Goal: Contribute content: Contribute content

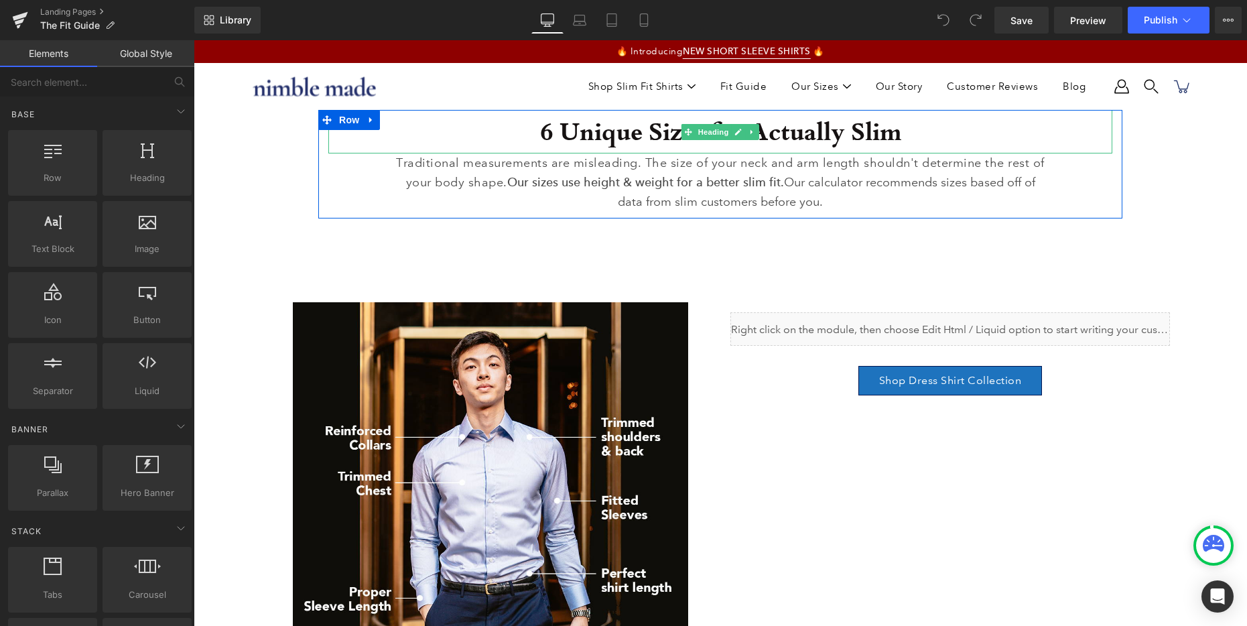
click at [629, 132] on h1 "6 Unique Sizes for Actually Slim" at bounding box center [720, 132] width 784 height 44
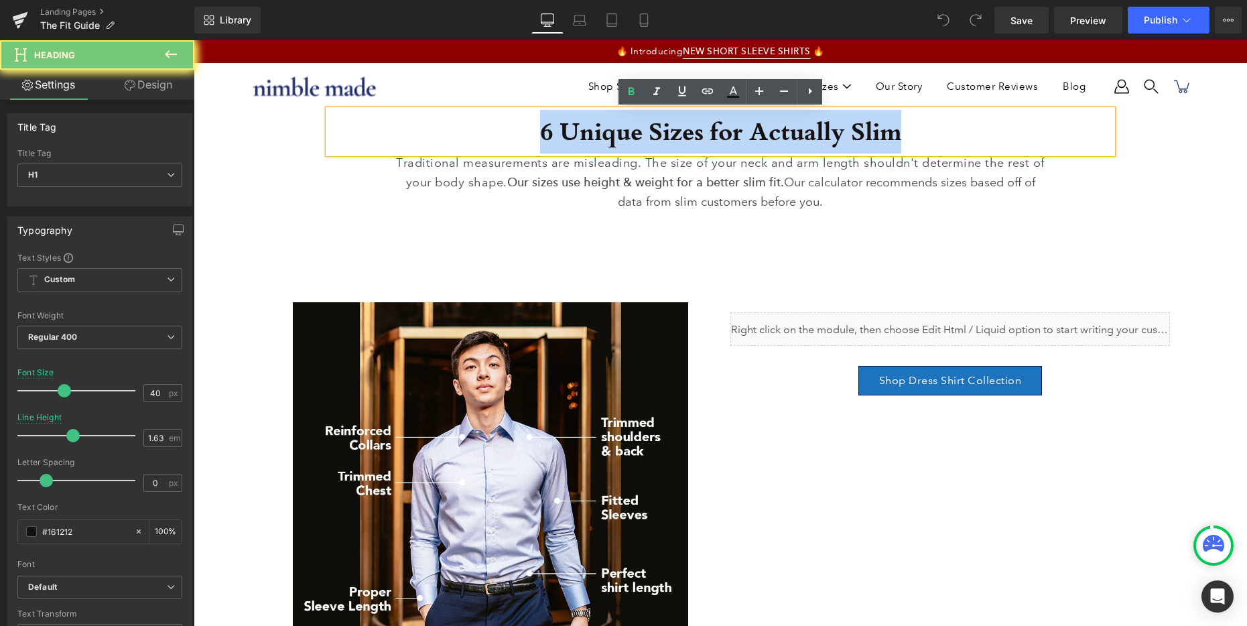
click at [629, 132] on h1 "6 Unique Sizes for Actually Slim" at bounding box center [720, 132] width 784 height 44
paste div
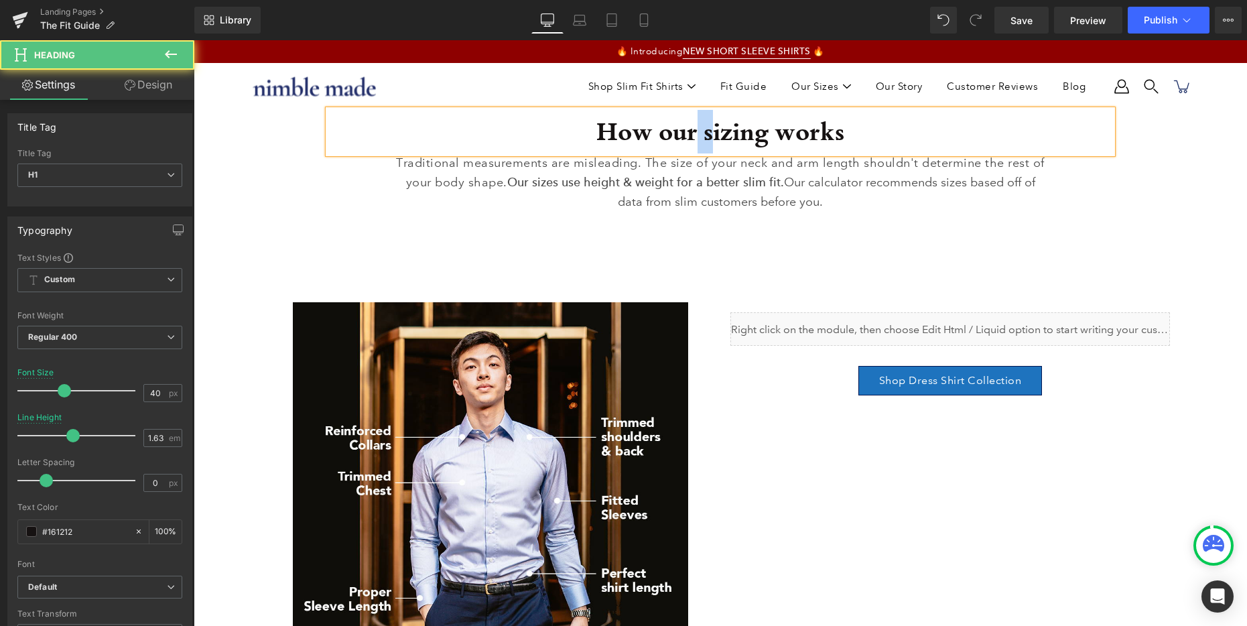
drag, startPoint x: 708, startPoint y: 130, endPoint x: 697, endPoint y: 130, distance: 10.7
click at [697, 130] on h1 "How our sizing works" at bounding box center [720, 132] width 784 height 44
click at [707, 135] on h1 "How our sizing works" at bounding box center [720, 132] width 784 height 44
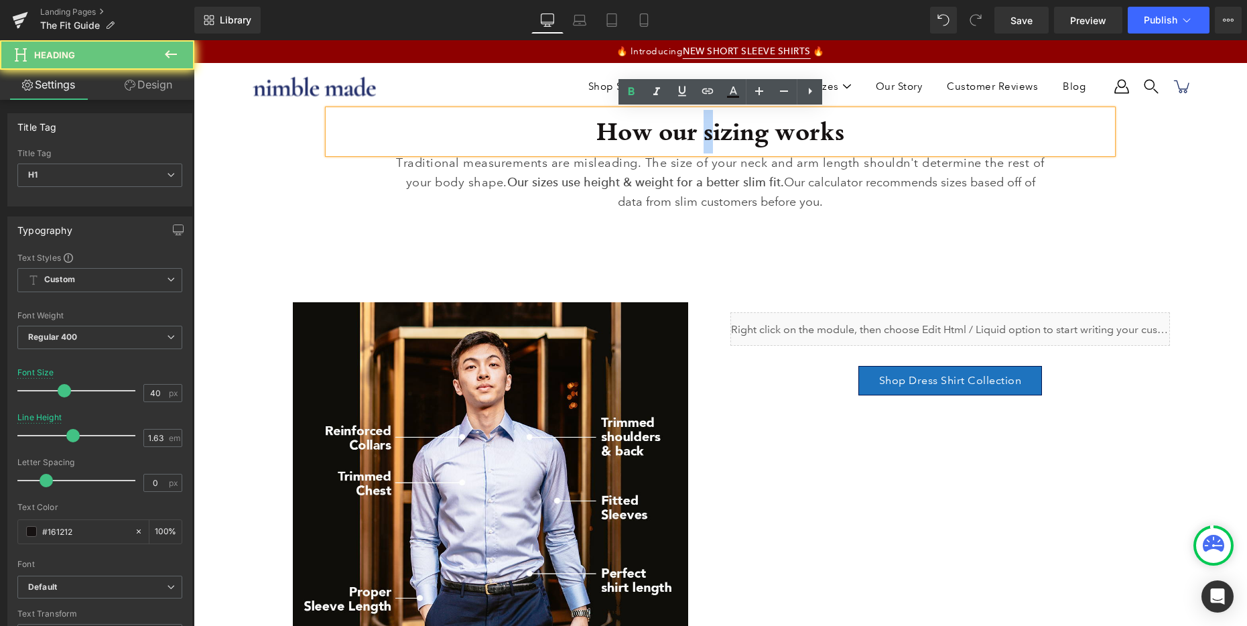
click at [706, 133] on h1 "How our sizing works" at bounding box center [720, 132] width 784 height 44
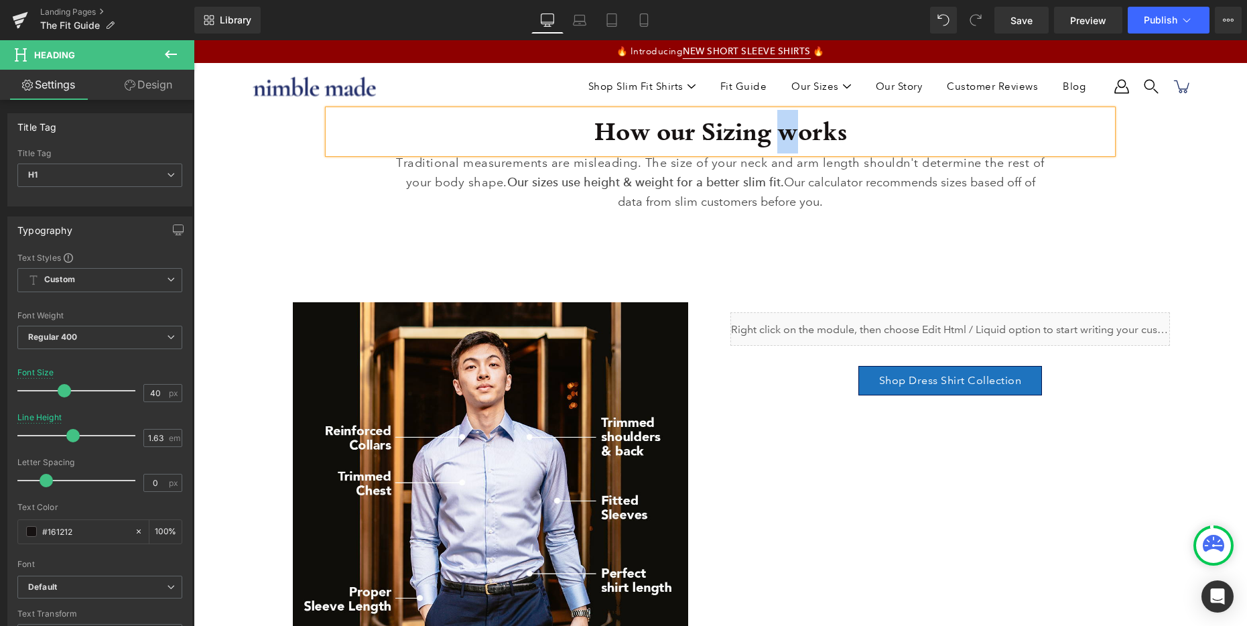
drag, startPoint x: 788, startPoint y: 133, endPoint x: 781, endPoint y: 133, distance: 7.4
click at [781, 133] on h1 "How our Sizing works" at bounding box center [720, 132] width 784 height 44
drag, startPoint x: 647, startPoint y: 129, endPoint x: 655, endPoint y: 131, distance: 8.3
click at [655, 131] on h1 "How our Sizing Works" at bounding box center [720, 132] width 784 height 44
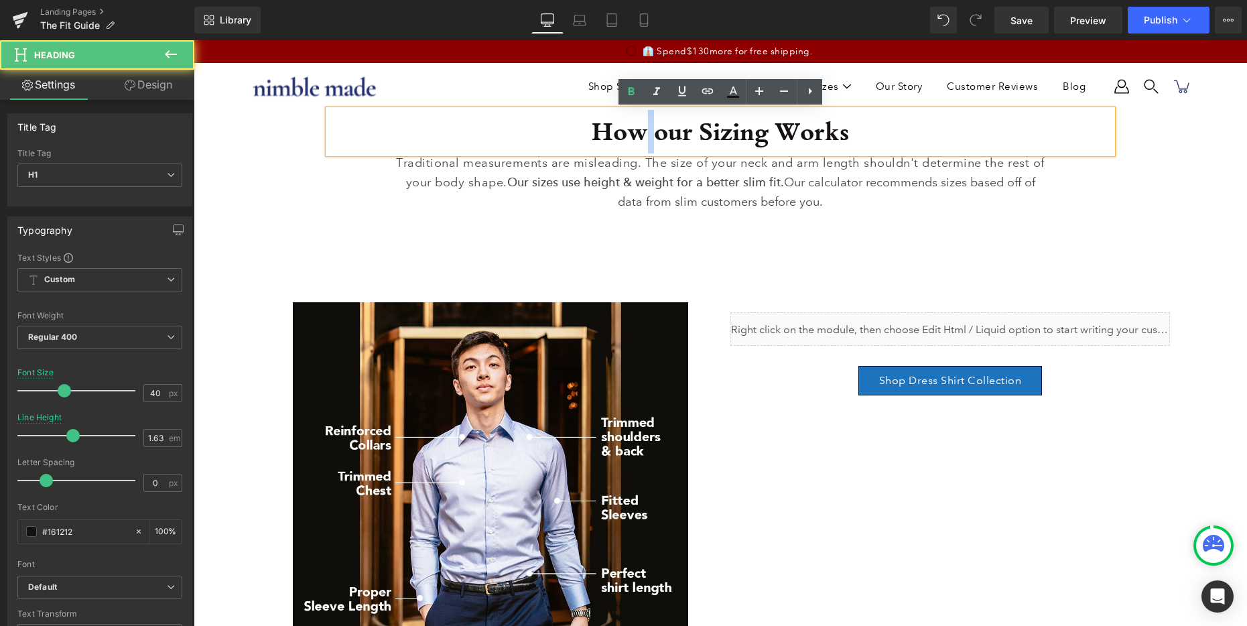
drag, startPoint x: 663, startPoint y: 137, endPoint x: 652, endPoint y: 137, distance: 11.4
click at [652, 137] on h1 "How our Sizing Works" at bounding box center [720, 132] width 784 height 44
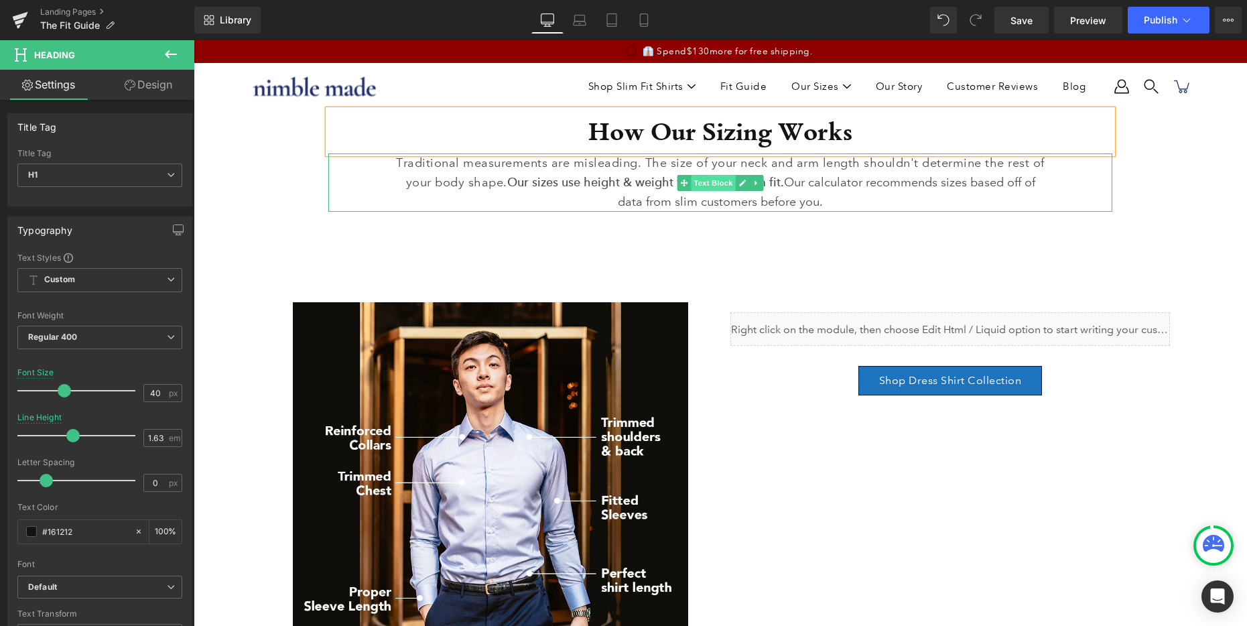
click at [711, 175] on link "Text Block" at bounding box center [706, 183] width 58 height 16
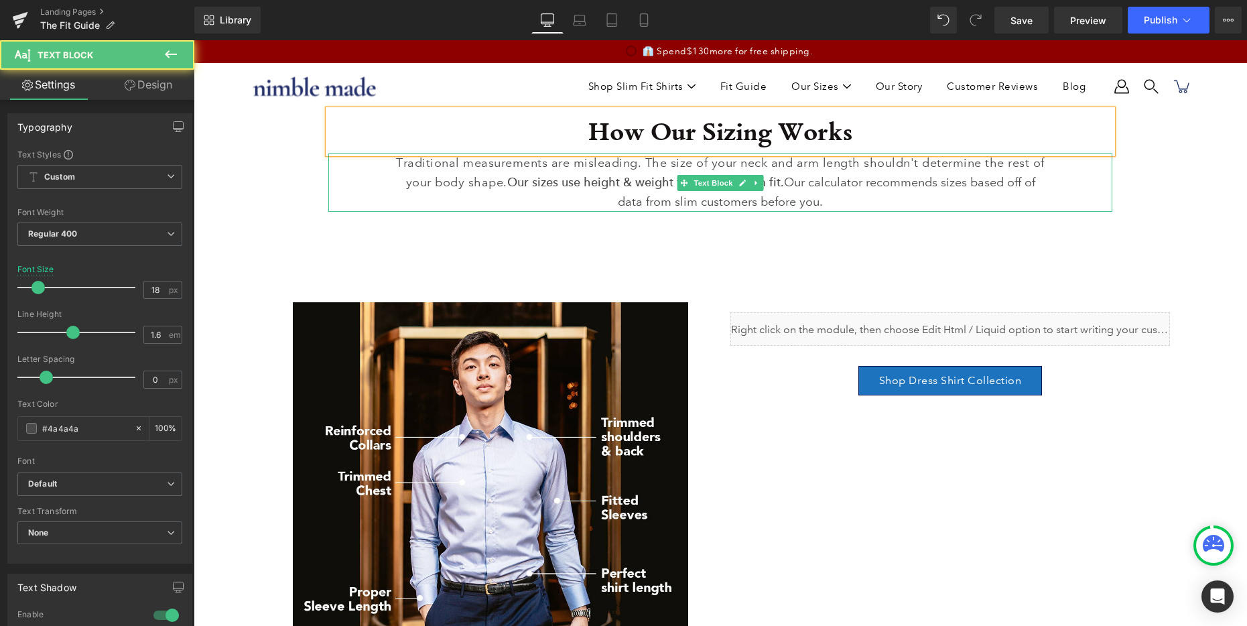
click at [720, 159] on p "Traditional measurements are misleading. The size of your neck and arm length s…" at bounding box center [720, 182] width 650 height 58
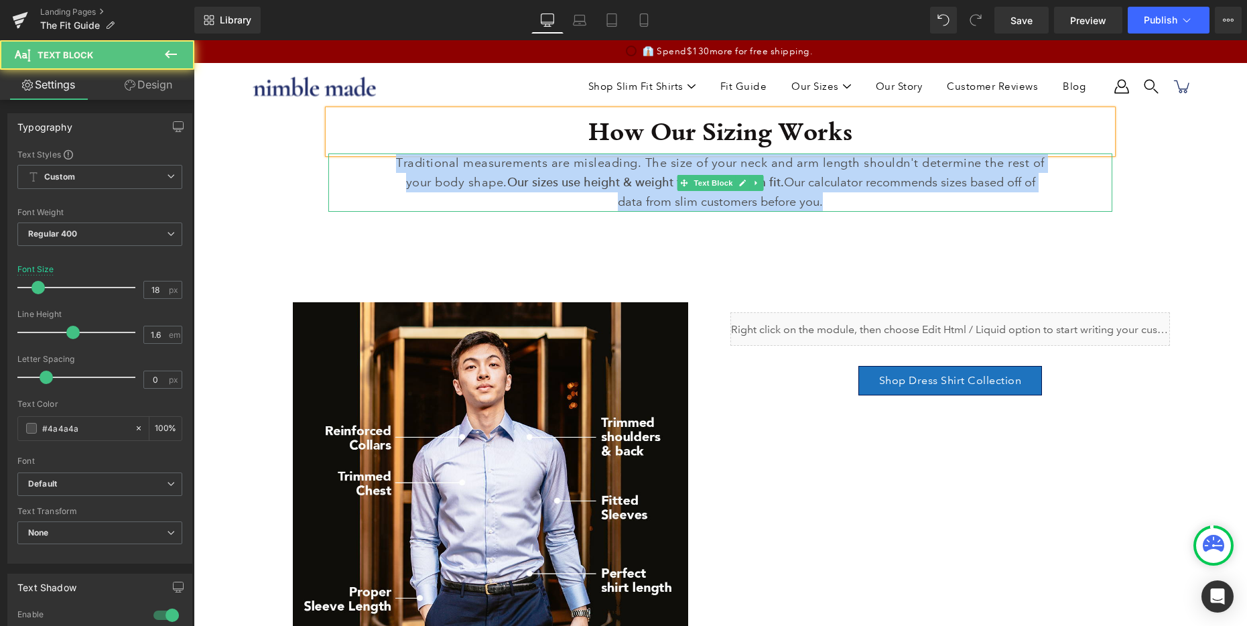
click at [720, 159] on p "Traditional measurements are misleading. The size of your neck and arm length s…" at bounding box center [720, 182] width 650 height 58
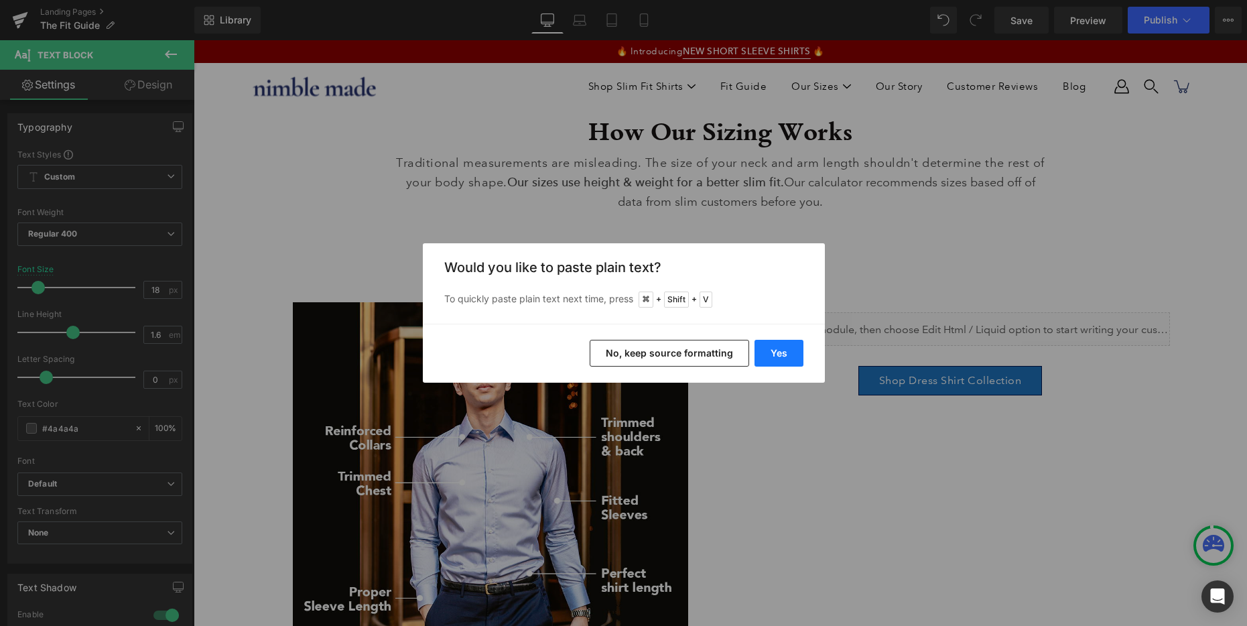
click at [768, 353] on button "Yes" at bounding box center [778, 353] width 49 height 27
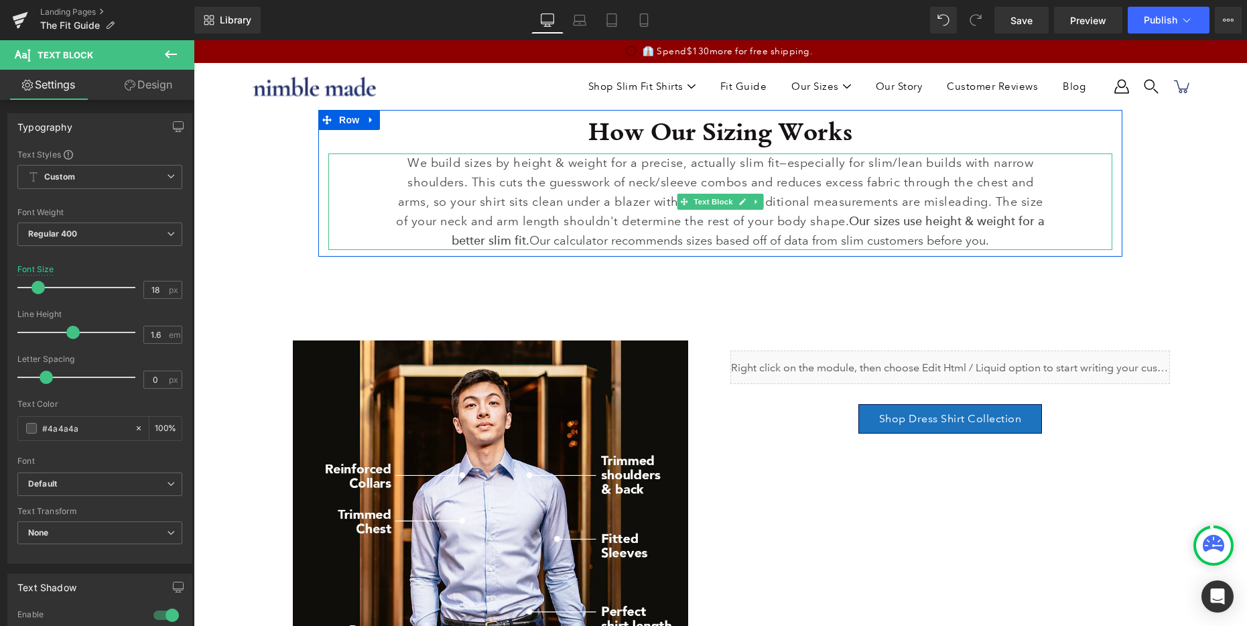
click at [982, 200] on p "We build sizes by height & weight for a precise, actually slim fit—especially f…" at bounding box center [720, 201] width 650 height 96
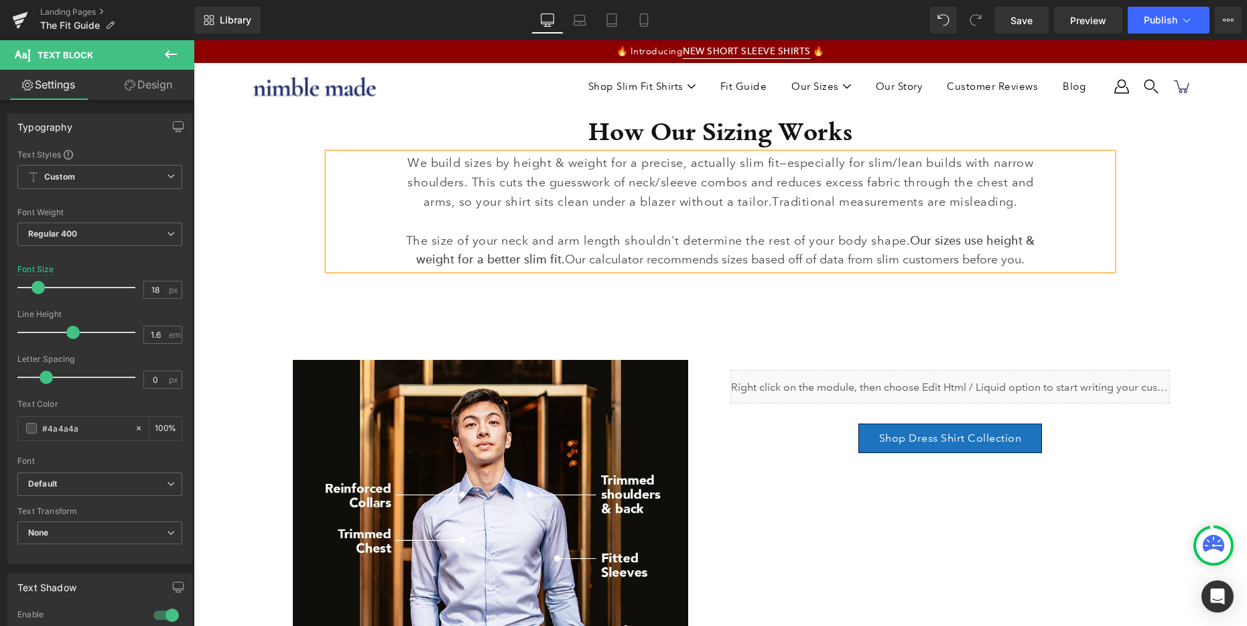
click at [720, 185] on p "We build sizes by height & weight for a precise, actually slim fit—especially f…" at bounding box center [720, 182] width 650 height 58
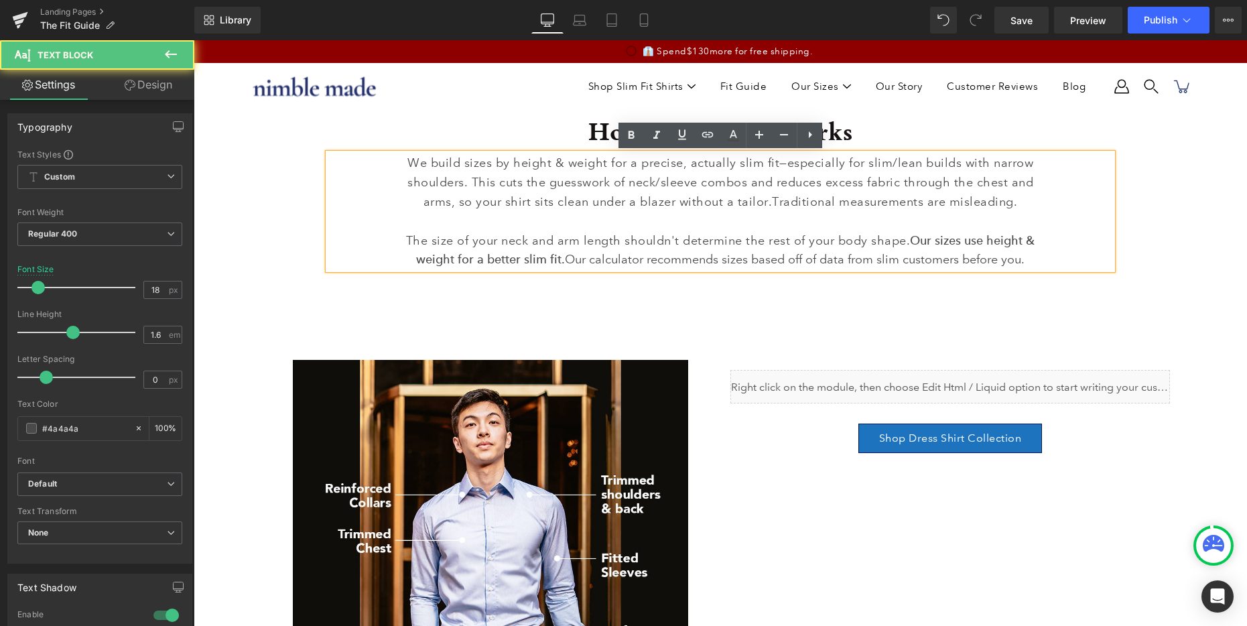
click at [894, 189] on p "We build sizes by height & weight for a precise, actually slim fit—especially f…" at bounding box center [720, 182] width 650 height 58
click at [644, 209] on p "We build sizes by height & weight for a precise, actually slim fit—especially f…" at bounding box center [720, 182] width 650 height 58
click at [645, 216] on p at bounding box center [720, 221] width 650 height 19
click at [654, 204] on p "We build sizes by height & weight for a precise, actually slim fit—especially f…" at bounding box center [720, 182] width 650 height 58
click at [772, 202] on p "We build sizes by height & weight for a precise, actually slim fit—especially f…" at bounding box center [720, 182] width 650 height 58
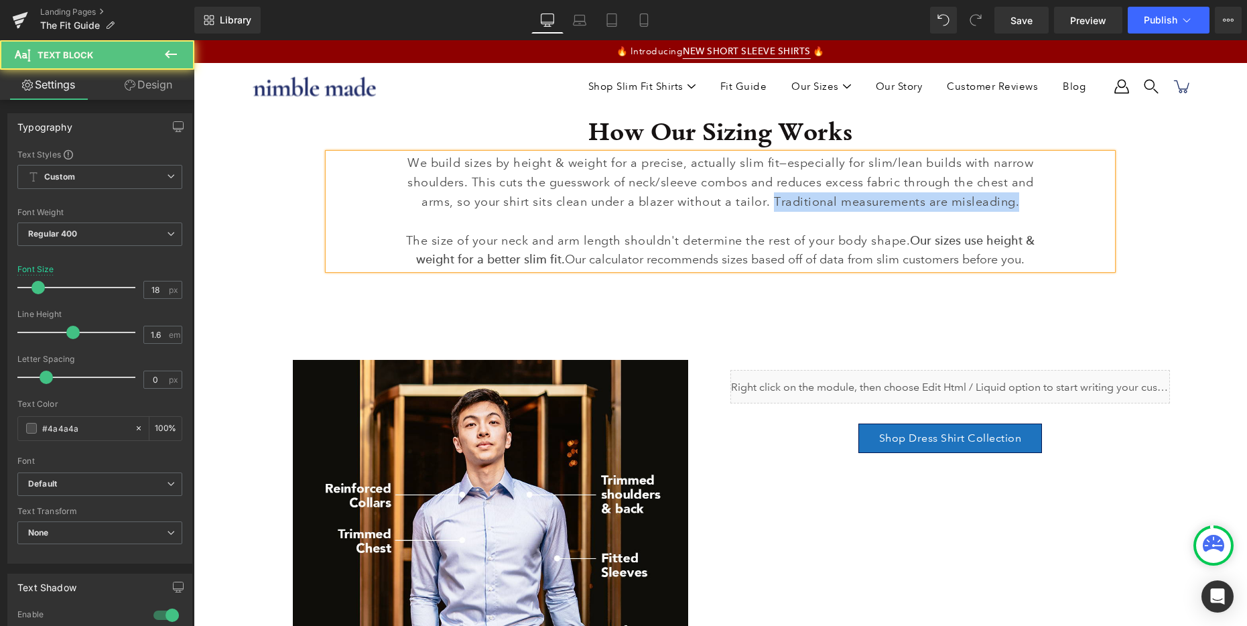
click at [1036, 203] on p "We build sizes by height & weight for a precise, actually slim fit—especially f…" at bounding box center [720, 182] width 650 height 58
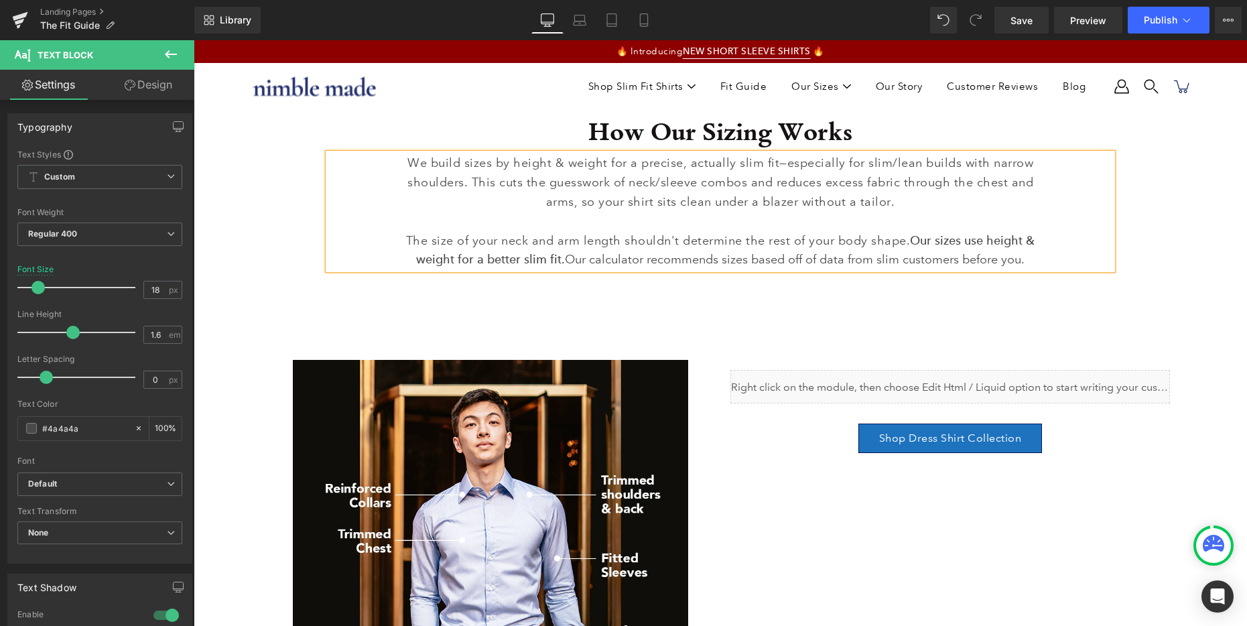
click at [486, 241] on p "The size of your neck and arm length shouldn't determine the rest of your body …" at bounding box center [720, 250] width 650 height 39
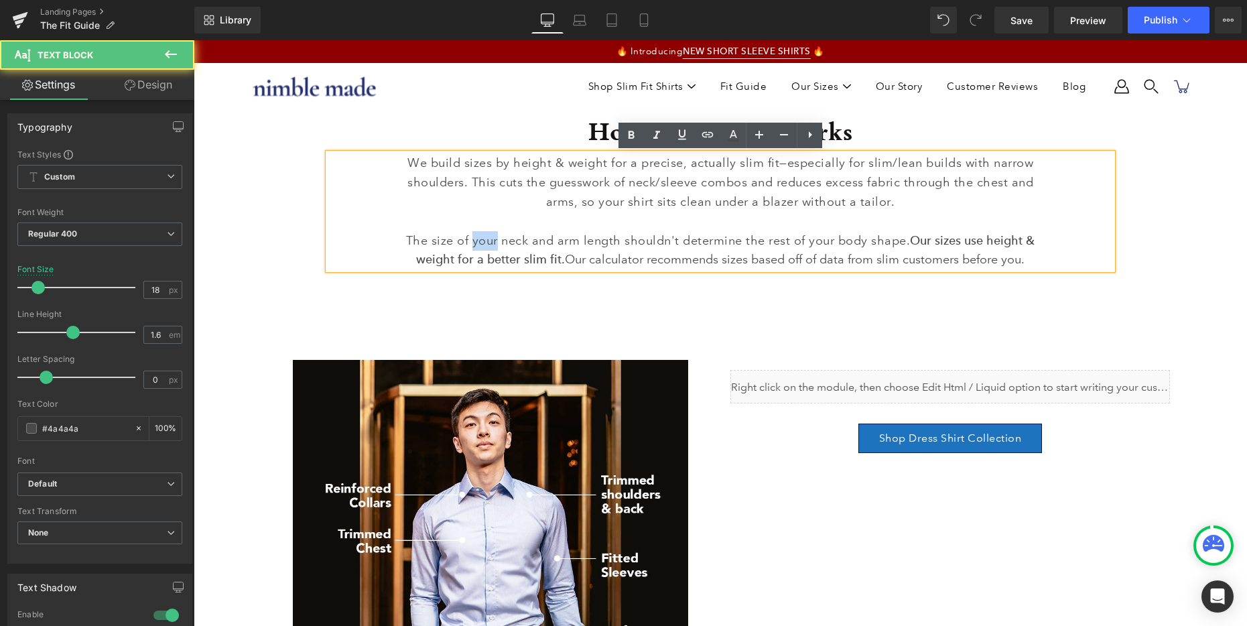
click at [486, 241] on p "The size of your neck and arm length shouldn't determine the rest of your body …" at bounding box center [720, 250] width 650 height 39
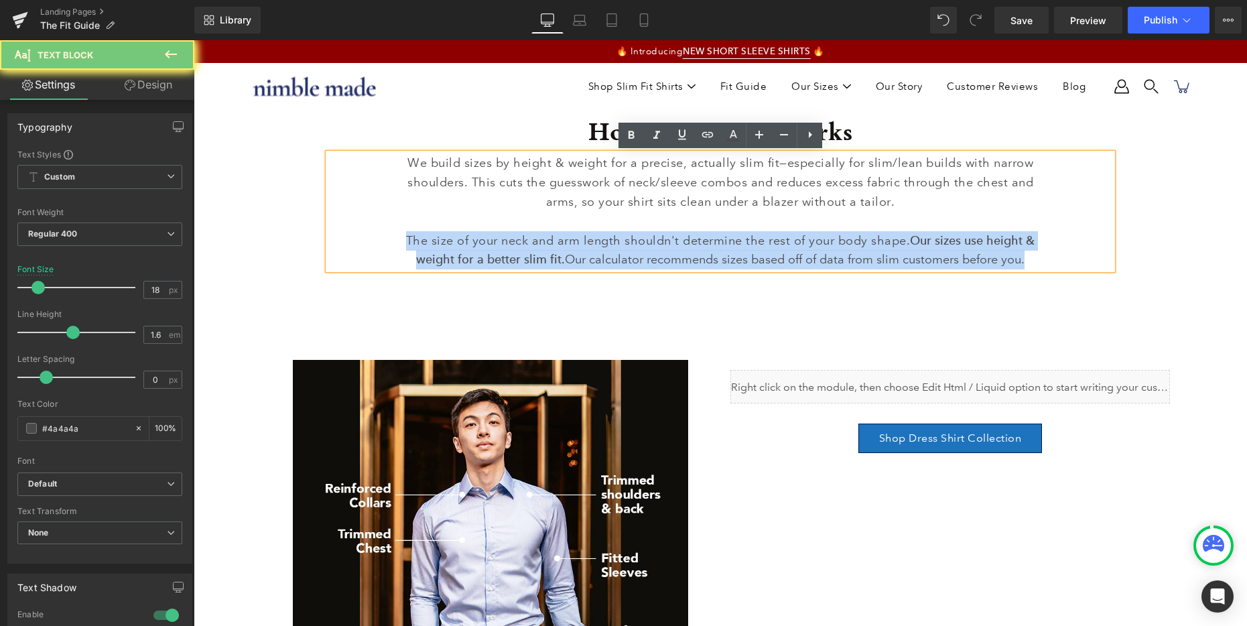
click at [486, 241] on p "The size of your neck and arm length shouldn't determine the rest of your body …" at bounding box center [720, 250] width 650 height 39
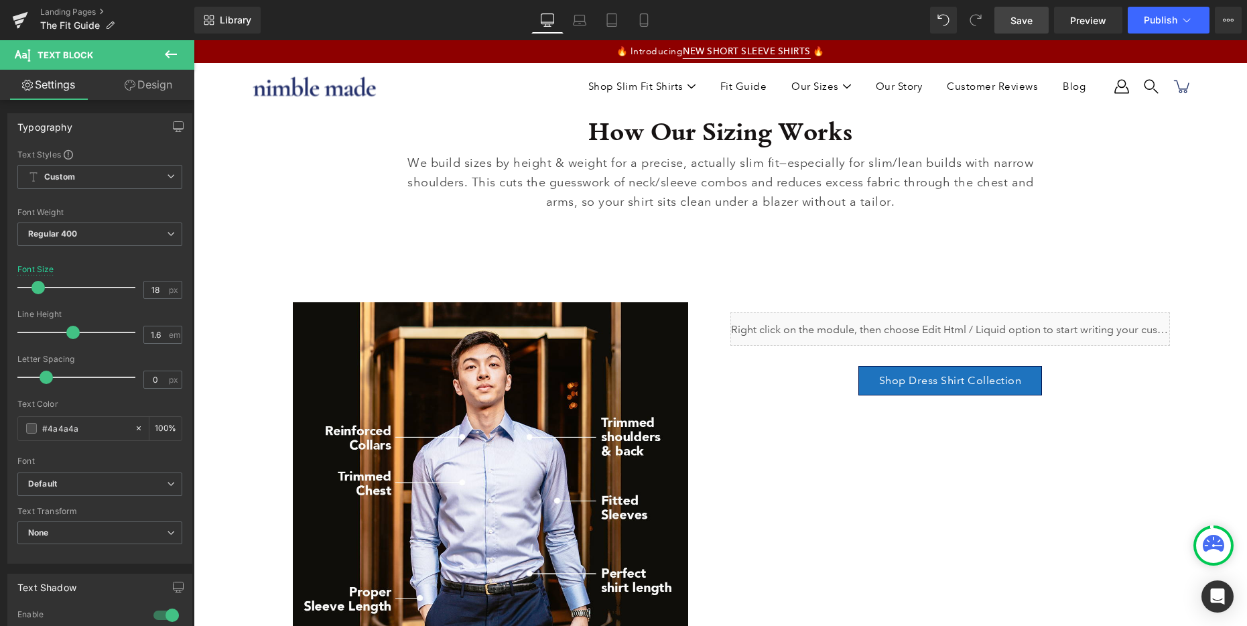
click at [1020, 23] on span "Save" at bounding box center [1021, 20] width 22 height 14
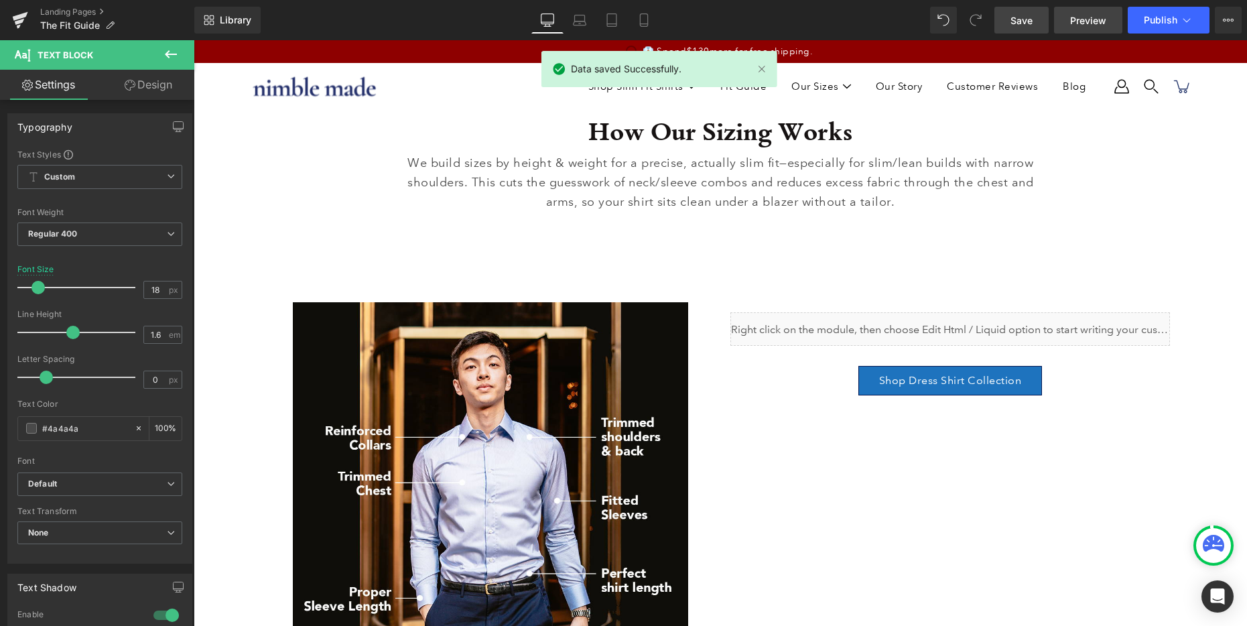
click at [1075, 19] on span "Preview" at bounding box center [1088, 20] width 36 height 14
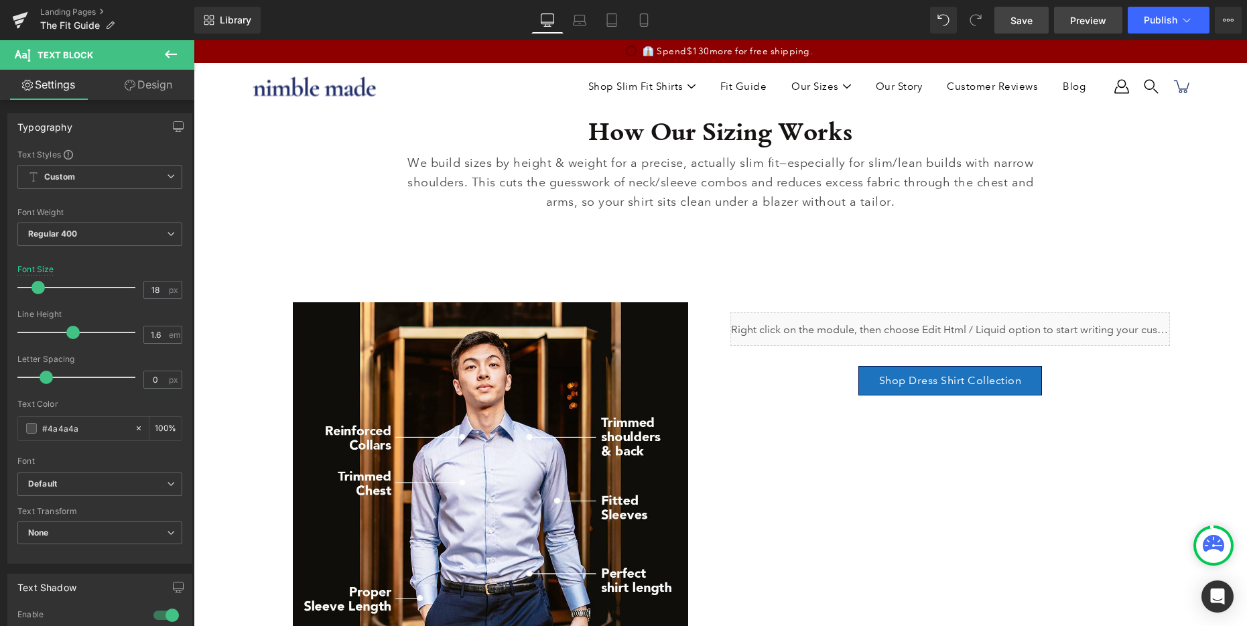
click at [1083, 27] on link "Preview" at bounding box center [1088, 20] width 68 height 27
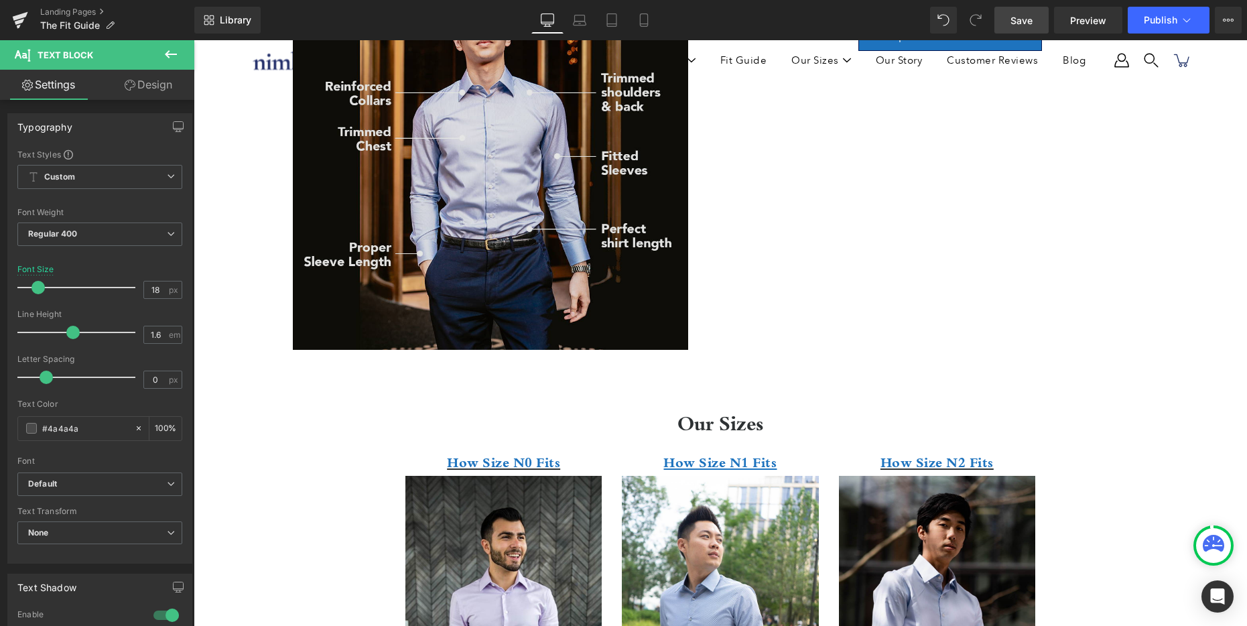
scroll to position [487, 0]
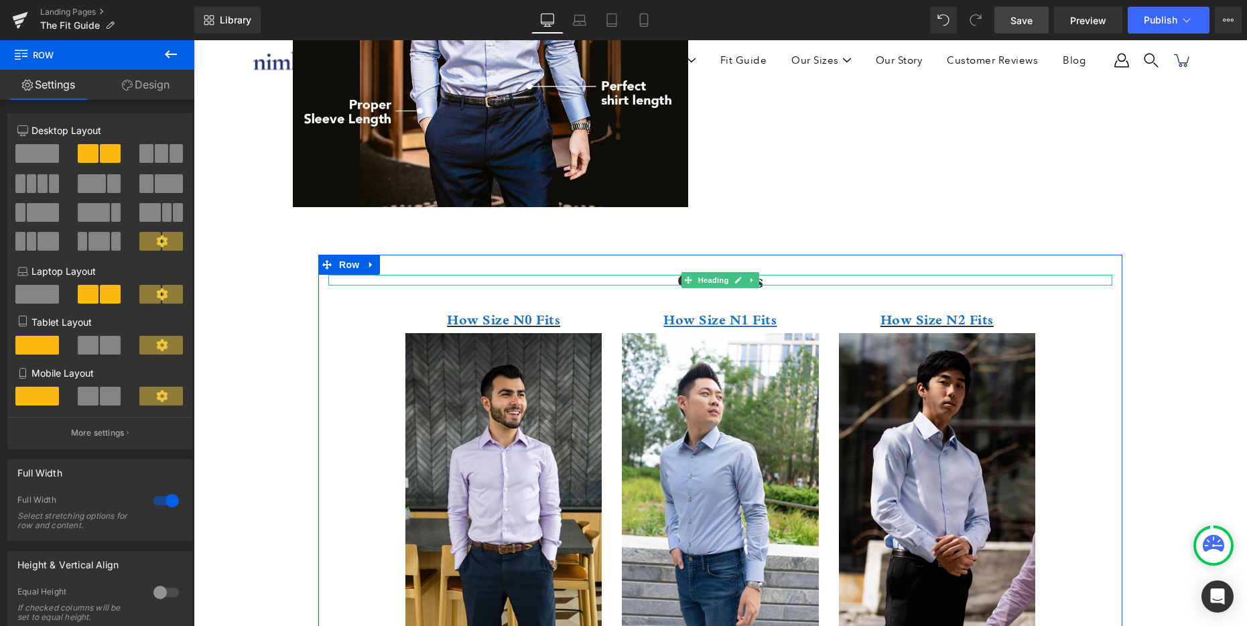
click at [674, 280] on h2 "Our Sizes" at bounding box center [720, 280] width 784 height 11
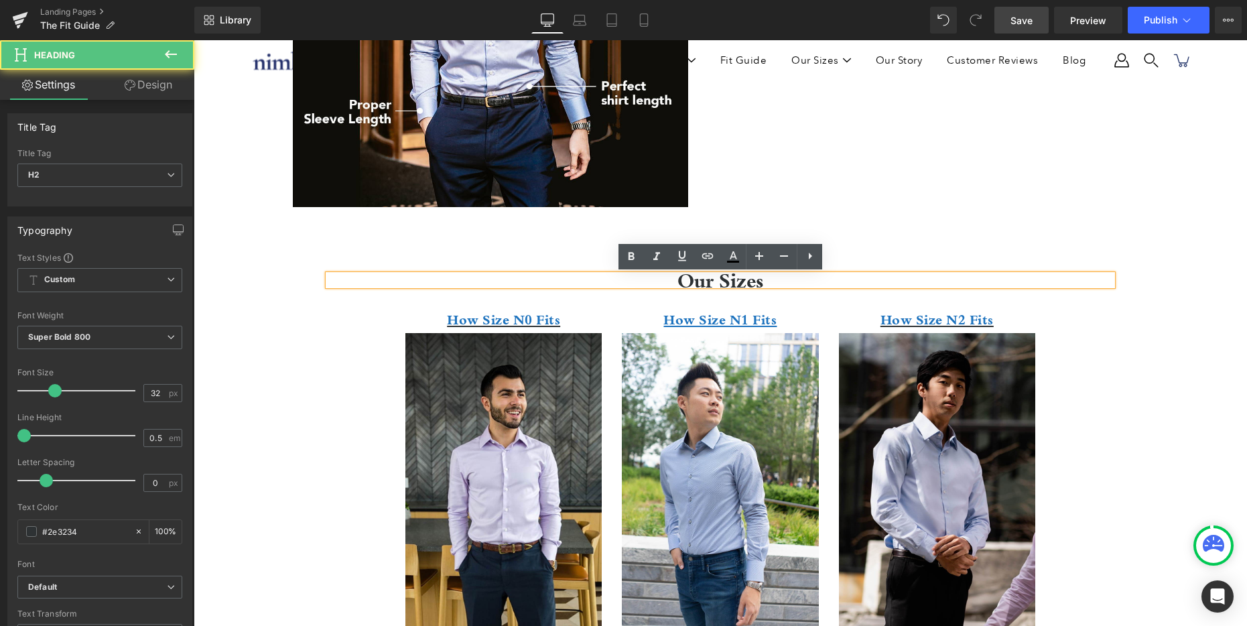
click at [696, 280] on h2 "Our Sizes" at bounding box center [720, 280] width 784 height 11
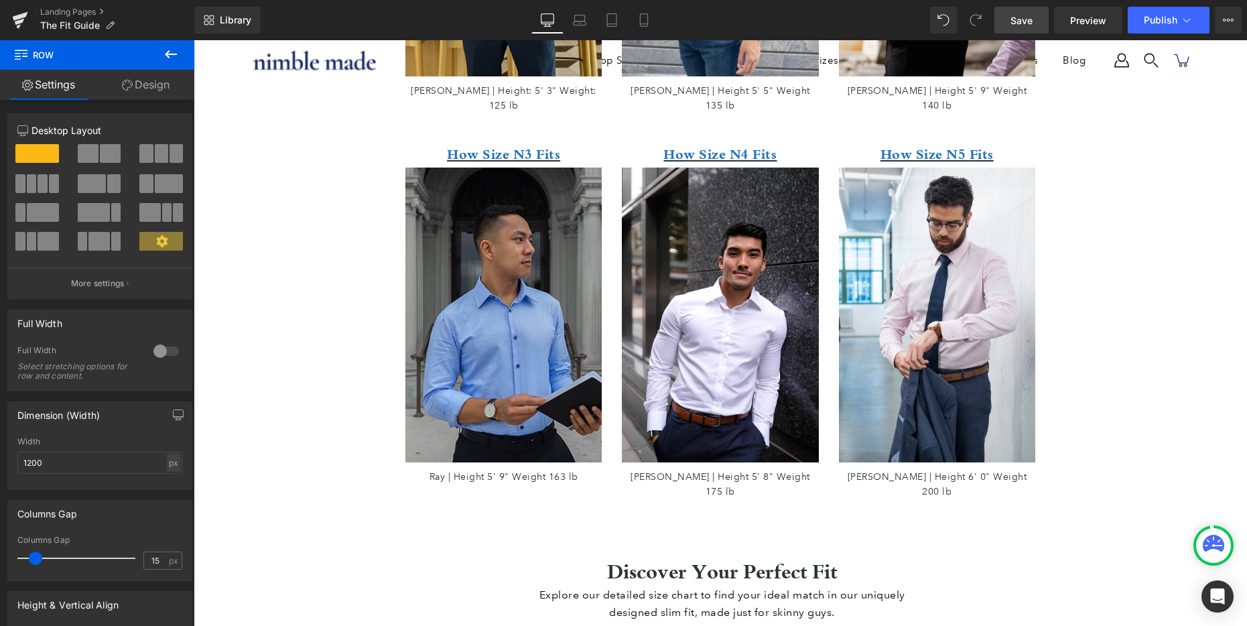
scroll to position [1367, 0]
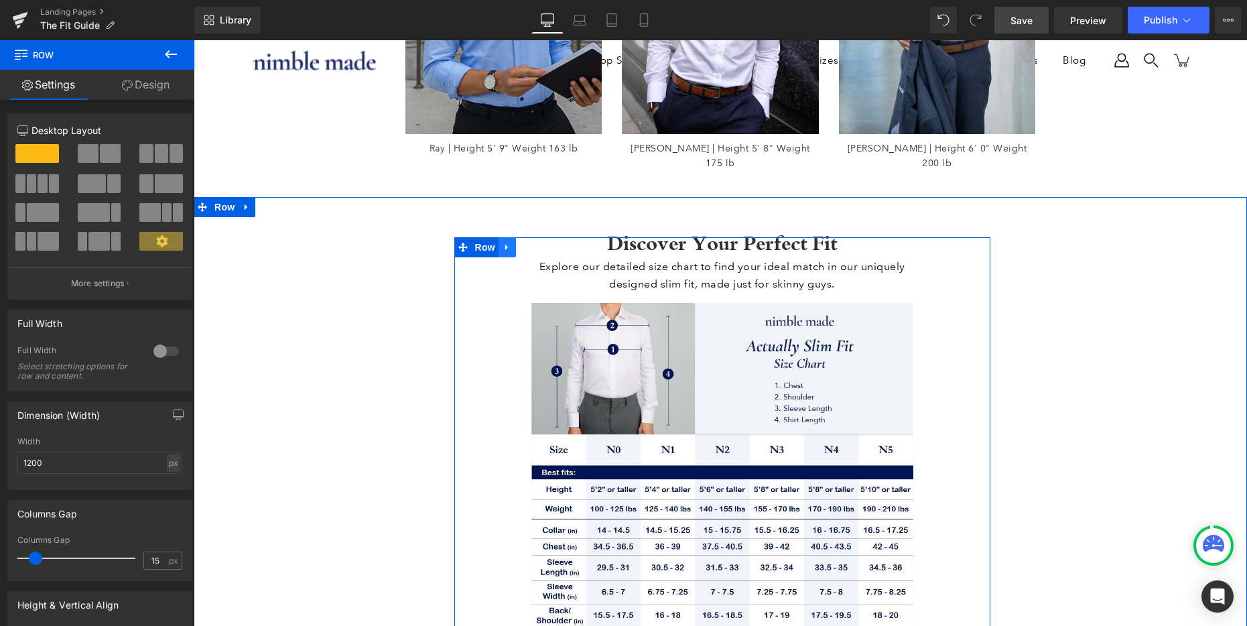
click at [504, 237] on link at bounding box center [506, 247] width 17 height 20
click at [527, 243] on icon at bounding box center [524, 248] width 9 height 10
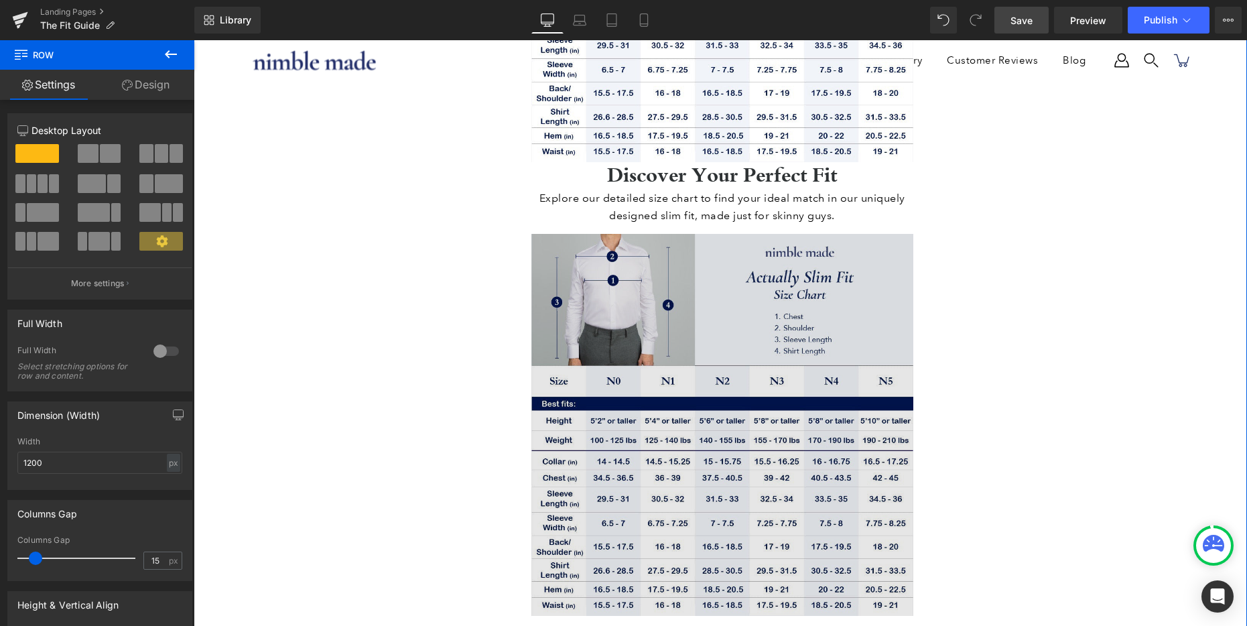
scroll to position [1934, 0]
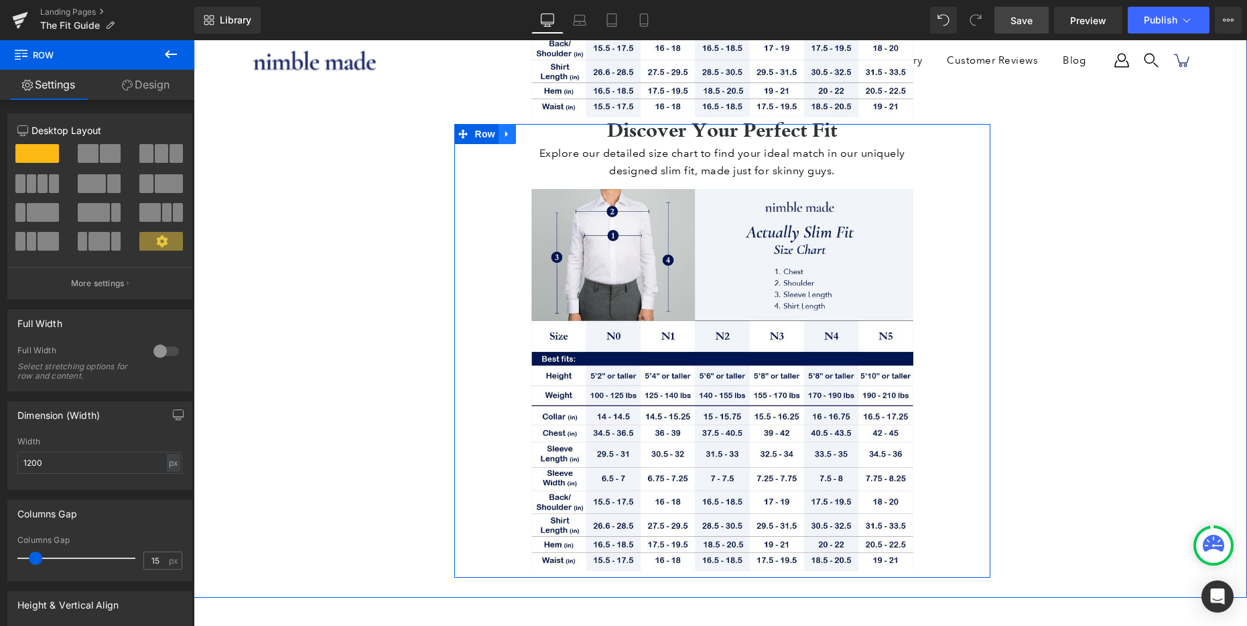
click at [507, 131] on icon at bounding box center [506, 134] width 3 height 6
click at [545, 129] on icon at bounding box center [541, 133] width 9 height 9
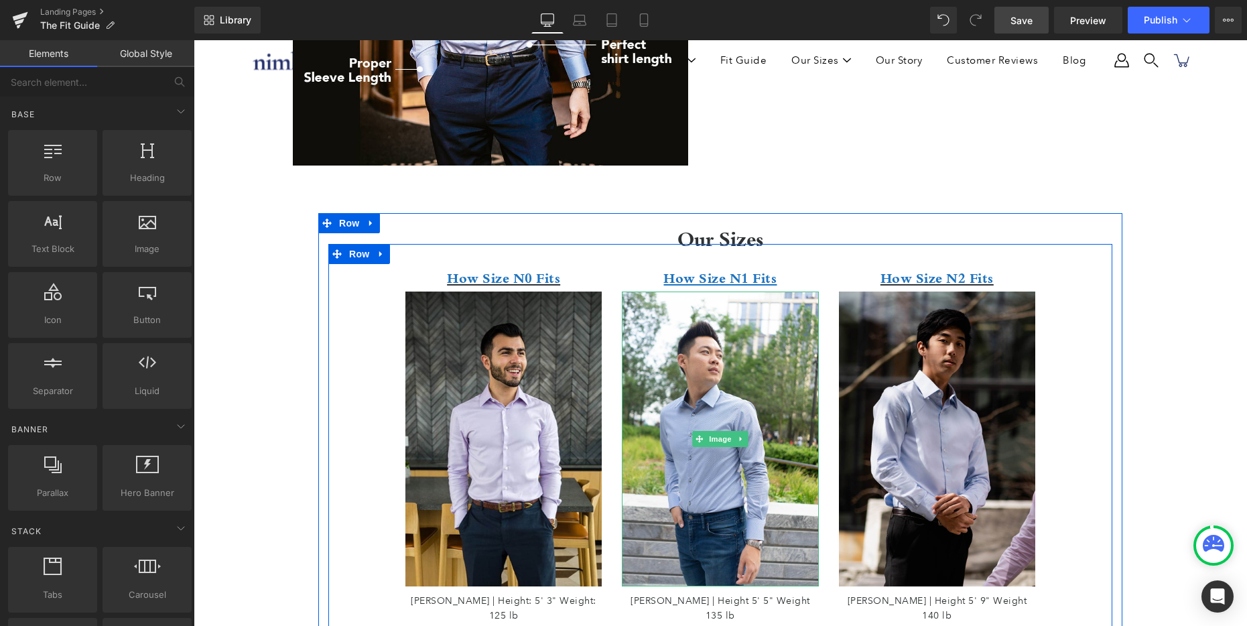
scroll to position [525, 0]
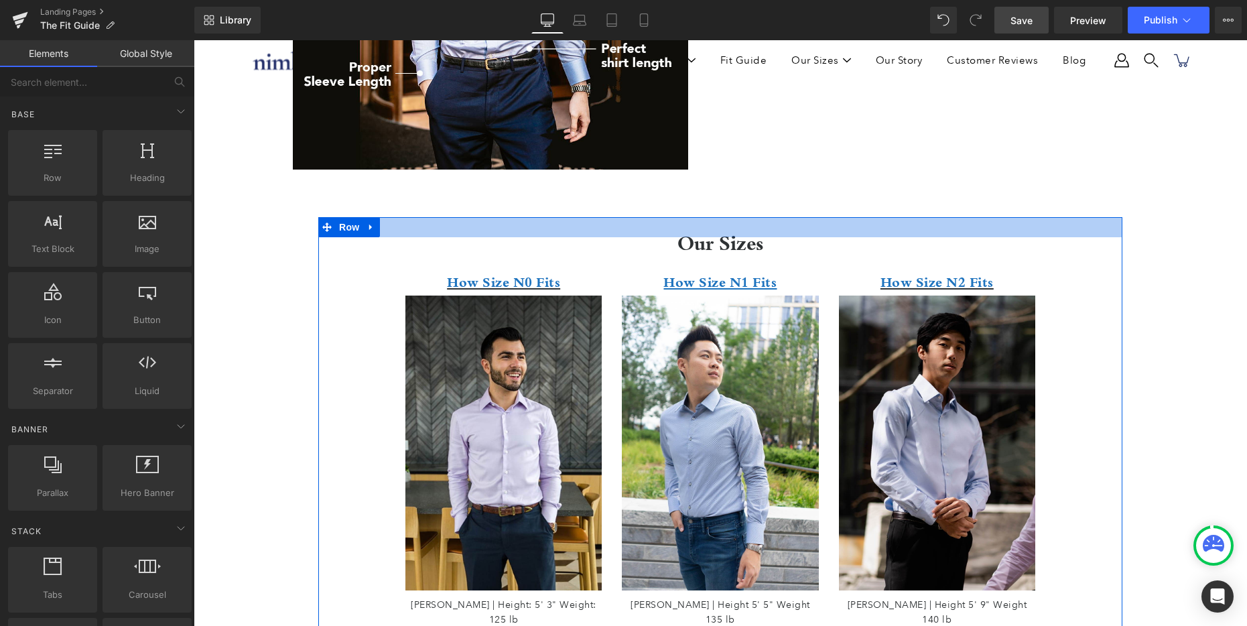
click at [713, 227] on div at bounding box center [720, 227] width 804 height 20
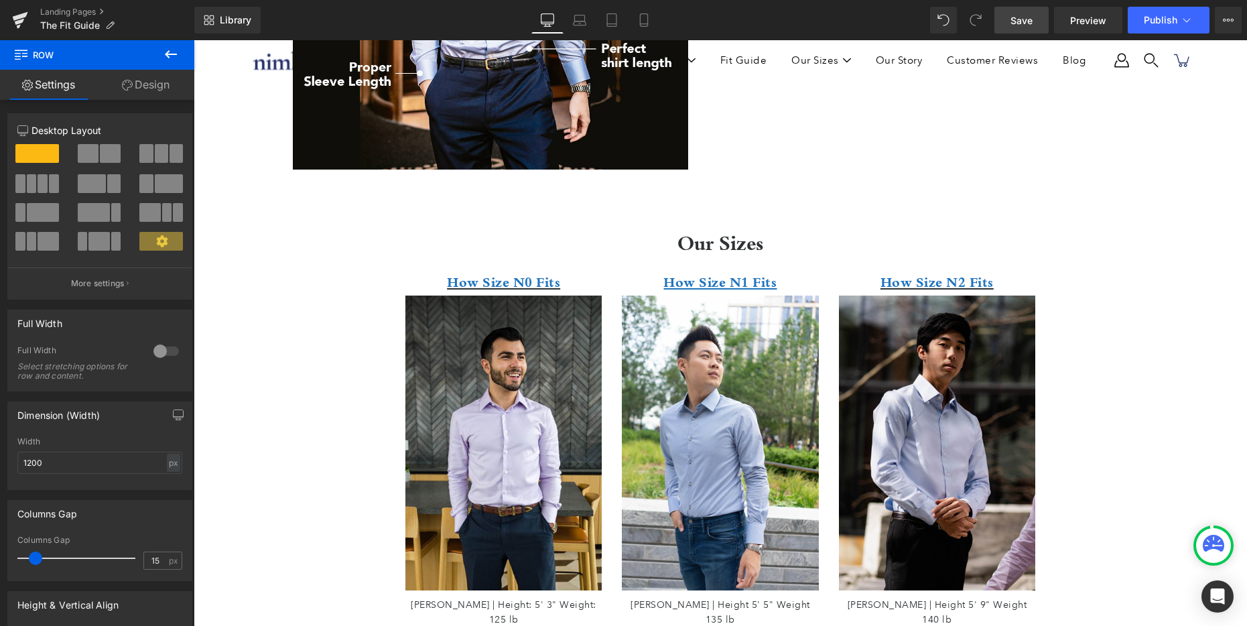
click at [169, 50] on icon at bounding box center [171, 54] width 16 height 16
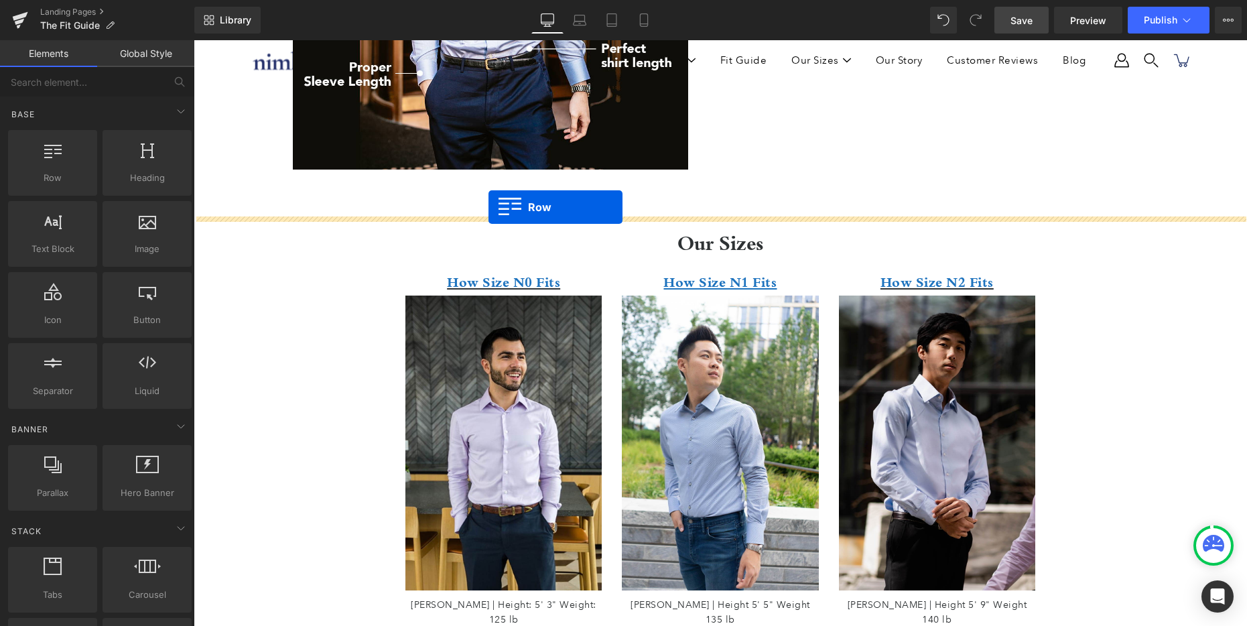
drag, startPoint x: 291, startPoint y: 213, endPoint x: 488, endPoint y: 206, distance: 197.1
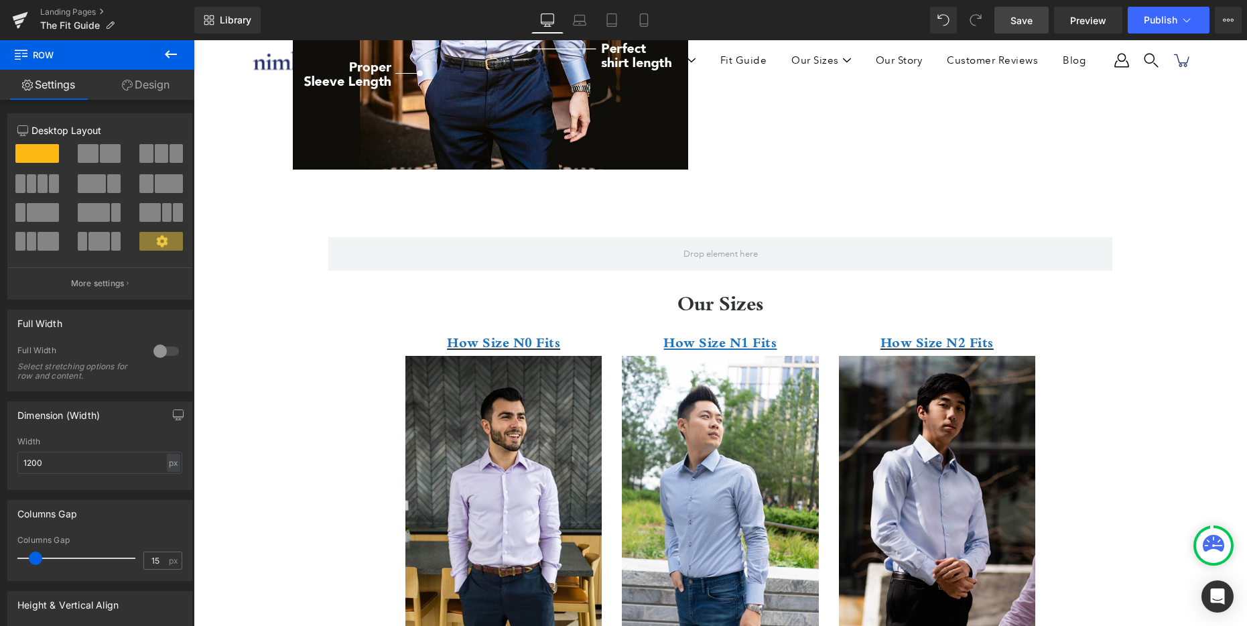
click at [165, 54] on icon at bounding box center [171, 54] width 12 height 8
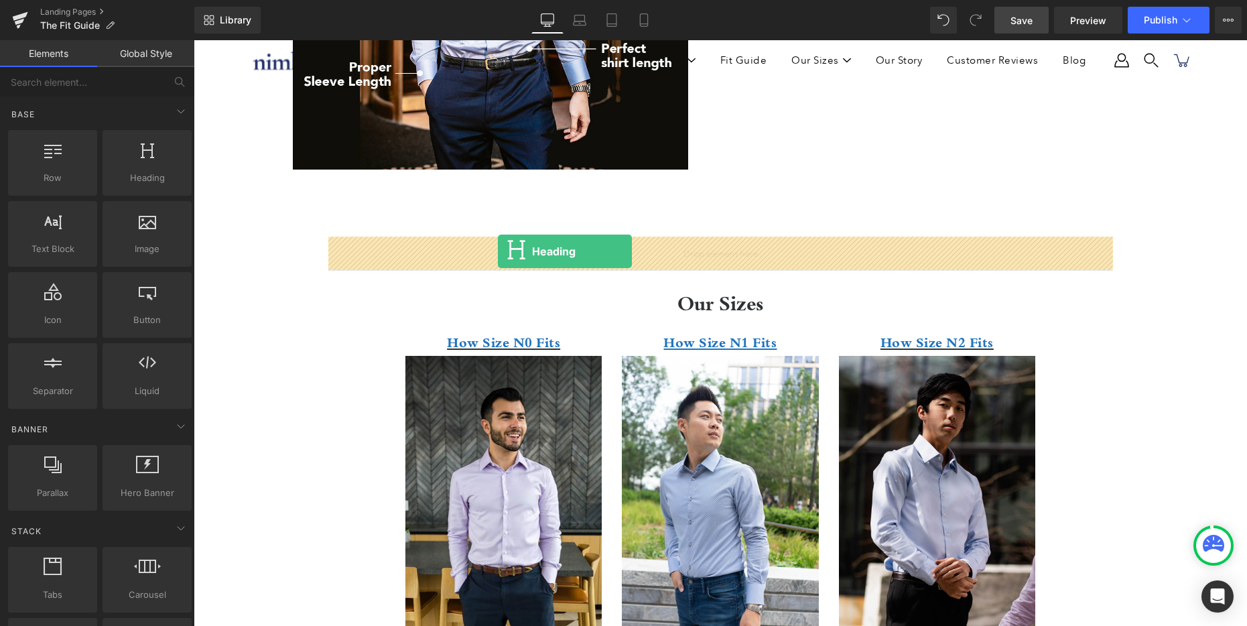
drag, startPoint x: 367, startPoint y: 199, endPoint x: 498, endPoint y: 251, distance: 140.5
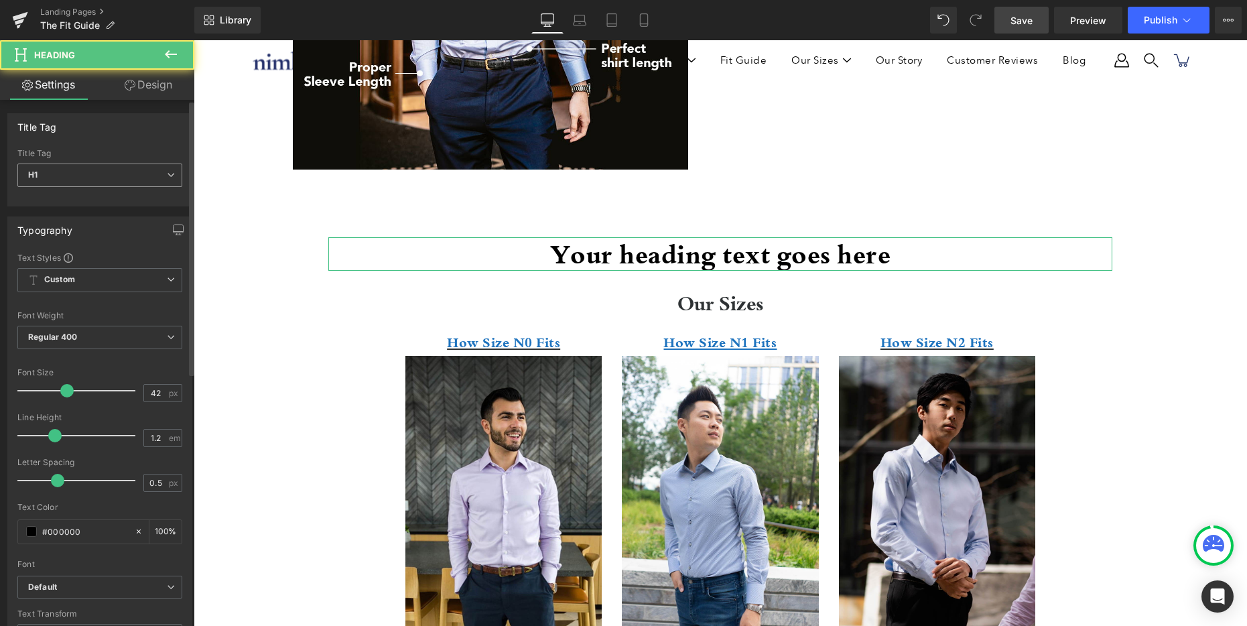
click at [72, 176] on span "H1" at bounding box center [99, 174] width 165 height 23
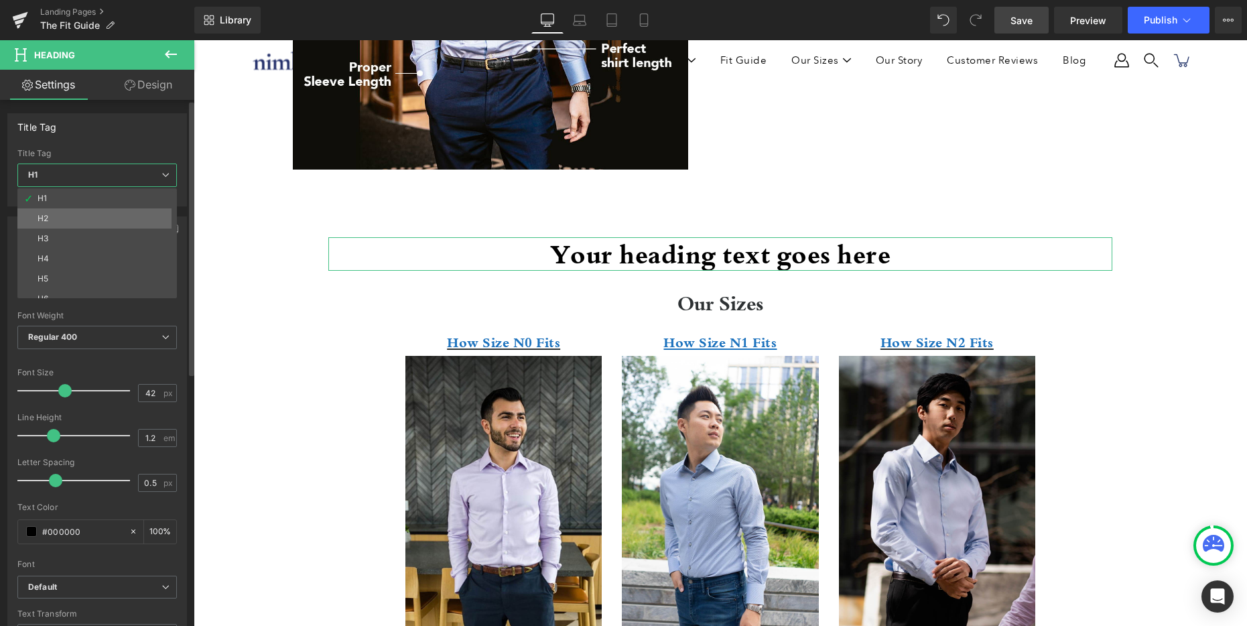
click at [74, 222] on li "H2" at bounding box center [99, 218] width 165 height 20
type input "32"
type input "1.32"
type input "100"
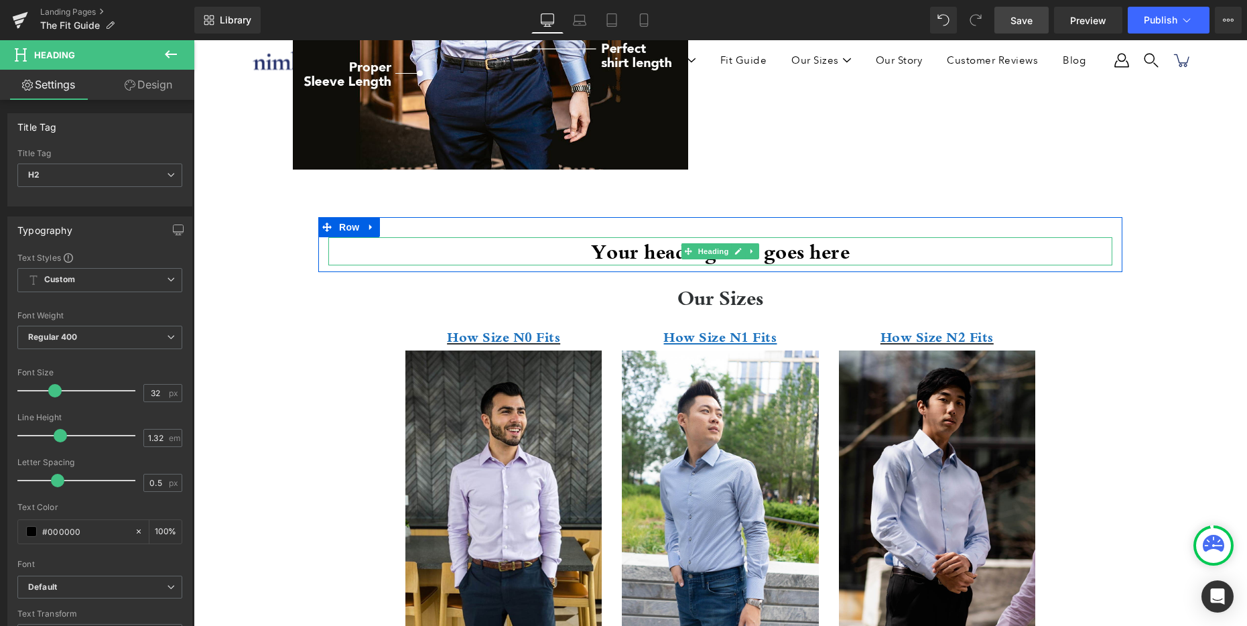
click at [813, 249] on h2 "Your heading text goes here" at bounding box center [720, 251] width 784 height 28
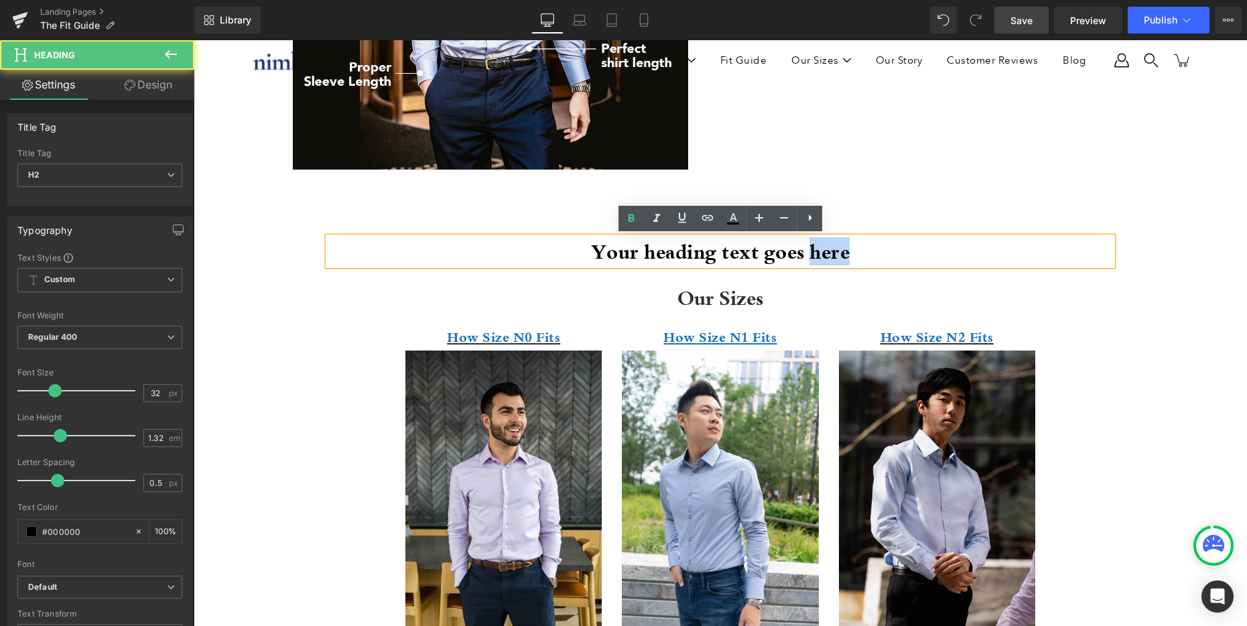
click at [813, 249] on h2 "Your heading text goes here" at bounding box center [720, 251] width 784 height 28
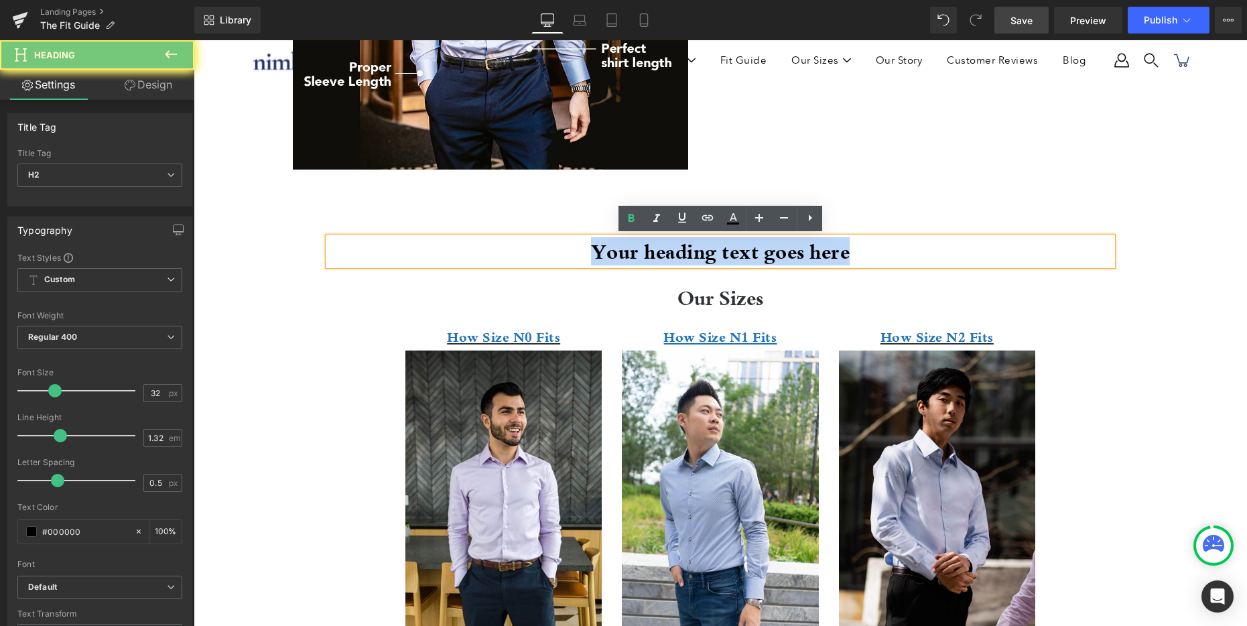
click at [813, 248] on h2 "Your heading text goes here" at bounding box center [720, 251] width 784 height 28
paste div
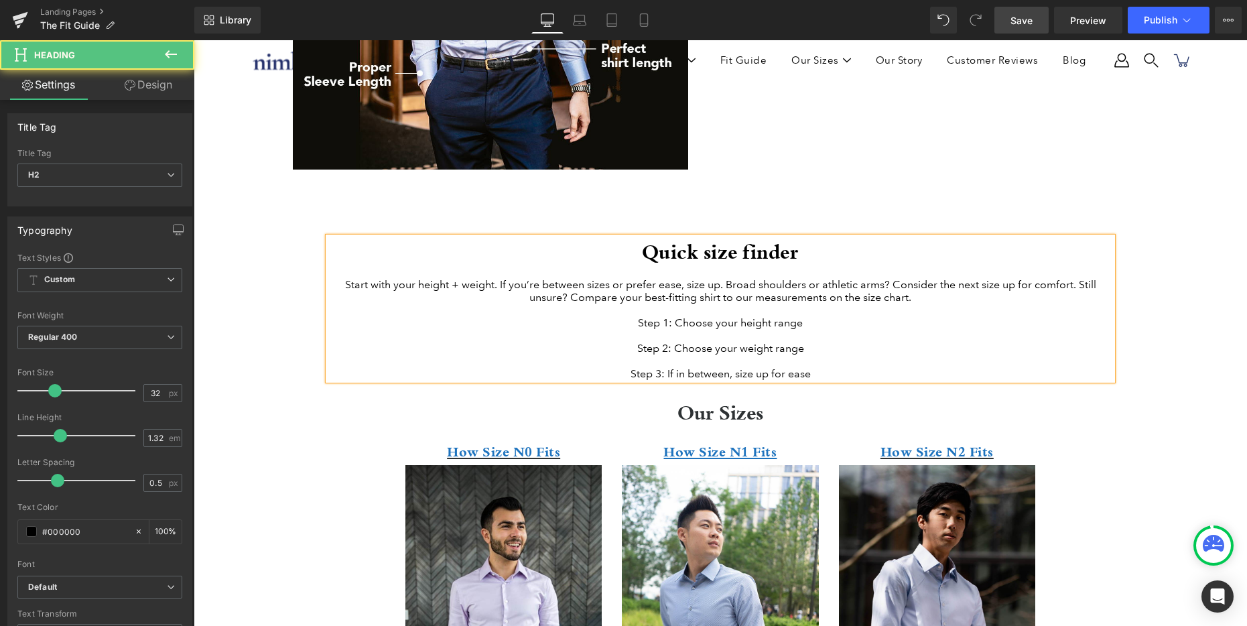
click at [707, 252] on h2 "Quick size finder" at bounding box center [720, 251] width 784 height 28
drag, startPoint x: 699, startPoint y: 254, endPoint x: 707, endPoint y: 255, distance: 7.5
click at [707, 255] on h2 "Quick size finder" at bounding box center [720, 251] width 784 height 28
click at [705, 255] on h2 "Quick size finder" at bounding box center [720, 251] width 784 height 28
click at [744, 249] on h2 "Quick Size finder" at bounding box center [720, 251] width 784 height 28
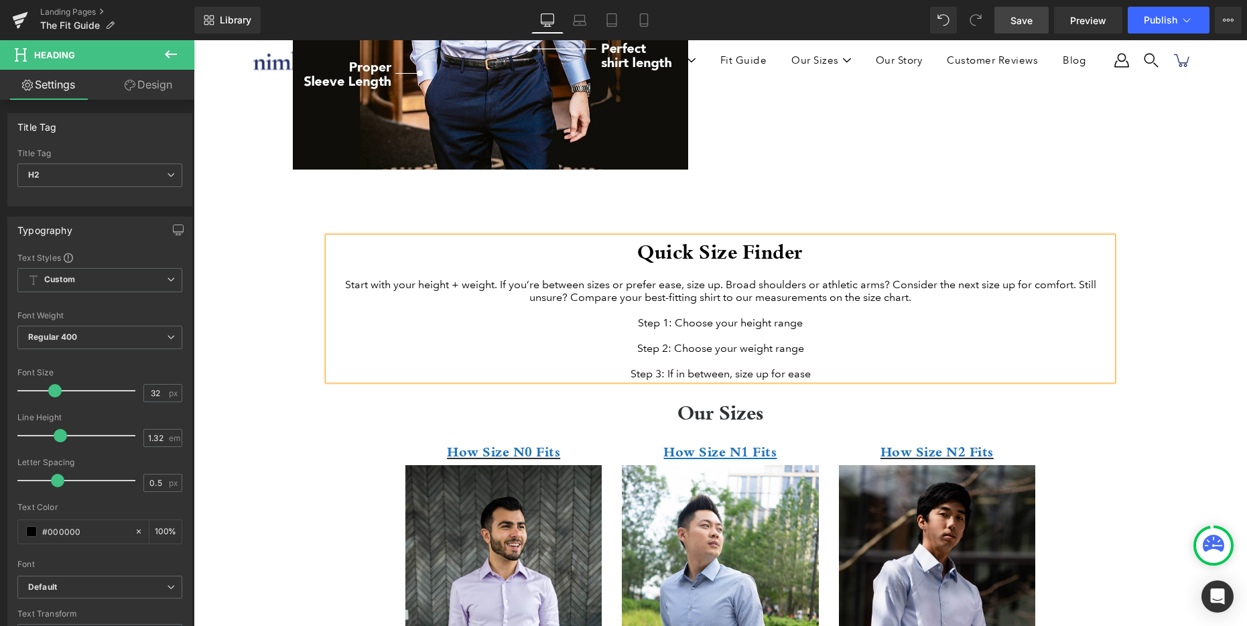
click at [641, 302] on div "Start with your height + weight. If you’re between sizes or prefer ease, size u…" at bounding box center [720, 290] width 784 height 25
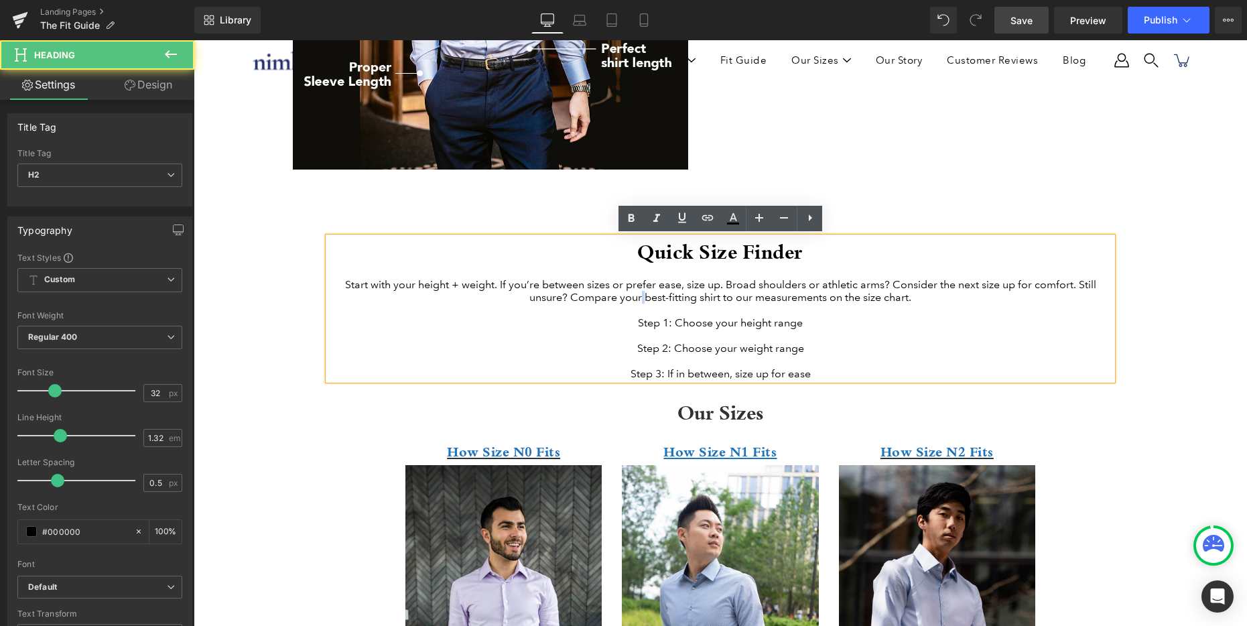
click at [641, 302] on div "Start with your height + weight. If you’re between sizes or prefer ease, size u…" at bounding box center [720, 290] width 784 height 25
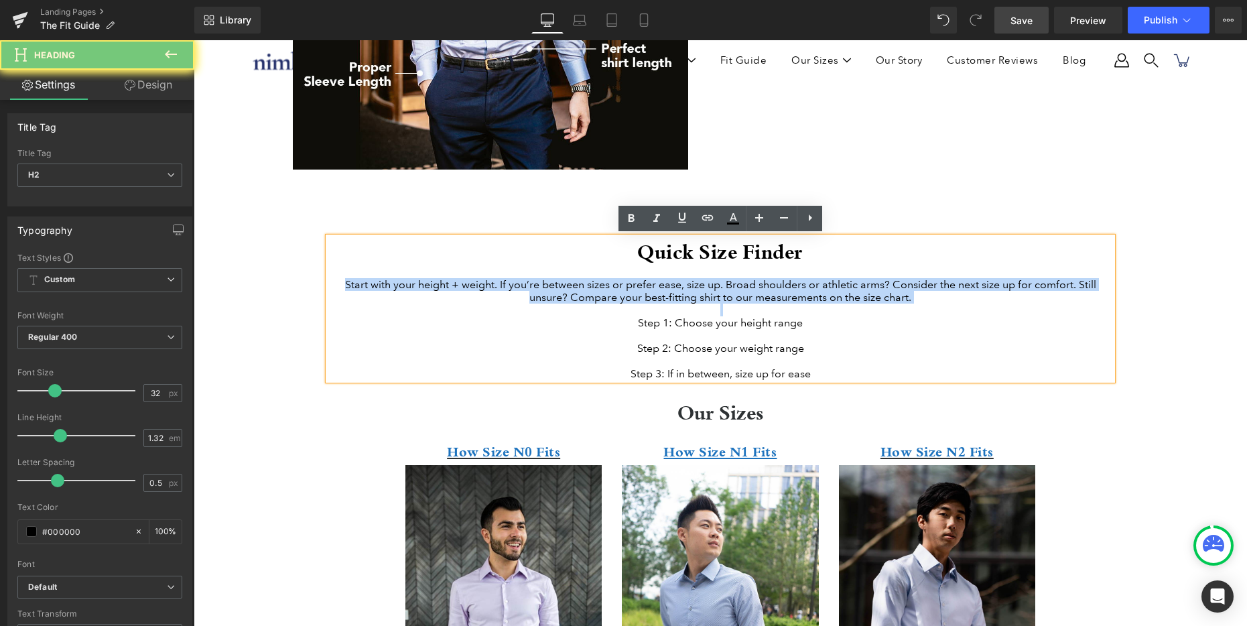
click at [641, 302] on div "Start with your height + weight. If you’re between sizes or prefer ease, size u…" at bounding box center [720, 290] width 784 height 25
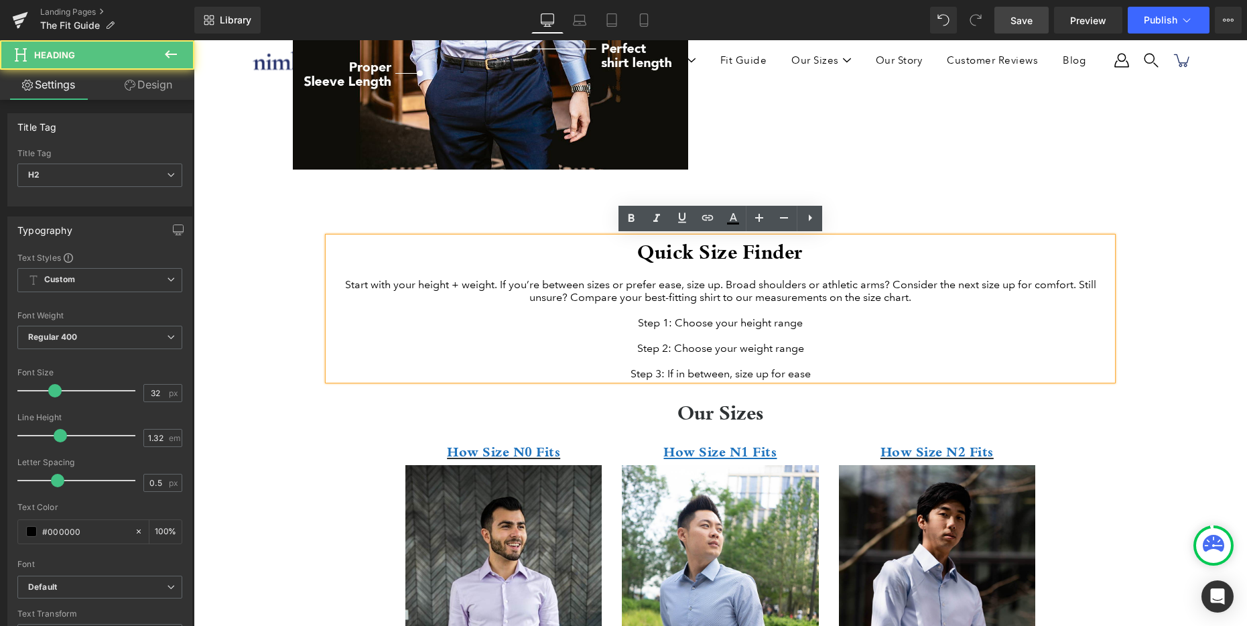
click at [811, 380] on div "Step 3: If in between, size up for ease" at bounding box center [720, 373] width 784 height 13
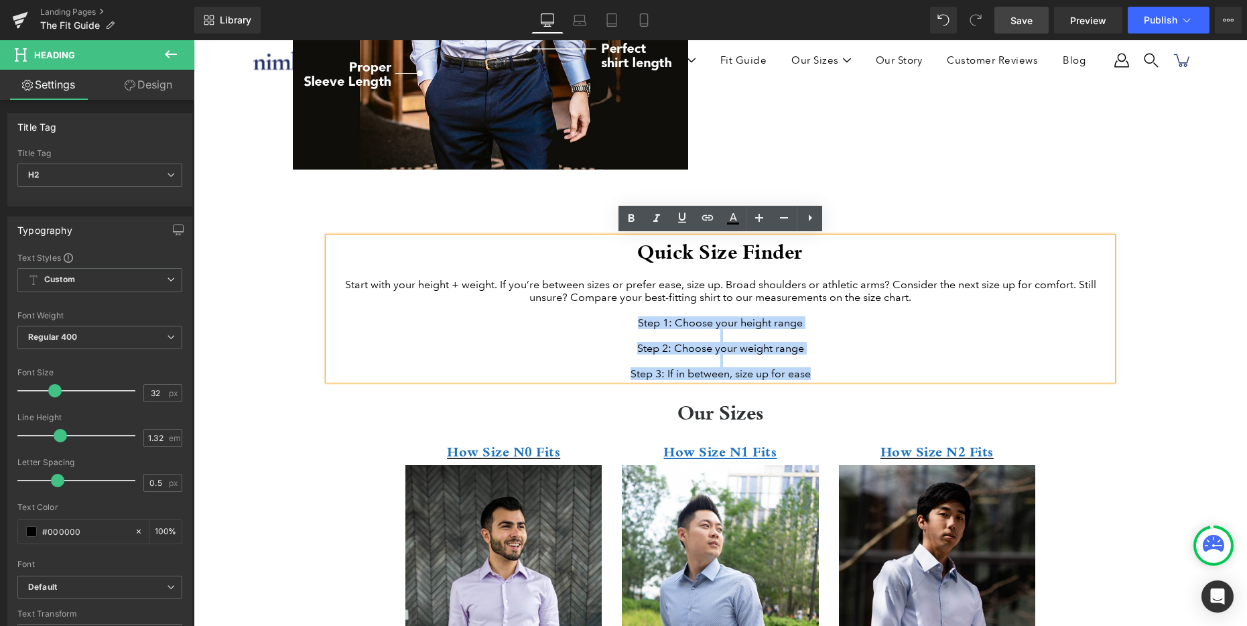
drag, startPoint x: 827, startPoint y: 393, endPoint x: 624, endPoint y: 329, distance: 212.8
click at [624, 329] on div "Quick Size Finder Start with your height + weight. If you’re between sizes or p…" at bounding box center [720, 308] width 784 height 143
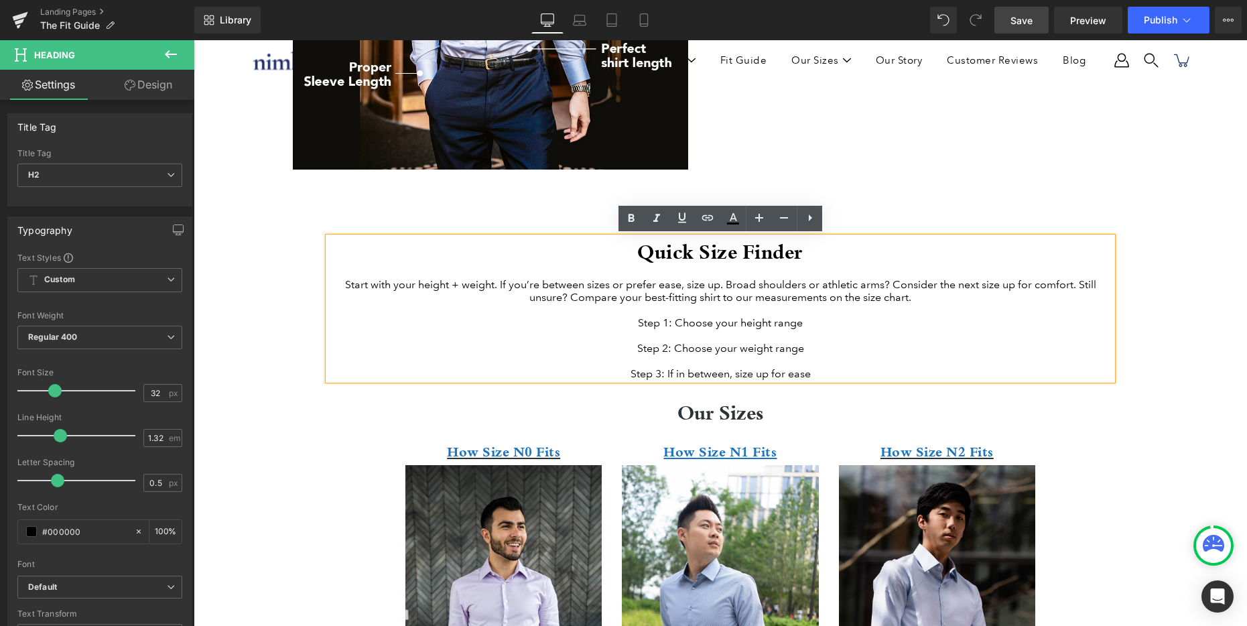
click at [785, 287] on div "Start with your height + weight. If you’re between sizes or prefer ease, size u…" at bounding box center [720, 290] width 784 height 25
click at [982, 295] on div "Start with your height + weight. If you’re between sizes or prefer ease, size u…" at bounding box center [720, 290] width 784 height 25
drag, startPoint x: 984, startPoint y: 300, endPoint x: 818, endPoint y: 293, distance: 166.3
click at [984, 300] on div "Start with your height + weight. If you’re between sizes or prefer ease, size u…" at bounding box center [720, 290] width 784 height 25
click at [759, 285] on div "Start with your height + weight. If you’re between sizes or prefer ease, size u…" at bounding box center [720, 290] width 784 height 25
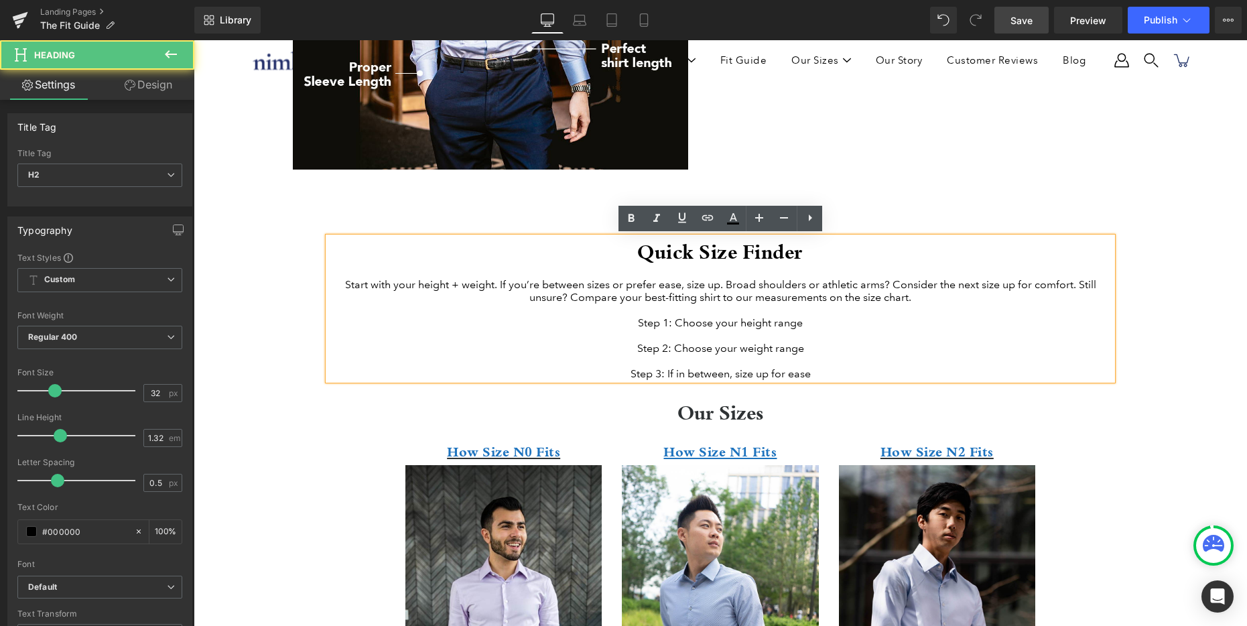
click at [632, 286] on div "Start with your height + weight. If you’re between sizes or prefer ease, size u…" at bounding box center [720, 290] width 784 height 25
click at [622, 298] on div "Start with your height + weight. If you’re between sizes or prefer ease, size u…" at bounding box center [720, 290] width 784 height 25
click at [664, 299] on div "Start with your height + weight. If you’re between sizes or prefer ease, size u…" at bounding box center [720, 290] width 784 height 25
click at [846, 298] on div "Start with your height + weight. If you’re between sizes or prefer ease, size u…" at bounding box center [720, 290] width 784 height 25
click at [917, 303] on div "Start with your height + weight. If you’re between sizes or prefer ease, size u…" at bounding box center [720, 290] width 784 height 25
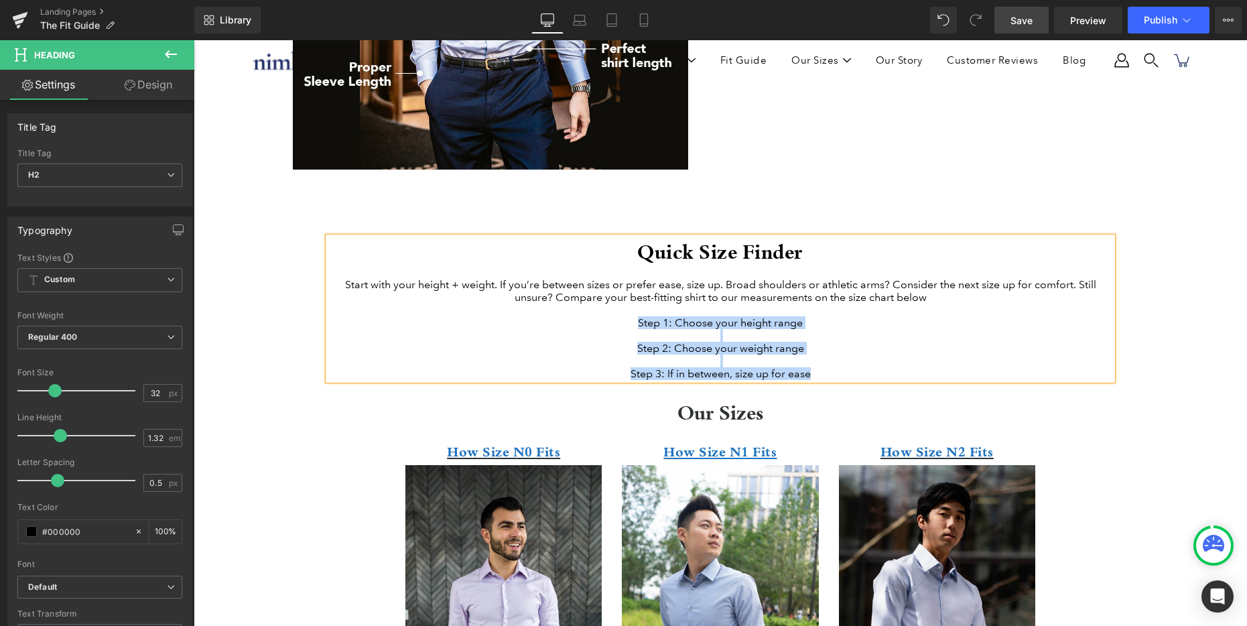
drag, startPoint x: 822, startPoint y: 391, endPoint x: 620, endPoint y: 328, distance: 211.9
click at [620, 328] on div "Quick Size Finder Start with your height + weight. If you’re between sizes or p…" at bounding box center [720, 308] width 784 height 143
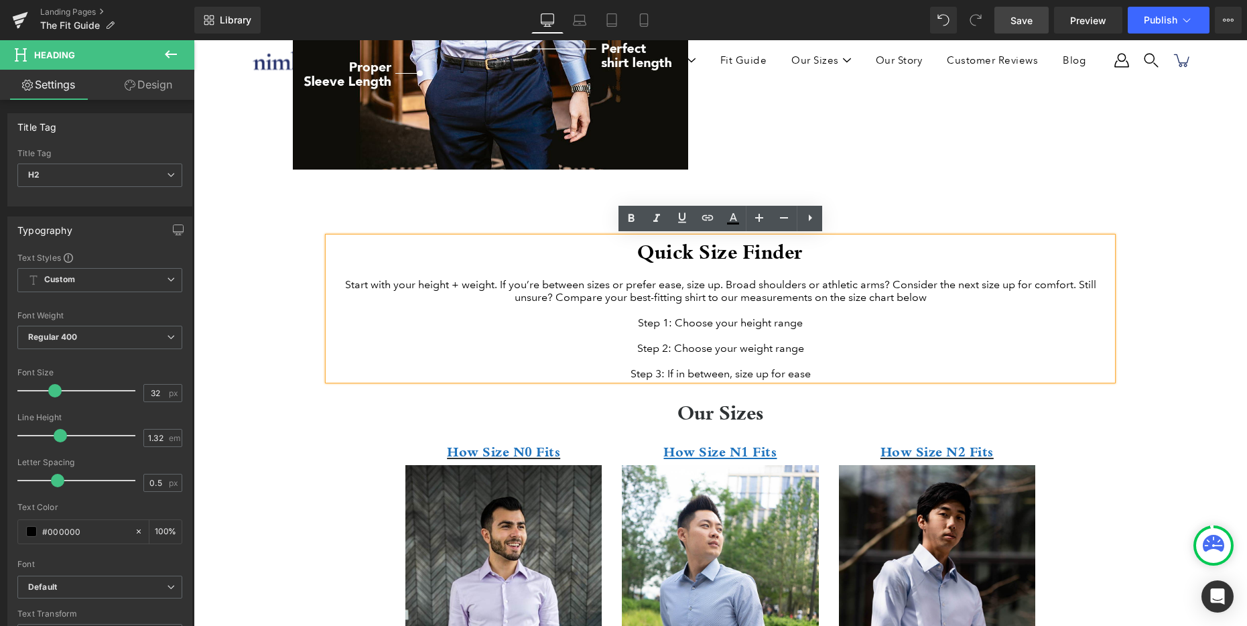
click at [671, 316] on div at bounding box center [720, 310] width 784 height 13
drag, startPoint x: 673, startPoint y: 329, endPoint x: 598, endPoint y: 327, distance: 74.4
click at [598, 327] on div "Step 1: Choose your height range" at bounding box center [720, 322] width 784 height 13
drag, startPoint x: 675, startPoint y: 362, endPoint x: 587, endPoint y: 360, distance: 88.5
click at [588, 354] on div "Step 2: Choose your weight range" at bounding box center [720, 348] width 784 height 13
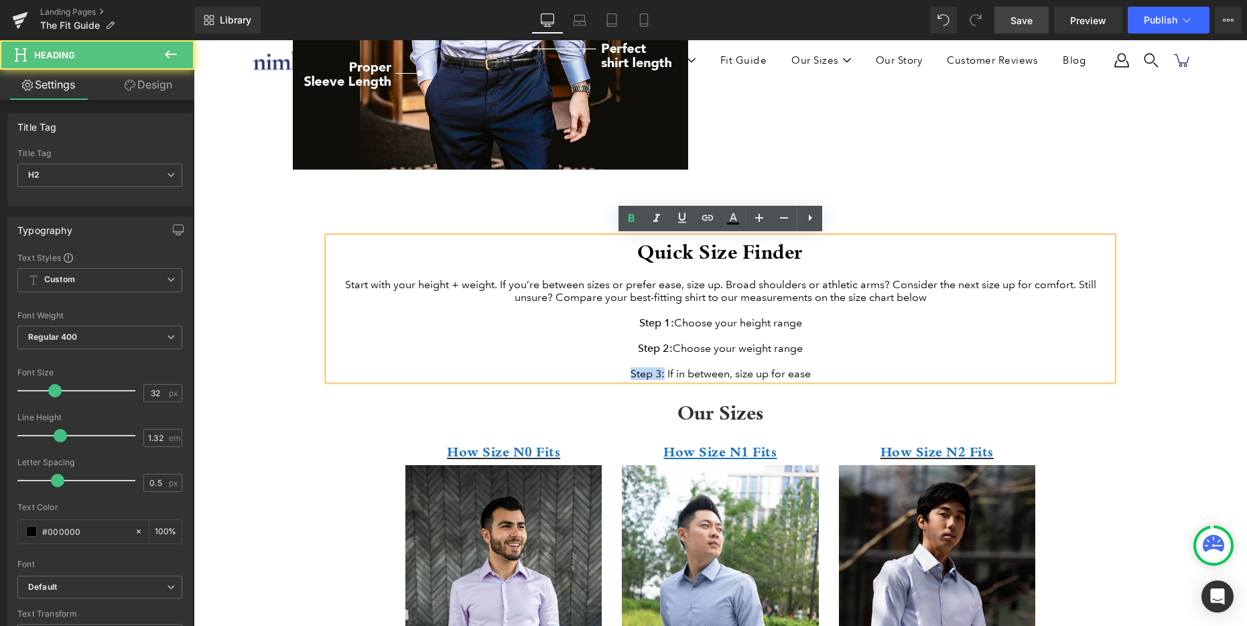
drag, startPoint x: 612, startPoint y: 389, endPoint x: 593, endPoint y: 387, distance: 19.5
click at [592, 380] on div "Step 3: If in between, size up for ease" at bounding box center [720, 373] width 784 height 13
drag, startPoint x: 815, startPoint y: 392, endPoint x: 621, endPoint y: 332, distance: 203.4
click at [621, 332] on div "Quick Size Finder Start with your height + weight. If you’re between sizes or p…" at bounding box center [720, 308] width 784 height 143
click at [667, 284] on div "Start with your height + weight. If you’re between sizes or prefer ease, size u…" at bounding box center [720, 290] width 784 height 25
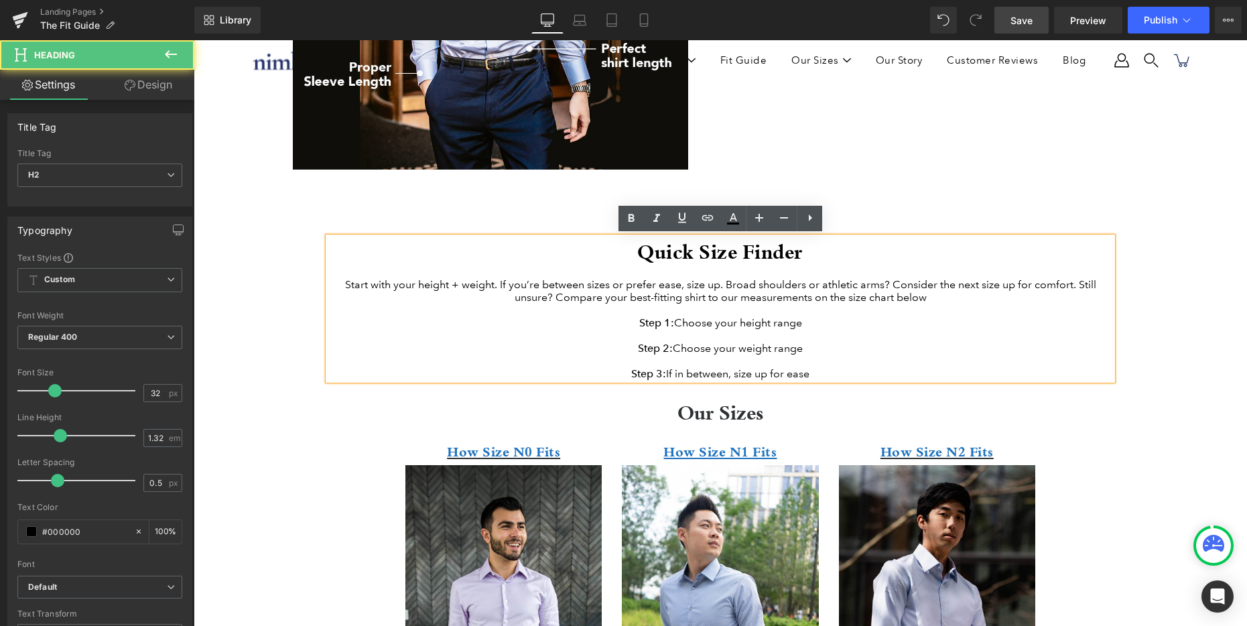
click at [844, 316] on div at bounding box center [720, 310] width 784 height 13
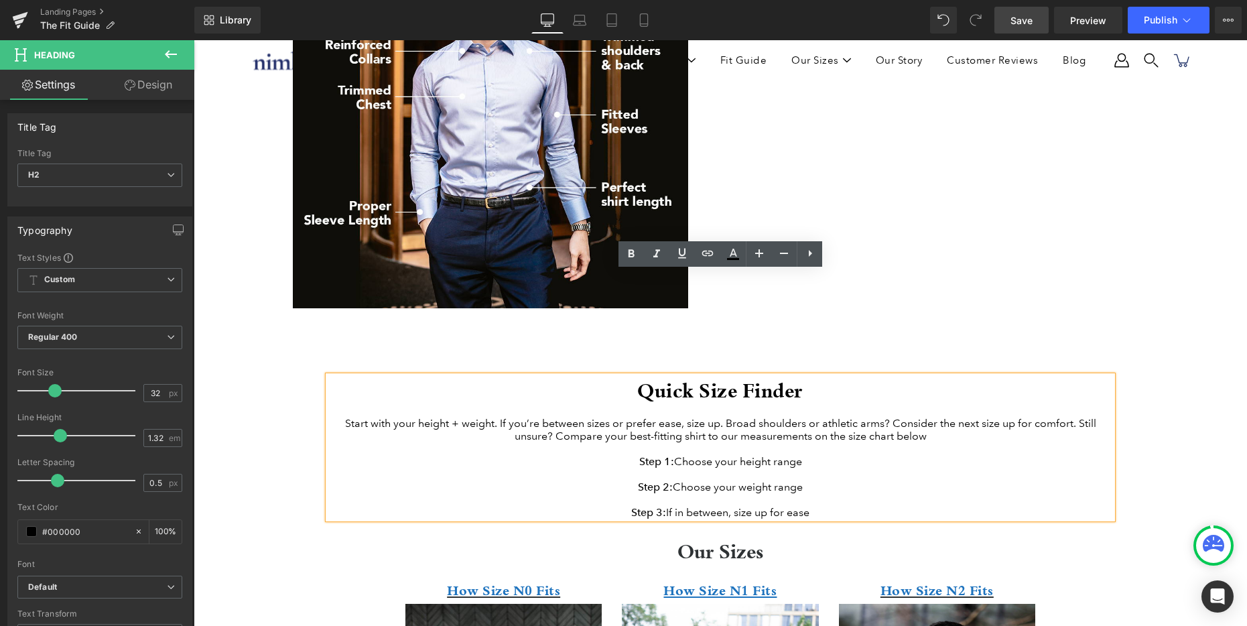
scroll to position [346, 0]
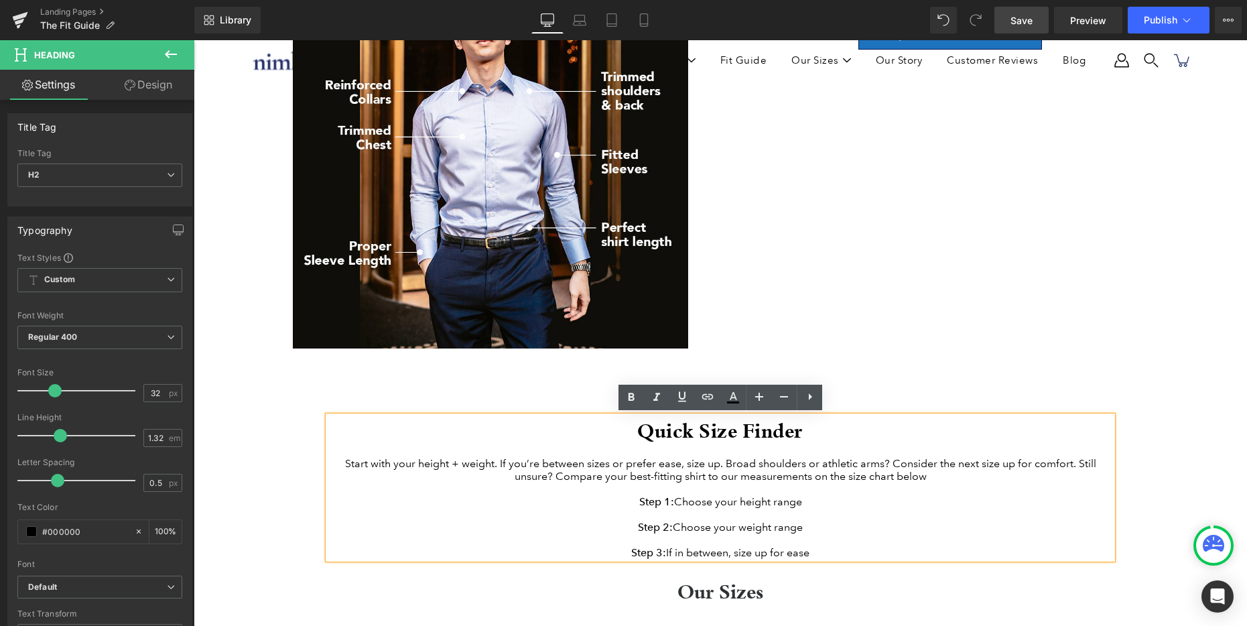
click at [341, 462] on div "Start with your height + weight. If you’re between sizes or prefer ease, size u…" at bounding box center [720, 469] width 784 height 25
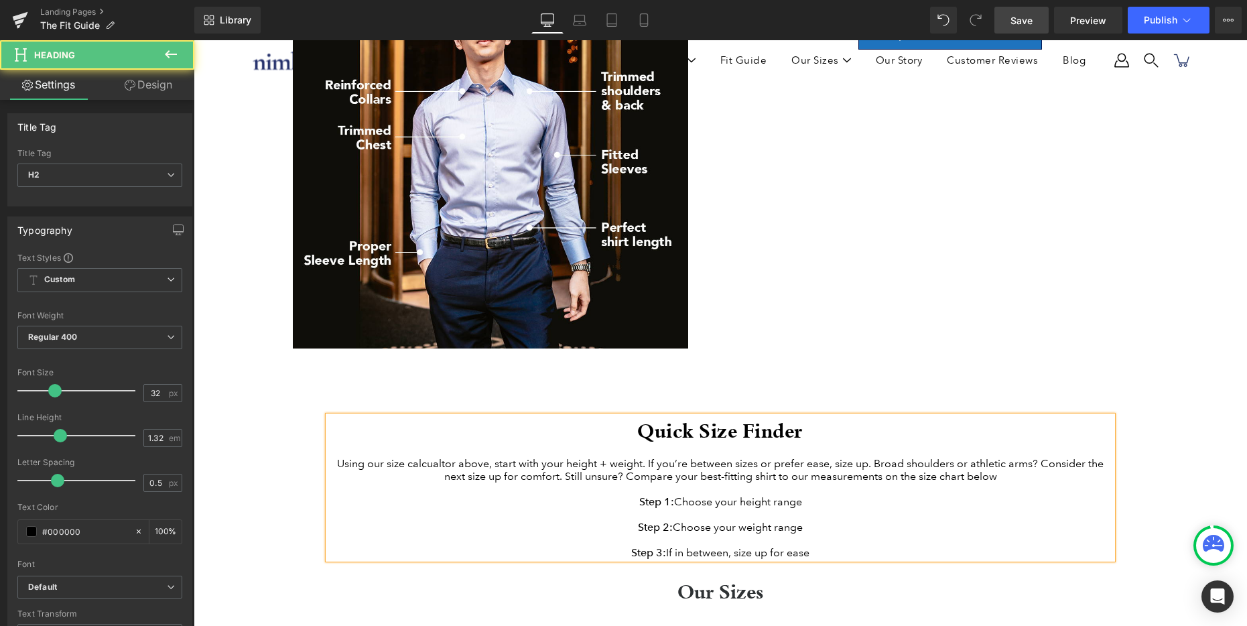
click at [433, 466] on div "Using our size calcualtor above, start with your height + weight. If you’re bet…" at bounding box center [720, 469] width 784 height 25
click at [594, 482] on div "Using our size calculator above, start with your height + weight. If you’re bet…" at bounding box center [720, 469] width 784 height 25
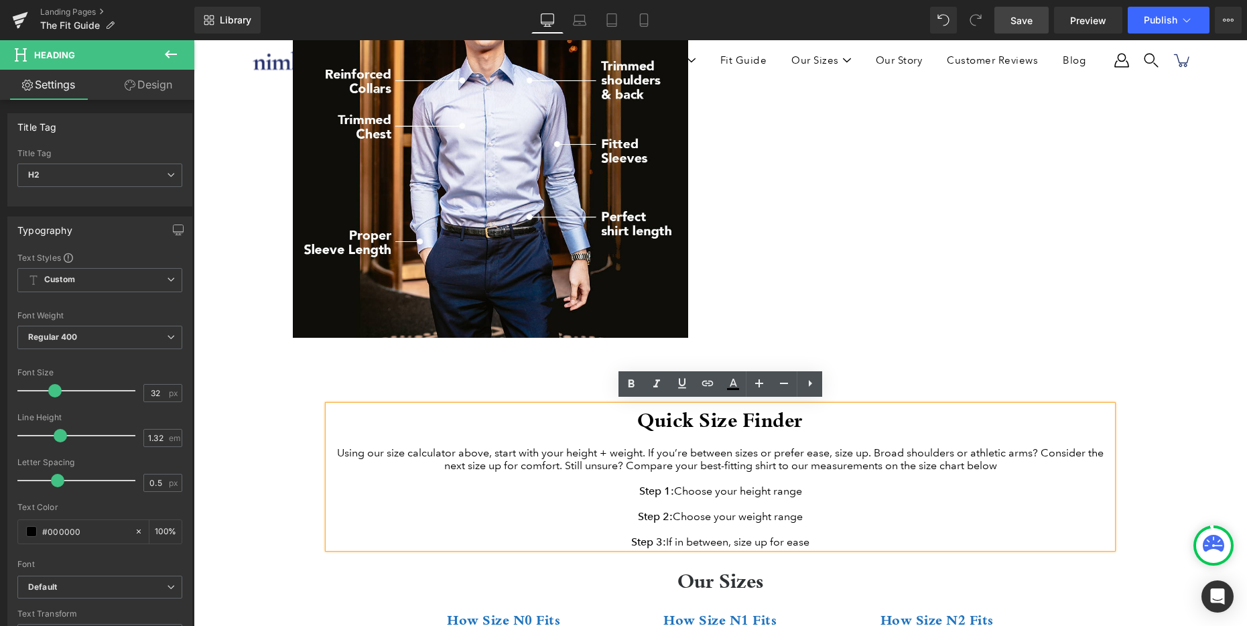
scroll to position [369, 0]
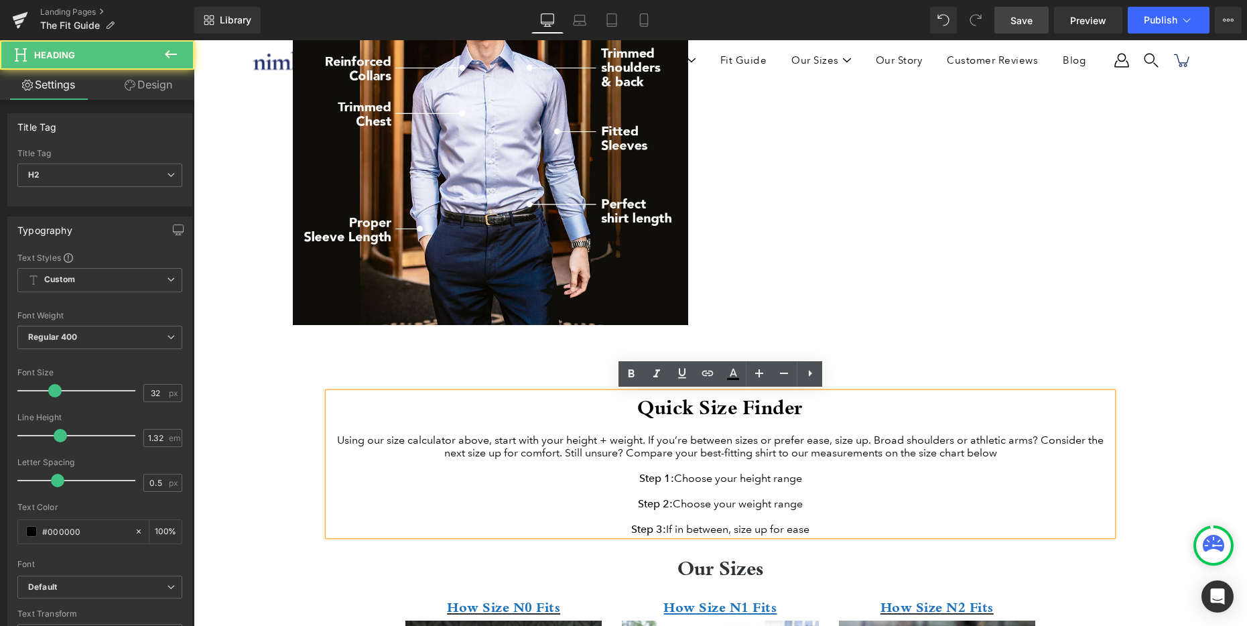
click at [574, 455] on div "Using our size calculator above, start with your height + weight. If you’re bet…" at bounding box center [720, 445] width 784 height 25
click at [886, 452] on div "Using our size calculator above, start with your height + weight. If you’re bet…" at bounding box center [720, 445] width 784 height 25
click at [1057, 451] on div "Using our size calculator above, start with your height + weight. If you’re bet…" at bounding box center [720, 445] width 784 height 25
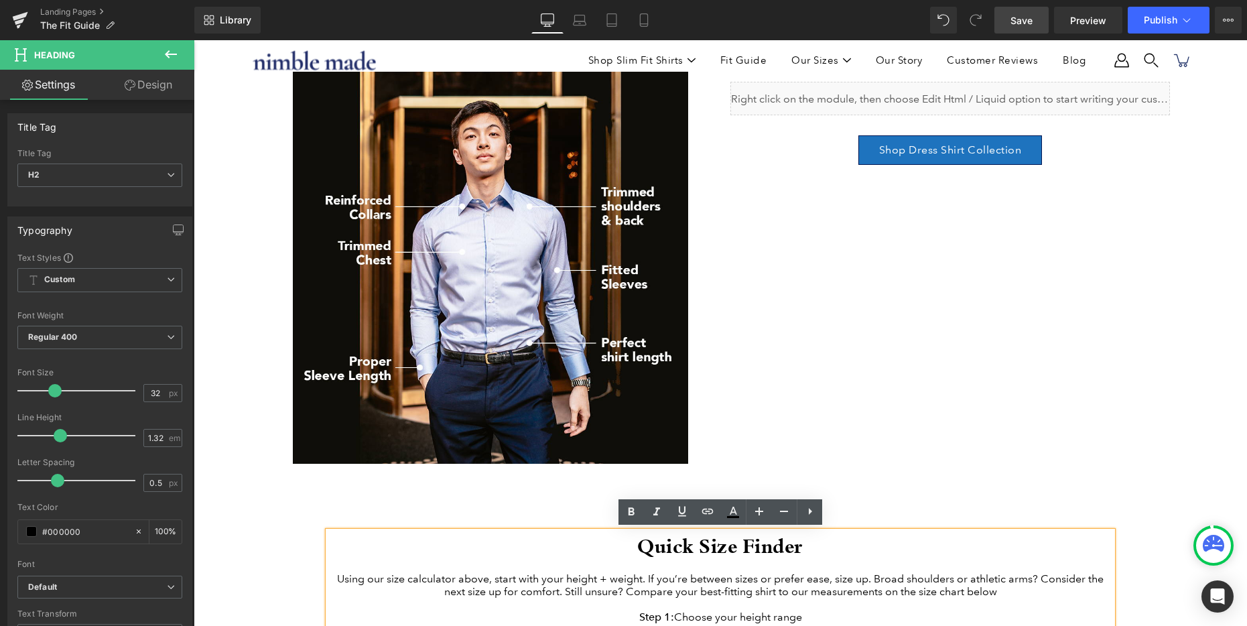
scroll to position [340, 0]
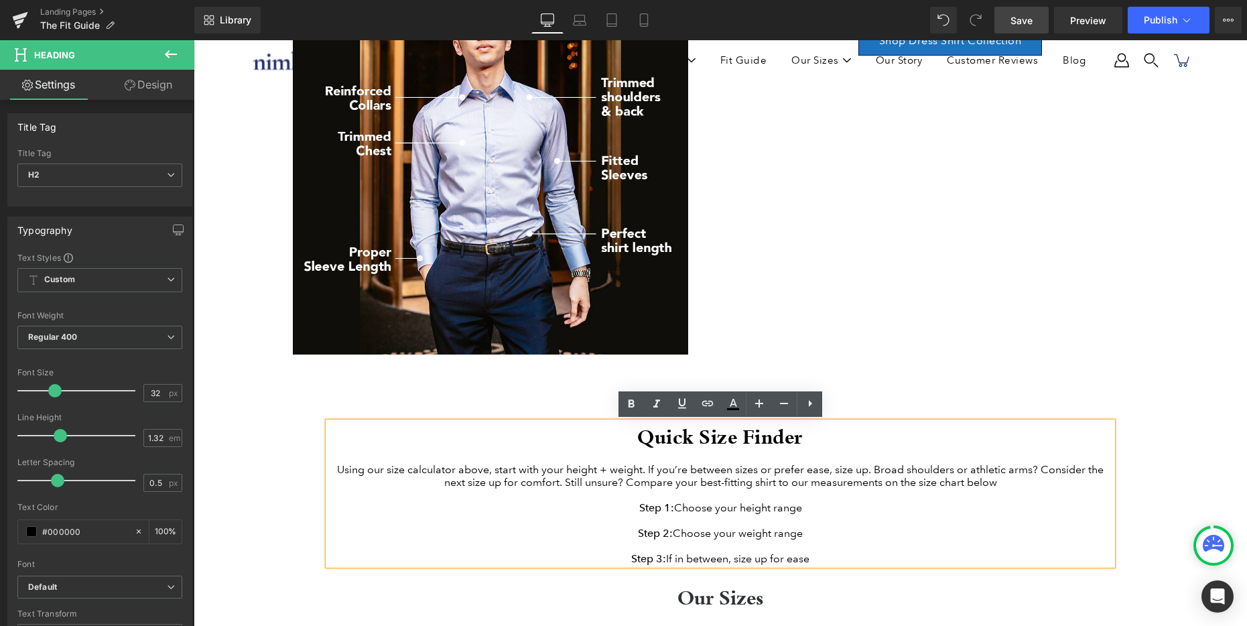
click at [1021, 22] on span "Save" at bounding box center [1021, 20] width 22 height 14
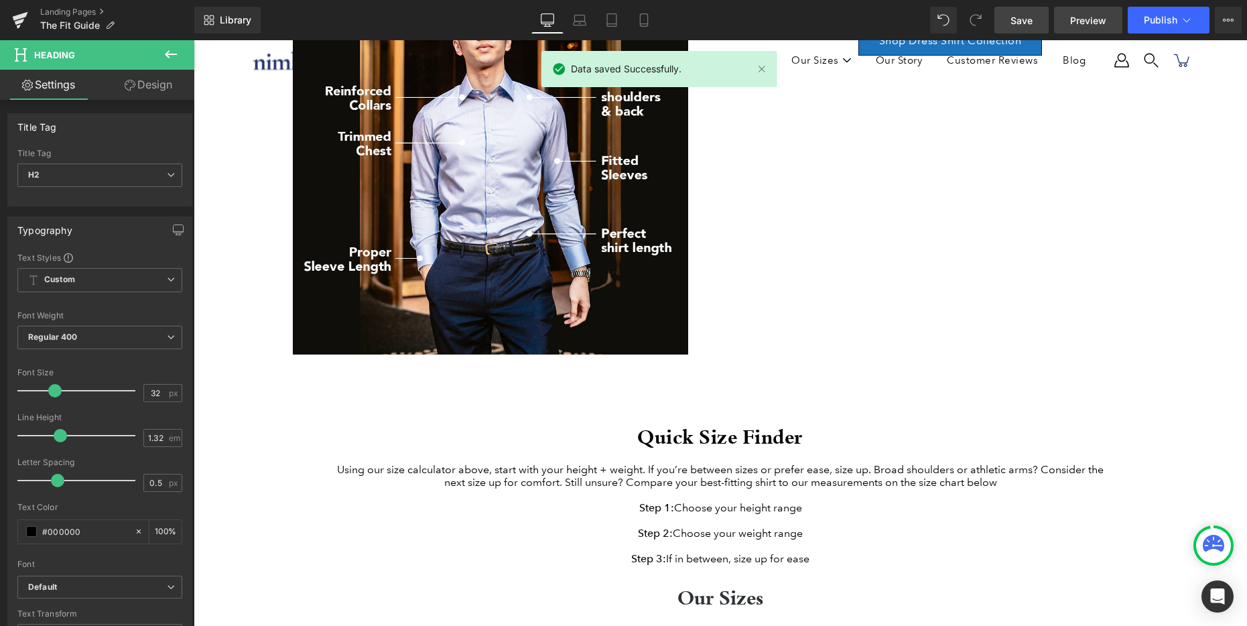
click at [1085, 19] on span "Preview" at bounding box center [1088, 20] width 36 height 14
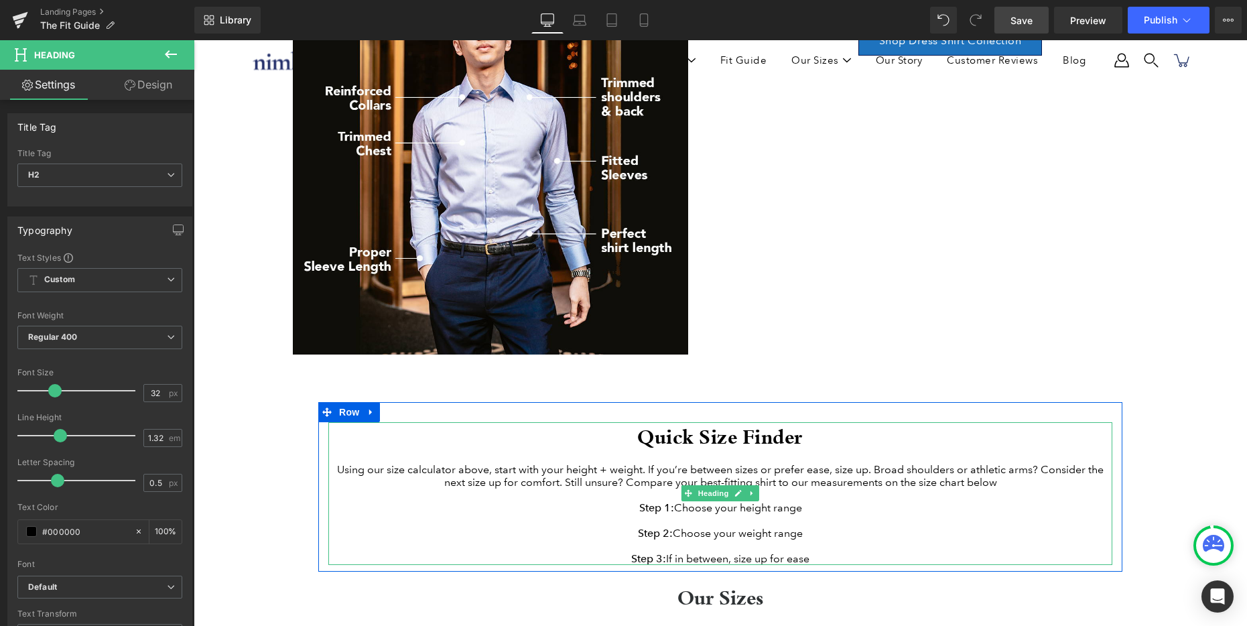
click at [543, 486] on div "Using our size calculator above, start with your height + weight. If you’re bet…" at bounding box center [720, 475] width 784 height 25
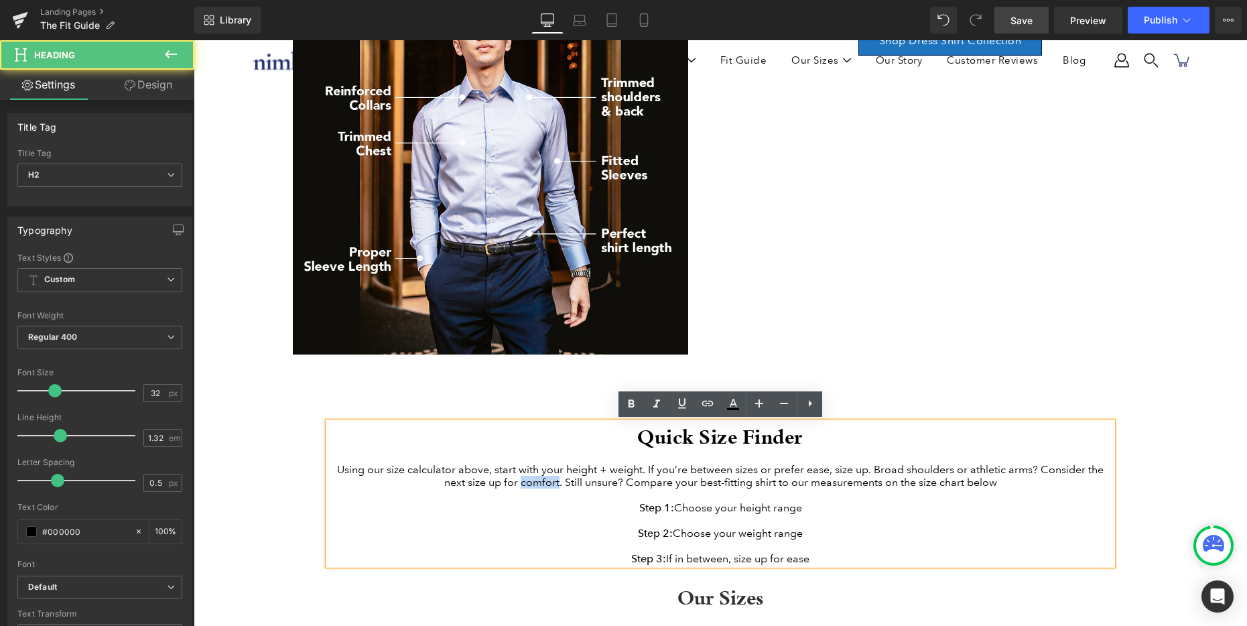
click at [543, 486] on div "Using our size calculator above, start with your height + weight. If you’re bet…" at bounding box center [720, 475] width 784 height 25
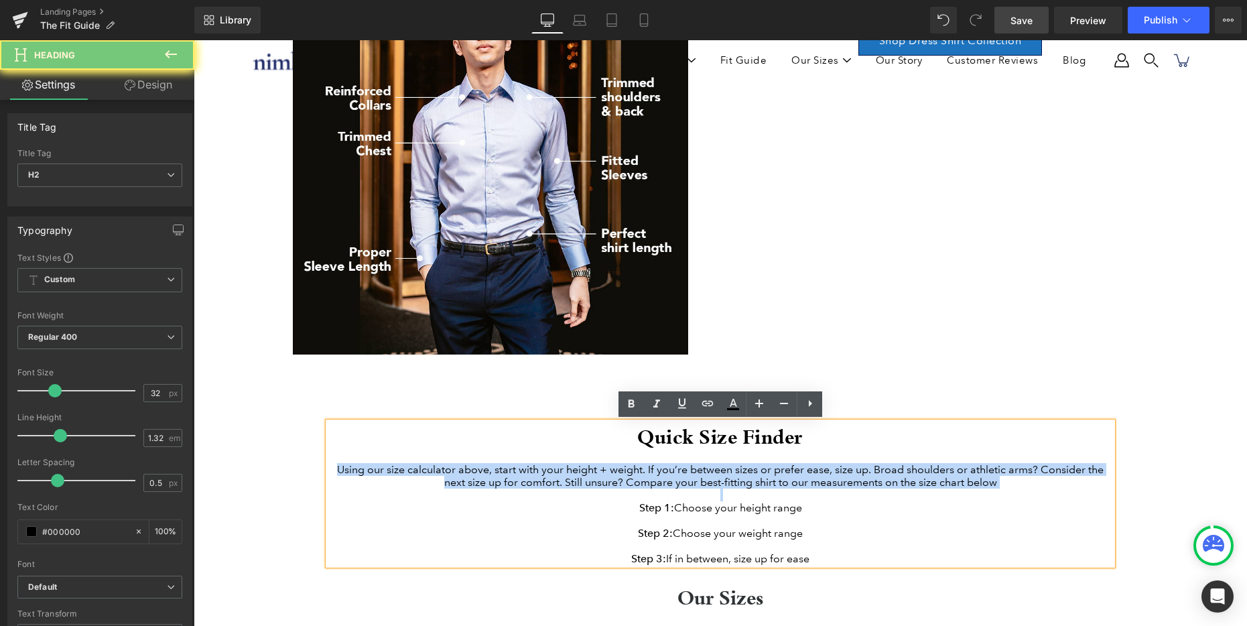
click at [543, 486] on div "Using our size calculator above, start with your height + weight. If you’re bet…" at bounding box center [720, 475] width 784 height 25
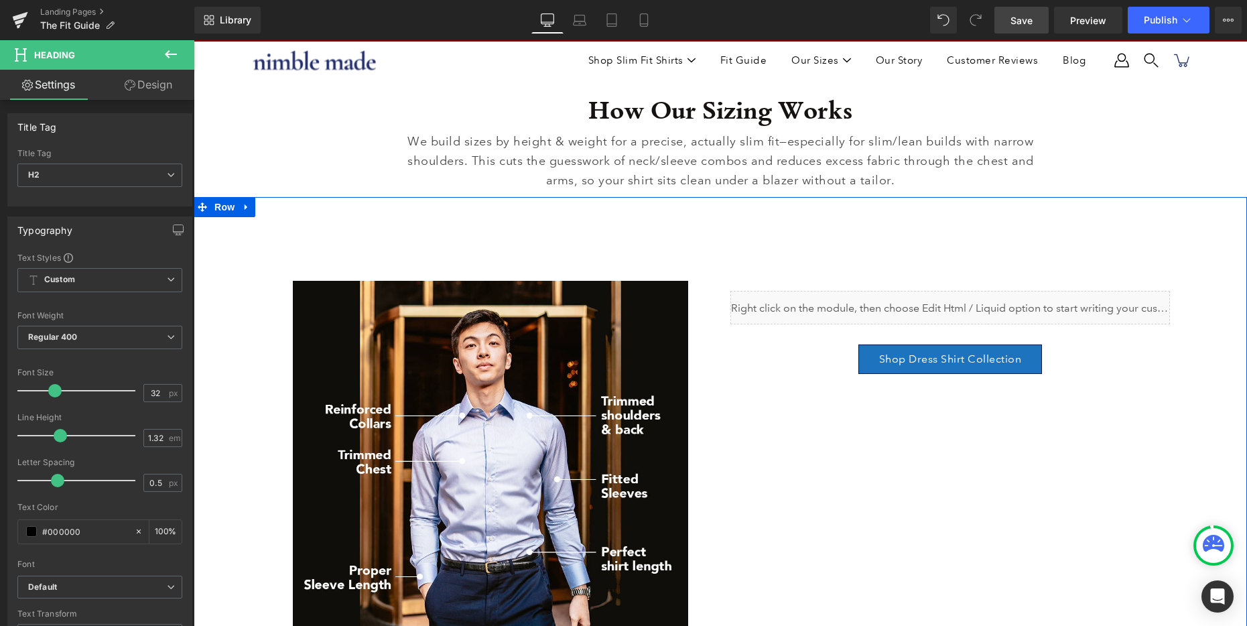
scroll to position [0, 0]
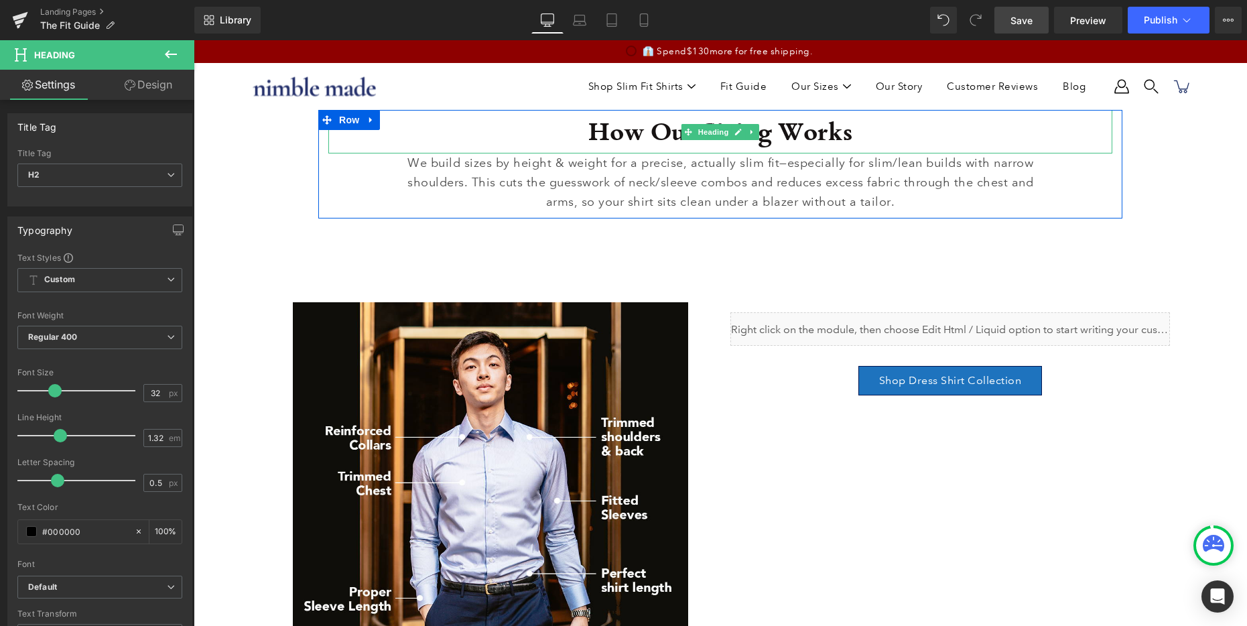
click at [636, 127] on h1 "How Our Sizing Works" at bounding box center [720, 132] width 784 height 44
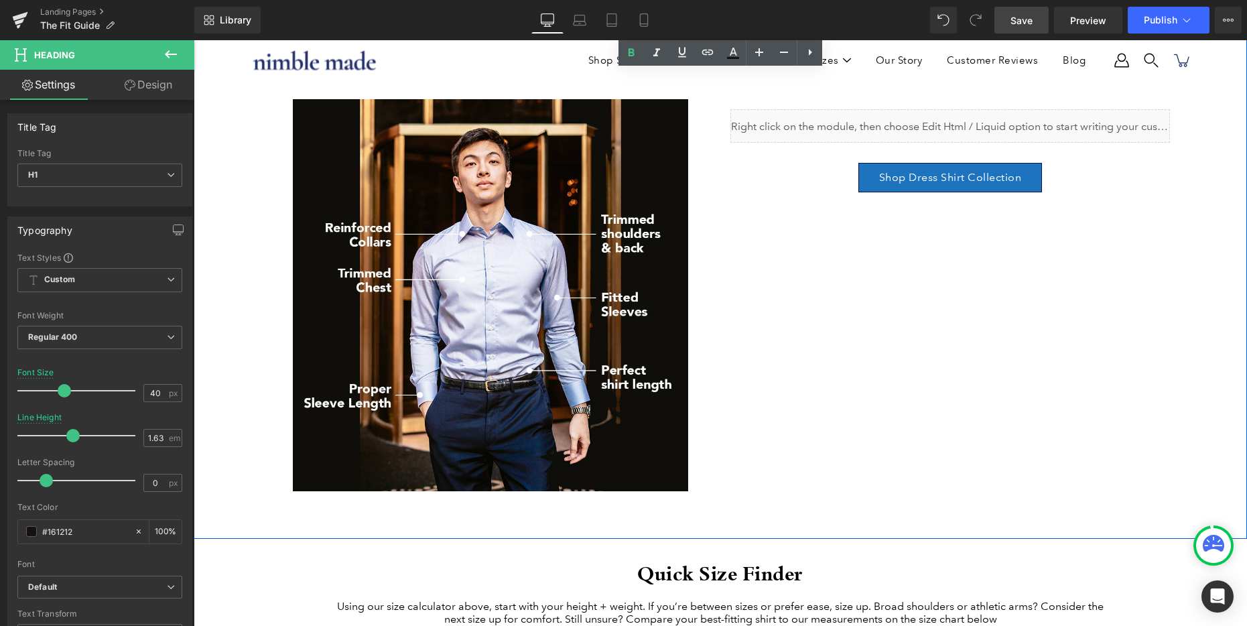
scroll to position [226, 0]
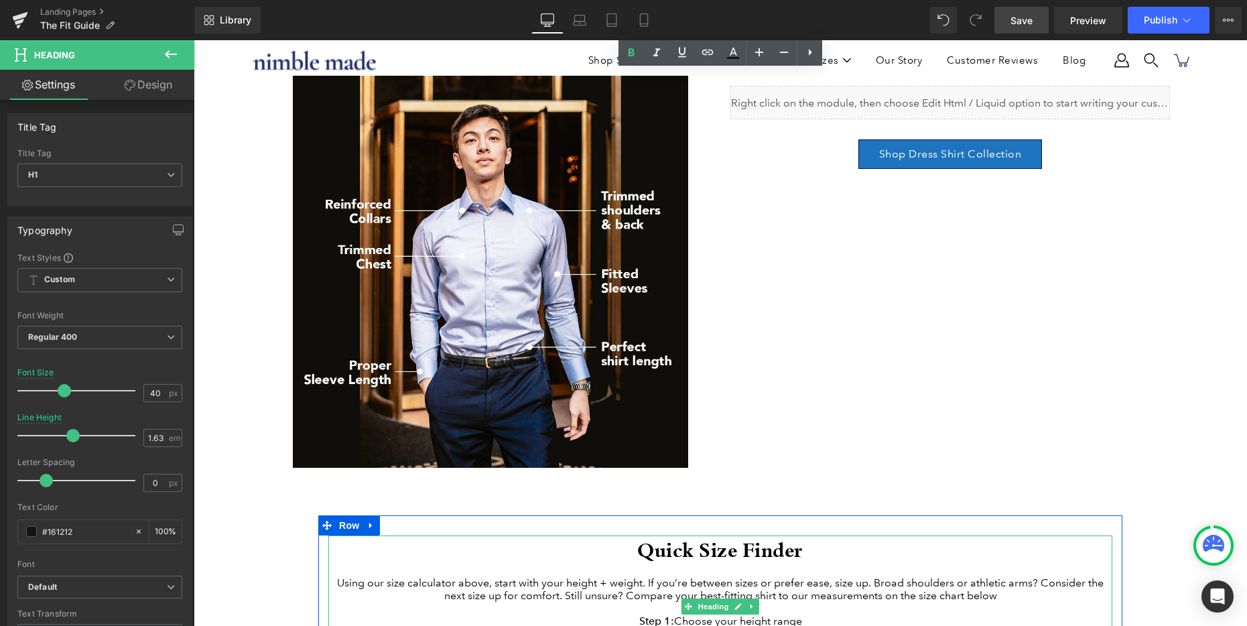
click at [665, 548] on h2 "Quick Size Finder" at bounding box center [720, 549] width 784 height 28
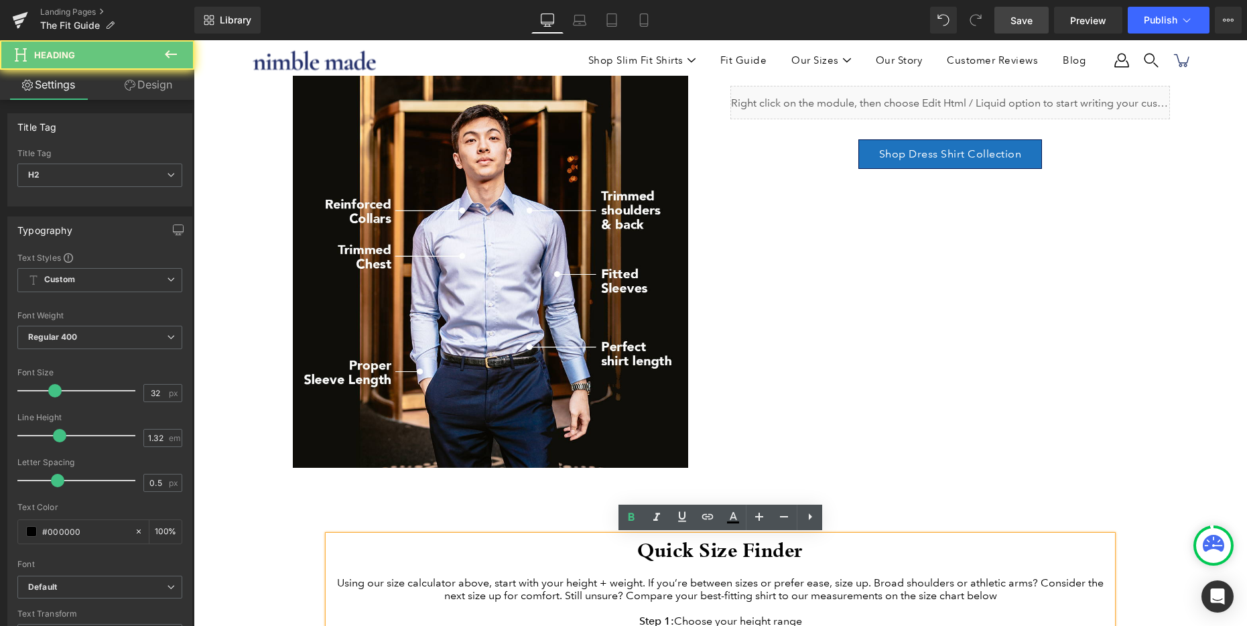
click at [665, 548] on h2 "Quick Size Finder" at bounding box center [720, 549] width 784 height 28
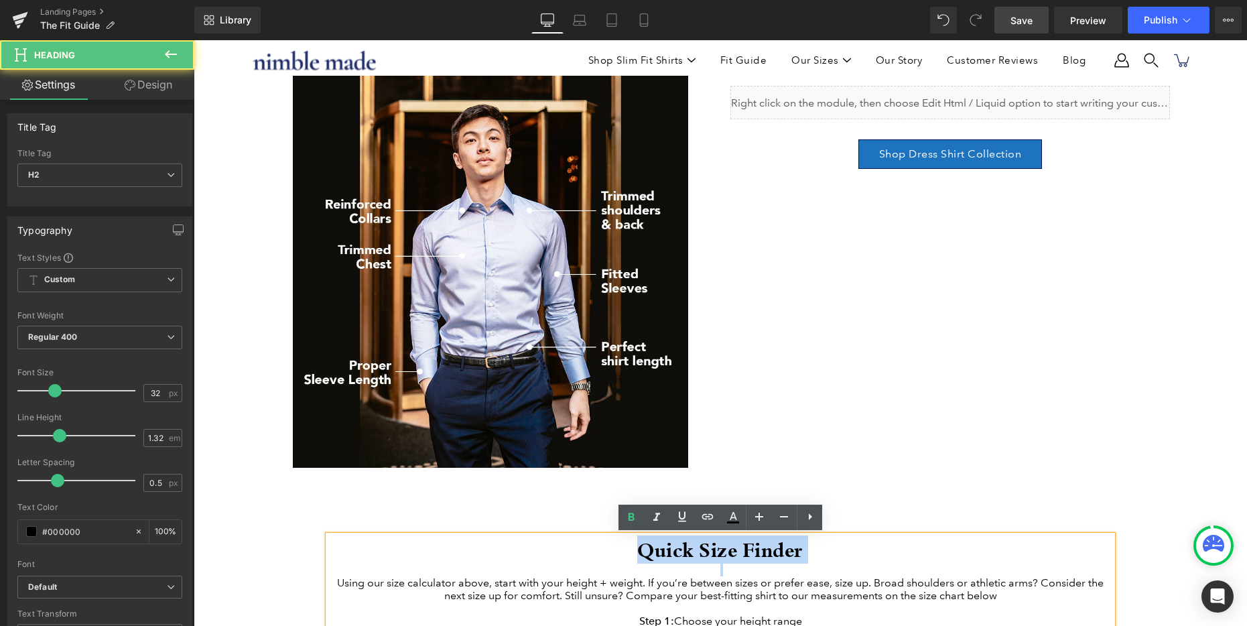
click at [665, 548] on h2 "Quick Size Finder" at bounding box center [720, 549] width 784 height 28
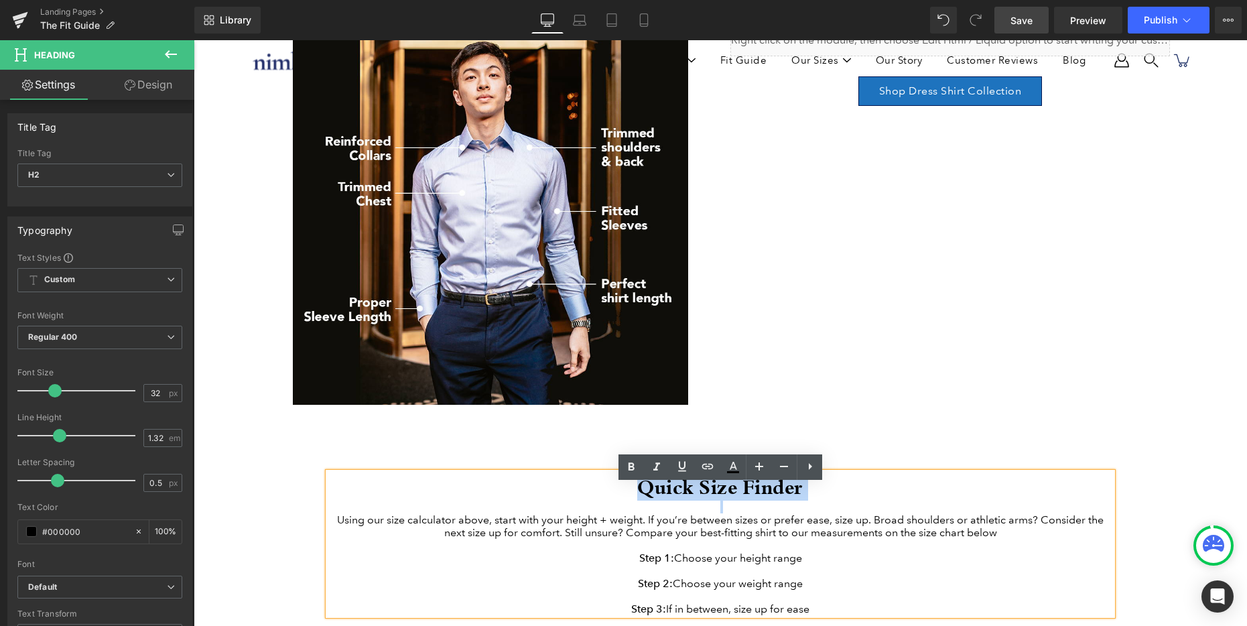
scroll to position [297, 0]
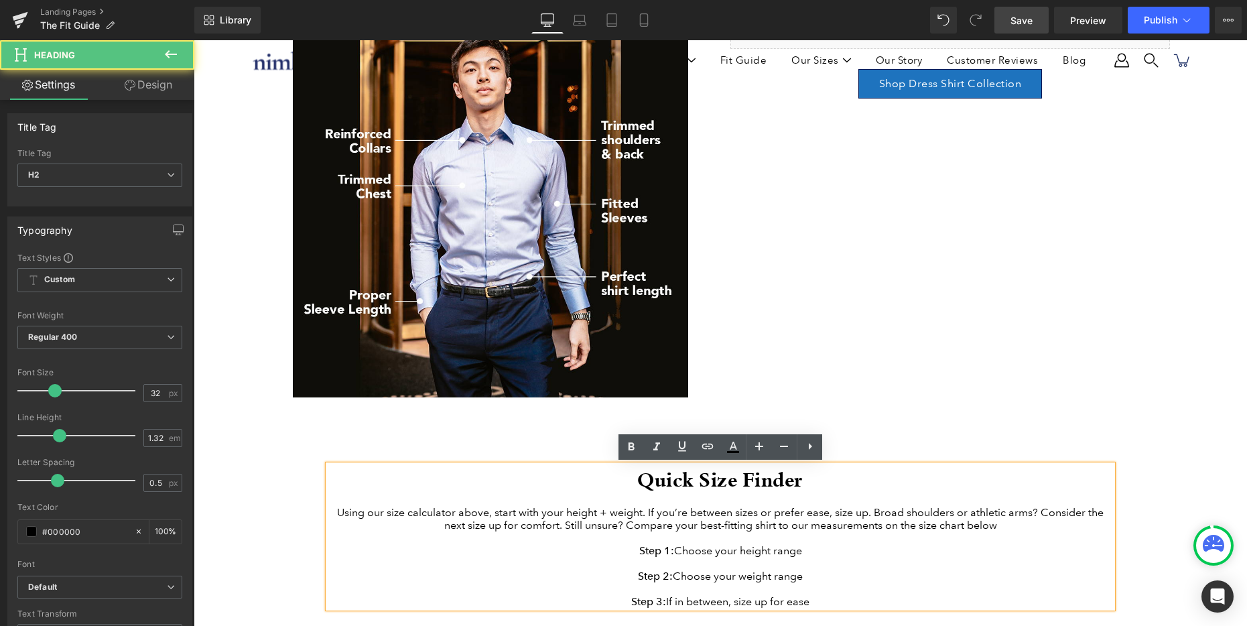
click at [538, 520] on div "Using our size calculator above, start with your height + weight. If you’re bet…" at bounding box center [720, 518] width 784 height 25
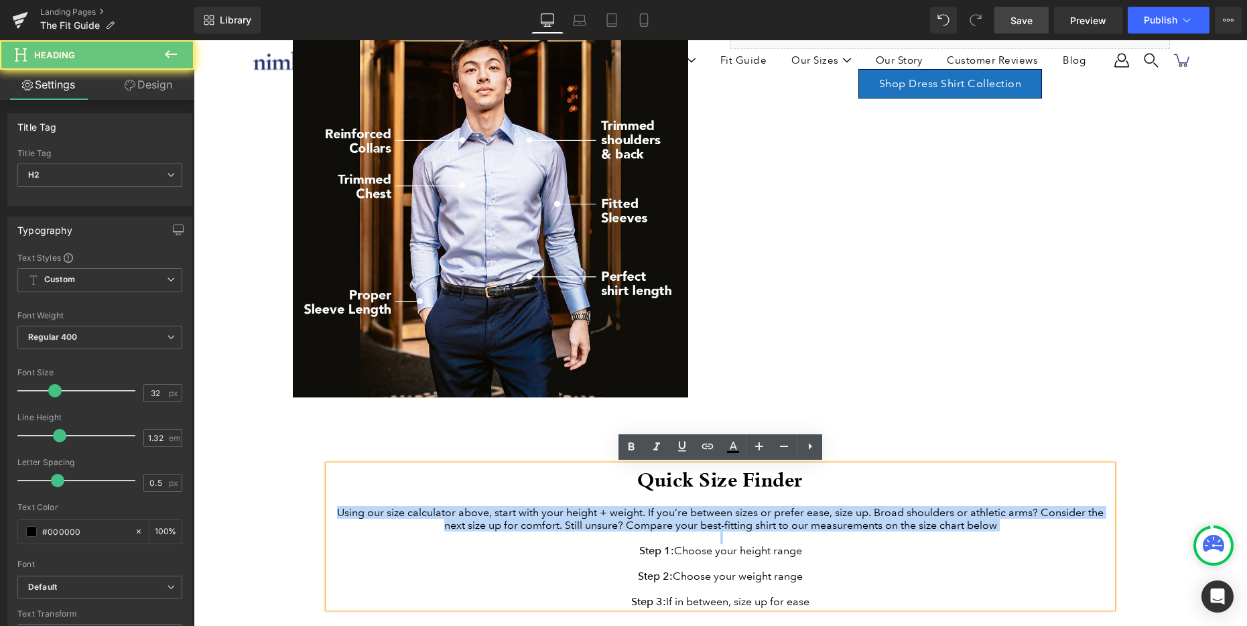
click at [538, 520] on div "Using our size calculator above, start with your height + weight. If you’re bet…" at bounding box center [720, 518] width 784 height 25
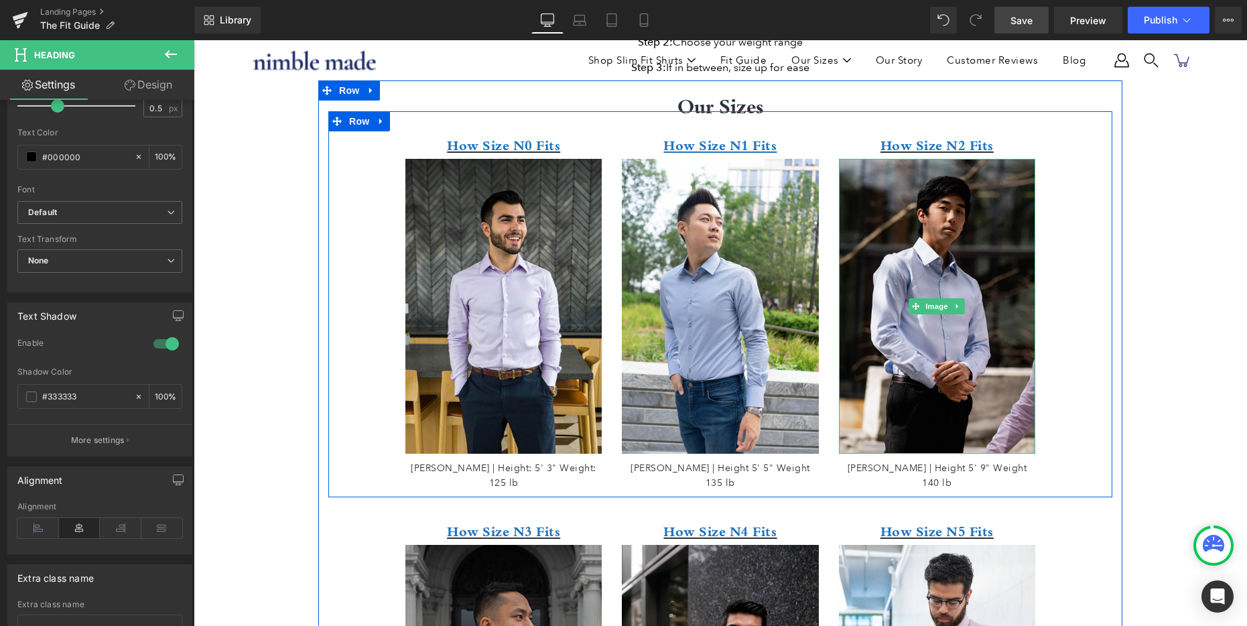
scroll to position [563, 0]
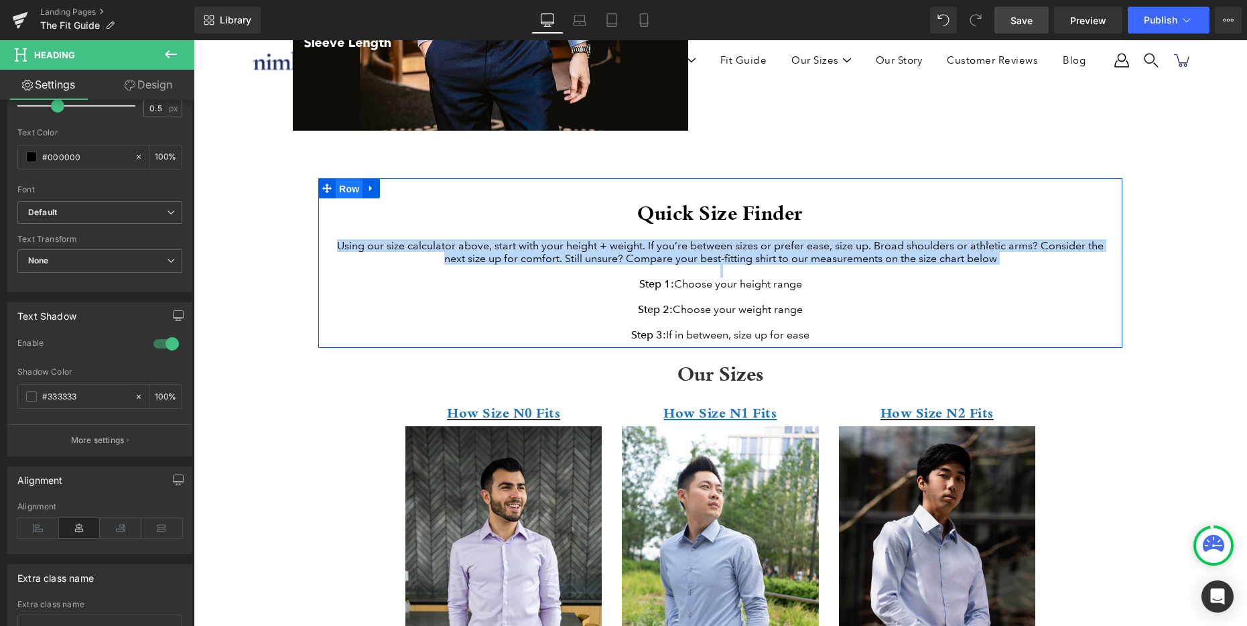
click at [339, 191] on span "Row" at bounding box center [349, 189] width 27 height 20
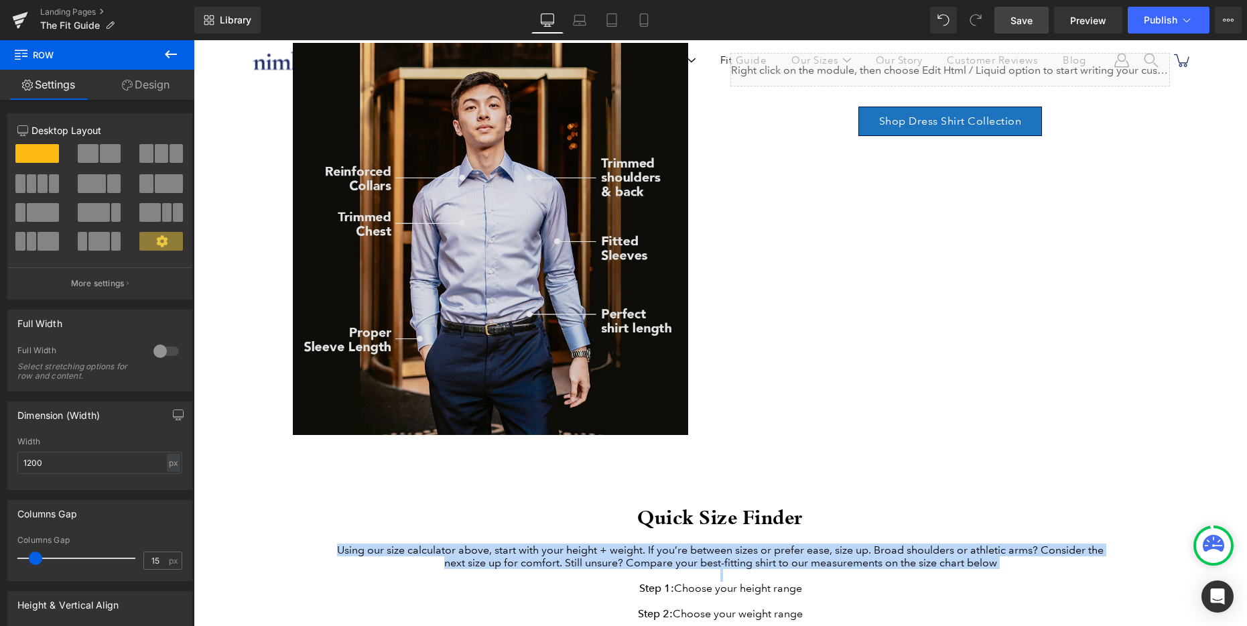
scroll to position [432, 0]
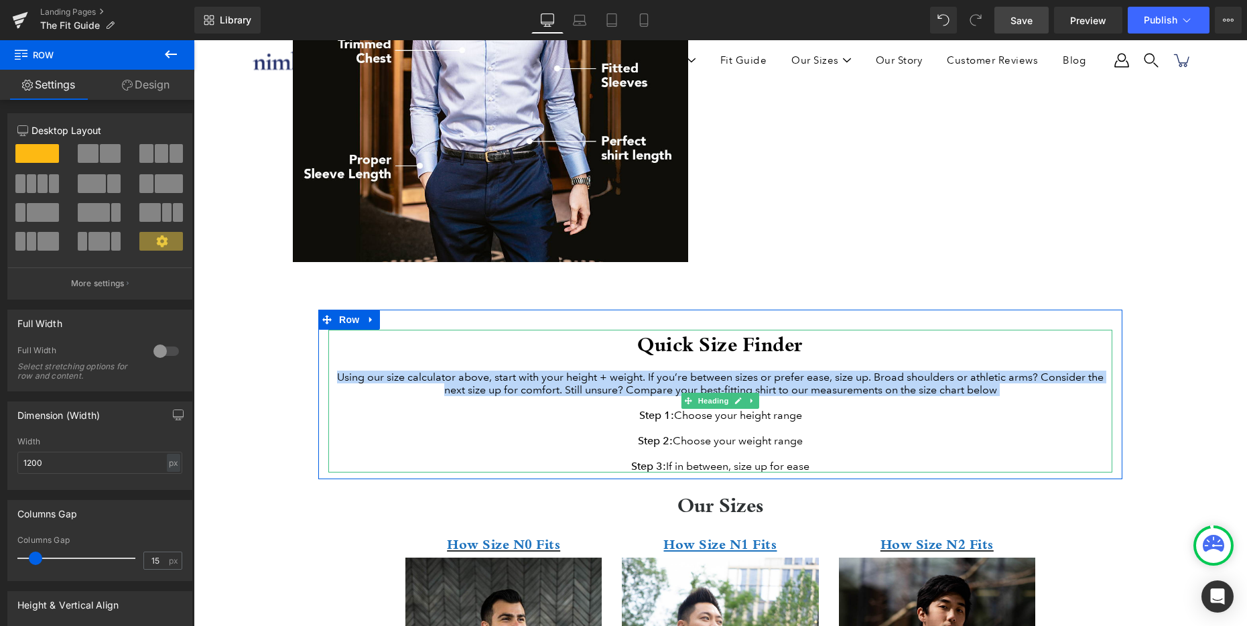
click at [869, 472] on div "Step 3: If in between, size up for ease" at bounding box center [720, 466] width 784 height 13
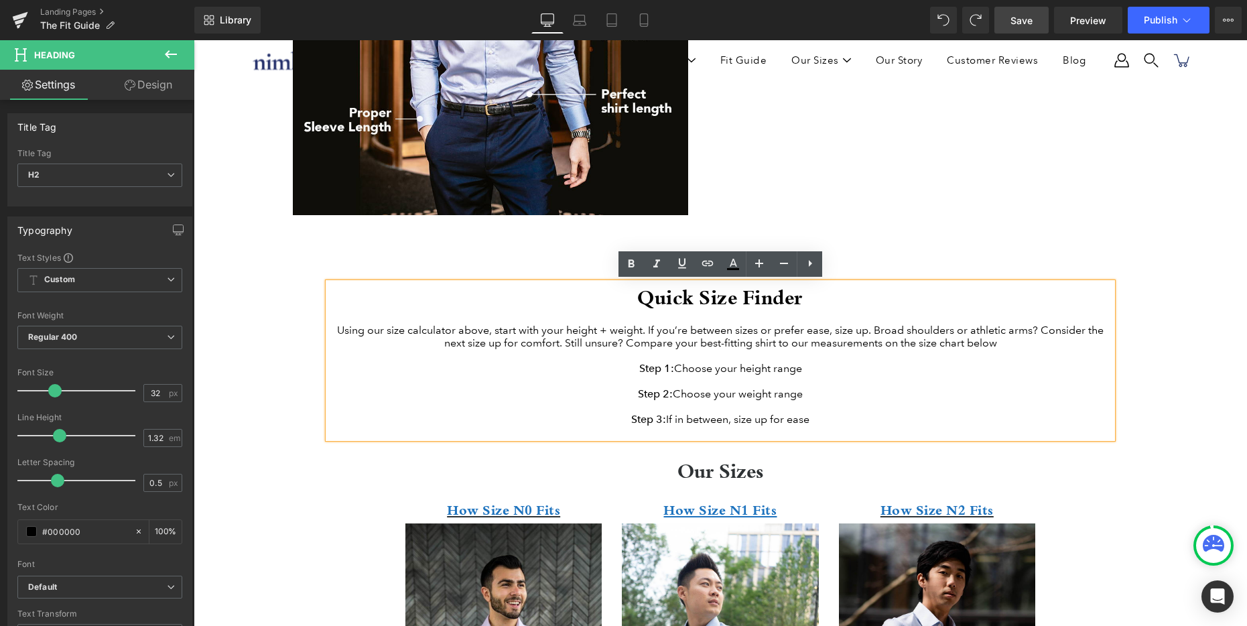
scroll to position [480, 0]
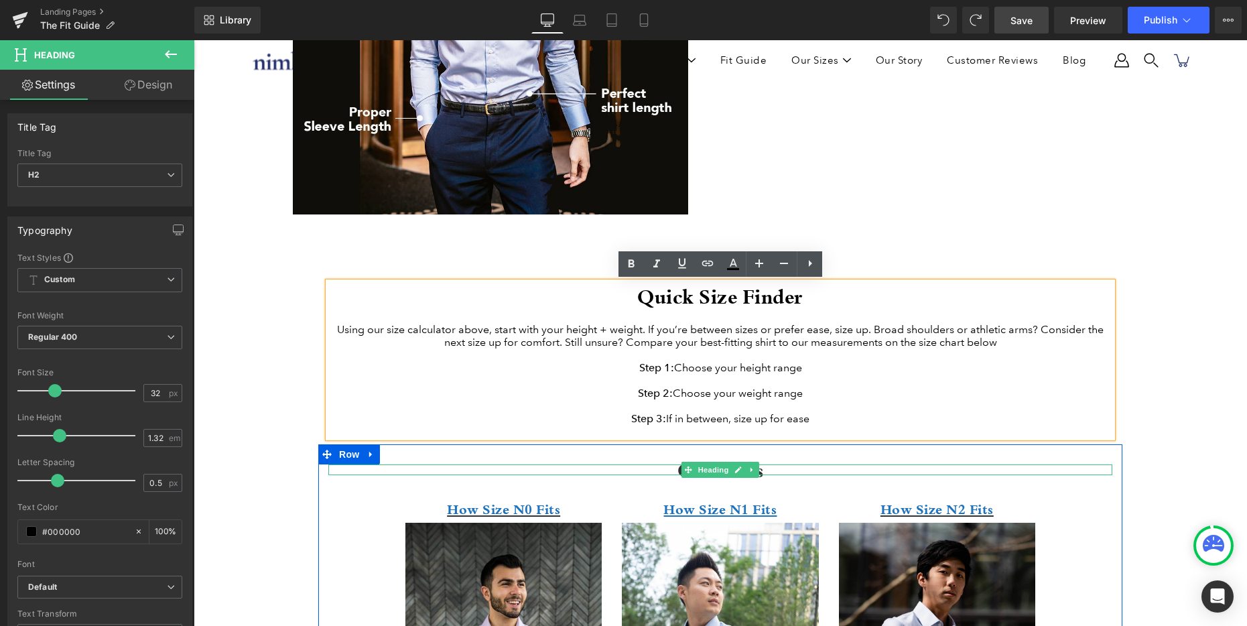
click at [690, 473] on icon at bounding box center [688, 469] width 7 height 7
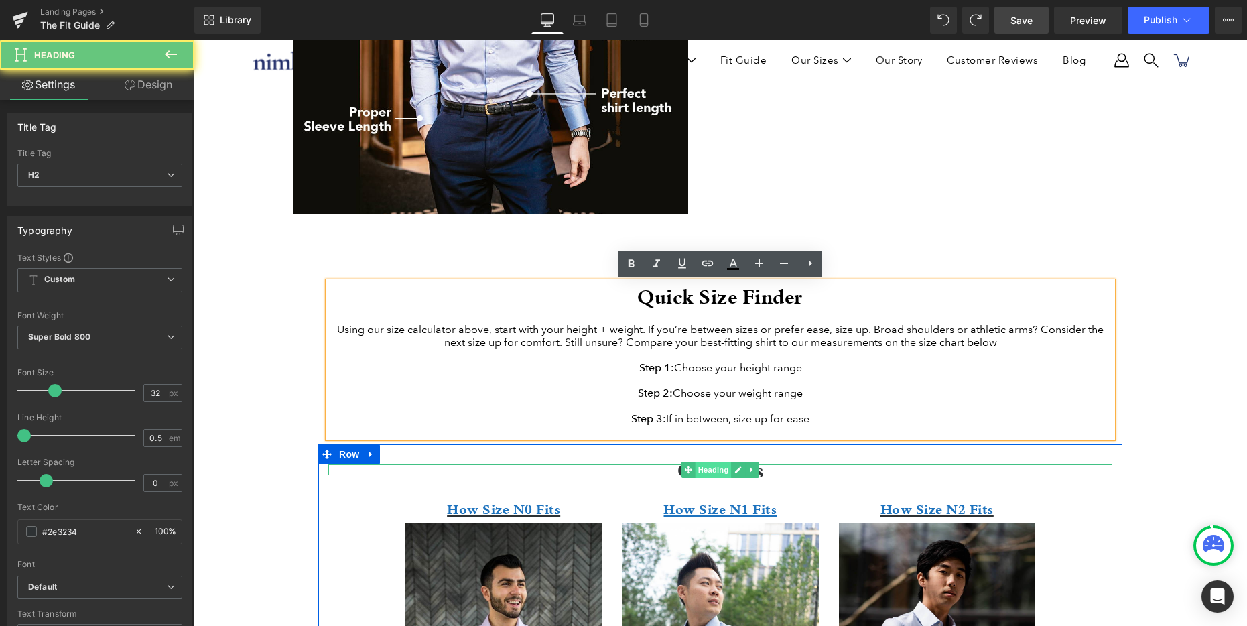
click at [713, 478] on span "Heading" at bounding box center [713, 470] width 36 height 16
click at [667, 475] on h2 "Our Sizes" at bounding box center [720, 469] width 784 height 11
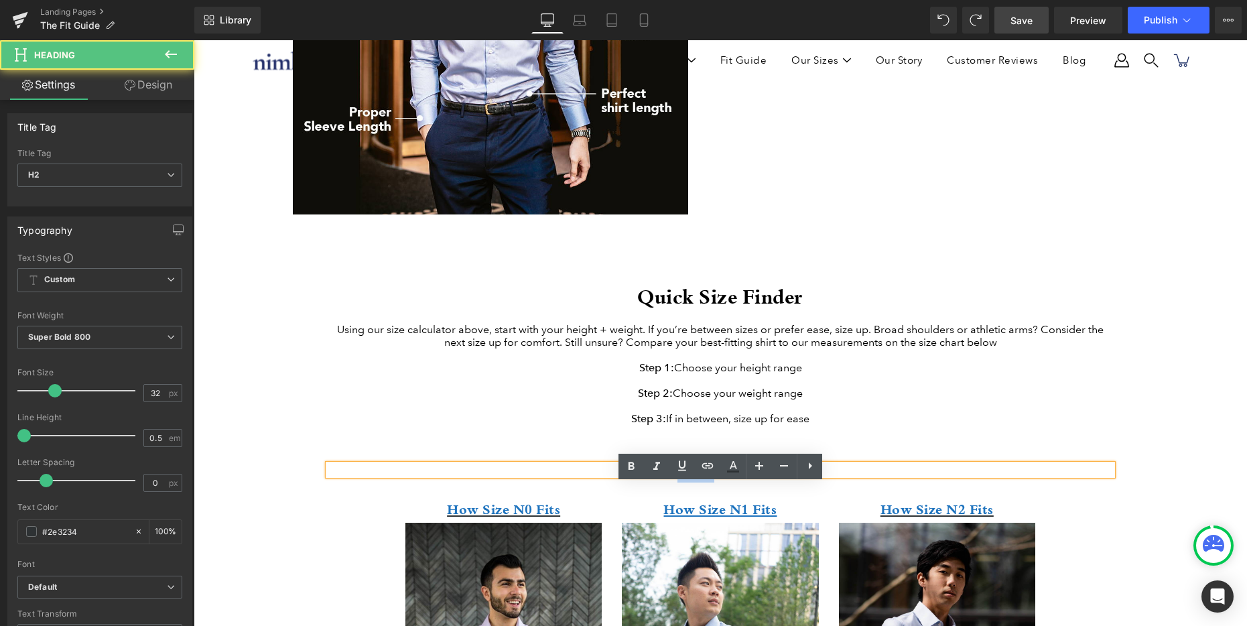
click at [667, 475] on h2 "Our Sizes" at bounding box center [720, 469] width 784 height 11
paste div
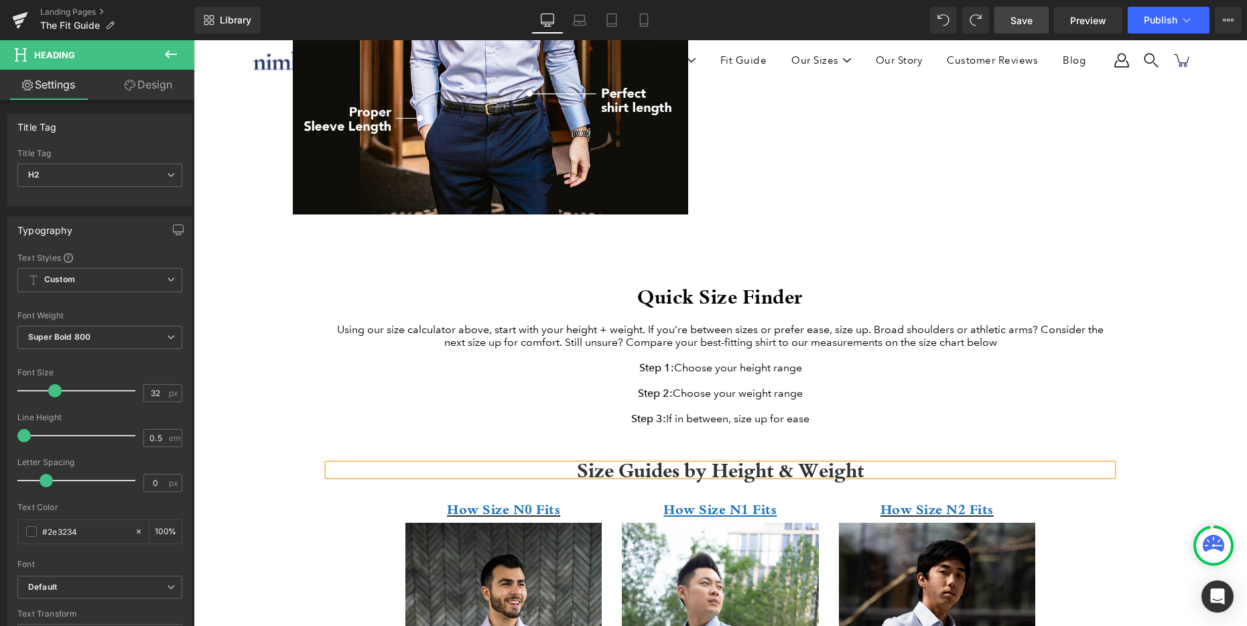
click at [1026, 23] on span "Save" at bounding box center [1021, 20] width 22 height 14
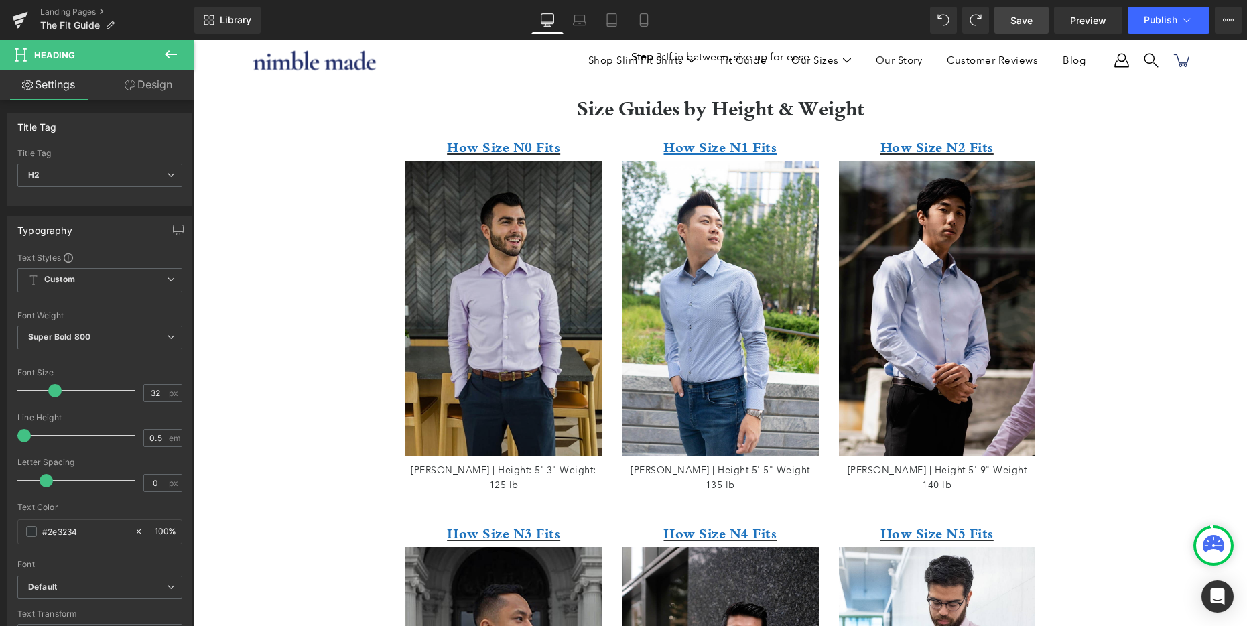
scroll to position [413, 0]
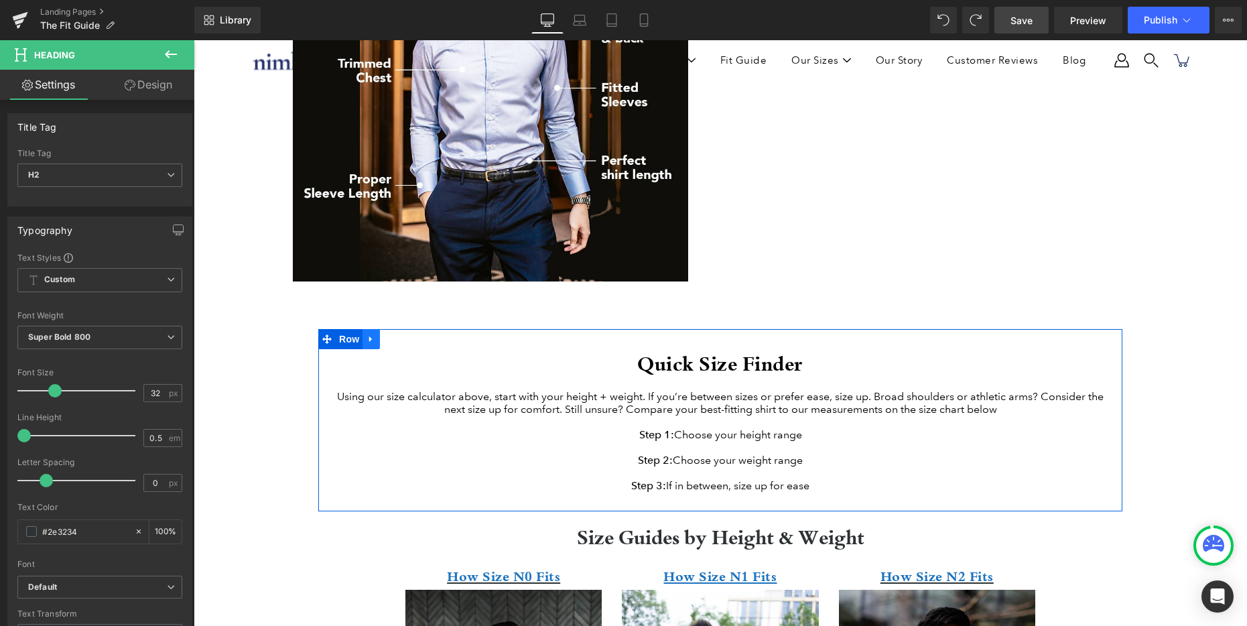
click at [368, 339] on icon at bounding box center [370, 339] width 9 height 10
click at [388, 336] on icon at bounding box center [388, 338] width 9 height 9
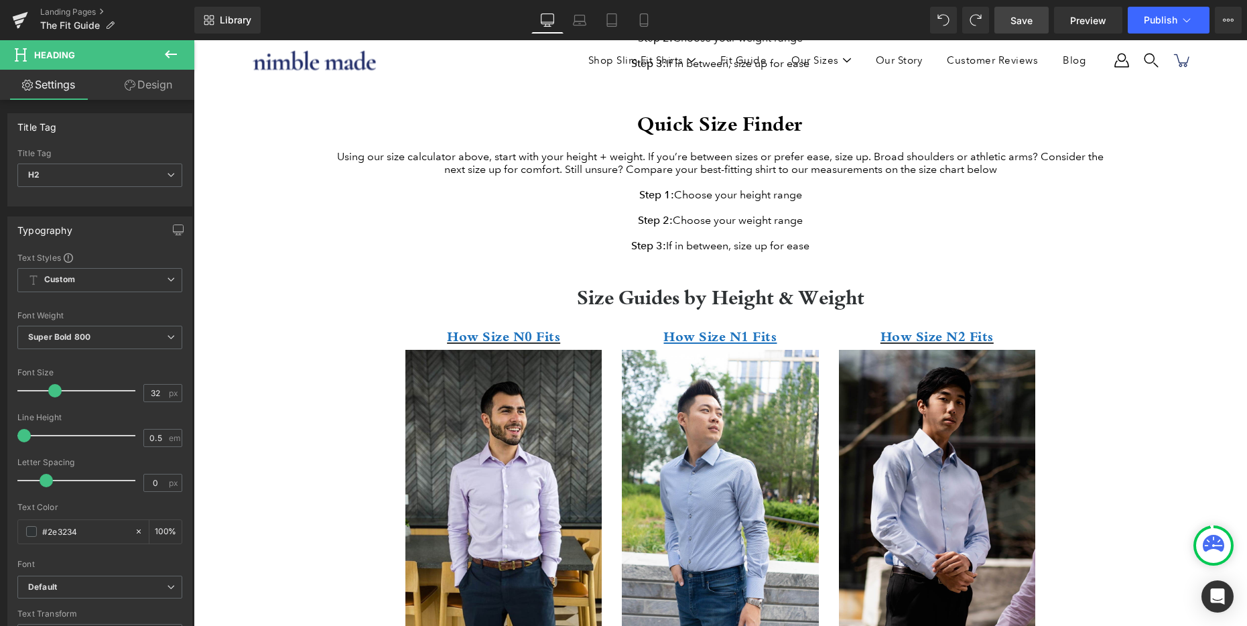
scroll to position [822, 0]
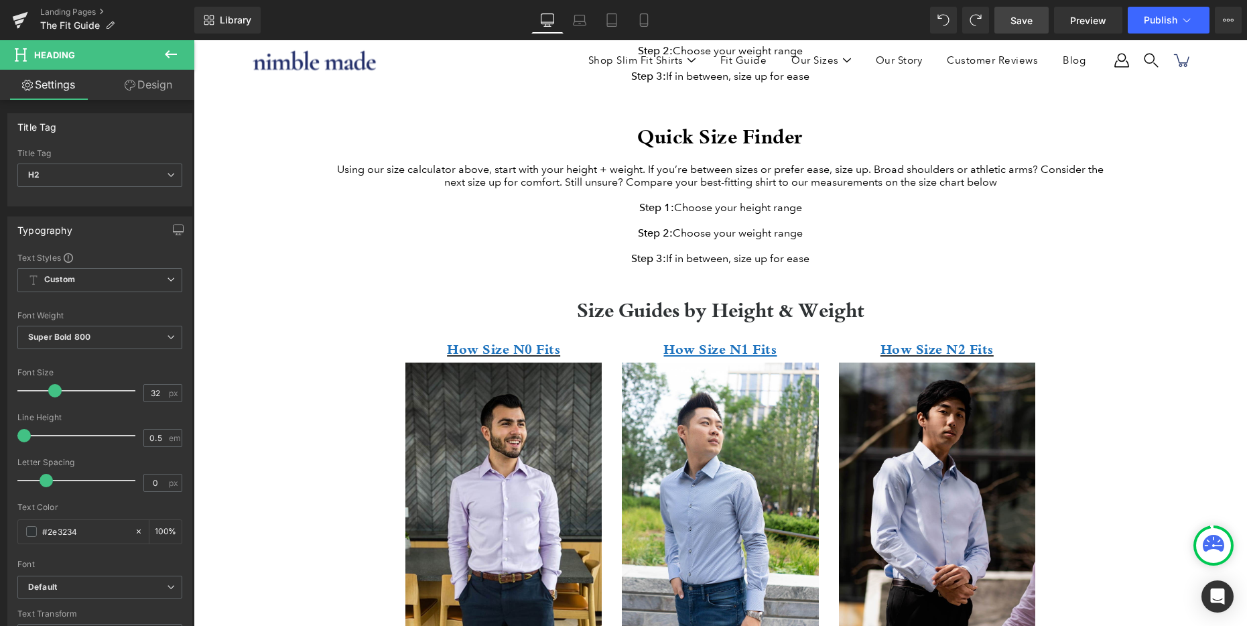
click at [579, 150] on h2 "Quick Size Finder" at bounding box center [720, 136] width 784 height 28
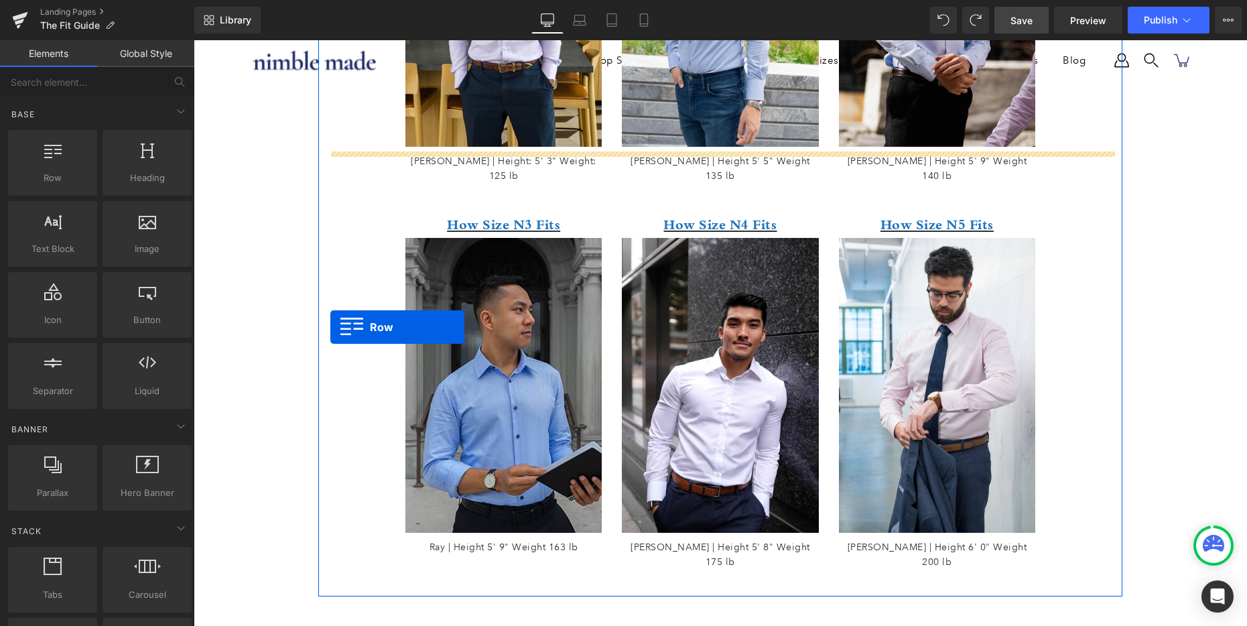
scroll to position [1512, 0]
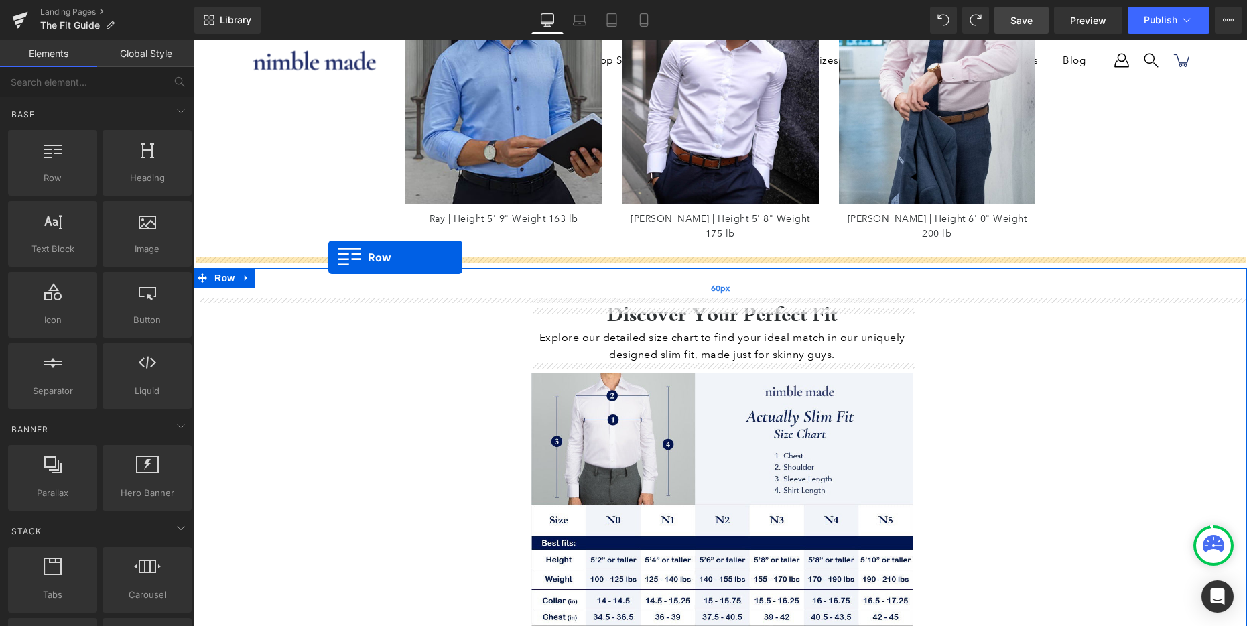
drag, startPoint x: 321, startPoint y: 131, endPoint x: 328, endPoint y: 257, distance: 126.8
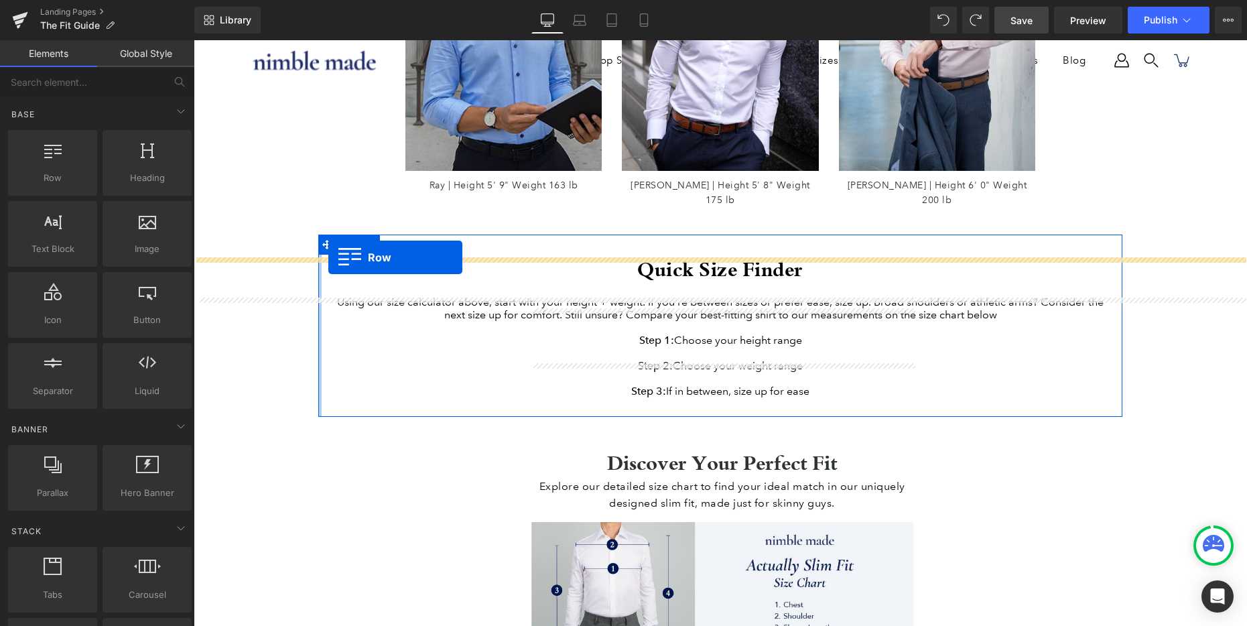
scroll to position [1479, 0]
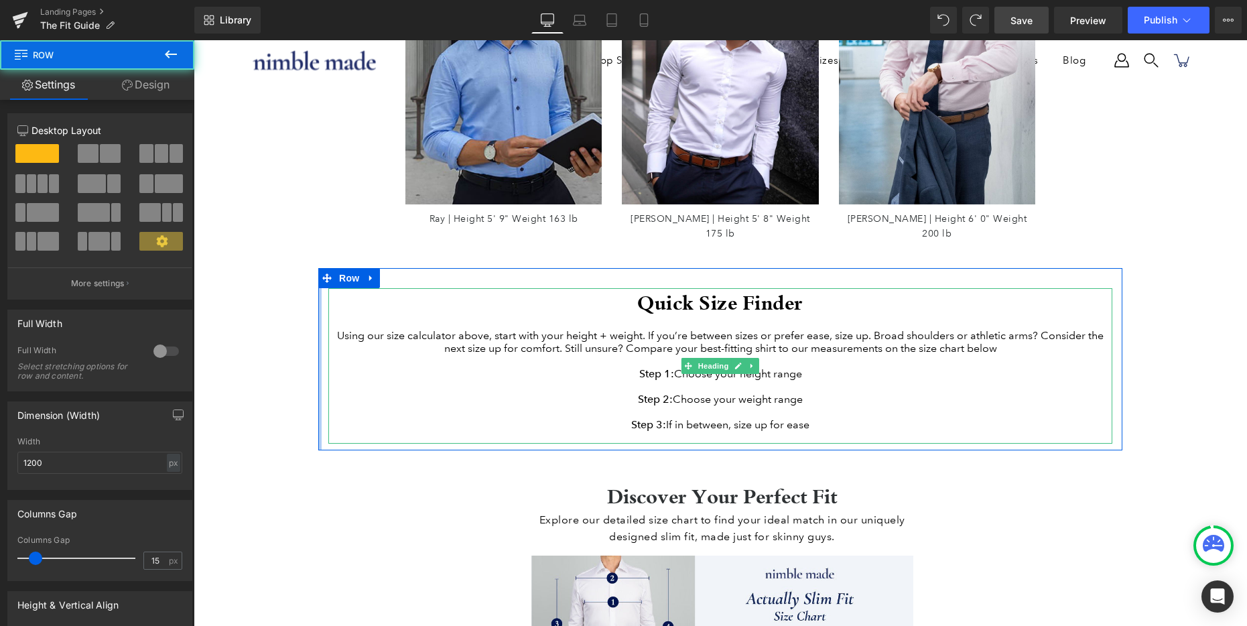
click at [739, 291] on h2 "Quick Size Finder" at bounding box center [720, 302] width 784 height 28
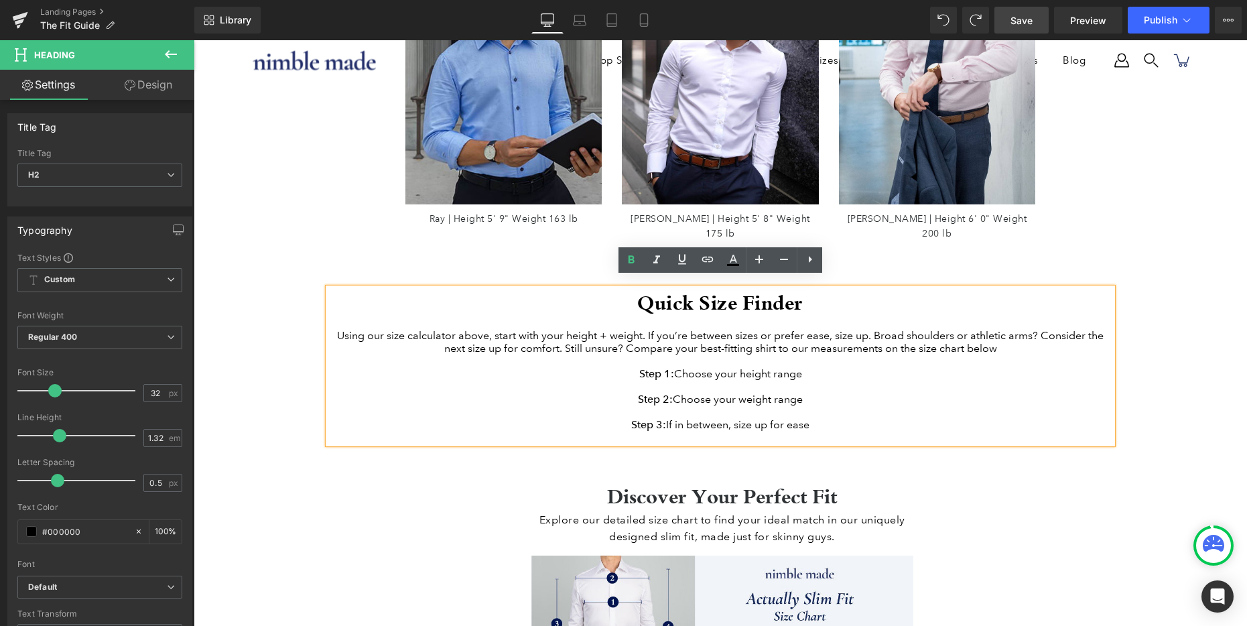
click at [775, 337] on div "Using our size calculator above, start with your height + weight. If you’re bet…" at bounding box center [720, 341] width 784 height 25
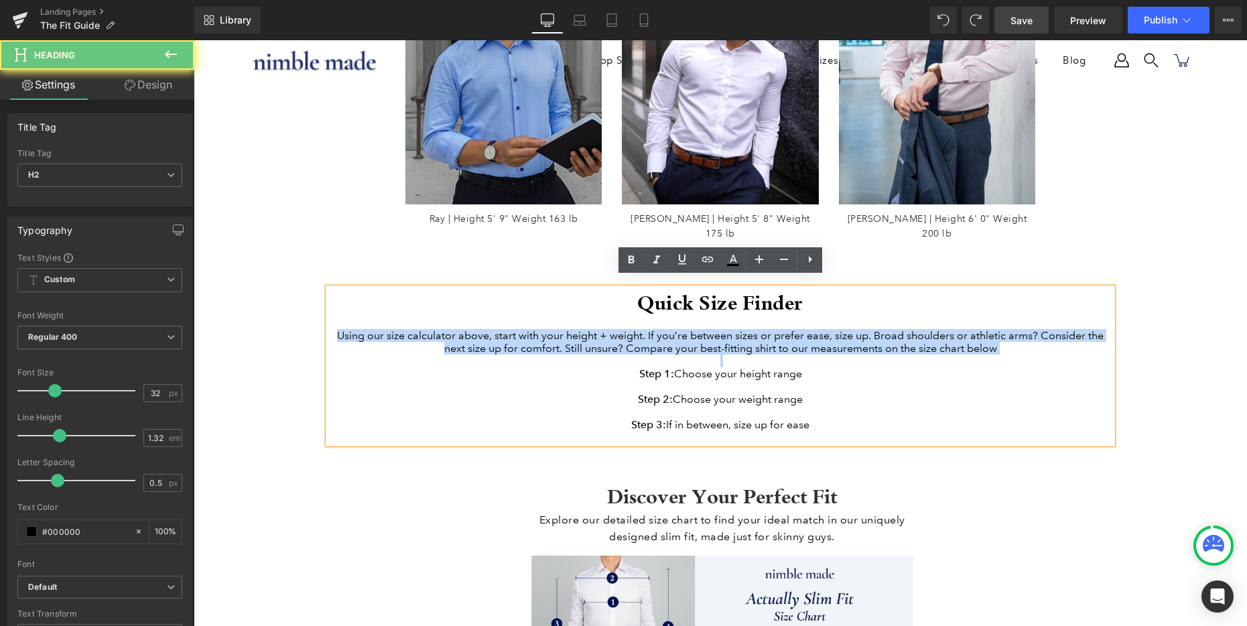
click at [775, 337] on div "Using our size calculator above, start with your height + weight. If you’re bet…" at bounding box center [720, 341] width 784 height 25
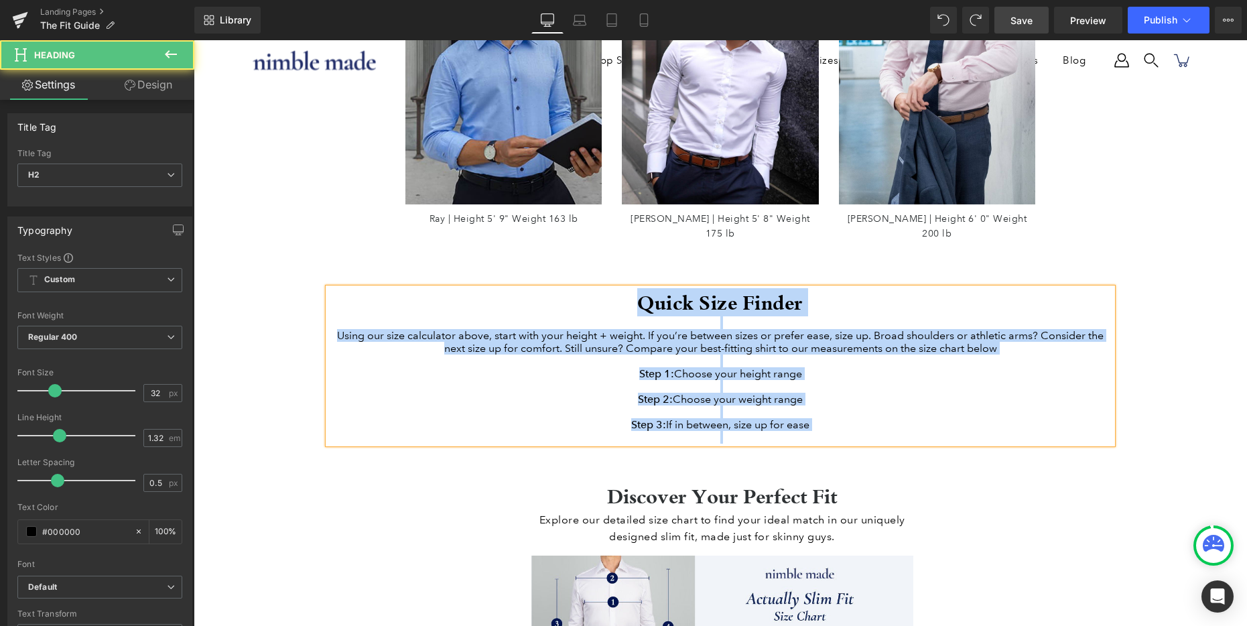
paste div
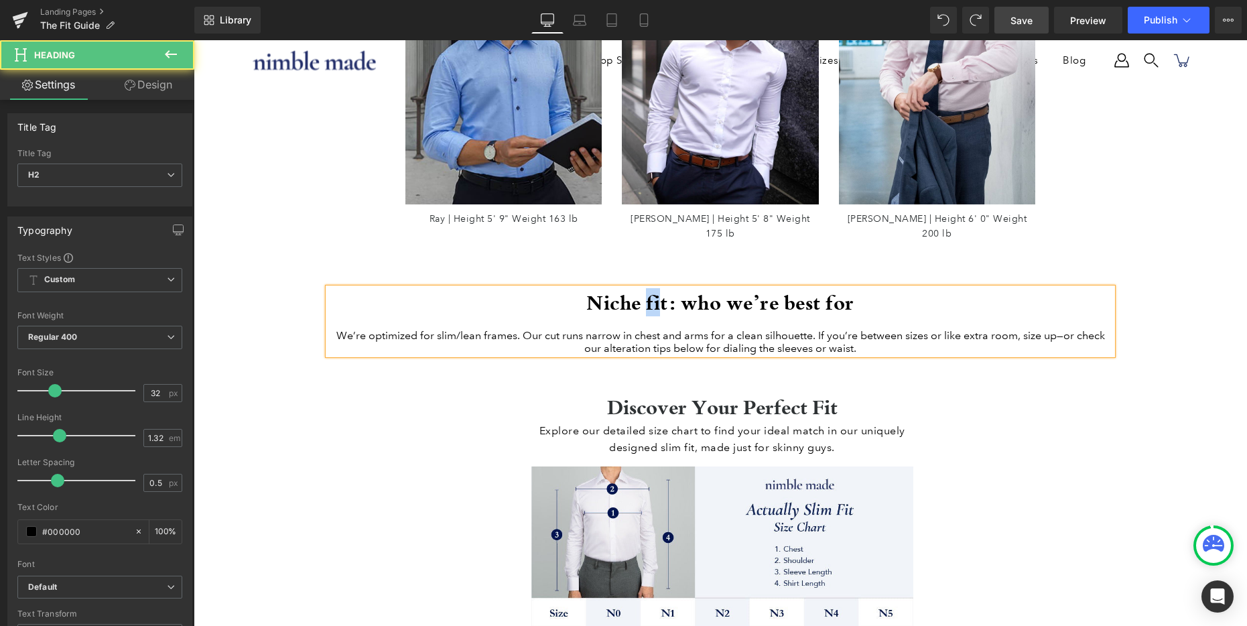
drag, startPoint x: 656, startPoint y: 289, endPoint x: 645, endPoint y: 288, distance: 10.7
click at [645, 288] on h2 "Niche fit: who we’re best for" at bounding box center [720, 302] width 784 height 28
drag, startPoint x: 691, startPoint y: 293, endPoint x: 679, endPoint y: 292, distance: 12.1
click at [679, 292] on h2 "Niche Fit: who we’re best for" at bounding box center [720, 302] width 784 height 28
drag, startPoint x: 749, startPoint y: 293, endPoint x: 762, endPoint y: 291, distance: 13.0
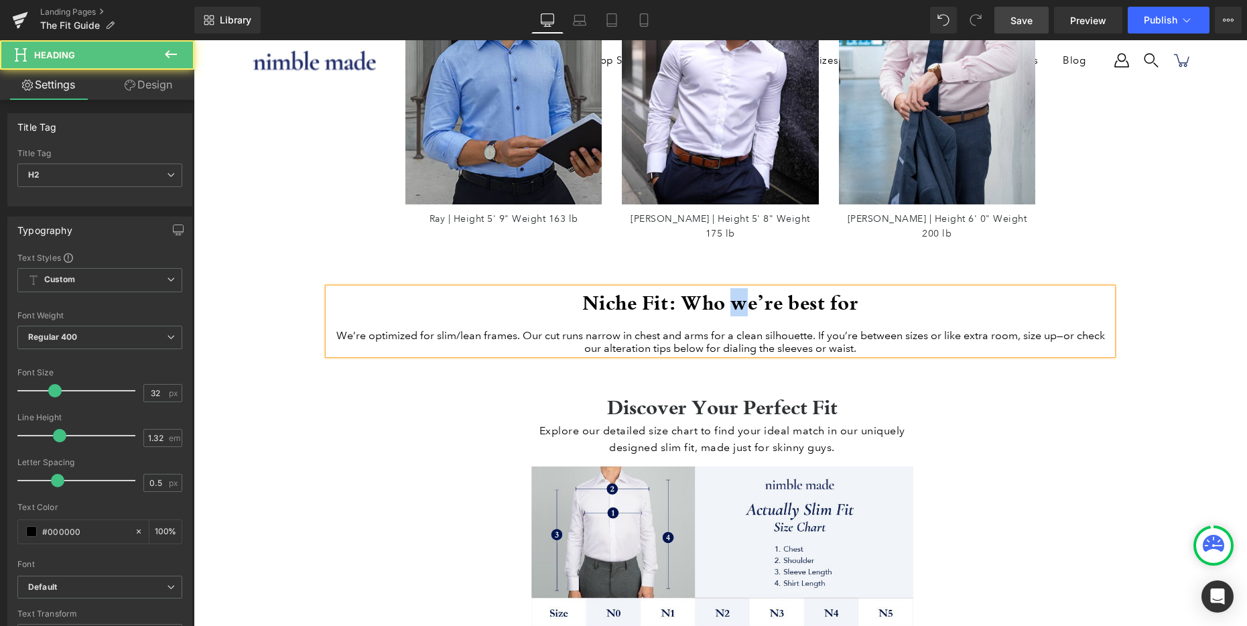
click at [734, 293] on h2 "Niche Fit: Who we’re best for" at bounding box center [720, 302] width 784 height 28
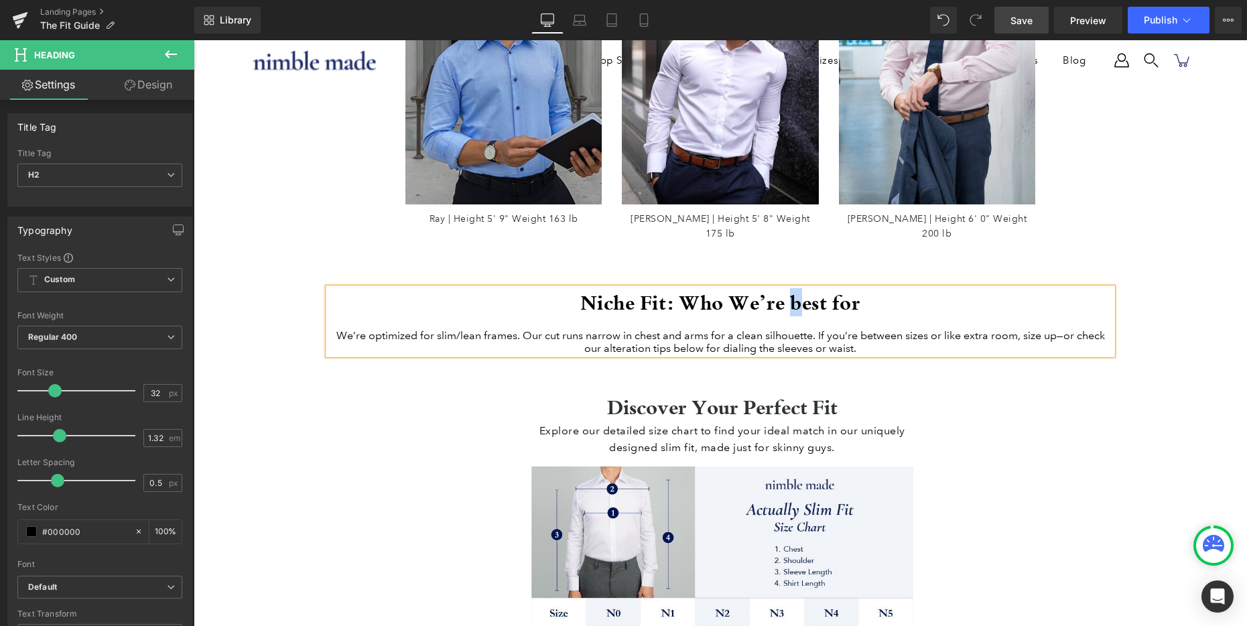
click at [795, 291] on h2 "Niche Fit: Who We’re best for" at bounding box center [720, 302] width 784 height 28
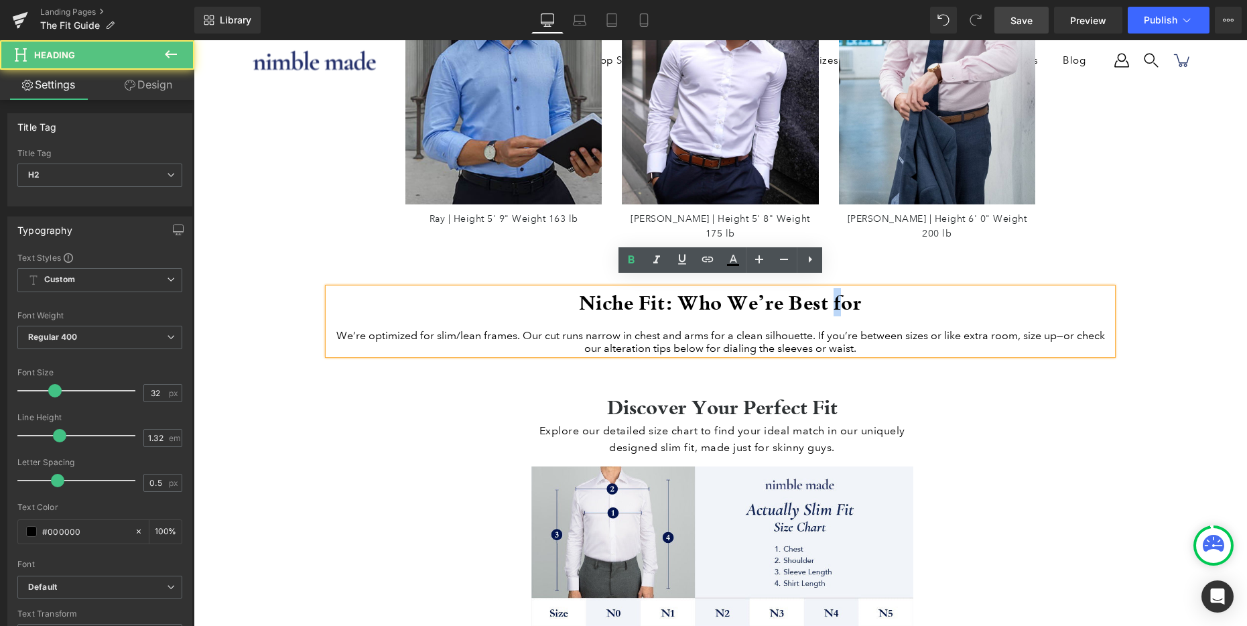
drag, startPoint x: 846, startPoint y: 293, endPoint x: 837, endPoint y: 294, distance: 9.5
click at [837, 294] on h2 "Niche Fit: Who We’re Best for" at bounding box center [720, 302] width 784 height 28
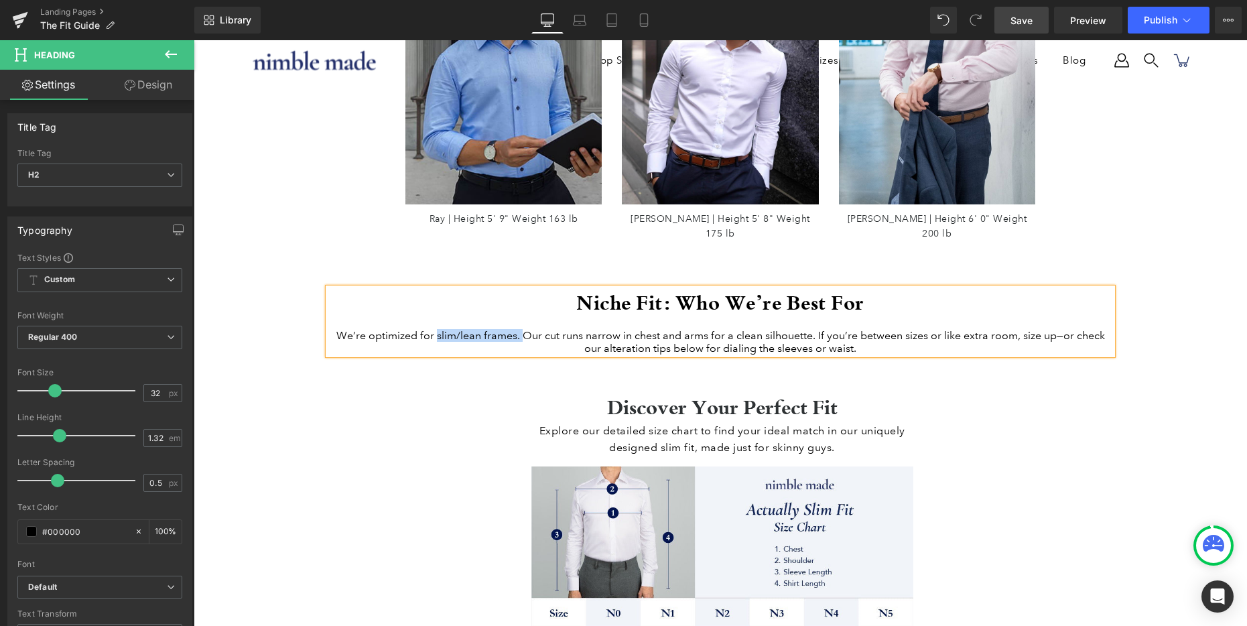
drag, startPoint x: 523, startPoint y: 326, endPoint x: 437, endPoint y: 325, distance: 85.8
click at [437, 329] on div "We’re optimized for slim/lean frames. Our cut runs narrow in chest and arms for…" at bounding box center [720, 341] width 784 height 25
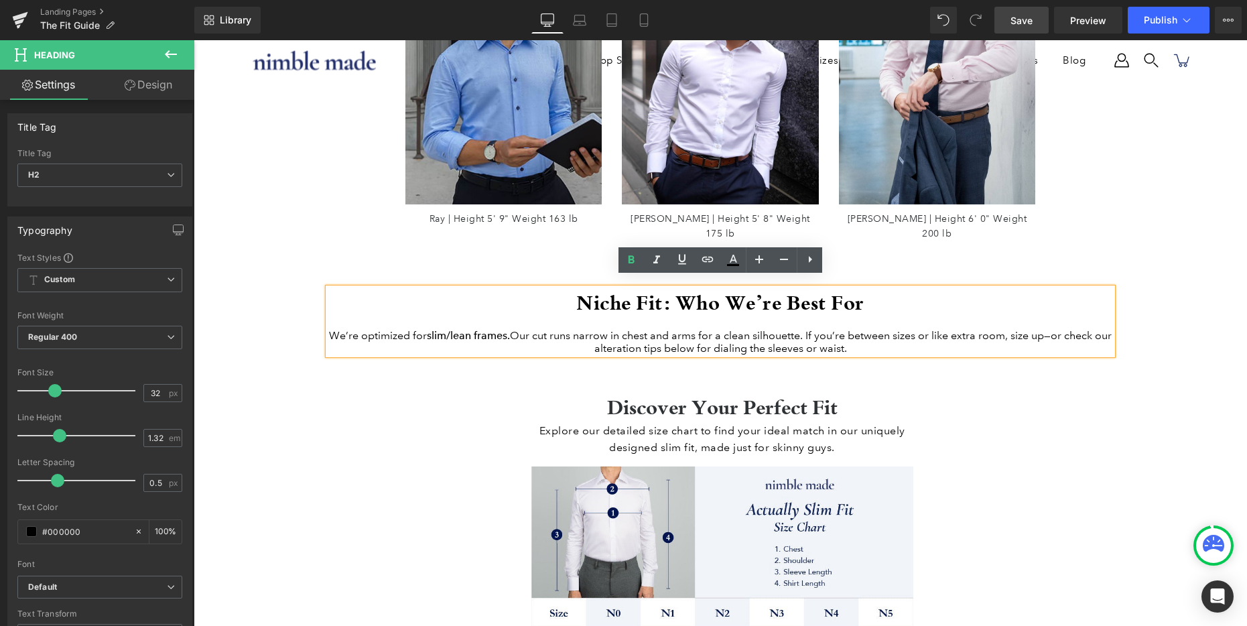
click at [533, 330] on div "We’re optimized for slim/lean frames. Our cut runs narrow in chest and arms for…" at bounding box center [720, 341] width 784 height 25
click at [775, 330] on div "We’re optimized for slim/lean frames. Our cut runs narrow in chest and arms for…" at bounding box center [720, 341] width 784 height 25
click at [858, 330] on div "We’re optimized for slim/lean frames. Our cut runs narrow in chest and arms for…" at bounding box center [720, 341] width 784 height 25
click at [815, 329] on div "We’re optimized for slim/lean frames. Our cut runs narrow in chest and arms for…" at bounding box center [720, 341] width 784 height 25
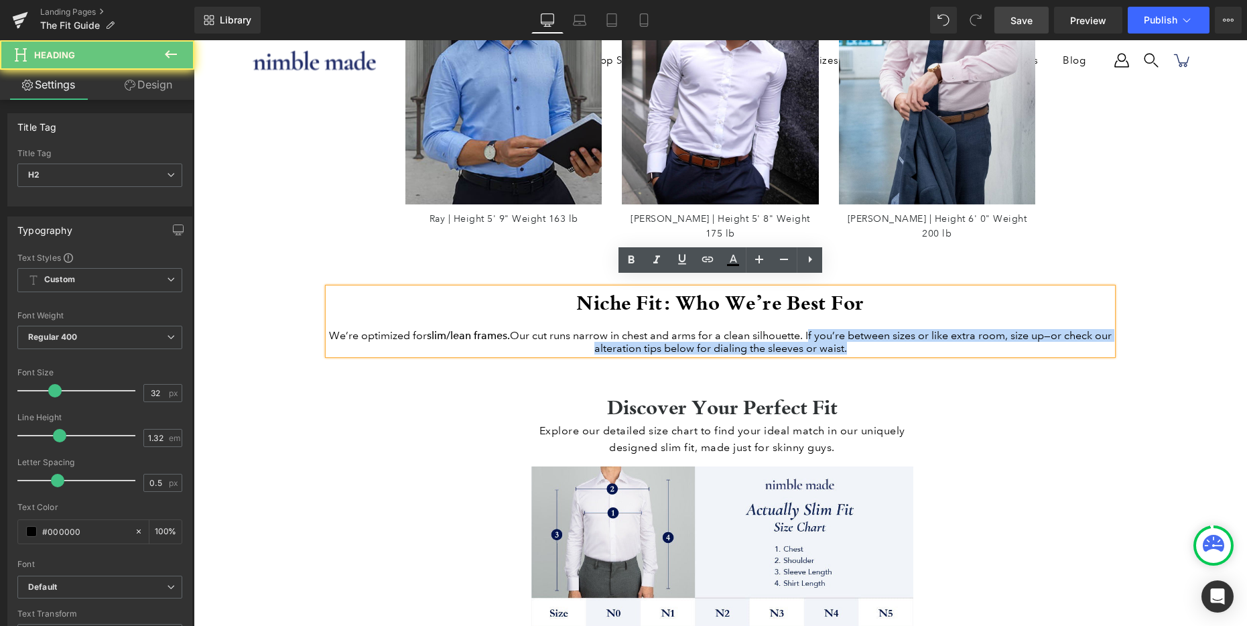
drag, startPoint x: 819, startPoint y: 328, endPoint x: 907, endPoint y: 342, distance: 89.4
click at [907, 342] on div "We’re optimized for slim/lean frames. Our cut runs narrow in chest and arms for…" at bounding box center [720, 341] width 784 height 25
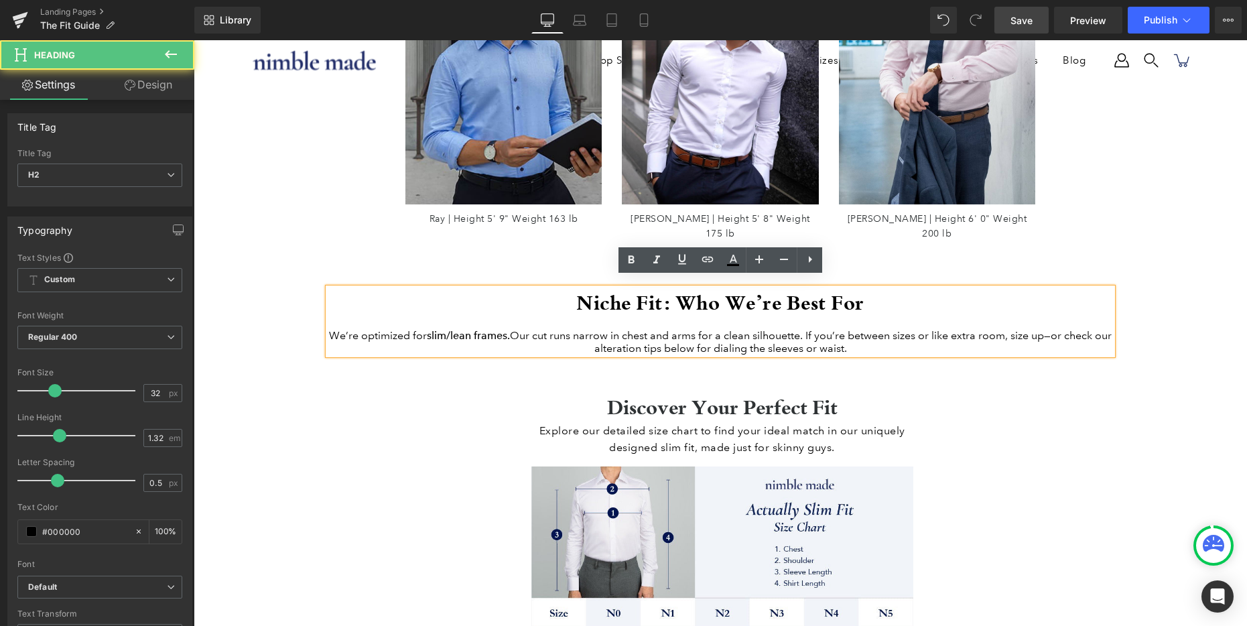
click at [623, 342] on div "We’re optimized for slim/lean frames. Our cut runs narrow in chest and arms for…" at bounding box center [720, 341] width 784 height 25
click at [1039, 333] on div "We’re optimized for slim/lean frames. Our cut runs narrow in chest and arms for…" at bounding box center [720, 341] width 784 height 25
drag, startPoint x: 1057, startPoint y: 329, endPoint x: 1061, endPoint y: 338, distance: 10.2
click at [1060, 339] on div "We’re optimized for slim/lean frames. Our cut runs narrow in chest and arms for…" at bounding box center [720, 341] width 784 height 25
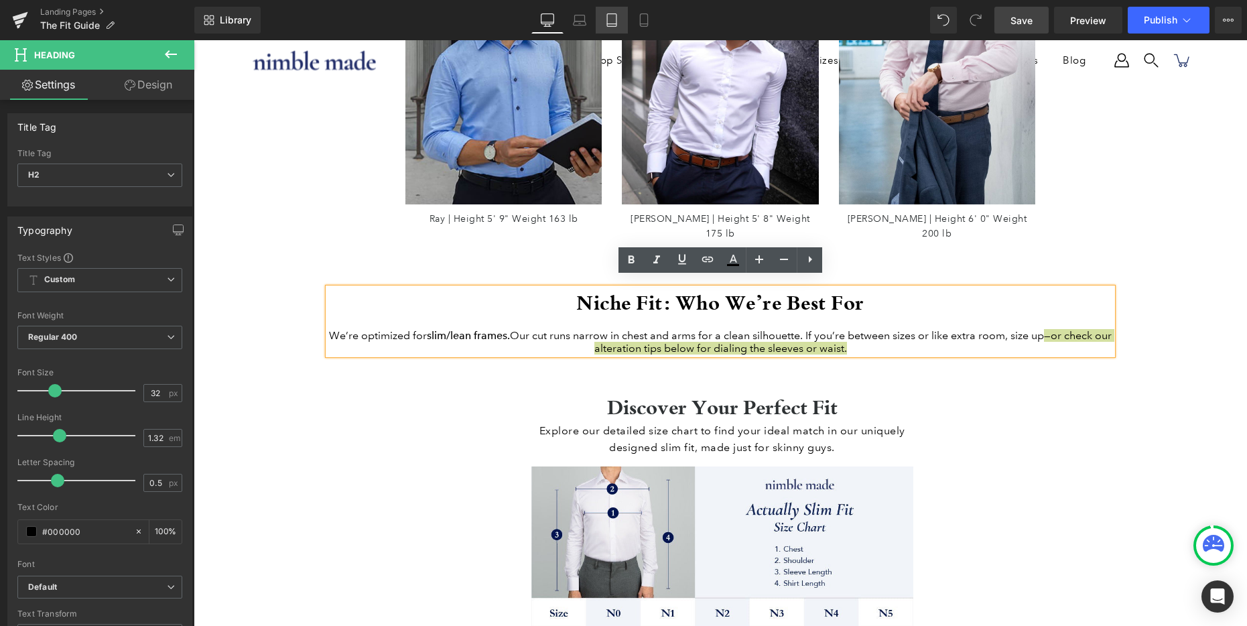
click at [612, 17] on icon at bounding box center [611, 19] width 13 height 13
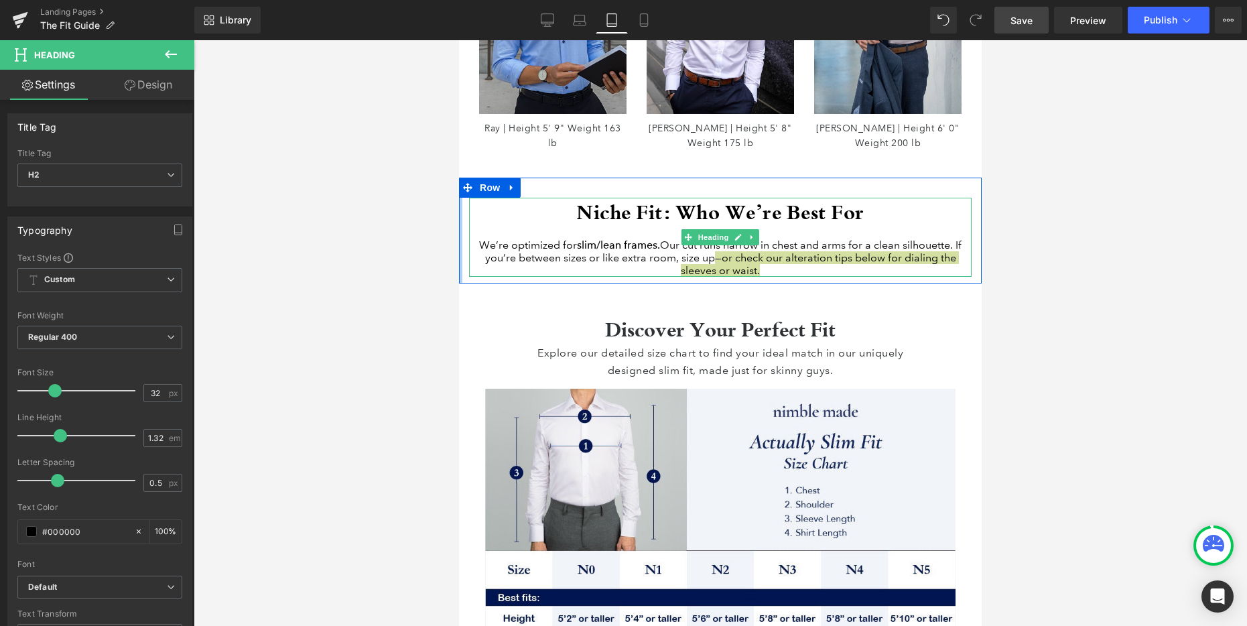
scroll to position [1474, 0]
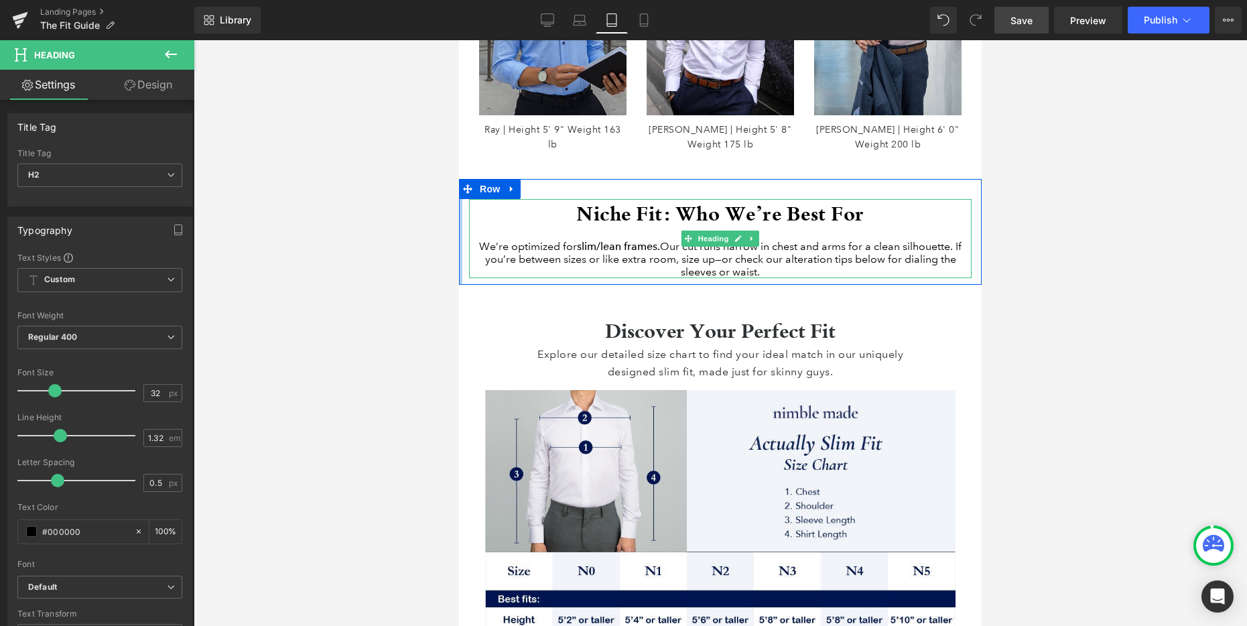
click at [773, 278] on div "We’re optimized for slim/lean frames. Our cut runs narrow in chest and arms for…" at bounding box center [720, 259] width 502 height 38
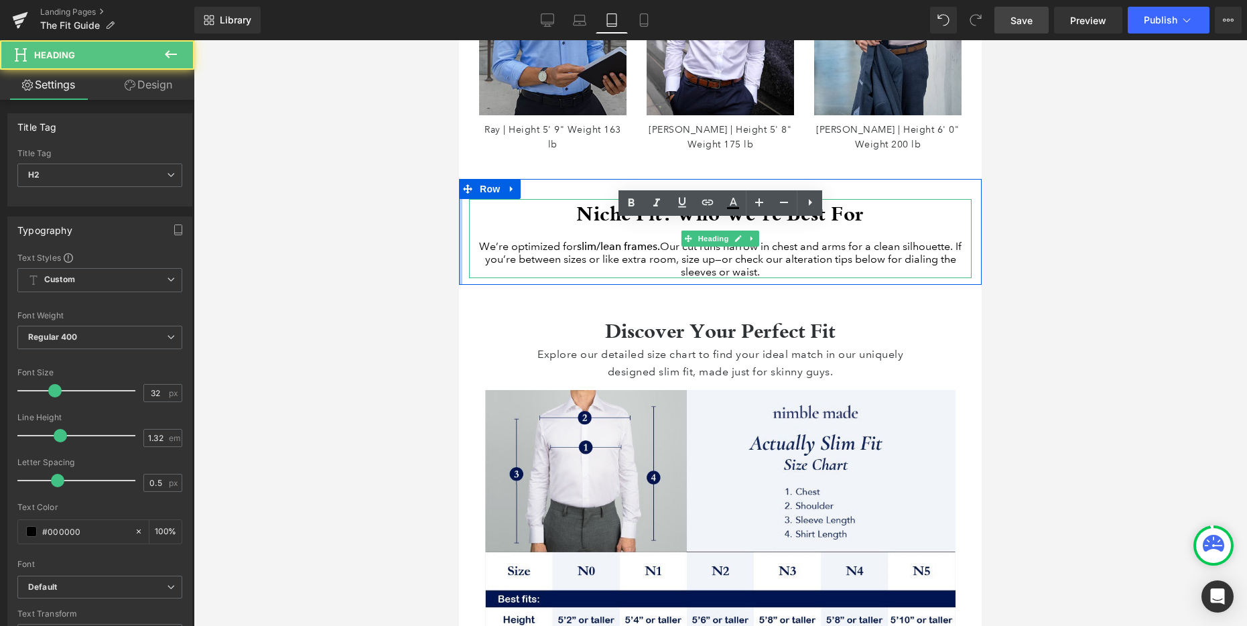
click at [773, 278] on div "We’re optimized for slim/lean frames. Our cut runs narrow in chest and arms for…" at bounding box center [720, 259] width 502 height 38
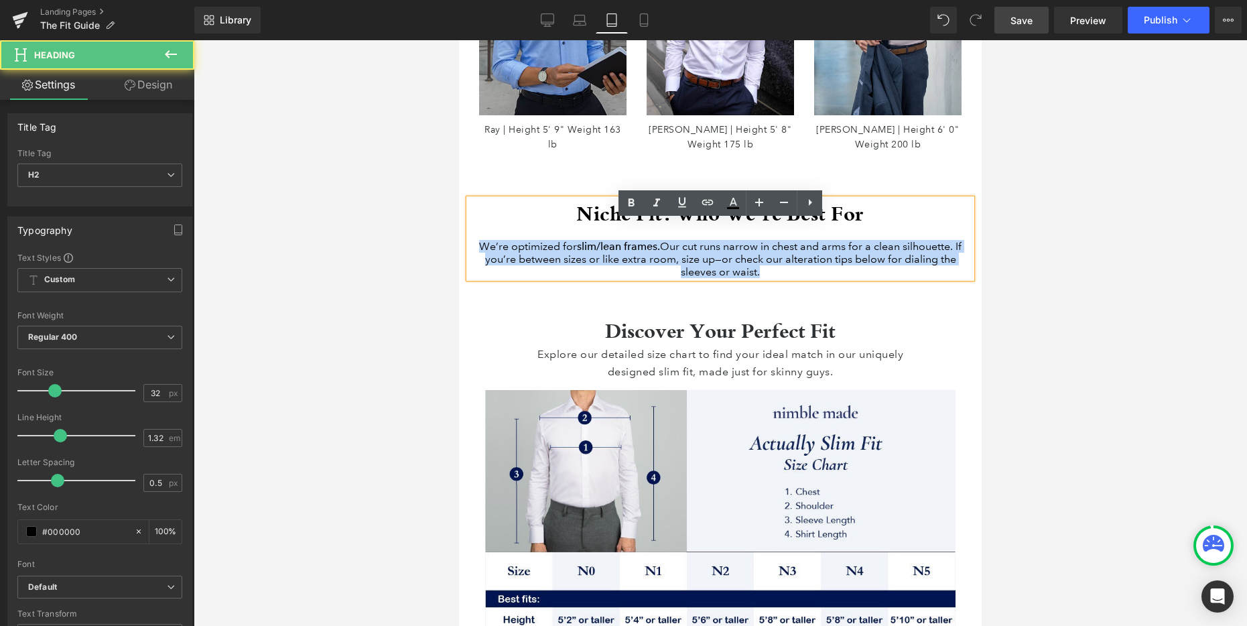
click at [773, 278] on div "We’re optimized for slim/lean frames. Our cut runs narrow in chest and arms for…" at bounding box center [720, 259] width 502 height 38
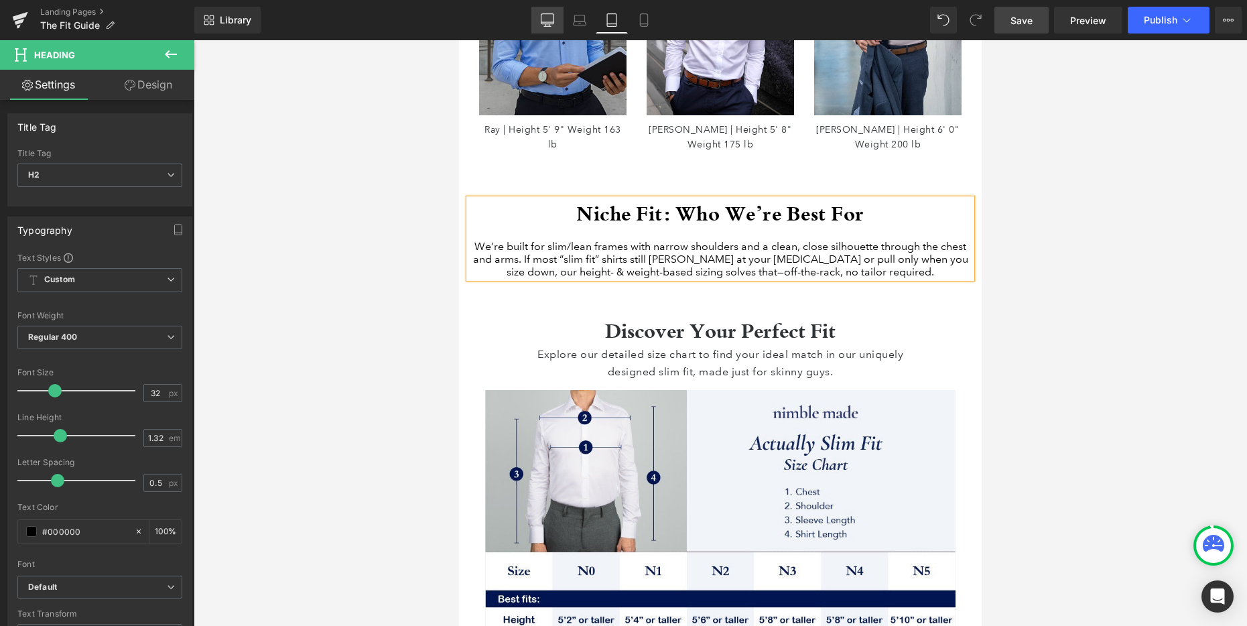
click at [549, 18] on icon at bounding box center [547, 19] width 13 height 13
type input "100"
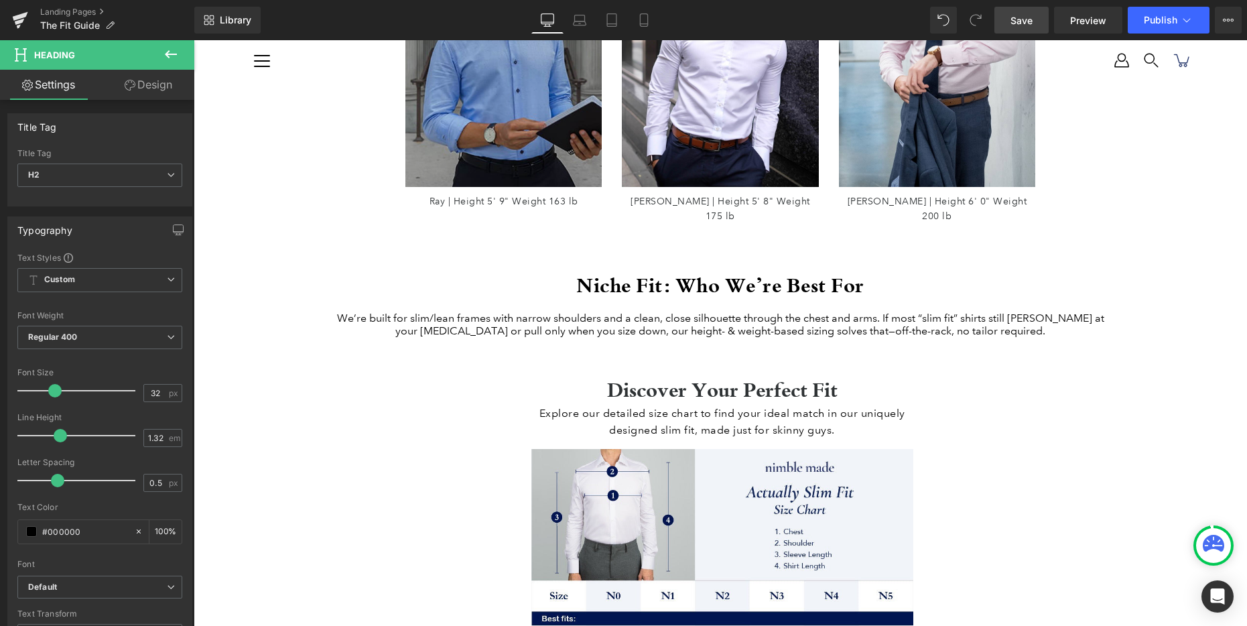
scroll to position [1497, 0]
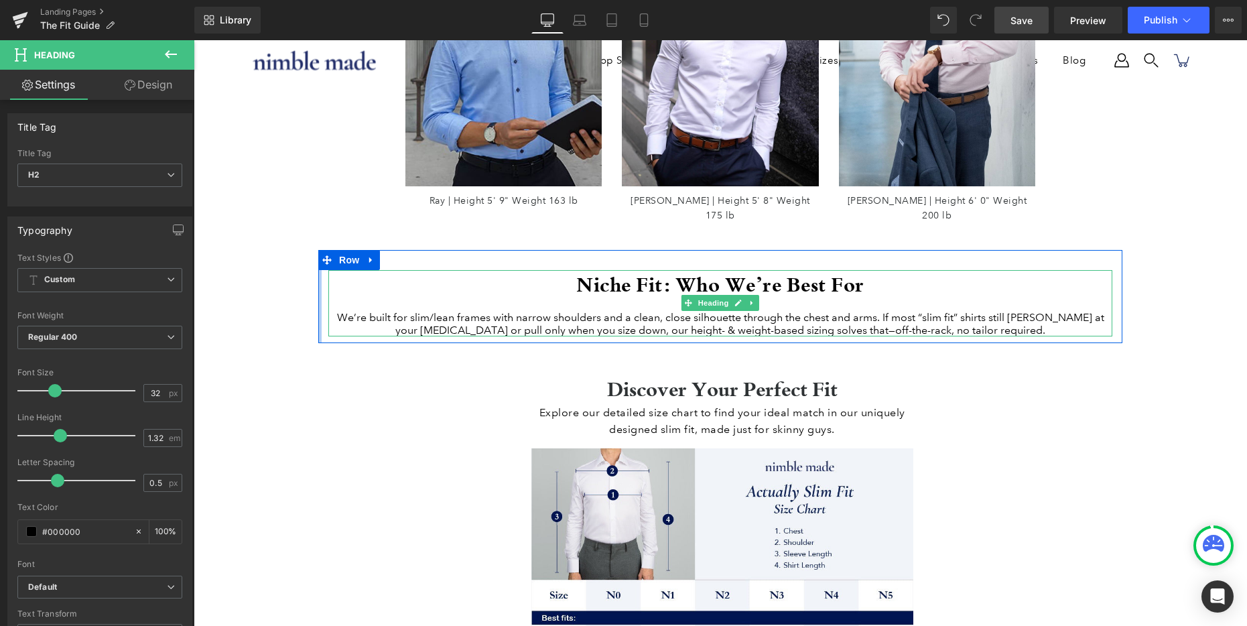
click at [798, 322] on div "We’re built for slim/lean frames with narrow shoulders and a clean, close silho…" at bounding box center [720, 323] width 784 height 25
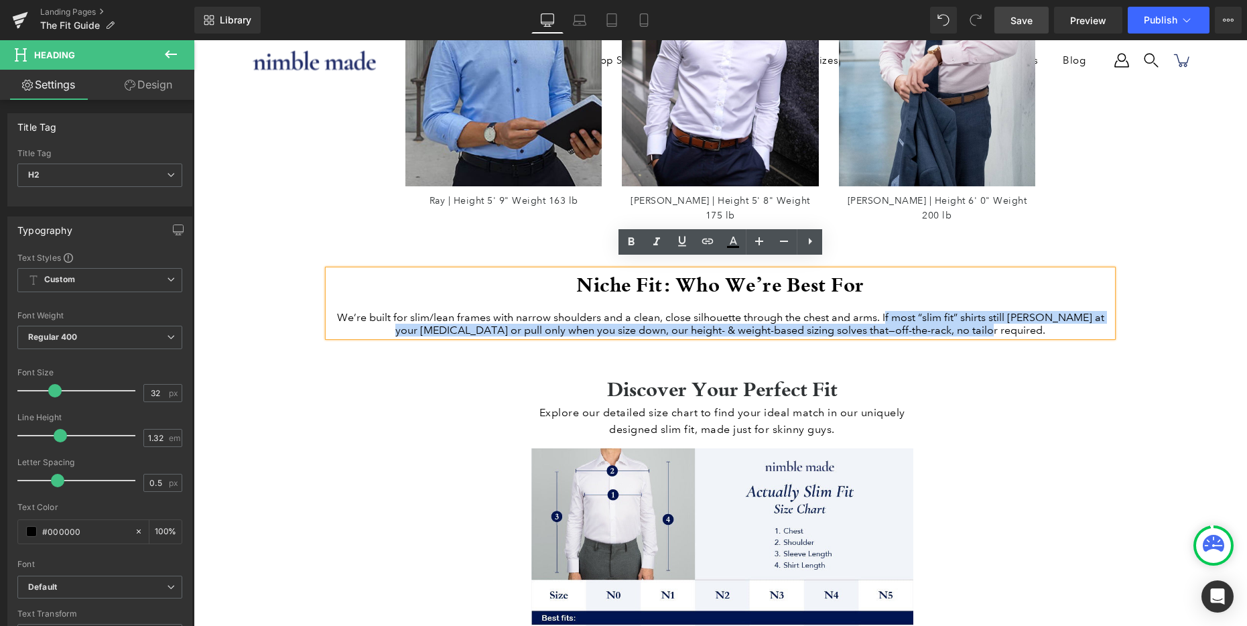
drag, startPoint x: 898, startPoint y: 310, endPoint x: 1045, endPoint y: 322, distance: 147.9
click at [1045, 322] on div "We’re built for slim/lean frames with narrow shoulders and a clean, close silho…" at bounding box center [720, 323] width 784 height 25
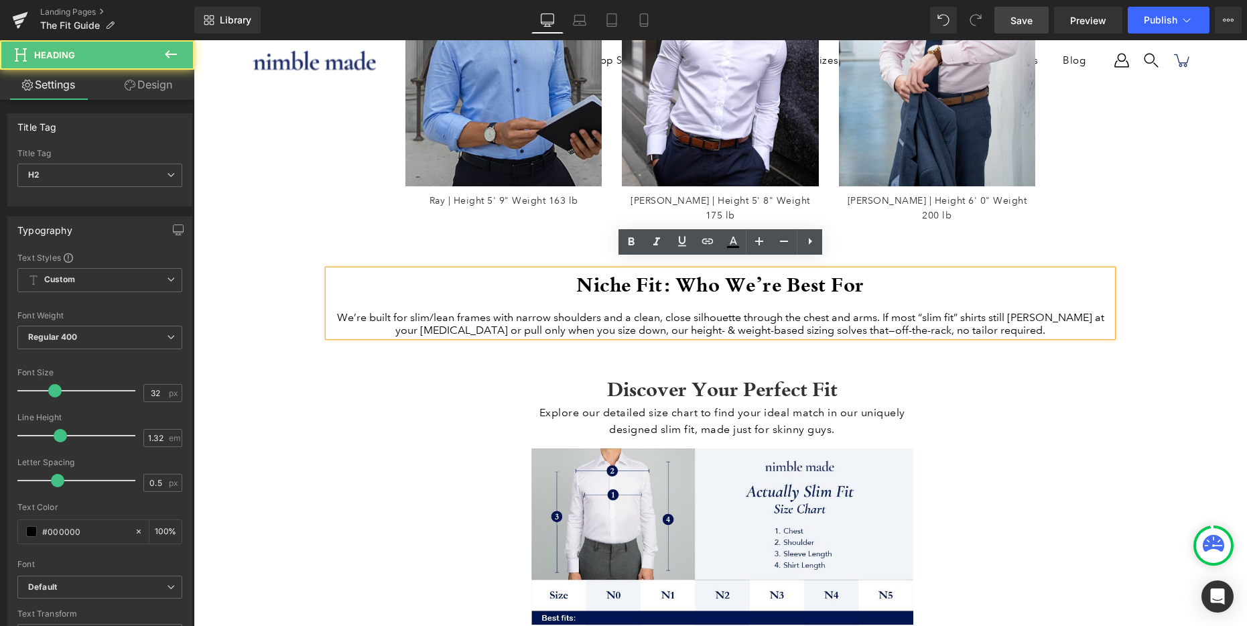
click at [1042, 320] on div "We’re built for slim/lean frames with narrow shoulders and a clean, close silho…" at bounding box center [720, 323] width 784 height 25
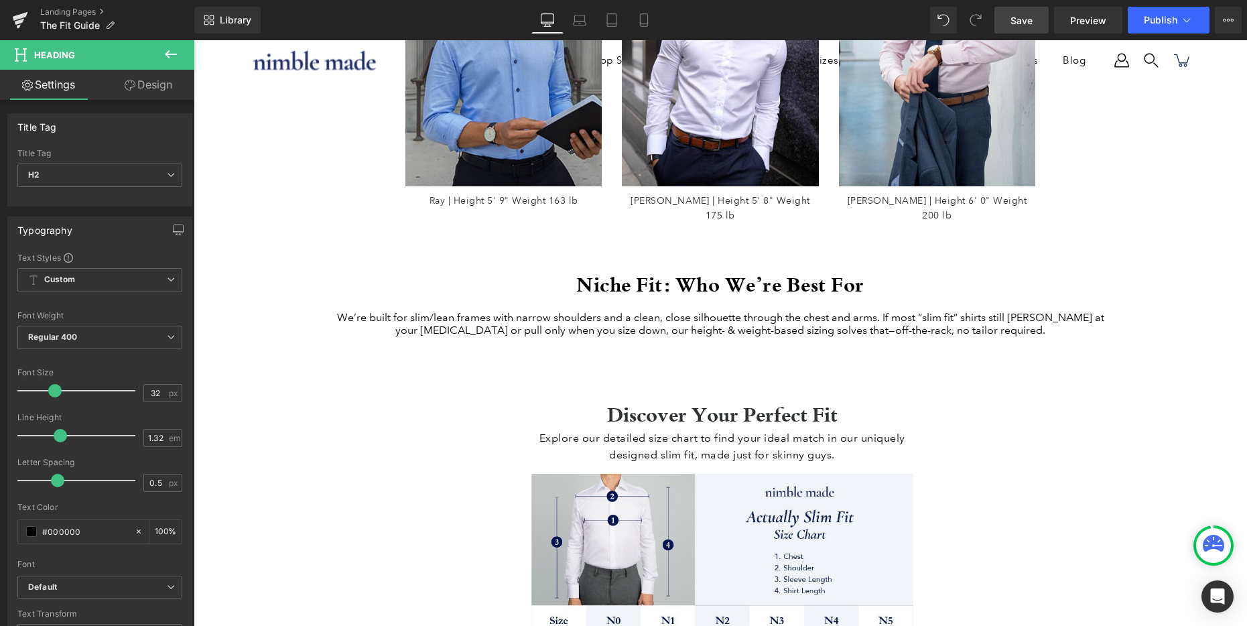
click at [179, 49] on button at bounding box center [170, 54] width 47 height 29
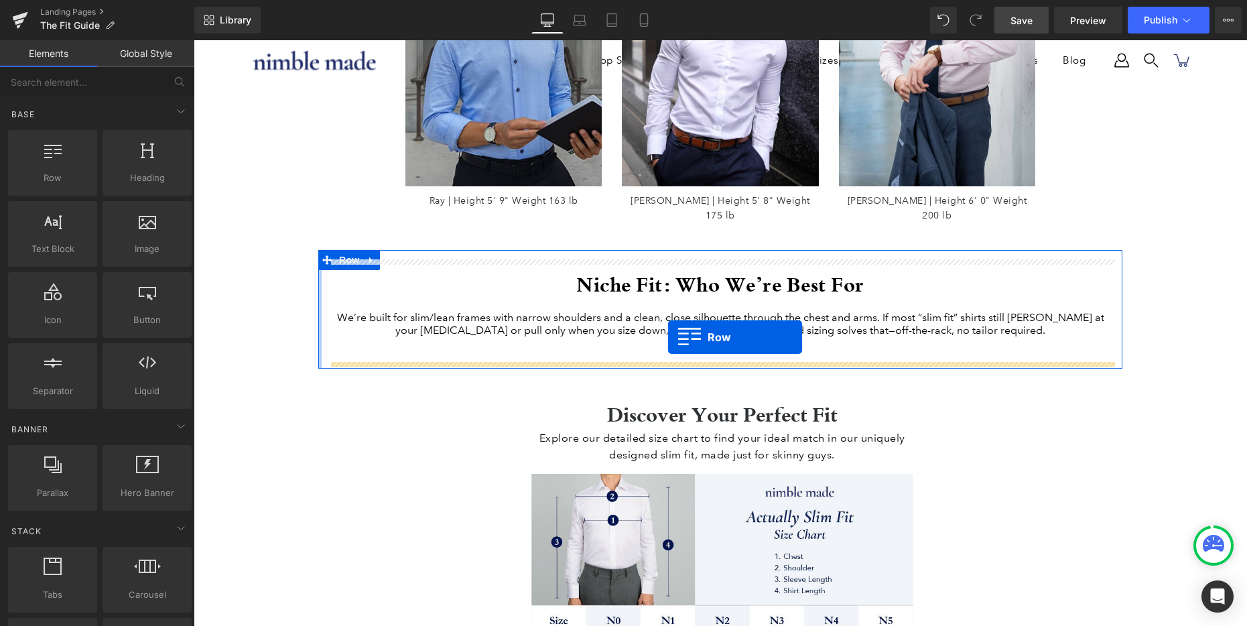
drag, startPoint x: 258, startPoint y: 208, endPoint x: 668, endPoint y: 337, distance: 429.9
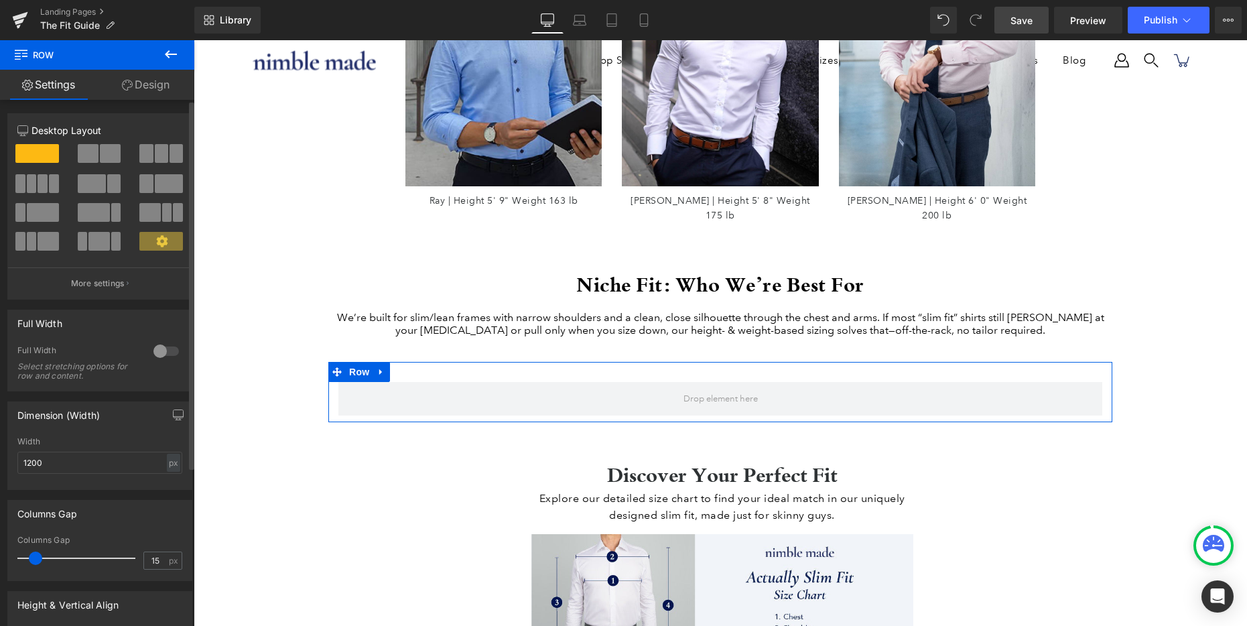
click at [107, 155] on span at bounding box center [110, 153] width 21 height 19
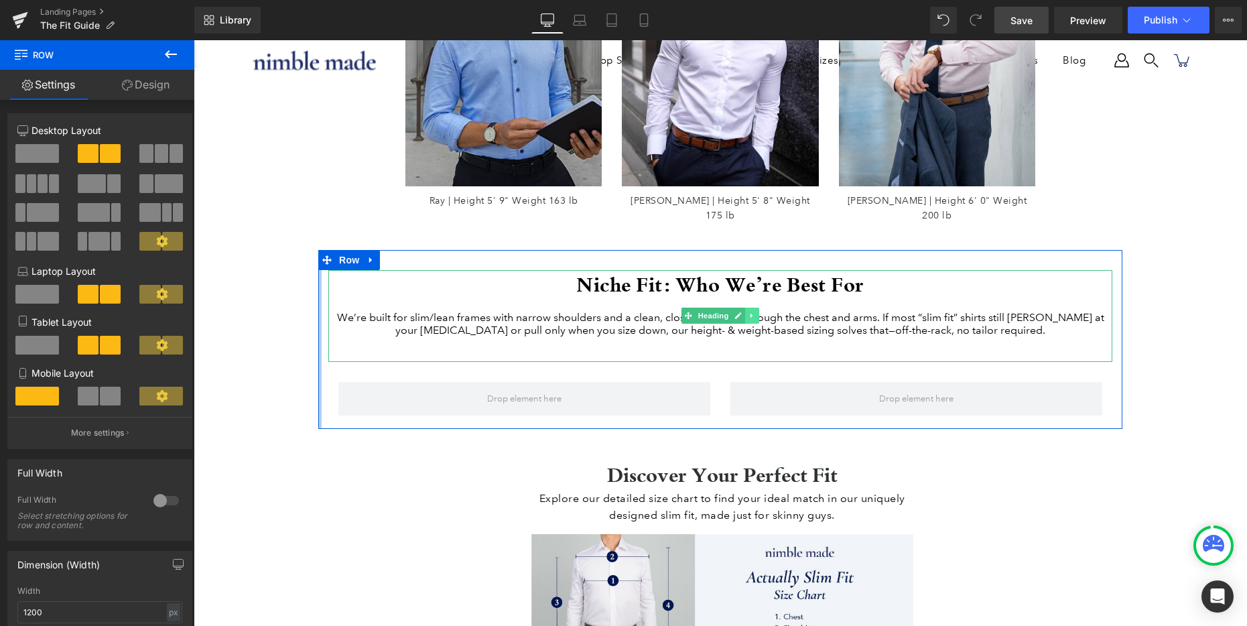
click at [750, 312] on icon at bounding box center [751, 316] width 7 height 8
click at [743, 312] on icon at bounding box center [745, 316] width 7 height 8
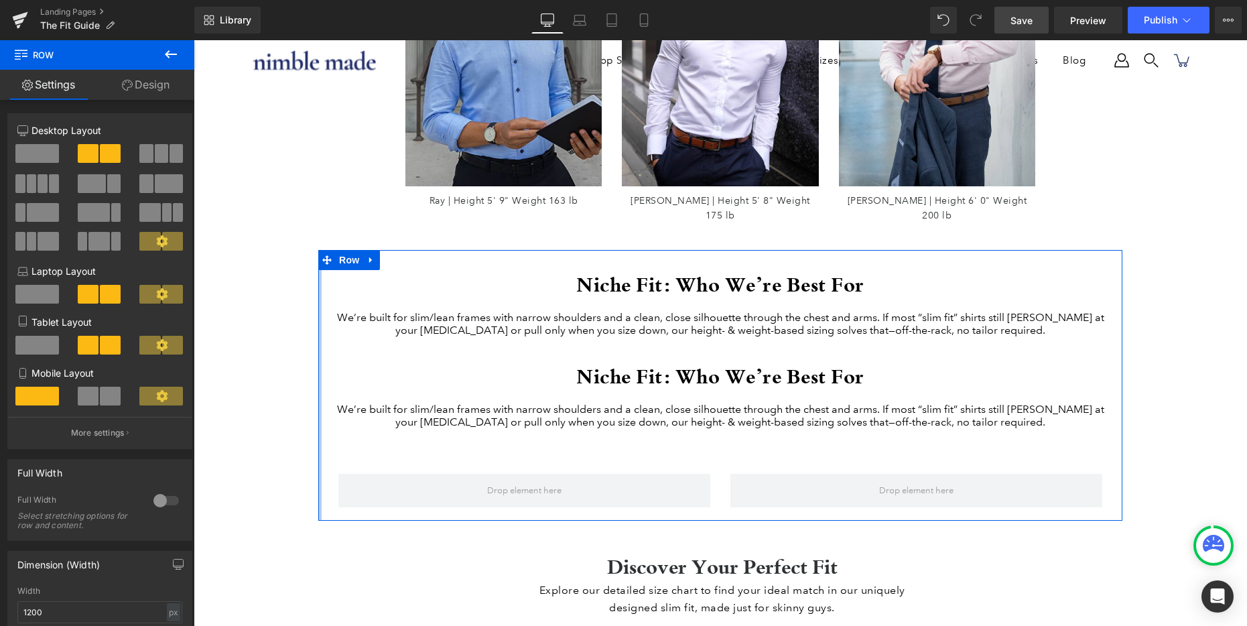
click at [194, 40] on div at bounding box center [194, 40] width 0 height 0
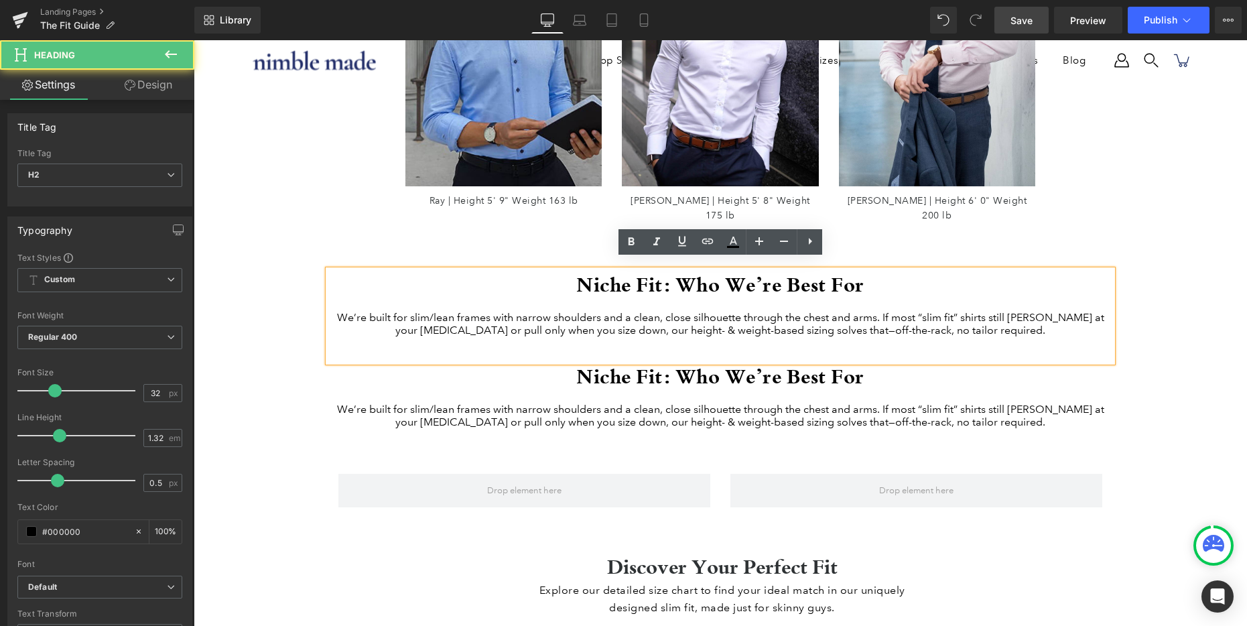
click at [470, 328] on div "We’re built for slim/lean frames with narrow shoulders and a clean, close silho…" at bounding box center [720, 323] width 784 height 25
click at [438, 408] on div "We’re built for slim/lean frames with narrow shoulders and a clean, close silho…" at bounding box center [720, 415] width 784 height 25
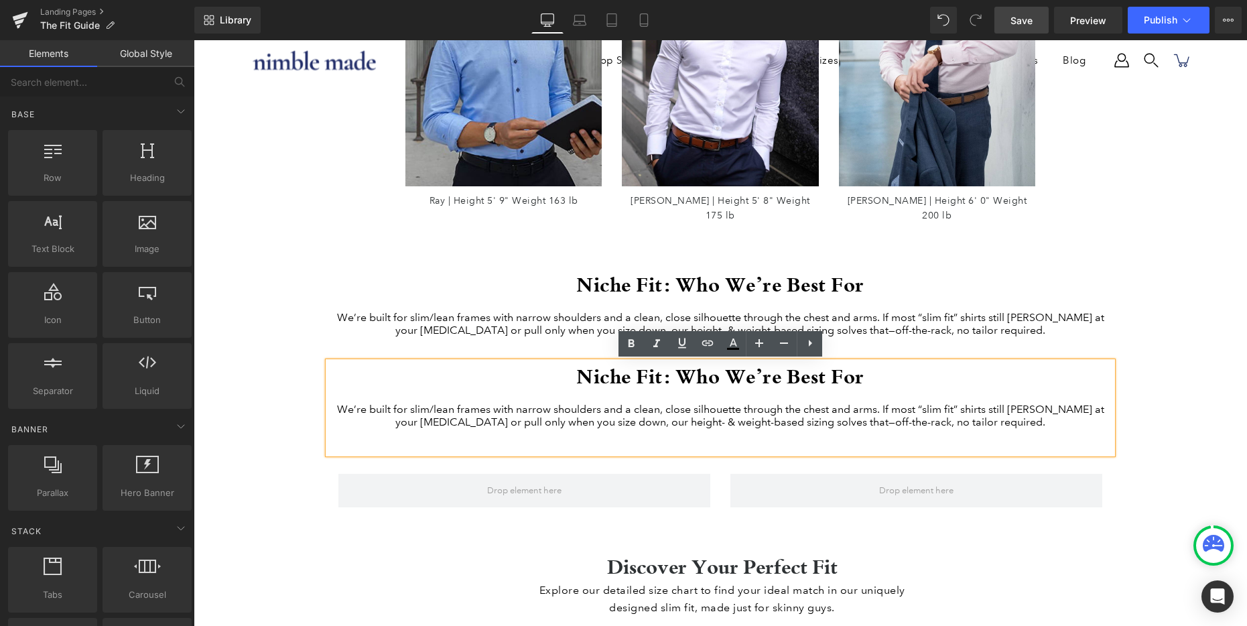
click at [253, 360] on div "How Our Sizing Works Heading We build sizes by height & weight for a precise, a…" at bounding box center [720, 393] width 1053 height 3560
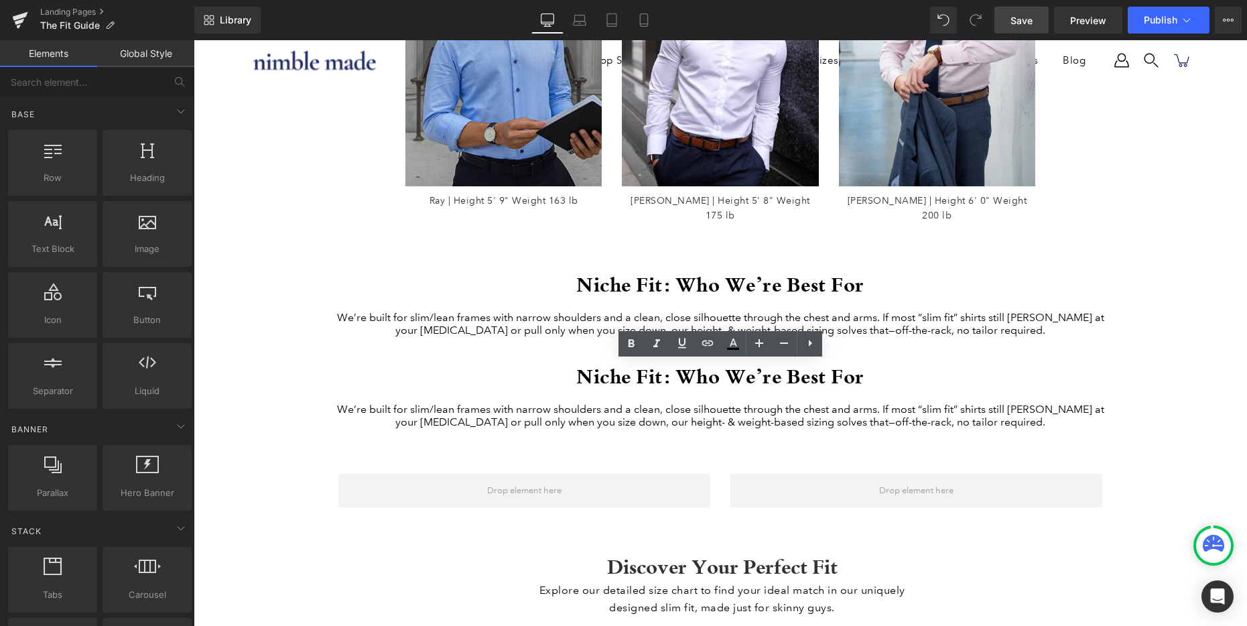
click at [252, 359] on div "How Our Sizing Works Heading We build sizes by height & weight for a precise, a…" at bounding box center [720, 393] width 1053 height 3560
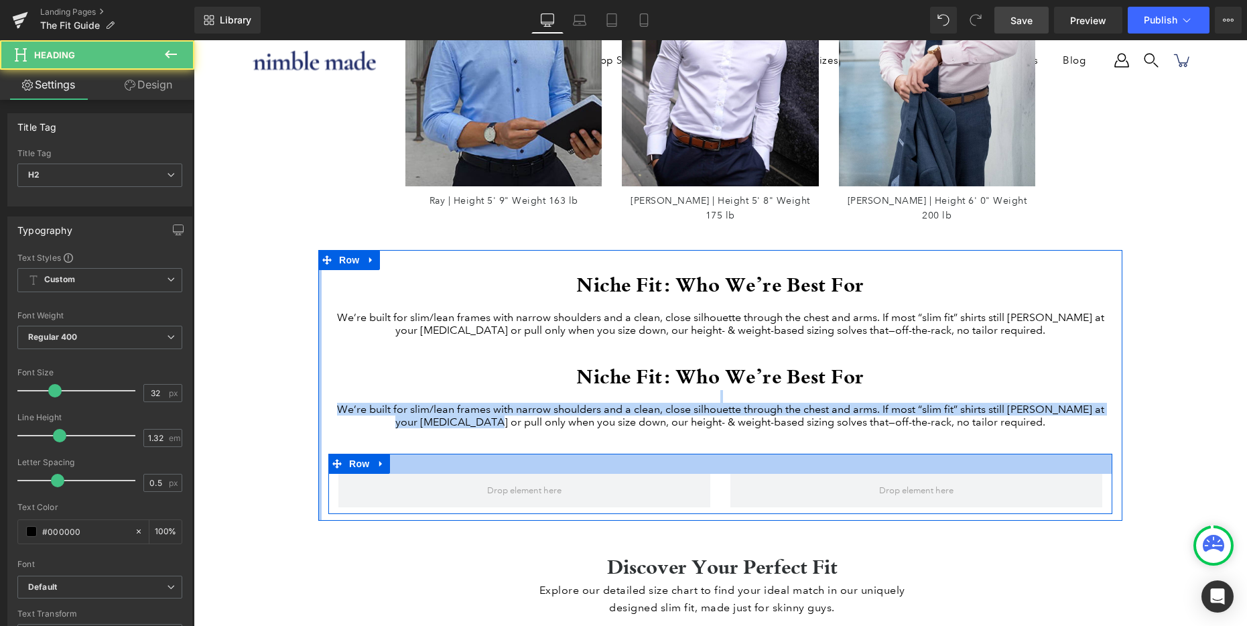
drag, startPoint x: 533, startPoint y: 438, endPoint x: 520, endPoint y: 423, distance: 20.0
click at [519, 423] on div "Niche Fit: Who We’re Best For We’re built for slim/lean frames with narrow shou…" at bounding box center [720, 408] width 784 height 92
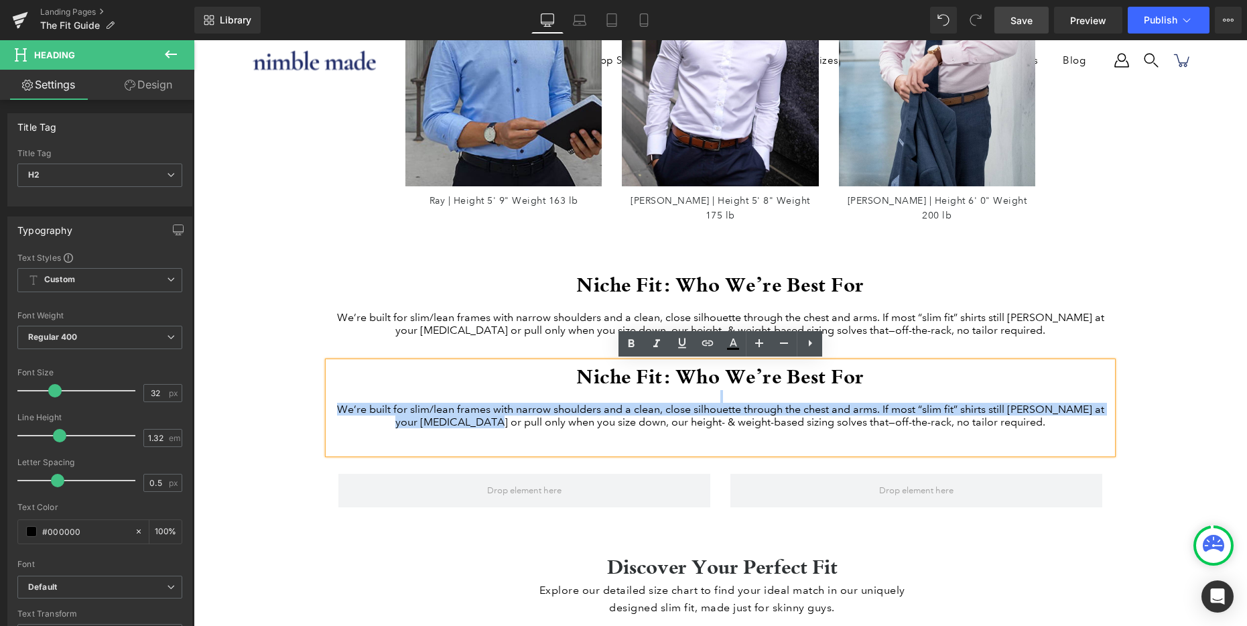
click at [559, 336] on div at bounding box center [720, 342] width 784 height 13
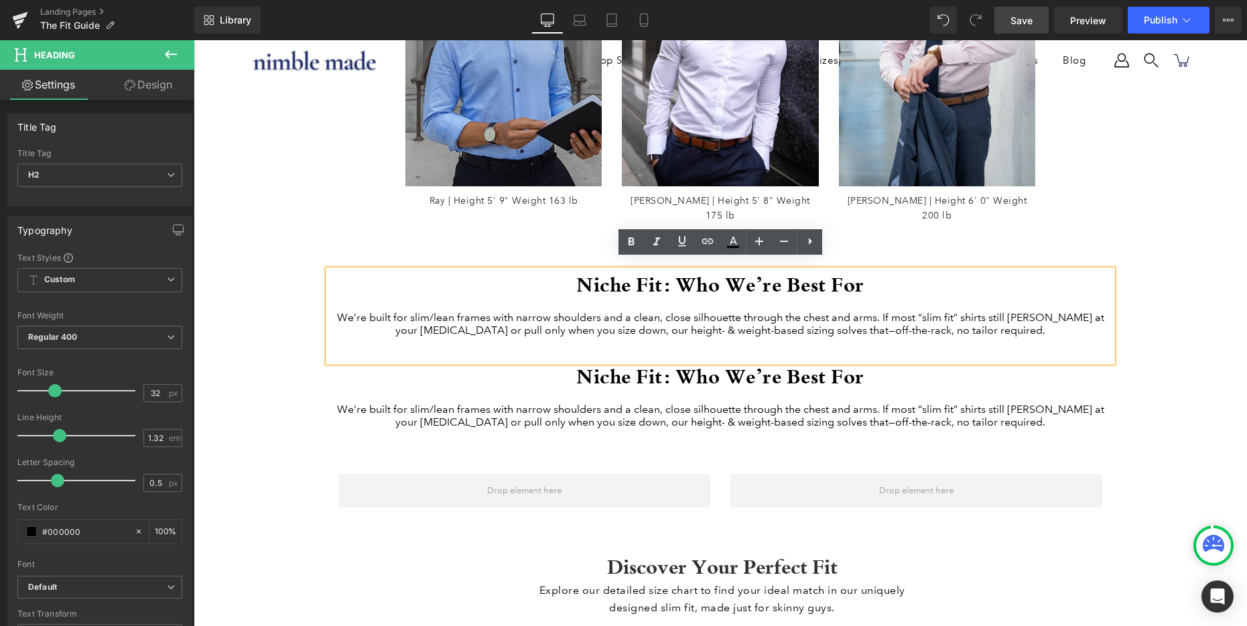
click at [725, 349] on div at bounding box center [720, 355] width 784 height 13
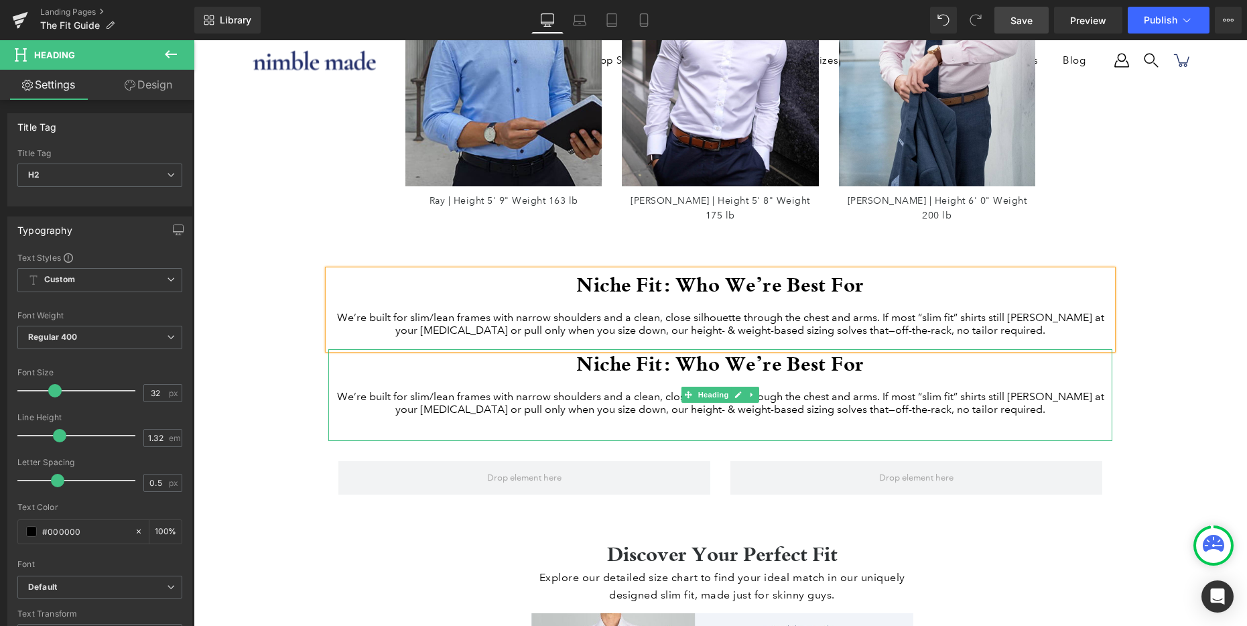
click at [751, 366] on h2 "Niche Fit: Who We’re Best For" at bounding box center [720, 363] width 784 height 28
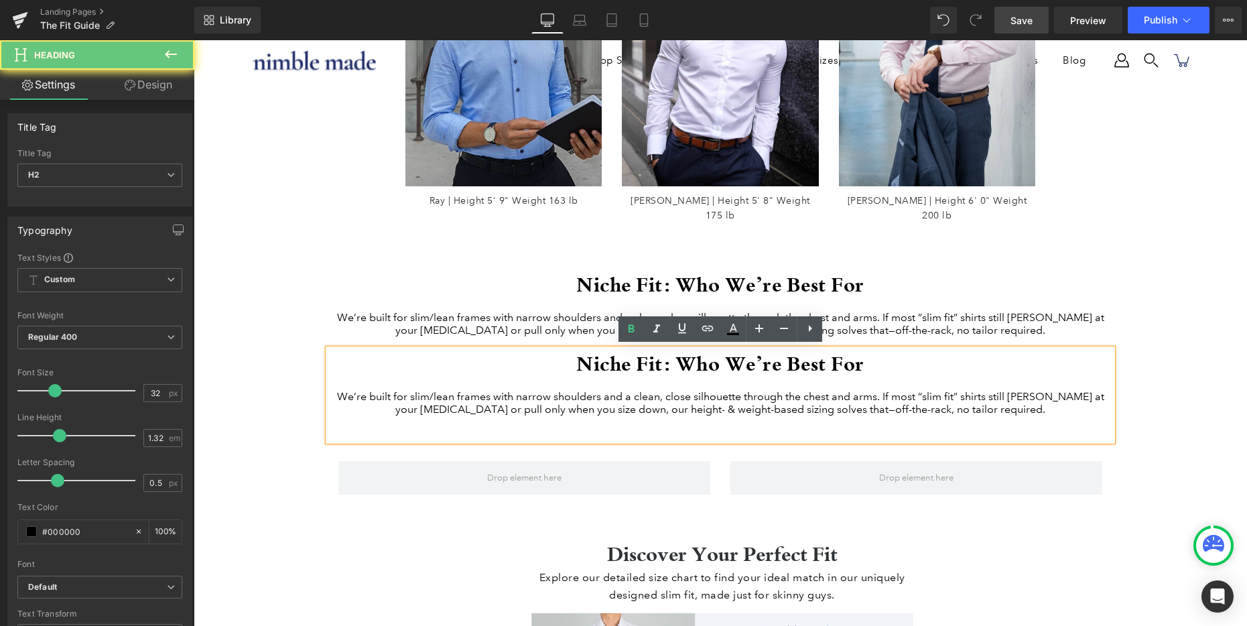
click at [738, 415] on div "We’re built for slim/lean frames with narrow shoulders and a clean, close silho…" at bounding box center [720, 402] width 784 height 25
click at [415, 272] on h2 "Niche Fit: Who We’re Best For" at bounding box center [720, 284] width 784 height 28
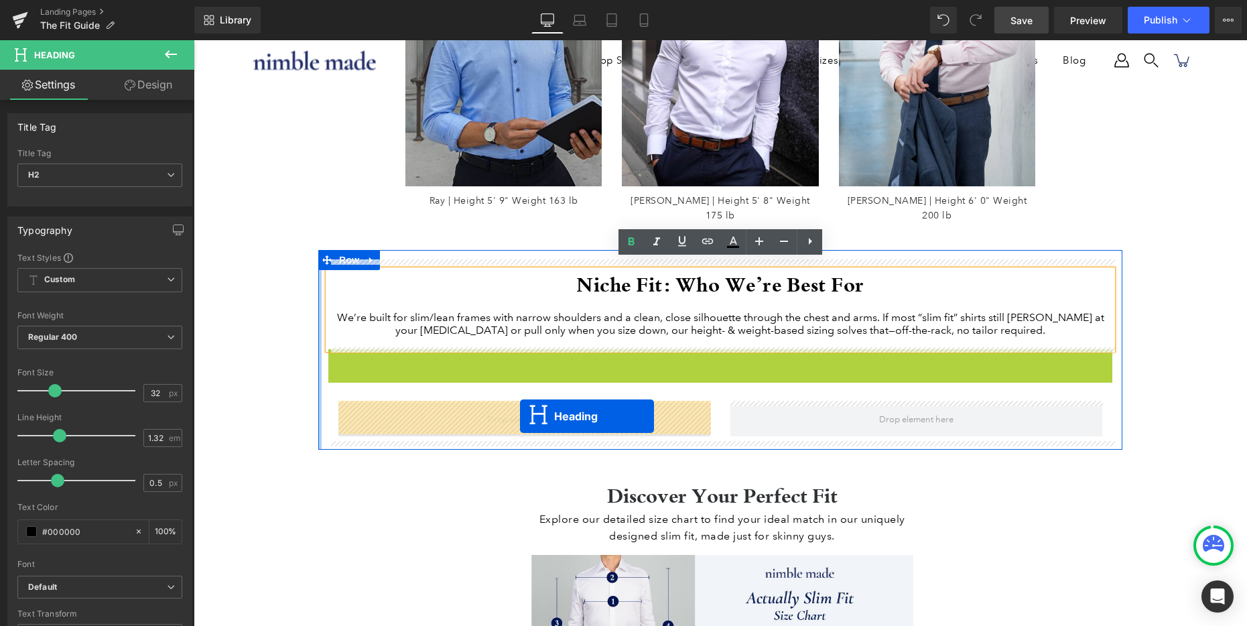
drag, startPoint x: 689, startPoint y: 399, endPoint x: 520, endPoint y: 416, distance: 169.7
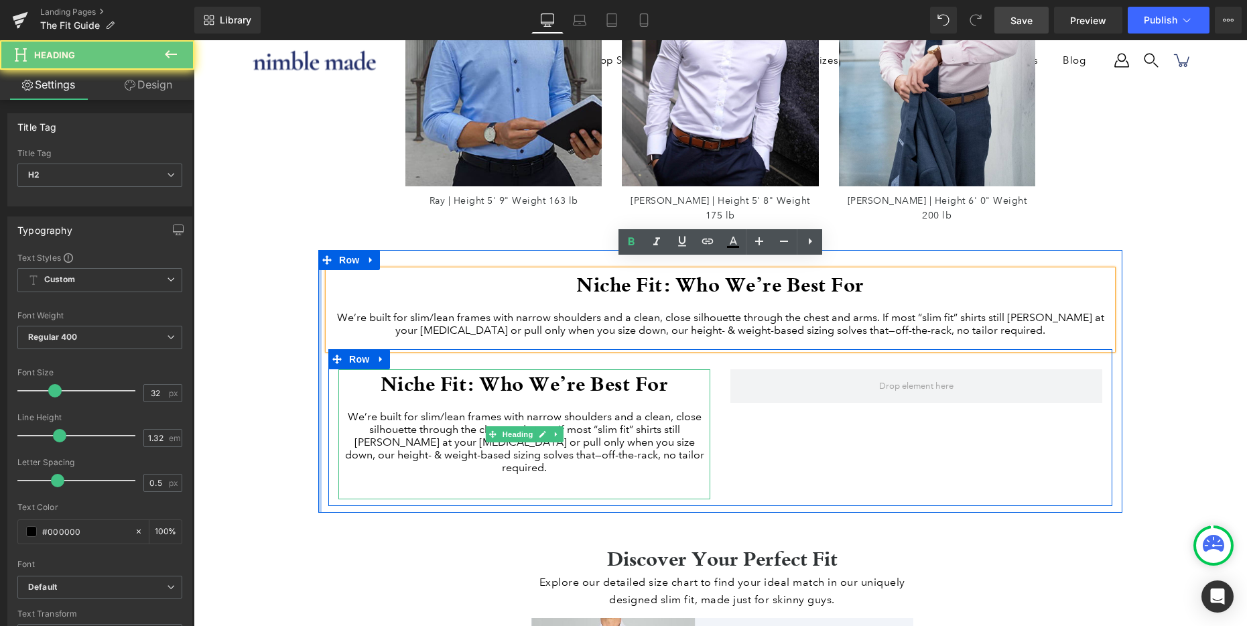
click at [478, 386] on h2 "Niche Fit: Who We’re Best For" at bounding box center [524, 383] width 372 height 28
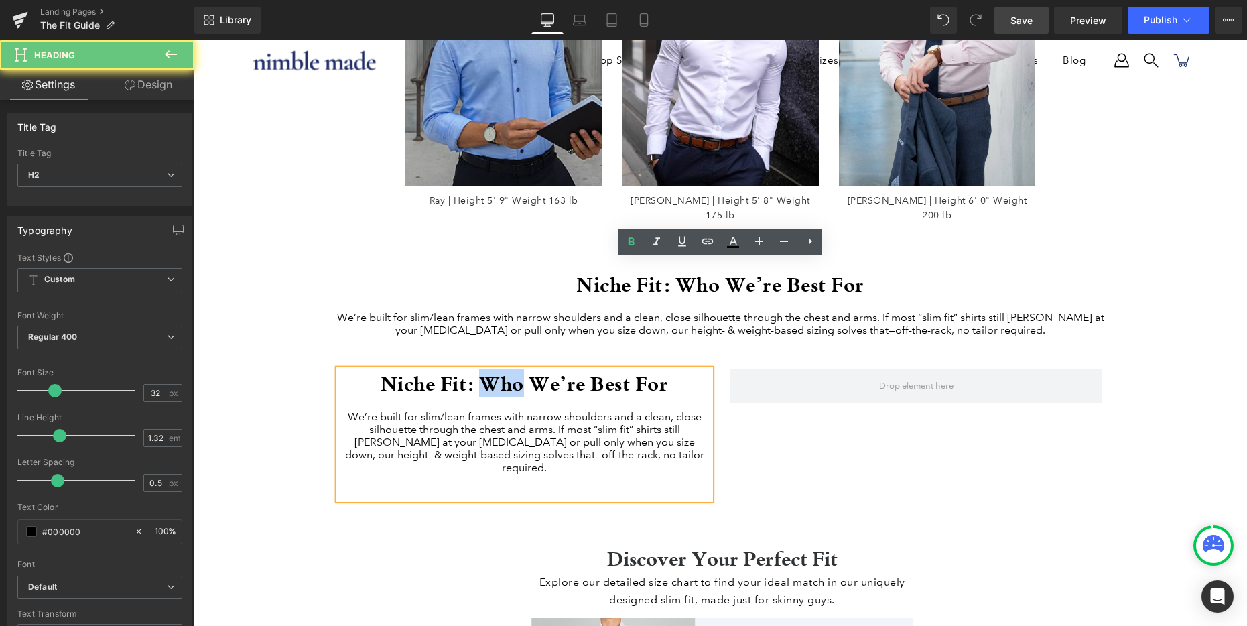
click at [478, 386] on h2 "Niche Fit: Who We’re Best For" at bounding box center [524, 383] width 372 height 28
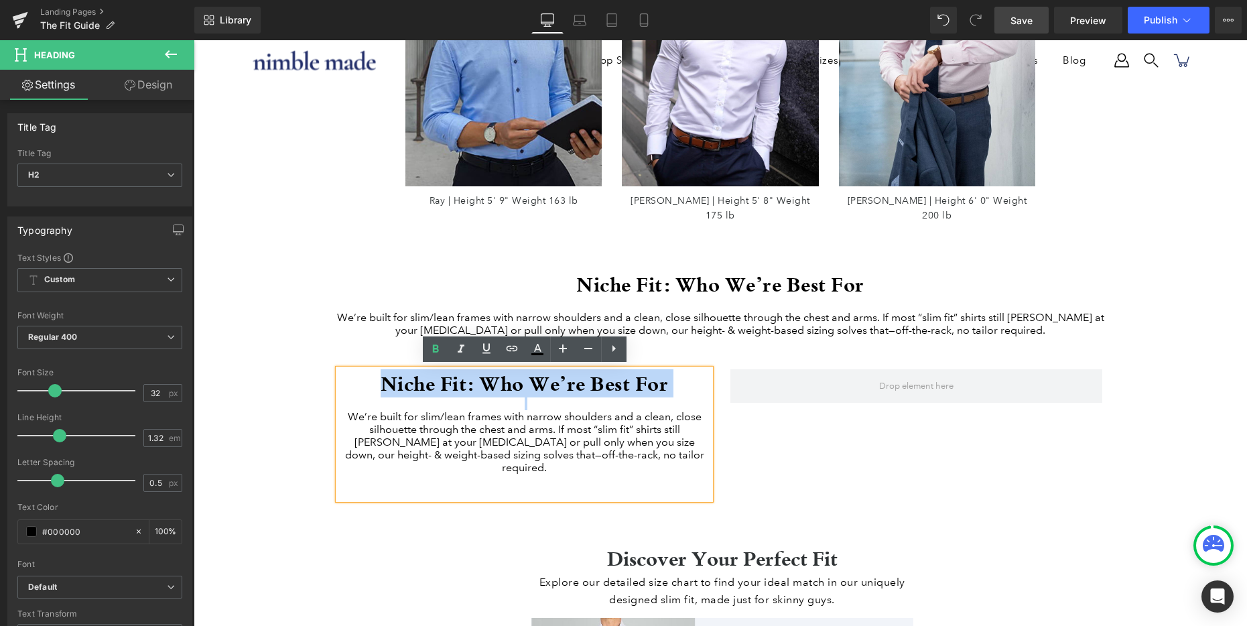
click at [478, 386] on h2 "Niche Fit: Who We’re Best For" at bounding box center [524, 383] width 372 height 28
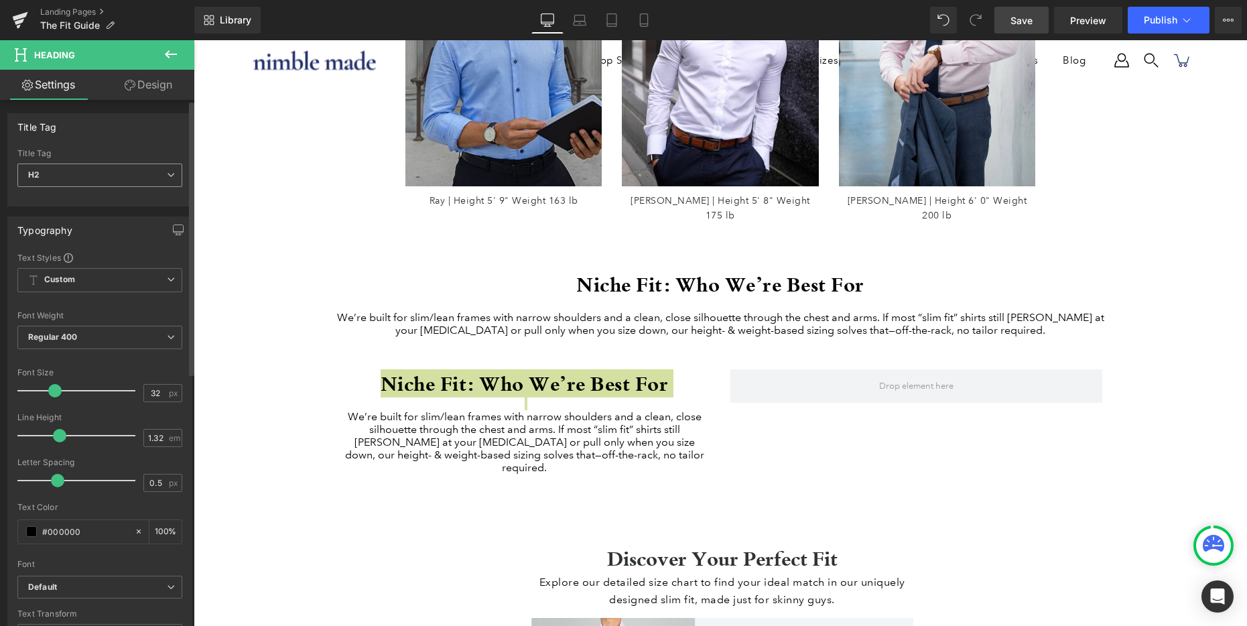
click at [73, 173] on span "H2" at bounding box center [99, 174] width 165 height 23
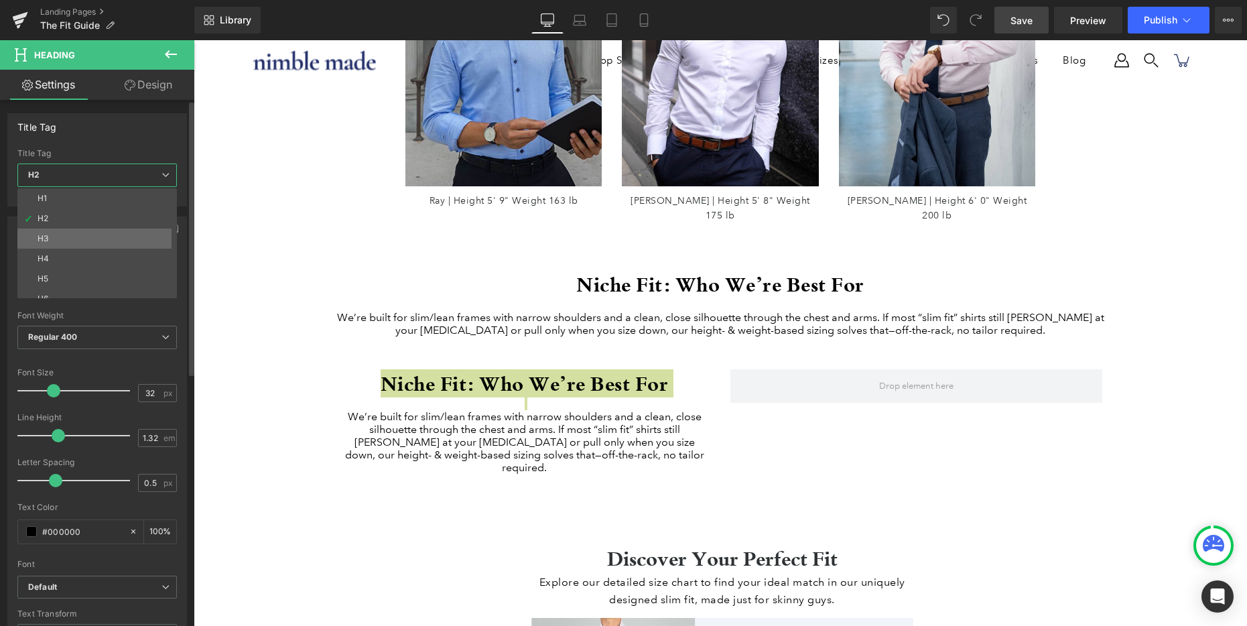
click at [82, 237] on li "H3" at bounding box center [99, 238] width 165 height 20
type input "22"
type input "1.3"
type input "100"
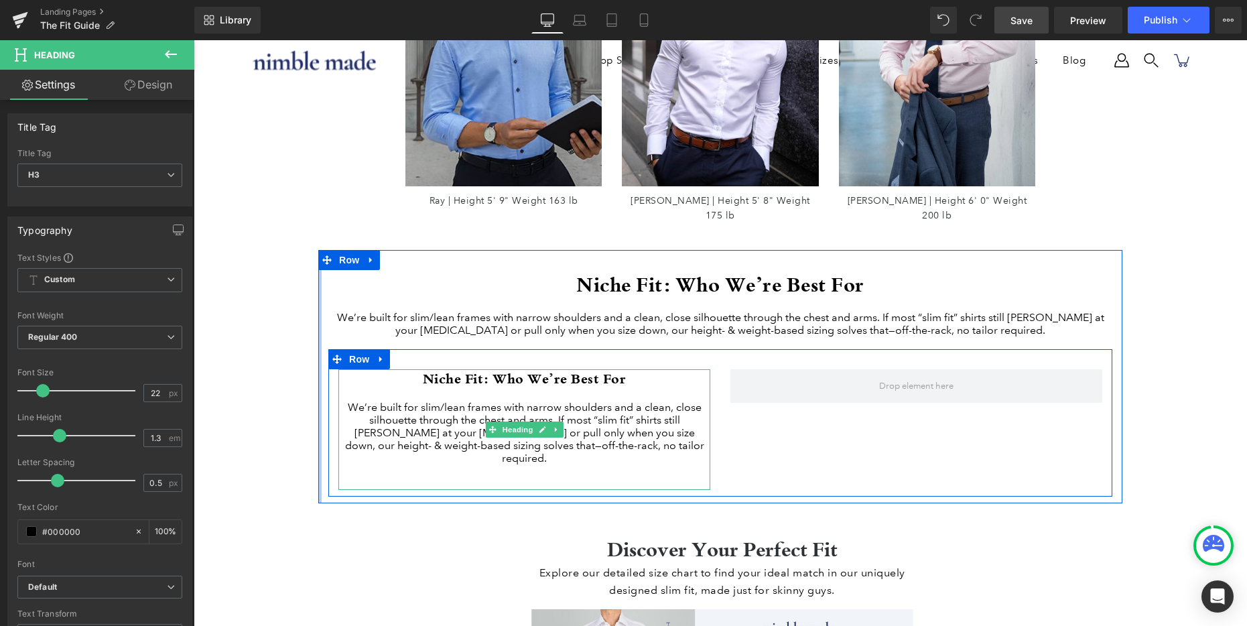
click at [428, 420] on div "We’re built for slim/lean frames with narrow shoulders and a clean, close silho…" at bounding box center [524, 433] width 372 height 64
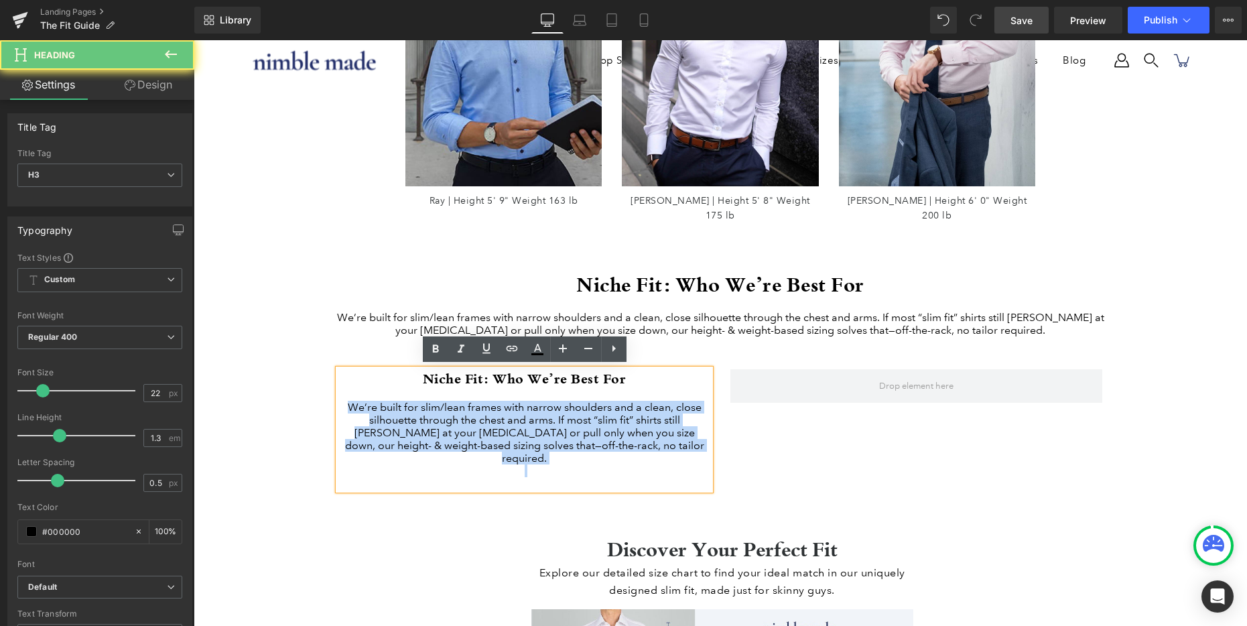
click at [428, 420] on div "We’re built for slim/lean frames with narrow shoulders and a clean, close silho…" at bounding box center [524, 433] width 372 height 64
paste div
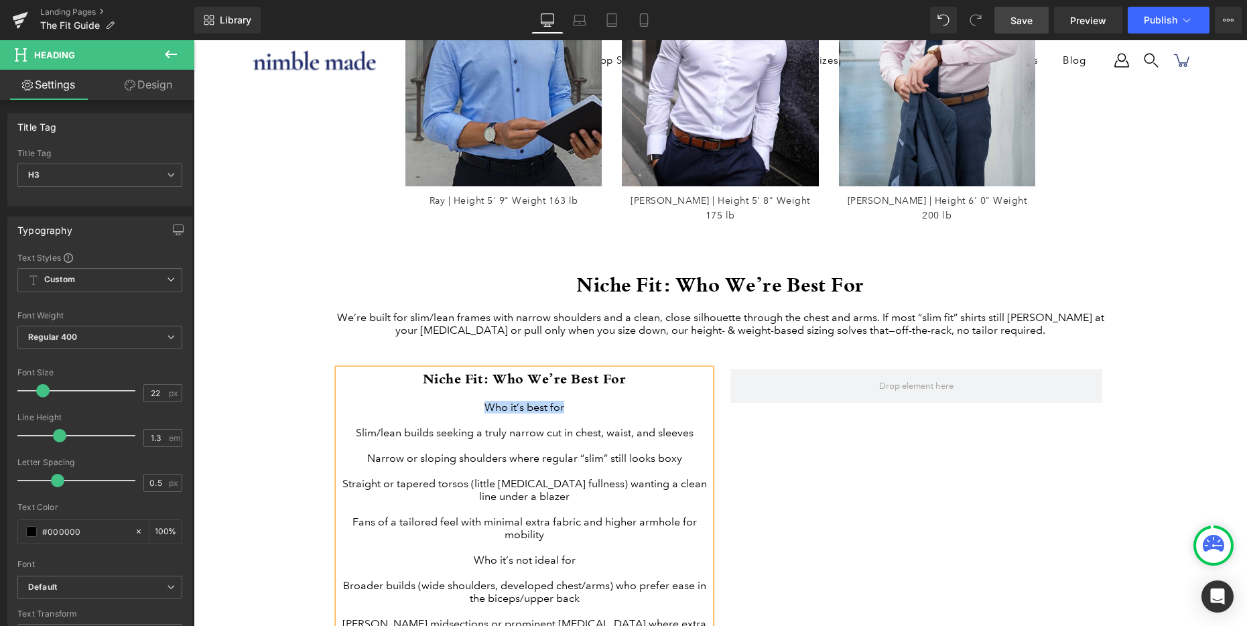
drag, startPoint x: 601, startPoint y: 411, endPoint x: 459, endPoint y: 410, distance: 142.0
click at [459, 410] on div "Who it’s best for" at bounding box center [524, 407] width 372 height 13
click at [582, 375] on h3 "Niche Fit: Who We’re Best For" at bounding box center [524, 378] width 372 height 19
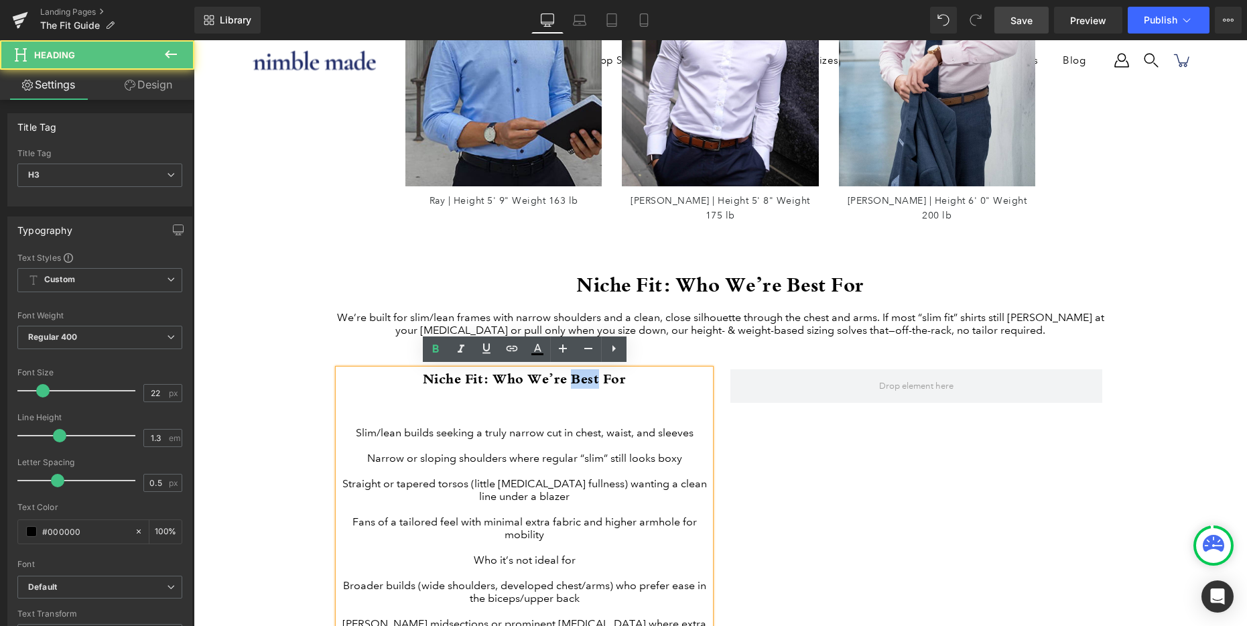
click at [582, 375] on h3 "Niche Fit: Who We’re Best For" at bounding box center [524, 378] width 372 height 19
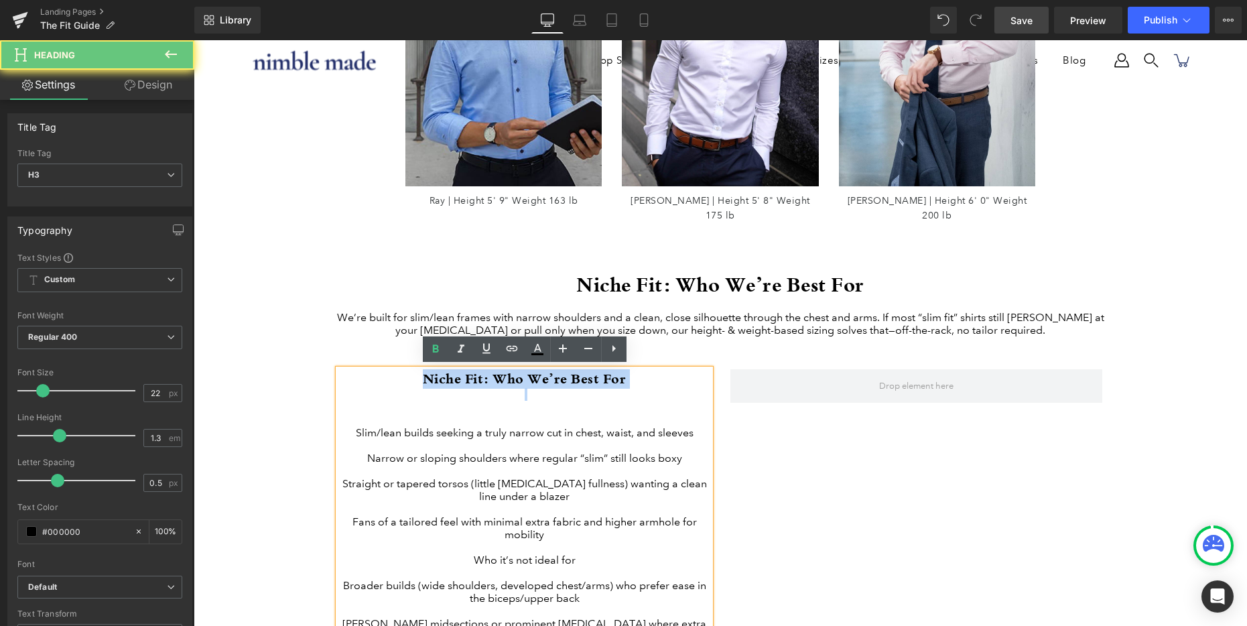
click at [582, 375] on h3 "Niche Fit: Who We’re Best For" at bounding box center [524, 378] width 372 height 19
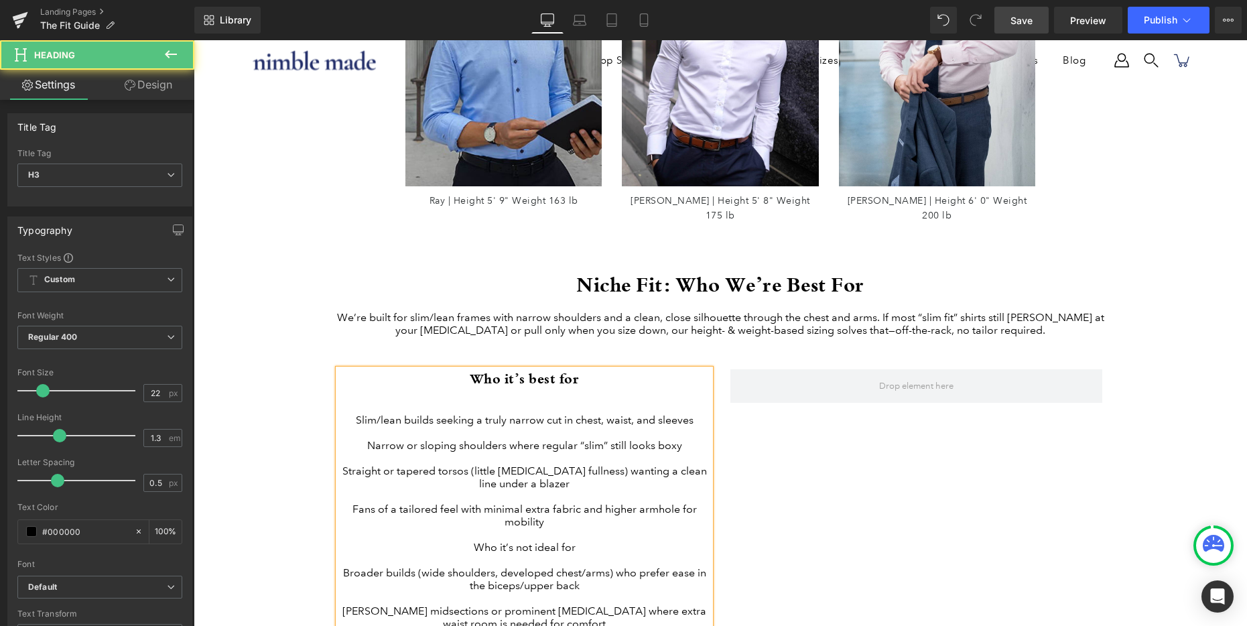
click at [492, 408] on div at bounding box center [524, 407] width 372 height 13
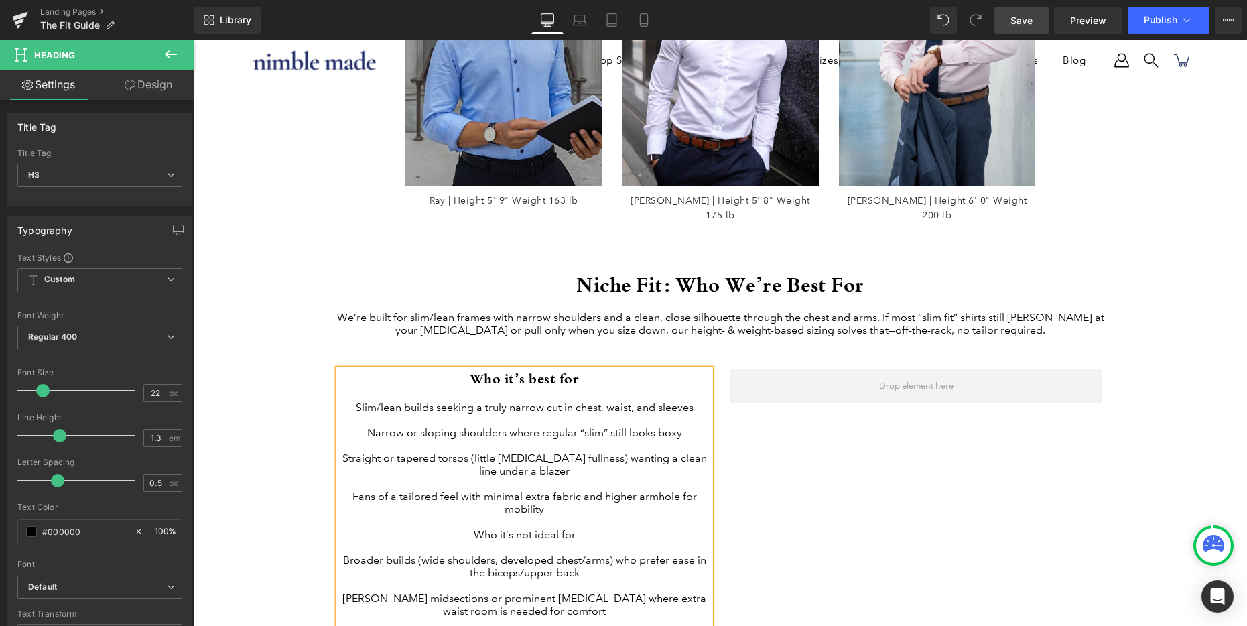
click at [416, 408] on div "Slim/lean builds seeking a truly narrow cut in chest, waist, and sleeves" at bounding box center [524, 407] width 372 height 13
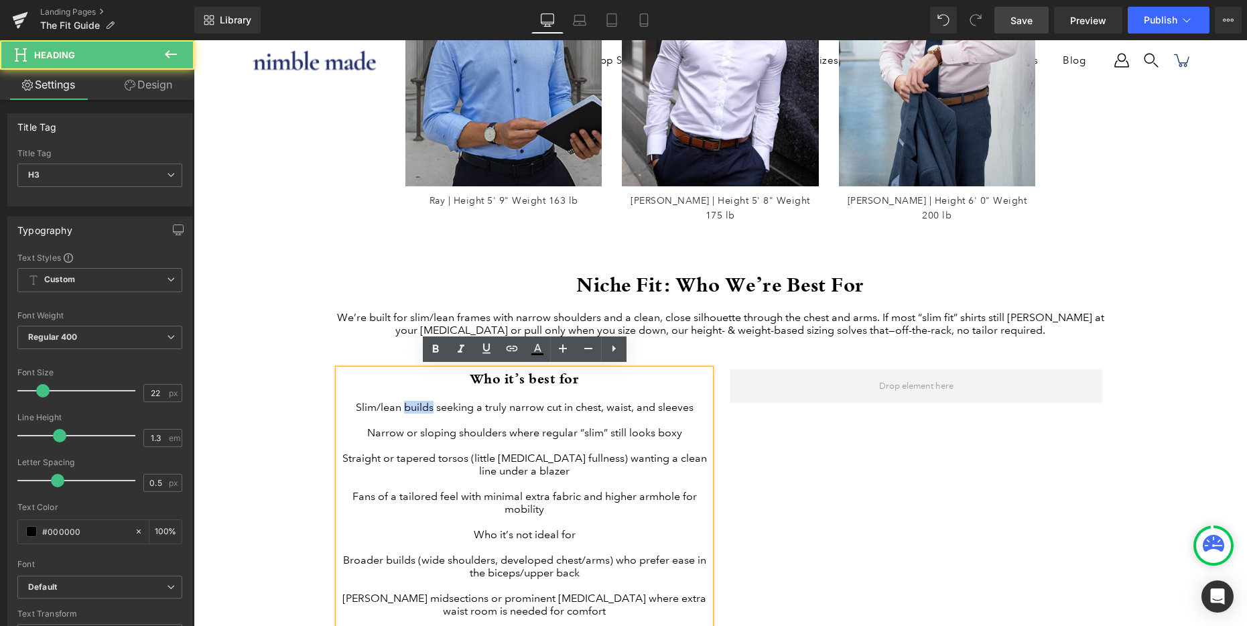
click at [416, 408] on div "Slim/lean builds seeking a truly narrow cut in chest, waist, and sleeves" at bounding box center [524, 407] width 372 height 13
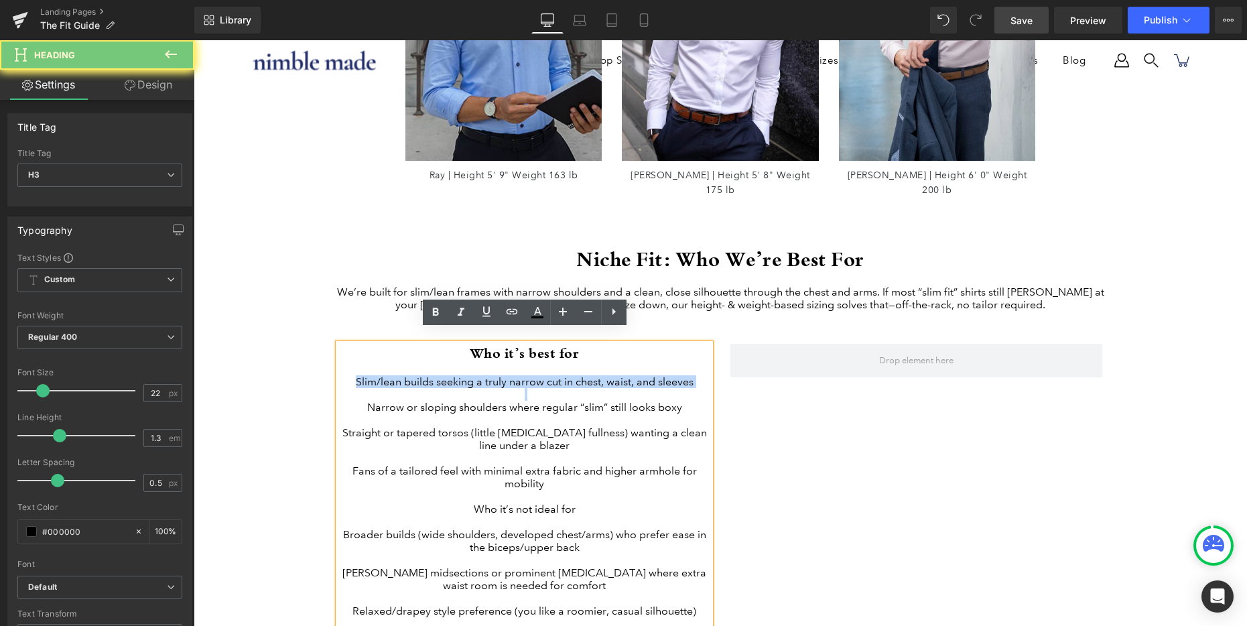
scroll to position [1536, 0]
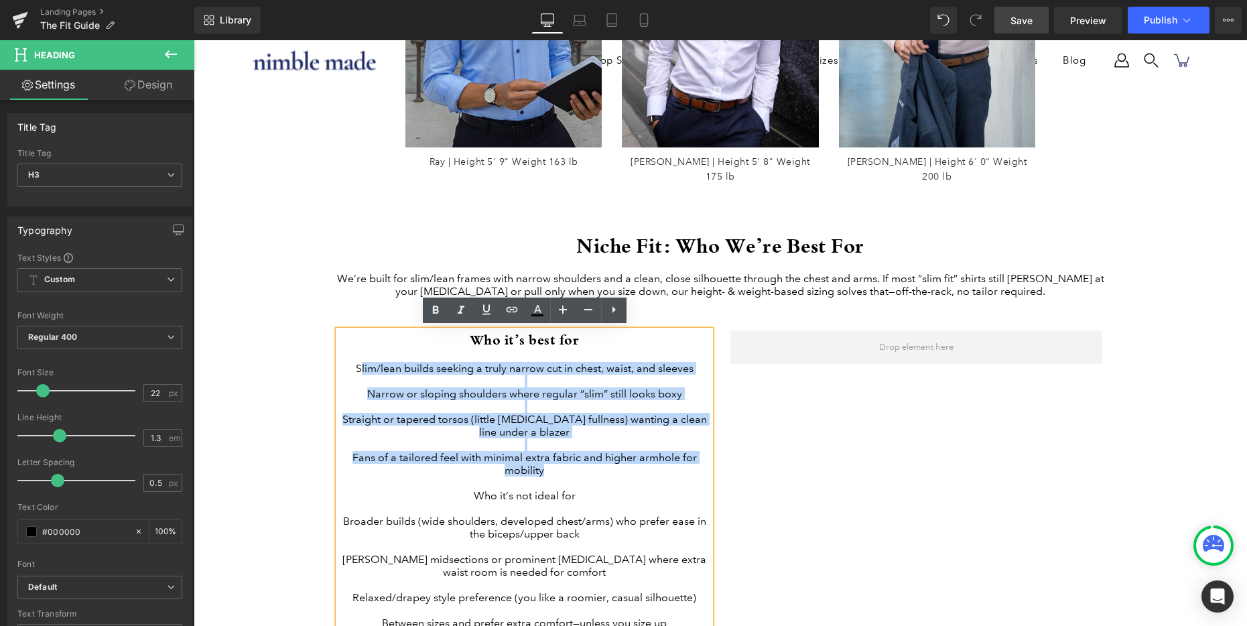
drag, startPoint x: 559, startPoint y: 484, endPoint x: 359, endPoint y: 371, distance: 230.4
click at [359, 371] on div "Who it’s best for Slim/lean builds seeking a truly narrow cut in chest, waist, …" at bounding box center [524, 486] width 372 height 312
click at [355, 371] on div "Slim/lean builds seeking a truly narrow cut in chest, waist, and sleeves" at bounding box center [524, 368] width 372 height 13
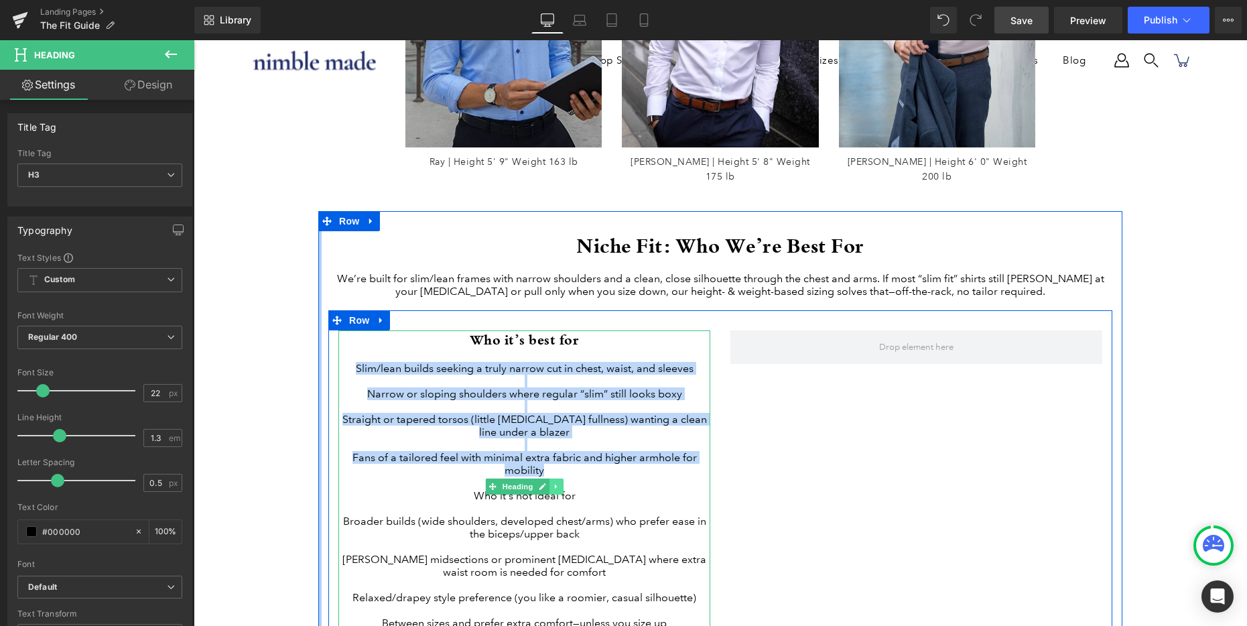
click at [556, 490] on icon at bounding box center [556, 486] width 7 height 8
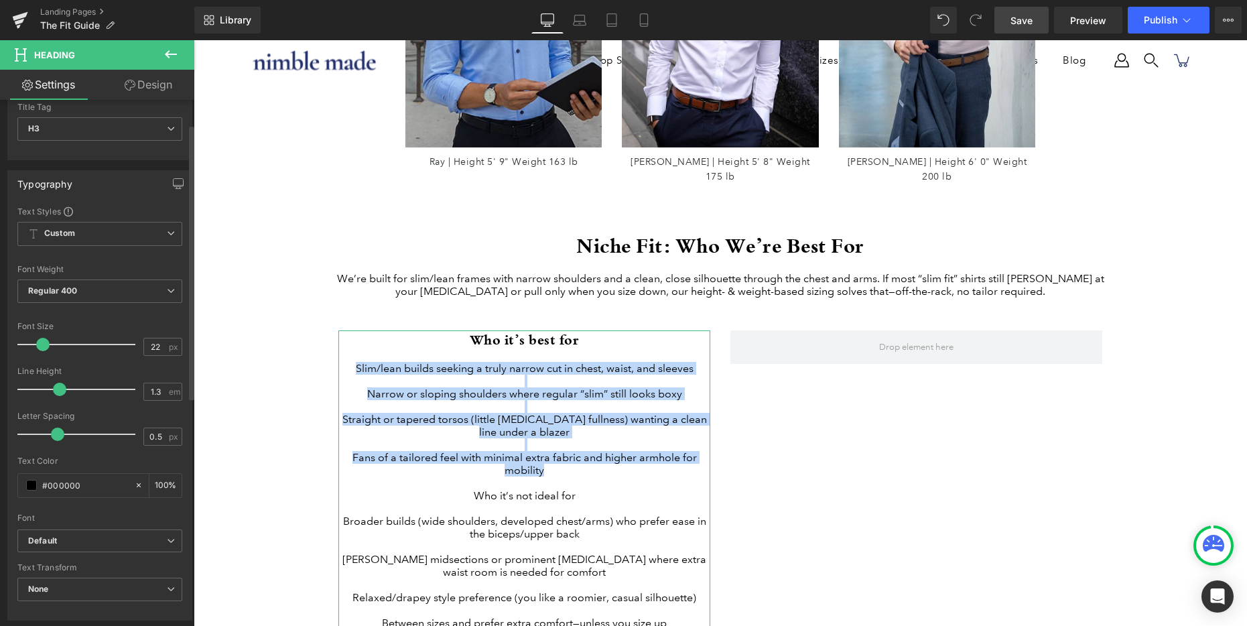
scroll to position [0, 0]
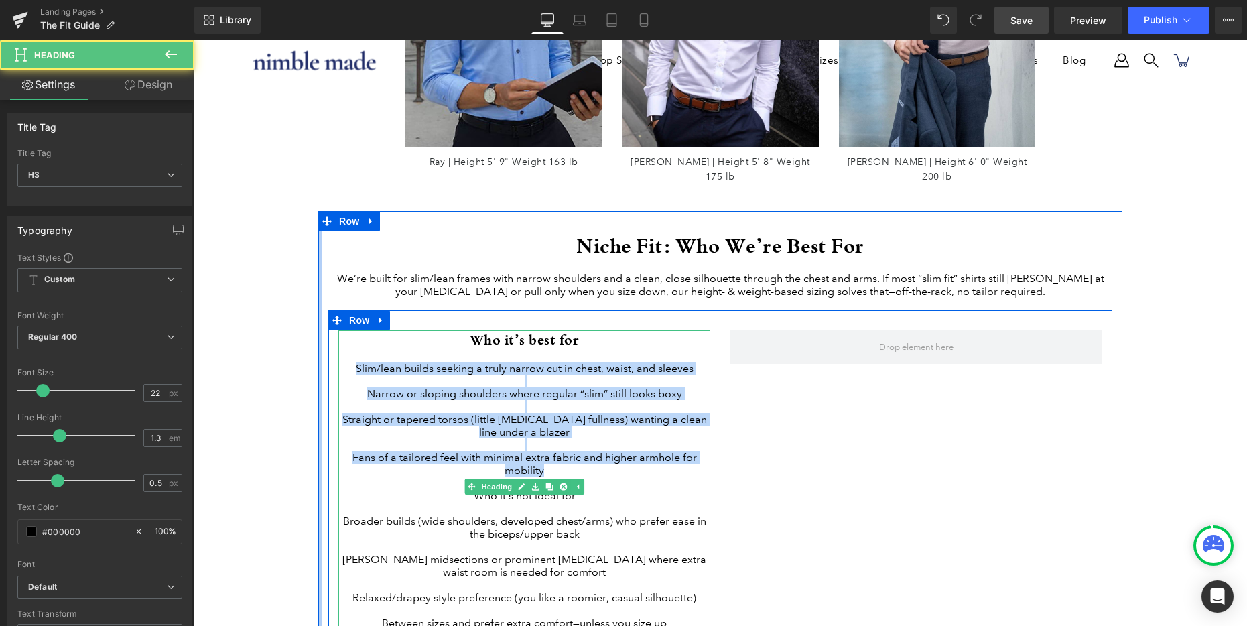
click at [453, 435] on div "Straight or tapered torsos (little [MEDICAL_DATA] fullness) wanting a clean lin…" at bounding box center [524, 425] width 372 height 25
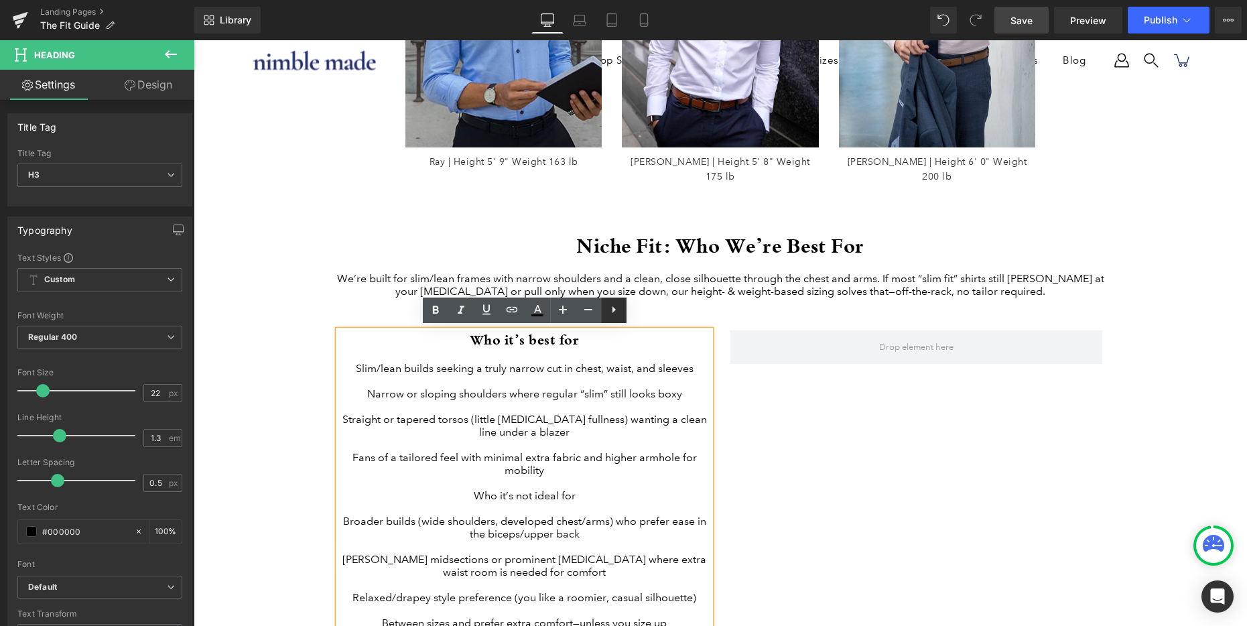
click at [615, 310] on icon at bounding box center [614, 309] width 16 height 16
click at [614, 310] on icon at bounding box center [614, 309] width 16 height 16
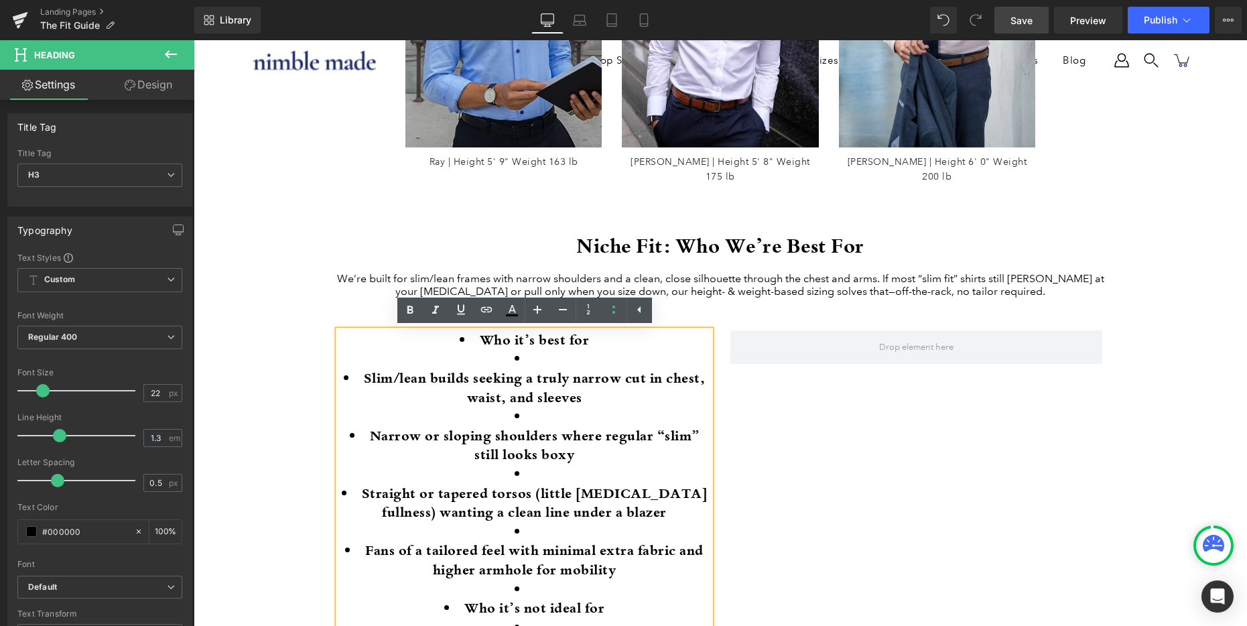
click at [468, 341] on li "Who it’s best for" at bounding box center [524, 339] width 372 height 19
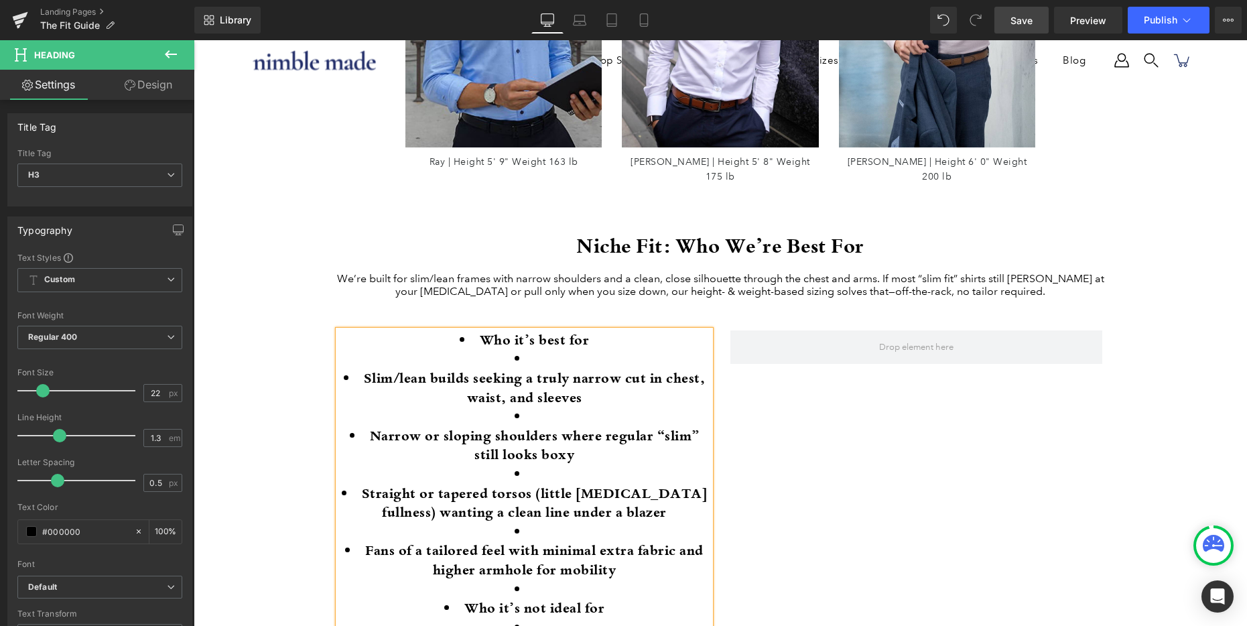
click at [529, 351] on li at bounding box center [524, 358] width 372 height 19
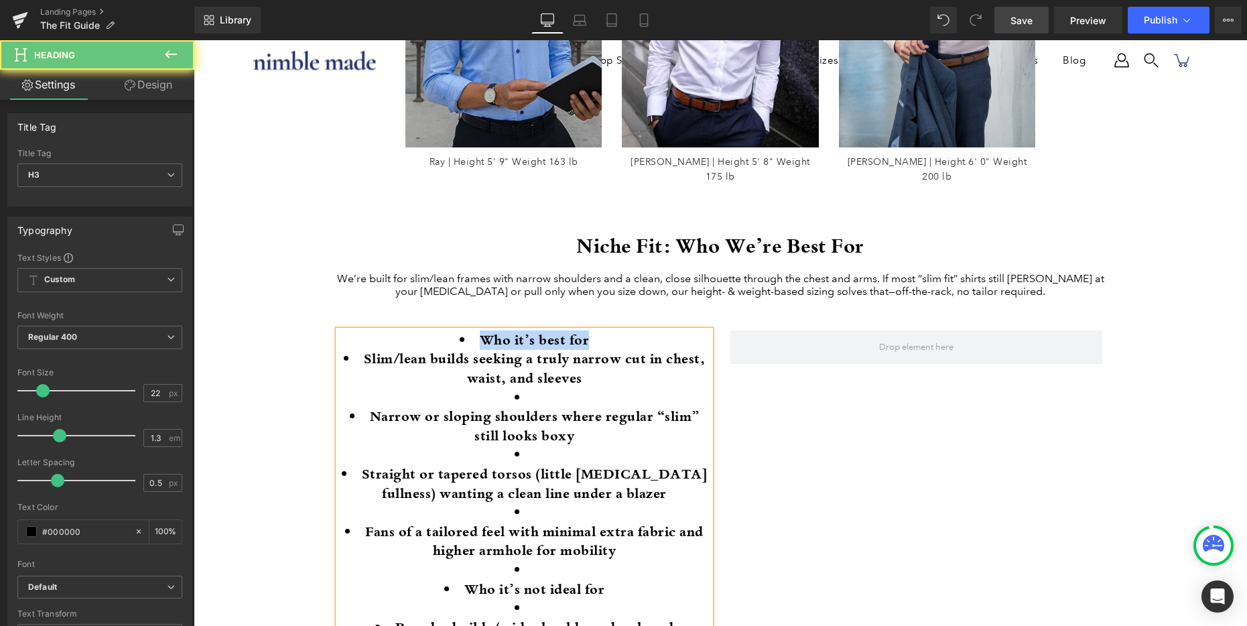
drag, startPoint x: 597, startPoint y: 334, endPoint x: 421, endPoint y: 332, distance: 176.2
click at [421, 332] on li "Who it’s best for" at bounding box center [524, 339] width 372 height 19
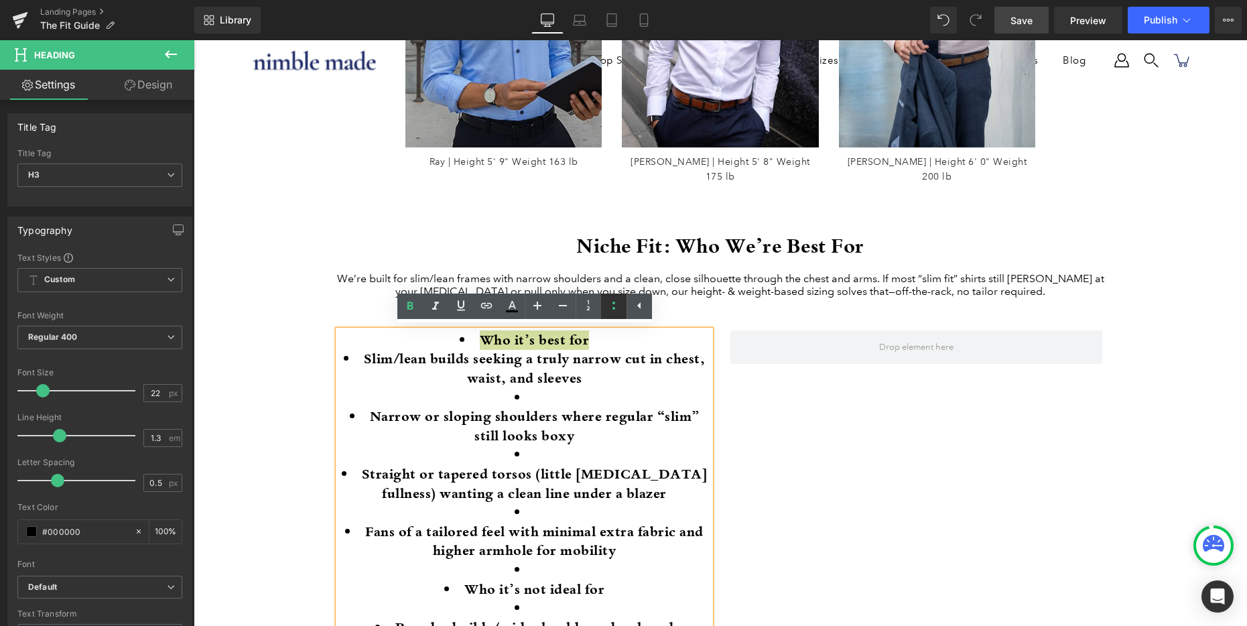
click at [612, 305] on icon at bounding box center [614, 305] width 16 height 16
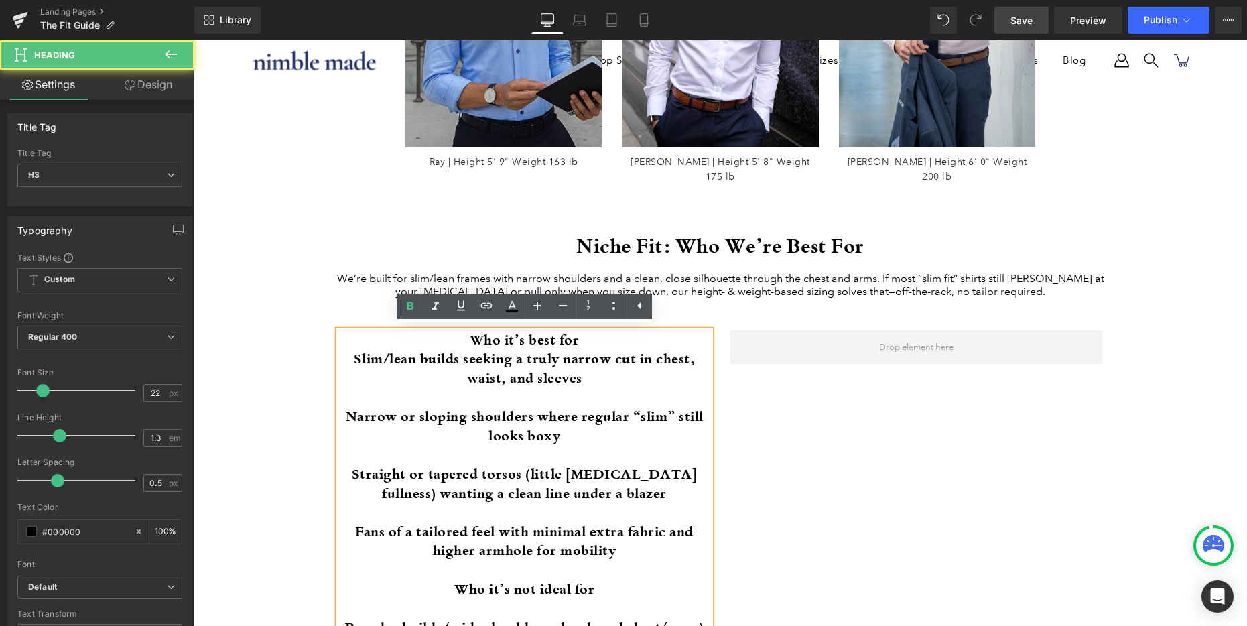
click at [470, 338] on span "Who it’s best for" at bounding box center [525, 339] width 110 height 18
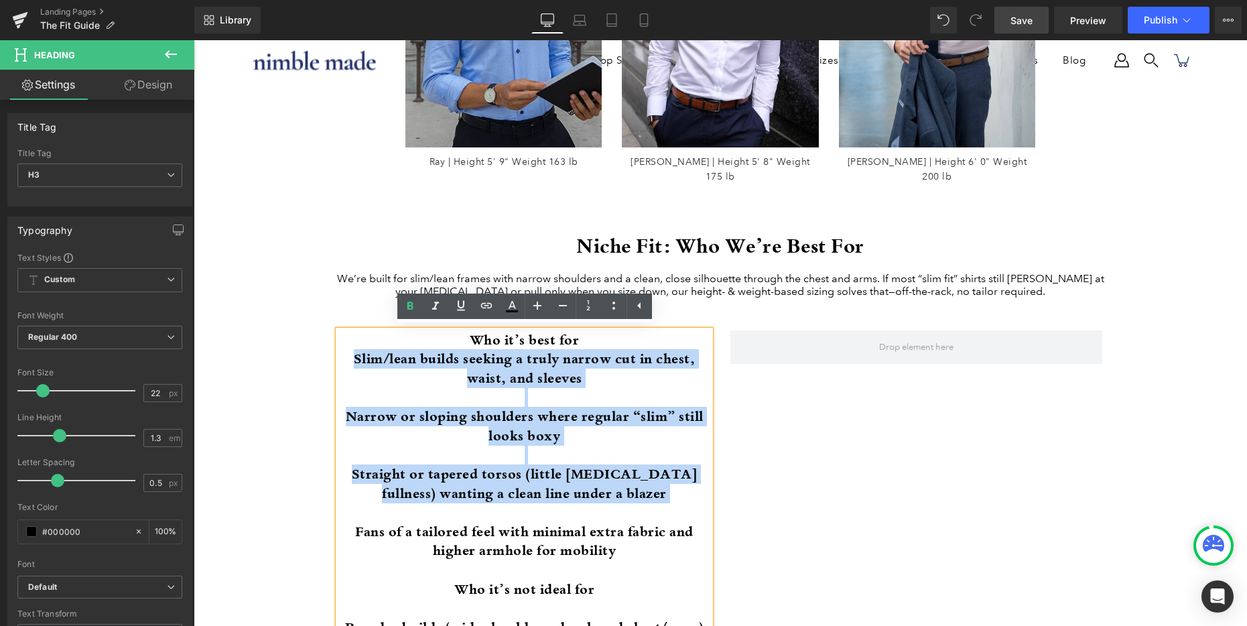
drag, startPoint x: 349, startPoint y: 359, endPoint x: 606, endPoint y: 517, distance: 301.4
click at [606, 517] on h3 "Who it’s best for Slim/lean builds seeking a truly narrow cut in chest, waist, …" at bounding box center [524, 588] width 372 height 517
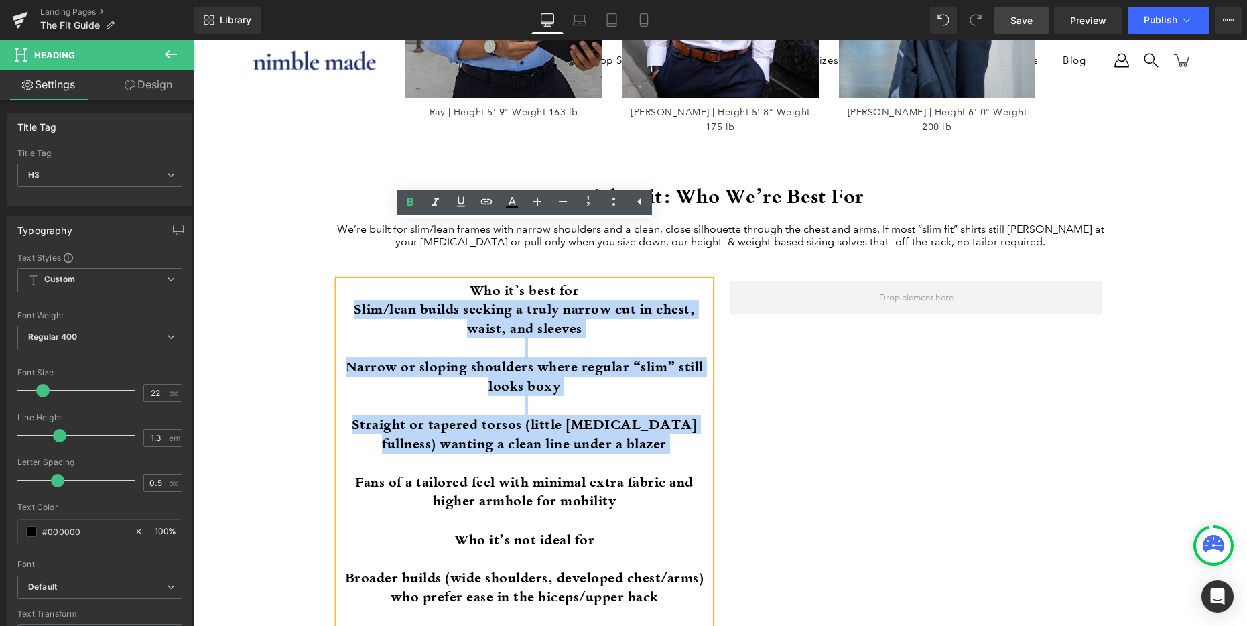
scroll to position [1765, 0]
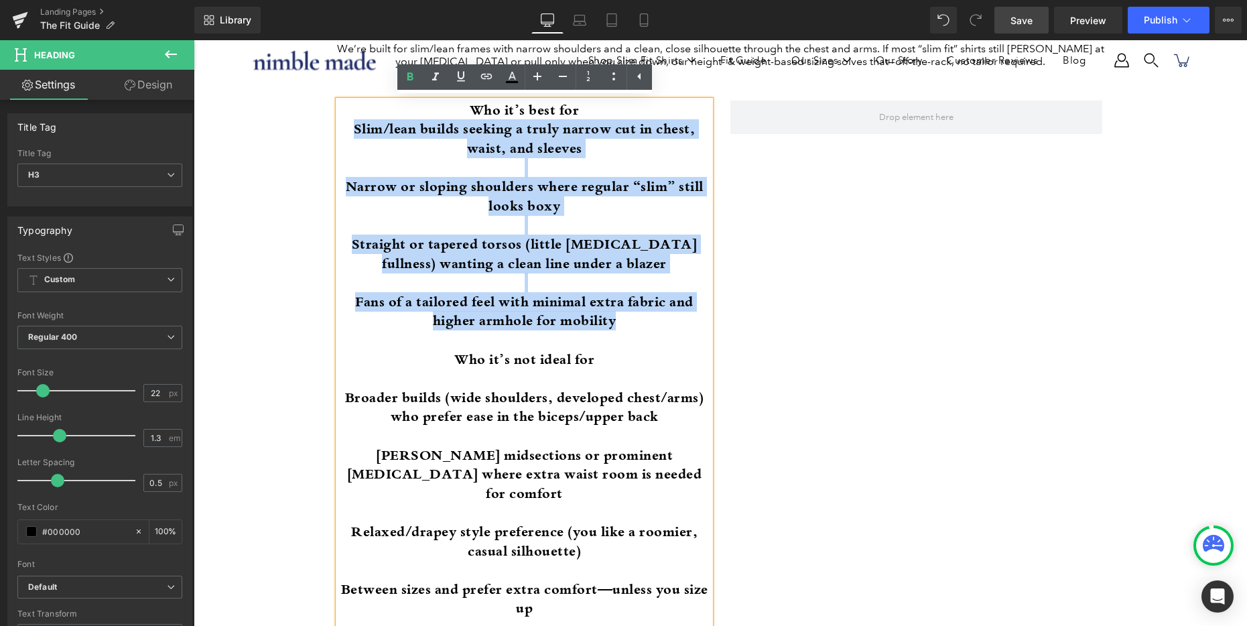
click at [649, 320] on h3 "Who it’s best for Slim/lean builds seeking a truly narrow cut in chest, waist, …" at bounding box center [524, 358] width 372 height 517
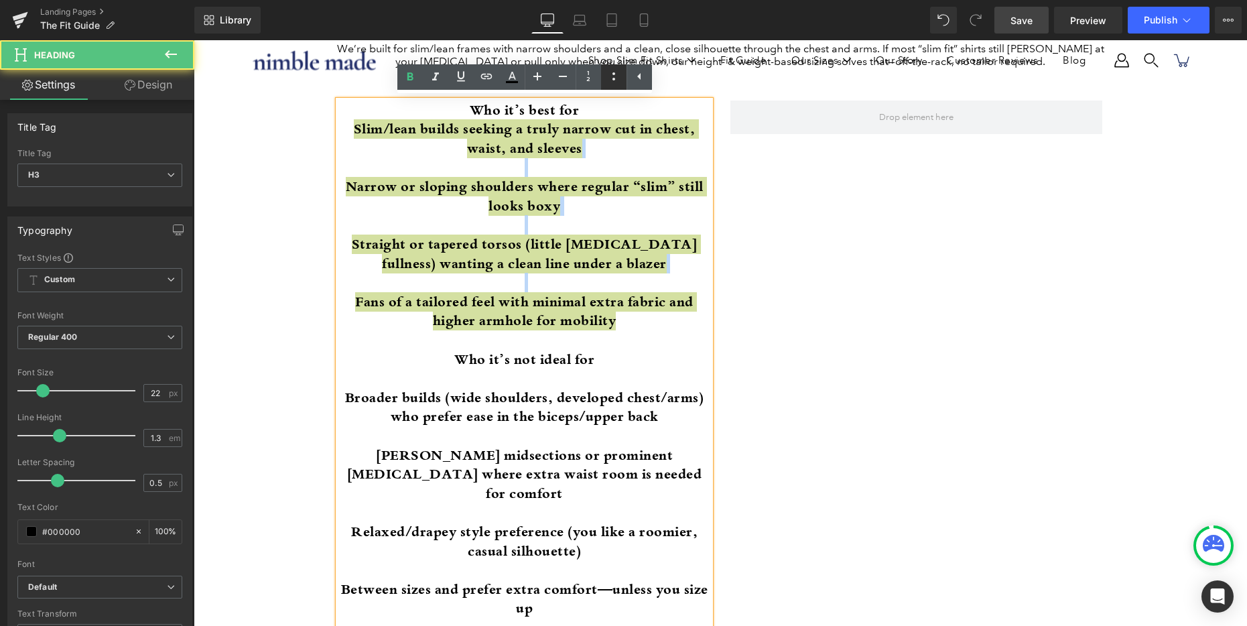
click at [606, 71] on icon at bounding box center [614, 76] width 16 height 16
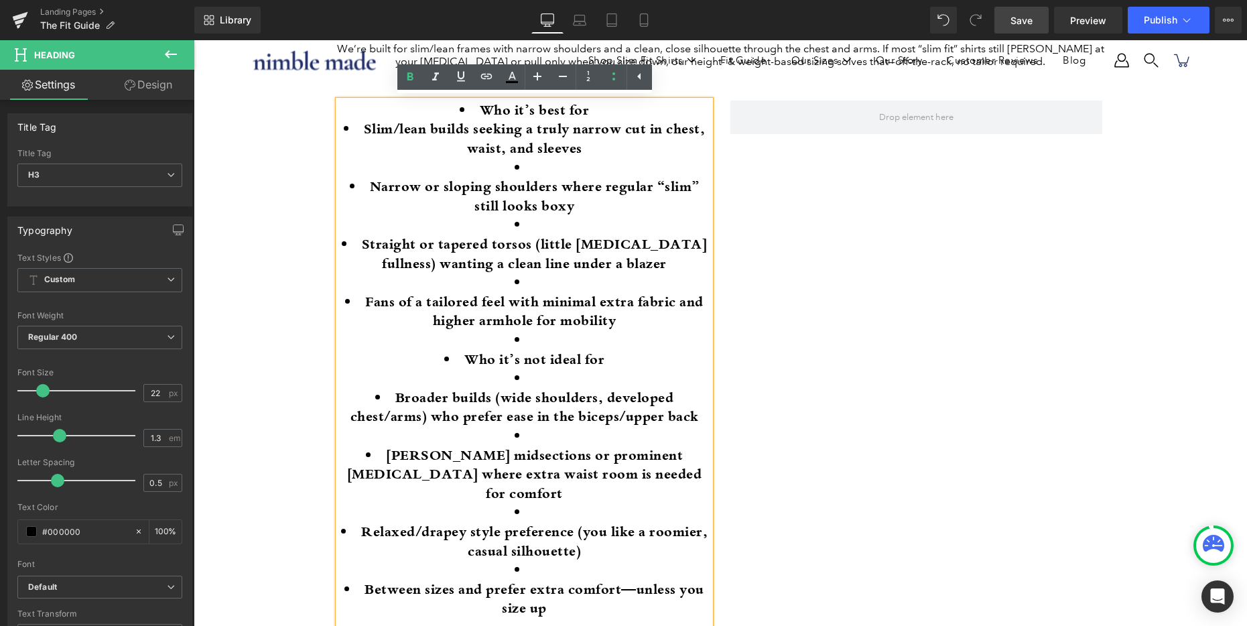
click at [539, 155] on li "Slim/lean builds seeking a truly narrow cut in chest, waist, and sleeves" at bounding box center [524, 138] width 372 height 38
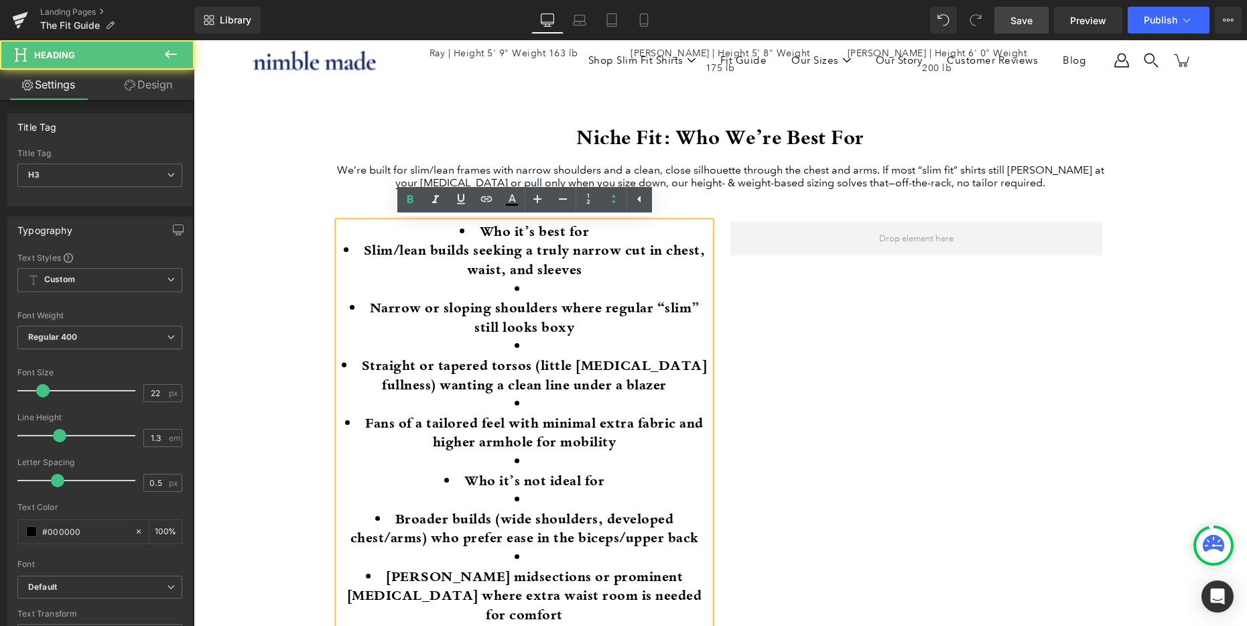
scroll to position [1642, 0]
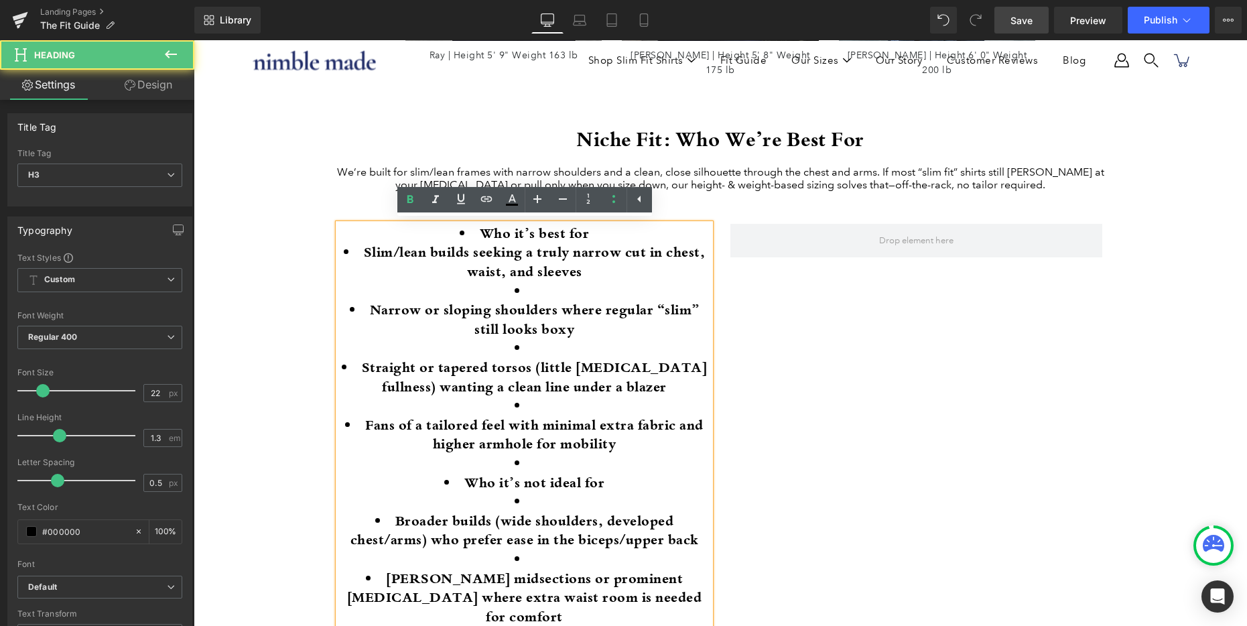
click at [552, 352] on li at bounding box center [524, 347] width 372 height 19
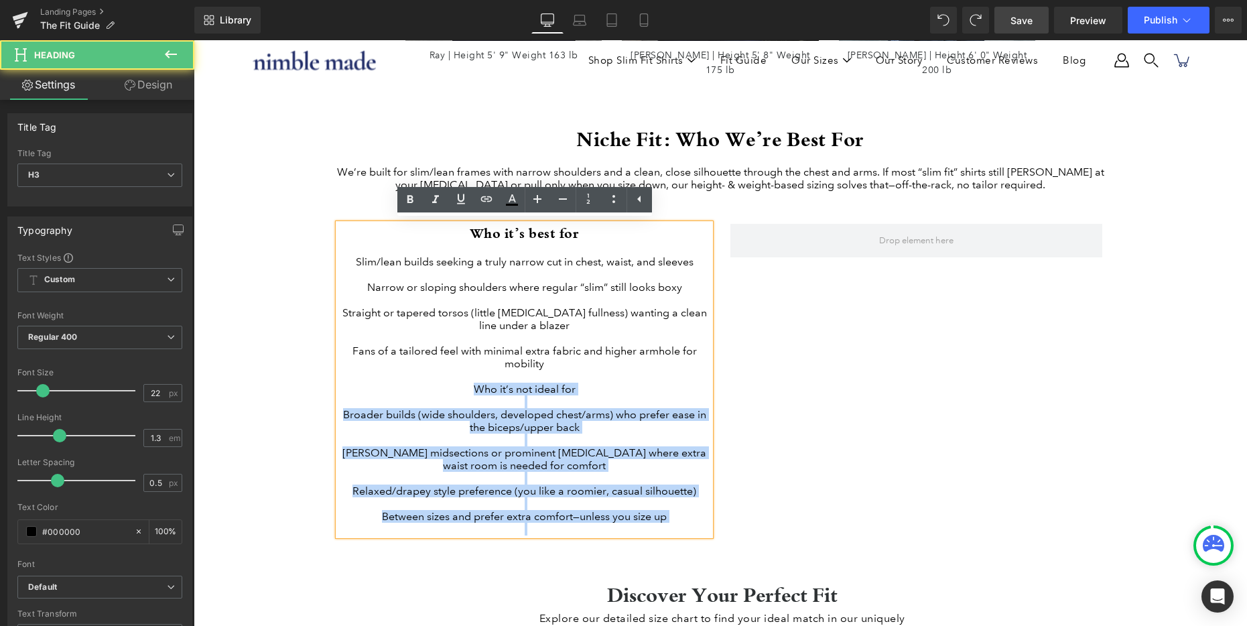
drag, startPoint x: 472, startPoint y: 409, endPoint x: 673, endPoint y: 573, distance: 259.1
click at [673, 536] on div "Who it’s best for Slim/lean builds seeking a truly narrow cut in chest, waist, …" at bounding box center [524, 380] width 372 height 312
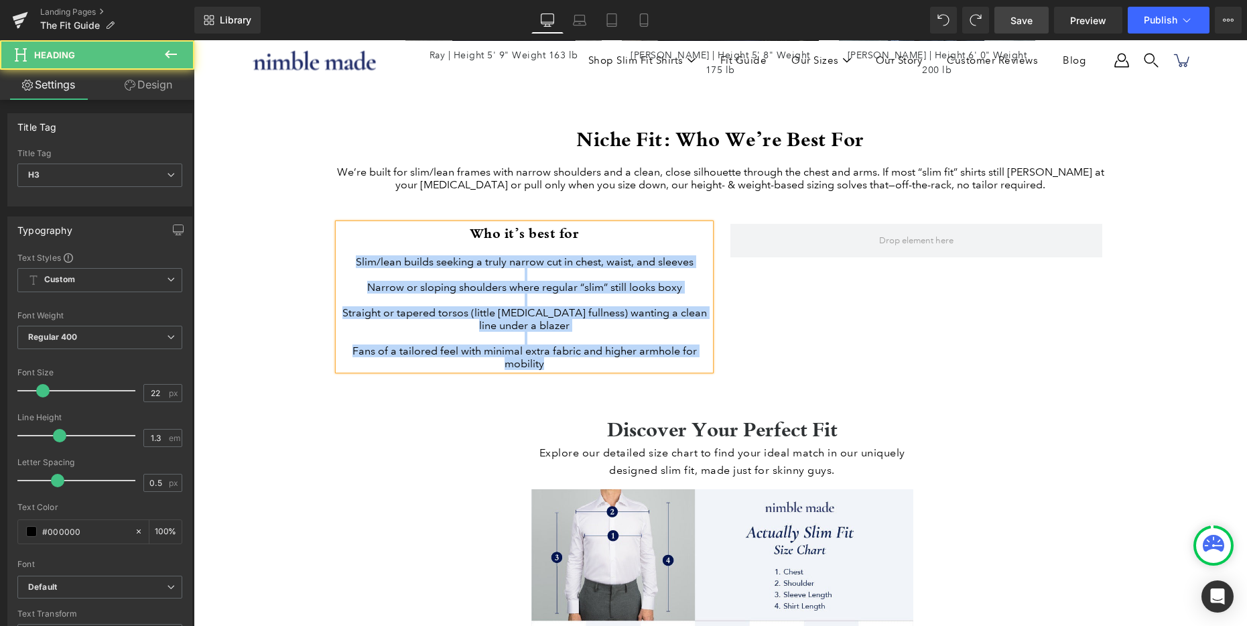
drag, startPoint x: 539, startPoint y: 374, endPoint x: 324, endPoint y: 267, distance: 239.7
click at [324, 267] on div "Niche Fit: Who We’re Best For We’re built for slim/lean frames with narrow shou…" at bounding box center [720, 251] width 804 height 253
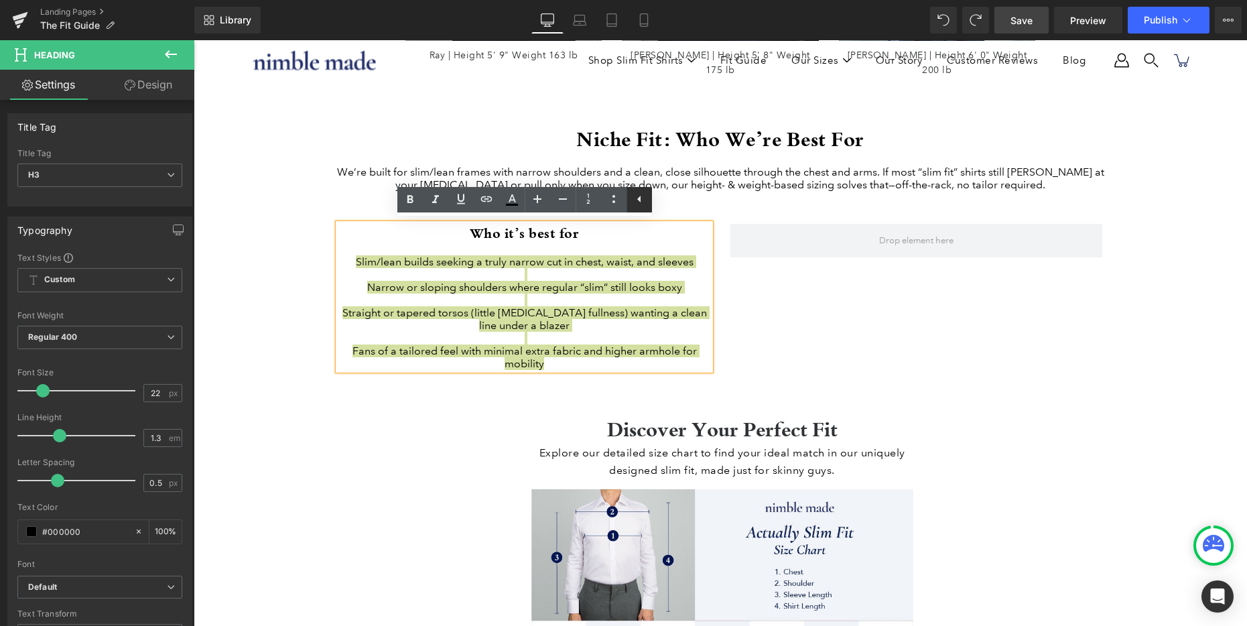
click at [641, 198] on icon at bounding box center [639, 199] width 16 height 16
click at [612, 198] on icon at bounding box center [613, 199] width 3 height 7
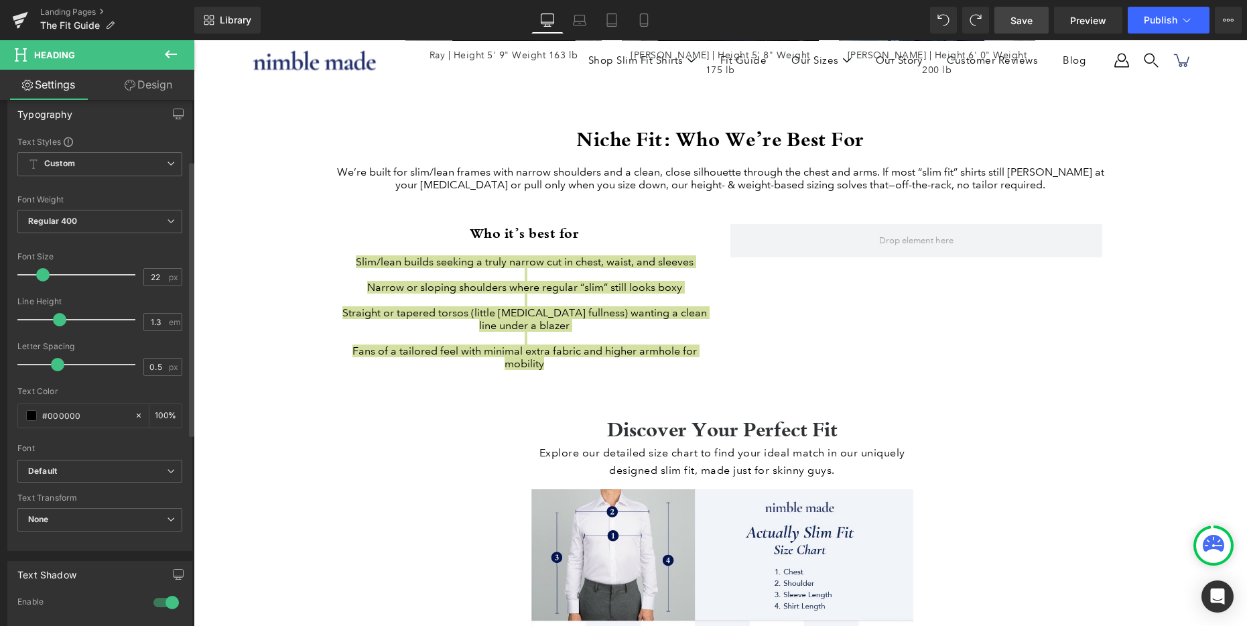
scroll to position [374, 0]
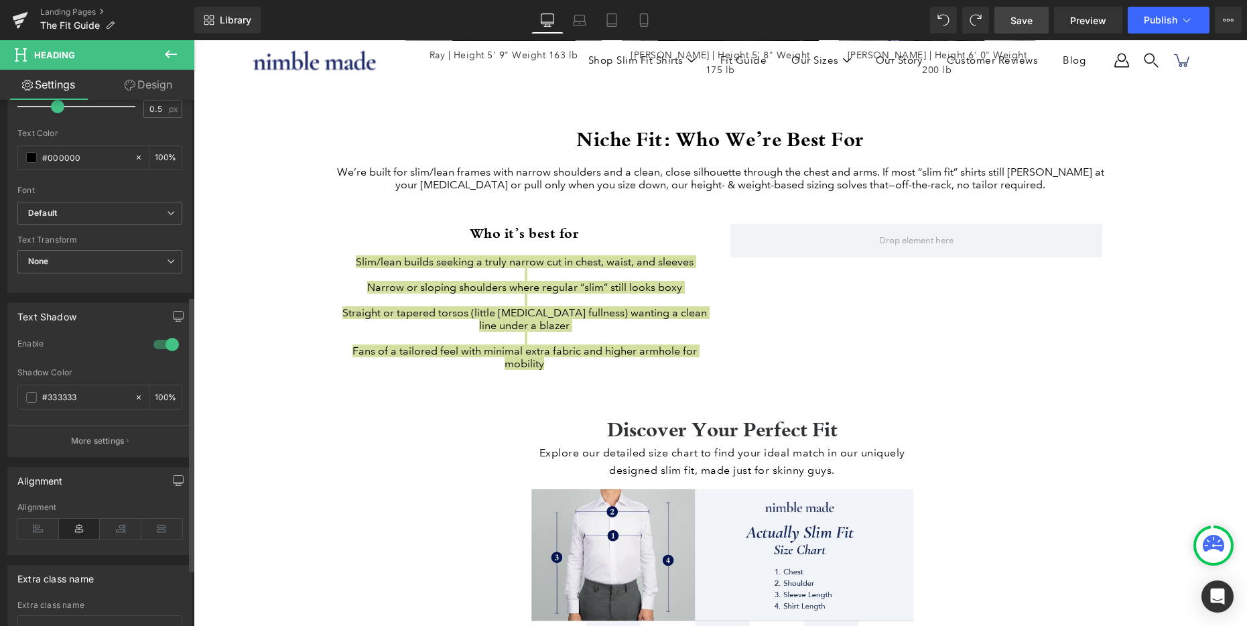
click at [40, 530] on icon at bounding box center [38, 529] width 42 height 20
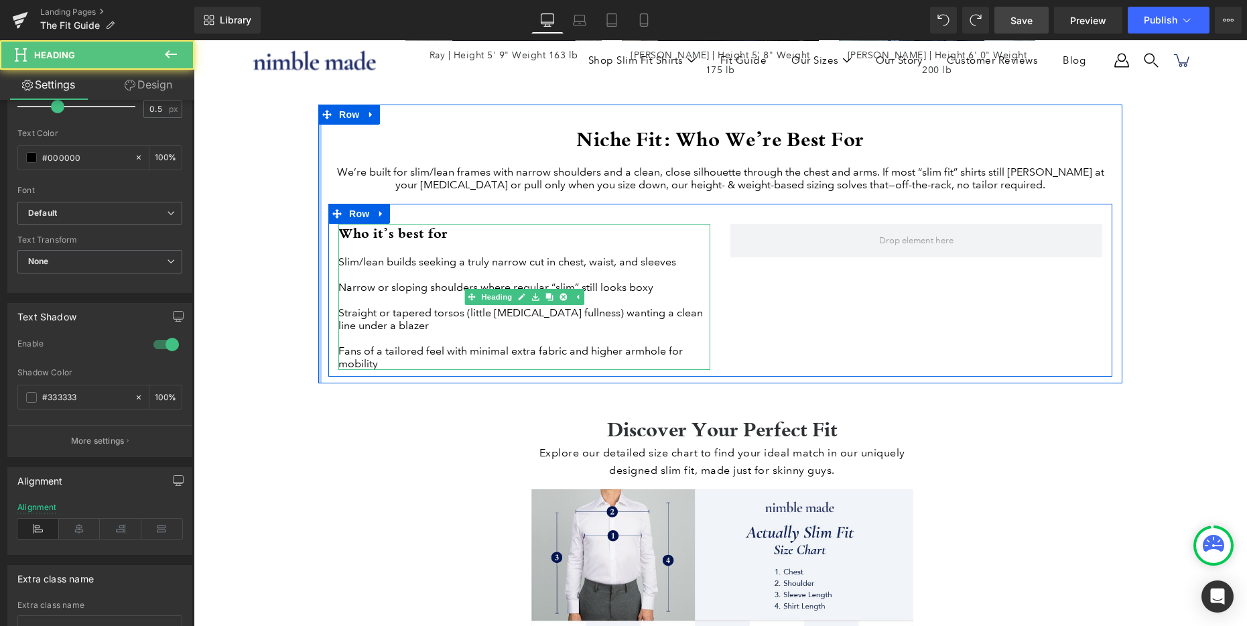
click at [394, 231] on h3 "Who it’s best for" at bounding box center [524, 233] width 372 height 19
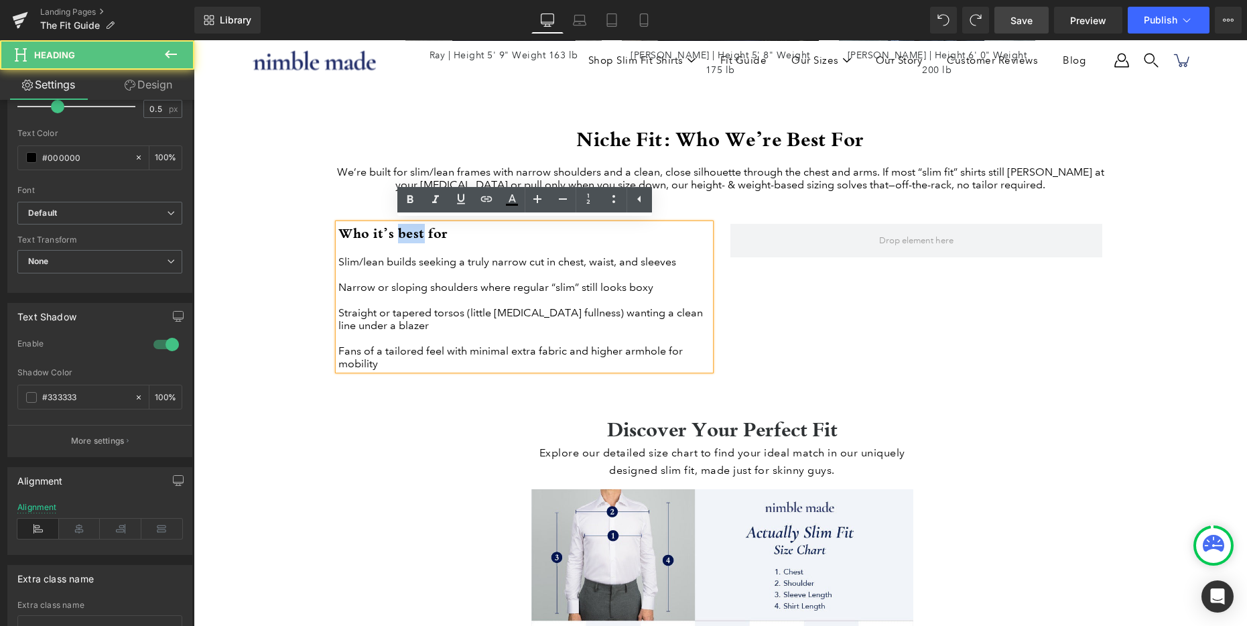
click at [394, 231] on h3 "Who it’s best for" at bounding box center [524, 233] width 372 height 19
click at [386, 326] on div "Straight or tapered torsos (little [MEDICAL_DATA] fullness) wanting a clean lin…" at bounding box center [524, 318] width 372 height 25
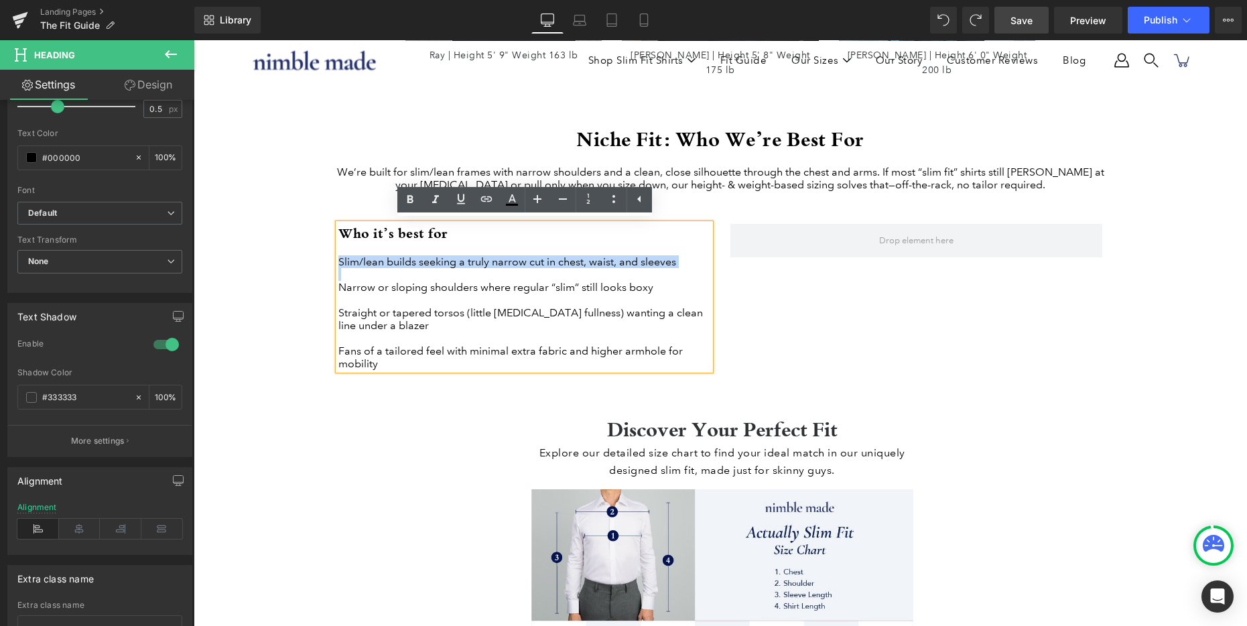
drag, startPoint x: 389, startPoint y: 381, endPoint x: 330, endPoint y: 266, distance: 129.1
click at [330, 266] on div "Who it’s best for Slim/lean builds seeking a truly narrow cut in chest, waist, …" at bounding box center [524, 297] width 392 height 147
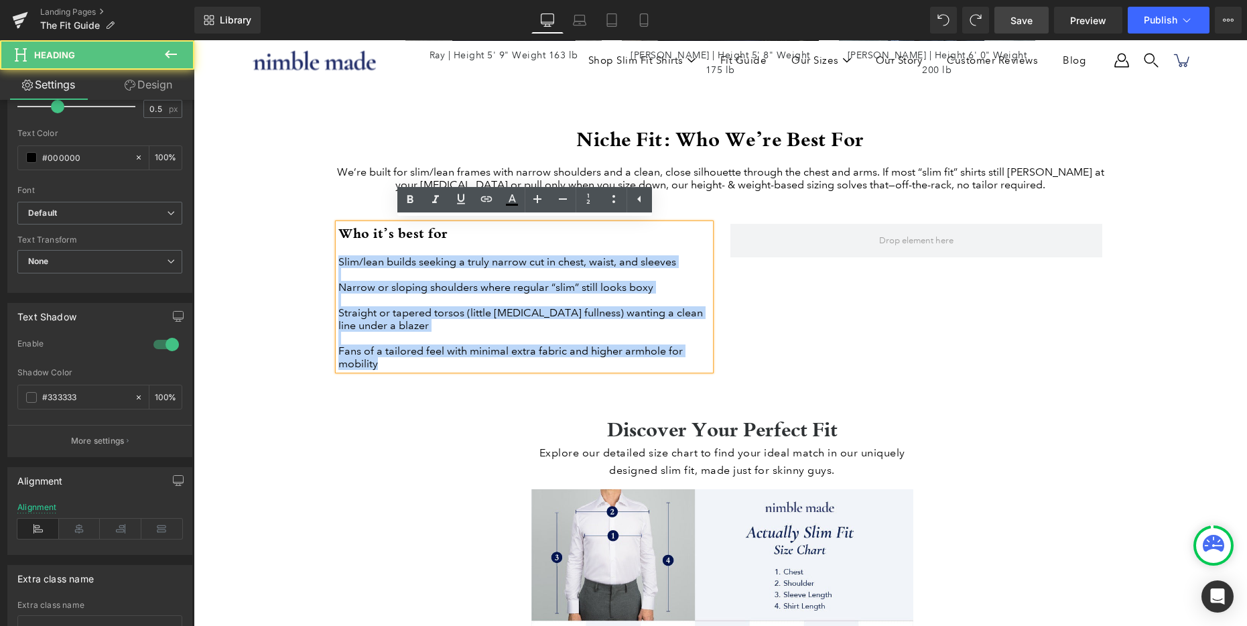
click at [387, 370] on div "Fans of a tailored feel with minimal extra fabric and higher armhole for mobili…" at bounding box center [524, 356] width 372 height 25
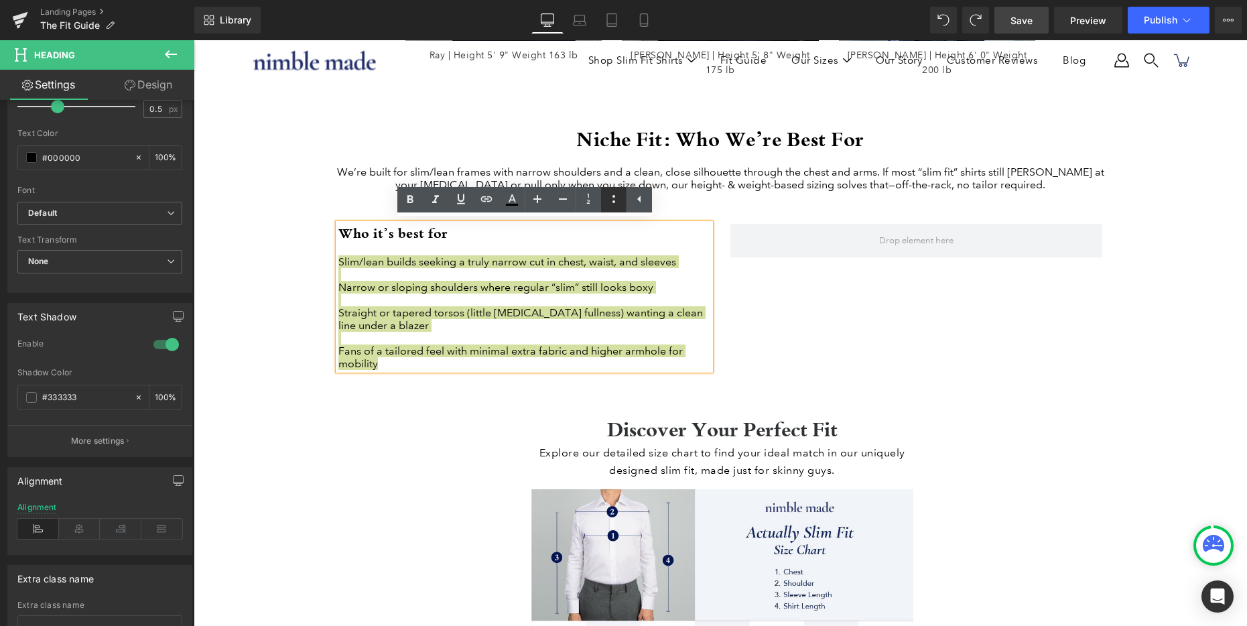
click at [616, 199] on icon at bounding box center [614, 199] width 16 height 16
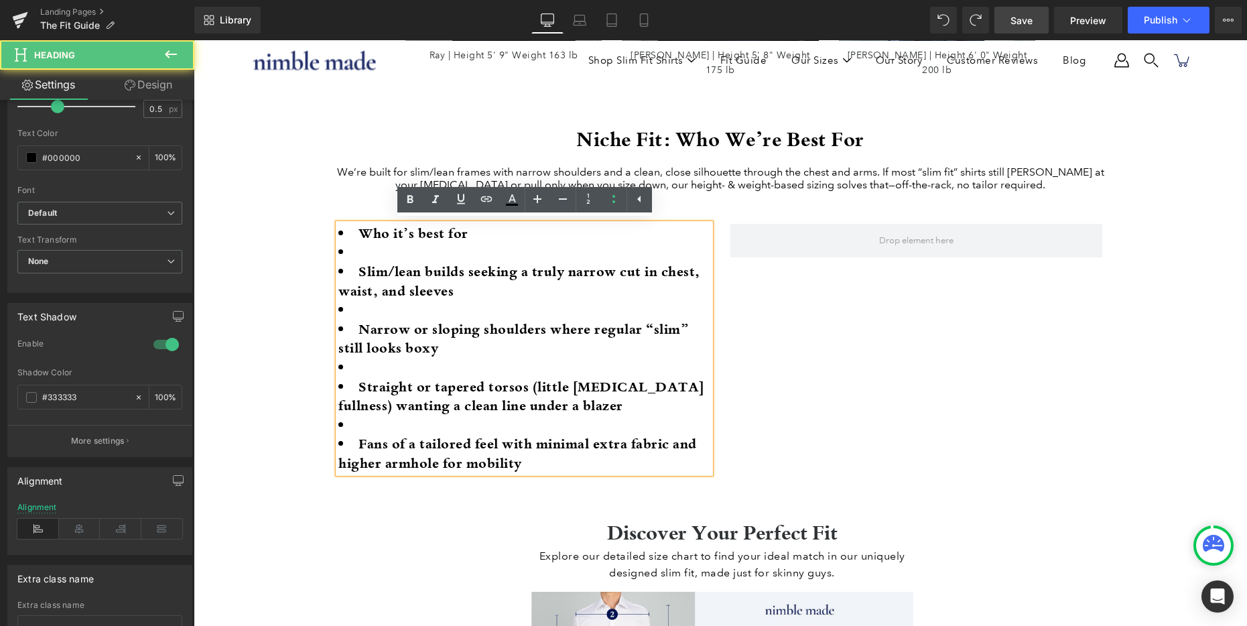
click at [371, 255] on li at bounding box center [524, 252] width 372 height 19
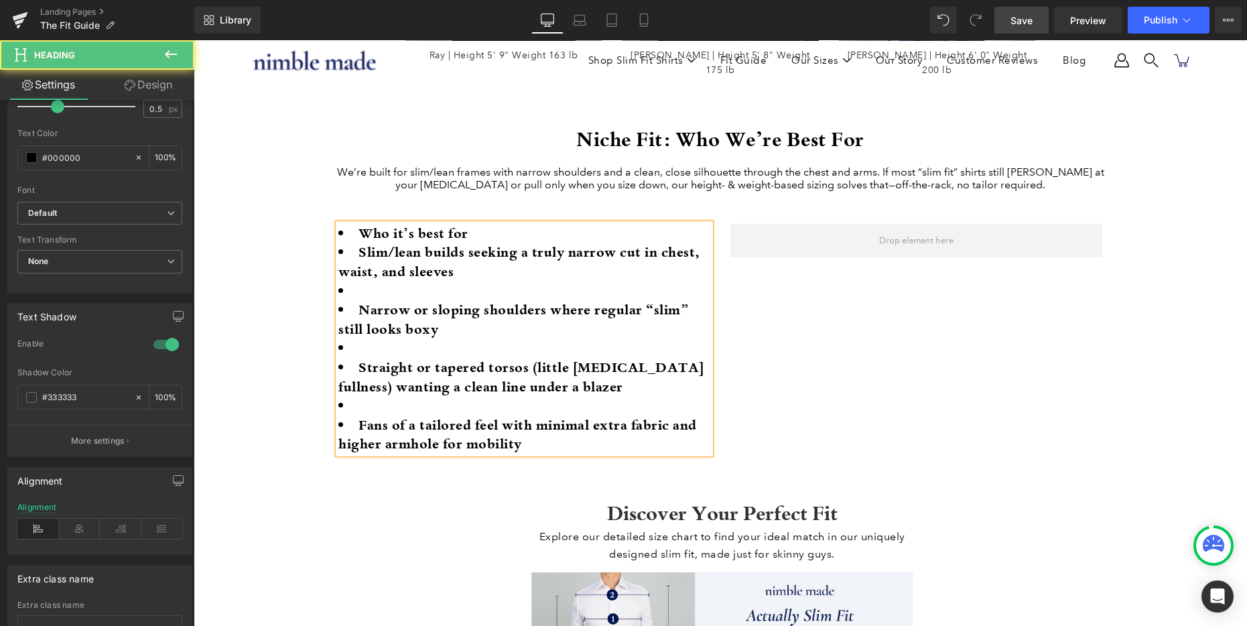
click at [371, 287] on li at bounding box center [524, 290] width 372 height 19
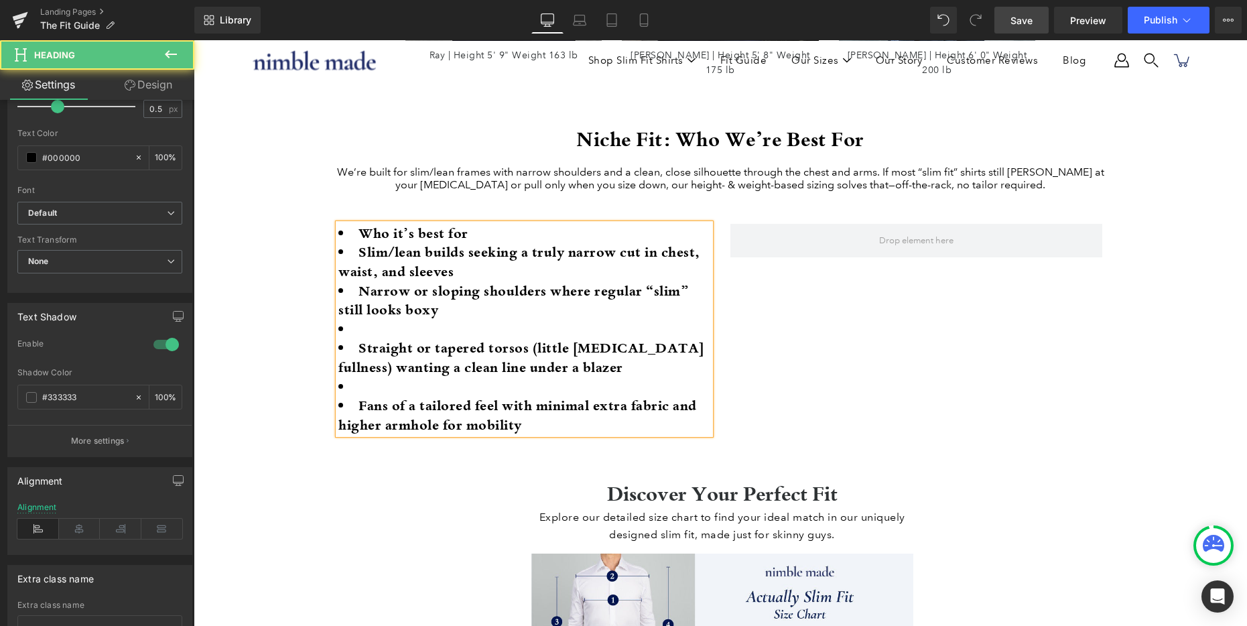
click at [390, 324] on li at bounding box center [524, 329] width 372 height 19
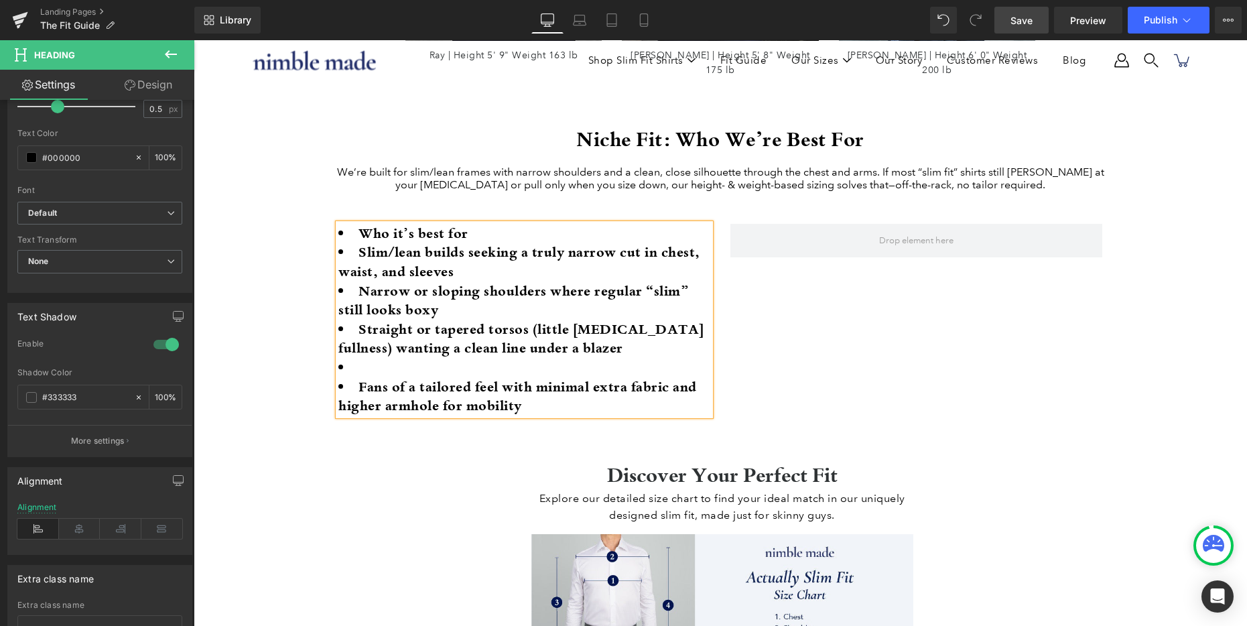
click at [367, 365] on li at bounding box center [524, 367] width 372 height 19
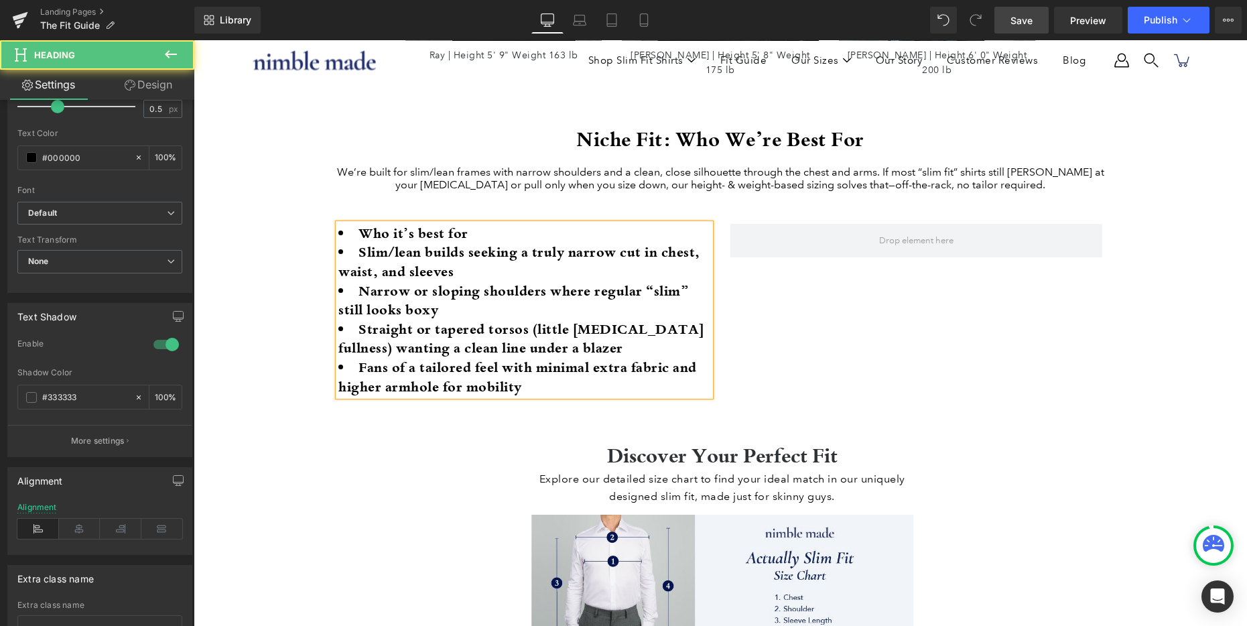
click at [484, 230] on li "Who it’s best for" at bounding box center [524, 233] width 372 height 19
click at [357, 228] on li "Who it’s best for" at bounding box center [524, 233] width 372 height 19
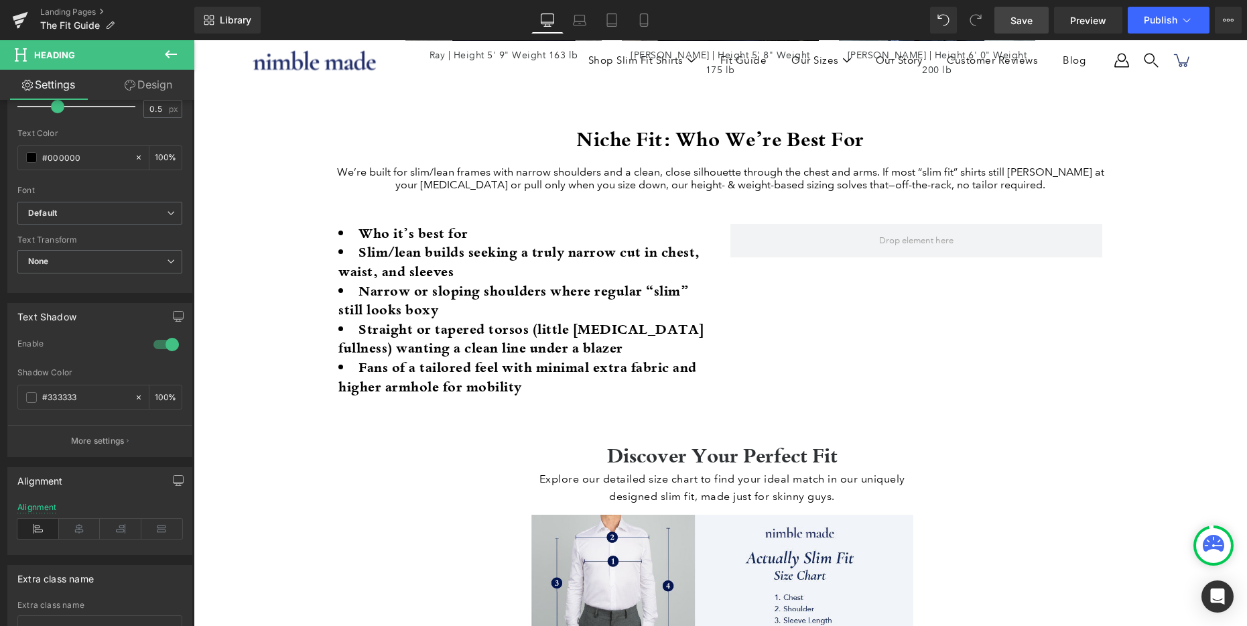
click at [172, 50] on icon at bounding box center [171, 54] width 16 height 16
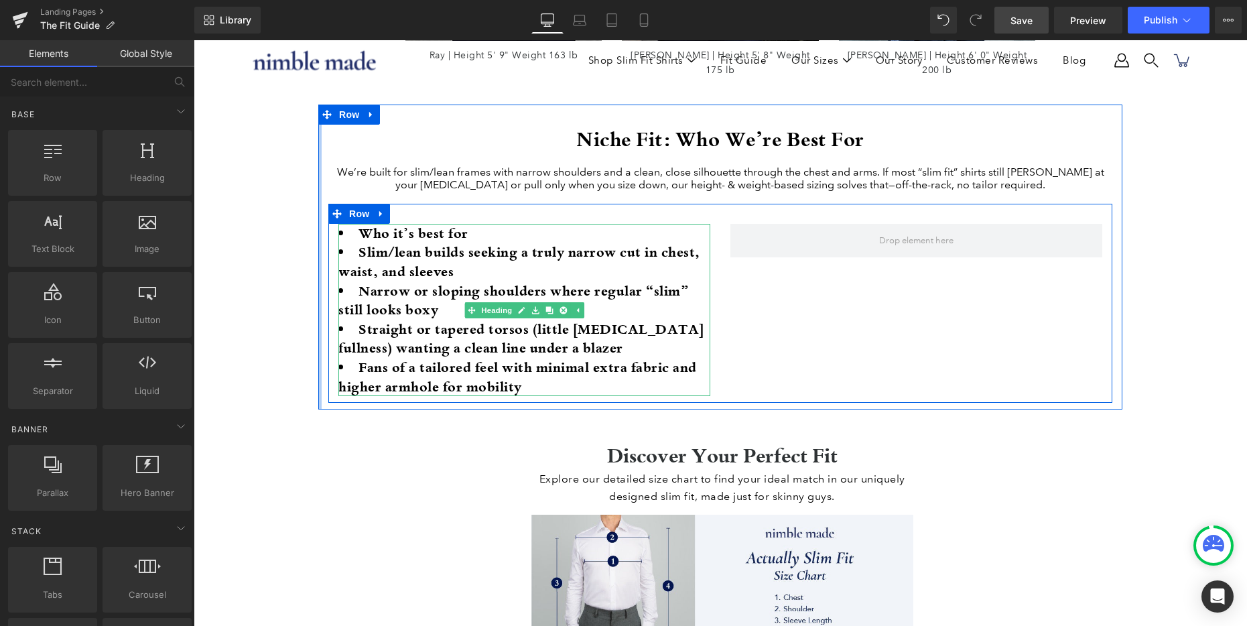
click at [399, 289] on li "Narrow or sloping shoulders where regular “slim” still looks boxy" at bounding box center [524, 300] width 372 height 38
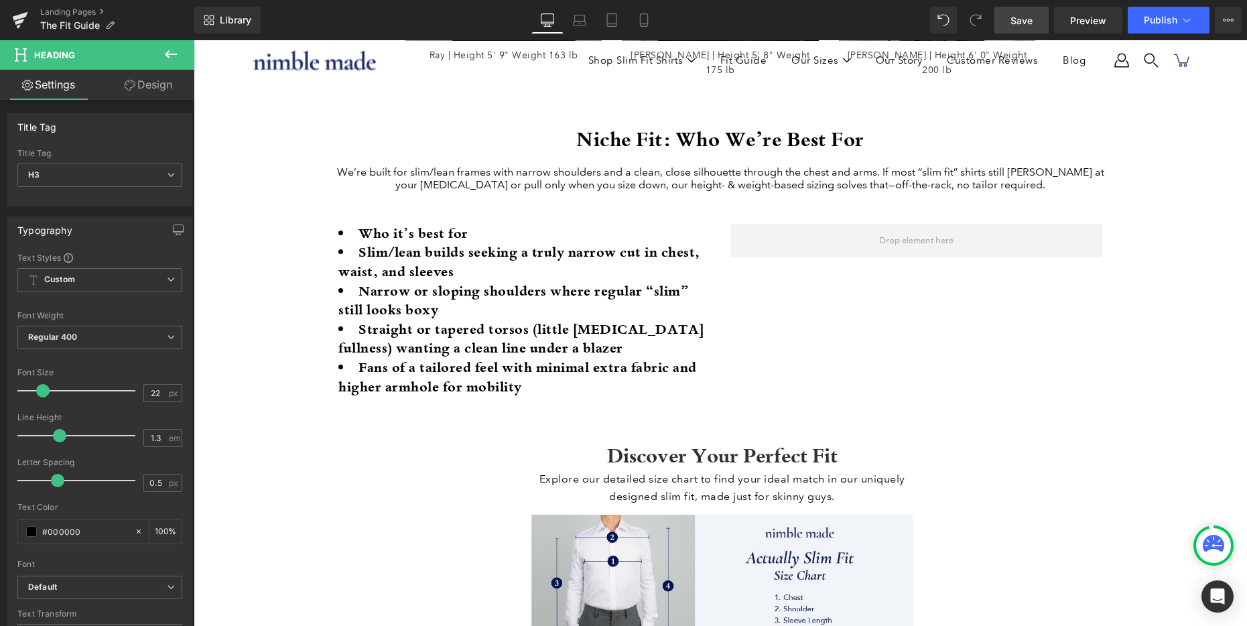
click at [176, 50] on icon at bounding box center [171, 54] width 16 height 16
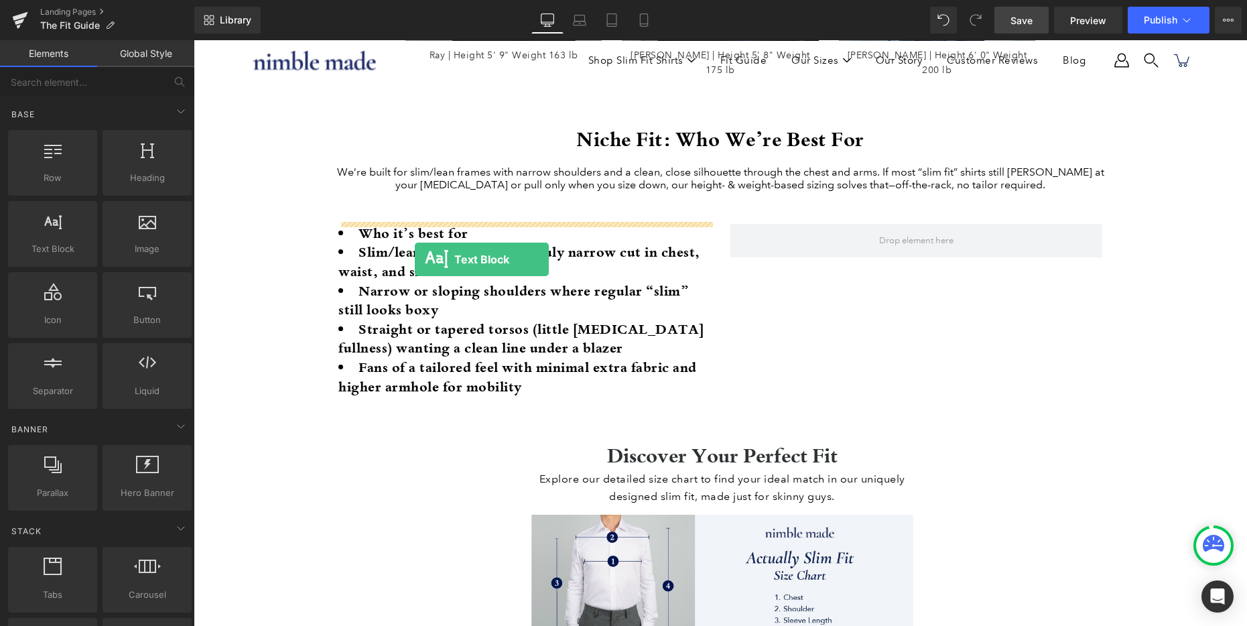
drag, startPoint x: 264, startPoint y: 281, endPoint x: 415, endPoint y: 259, distance: 152.4
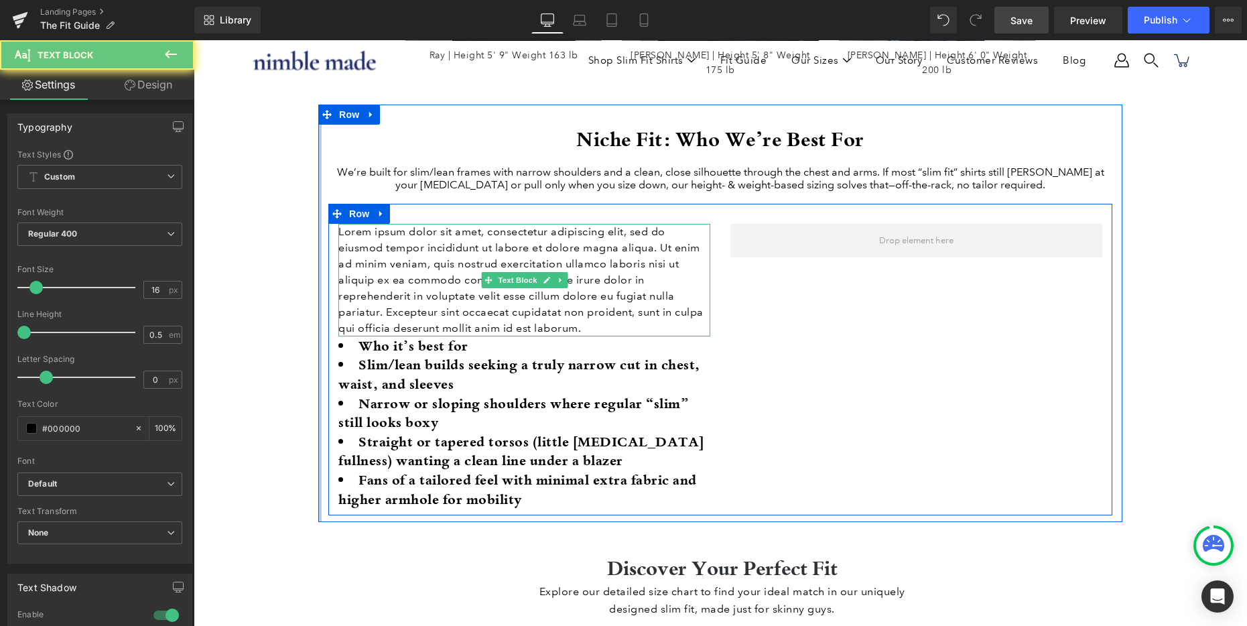
click at [424, 253] on p "Lorem ipsum dolor sit amet, consectetur adipiscing elit, sed do eiusmod tempor …" at bounding box center [524, 280] width 372 height 113
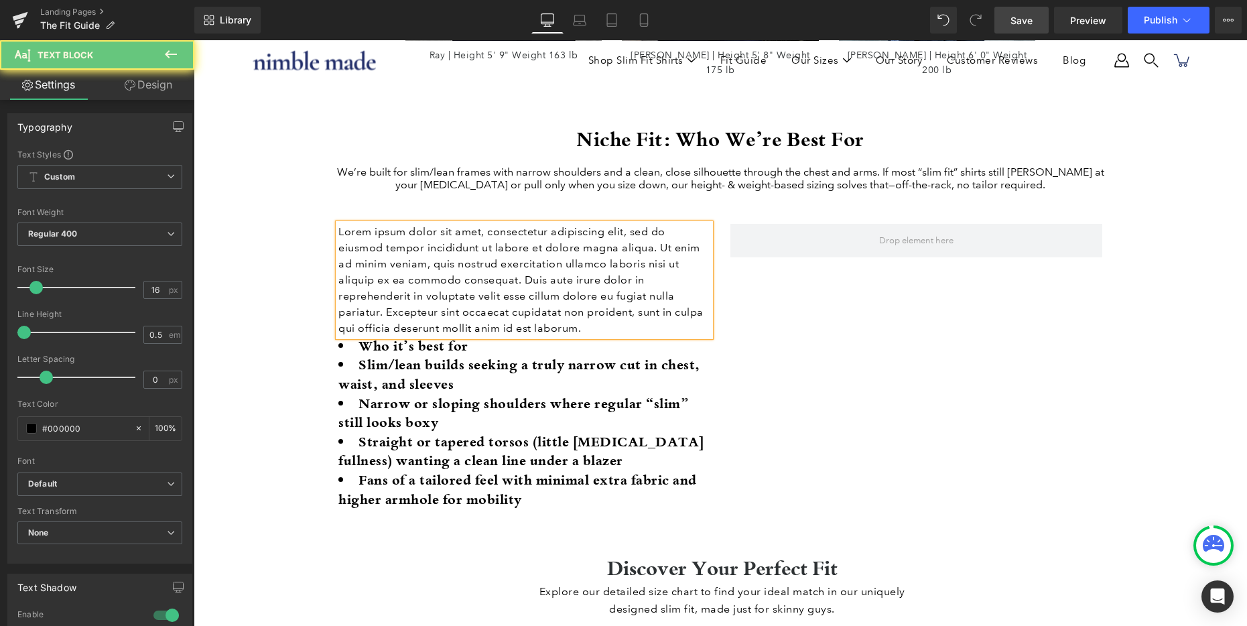
click at [424, 253] on p "Lorem ipsum dolor sit amet, consectetur adipiscing elit, sed do eiusmod tempor …" at bounding box center [524, 280] width 372 height 113
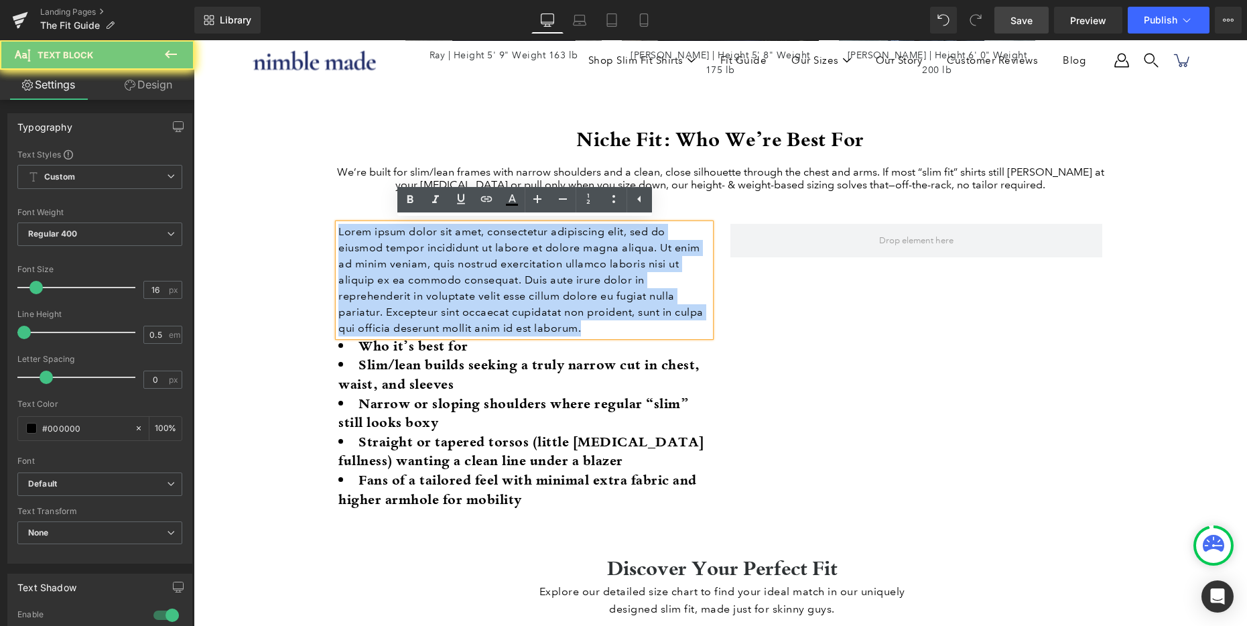
click at [424, 253] on p "Lorem ipsum dolor sit amet, consectetur adipiscing elit, sed do eiusmod tempor …" at bounding box center [524, 280] width 372 height 113
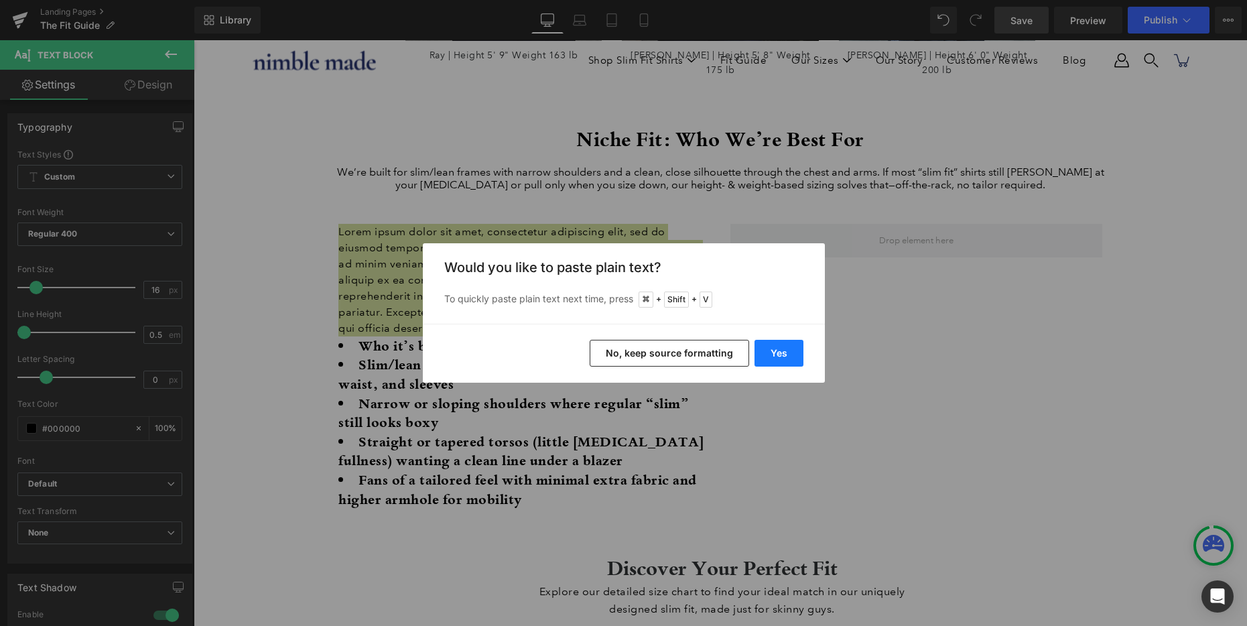
drag, startPoint x: 683, startPoint y: 358, endPoint x: 785, endPoint y: 352, distance: 102.1
click at [787, 351] on div "Yes No, keep source formatting" at bounding box center [624, 353] width 402 height 59
click at [785, 352] on button "Yes" at bounding box center [778, 353] width 49 height 27
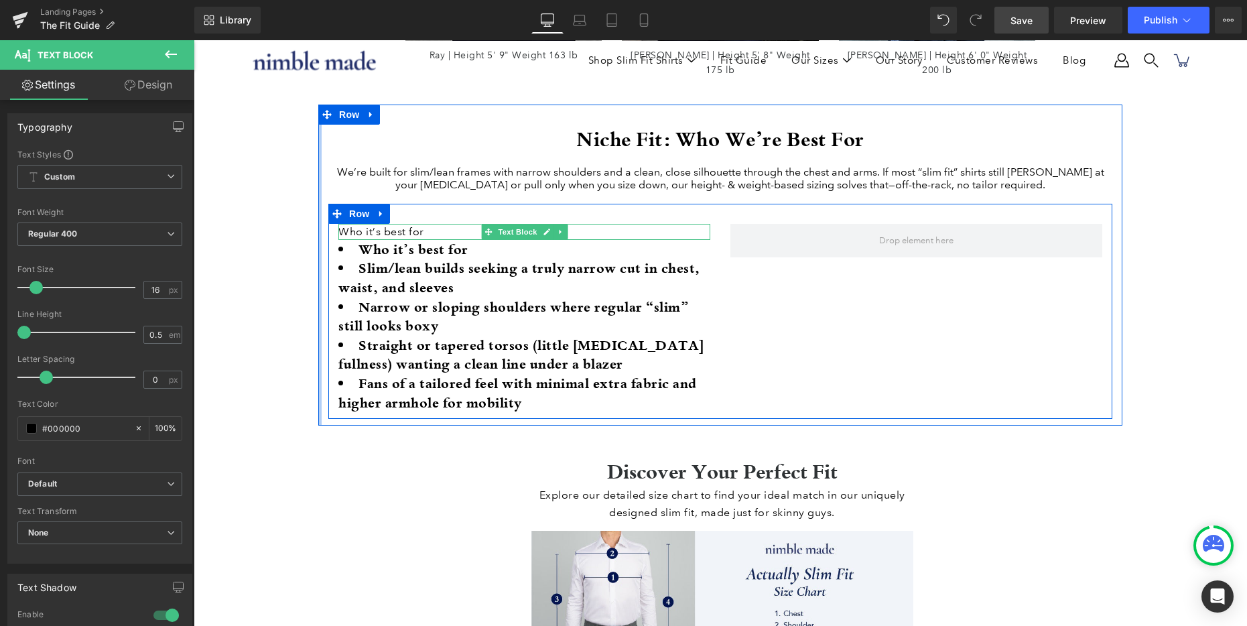
click at [427, 230] on p "Who it’s best for" at bounding box center [524, 232] width 372 height 16
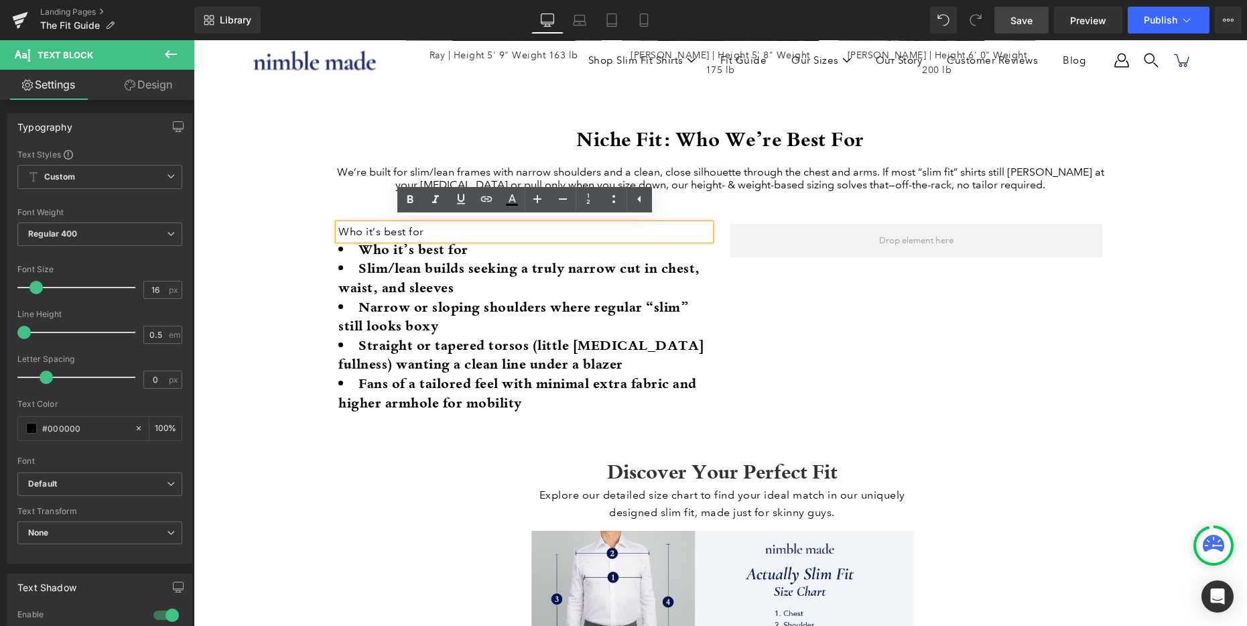
click at [397, 259] on li "Slim/lean builds seeking a truly narrow cut in chest, waist, and sleeves" at bounding box center [524, 278] width 372 height 38
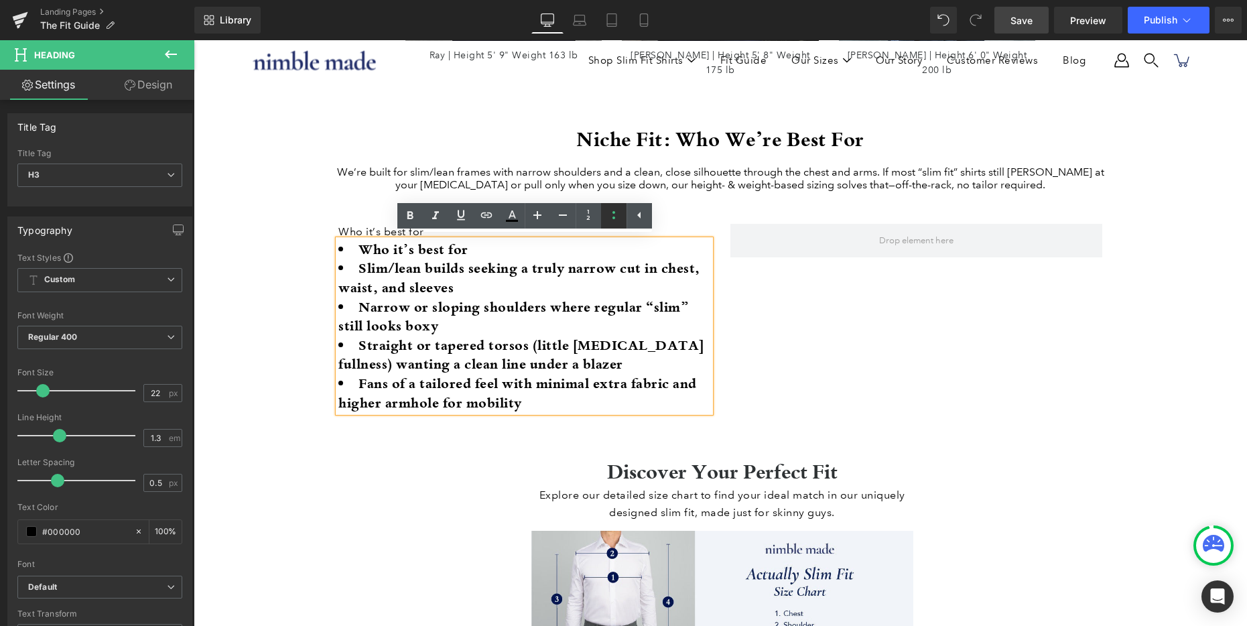
click at [608, 220] on icon at bounding box center [614, 215] width 16 height 16
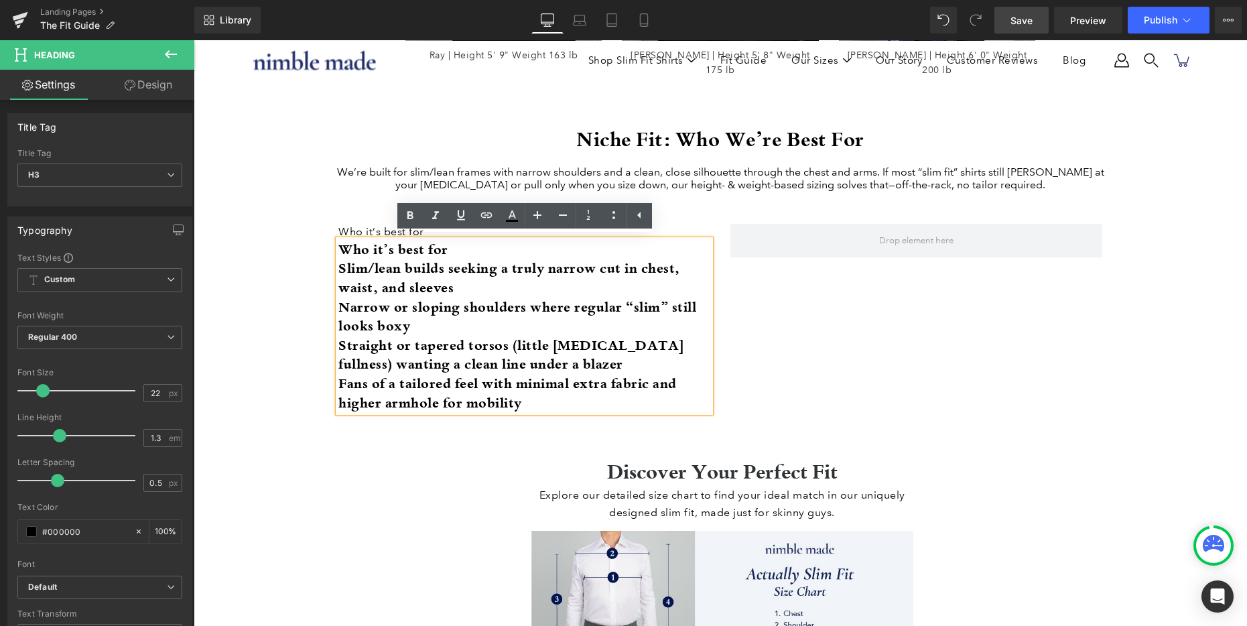
click at [470, 336] on span "Straight or tapered torsos (little [MEDICAL_DATA] fullness) wanting a clean lin…" at bounding box center [511, 355] width 346 height 38
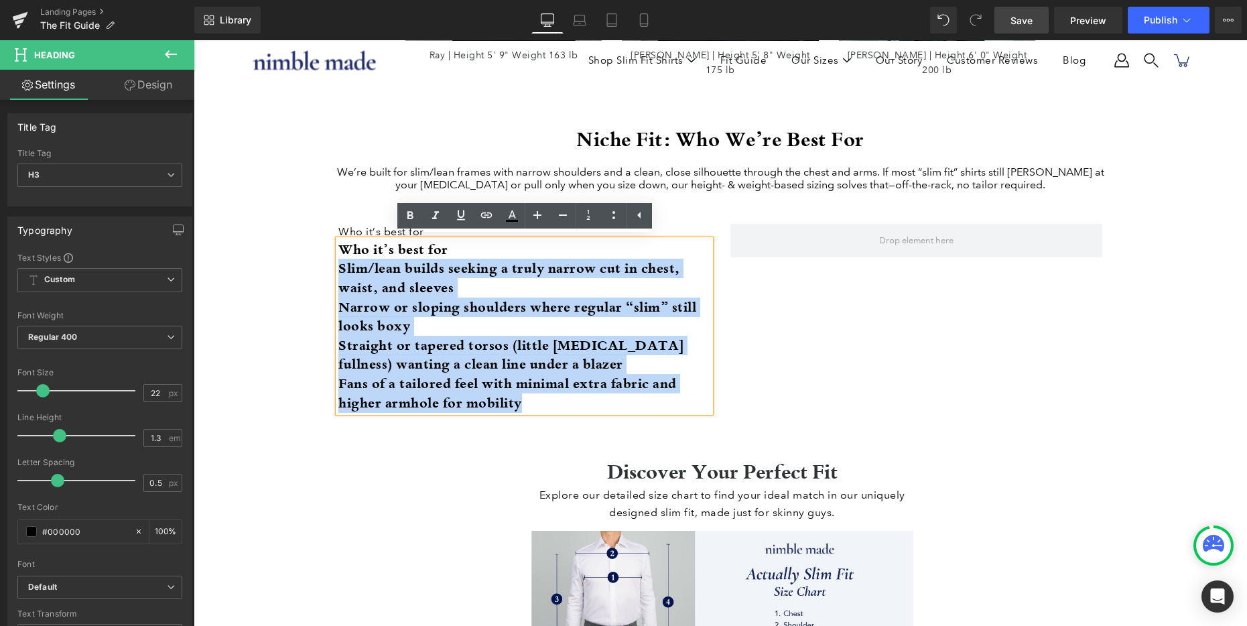
drag, startPoint x: 479, startPoint y: 405, endPoint x: 324, endPoint y: 263, distance: 210.6
click at [324, 263] on div "Niche Fit: Who We’re Best For We’re built for slim/lean frames with narrow shou…" at bounding box center [720, 272] width 804 height 295
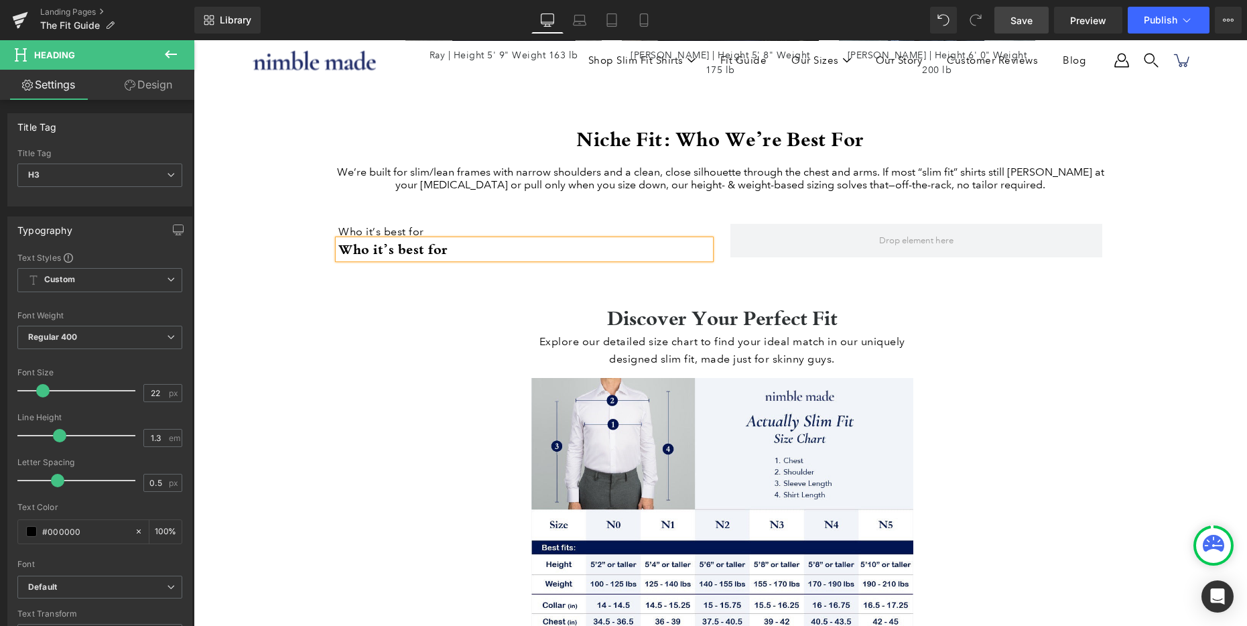
click at [381, 247] on strong "Who it’s best for" at bounding box center [393, 249] width 110 height 18
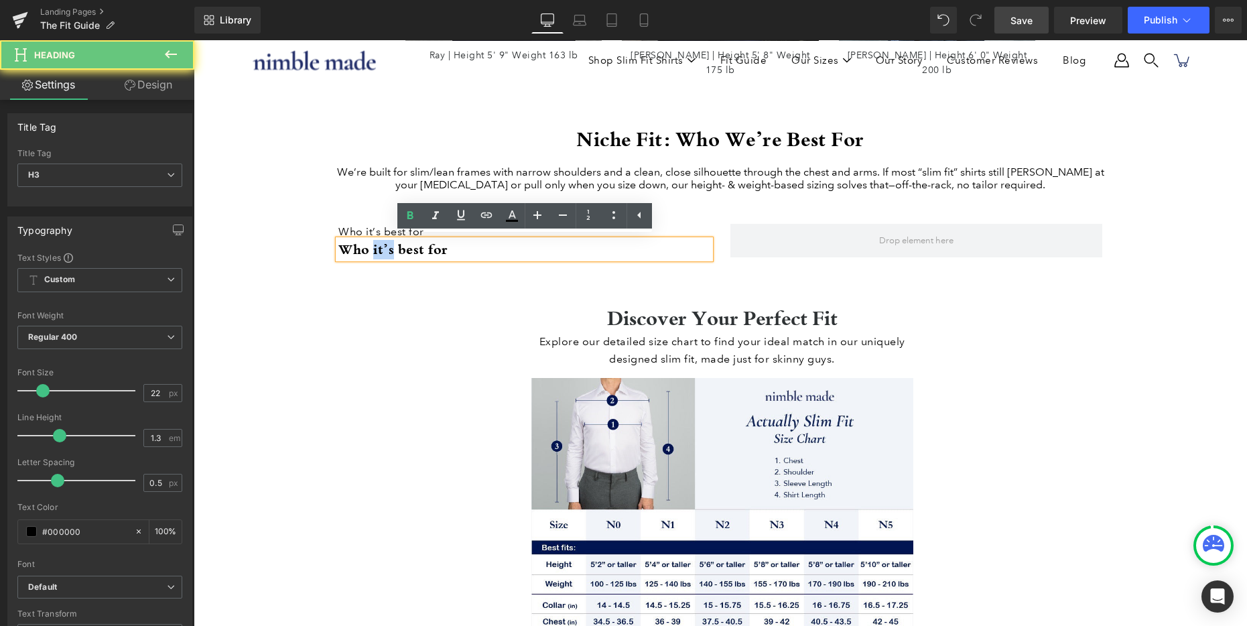
click at [381, 247] on strong "Who it’s best for" at bounding box center [393, 249] width 110 height 18
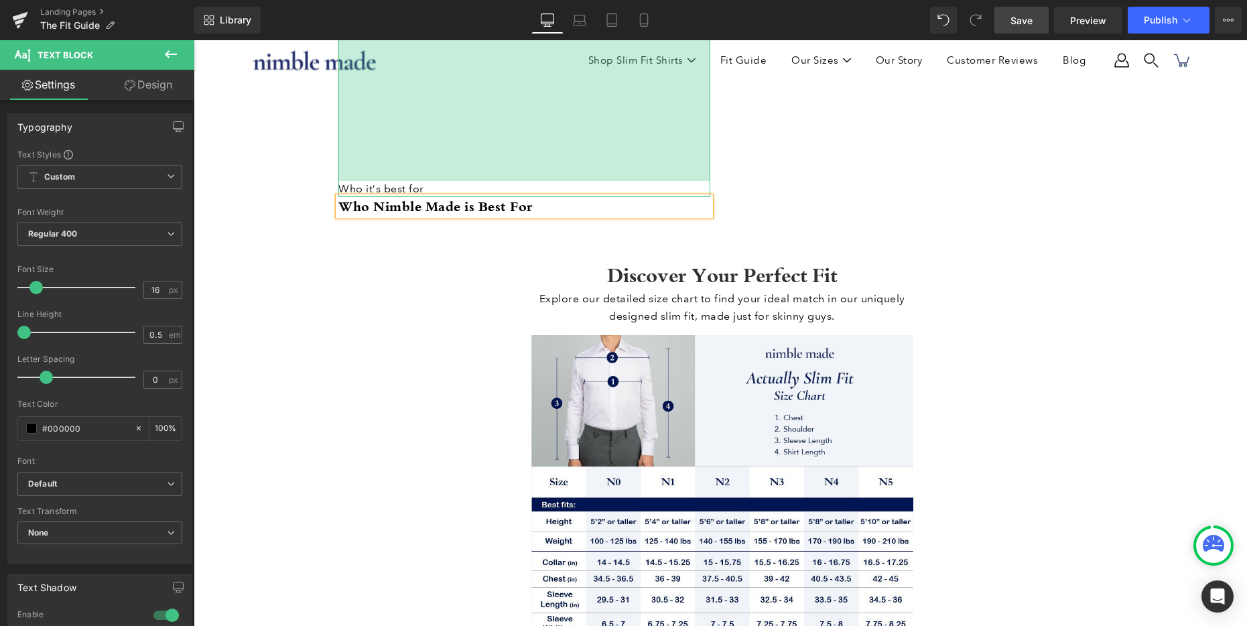
scroll to position [2009, 0]
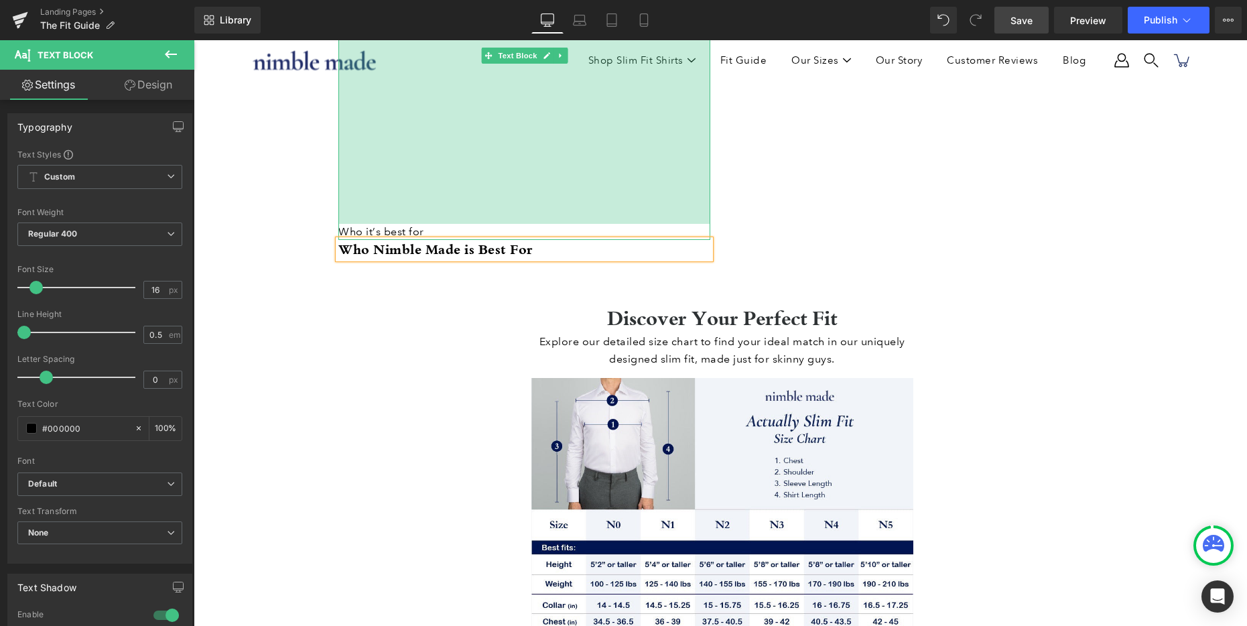
drag, startPoint x: 380, startPoint y: 224, endPoint x: 376, endPoint y: 234, distance: 10.8
click at [376, 234] on div "Who it’s best for Text Block 547px" at bounding box center [524, 48] width 372 height 383
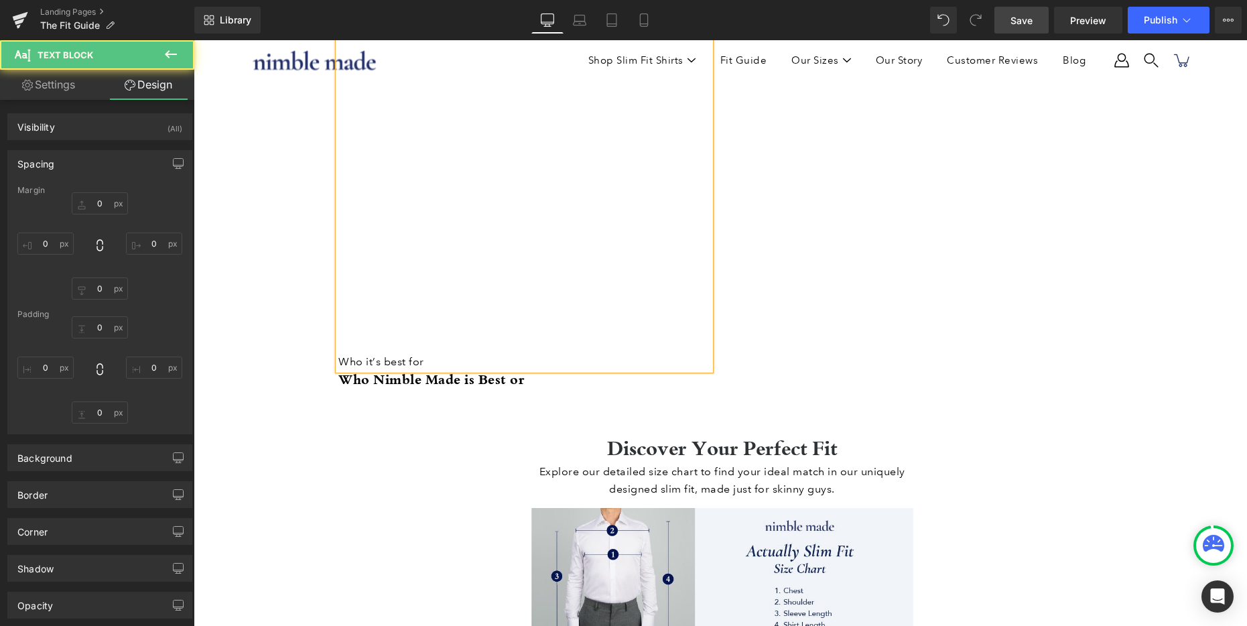
type input "0"
type input "547"
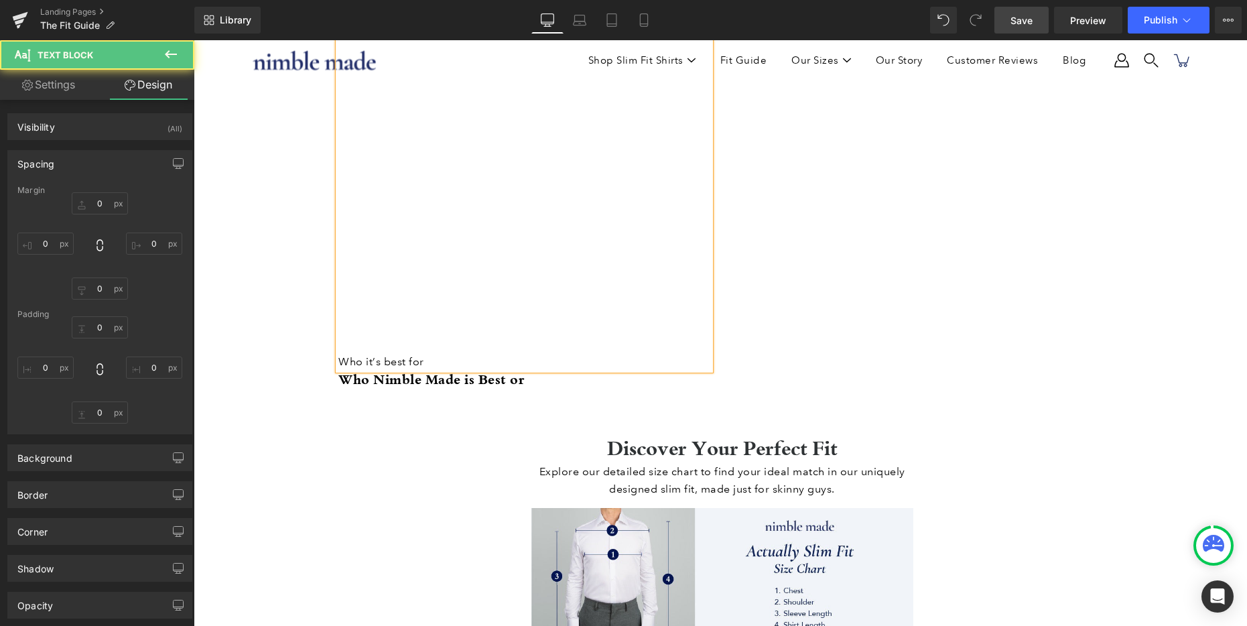
type input "0"
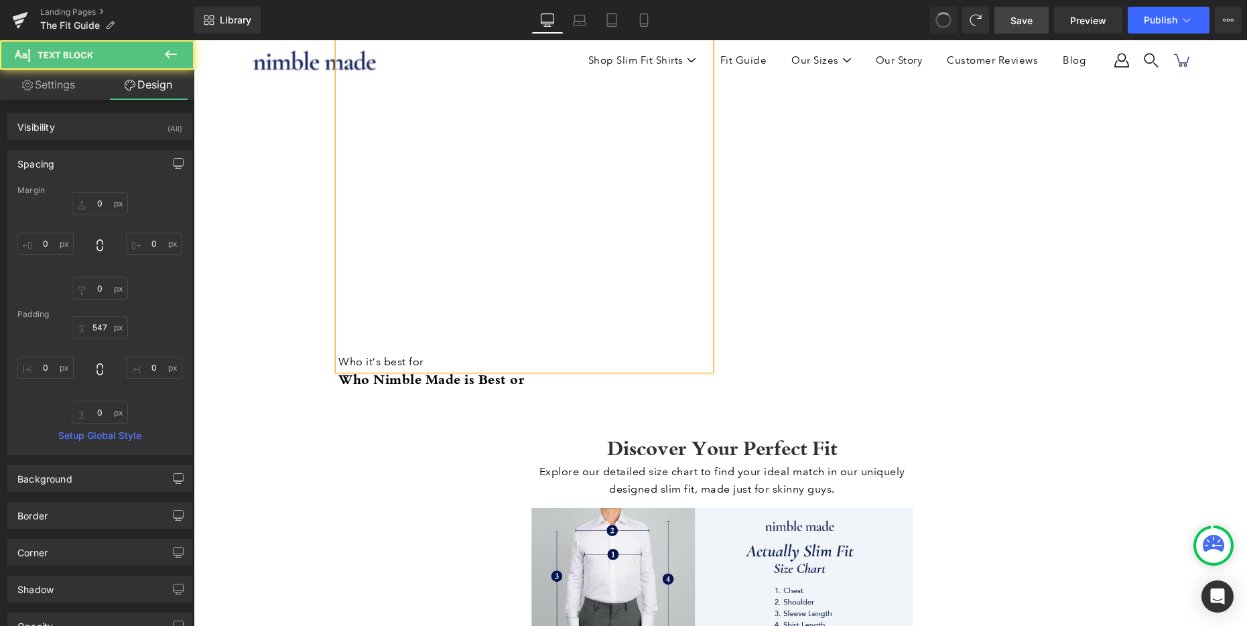
type input "0"
type input "547"
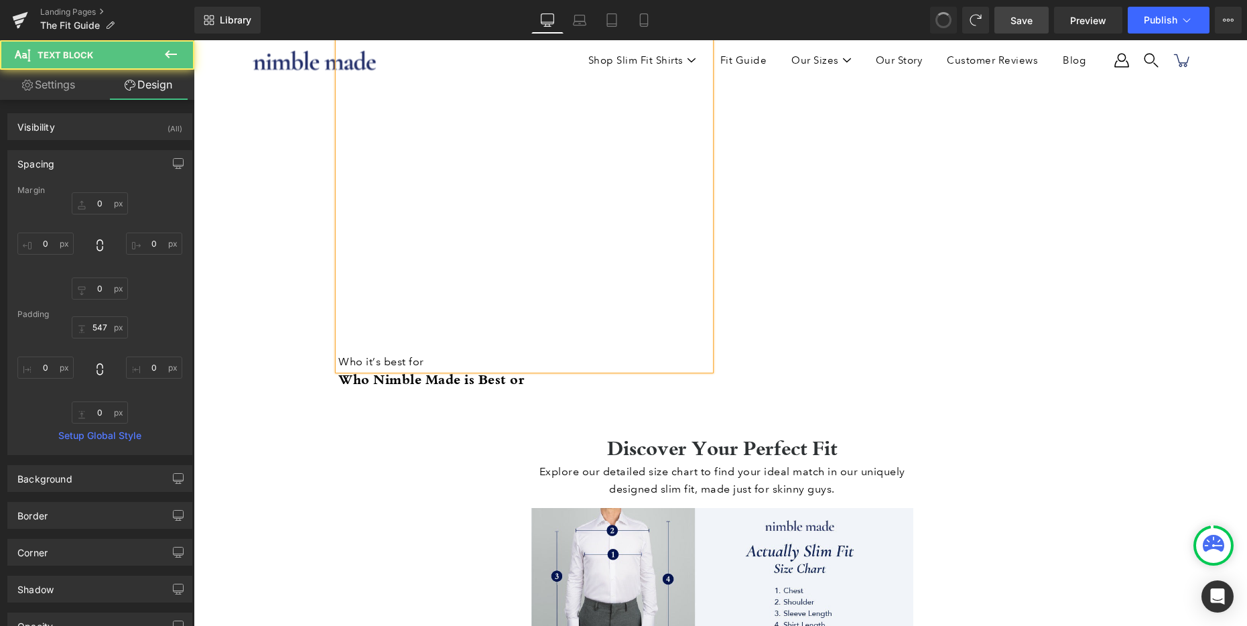
type input "0"
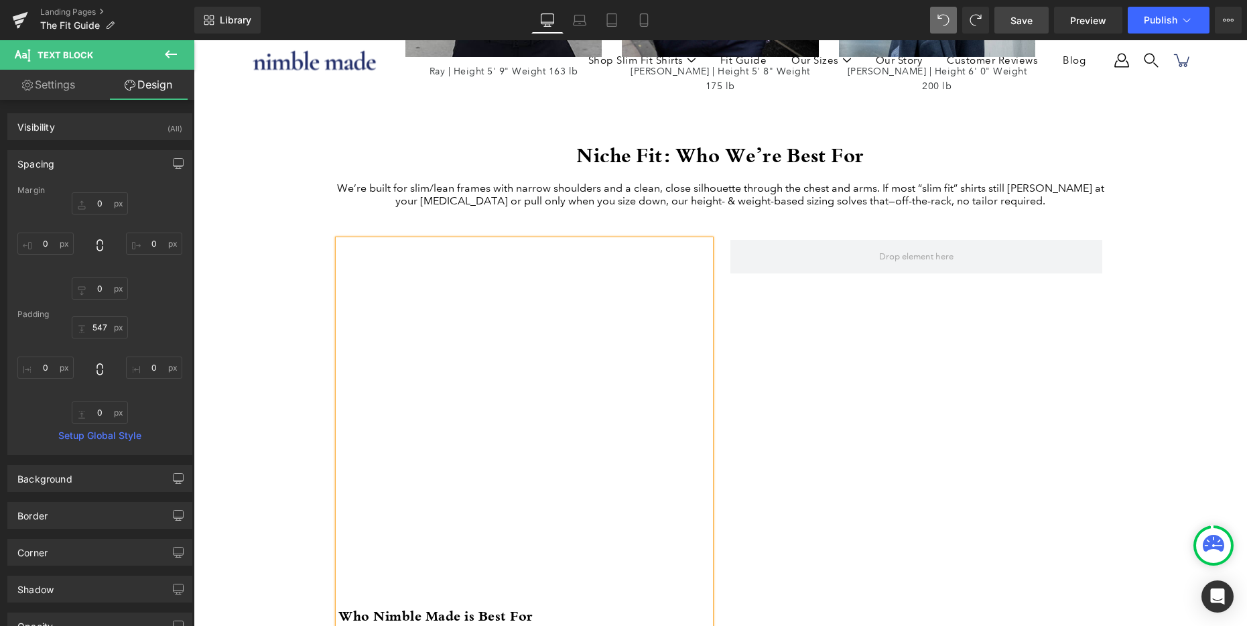
scroll to position [1629, 0]
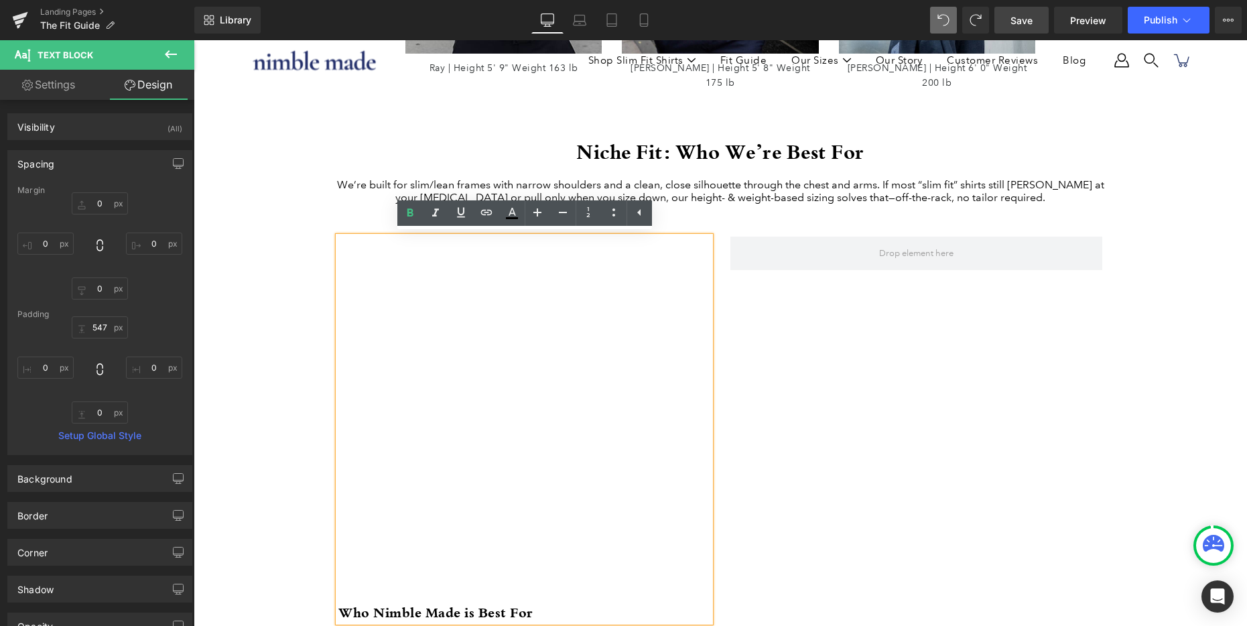
click at [438, 447] on div "Who Nimble Made is Best For" at bounding box center [524, 430] width 372 height 386
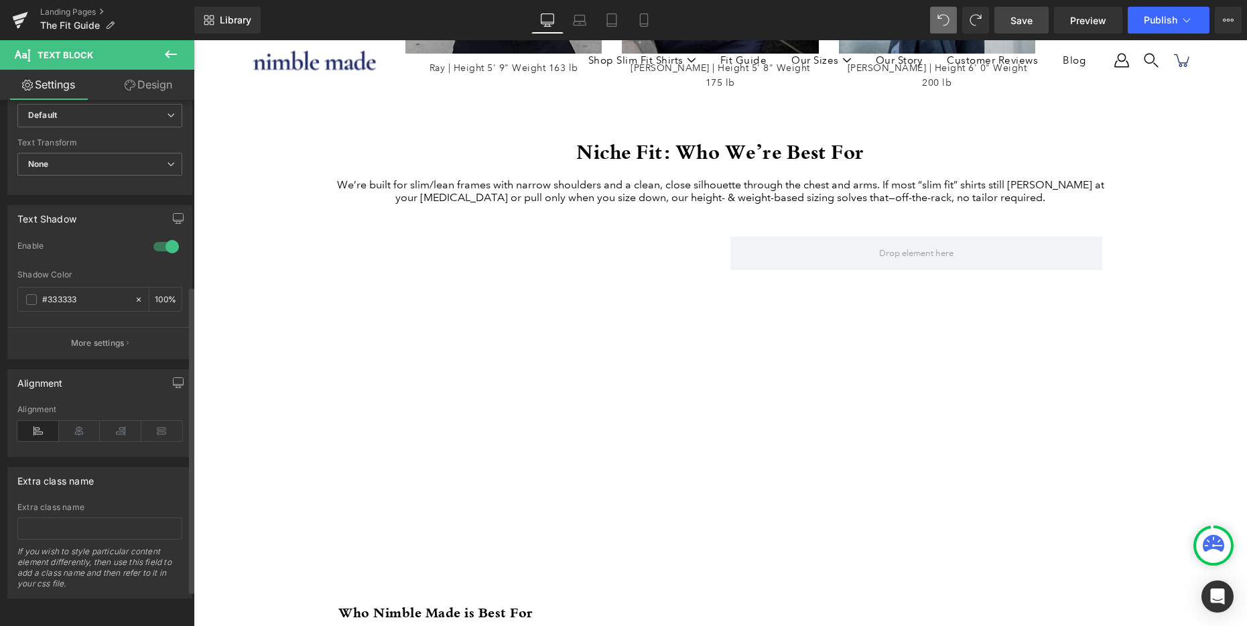
scroll to position [370, 0]
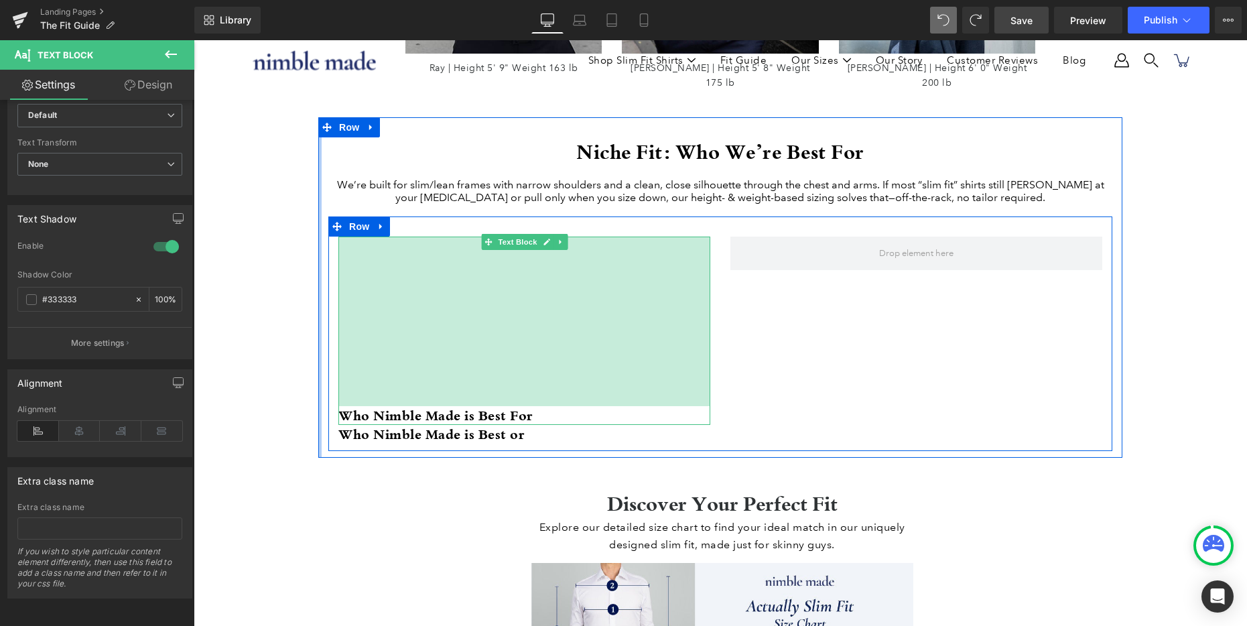
drag, startPoint x: 441, startPoint y: 237, endPoint x: 442, endPoint y: 22, distance: 215.1
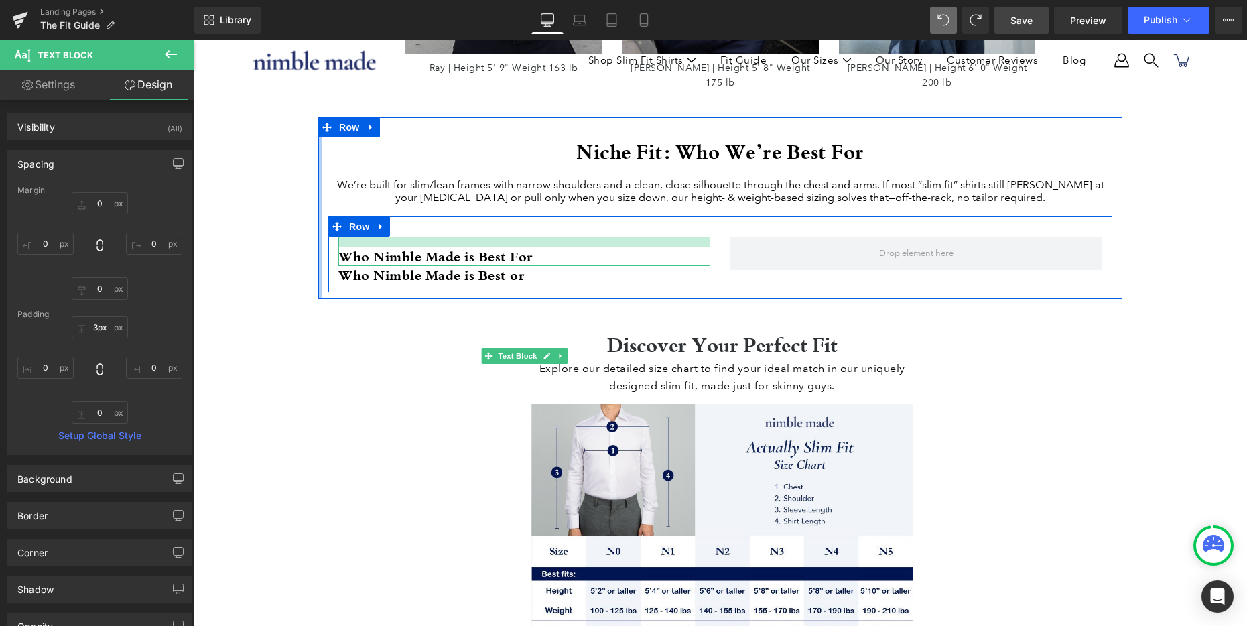
type input "2px"
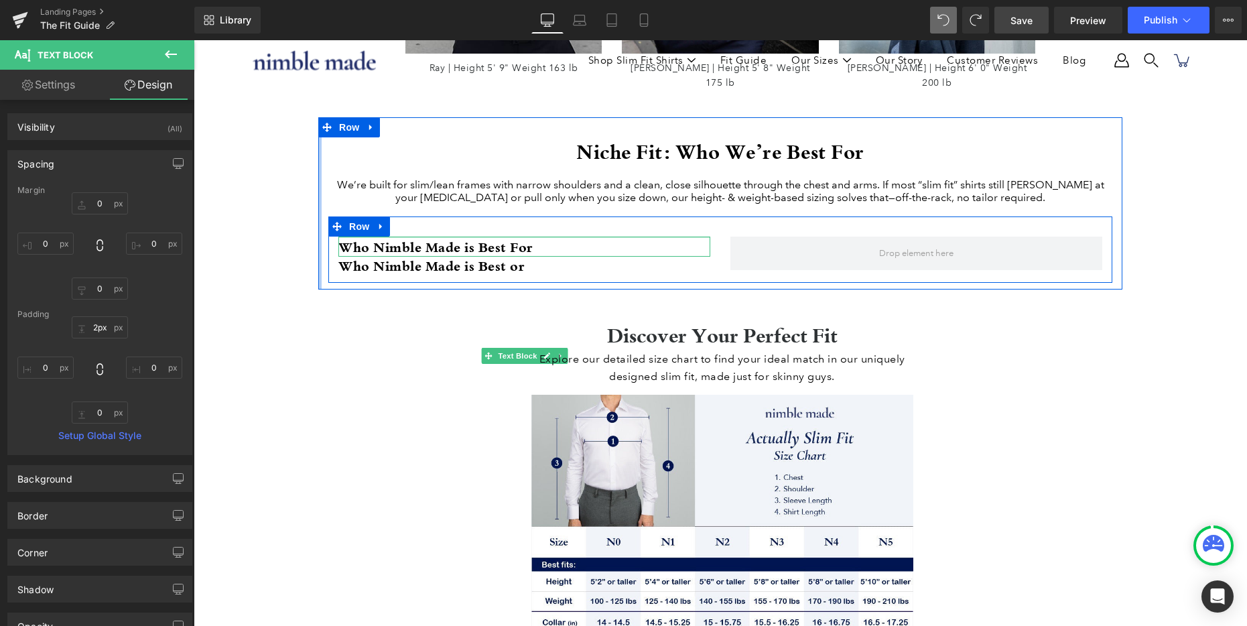
drag, startPoint x: 445, startPoint y: 446, endPoint x: 448, endPoint y: 228, distance: 217.8
click at [448, 228] on div "Who Nimble Made is Best For Text Block Who Nimble Made is Best or Heading Row" at bounding box center [720, 249] width 784 height 66
click at [439, 244] on strong "Who Nimble Made is Best For" at bounding box center [435, 247] width 195 height 18
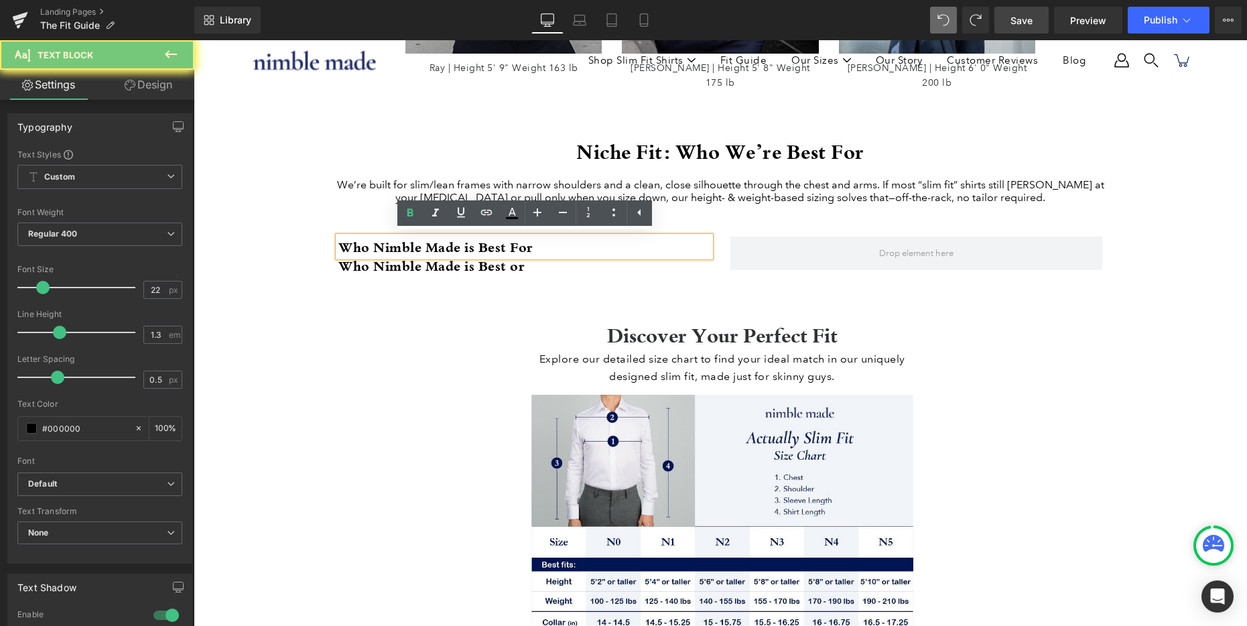
click at [439, 244] on strong "Who Nimble Made is Best For" at bounding box center [435, 247] width 195 height 18
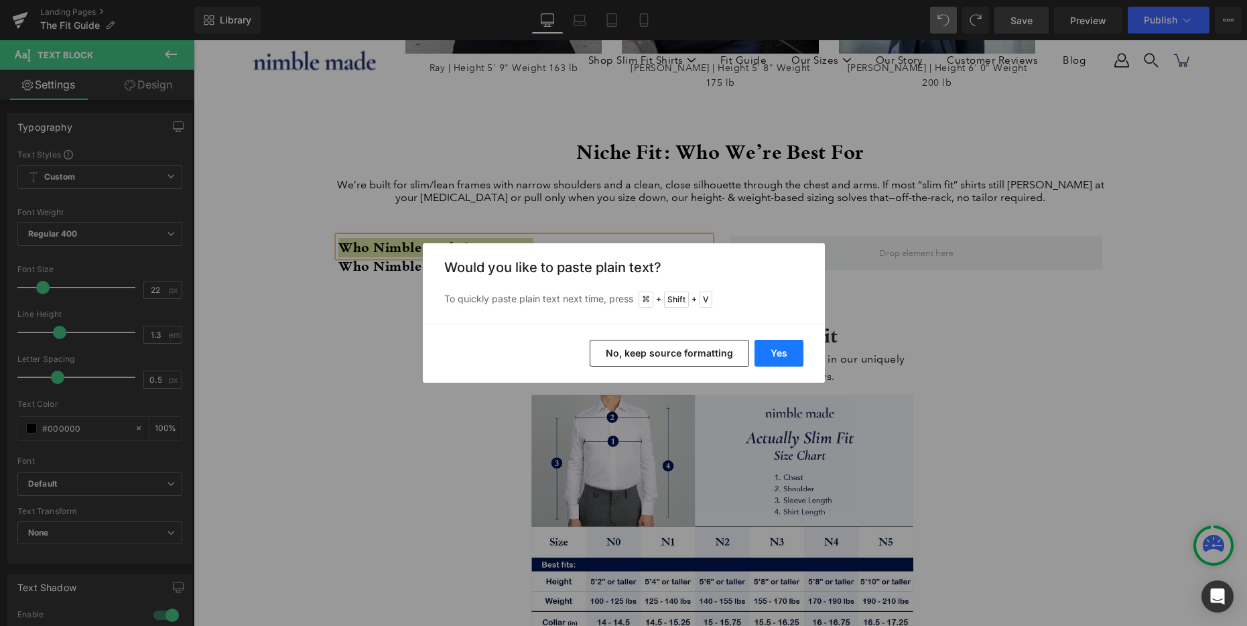
click at [789, 355] on button "Yes" at bounding box center [778, 353] width 49 height 27
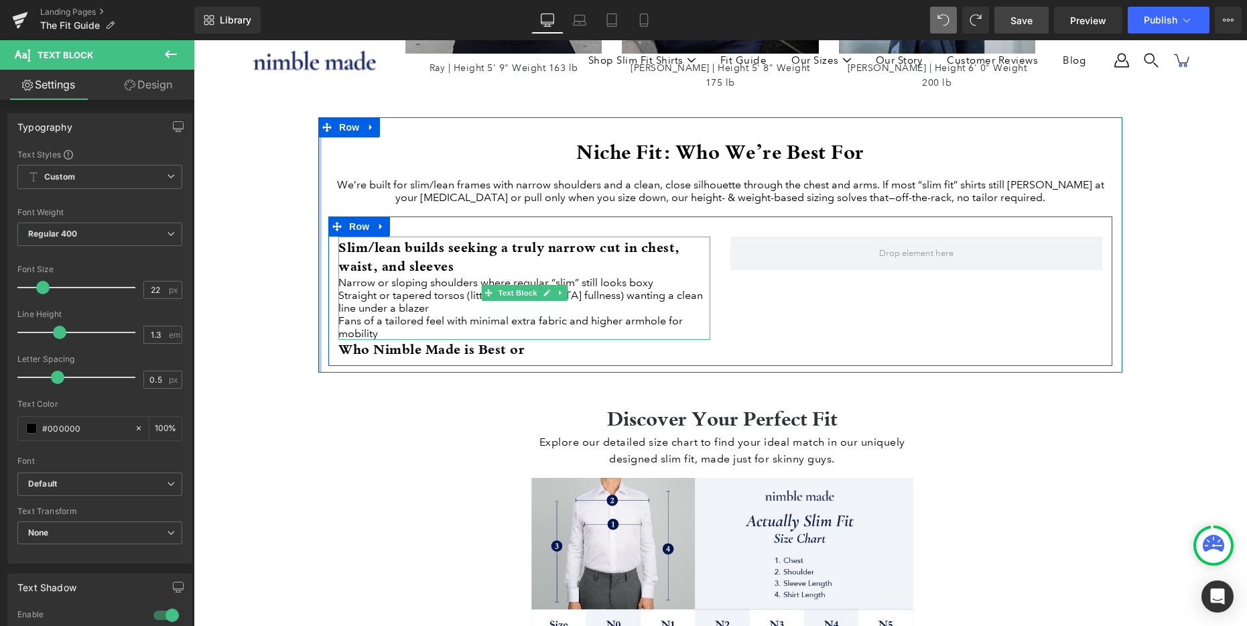
click at [407, 265] on h3 "Slim/lean builds seeking a truly narrow cut in chest, waist, and sleeves" at bounding box center [524, 257] width 372 height 38
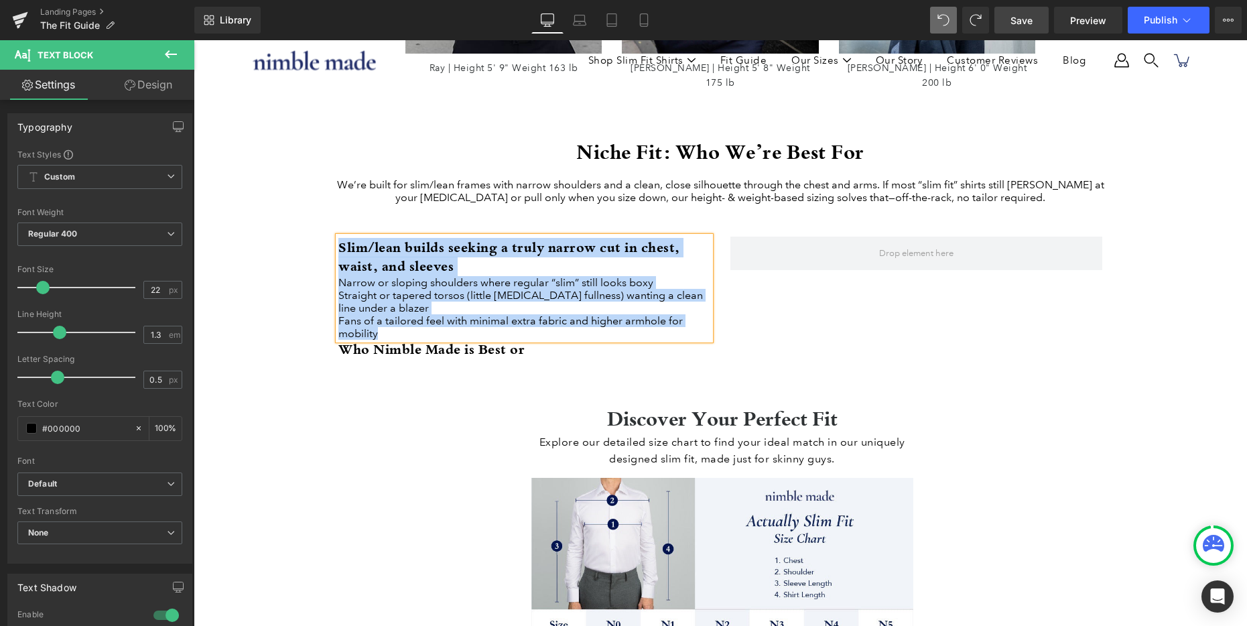
click at [392, 262] on h3 "Slim/lean builds seeking a truly narrow cut in chest, waist, and sleeves" at bounding box center [524, 257] width 372 height 38
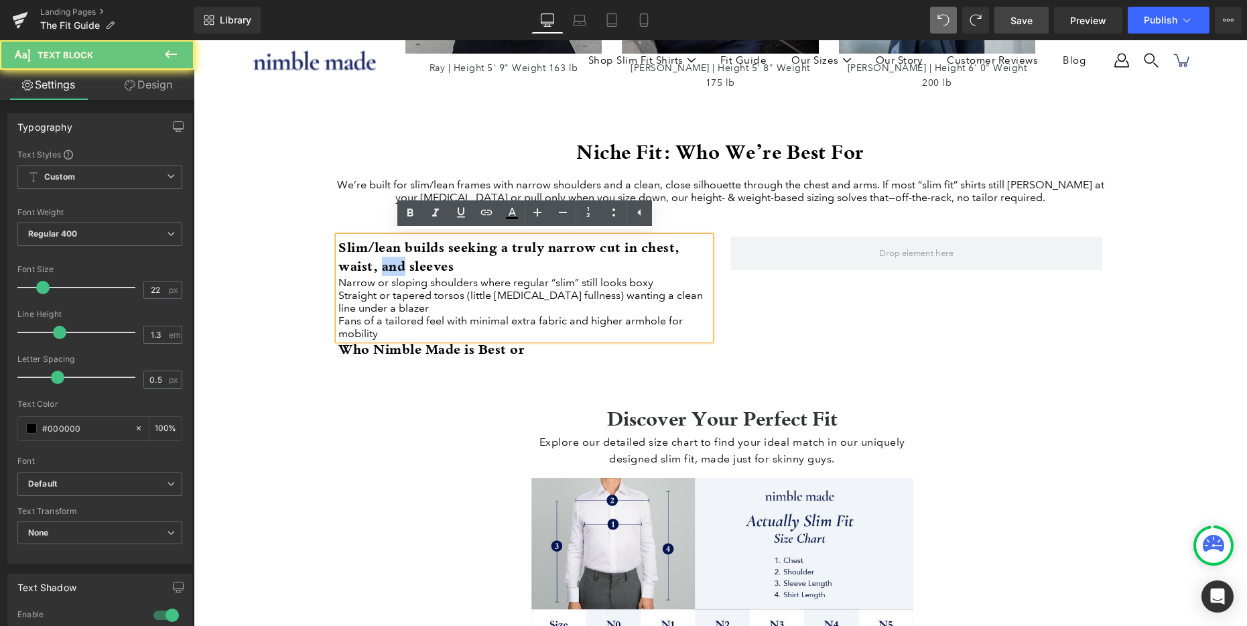
click at [392, 262] on h3 "Slim/lean builds seeking a truly narrow cut in chest, waist, and sleeves" at bounding box center [524, 257] width 372 height 38
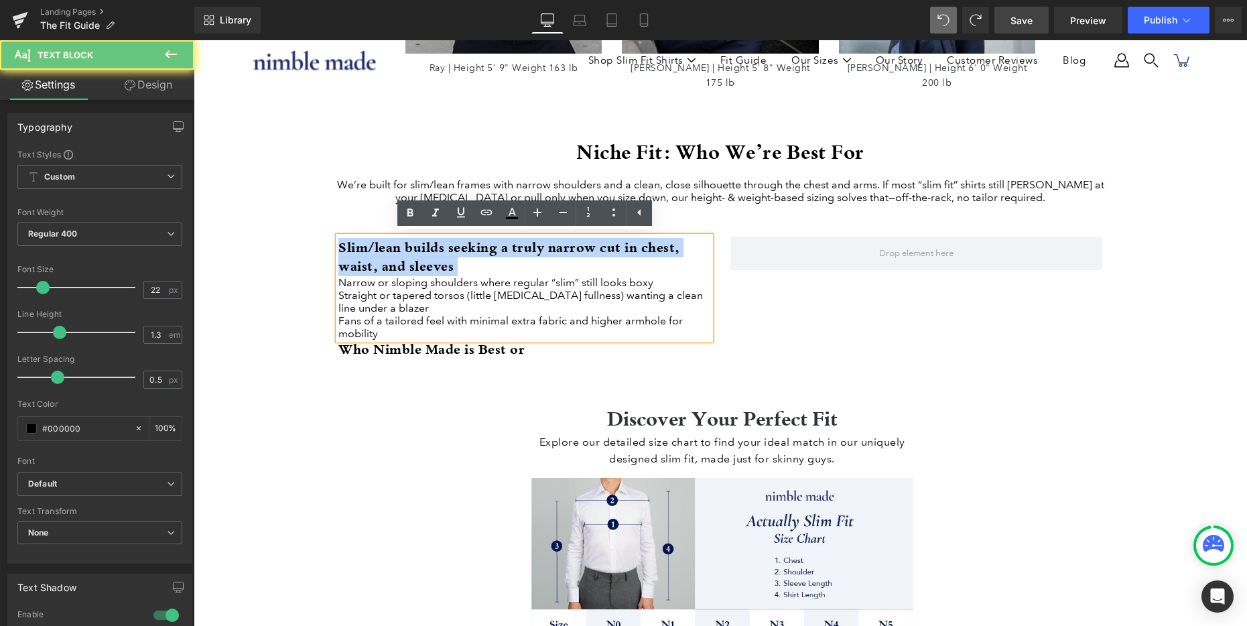
click at [392, 262] on h3 "Slim/lean builds seeking a truly narrow cut in chest, waist, and sleeves" at bounding box center [524, 257] width 372 height 38
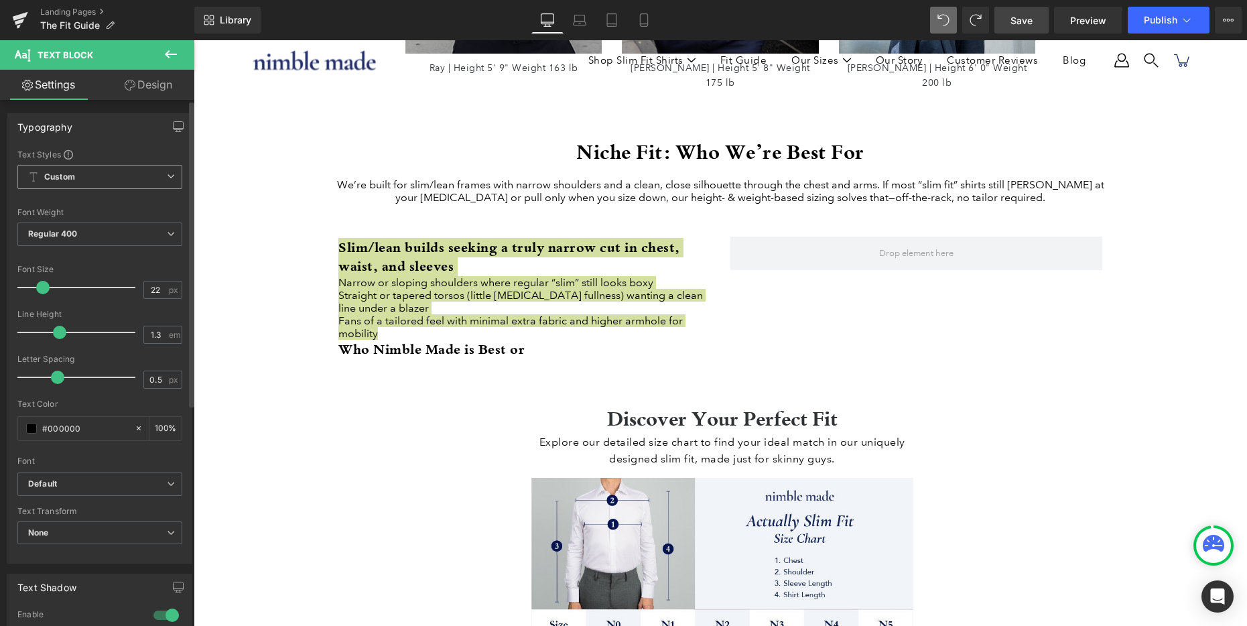
click at [67, 176] on b "Custom" at bounding box center [59, 177] width 31 height 11
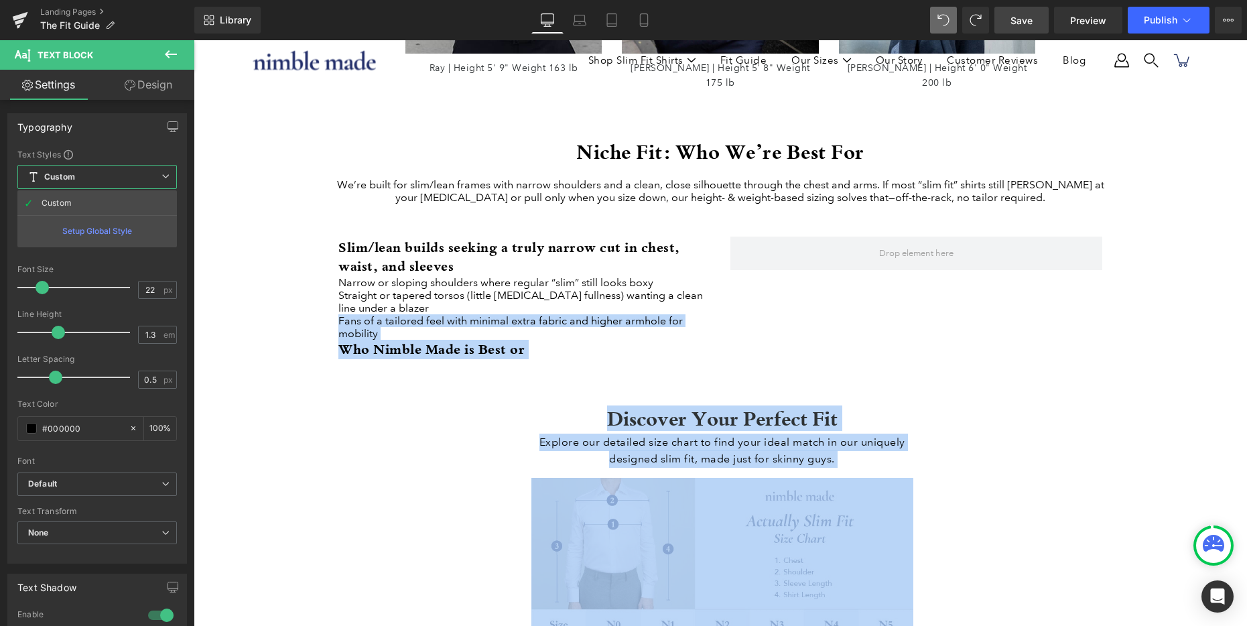
click at [521, 261] on body "Skip to content This site has limited support for your browser. We recommend sw…" at bounding box center [720, 467] width 1053 height 4112
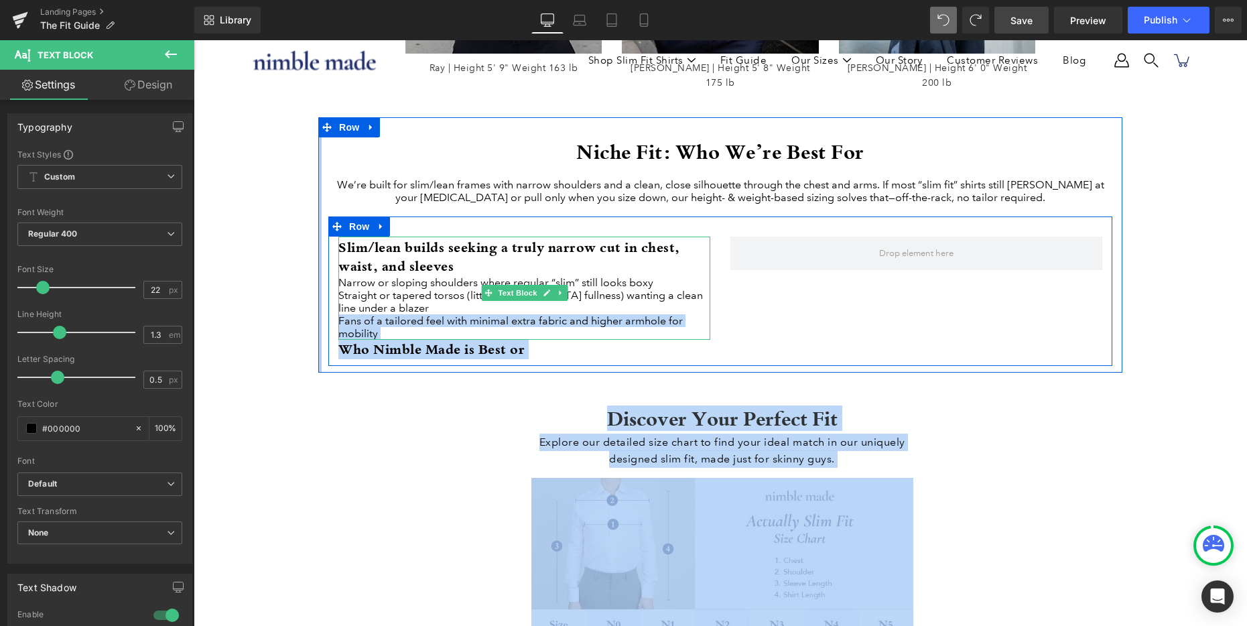
click at [466, 260] on h3 "Slim/lean builds seeking a truly narrow cut in chest, waist, and sleeves" at bounding box center [524, 257] width 372 height 38
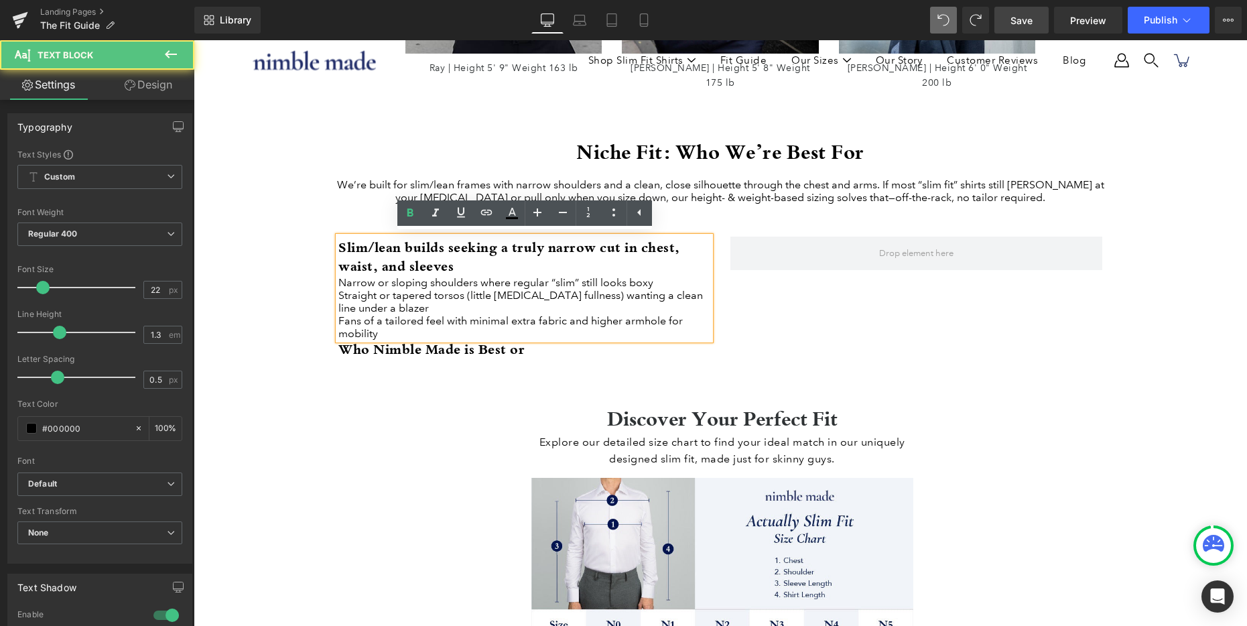
click at [411, 271] on h3 "Slim/lean builds seeking a truly narrow cut in chest, waist, and sleeves" at bounding box center [524, 257] width 372 height 38
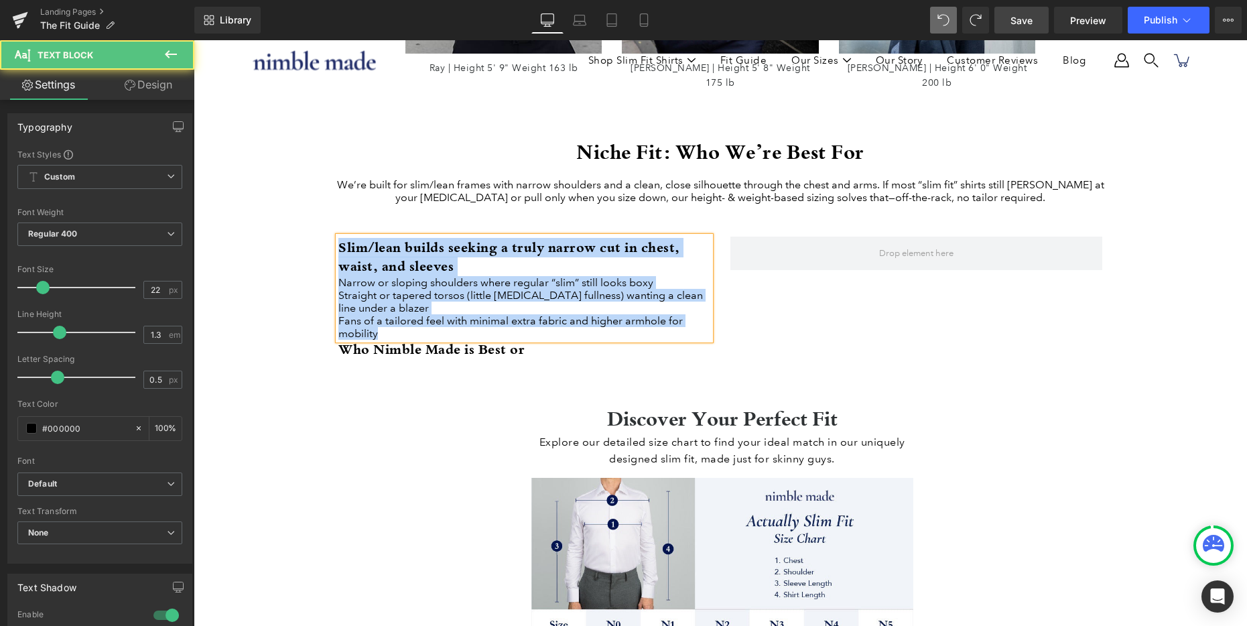
click at [417, 307] on div "Straight or tapered torsos (little [MEDICAL_DATA] fullness) wanting a clean lin…" at bounding box center [524, 301] width 372 height 25
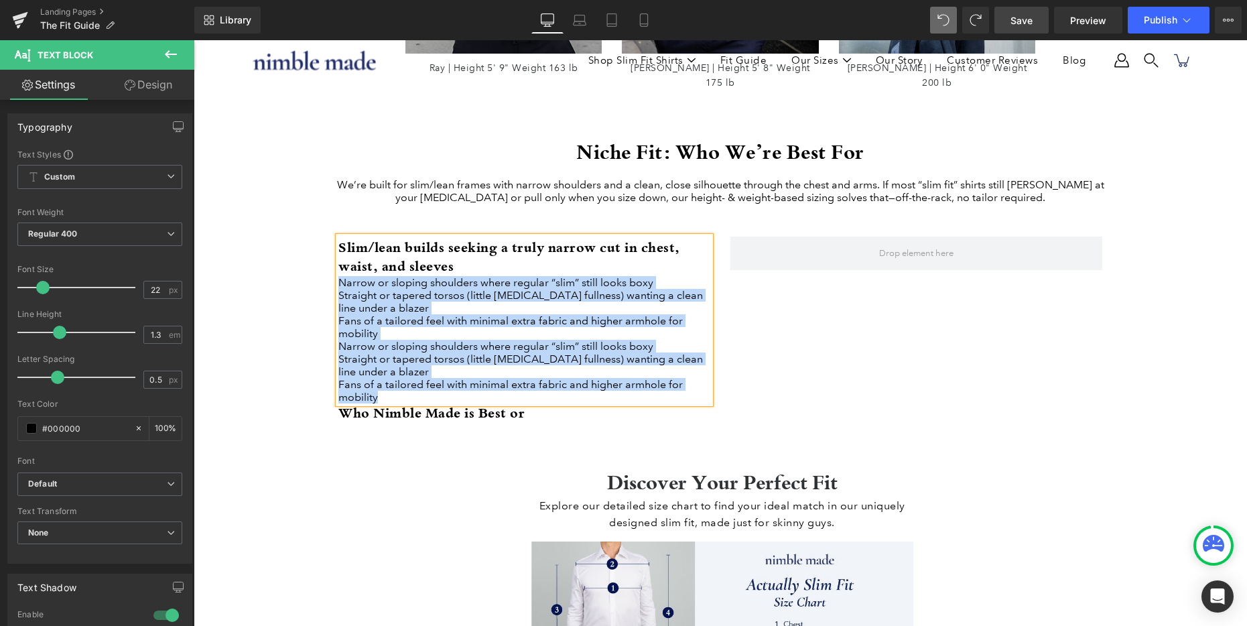
click at [387, 403] on div "Fans of a tailored feel with minimal extra fabric and higher armhole for mobili…" at bounding box center [524, 390] width 372 height 25
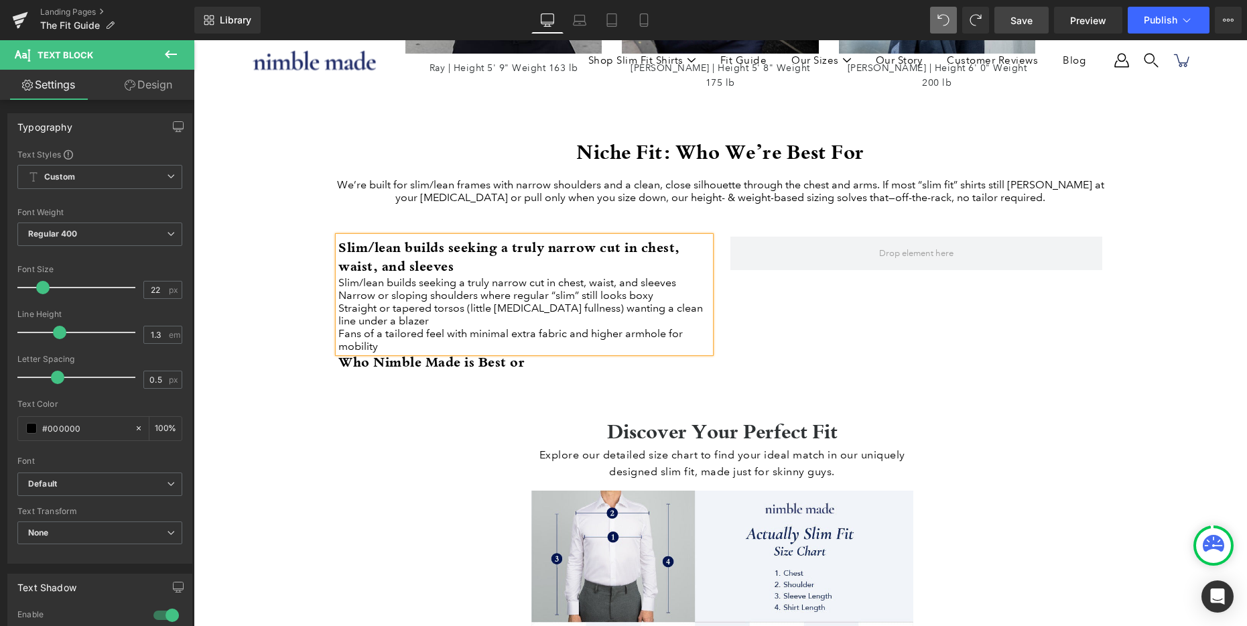
drag, startPoint x: 468, startPoint y: 266, endPoint x: 312, endPoint y: 237, distance: 158.1
click at [312, 237] on div "How Our Sizing Works Heading We build sizes by height & weight for a precise, a…" at bounding box center [720, 259] width 1053 height 3558
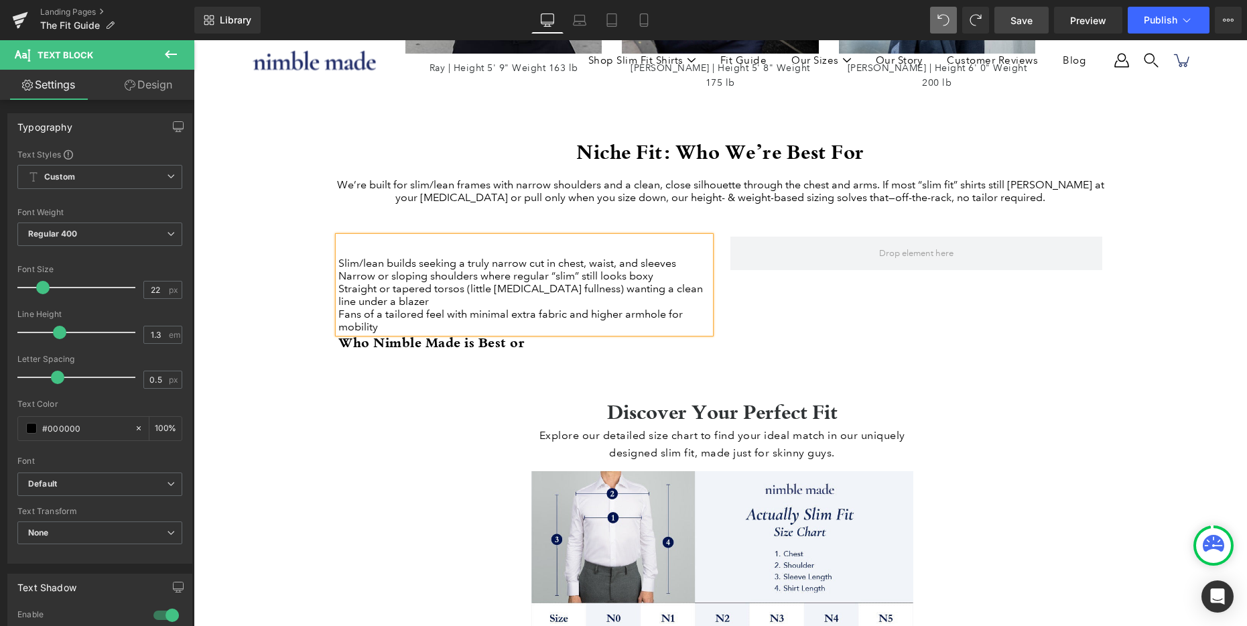
click at [338, 261] on div "Slim/lean builds seeking a truly narrow cut in chest, waist, and sleeves Narrow…" at bounding box center [524, 285] width 372 height 97
click at [338, 261] on div "Slim/lean builds seeking a truly narrow cut in chest, waist, and sleeves" at bounding box center [524, 263] width 372 height 13
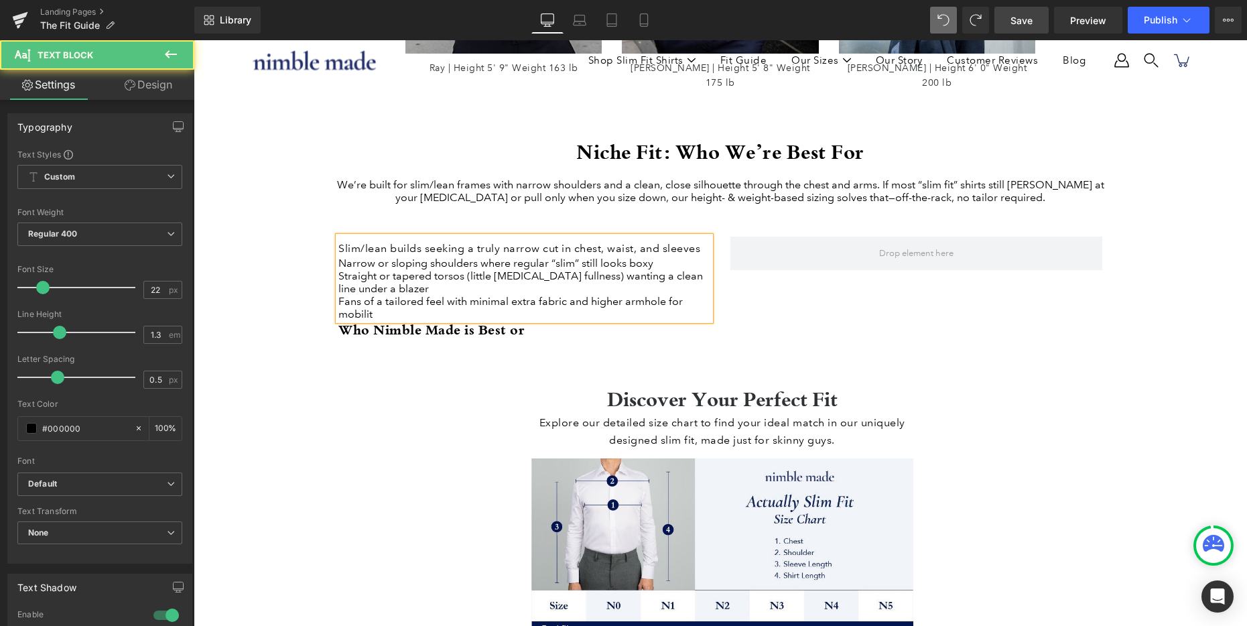
click at [394, 320] on div "Fans of a tailored feel with minimal extra fabric and higher armhole for mobilit" at bounding box center [524, 307] width 372 height 25
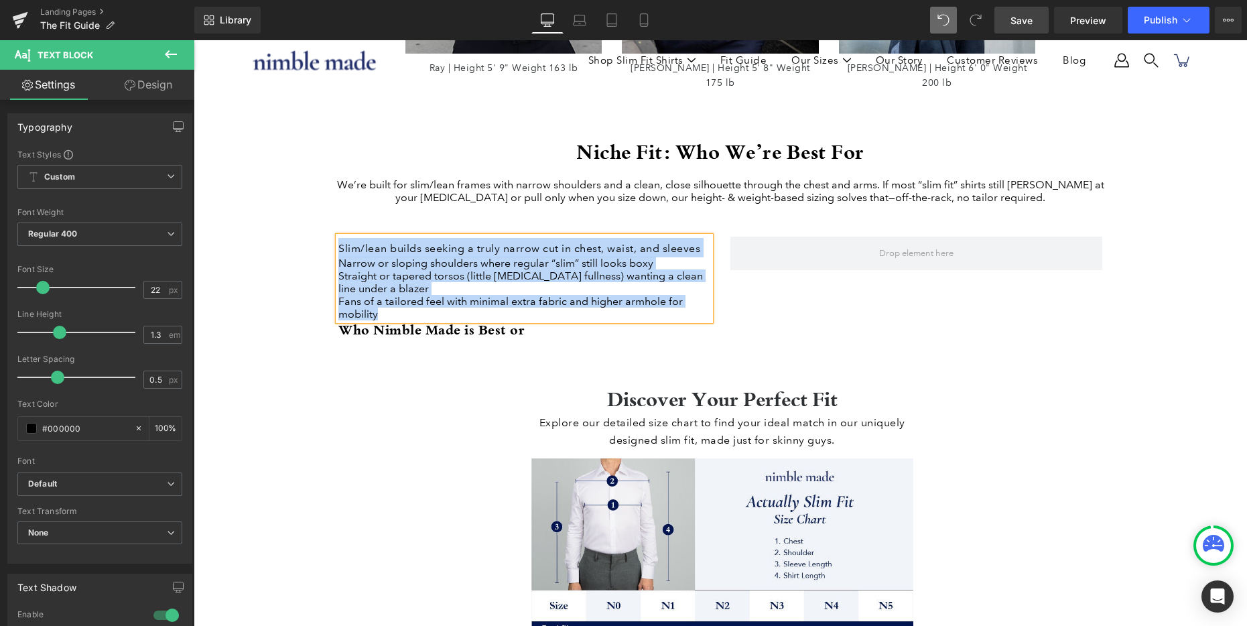
click at [553, 287] on div "Straight or tapered torsos (little [MEDICAL_DATA] fullness) wanting a clean lin…" at bounding box center [524, 281] width 372 height 25
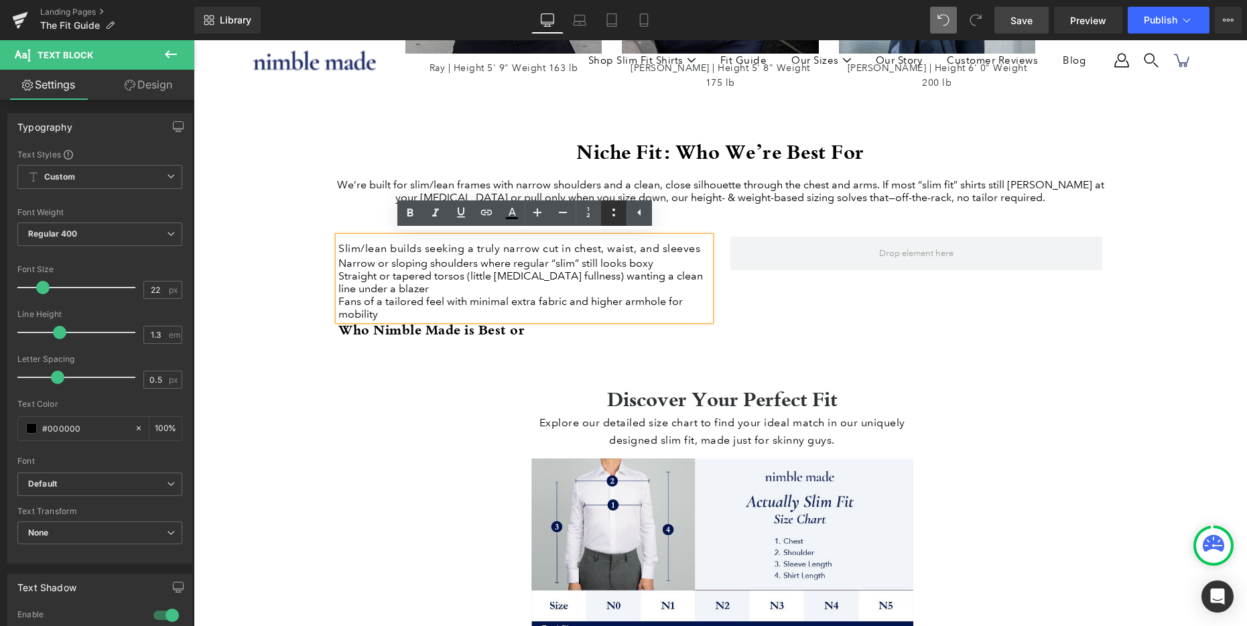
click at [612, 212] on icon at bounding box center [614, 212] width 16 height 16
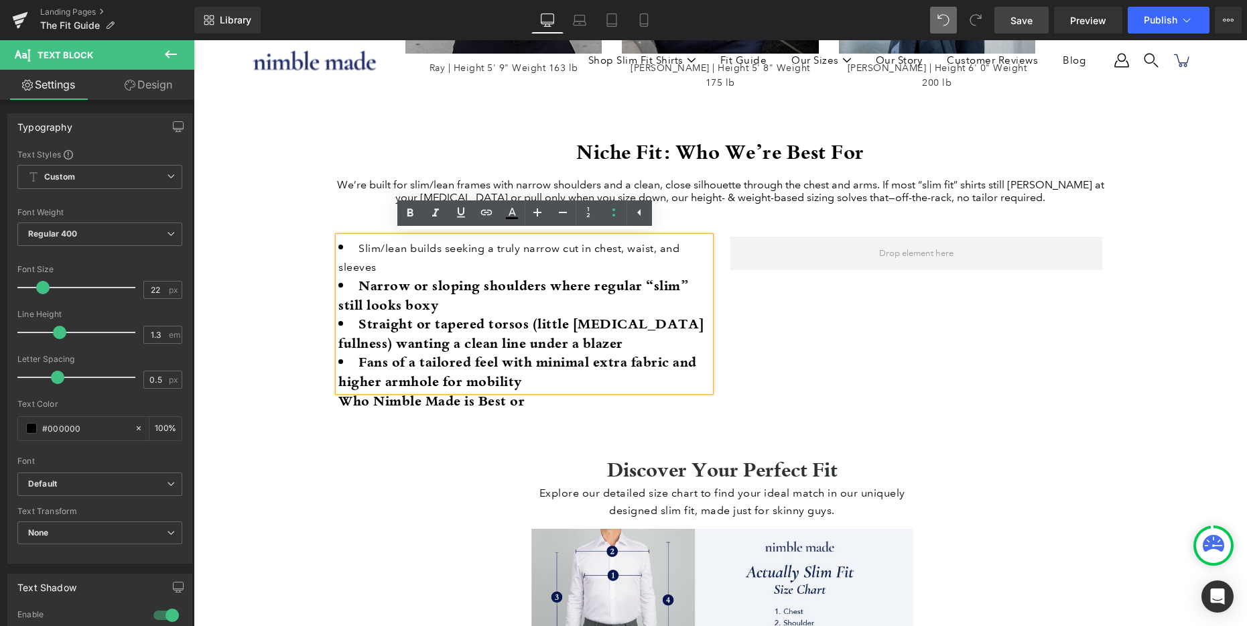
click at [434, 278] on li "Narrow or sloping shoulders where regular “slim” still looks boxy" at bounding box center [524, 295] width 372 height 38
click at [417, 250] on span "Slim/lean builds seeking a truly narrow cut in chest, waist, and sleeves" at bounding box center [508, 258] width 341 height 32
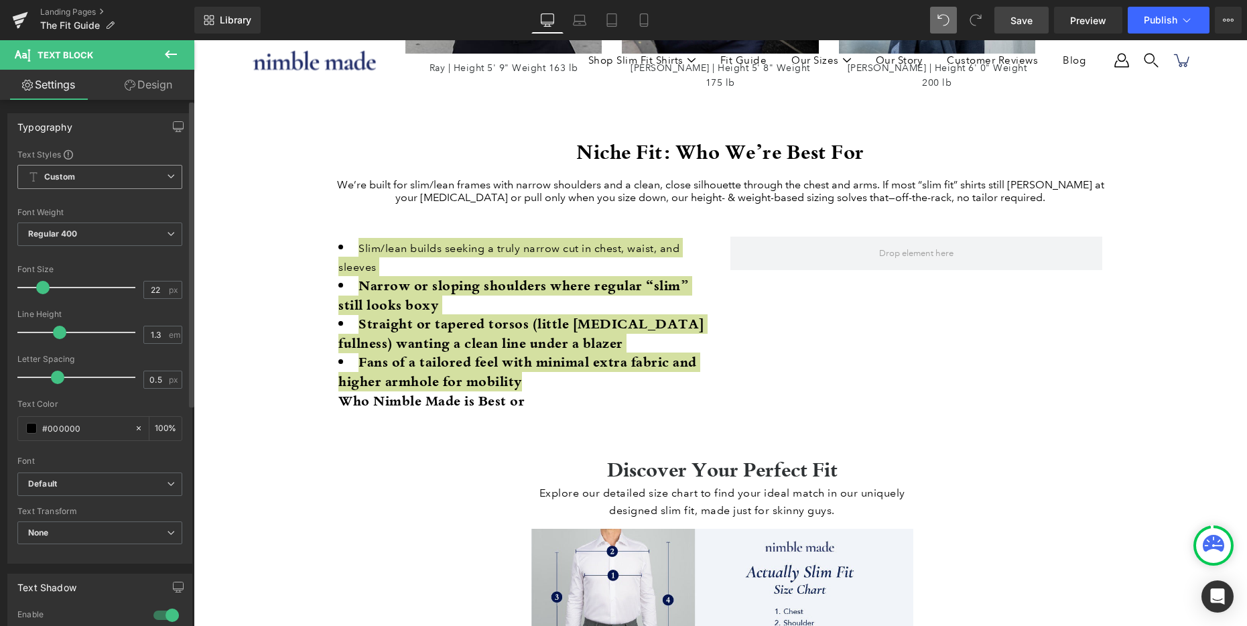
click at [117, 176] on span "Custom Setup Global Style" at bounding box center [99, 177] width 165 height 24
click at [117, 176] on span "Custom Setup Global Style" at bounding box center [96, 177] width 159 height 24
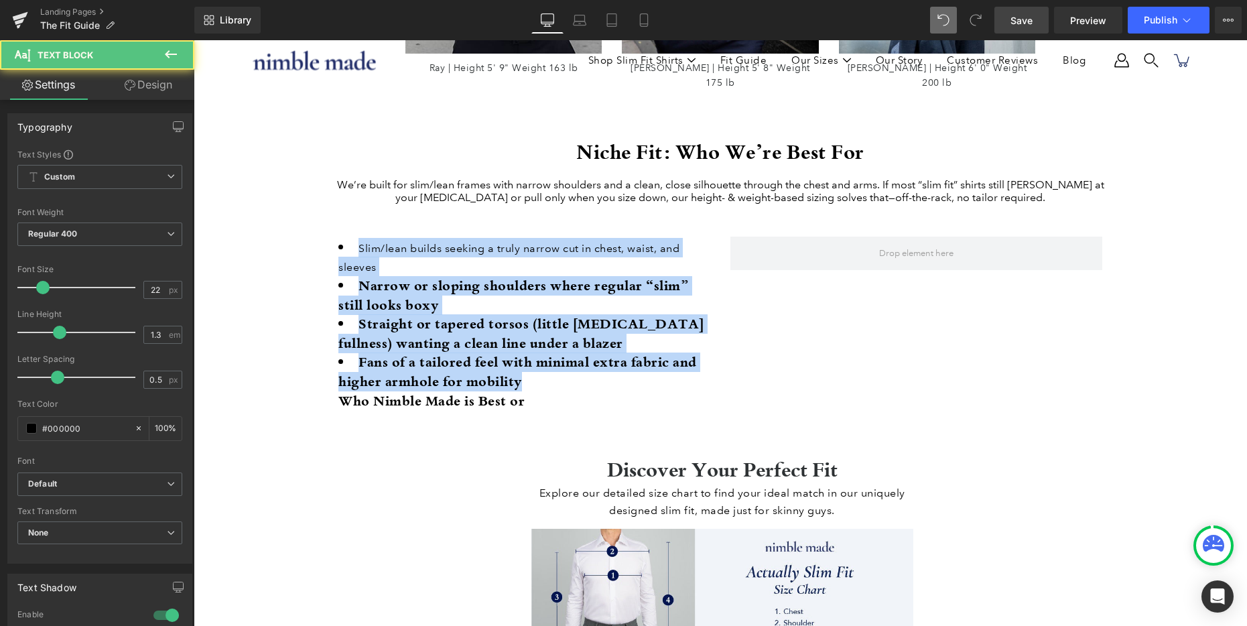
click at [494, 301] on li "Narrow or sloping shoulders where regular “slim” still looks boxy" at bounding box center [524, 295] width 372 height 38
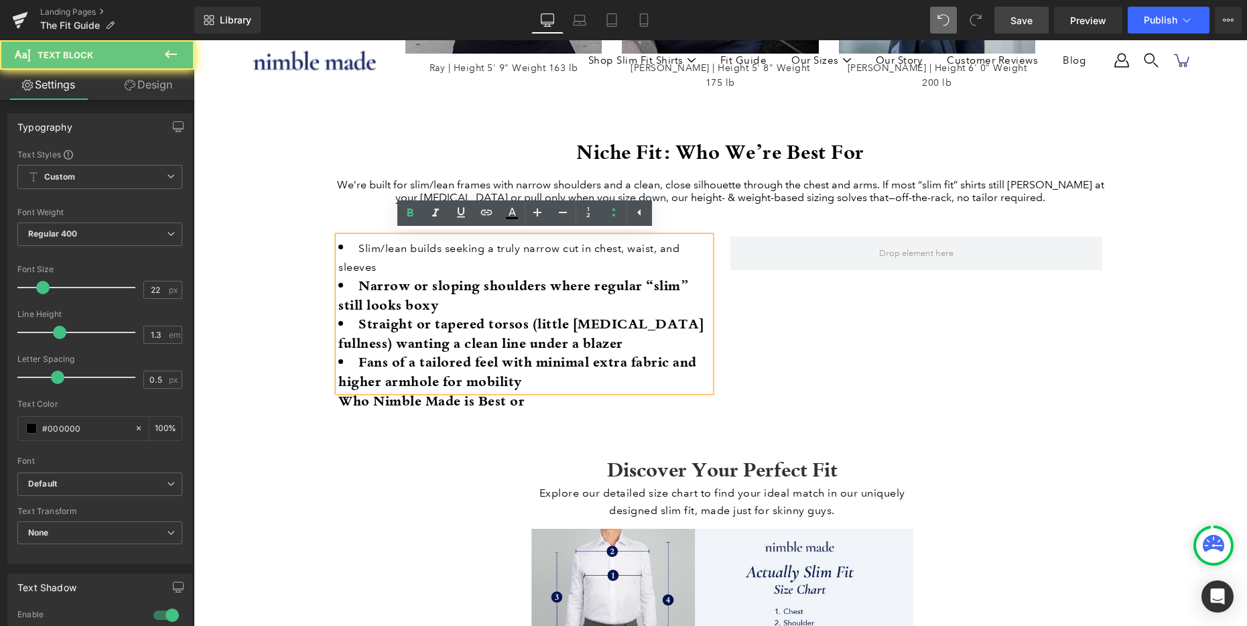
click at [414, 282] on li "Narrow or sloping shoulders where regular “slim” still looks boxy" at bounding box center [524, 295] width 372 height 38
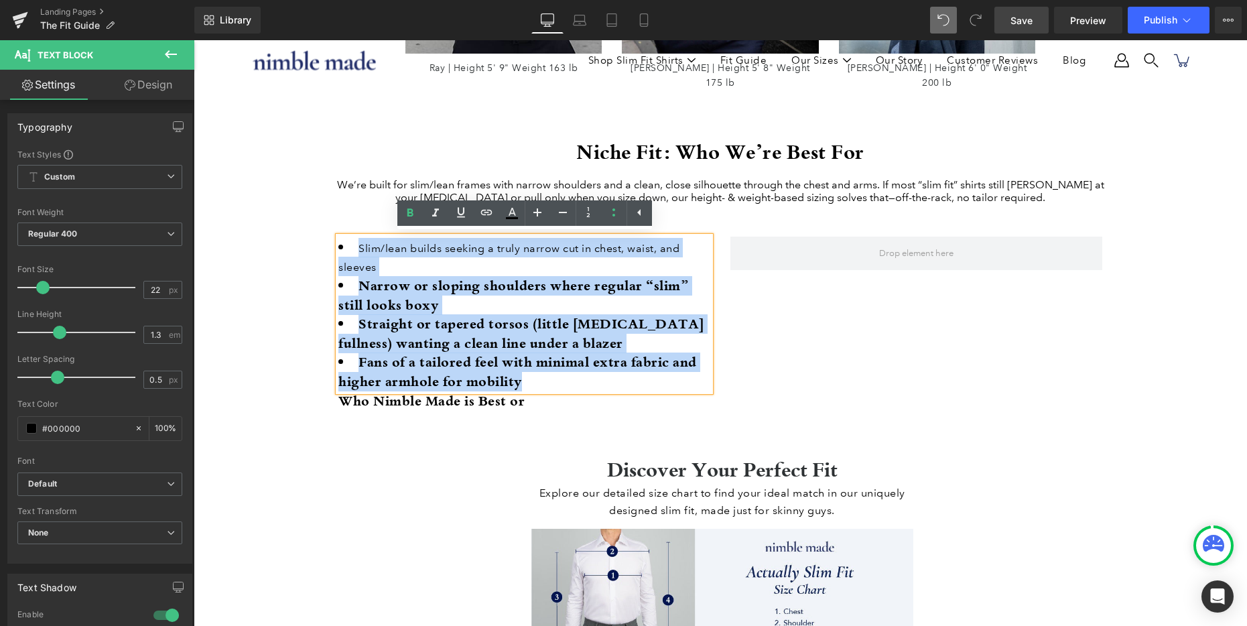
drag, startPoint x: 528, startPoint y: 385, endPoint x: 345, endPoint y: 245, distance: 230.8
click at [345, 245] on ul "Slim/lean builds seeking a truly narrow cut in chest, waist, and sleeves Narrow…" at bounding box center [524, 314] width 372 height 153
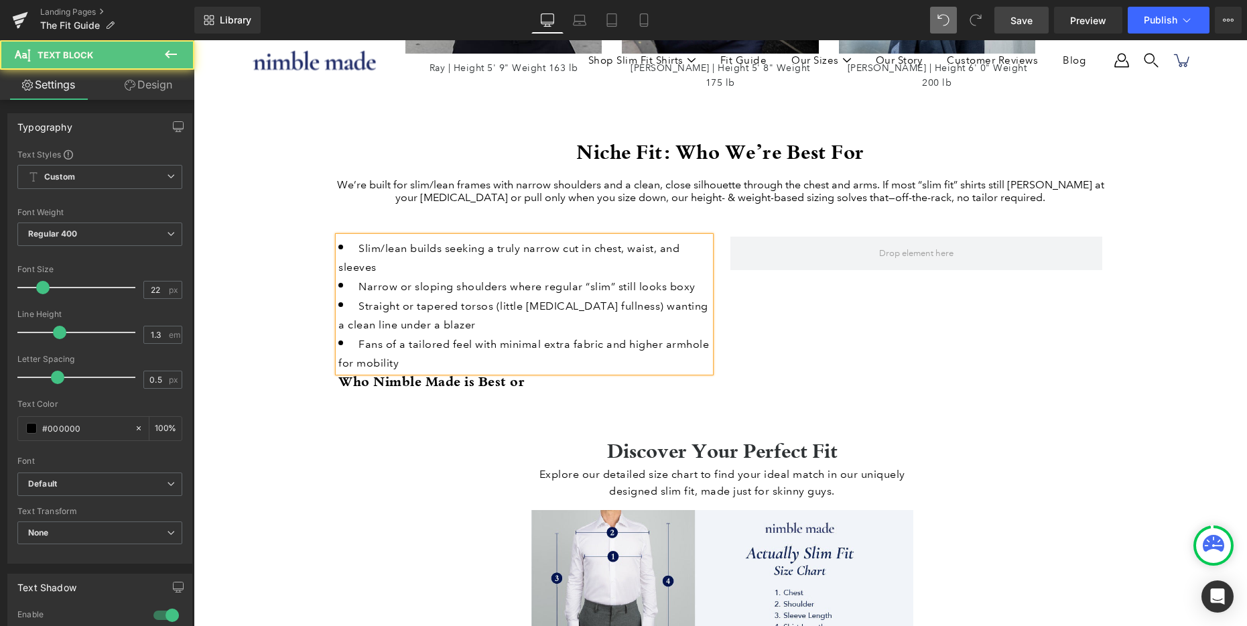
click at [352, 326] on span "Straight or tapered torsos (little [MEDICAL_DATA] fullness) wanting a clean lin…" at bounding box center [523, 315] width 370 height 32
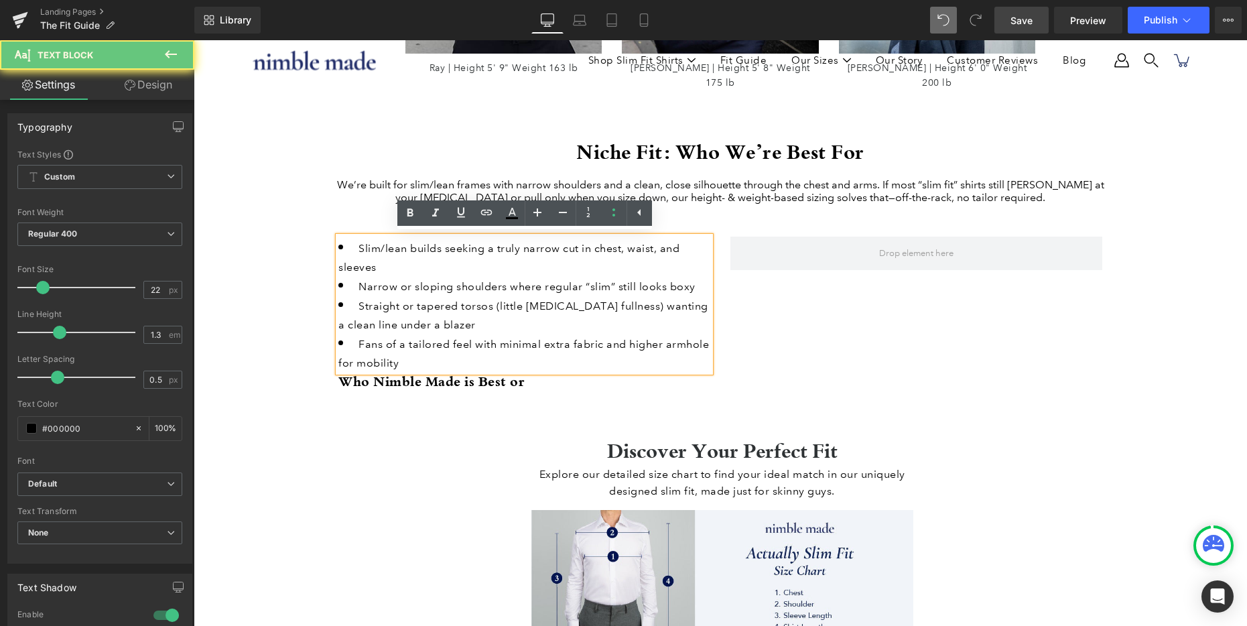
click at [344, 258] on font "Slim/lean builds seeking a truly narrow cut in chest, waist, and sleeves" at bounding box center [508, 257] width 341 height 38
click at [241, 396] on div "How Our Sizing Works Heading We build sizes by height & weight for a precise, a…" at bounding box center [720, 268] width 1053 height 3577
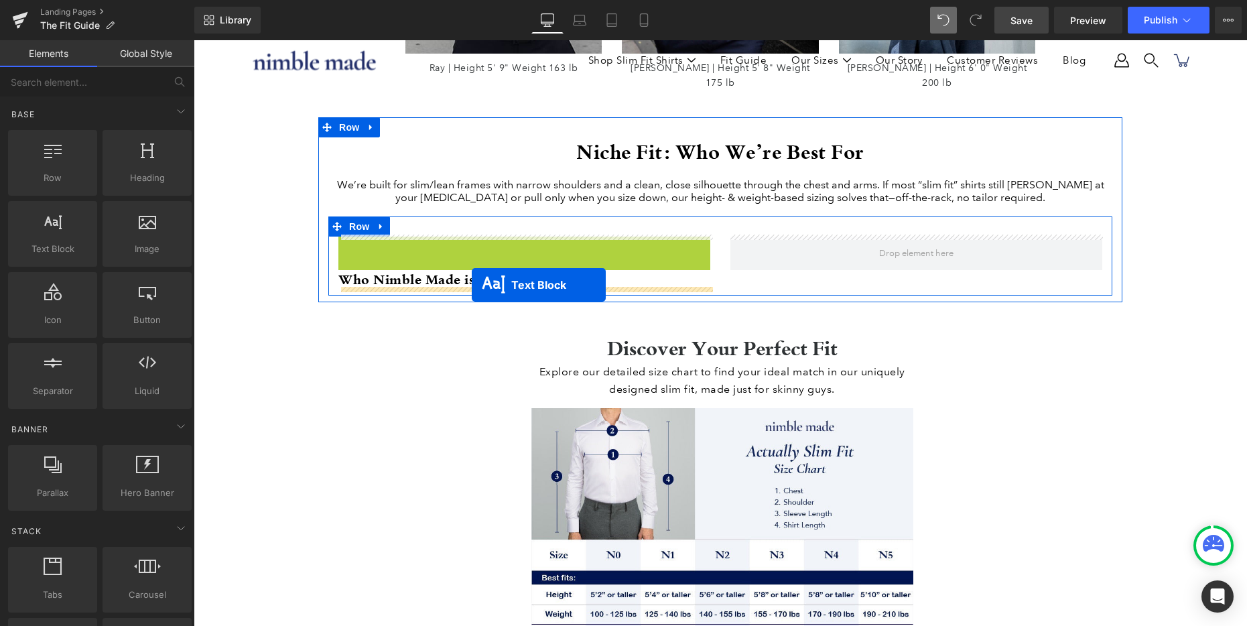
drag, startPoint x: 488, startPoint y: 304, endPoint x: 472, endPoint y: 285, distance: 25.2
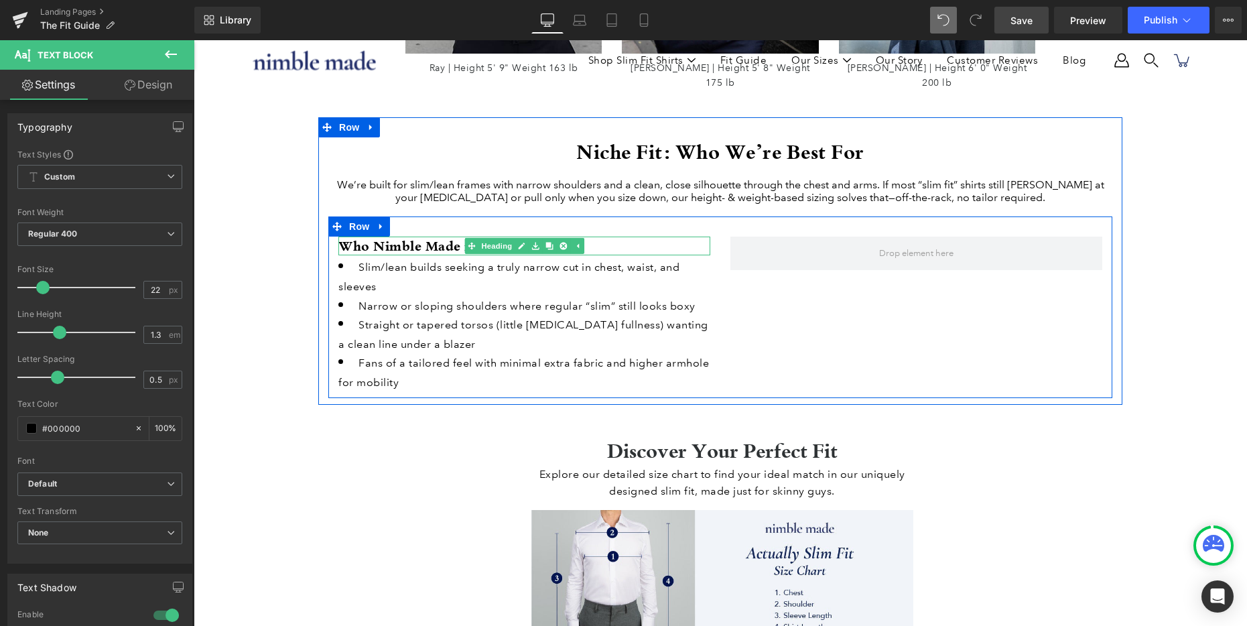
click at [412, 244] on strong "Who Nimble Made is Best or" at bounding box center [431, 246] width 186 height 18
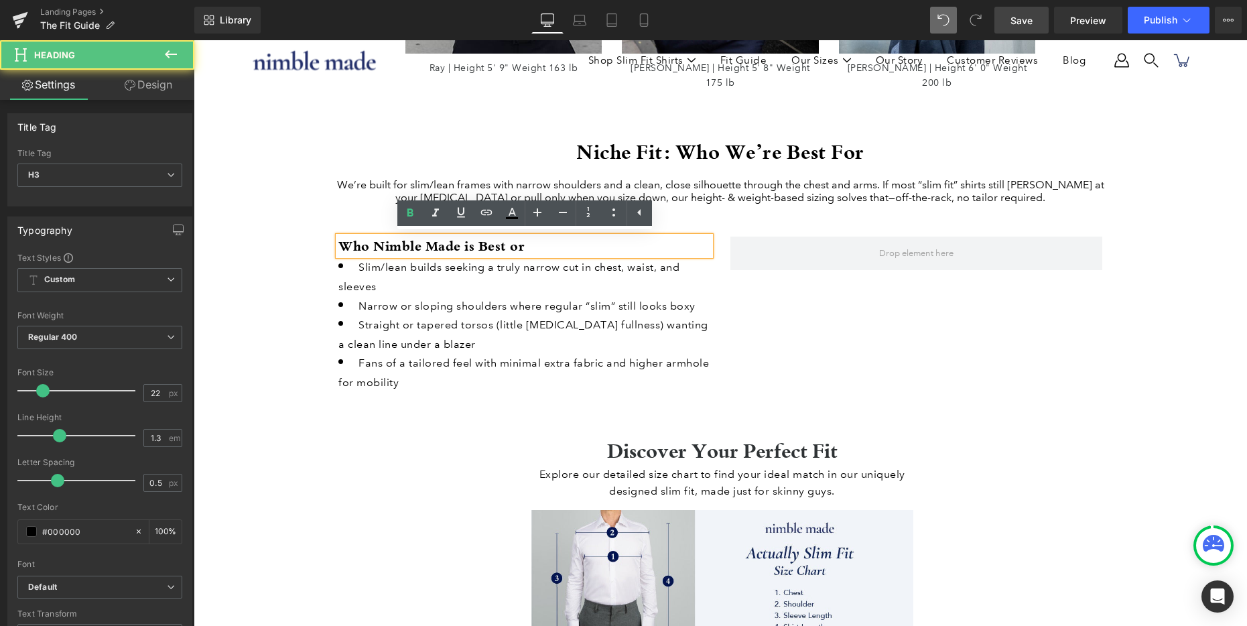
click at [515, 245] on strong "Who Nimble Made is Best or" at bounding box center [431, 246] width 186 height 18
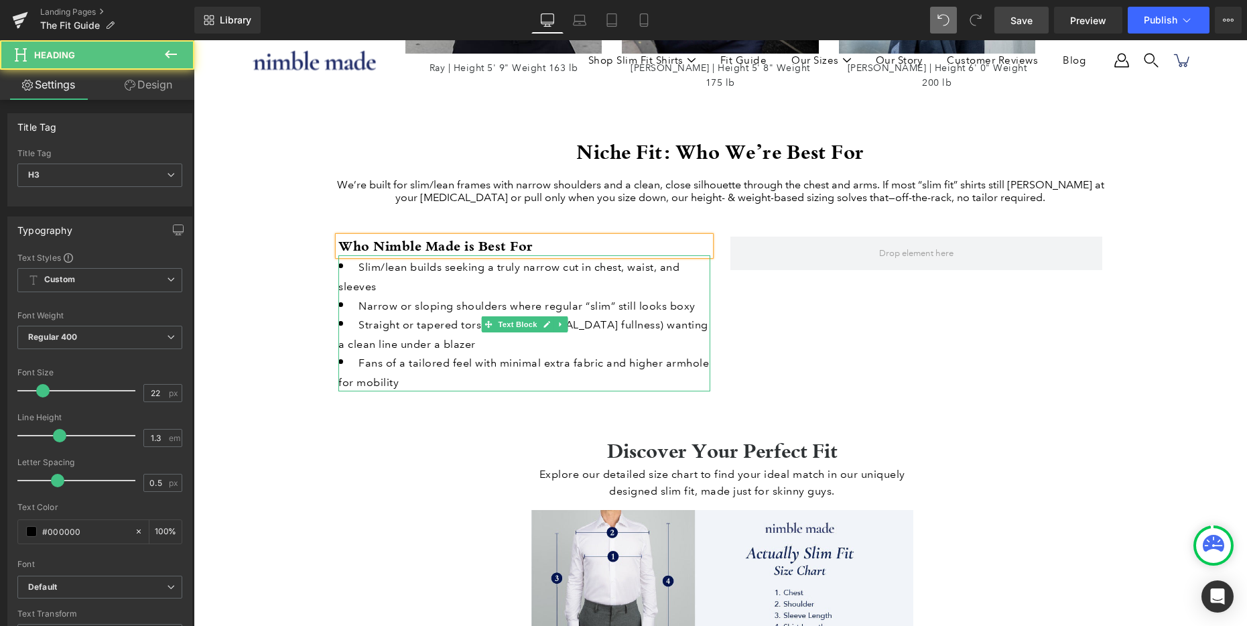
click at [383, 279] on li "Slim/lean builds seeking a truly narrow cut in chest, waist, and sleeves" at bounding box center [524, 276] width 372 height 38
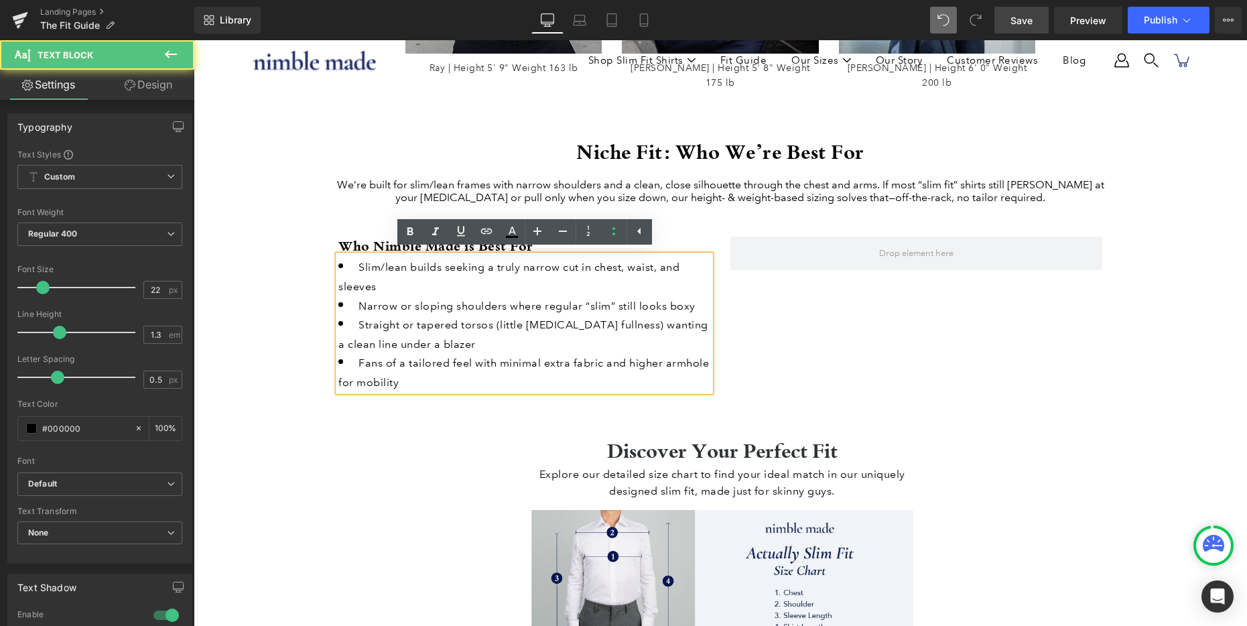
click at [356, 268] on li "Slim/lean builds seeking a truly narrow cut in chest, waist, and sleeves" at bounding box center [524, 276] width 372 height 38
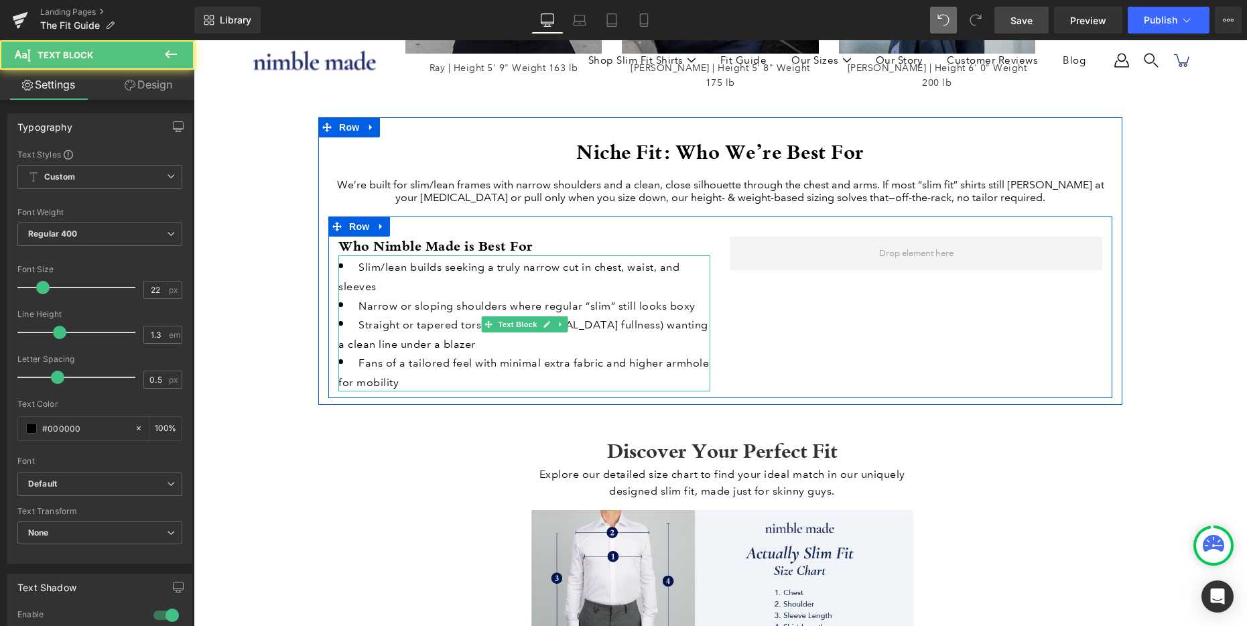
click at [516, 362] on span "Fans of a tailored feel with minimal extra fabric and higher armhole for mobili…" at bounding box center [523, 372] width 371 height 32
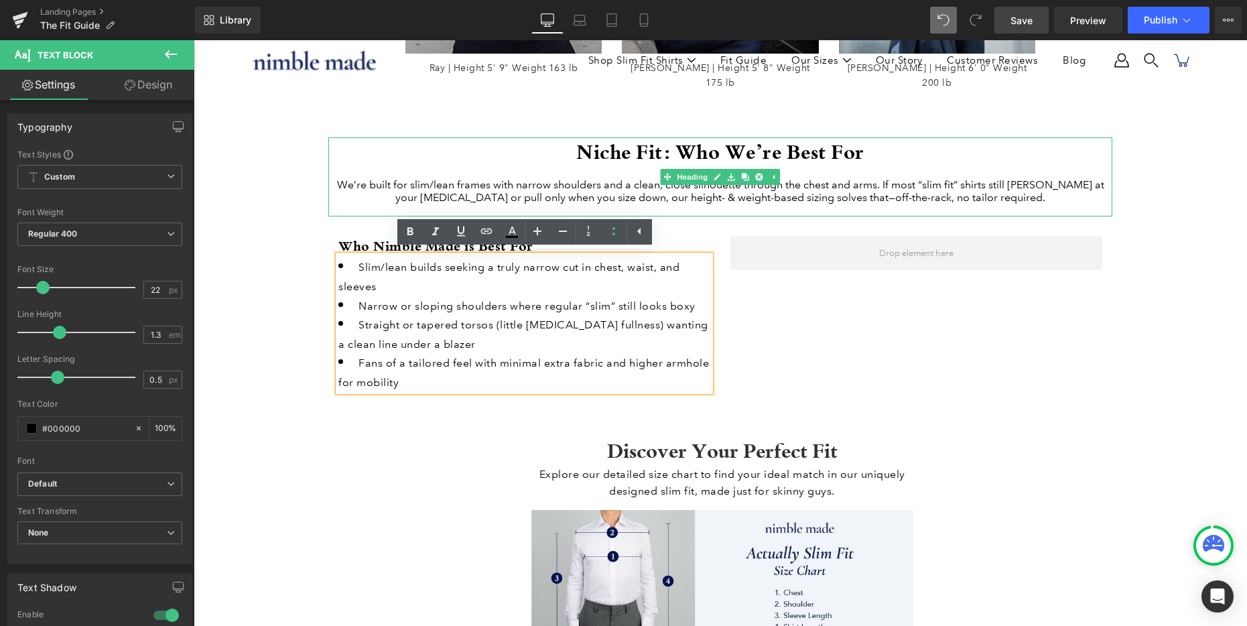
click at [507, 184] on div "We’re built for slim/lean frames with narrow shoulders and a clean, close silho…" at bounding box center [720, 190] width 784 height 25
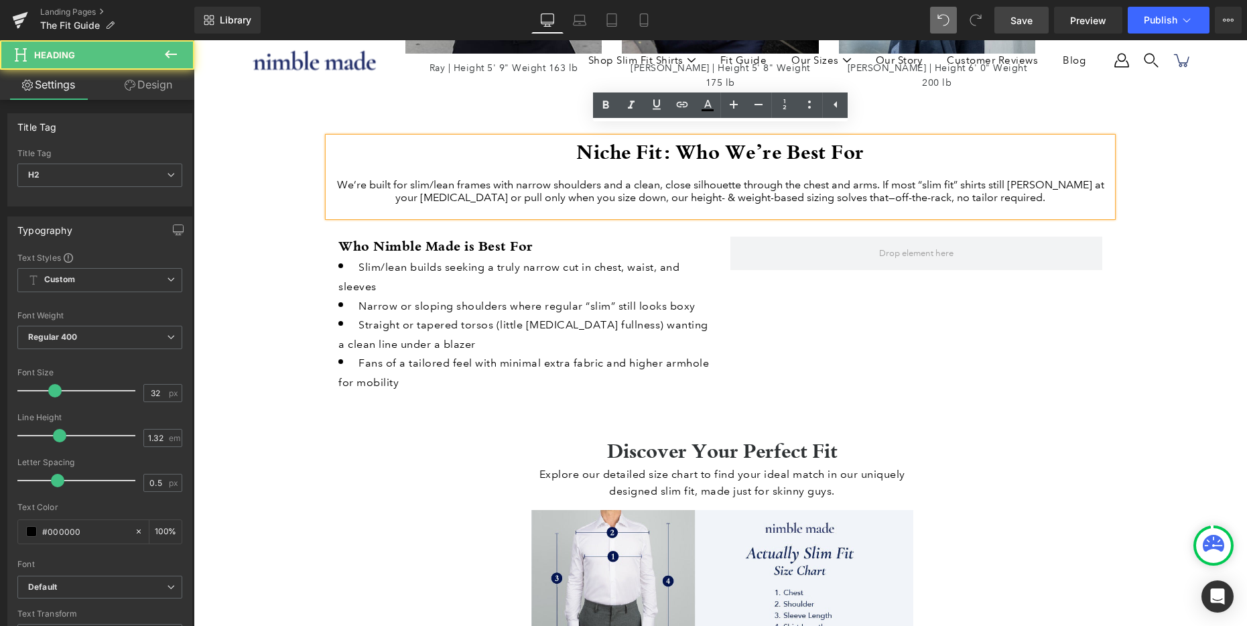
click at [496, 182] on div "We’re built for slim/lean frames with narrow shoulders and a clean, close silho…" at bounding box center [720, 190] width 784 height 25
click at [561, 192] on div "We’re built for slim/lean frames with narrow shoulders and a clean, close silho…" at bounding box center [720, 190] width 784 height 25
click at [573, 184] on div "We’re built for slim/lean frames with narrow shoulders and a clean, close silho…" at bounding box center [720, 190] width 784 height 25
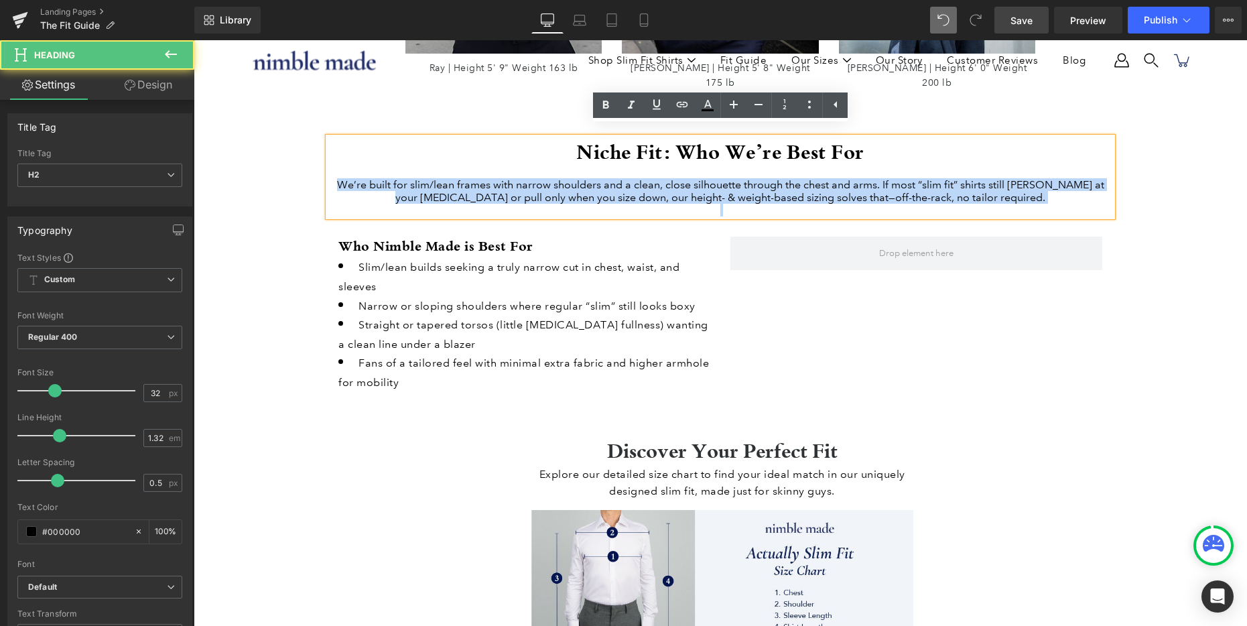
click at [573, 184] on div "We’re built for slim/lean frames with narrow shoulders and a clean, close silho…" at bounding box center [720, 190] width 784 height 25
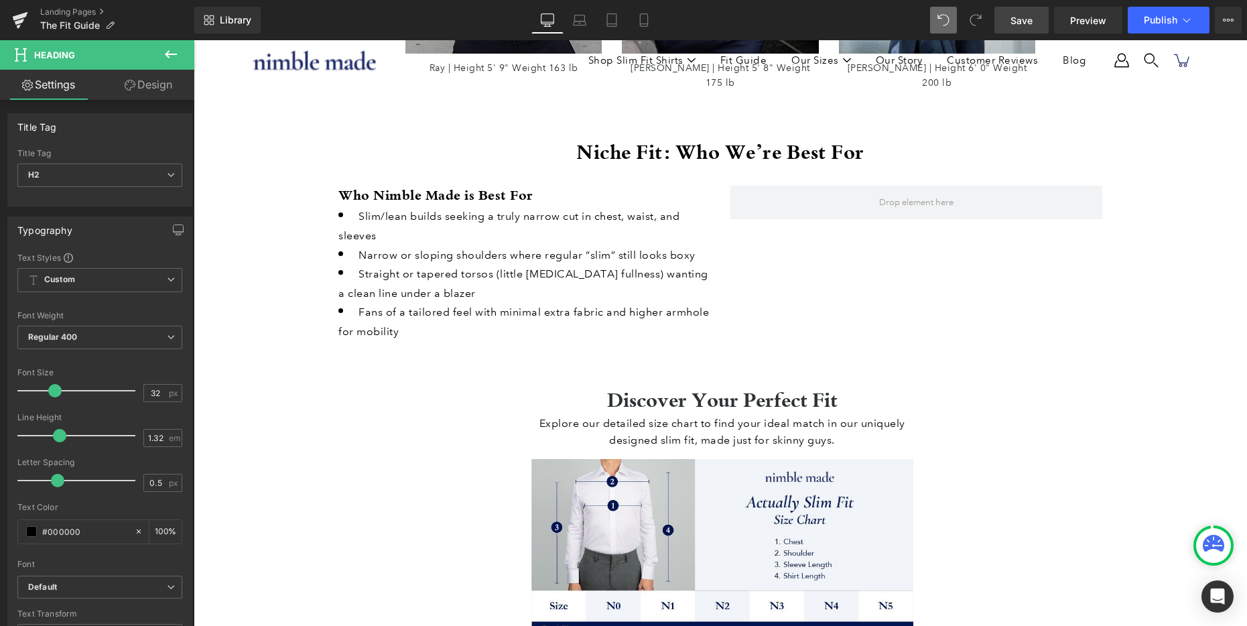
click at [186, 51] on button at bounding box center [170, 54] width 47 height 29
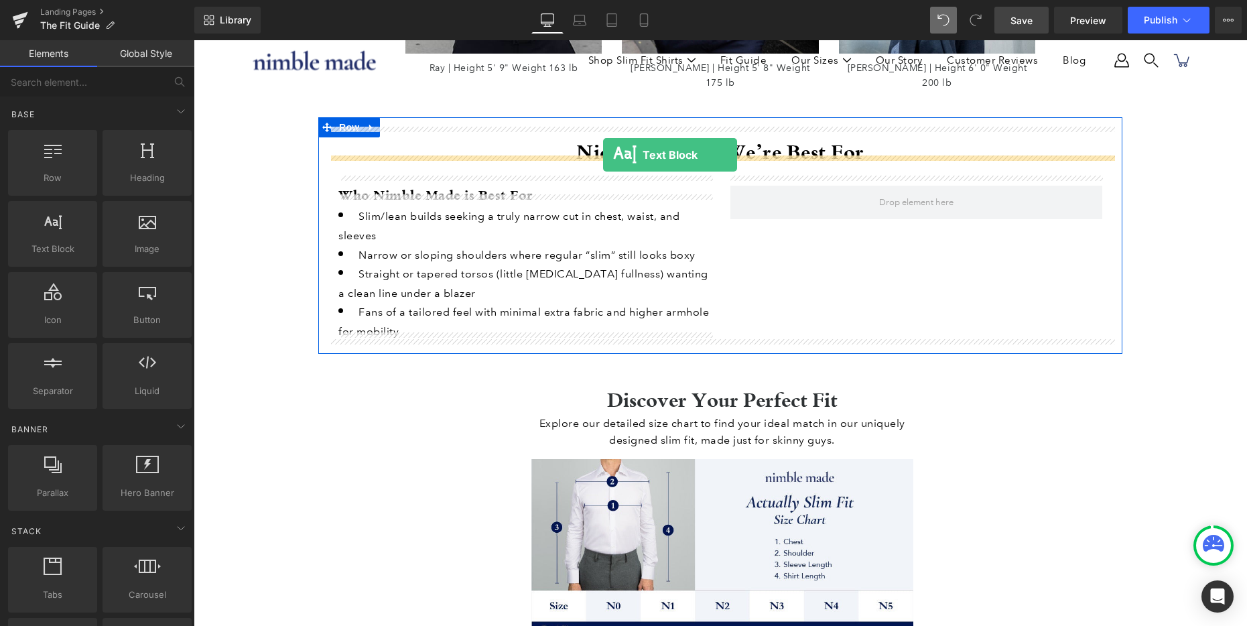
drag, startPoint x: 270, startPoint y: 277, endPoint x: 603, endPoint y: 155, distance: 354.8
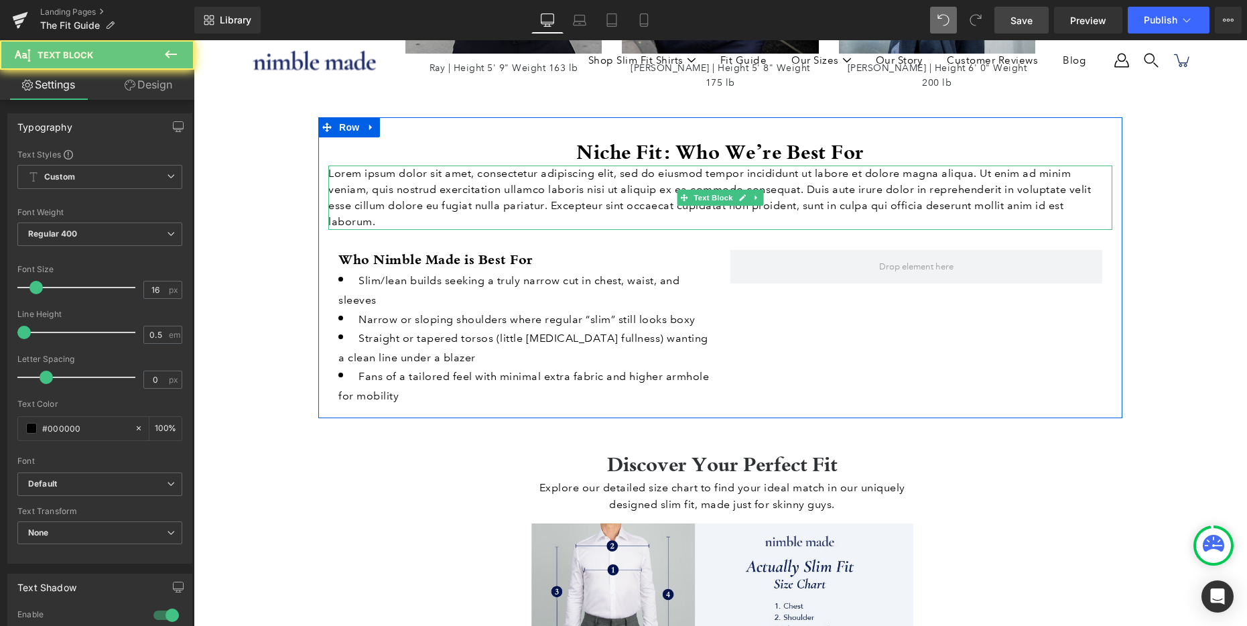
click at [561, 177] on p "Lorem ipsum dolor sit amet, consectetur adipiscing elit, sed do eiusmod tempor …" at bounding box center [720, 197] width 784 height 64
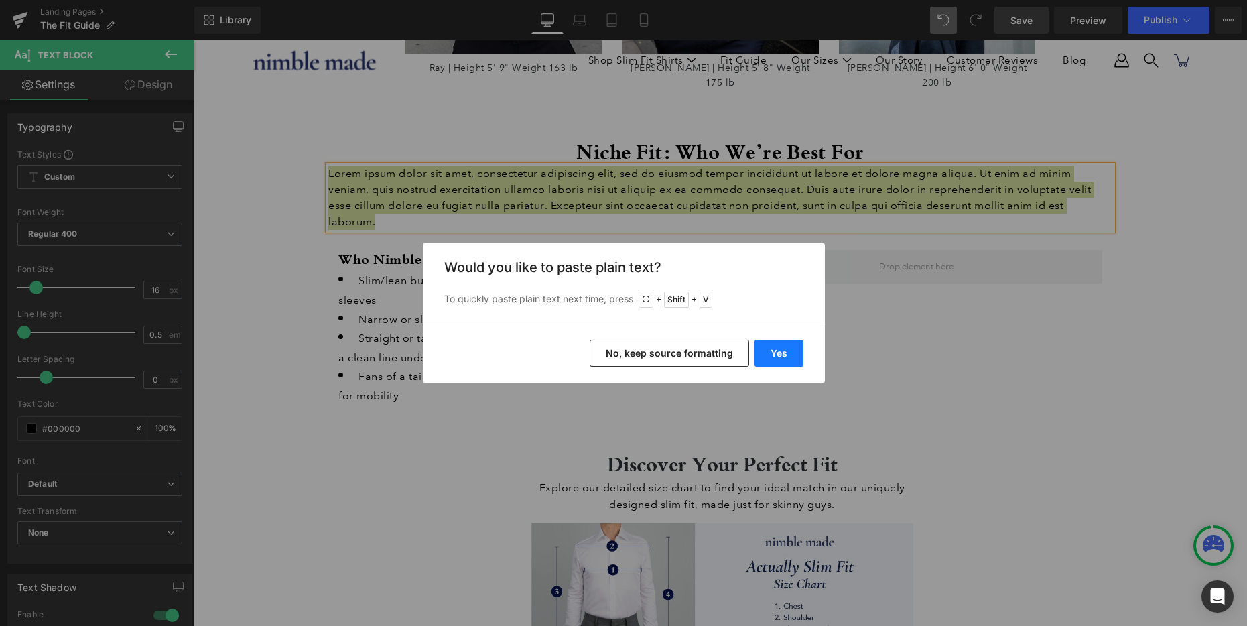
click at [774, 350] on button "Yes" at bounding box center [778, 353] width 49 height 27
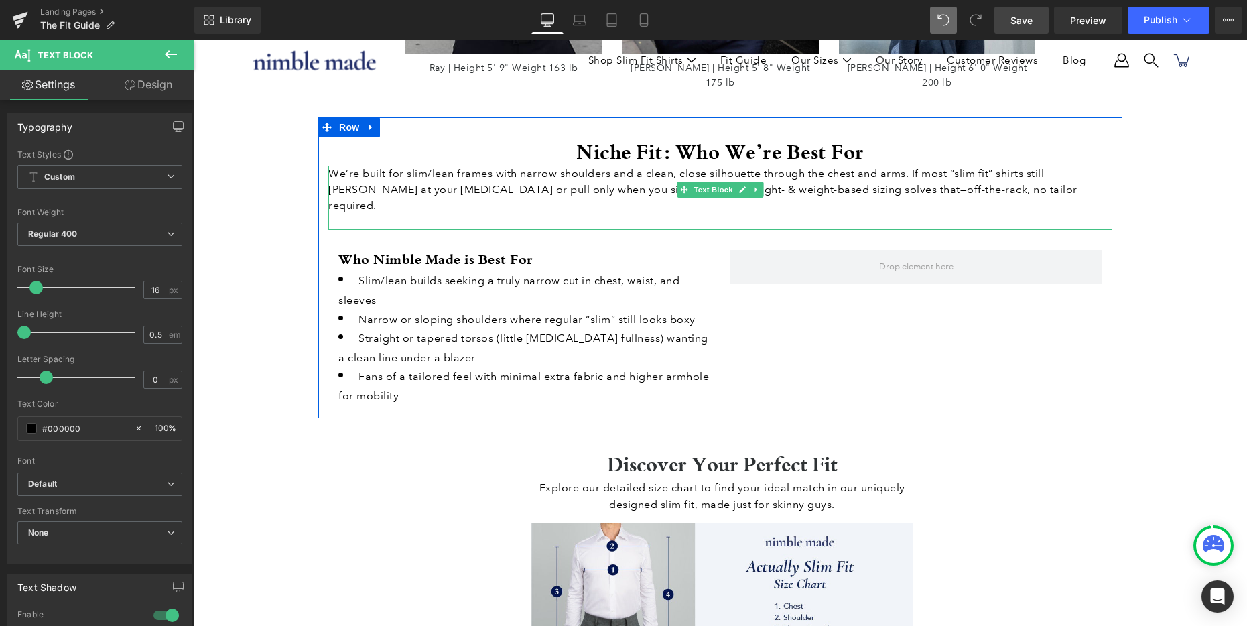
click at [525, 181] on p "We’re built for slim/lean frames with narrow shoulders and a clean, close silho…" at bounding box center [720, 189] width 784 height 48
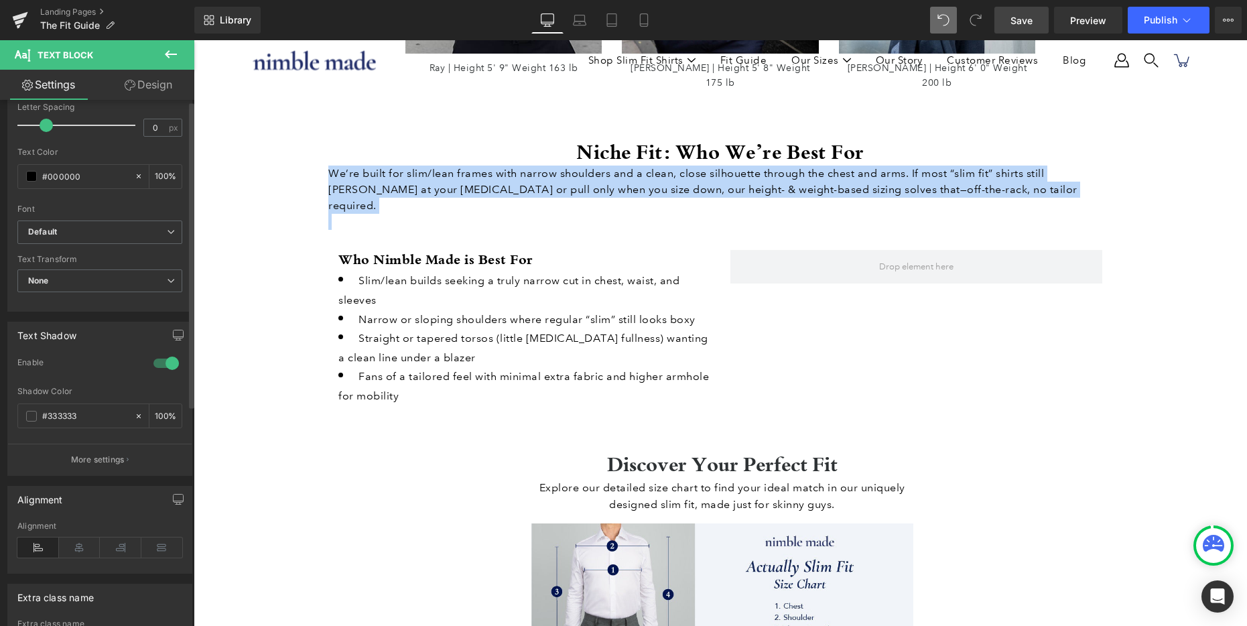
scroll to position [379, 0]
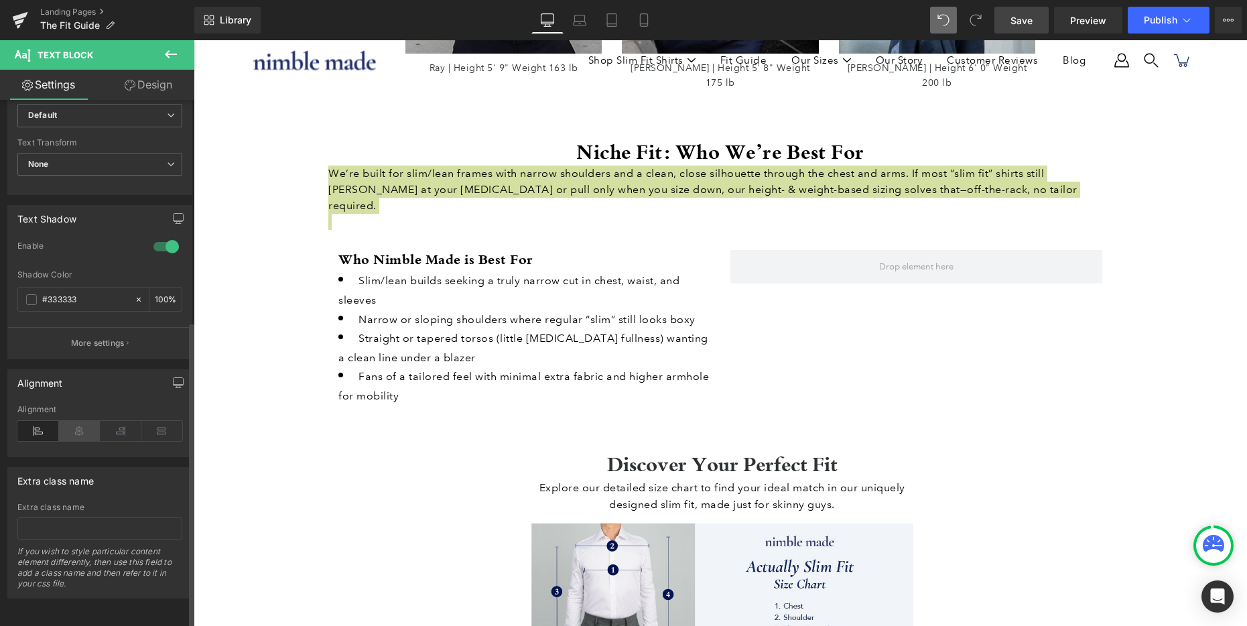
click at [78, 421] on icon at bounding box center [80, 431] width 42 height 20
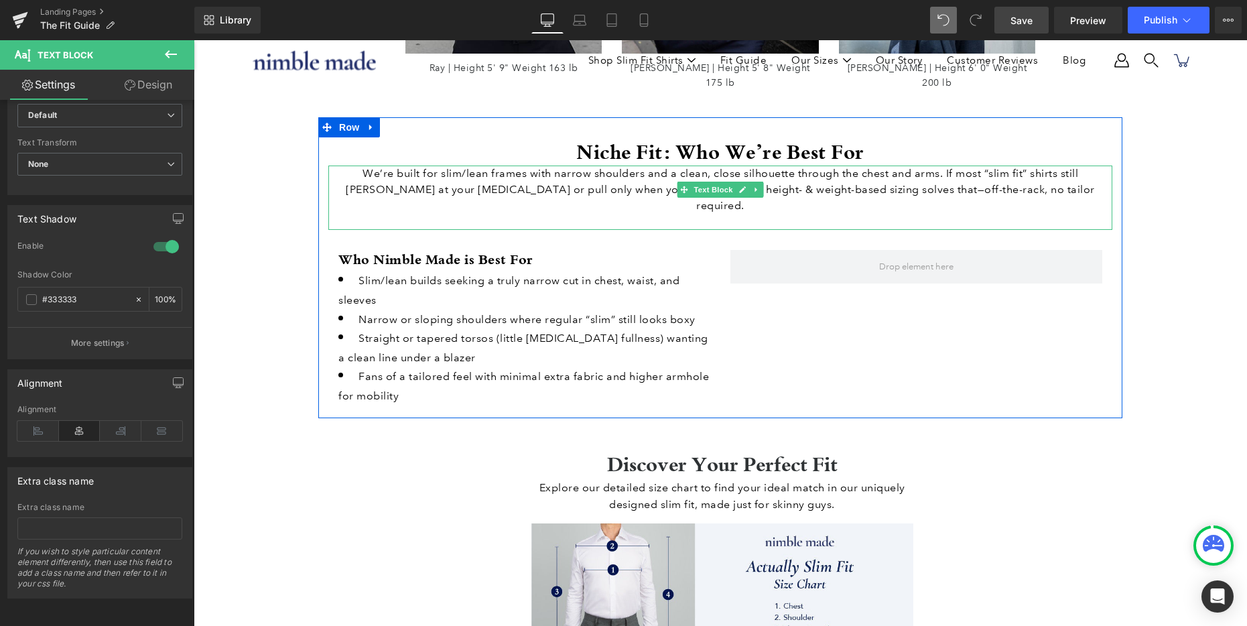
click at [724, 214] on p at bounding box center [720, 222] width 784 height 16
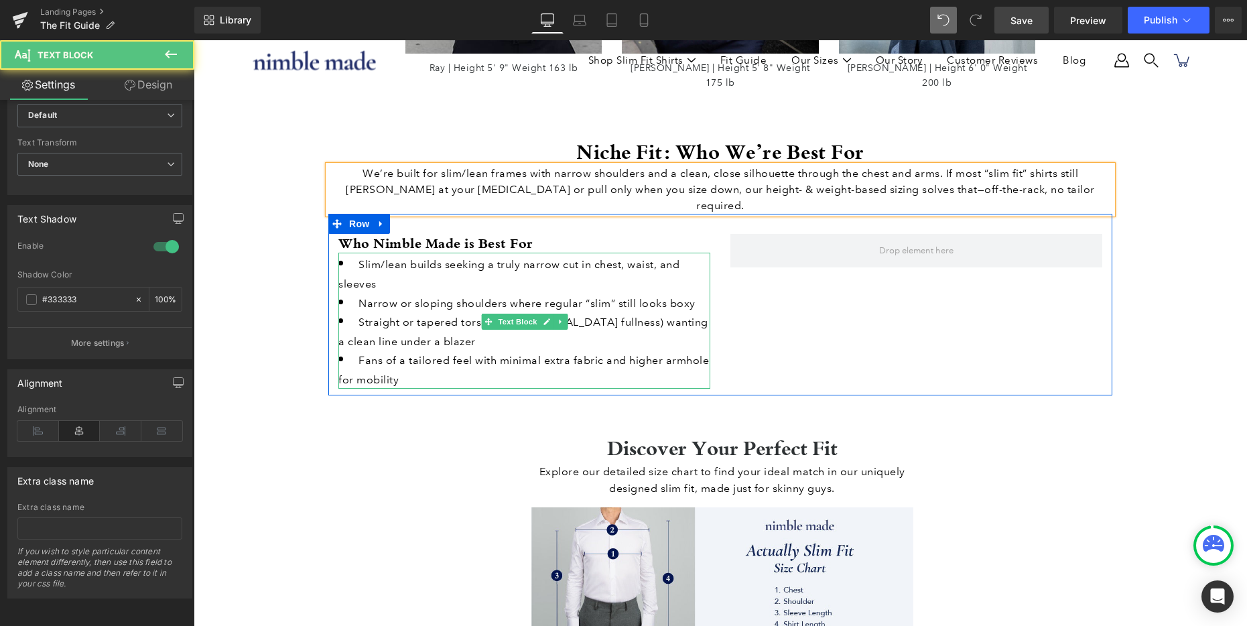
click at [523, 256] on li "Slim/lean builds seeking a truly narrow cut in chest, waist, and sleeves" at bounding box center [524, 273] width 372 height 38
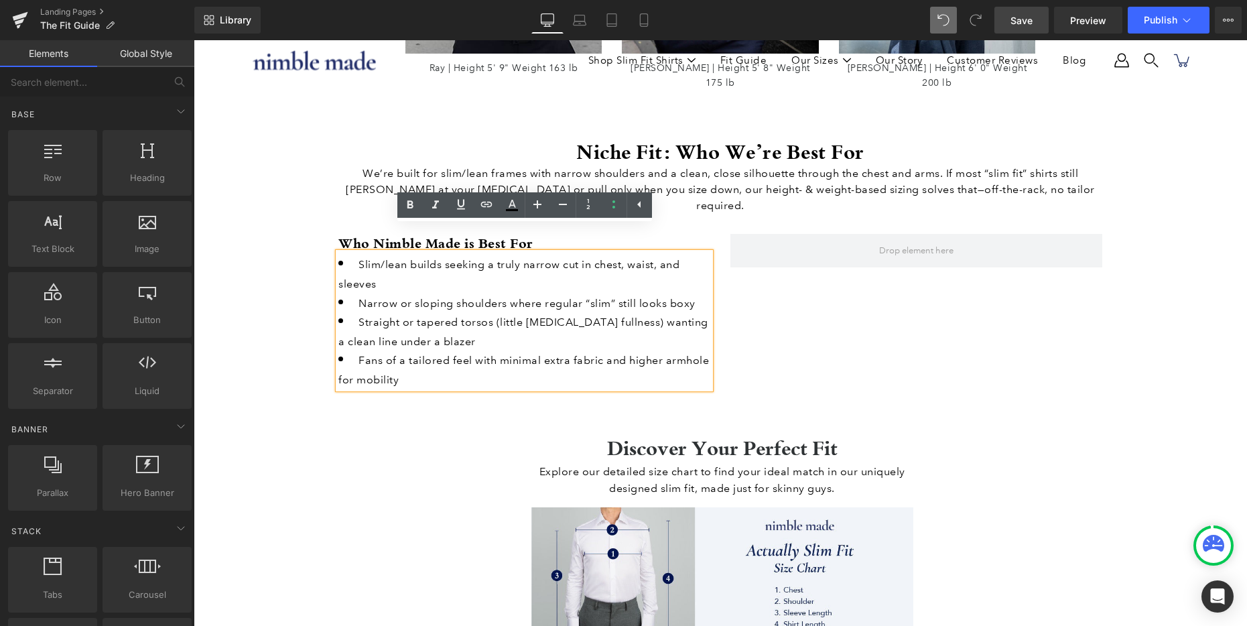
click at [267, 342] on div "How Our Sizing Works Heading We build sizes by height & weight for a precise, a…" at bounding box center [720, 267] width 1053 height 3574
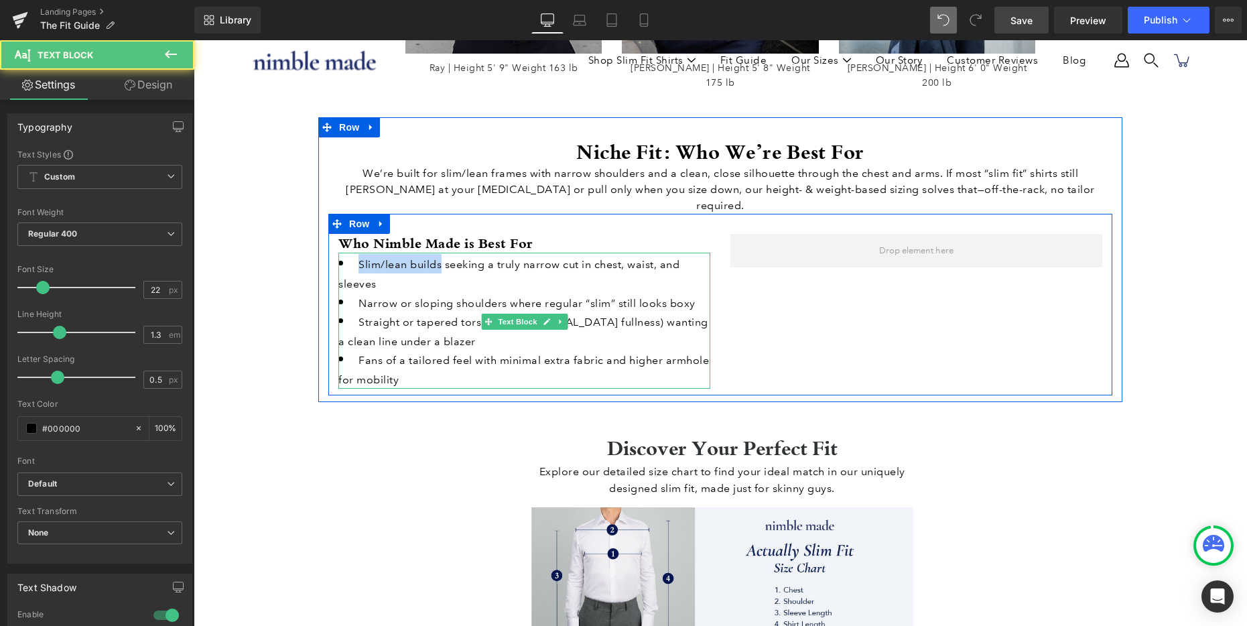
drag, startPoint x: 441, startPoint y: 238, endPoint x: 348, endPoint y: 238, distance: 92.5
click at [348, 254] on li "Slim/lean builds seeking a truly narrow cut in chest, waist, and sleeves" at bounding box center [524, 273] width 372 height 38
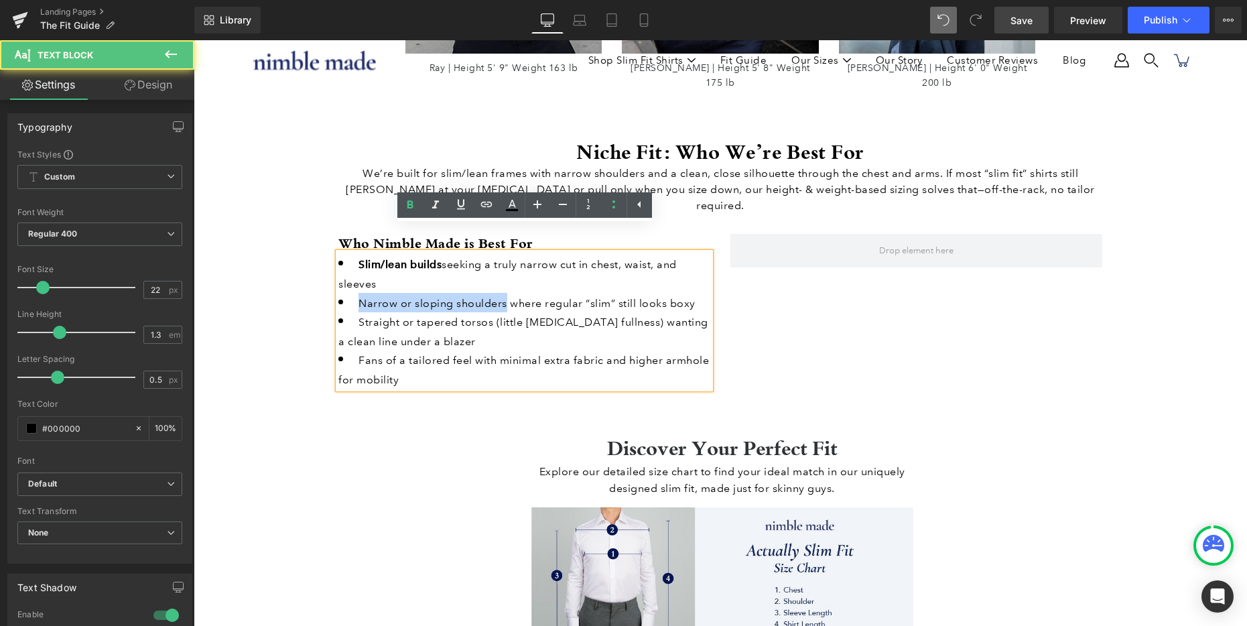
drag, startPoint x: 478, startPoint y: 278, endPoint x: 338, endPoint y: 280, distance: 139.4
click at [338, 293] on li "Narrow or sloping shoulders where regular “slim” still looks boxy" at bounding box center [524, 302] width 372 height 19
click at [490, 314] on li "Straight or tapered torsos (little [MEDICAL_DATA] fullness) wanting a clean lin…" at bounding box center [524, 331] width 372 height 38
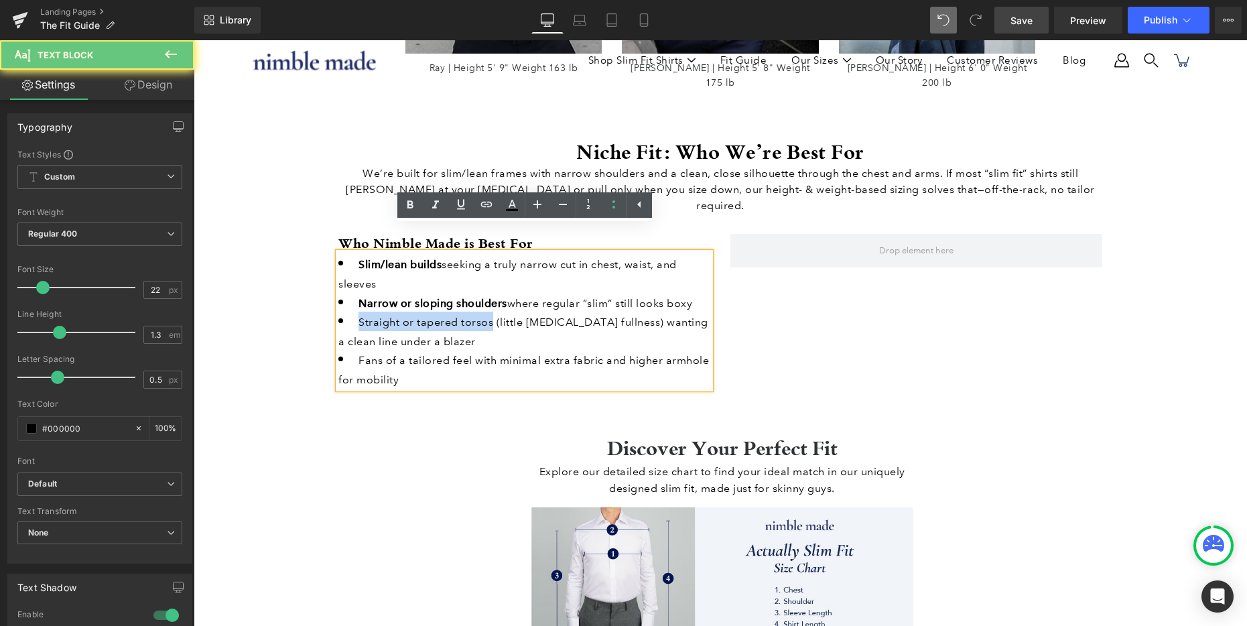
drag, startPoint x: 488, startPoint y: 298, endPoint x: 346, endPoint y: 299, distance: 141.4
click at [346, 312] on li "Straight or tapered torsos (little [MEDICAL_DATA] fullness) wanting a clean lin…" at bounding box center [524, 331] width 372 height 38
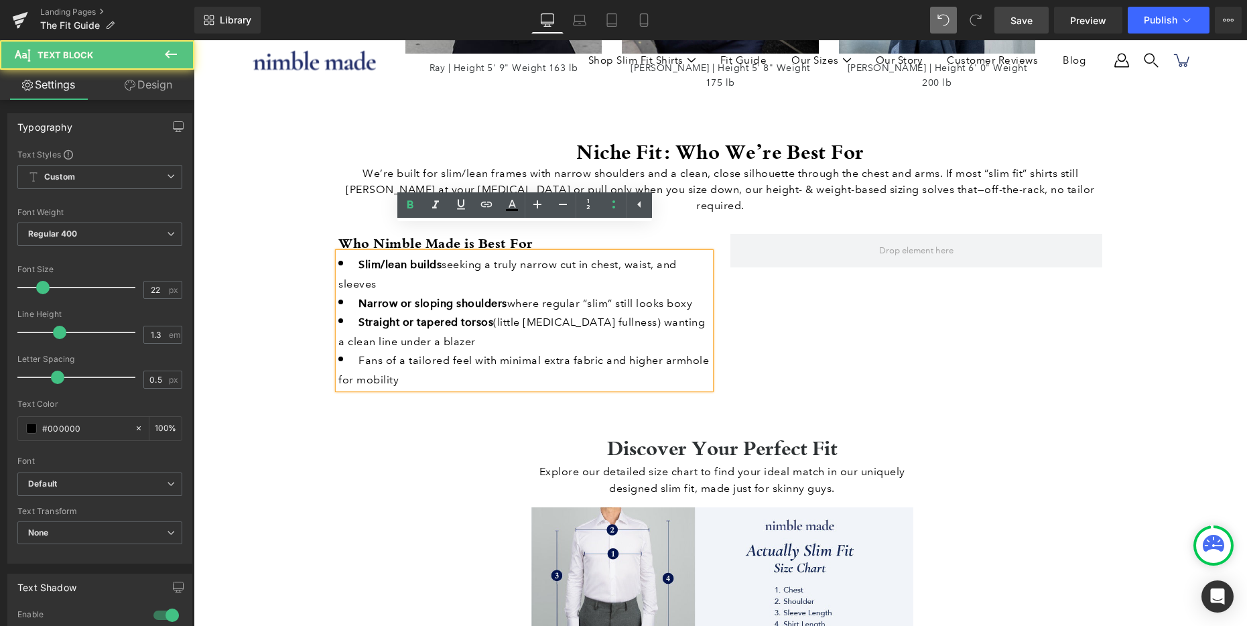
click at [417, 354] on span "Fans of a tailored feel with minimal extra fabric and higher armhole for mobili…" at bounding box center [523, 370] width 371 height 32
click at [494, 354] on span "Fans of a tailored feel with minimal extra fabric and higher armhole for mobili…" at bounding box center [523, 370] width 371 height 32
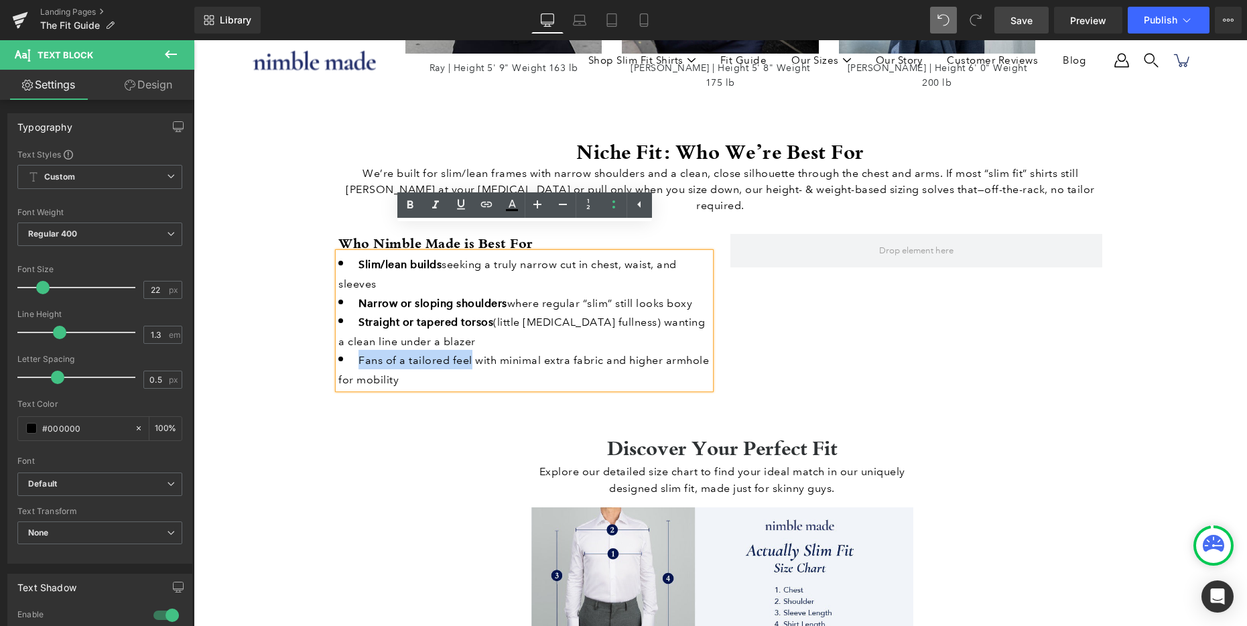
drag, startPoint x: 358, startPoint y: 338, endPoint x: 471, endPoint y: 338, distance: 112.6
click at [471, 354] on span "Fans of a tailored feel with minimal extra fabric and higher armhole for mobili…" at bounding box center [523, 370] width 371 height 32
click at [922, 298] on div "Who Nimble Made is Best For Heading Slim/lean builds seeking a truly narrow cut…" at bounding box center [720, 305] width 784 height 182
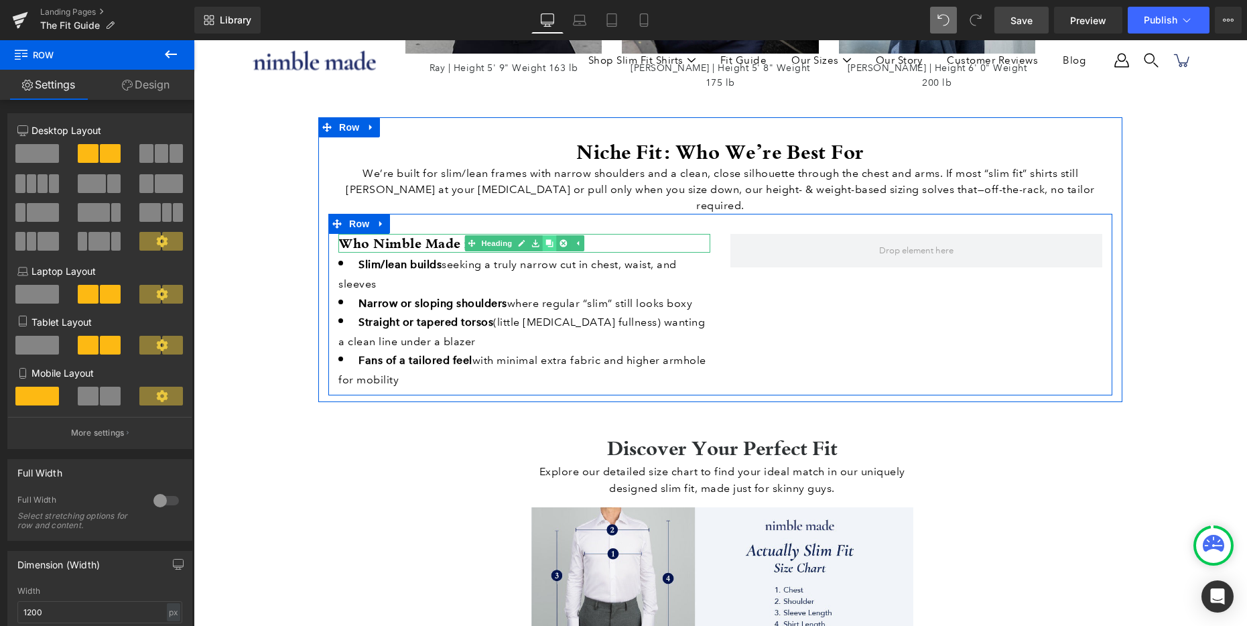
click at [550, 240] on icon at bounding box center [548, 243] width 7 height 7
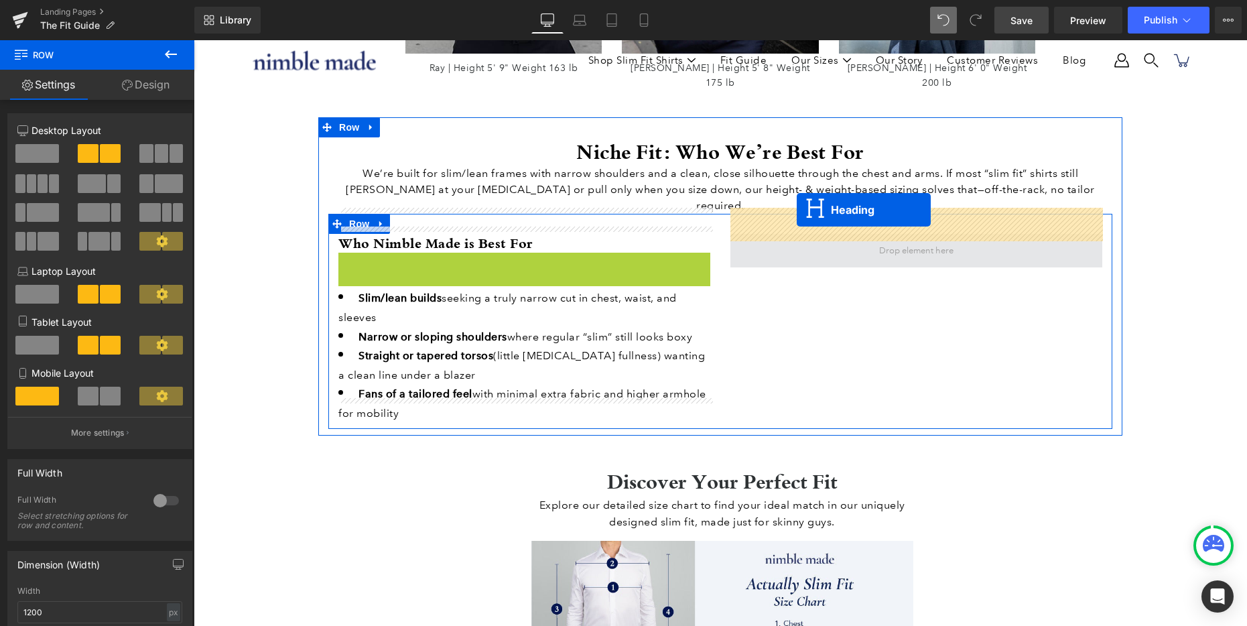
drag, startPoint x: 600, startPoint y: 219, endPoint x: 797, endPoint y: 210, distance: 196.5
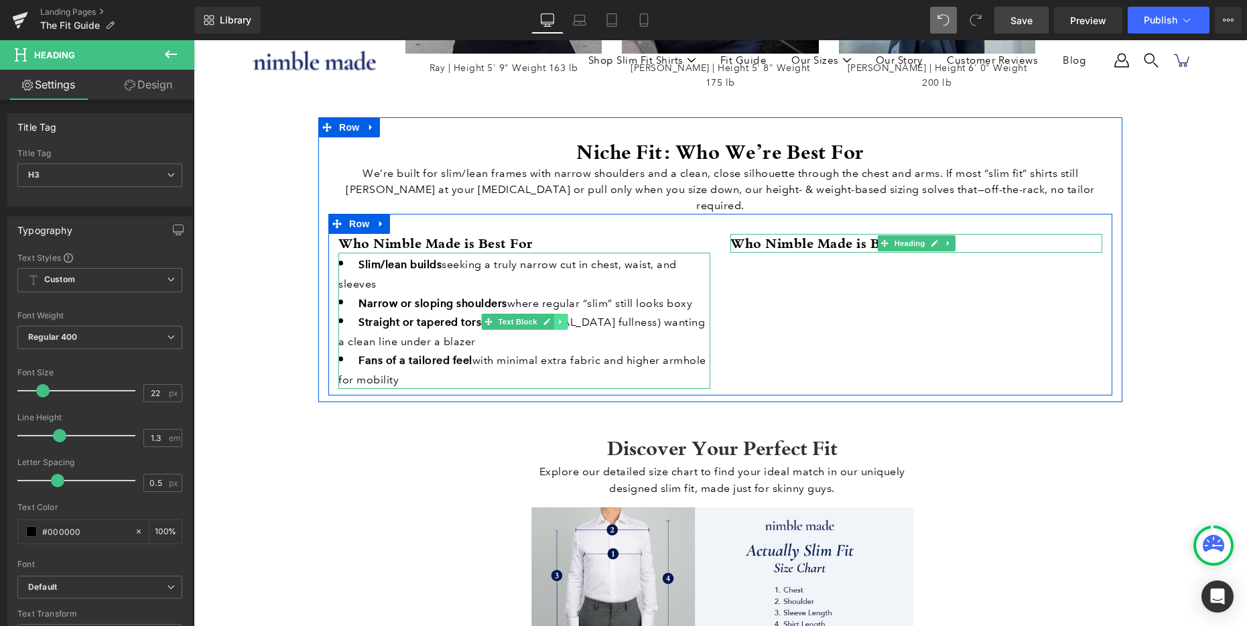
click at [559, 320] on icon at bounding box center [560, 322] width 2 height 5
click at [555, 318] on icon at bounding box center [552, 321] width 7 height 7
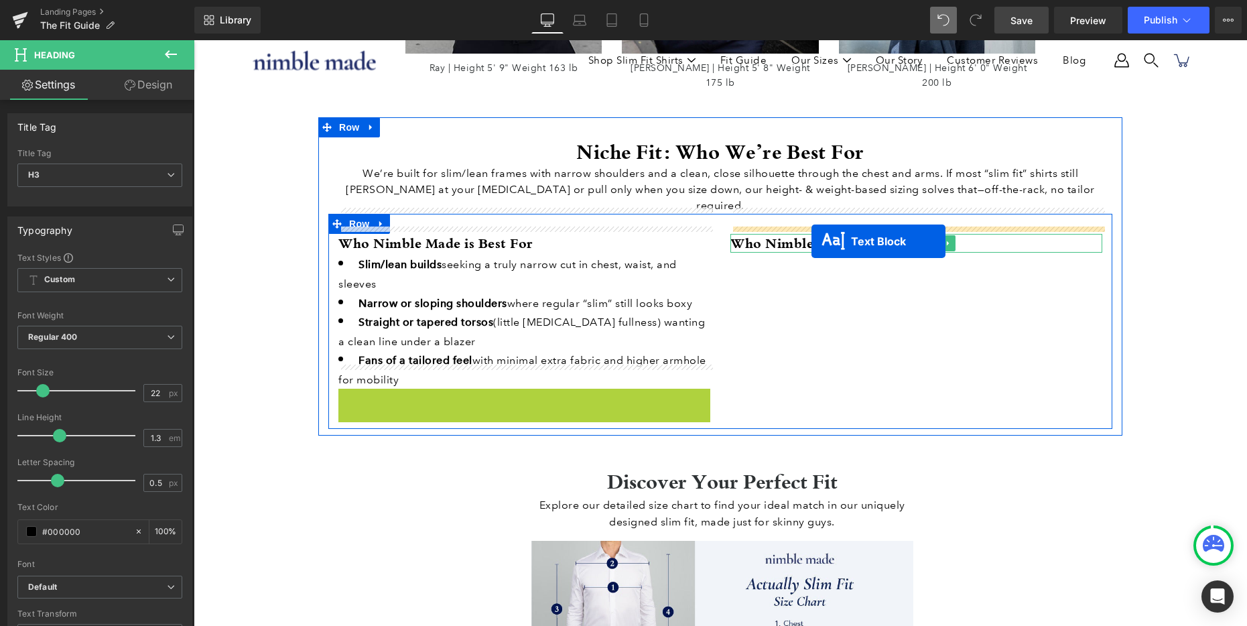
drag, startPoint x: 490, startPoint y: 433, endPoint x: 811, endPoint y: 241, distance: 374.4
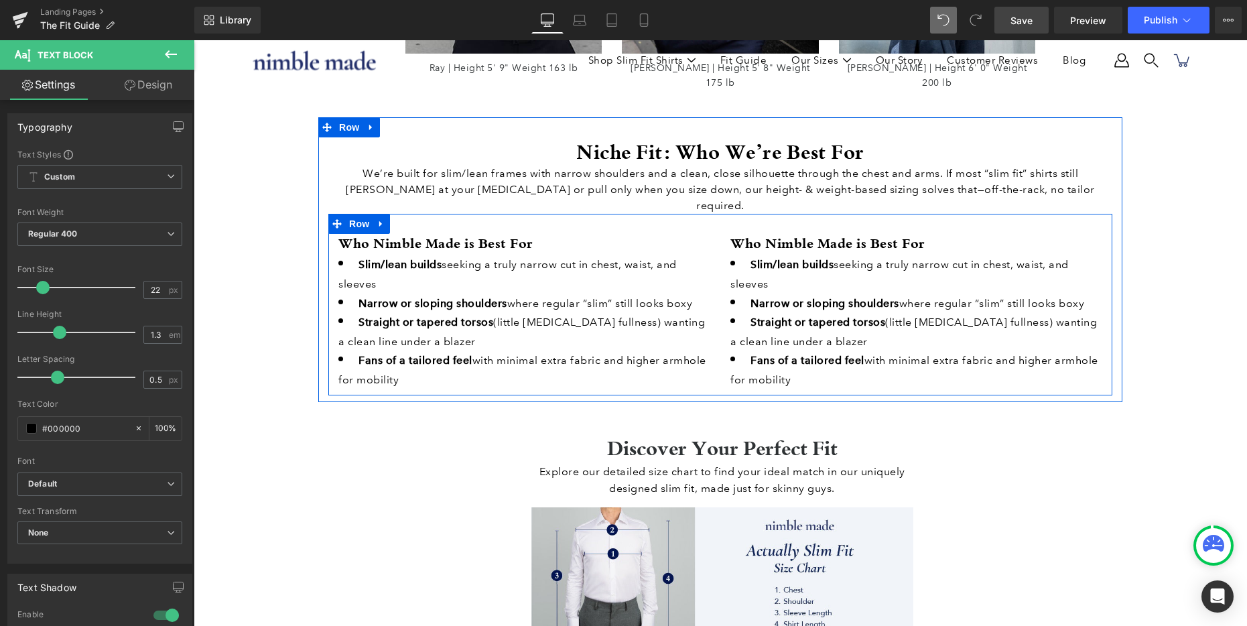
click at [786, 234] on strong "Who Nimble Made is Best For" at bounding box center [827, 243] width 195 height 18
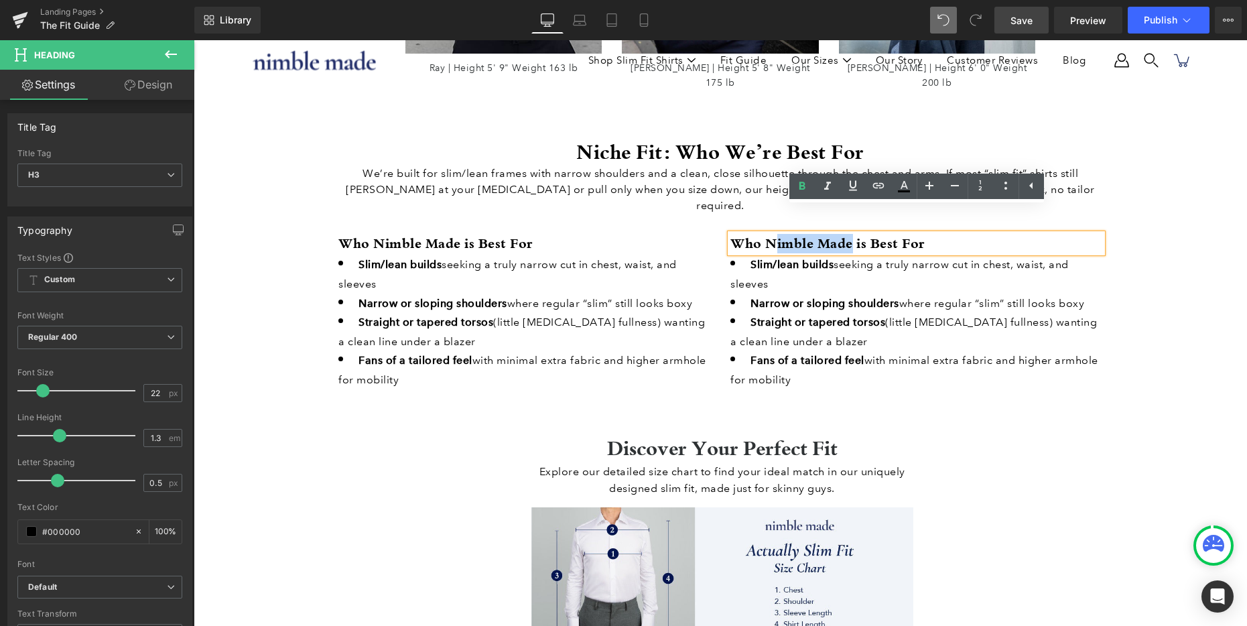
drag, startPoint x: 854, startPoint y: 217, endPoint x: 772, endPoint y: 216, distance: 81.8
click at [772, 234] on strong "Who Nimble Made is Best For" at bounding box center [827, 243] width 195 height 18
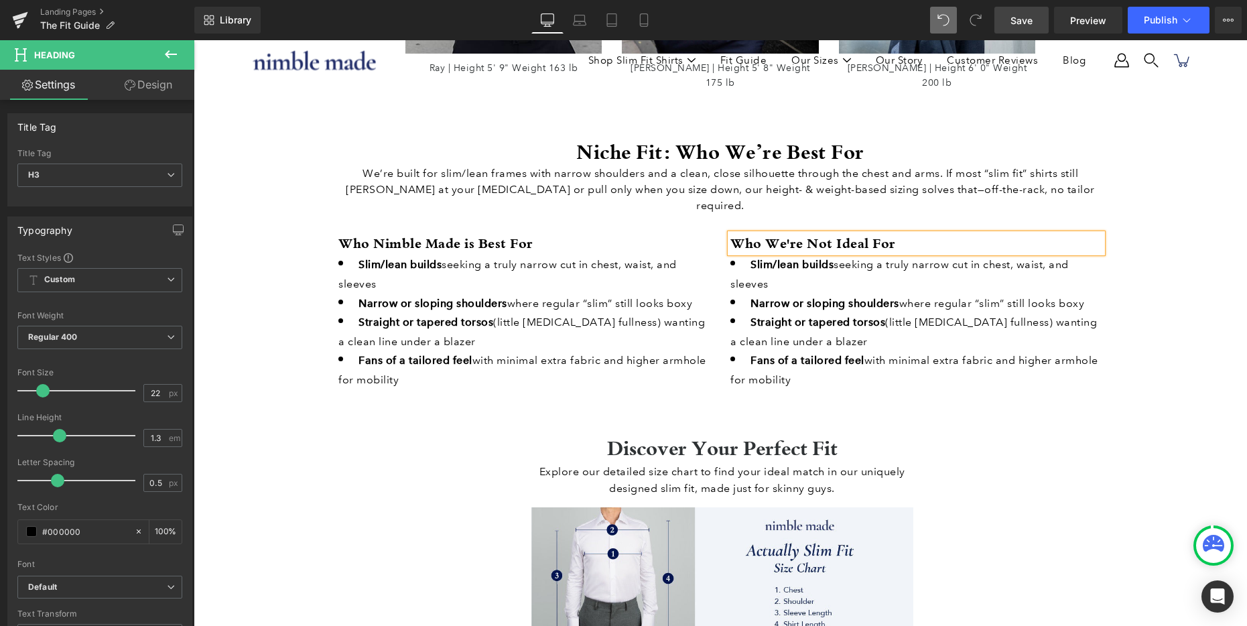
click at [852, 297] on span "Narrow or sloping shoulders" at bounding box center [824, 303] width 149 height 13
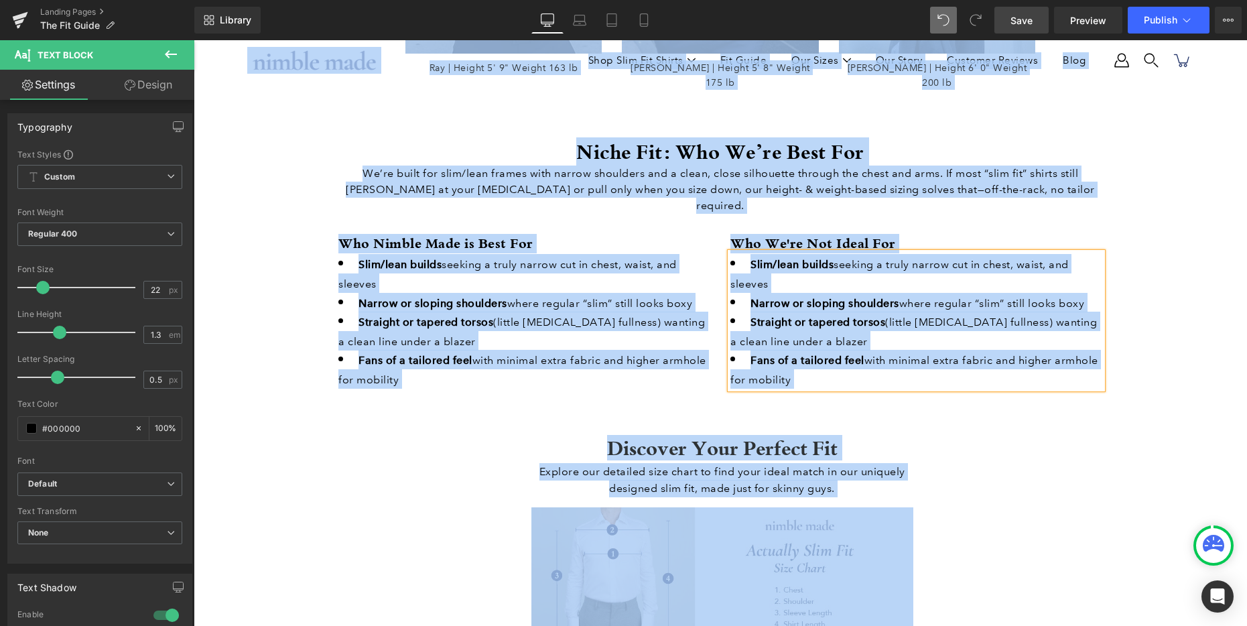
click at [783, 254] on li "Slim/lean builds seeking a truly narrow cut in chest, waist, and sleeves" at bounding box center [916, 273] width 372 height 38
paste div
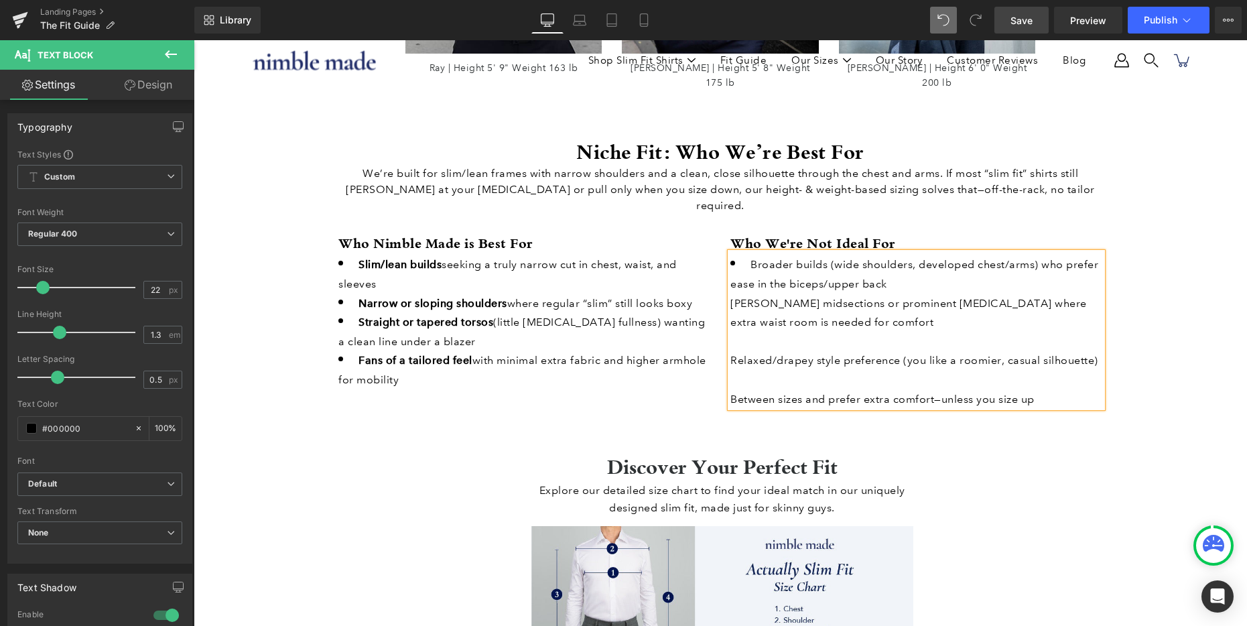
click at [733, 261] on span "Broader builds (wide shoulders, developed chest/arms) who prefer ease in the bi…" at bounding box center [914, 274] width 368 height 32
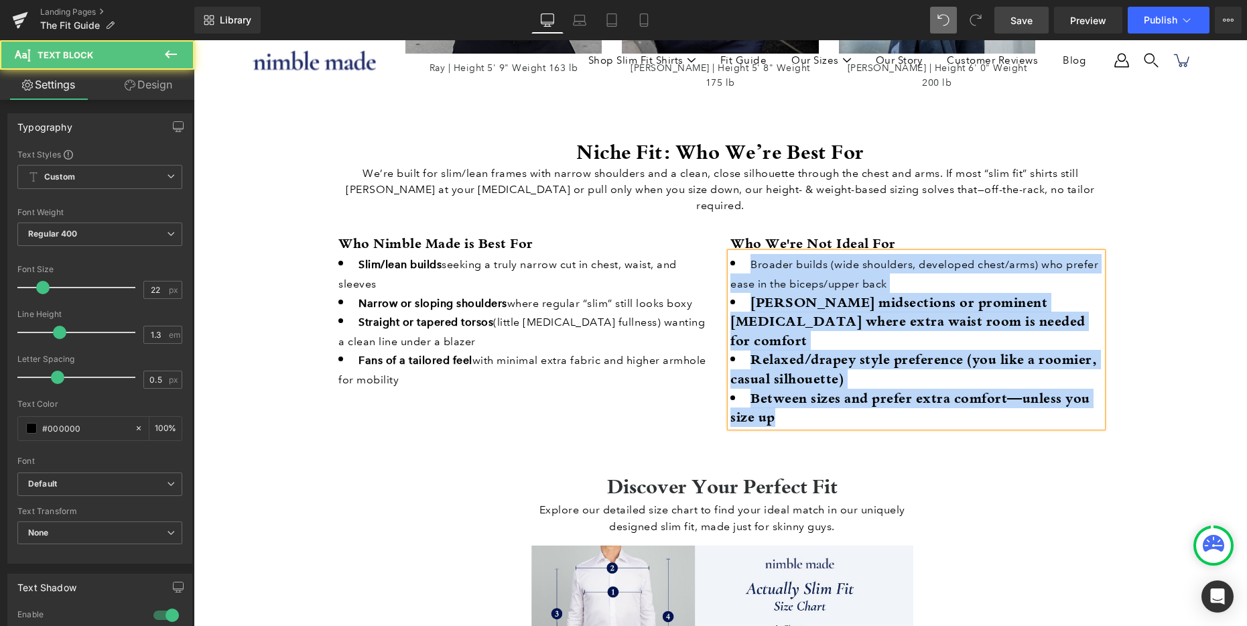
click at [831, 258] on span "Broader builds (wide shoulders, developed chest/arms) who prefer ease in the bi…" at bounding box center [914, 274] width 368 height 32
copy ul "Broader builds (wide shoulders, developed chest/arms) who prefer ease in the bi…"
click at [831, 258] on span "Broader builds (wide shoulders, developed chest/arms) who prefer ease in the bi…" at bounding box center [914, 274] width 368 height 32
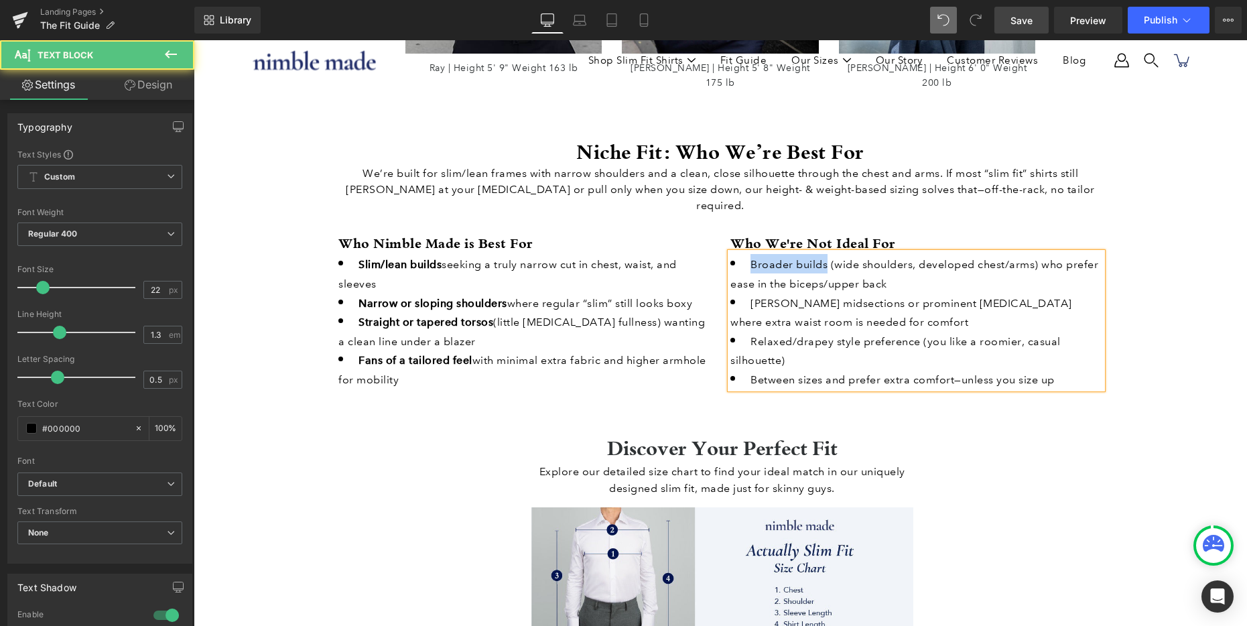
drag, startPoint x: 750, startPoint y: 239, endPoint x: 825, endPoint y: 240, distance: 75.0
click at [825, 258] on span "Broader builds (wide shoulders, developed chest/arms) who prefer ease in the bi…" at bounding box center [914, 274] width 368 height 32
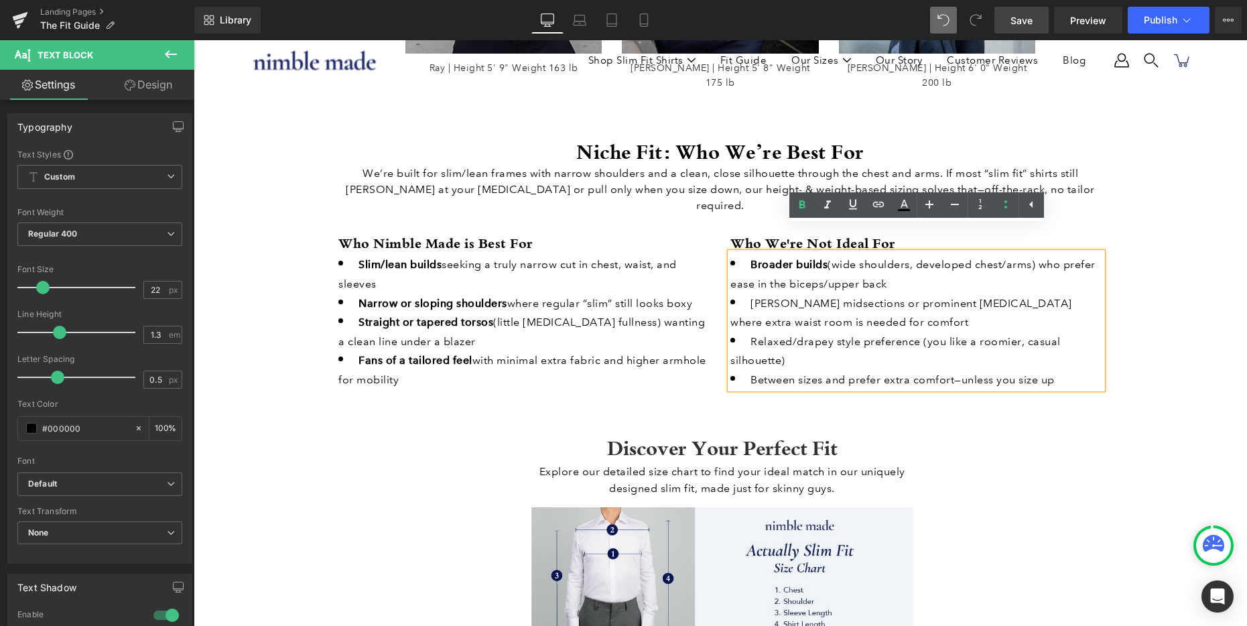
click at [795, 258] on span "Broader builds" at bounding box center [788, 264] width 77 height 13
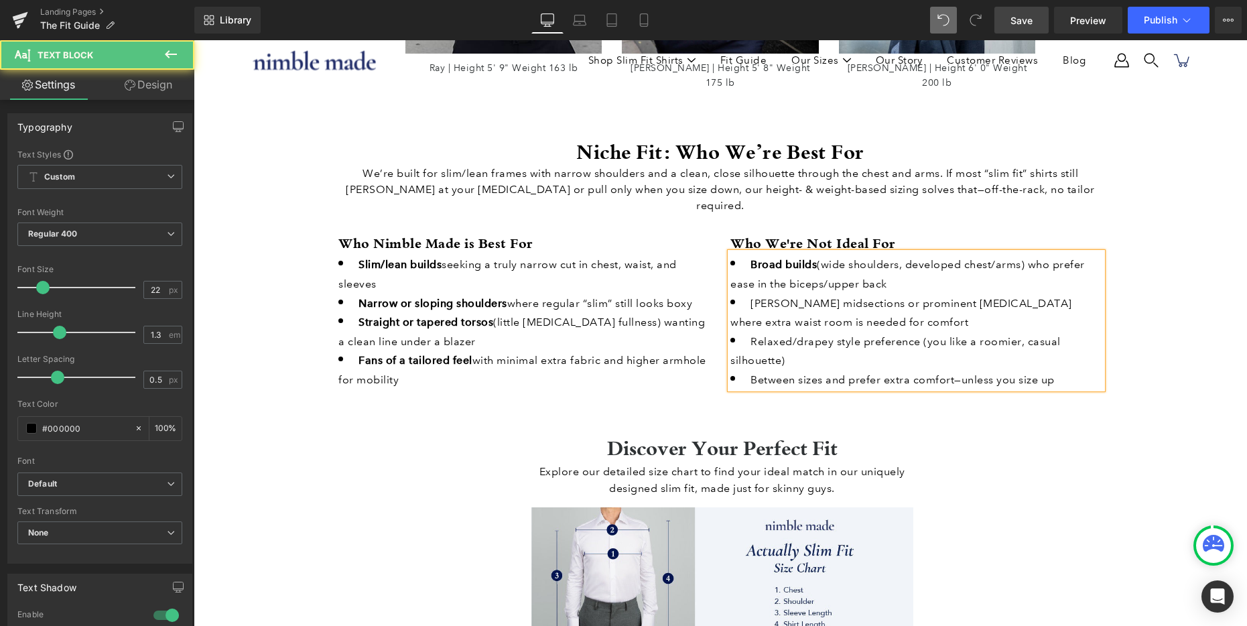
click at [801, 297] on span "[PERSON_NAME] midsections or prominent [MEDICAL_DATA] where extra waist room is…" at bounding box center [901, 313] width 342 height 32
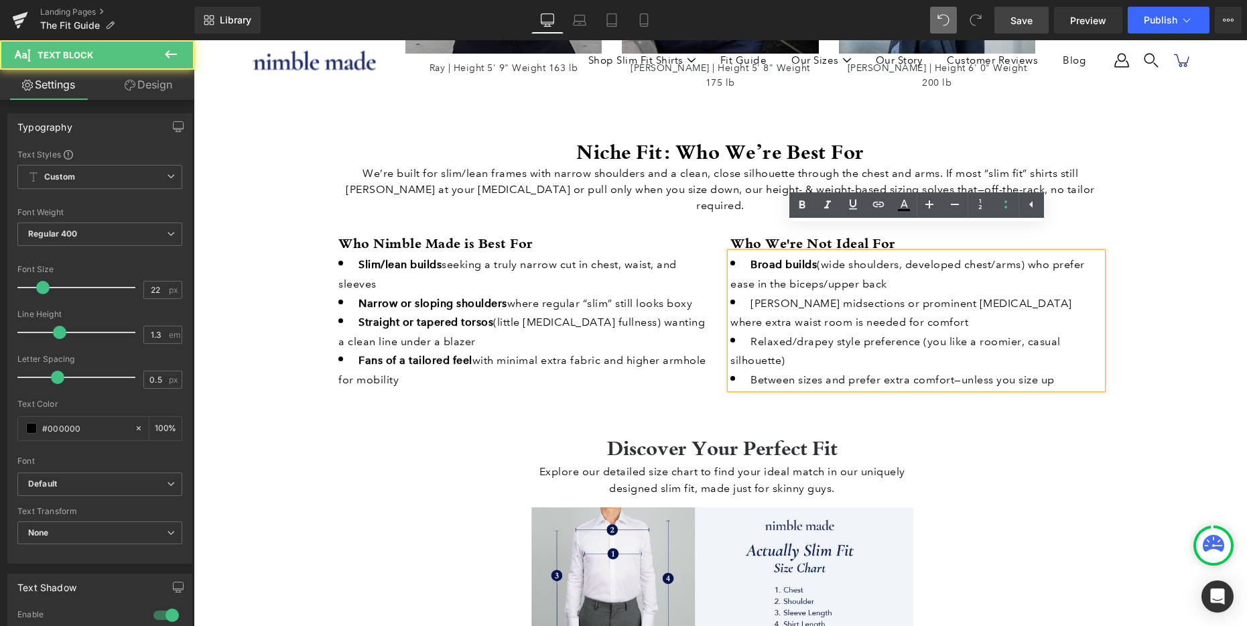
click at [745, 293] on li "[PERSON_NAME] midsections or prominent [MEDICAL_DATA] where extra waist room is…" at bounding box center [916, 312] width 372 height 38
drag, startPoint x: 903, startPoint y: 277, endPoint x: 731, endPoint y: 279, distance: 172.2
click at [731, 293] on li "[PERSON_NAME] midsections or prominent [MEDICAL_DATA] where extra waist room is…" at bounding box center [916, 312] width 372 height 38
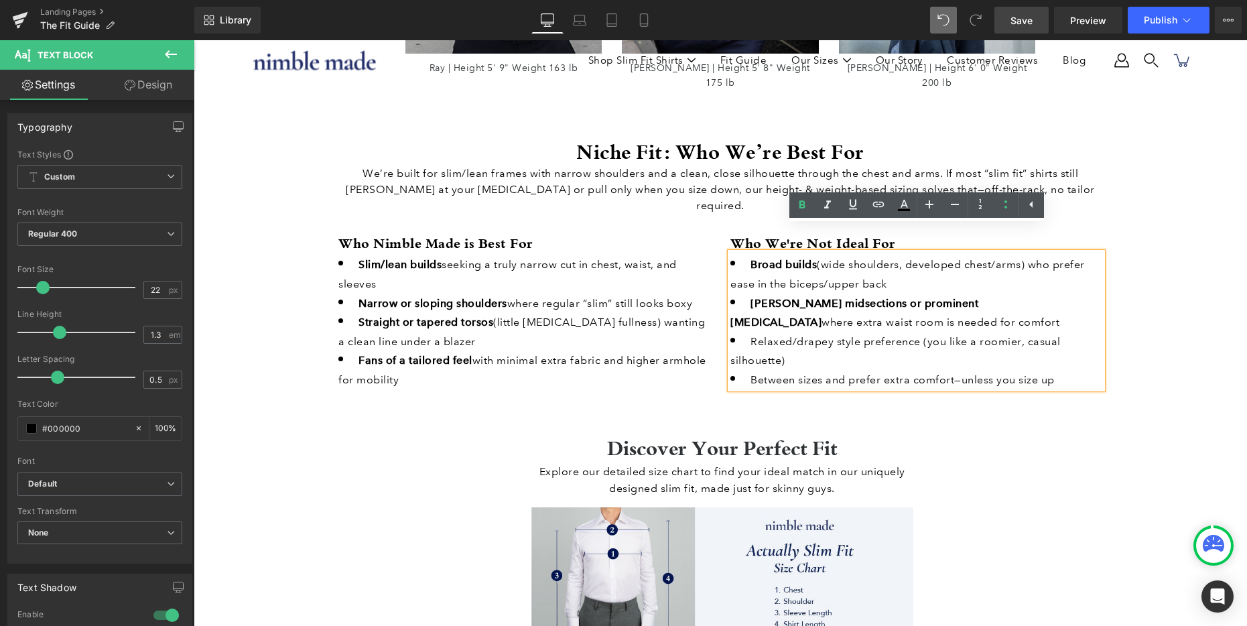
click at [884, 301] on li "[PERSON_NAME] midsections or prominent [MEDICAL_DATA] where extra waist room is…" at bounding box center [916, 312] width 372 height 38
click at [841, 335] on span "Relaxed/drapey style preference (you like a roomier, casual silhouette)" at bounding box center [895, 351] width 330 height 32
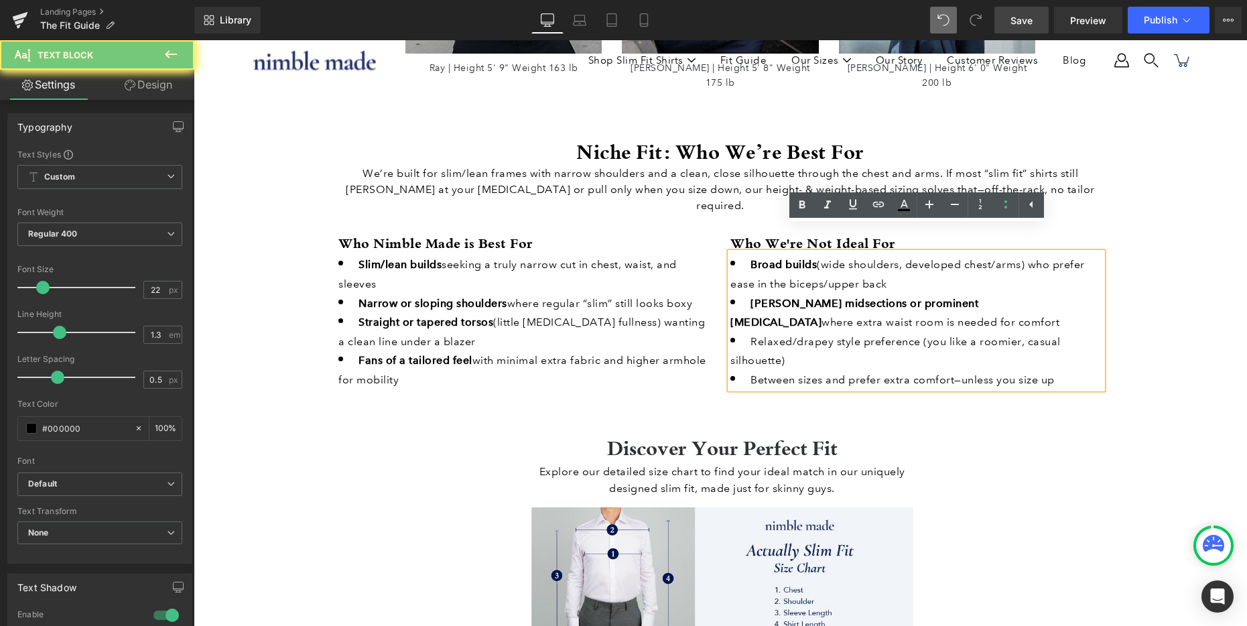
click at [831, 335] on span "Relaxed/drapey style preference (you like a roomier, casual silhouette)" at bounding box center [895, 351] width 330 height 32
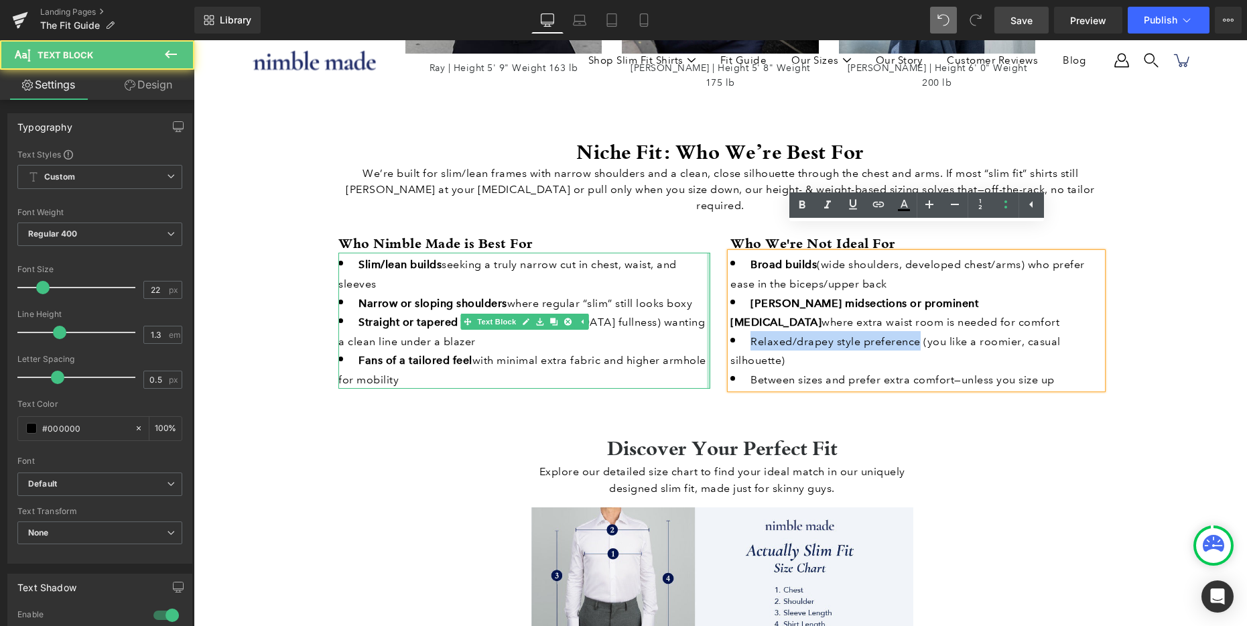
drag, startPoint x: 917, startPoint y: 316, endPoint x: 708, endPoint y: 316, distance: 208.4
click at [708, 316] on div "Who Nimble Made is Best For Heading Slim/lean builds seeking a truly narrow cut…" at bounding box center [720, 305] width 784 height 182
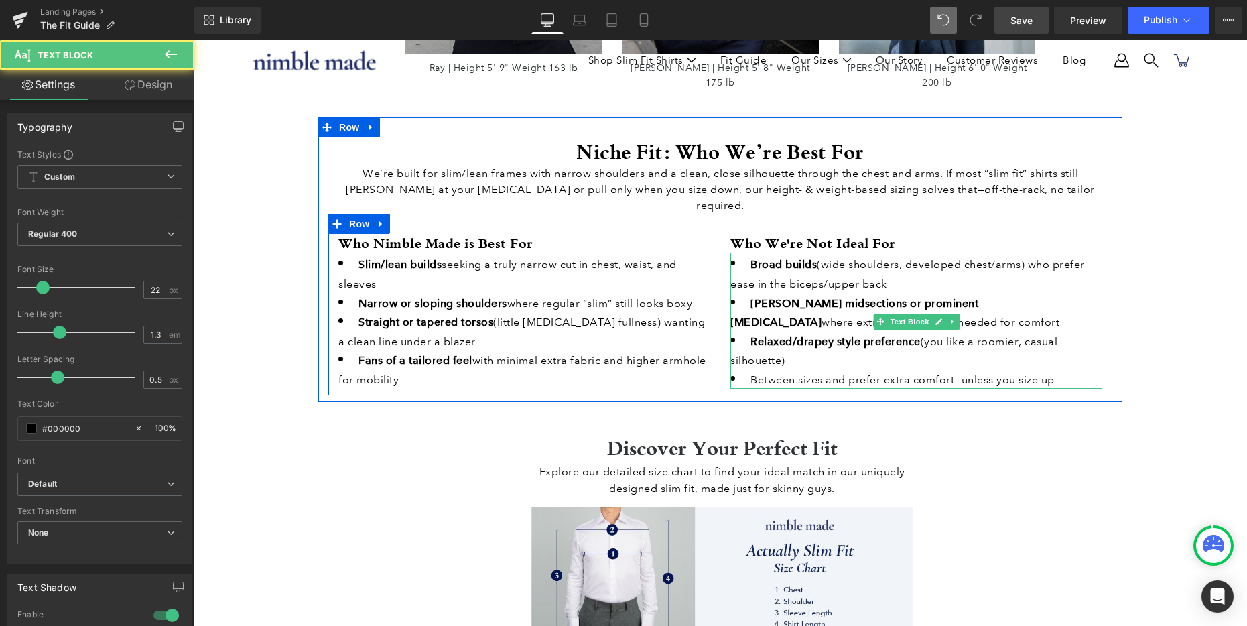
click at [797, 373] on span "Between sizes and prefer extra comfort—unless you size up" at bounding box center [902, 379] width 304 height 13
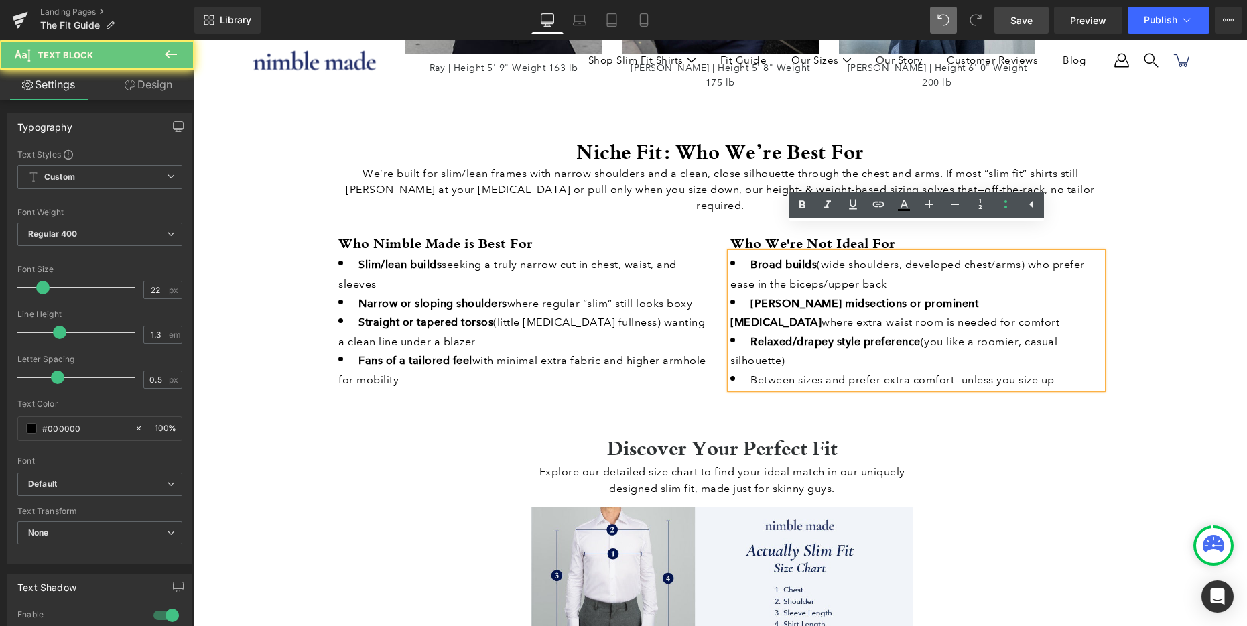
click at [851, 373] on span "Between sizes and prefer extra comfort—unless you size up" at bounding box center [902, 379] width 304 height 13
click at [758, 373] on span "Between sizes and prefer extra comfort—unless you size up" at bounding box center [902, 379] width 304 height 13
click at [918, 373] on span "Between sizes and prefer extra comfort—unless you size up" at bounding box center [902, 379] width 304 height 13
click at [975, 373] on span "Between sizes and prefer extra comfort—unless you size up" at bounding box center [902, 379] width 304 height 13
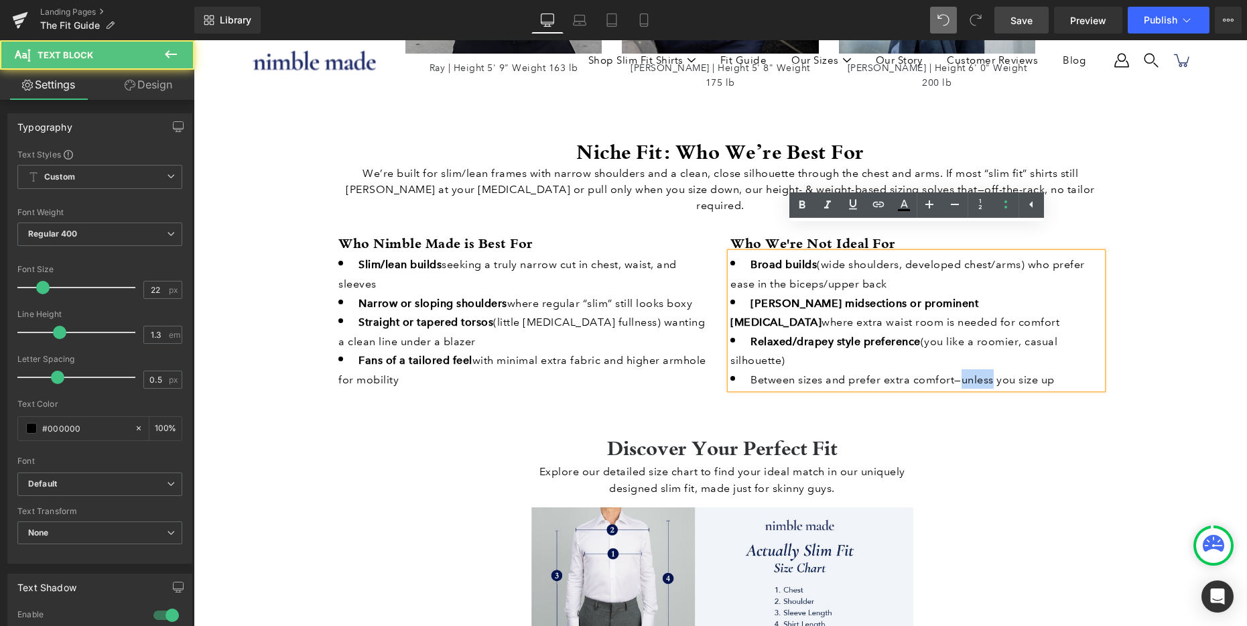
click at [975, 373] on span "Between sizes and prefer extra comfort—unless you size up" at bounding box center [902, 379] width 304 height 13
click at [874, 373] on span "Between sizes and prefer extra comfort—unless you size up" at bounding box center [902, 379] width 304 height 13
click at [947, 334] on li "Relaxed/drapey style preference (you like a roomier, casual silhouette)" at bounding box center [916, 350] width 372 height 38
click at [750, 373] on span "Between sizes and prefer extra comfort—unless you size up" at bounding box center [902, 379] width 304 height 13
click at [905, 331] on li "Relaxed/drapey style preference (you like a roomier, casual silhouette)" at bounding box center [916, 350] width 372 height 38
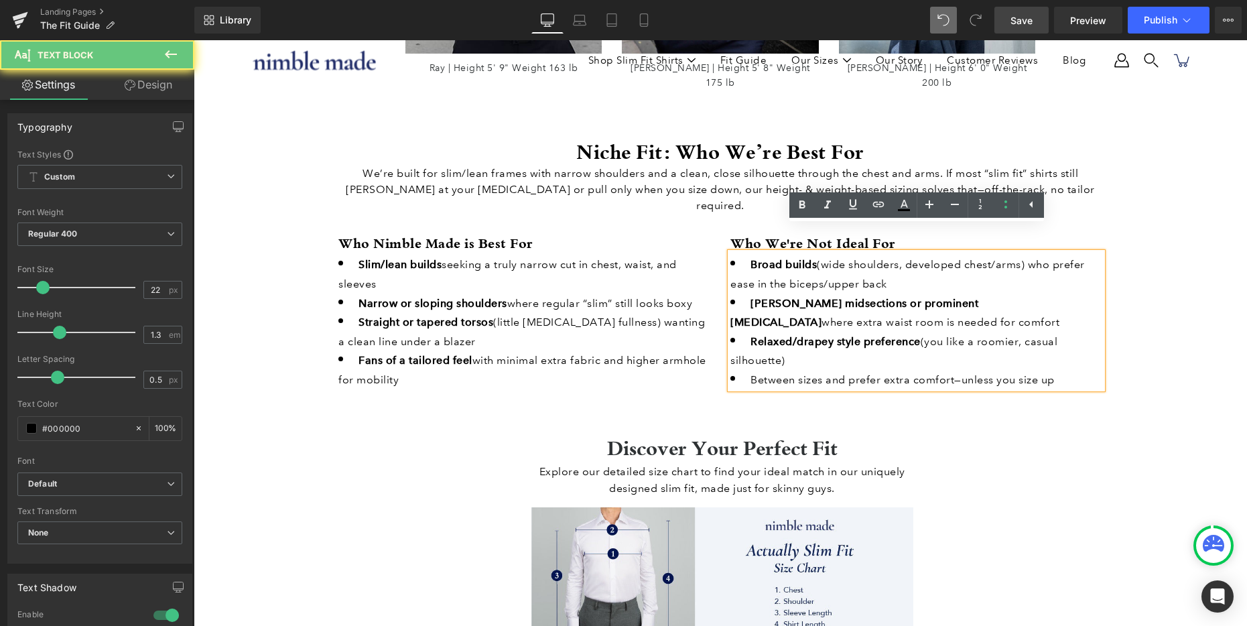
click at [898, 297] on li "[PERSON_NAME] midsections or prominent [MEDICAL_DATA] where extra waist room is…" at bounding box center [916, 312] width 372 height 38
click at [756, 373] on span "Between sizes and prefer extra comfort—unless you size up" at bounding box center [902, 379] width 304 height 13
click at [836, 373] on span "Between sizes and prefer extra comfort—unless you size up" at bounding box center [902, 379] width 304 height 13
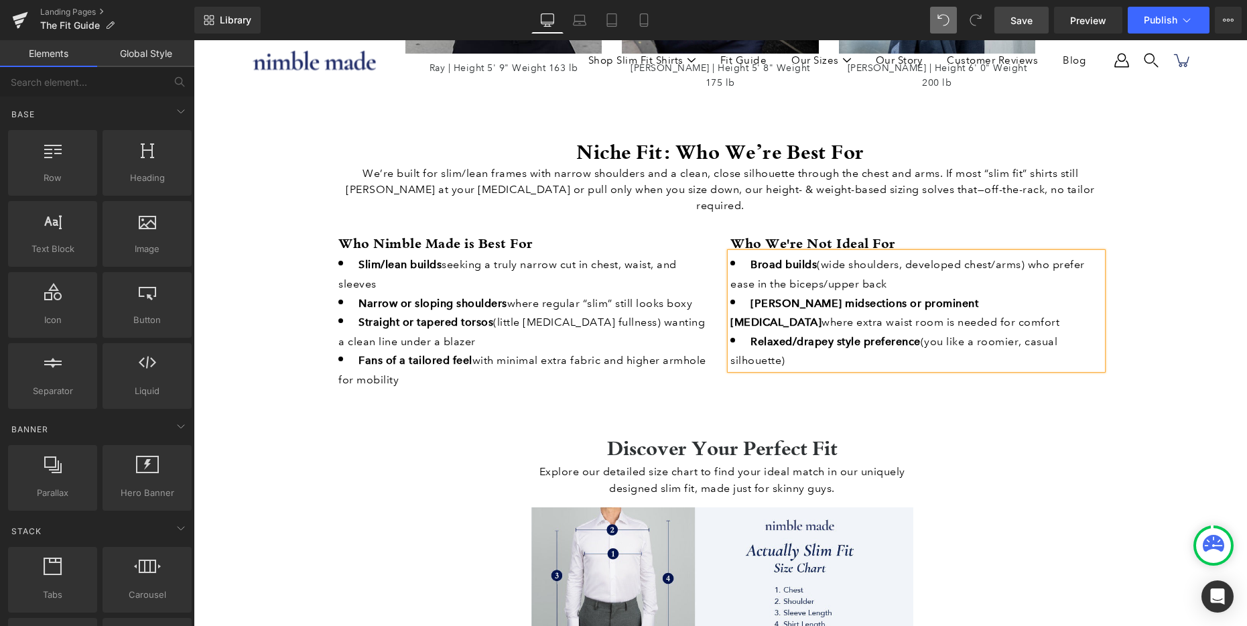
click at [1183, 206] on div "How Our Sizing Works Heading We build sizes by height & weight for a precise, a…" at bounding box center [720, 267] width 1053 height 3574
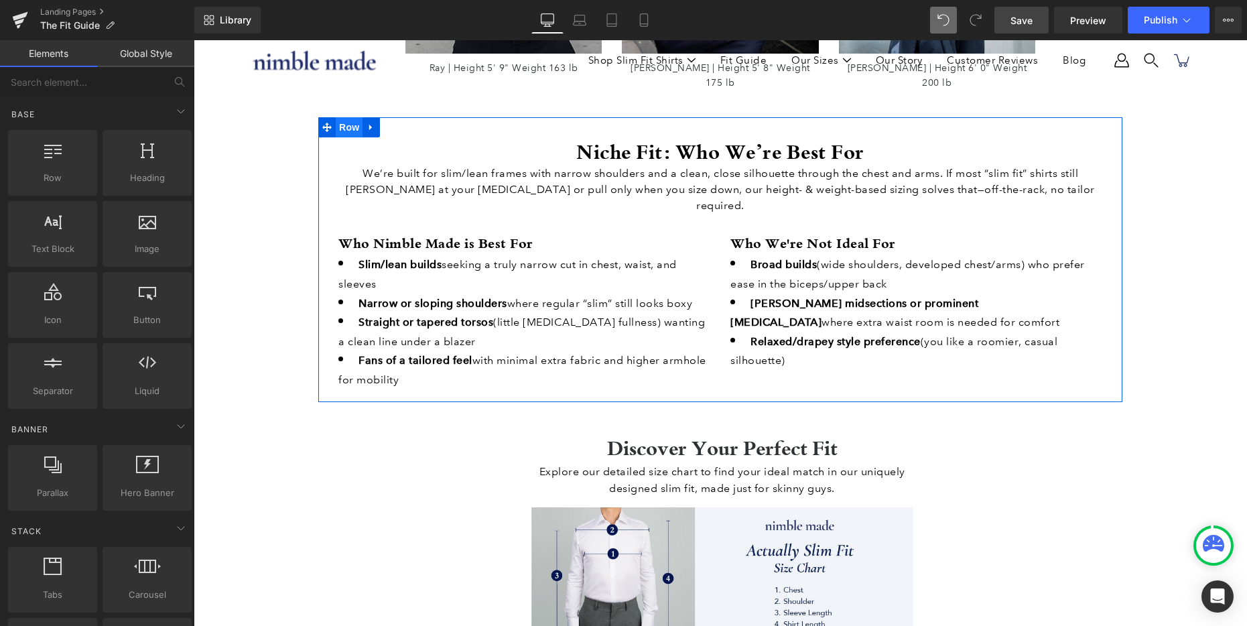
click at [344, 117] on span "Row" at bounding box center [349, 127] width 27 height 20
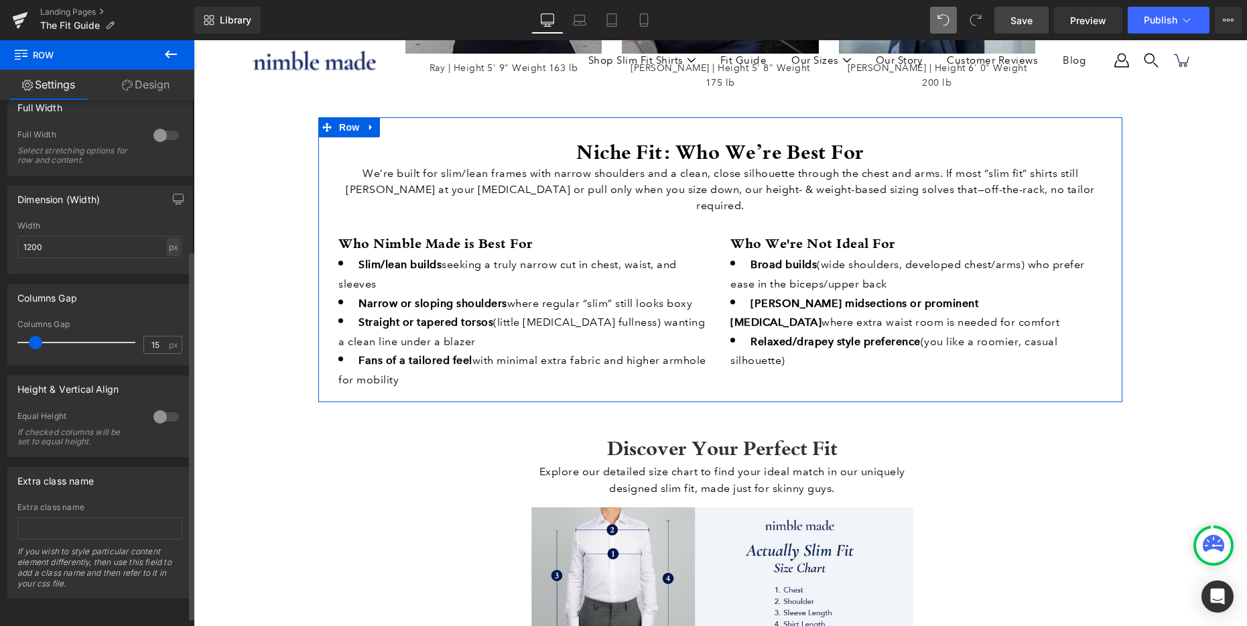
scroll to position [226, 0]
click at [157, 86] on link "Design" at bounding box center [145, 85] width 97 height 30
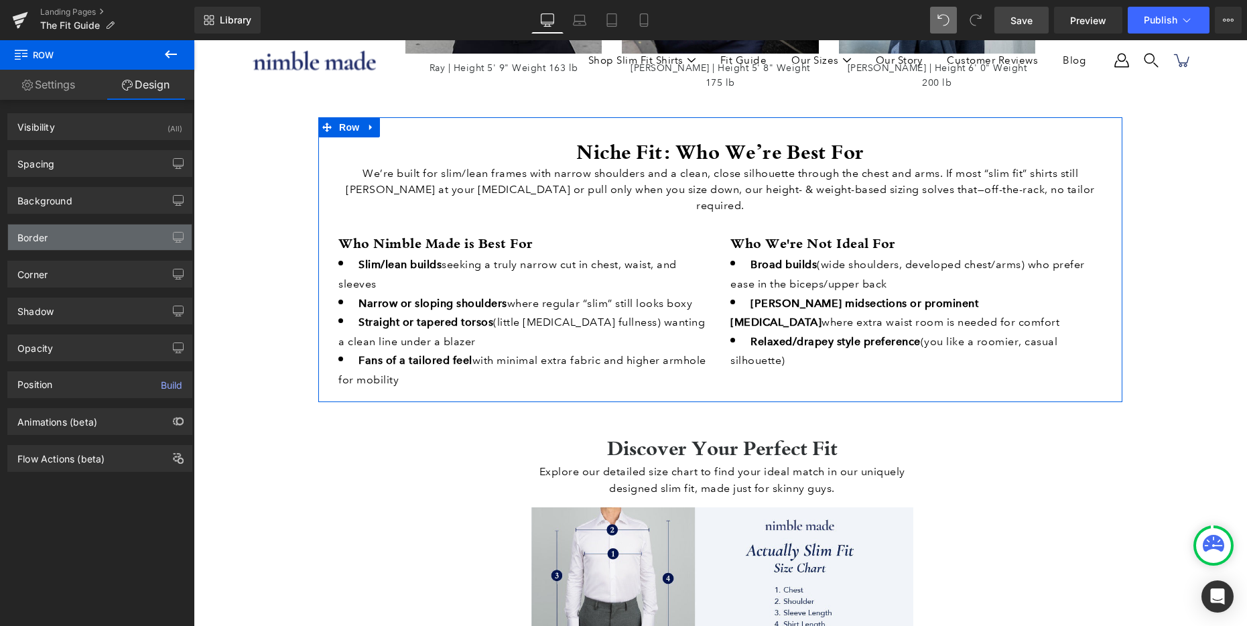
type input "#000000"
type input "100"
type input "0"
click at [94, 243] on div "Border" at bounding box center [100, 236] width 184 height 25
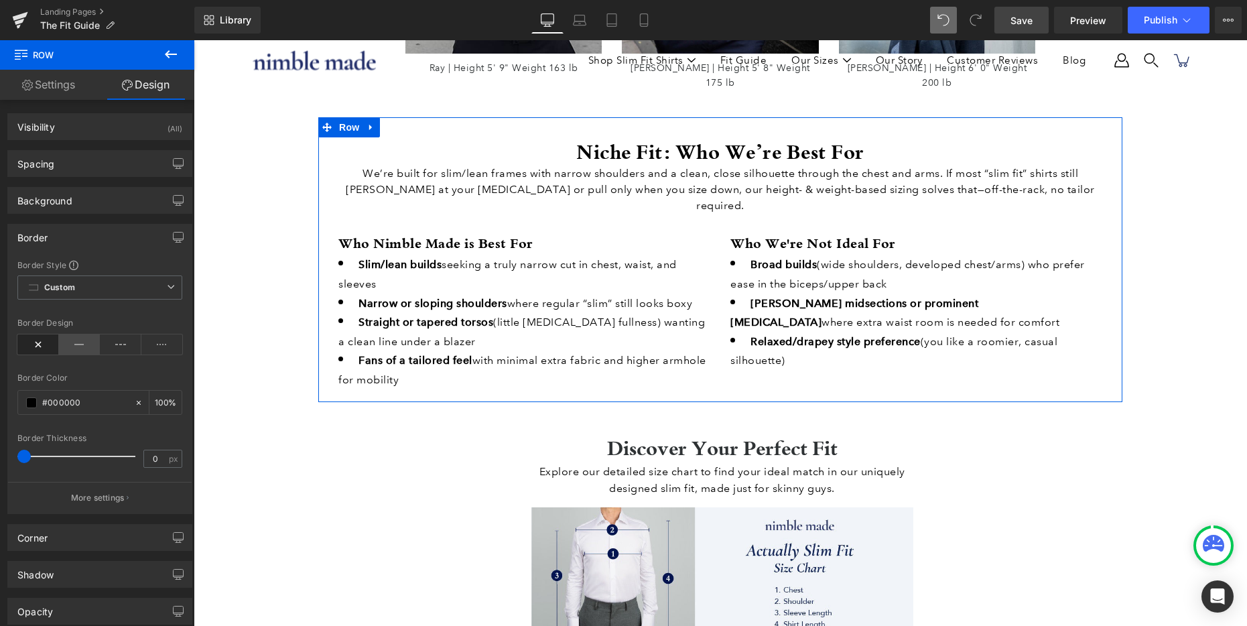
click at [72, 336] on icon at bounding box center [80, 344] width 42 height 20
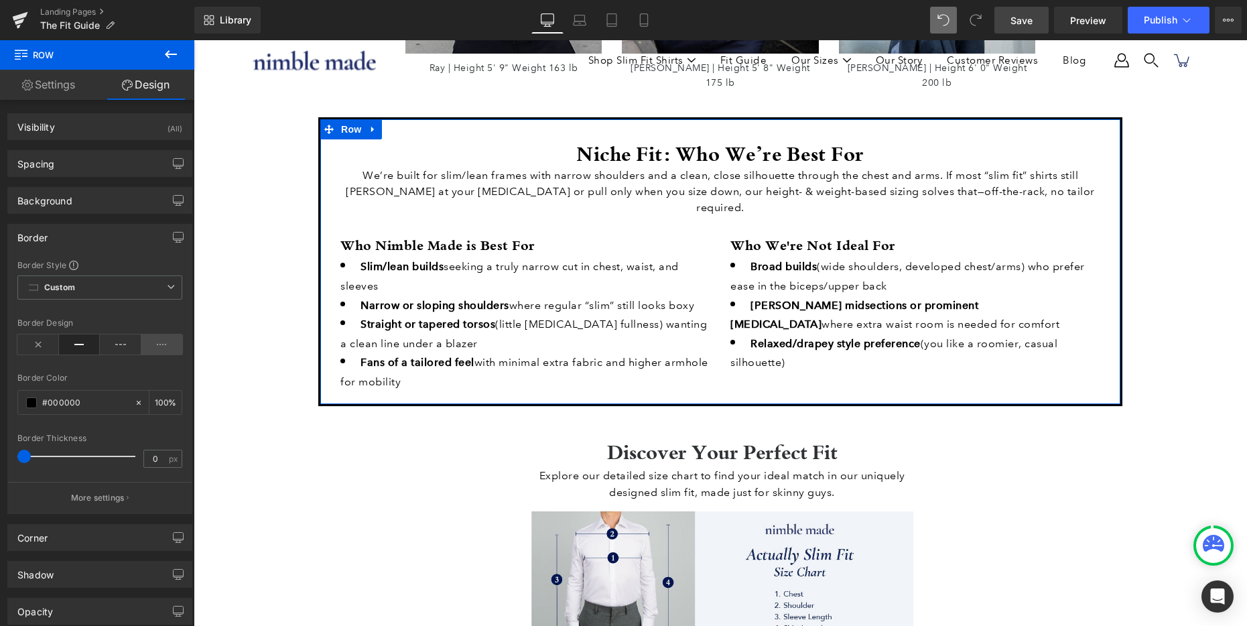
click at [165, 344] on icon at bounding box center [162, 344] width 42 height 20
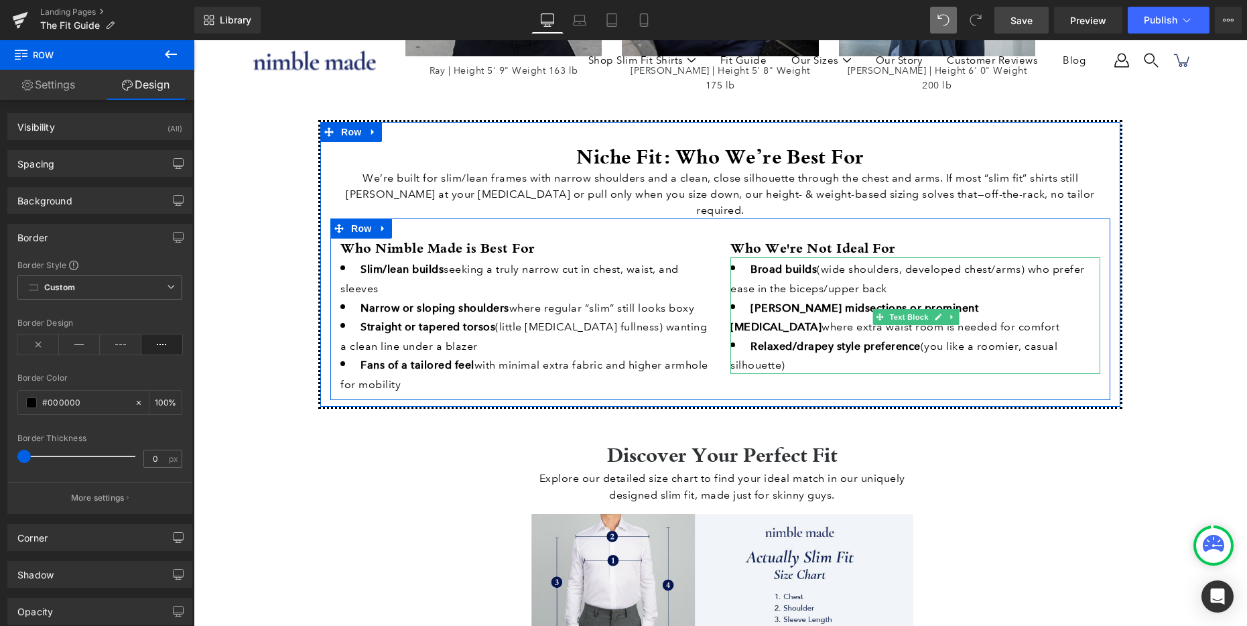
scroll to position [1624, 0]
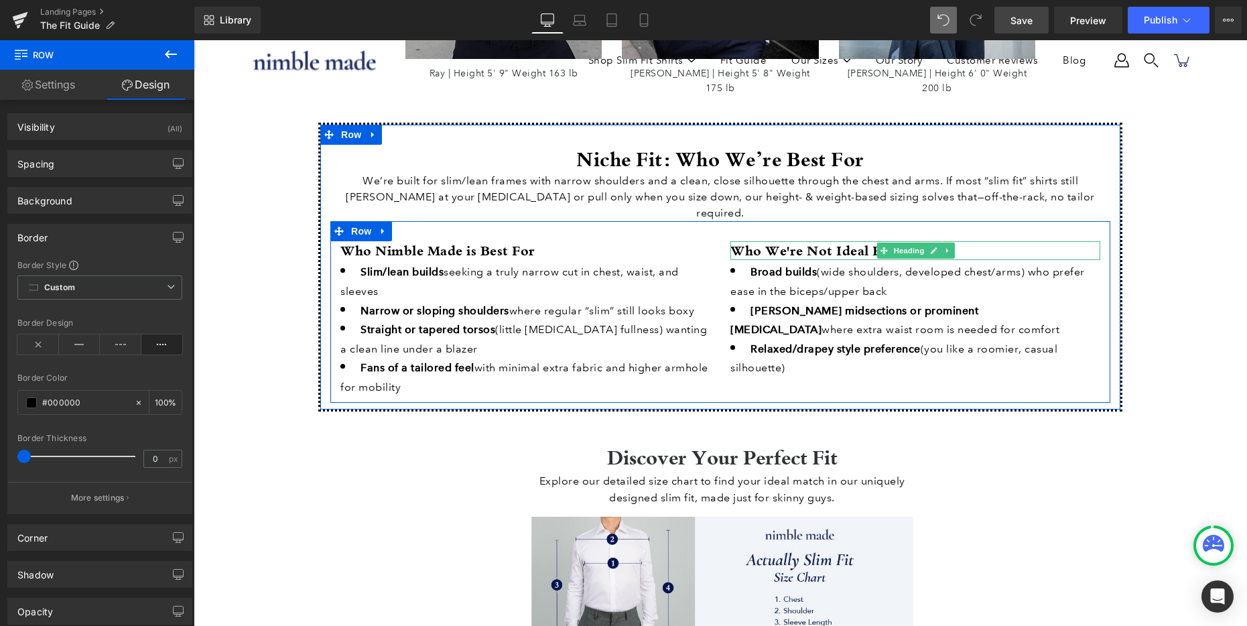
click at [786, 241] on strong "Who We're Not Ideal For" at bounding box center [812, 250] width 165 height 18
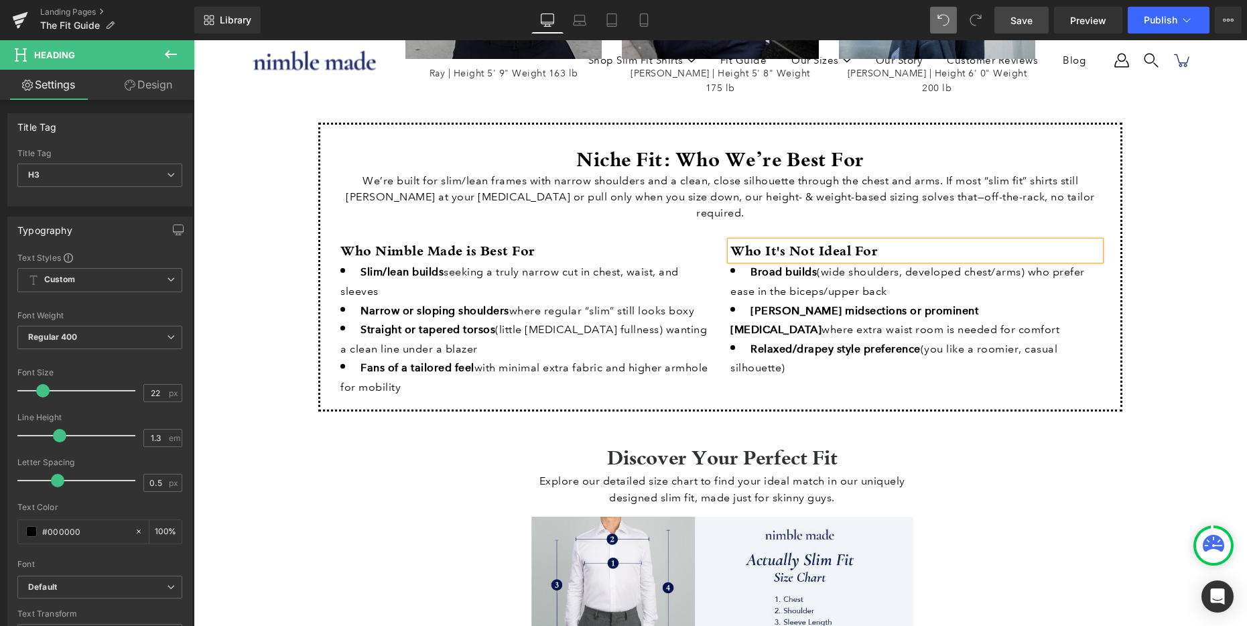
click at [409, 241] on strong "Who Nimble Made is Best For" at bounding box center [437, 250] width 195 height 18
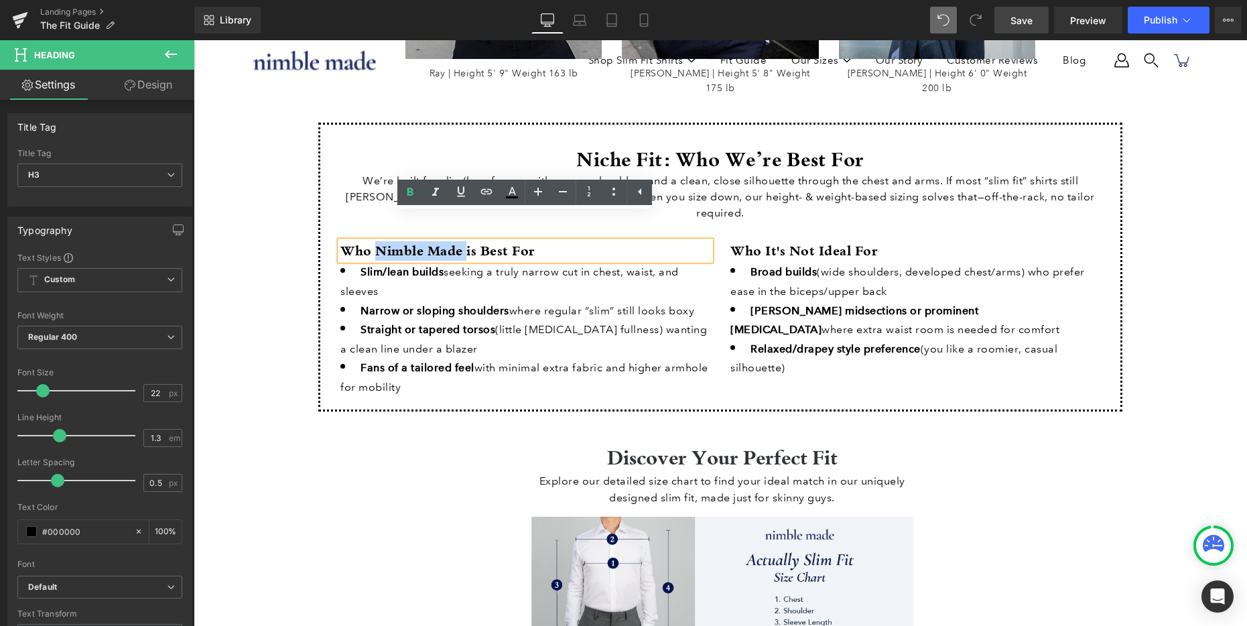
click at [462, 241] on strong "Who Nimble Made is Best For" at bounding box center [437, 250] width 195 height 18
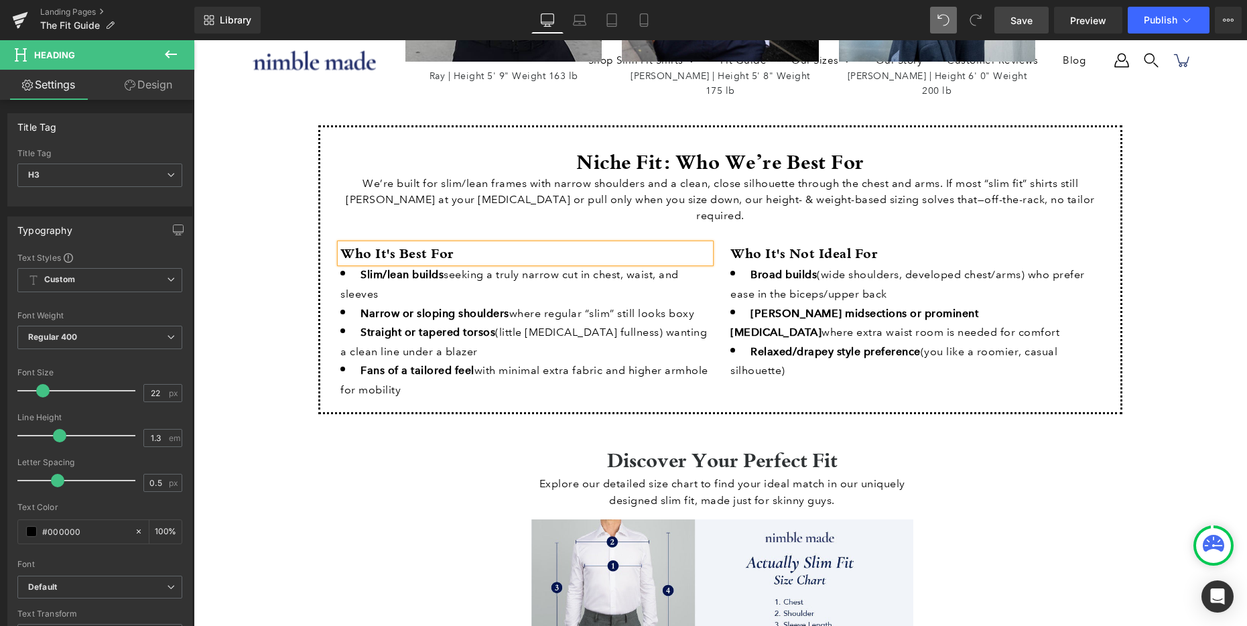
scroll to position [1619, 0]
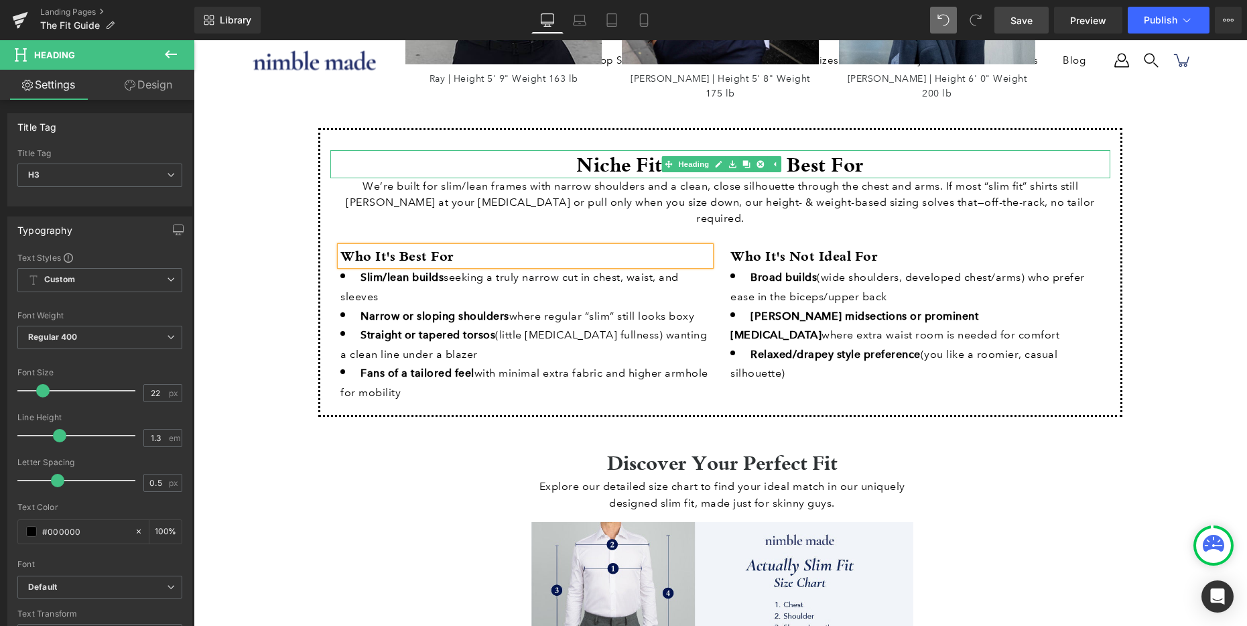
click at [619, 150] on h2 "Niche Fit: Who We’re Best For" at bounding box center [720, 164] width 780 height 28
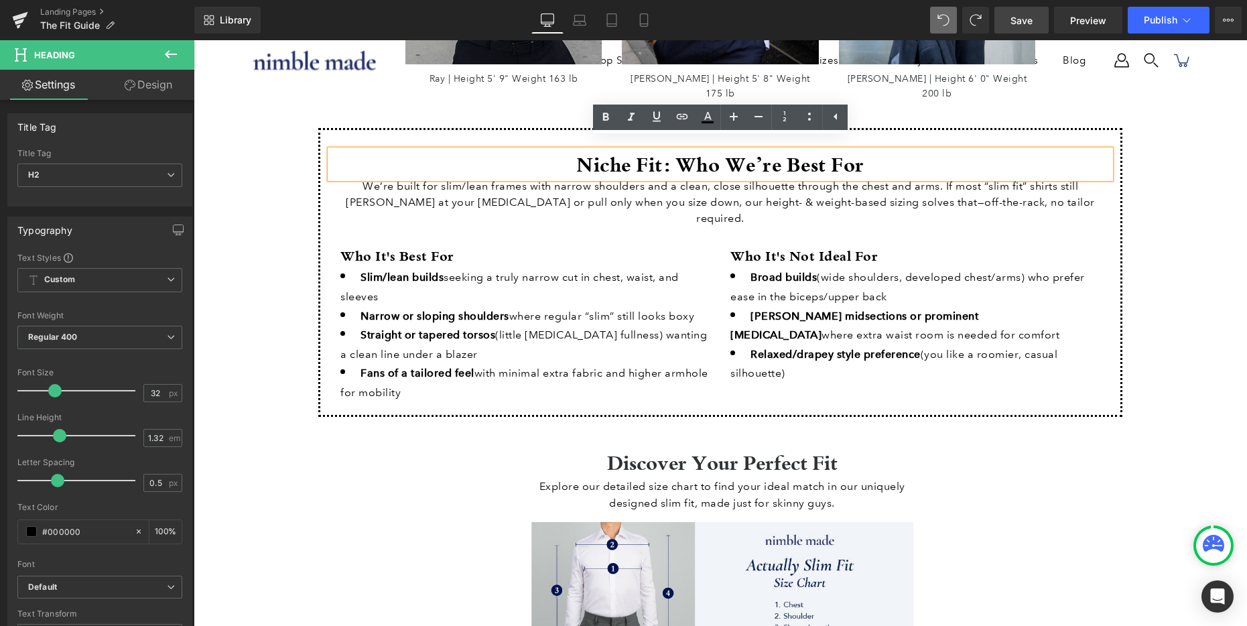
click at [672, 152] on h2 "Niche Fit: Who We’re Best For" at bounding box center [720, 164] width 780 height 28
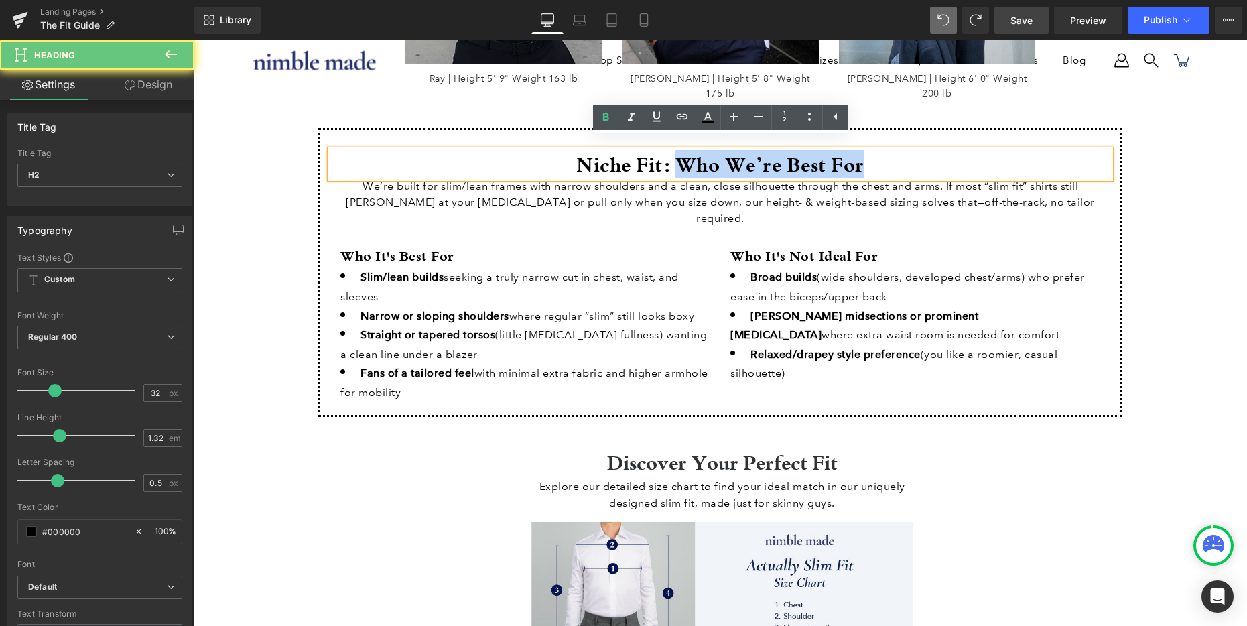
drag, startPoint x: 679, startPoint y: 153, endPoint x: 1008, endPoint y: 150, distance: 329.7
click at [1008, 150] on h2 "Niche Fit: Who We’re Best For" at bounding box center [720, 164] width 780 height 28
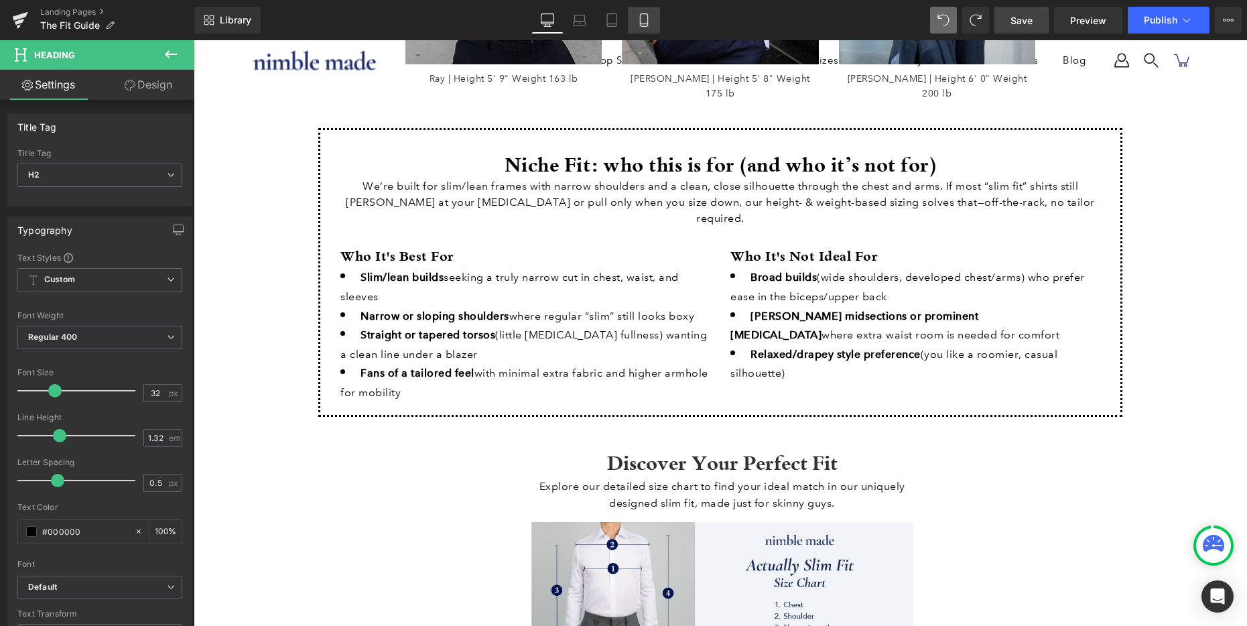
click at [643, 22] on icon at bounding box center [643, 19] width 13 height 13
type input "25"
type input "100"
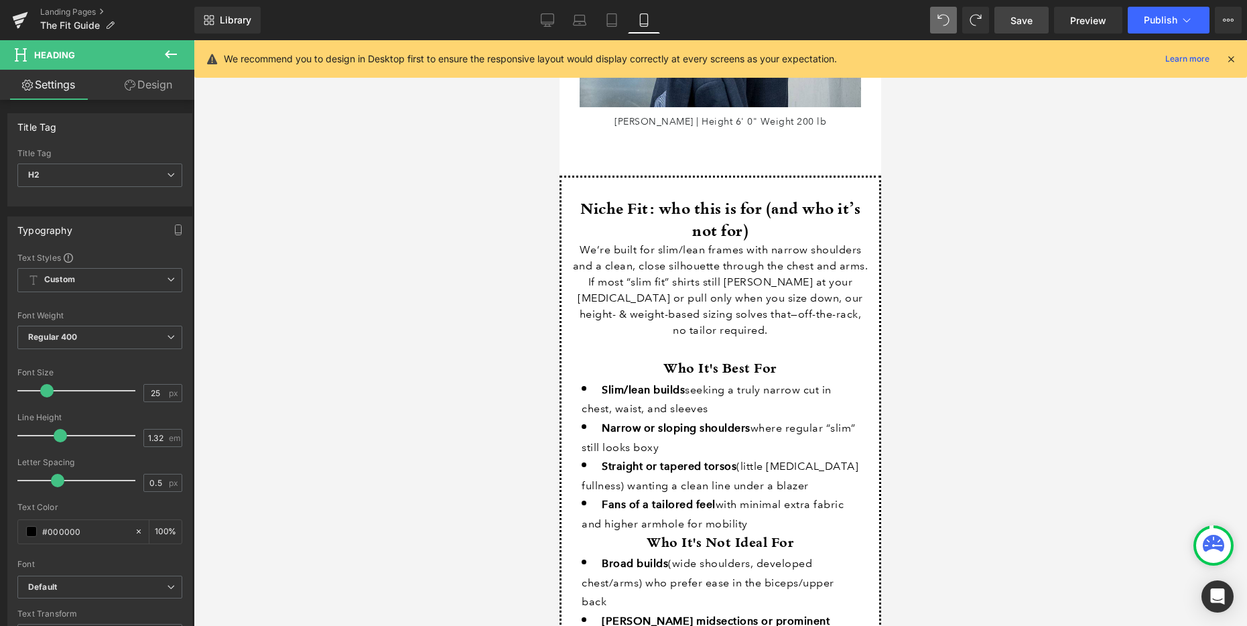
scroll to position [3804, 0]
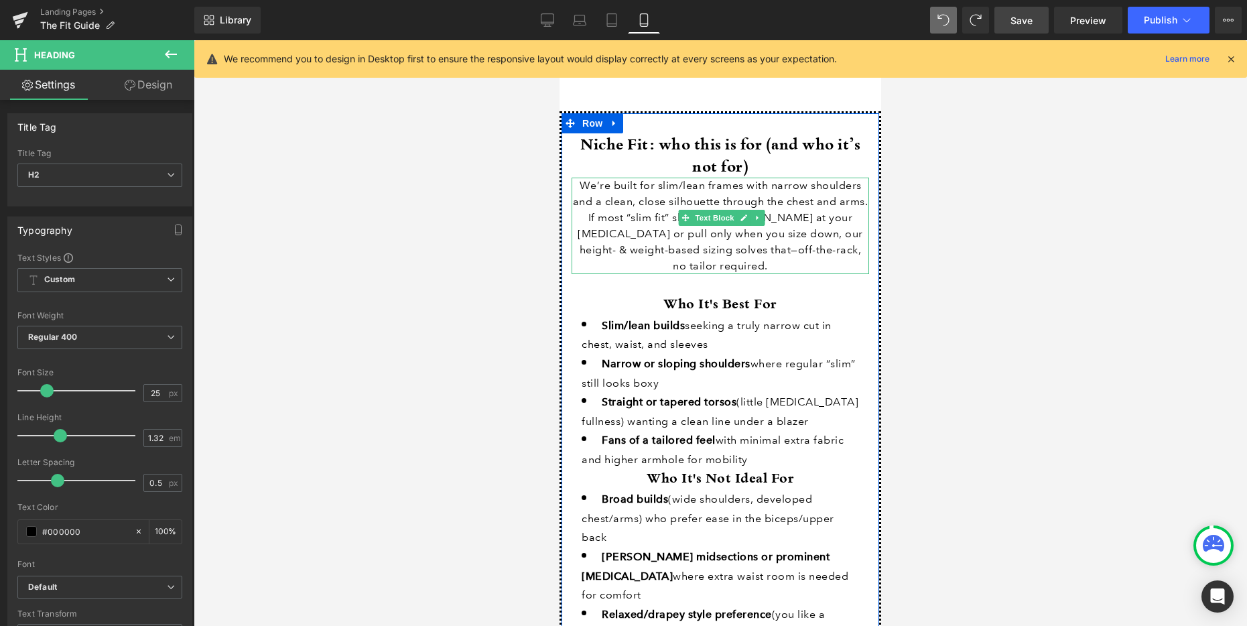
click at [828, 242] on p "We’re built for slim/lean frames with narrow shoulders and a clean, close silho…" at bounding box center [720, 226] width 297 height 96
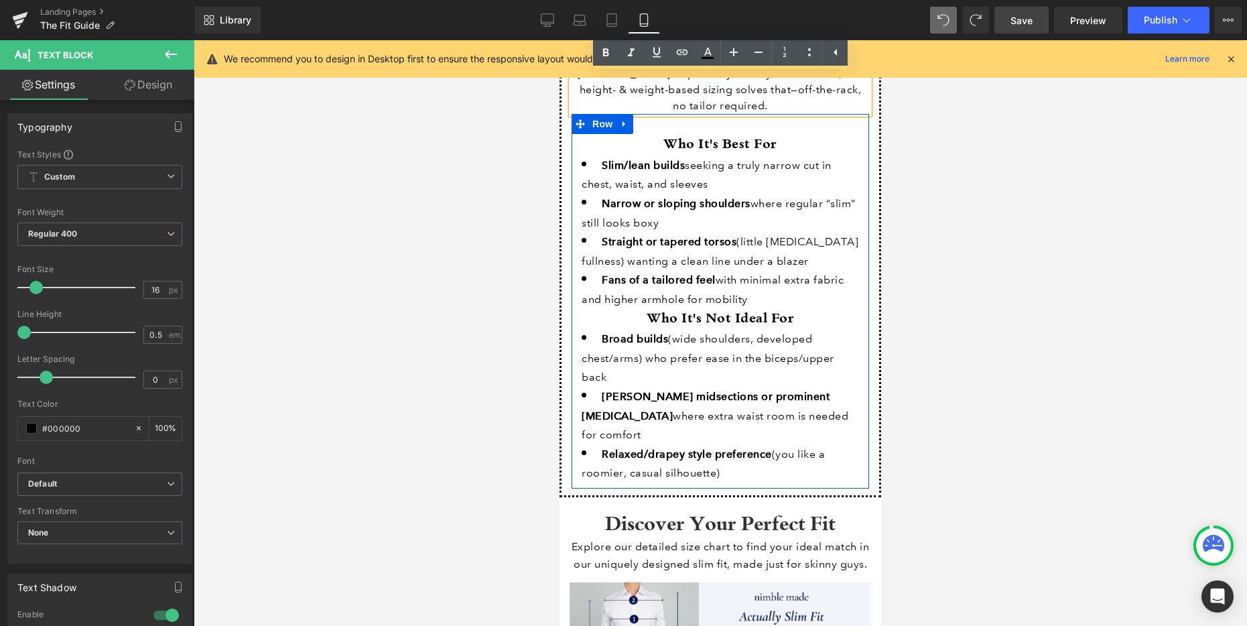
scroll to position [4020, 0]
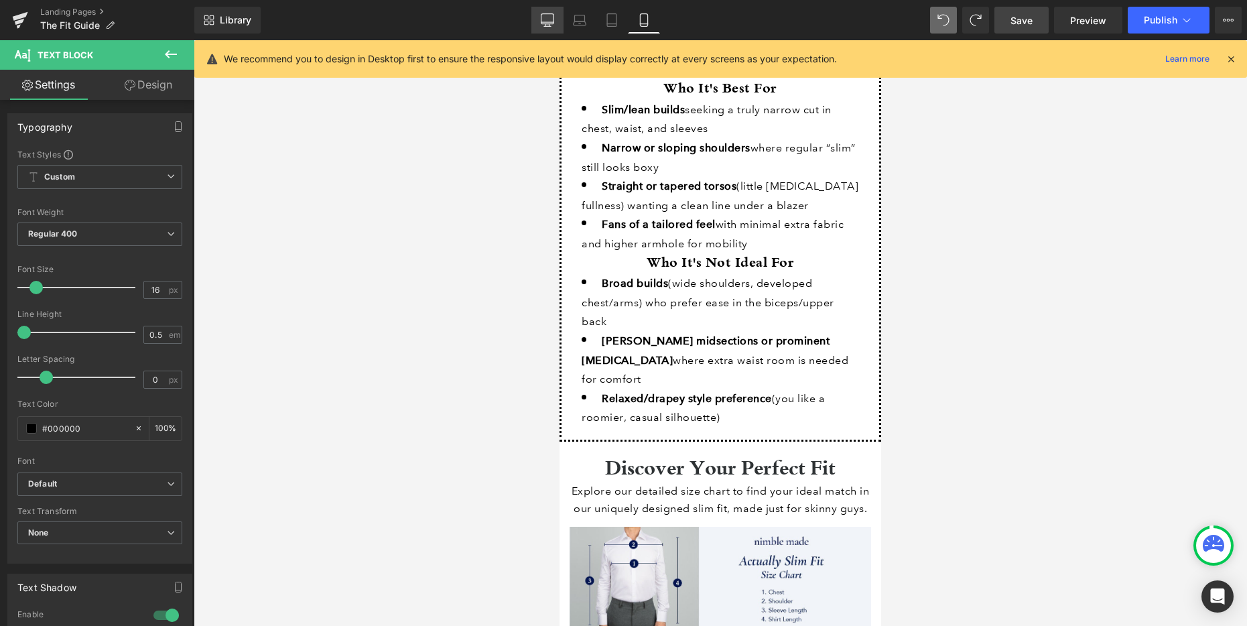
click at [545, 24] on icon at bounding box center [547, 19] width 13 height 13
type input "100"
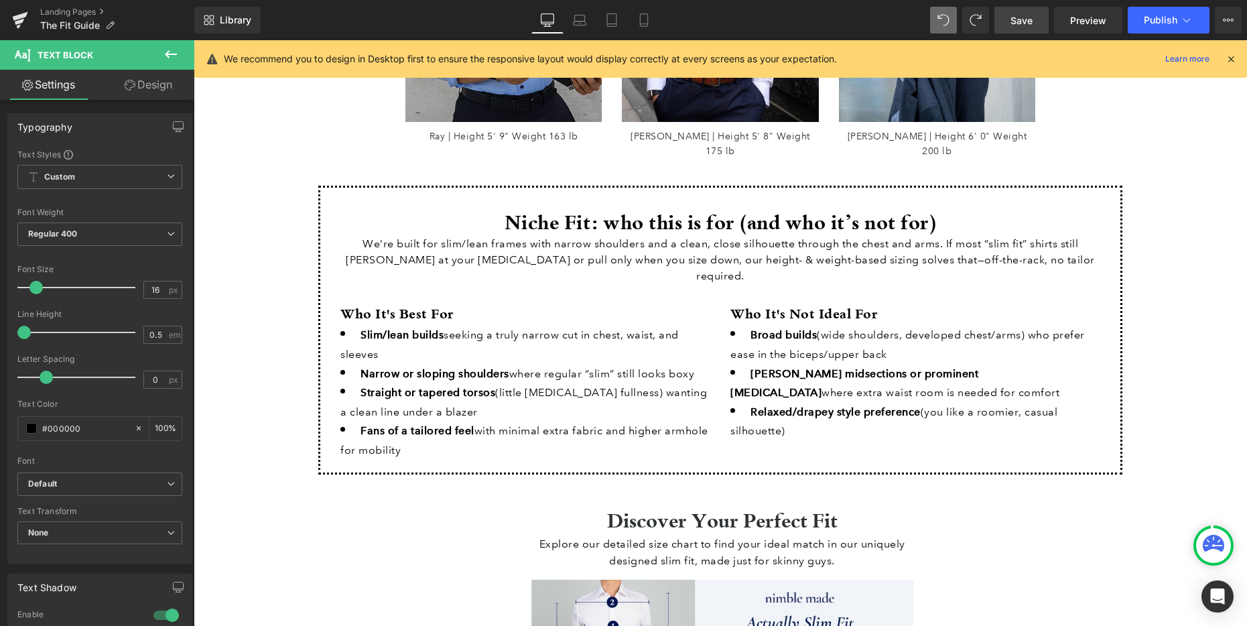
scroll to position [1548, 0]
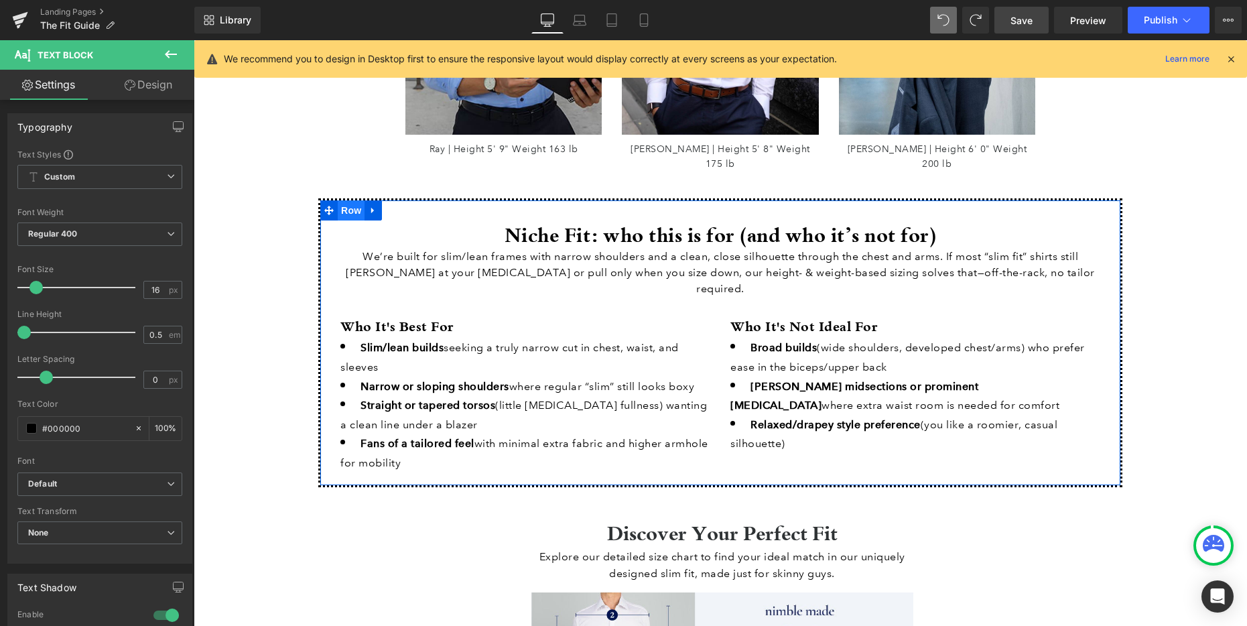
click at [349, 203] on span "Row" at bounding box center [351, 210] width 27 height 20
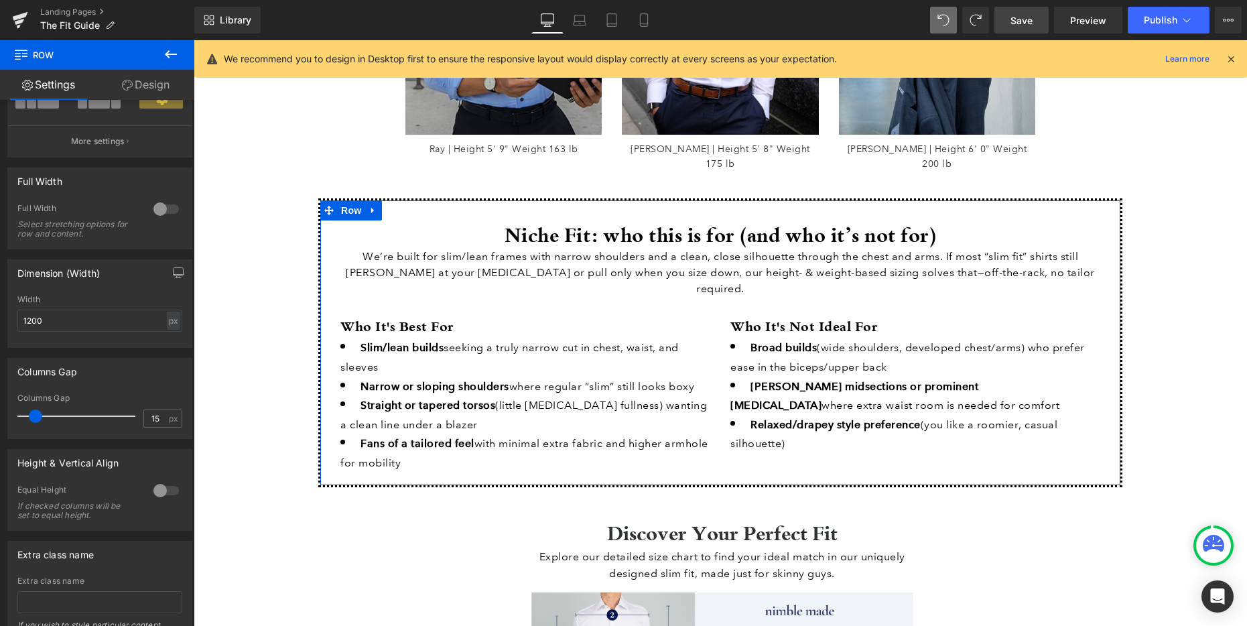
scroll to position [226, 0]
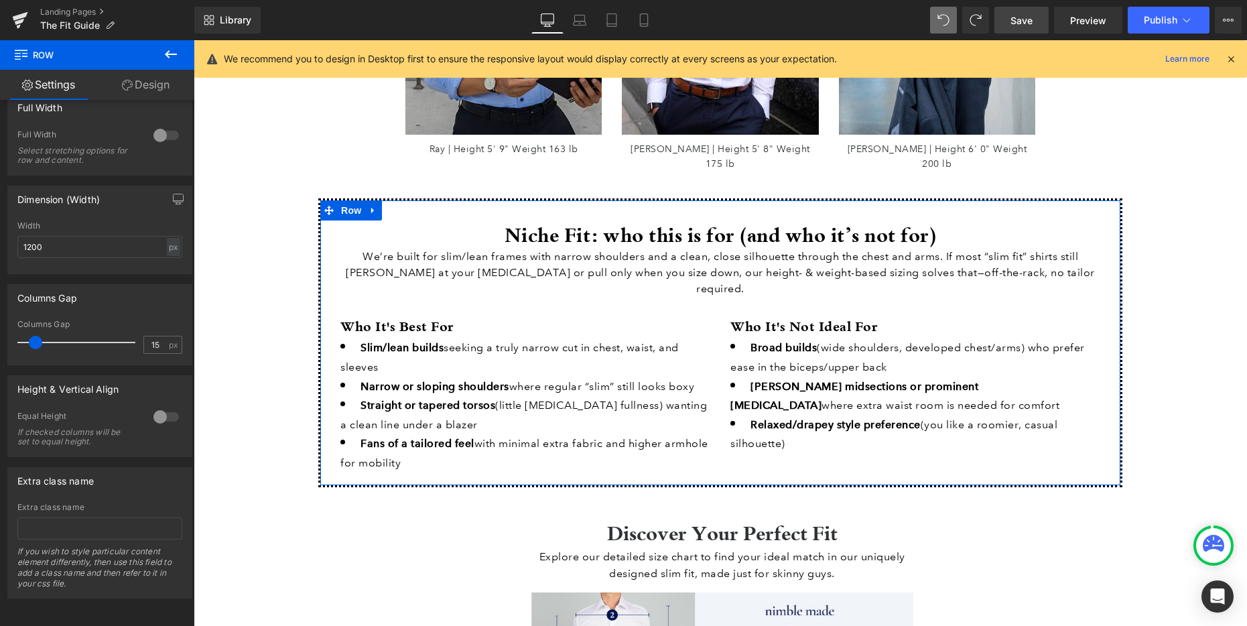
click at [141, 84] on link "Design" at bounding box center [145, 85] width 97 height 30
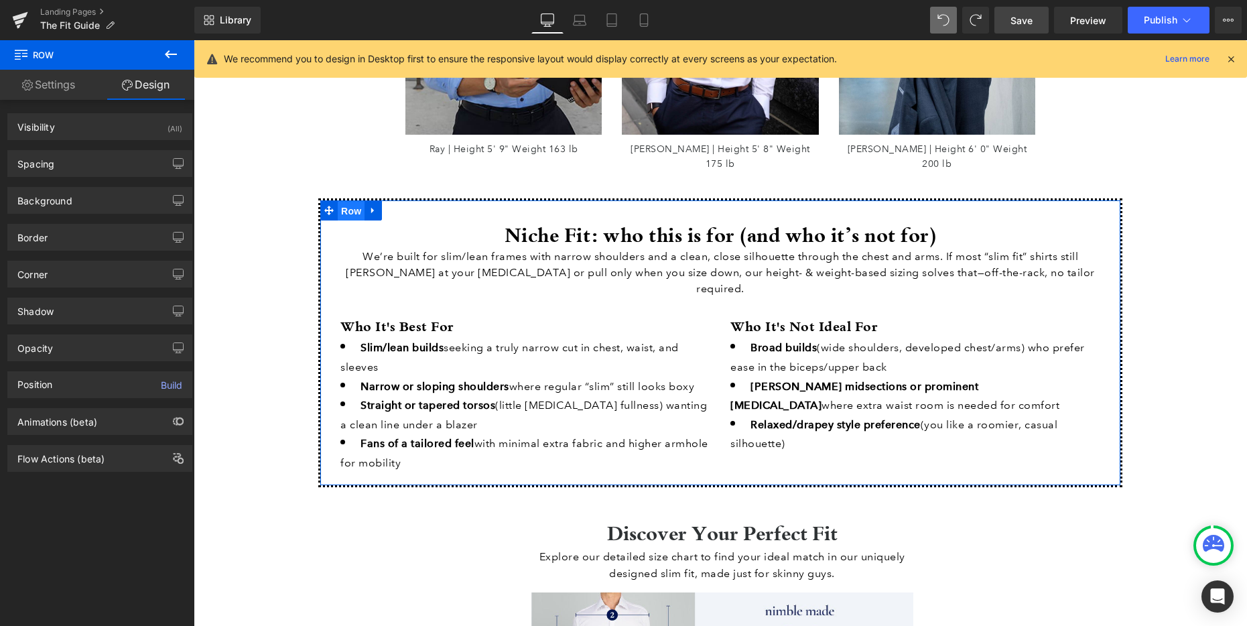
click at [347, 201] on span "Row" at bounding box center [351, 211] width 27 height 20
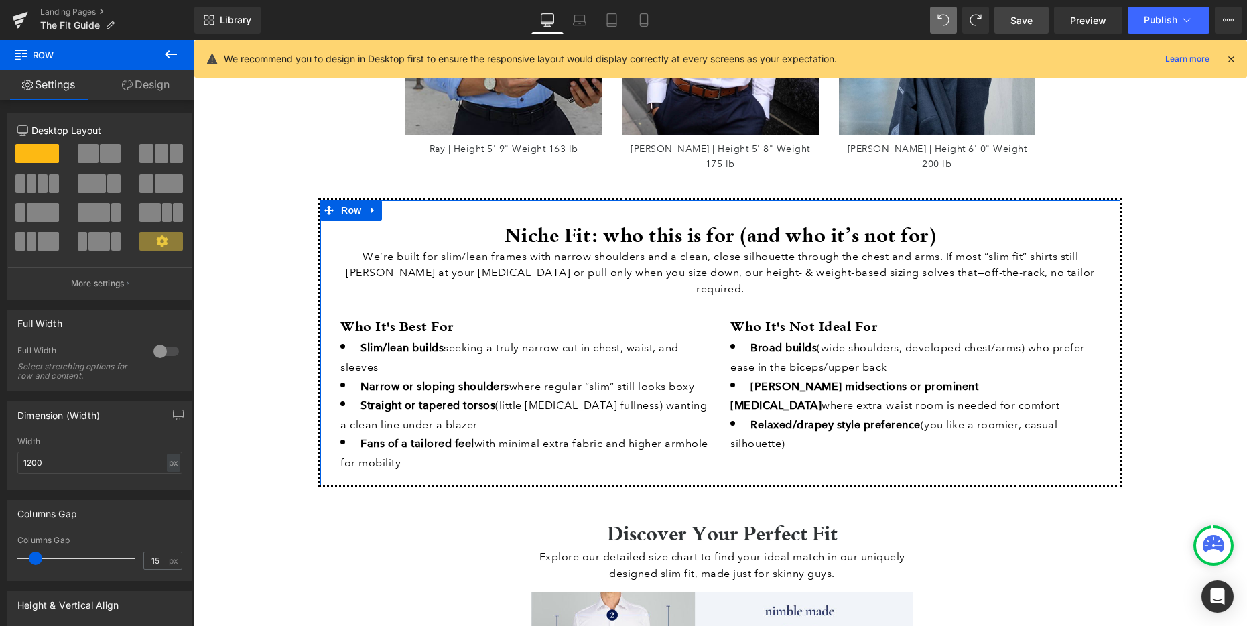
click at [145, 74] on link "Design" at bounding box center [145, 85] width 97 height 30
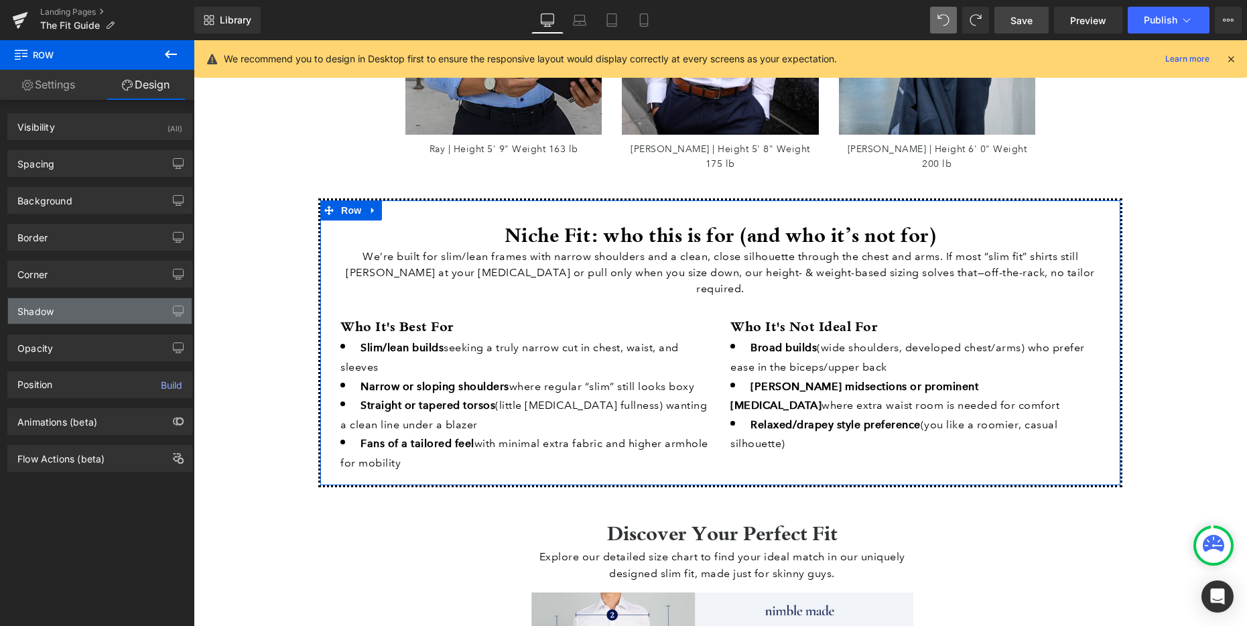
type input "#000000"
type input "100"
type input "1.5"
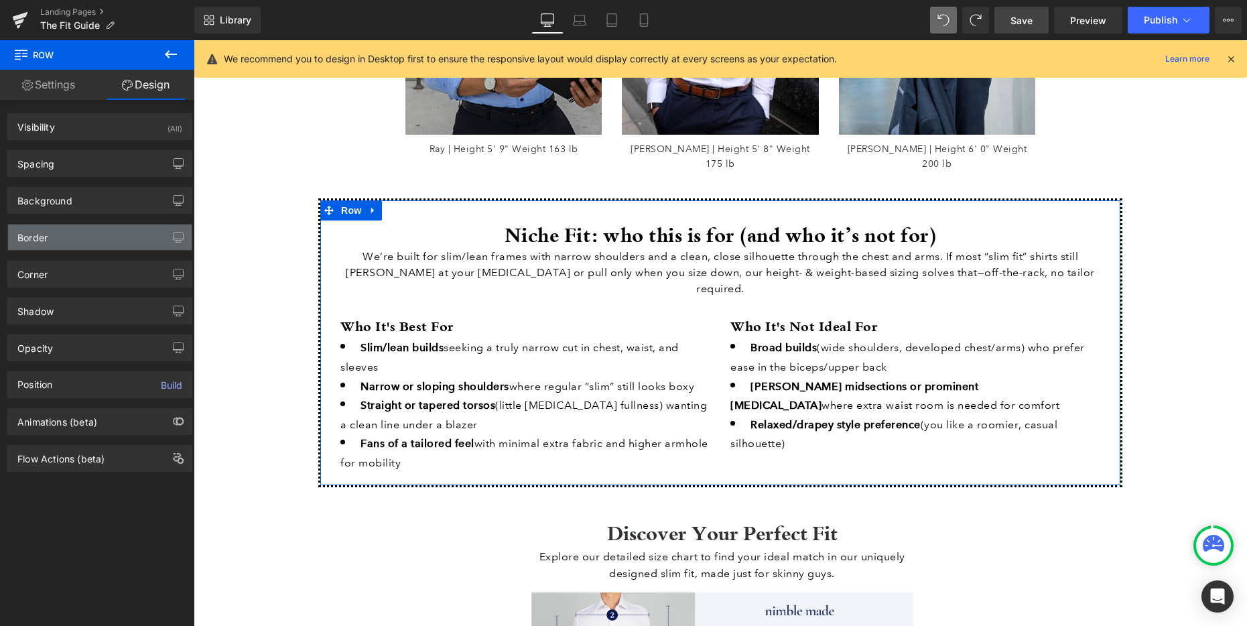
click at [69, 235] on div "Border" at bounding box center [100, 236] width 184 height 25
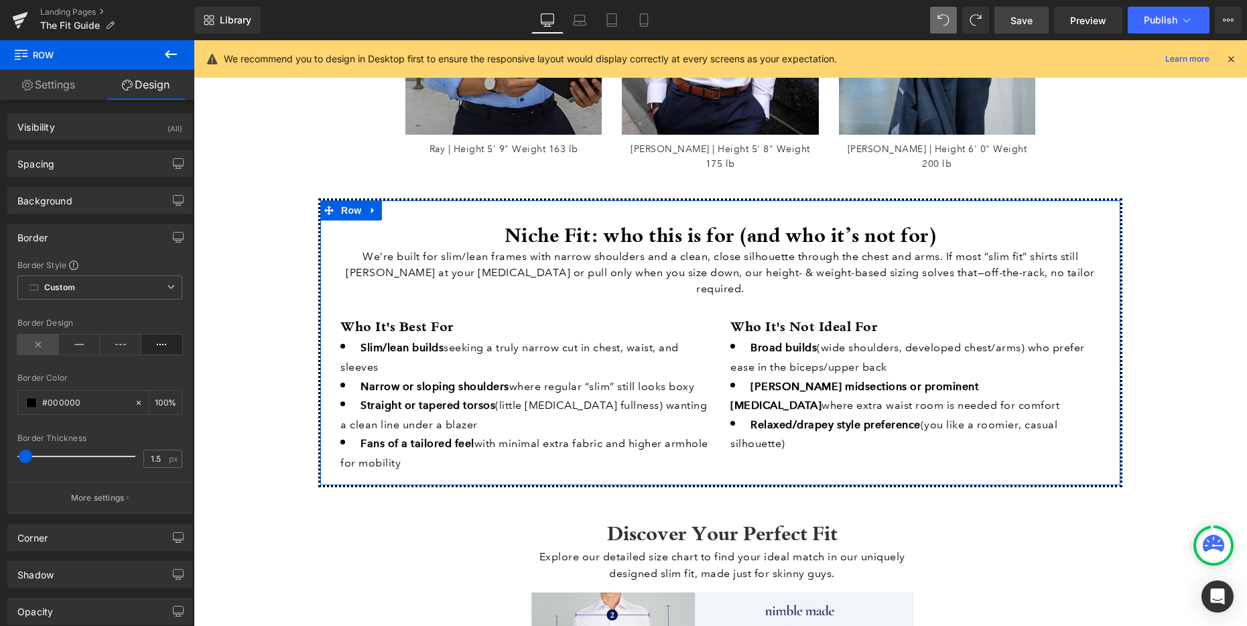
click at [38, 342] on icon at bounding box center [38, 344] width 42 height 20
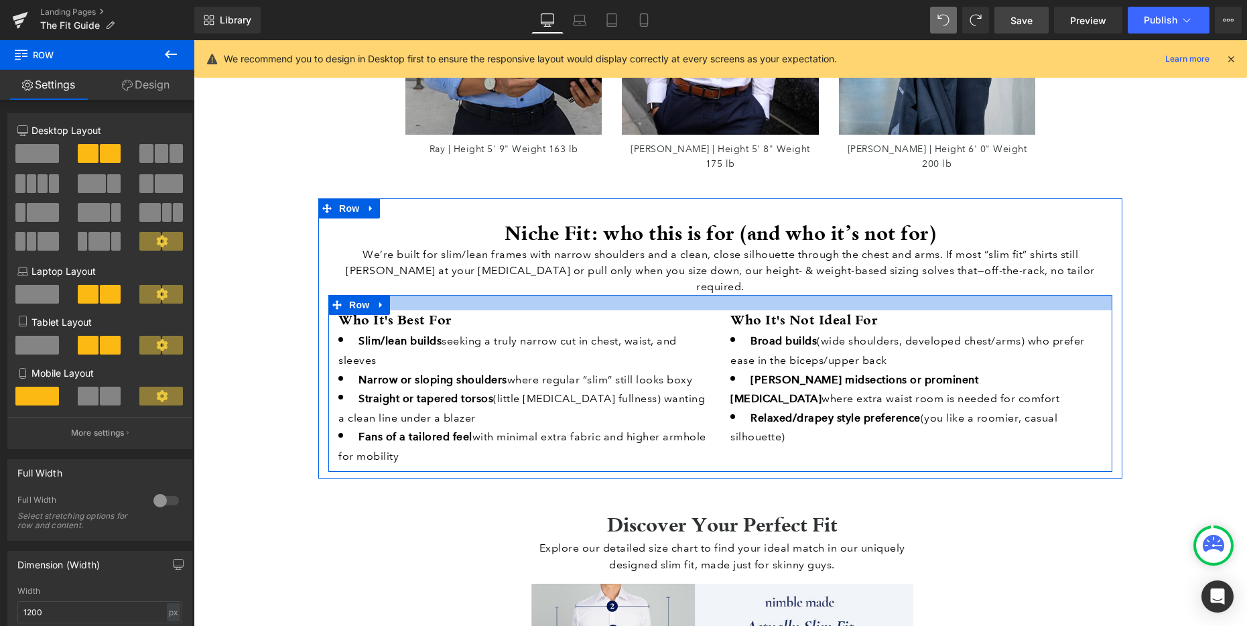
click at [784, 295] on div at bounding box center [720, 302] width 784 height 15
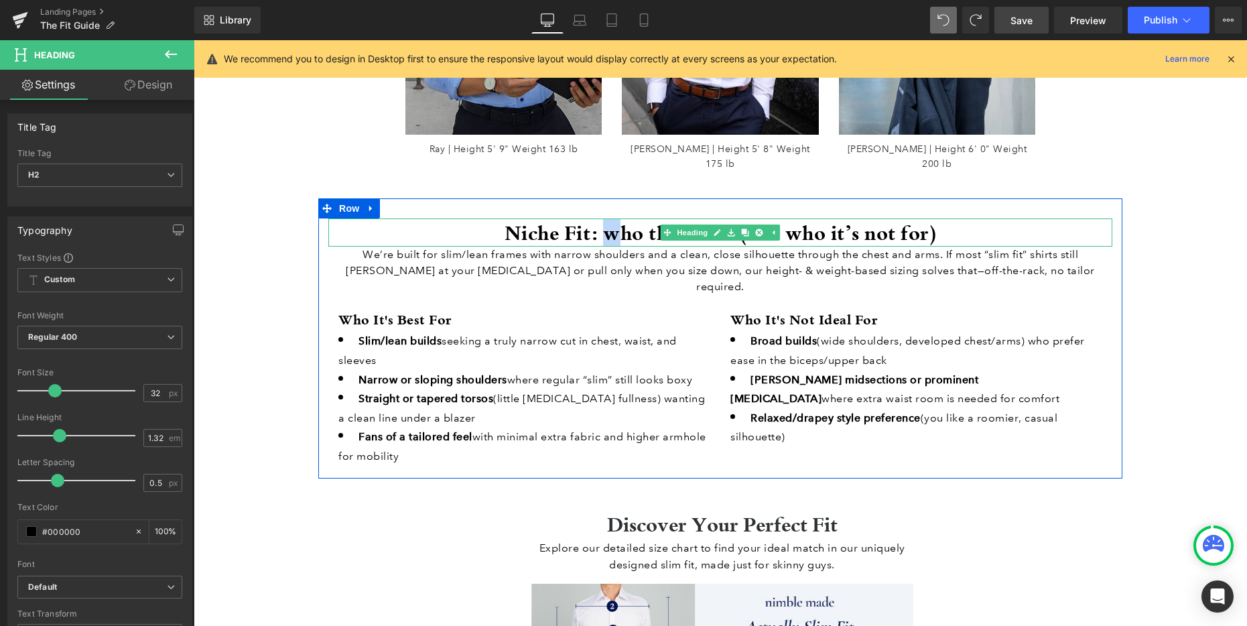
drag, startPoint x: 612, startPoint y: 224, endPoint x: 606, endPoint y: 224, distance: 6.7
click at [606, 224] on h2 "Niche Fit: who this is for (and who it’s not for)" at bounding box center [720, 232] width 784 height 28
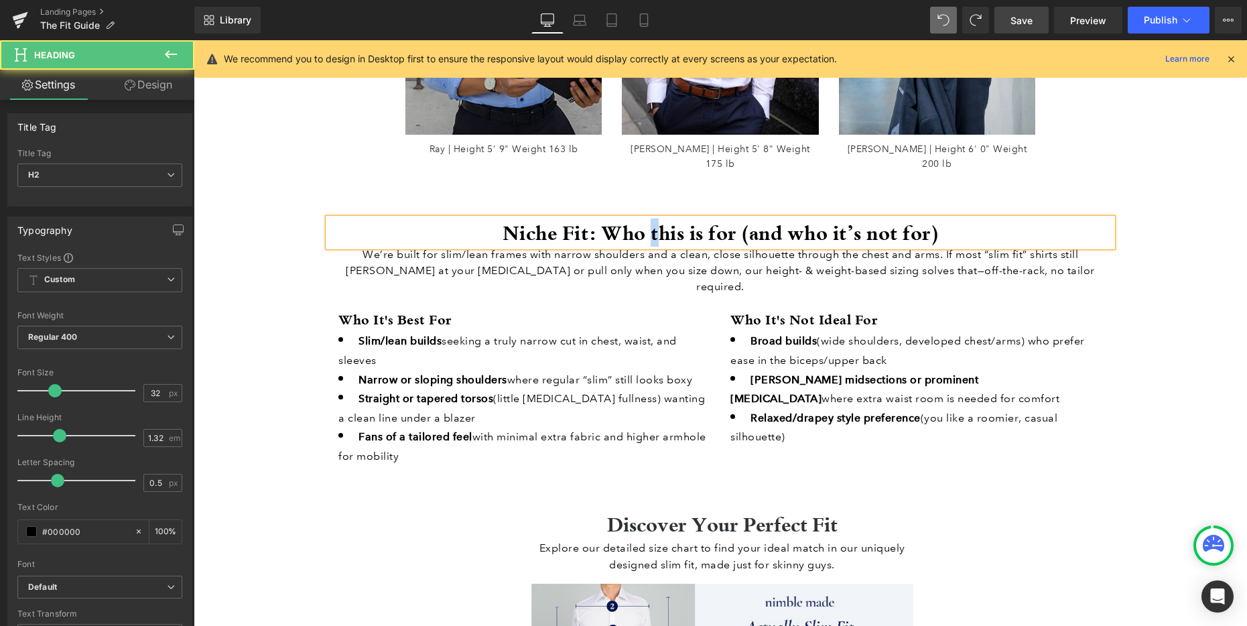
drag, startPoint x: 655, startPoint y: 222, endPoint x: 647, endPoint y: 221, distance: 8.7
click at [647, 221] on h2 "Niche Fit: Who this is for (and who it’s not for)" at bounding box center [720, 232] width 784 height 28
click at [714, 224] on h2 "Niche Fit: Who This is for (and who it’s not for)" at bounding box center [720, 232] width 784 height 28
drag, startPoint x: 978, startPoint y: 224, endPoint x: 934, endPoint y: 224, distance: 44.2
click at [978, 224] on h2 "Niche Fit: Who This is For (and who it’s not for)" at bounding box center [720, 232] width 784 height 28
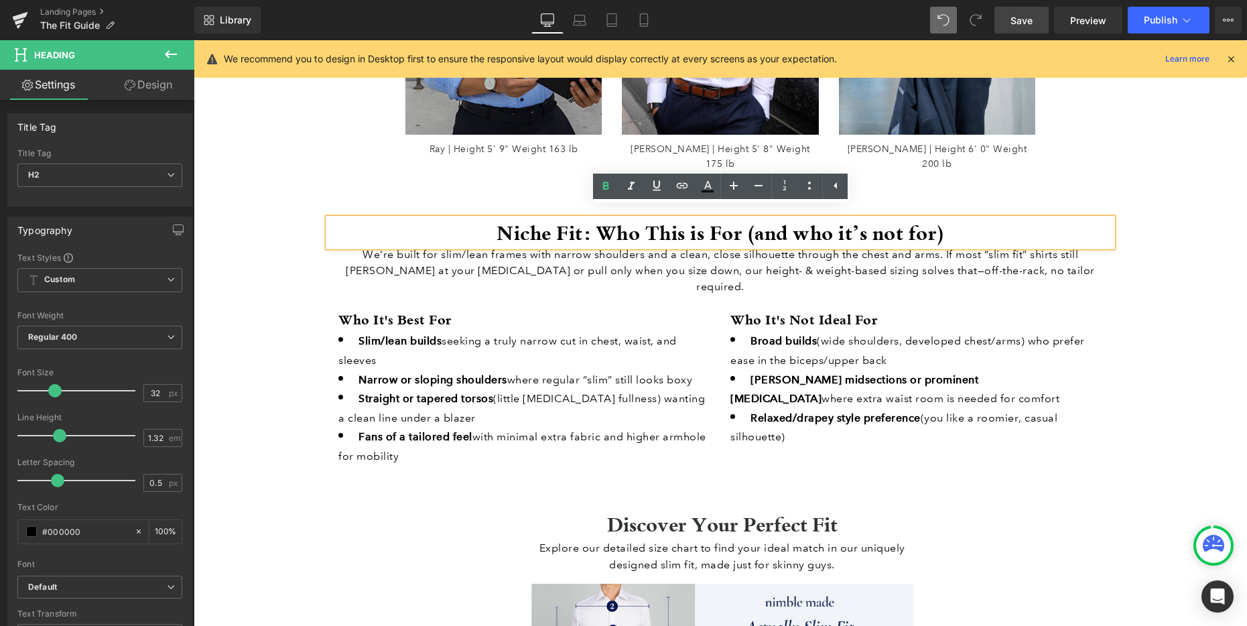
click at [663, 222] on h2 "Niche Fit: Who This is For (and who it’s not for)" at bounding box center [720, 232] width 784 height 28
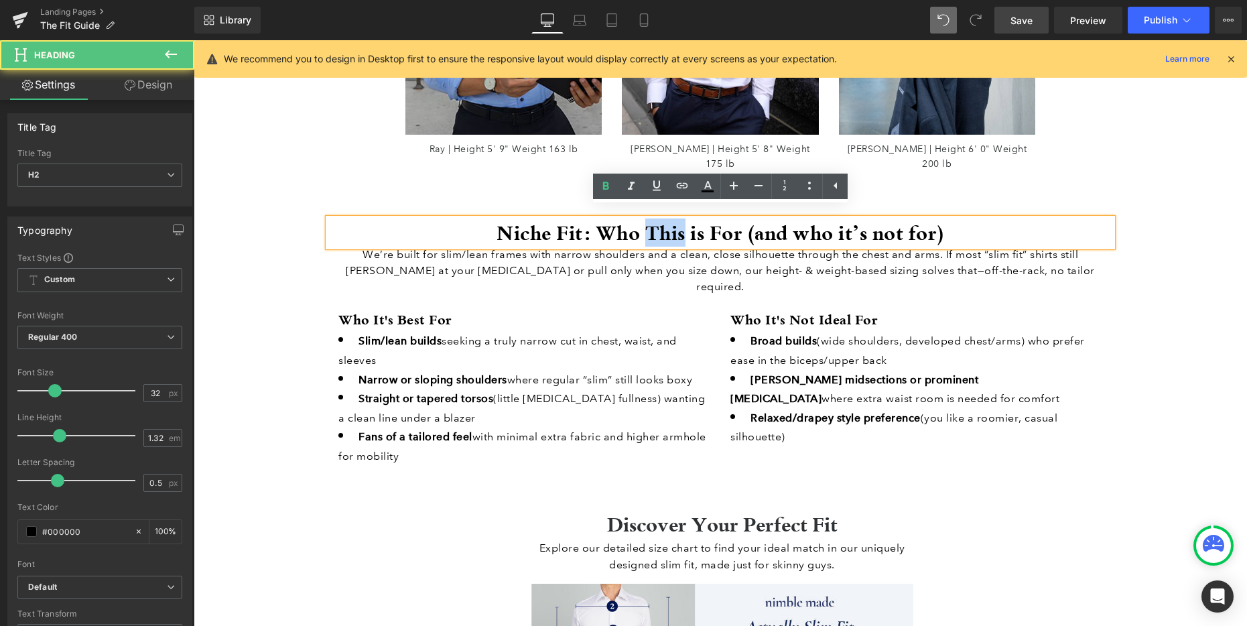
click at [663, 222] on h2 "Niche Fit: Who This is For (and who it’s not for)" at bounding box center [720, 232] width 784 height 28
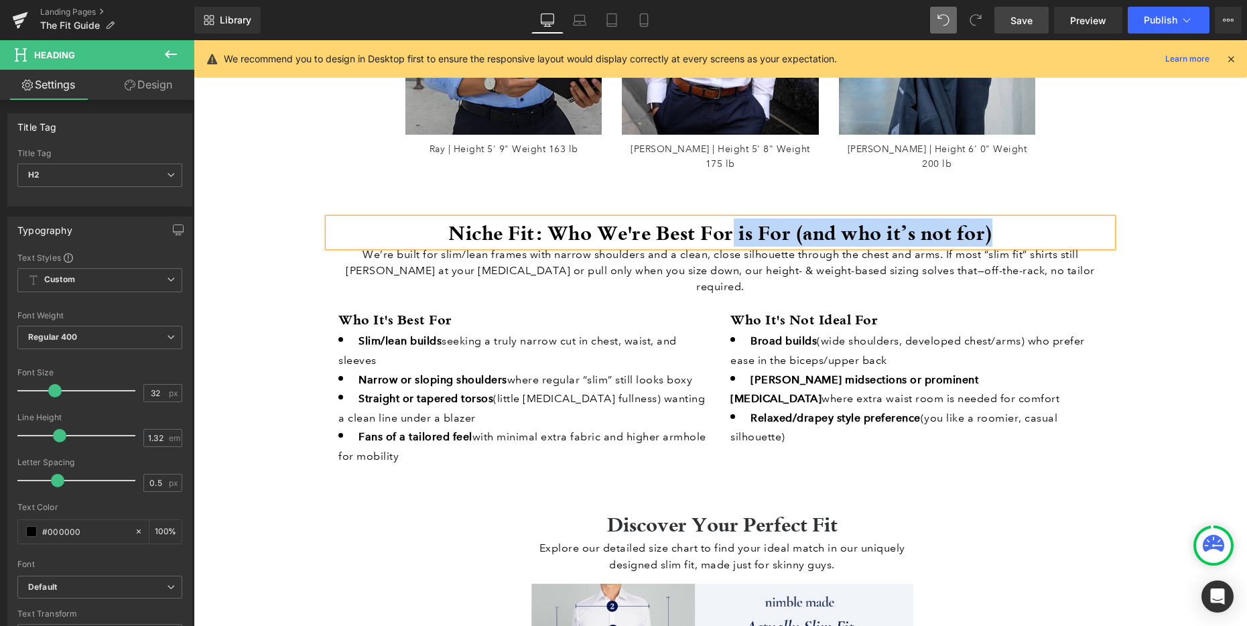
click at [1049, 224] on h2 "Niche Fit: Who We're Best For is For (and who it’s not for)" at bounding box center [720, 232] width 784 height 28
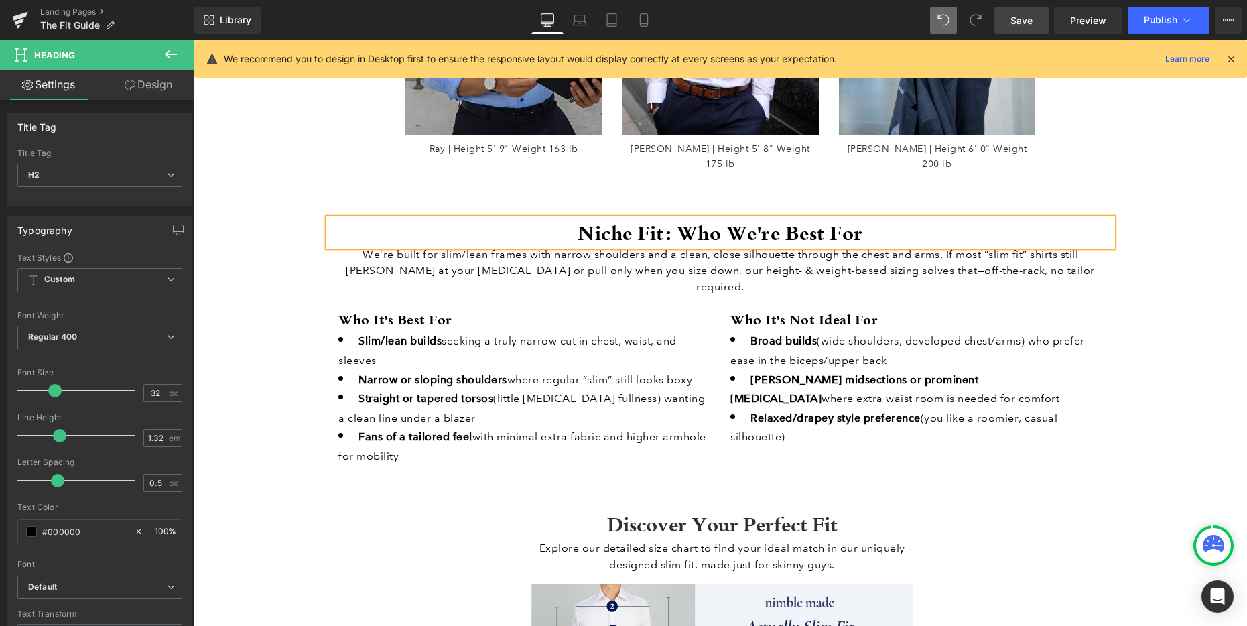
click at [1024, 22] on span "Save" at bounding box center [1021, 20] width 22 height 14
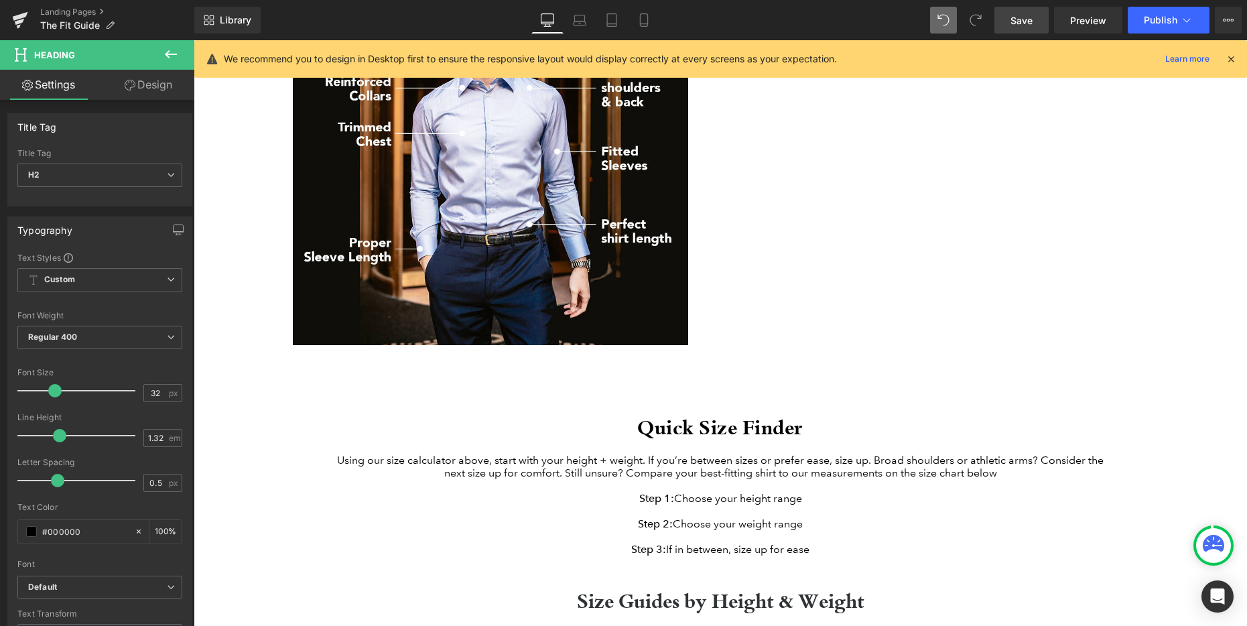
scroll to position [0, 0]
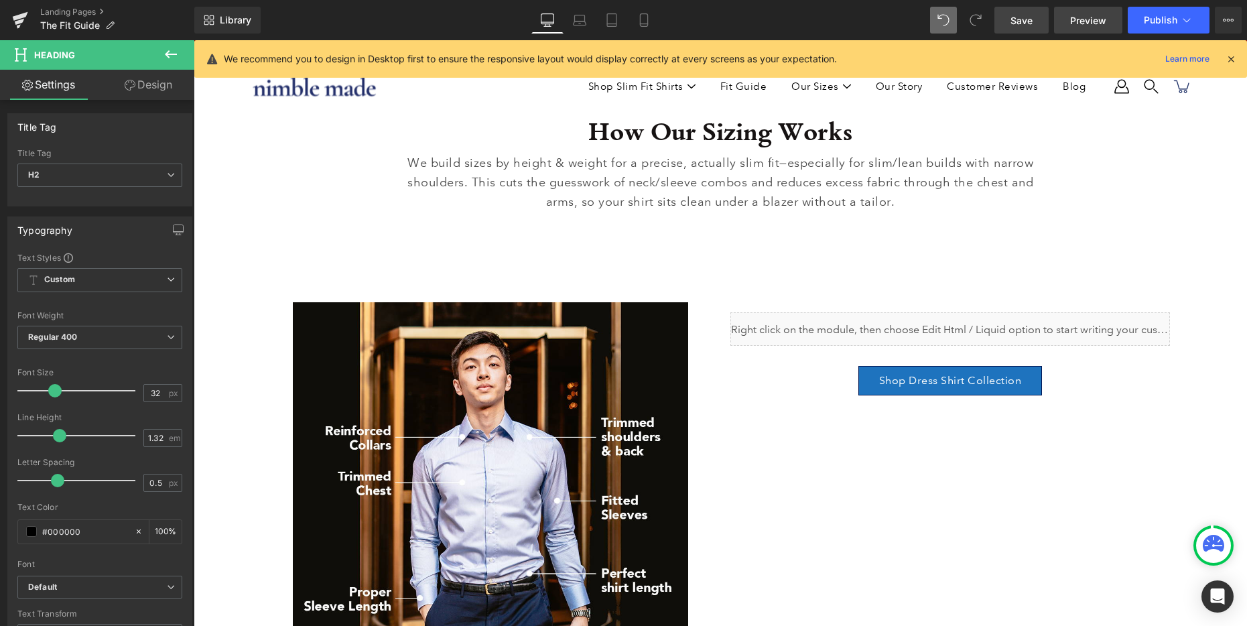
click at [1086, 17] on span "Preview" at bounding box center [1088, 20] width 36 height 14
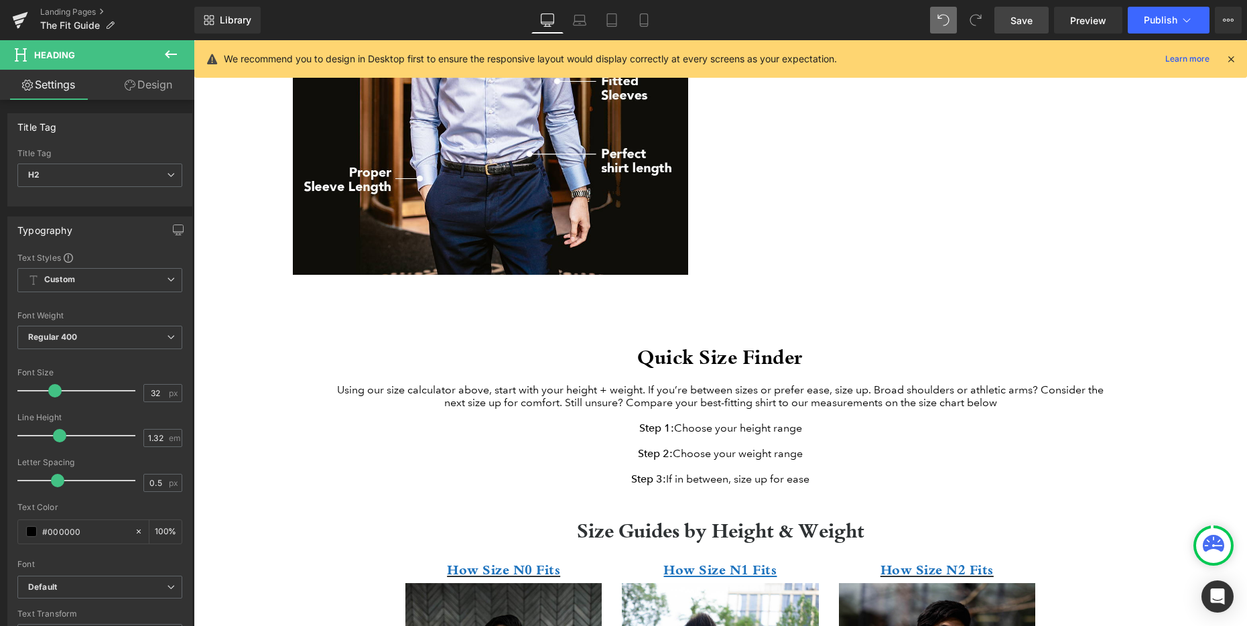
scroll to position [494, 0]
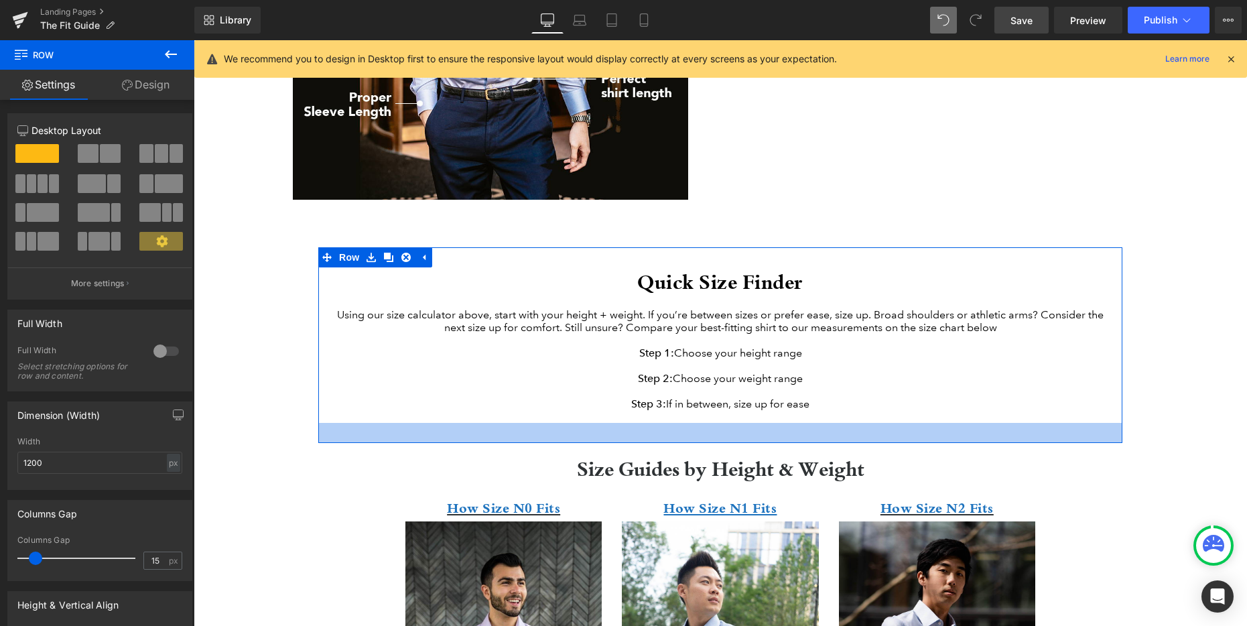
drag, startPoint x: 736, startPoint y: 445, endPoint x: 760, endPoint y: 98, distance: 347.2
click at [736, 443] on div at bounding box center [720, 433] width 804 height 20
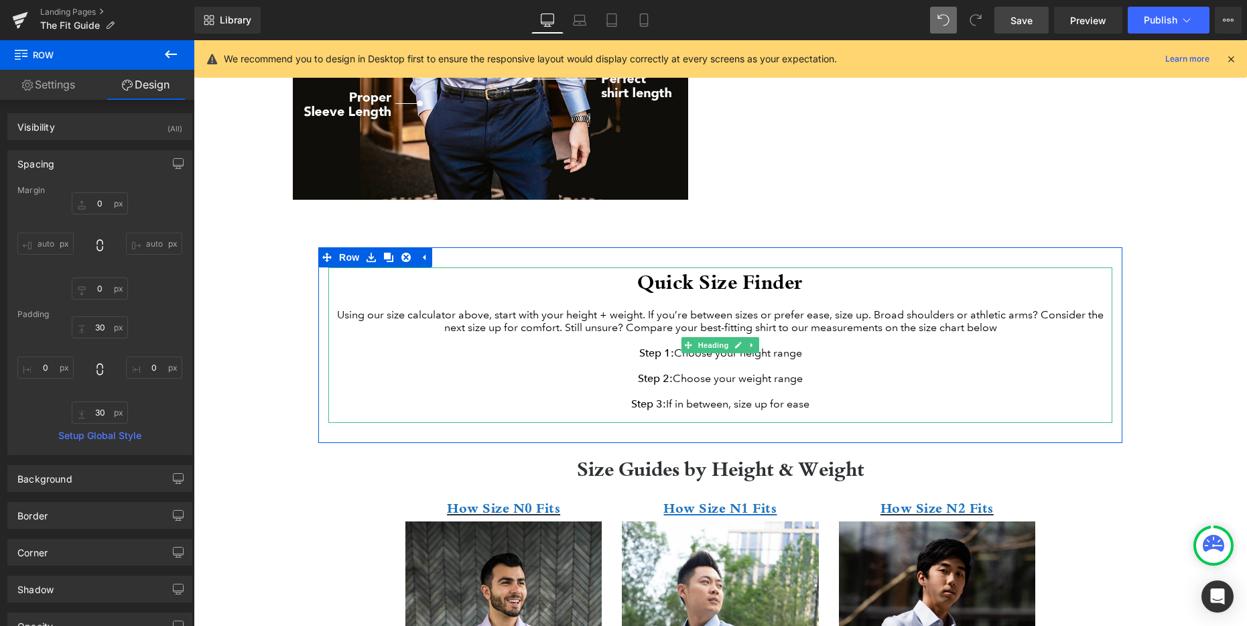
scroll to position [557, 0]
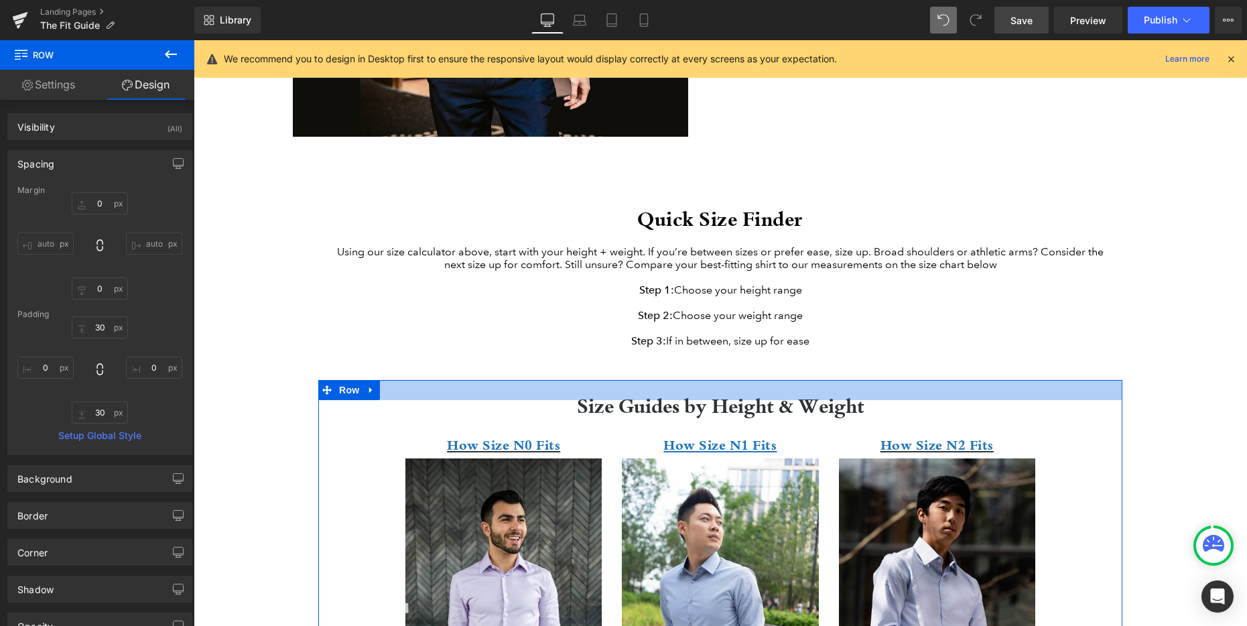
click at [961, 400] on div at bounding box center [720, 390] width 804 height 20
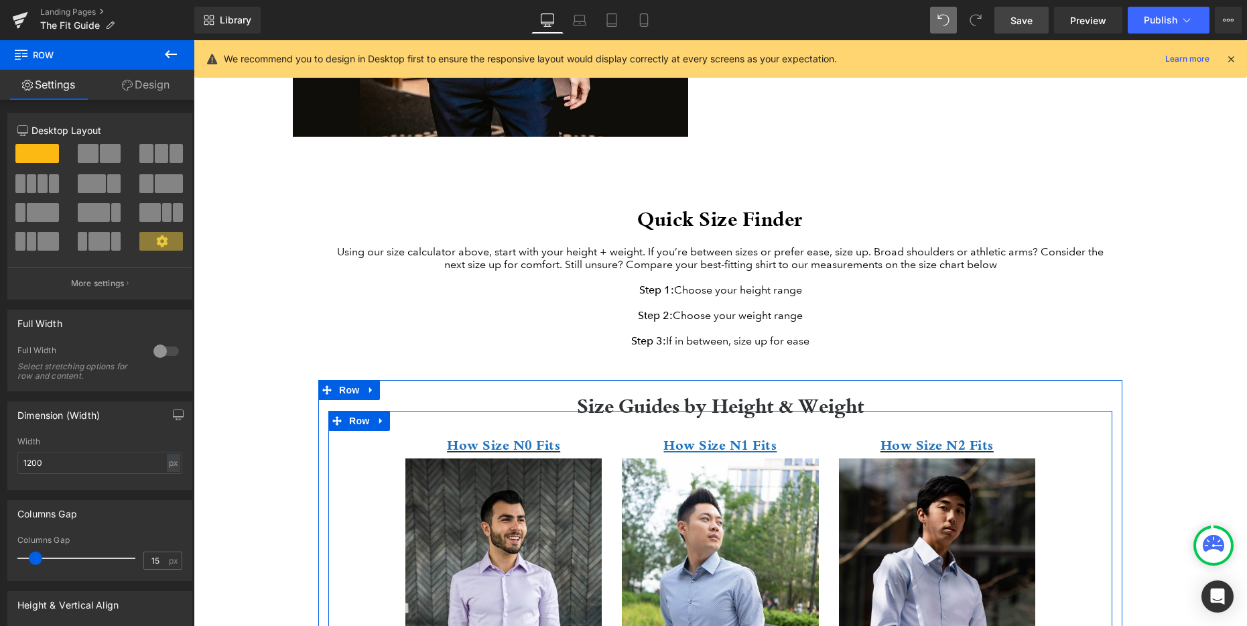
click at [1076, 457] on div "How Size N0 Fits Heading Image [PERSON_NAME] | Height: 5' 3" Weight: 125 lb Tex…" at bounding box center [720, 604] width 784 height 386
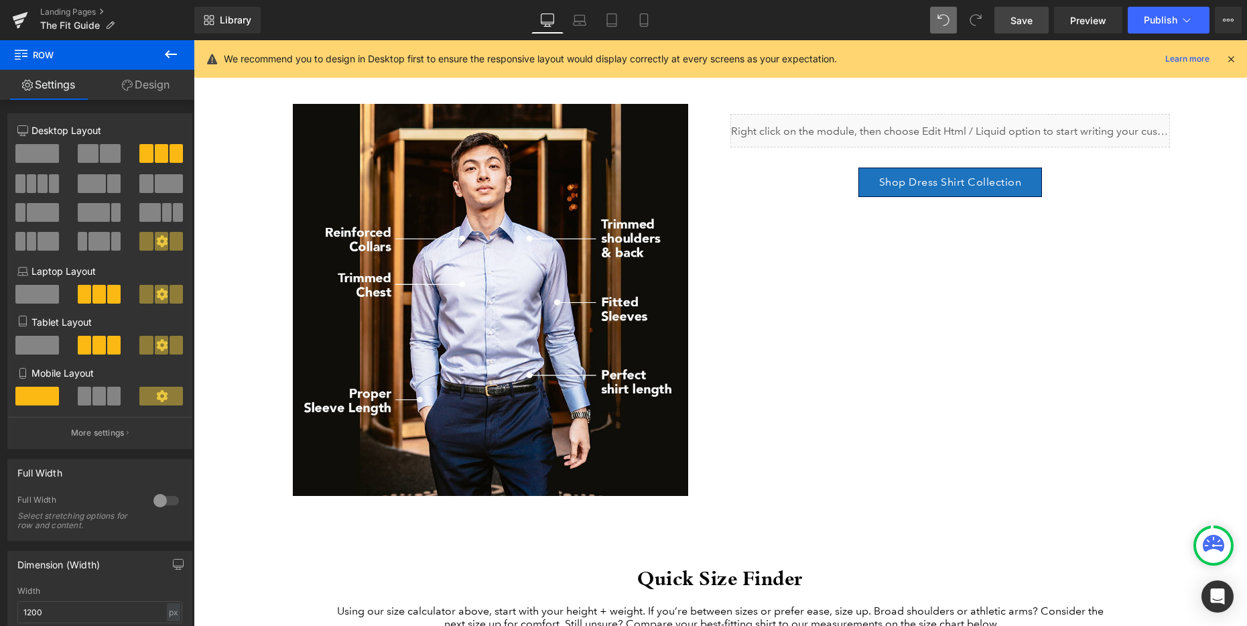
scroll to position [414, 0]
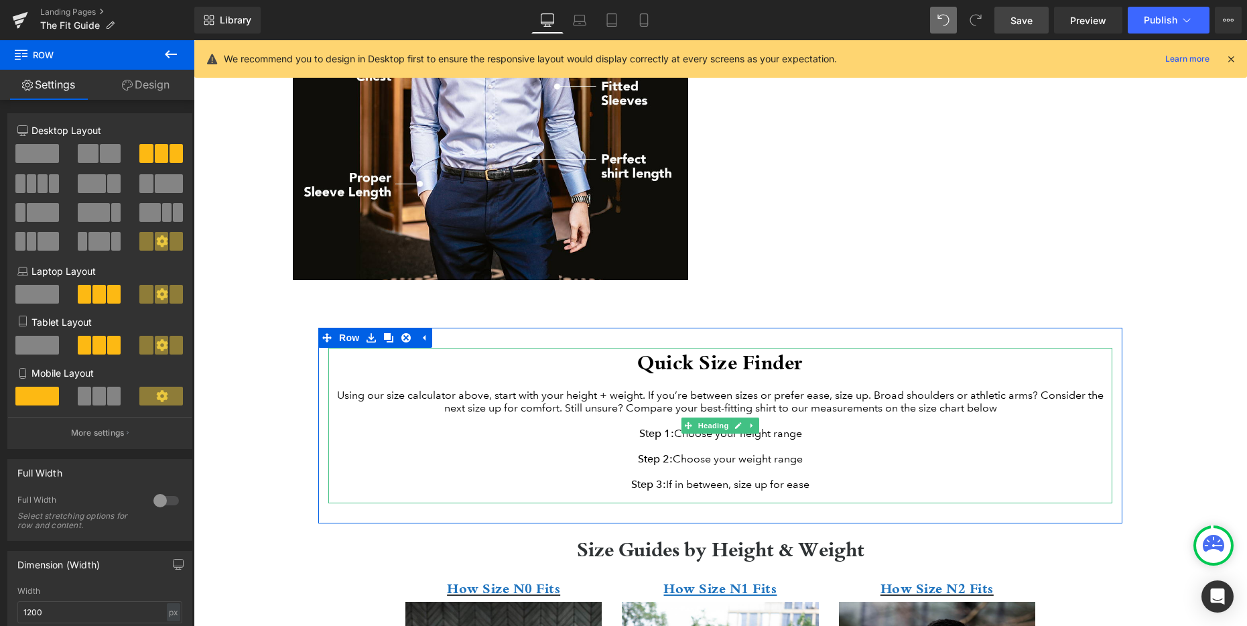
click at [876, 397] on div "Using our size calculator above, start with your height + weight. If you’re bet…" at bounding box center [720, 401] width 784 height 25
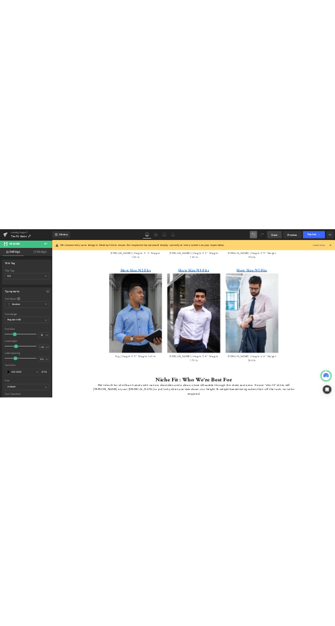
scroll to position [1516, 0]
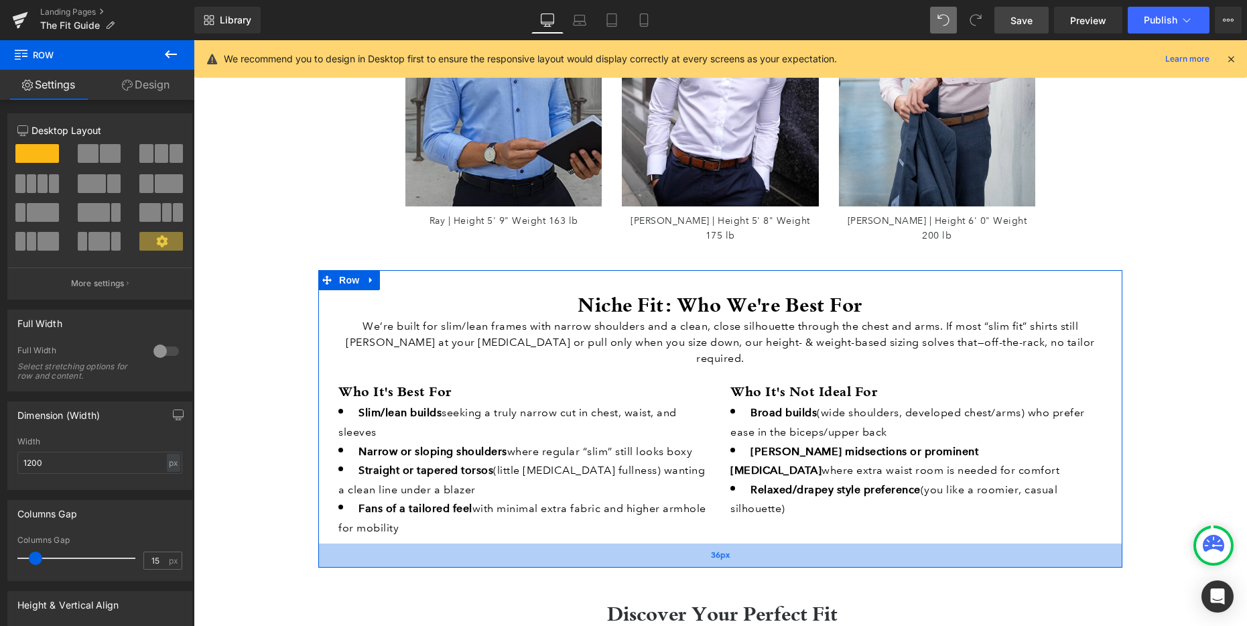
drag, startPoint x: 733, startPoint y: 511, endPoint x: 732, endPoint y: 529, distance: 18.1
click at [732, 543] on div "36px" at bounding box center [720, 555] width 804 height 24
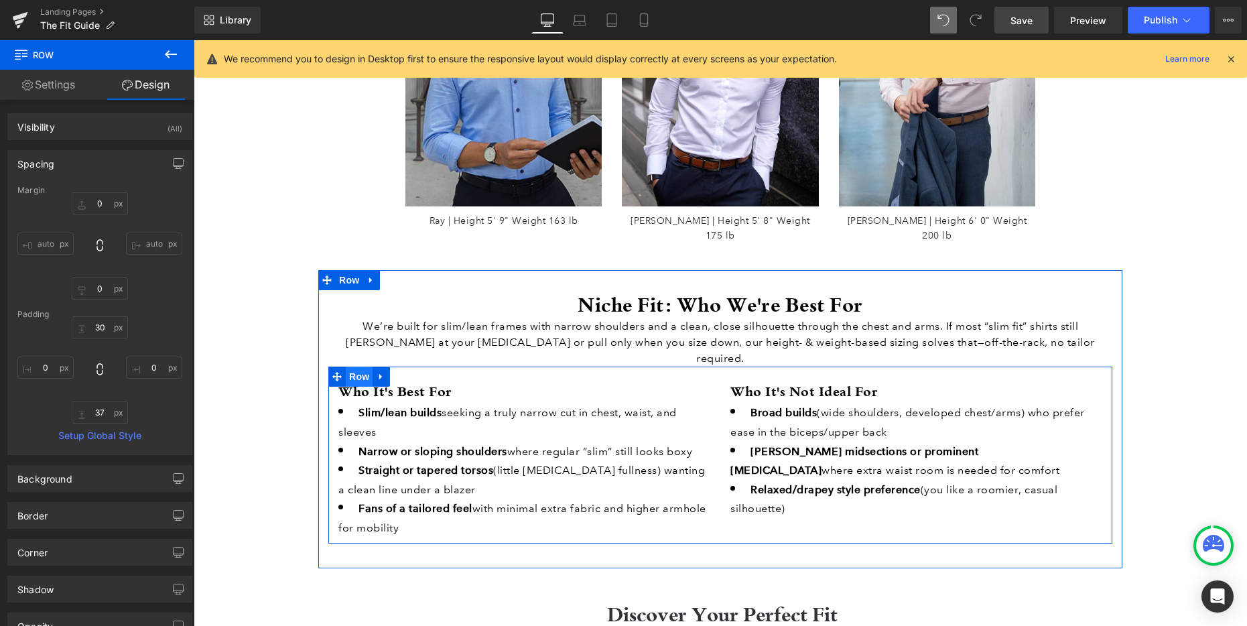
click at [360, 366] on span "Row" at bounding box center [359, 376] width 27 height 20
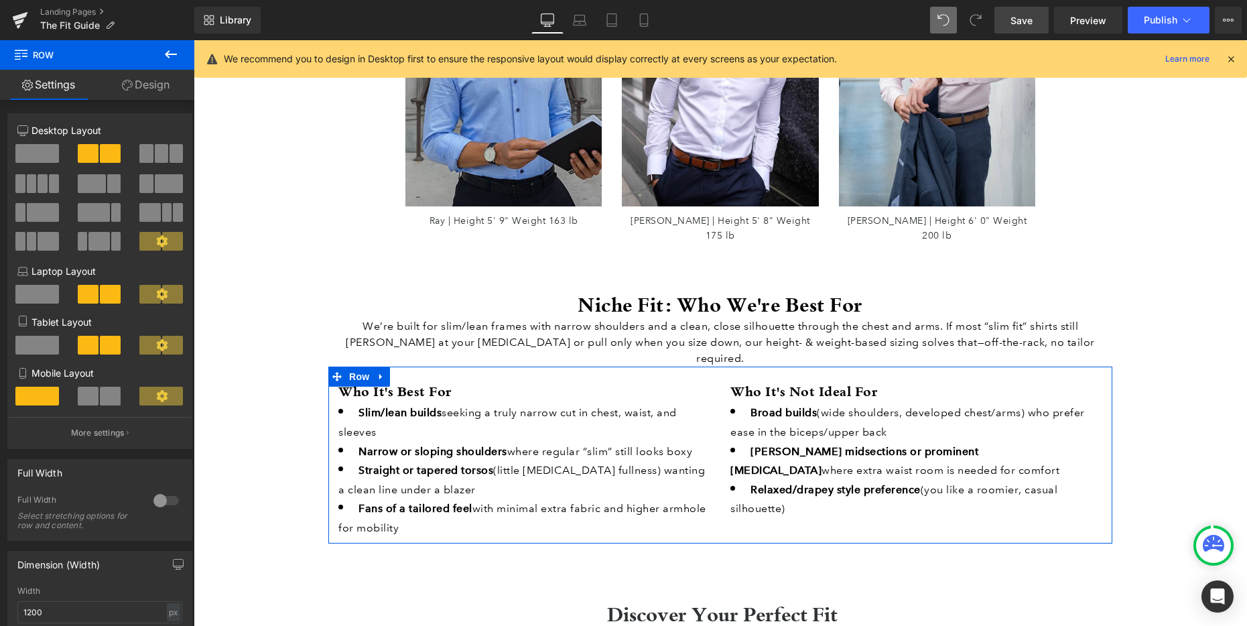
click at [135, 86] on link "Design" at bounding box center [145, 85] width 97 height 30
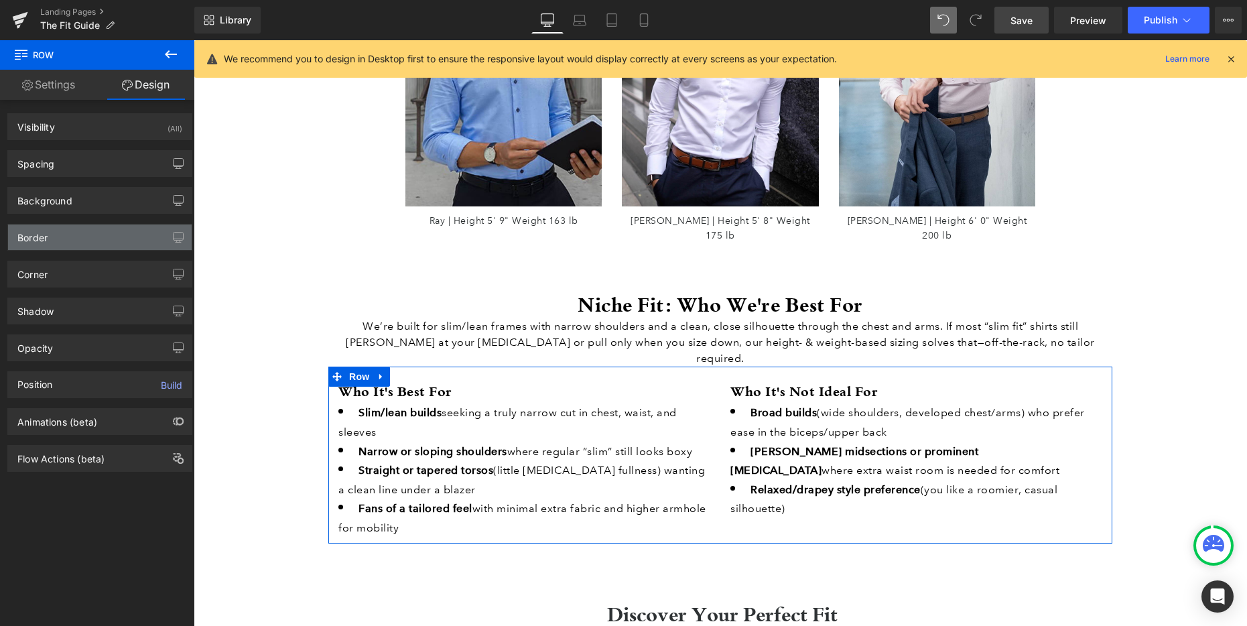
click at [70, 237] on div "Border" at bounding box center [100, 236] width 184 height 25
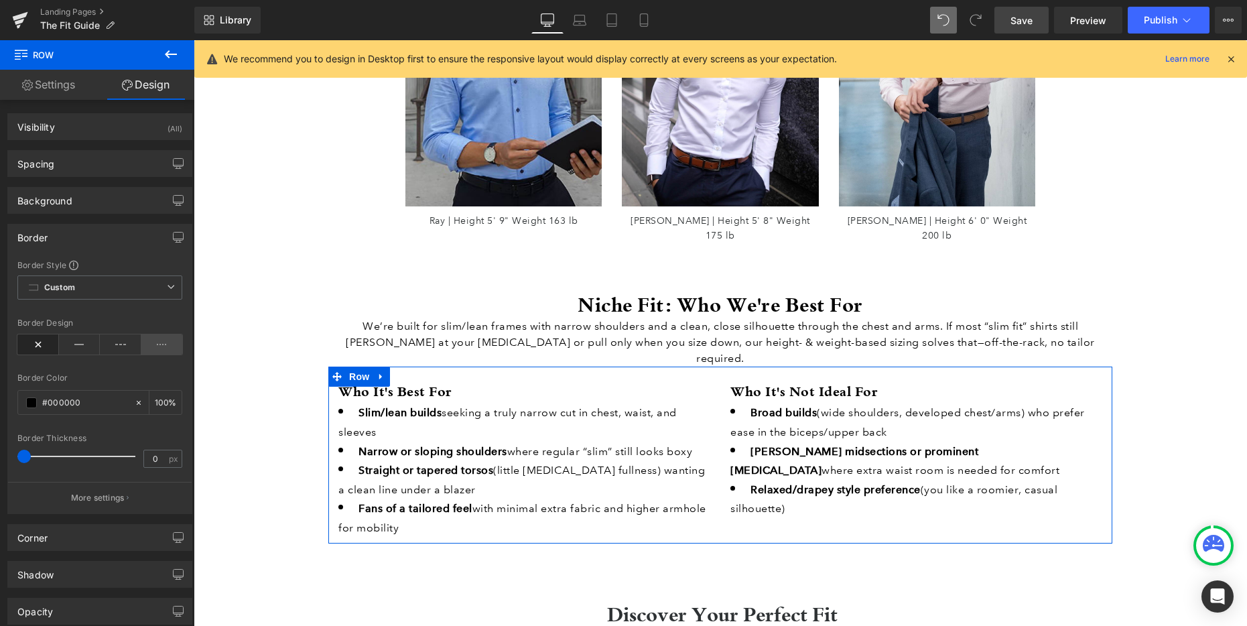
click at [153, 346] on icon at bounding box center [162, 344] width 42 height 20
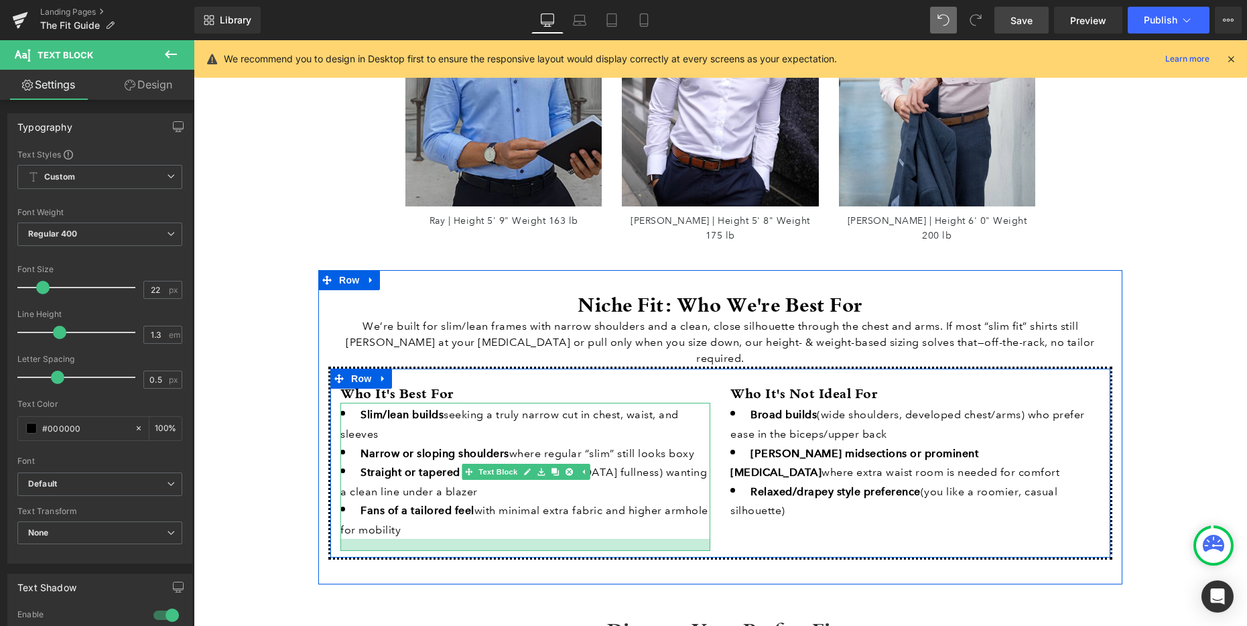
drag, startPoint x: 442, startPoint y: 500, endPoint x: 441, endPoint y: 512, distance: 12.1
click at [441, 539] on div at bounding box center [525, 545] width 370 height 12
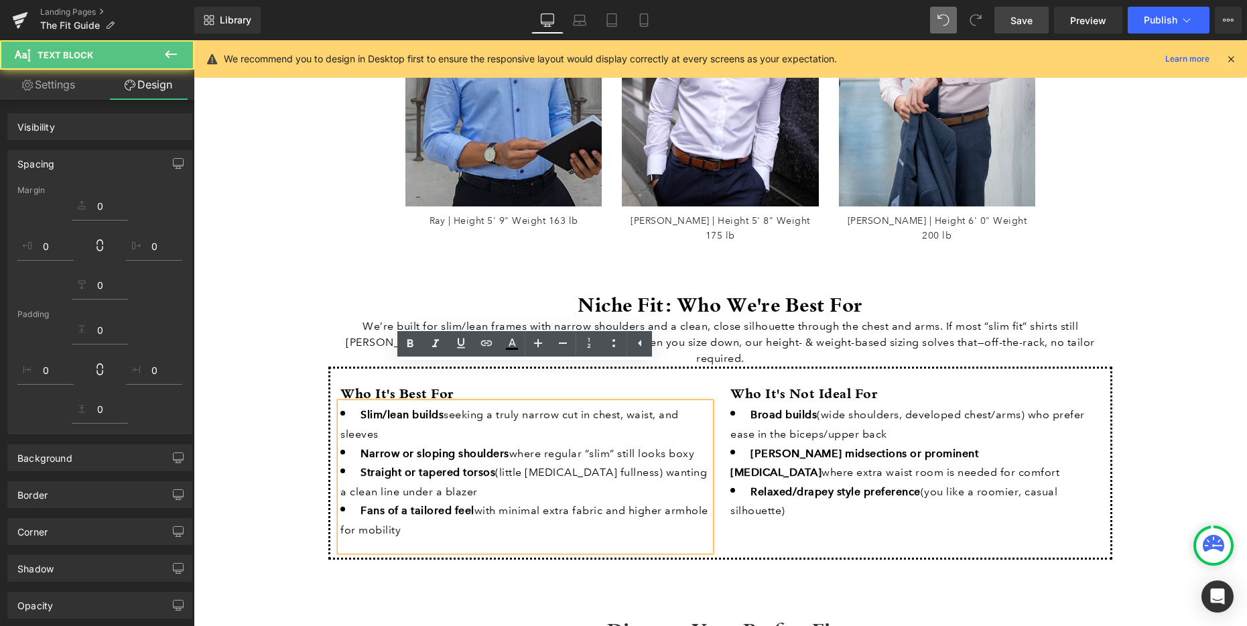
click at [1010, 25] on link "Save" at bounding box center [1021, 20] width 54 height 27
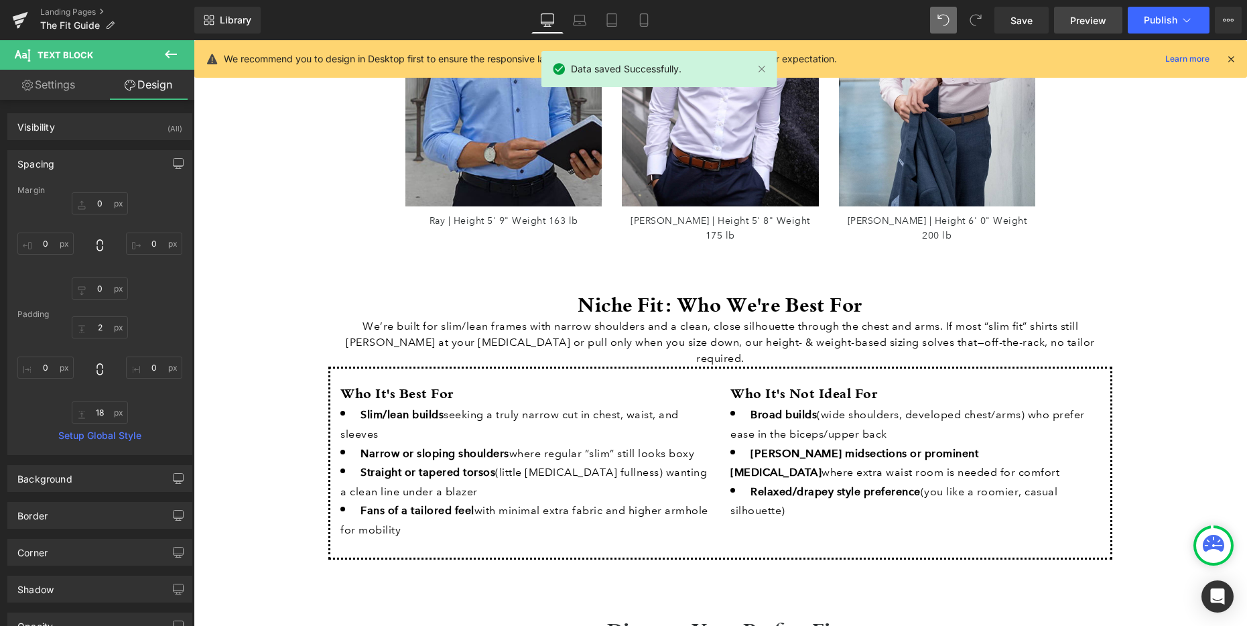
click at [1089, 21] on span "Preview" at bounding box center [1088, 20] width 36 height 14
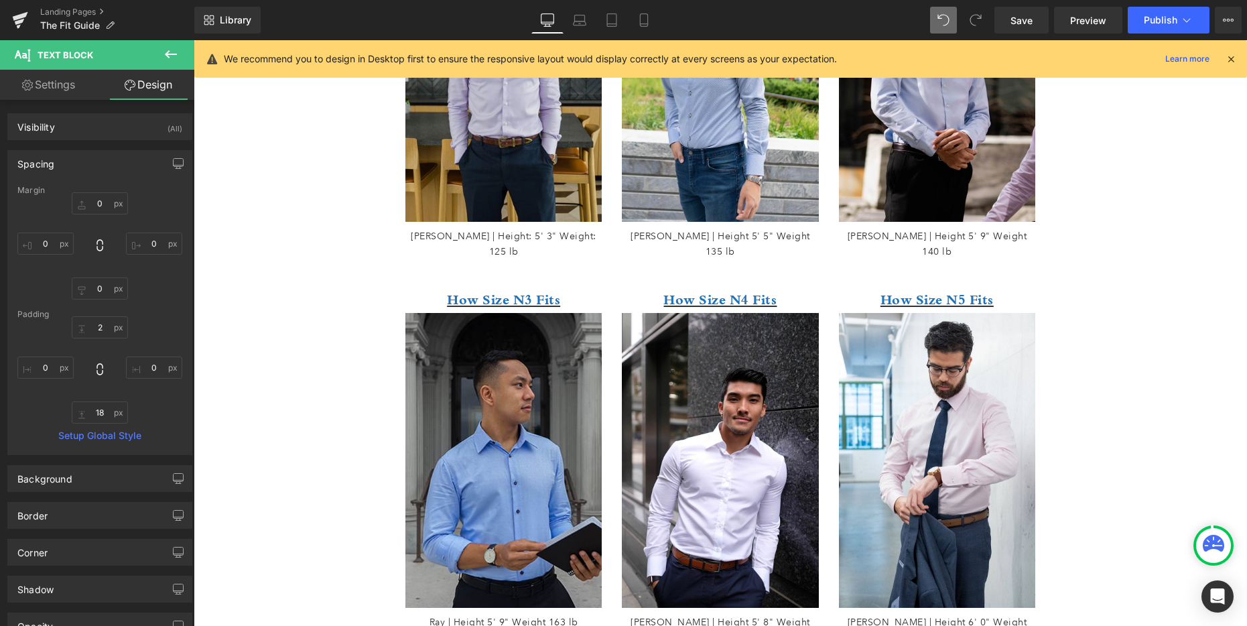
scroll to position [718, 0]
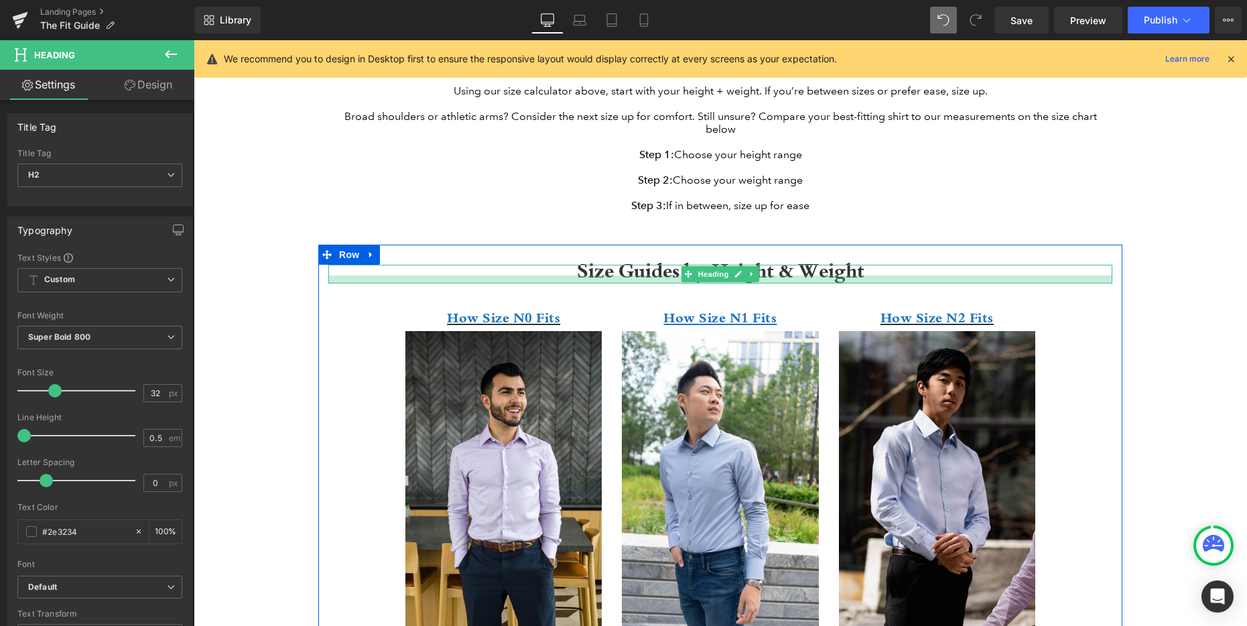
drag, startPoint x: 643, startPoint y: 281, endPoint x: 1112, endPoint y: 74, distance: 512.4
click at [643, 283] on div at bounding box center [720, 279] width 784 height 8
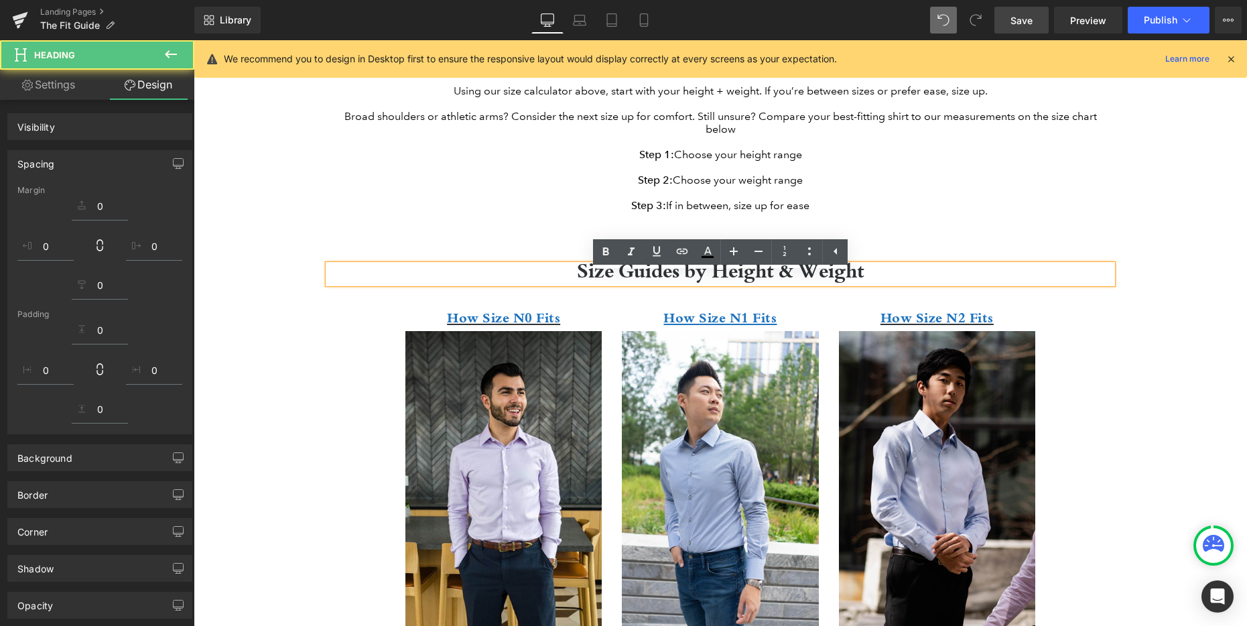
click at [1011, 22] on span "Save" at bounding box center [1021, 20] width 22 height 14
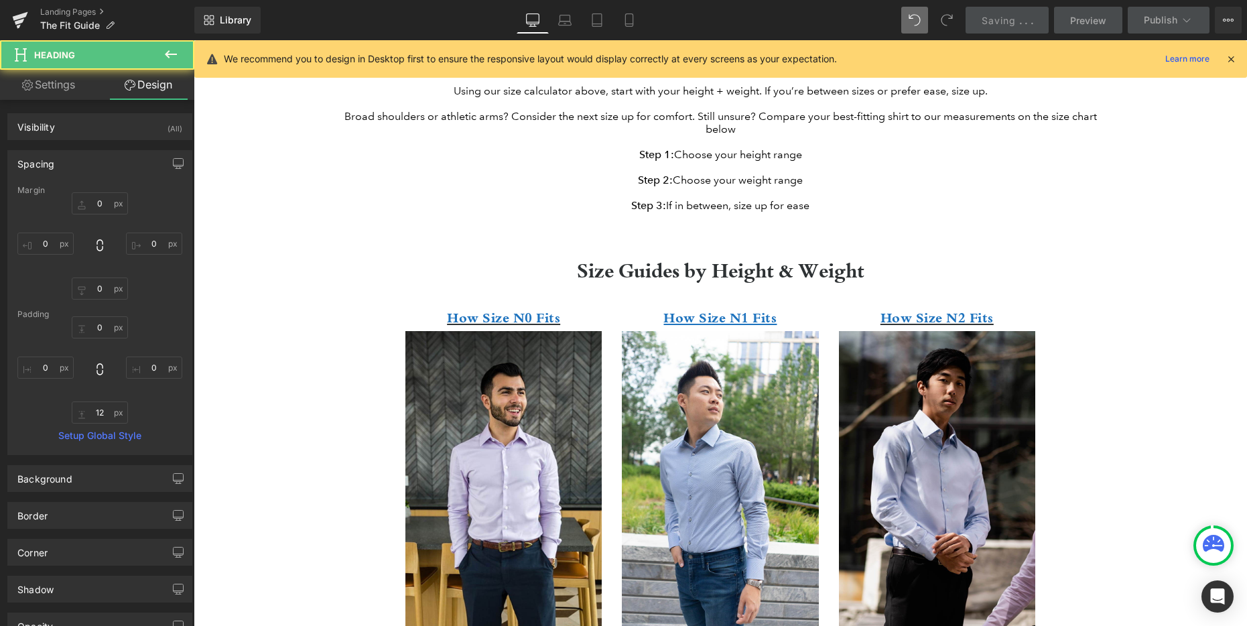
type input "0"
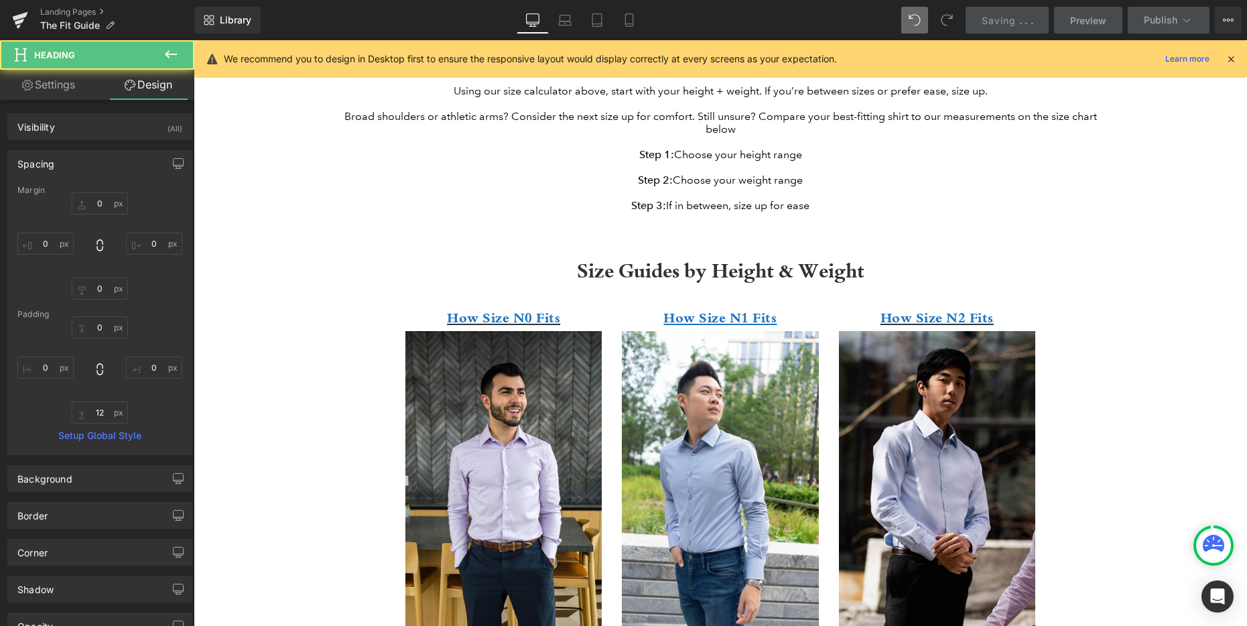
type input "0"
type input "12"
type input "0"
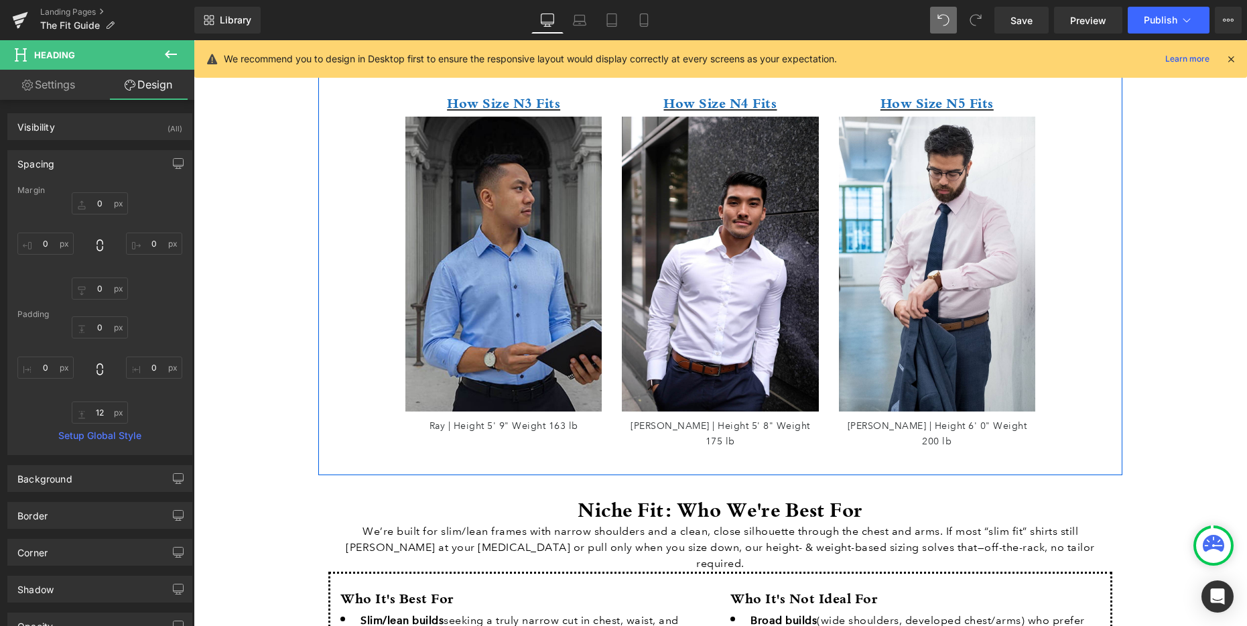
scroll to position [1555, 0]
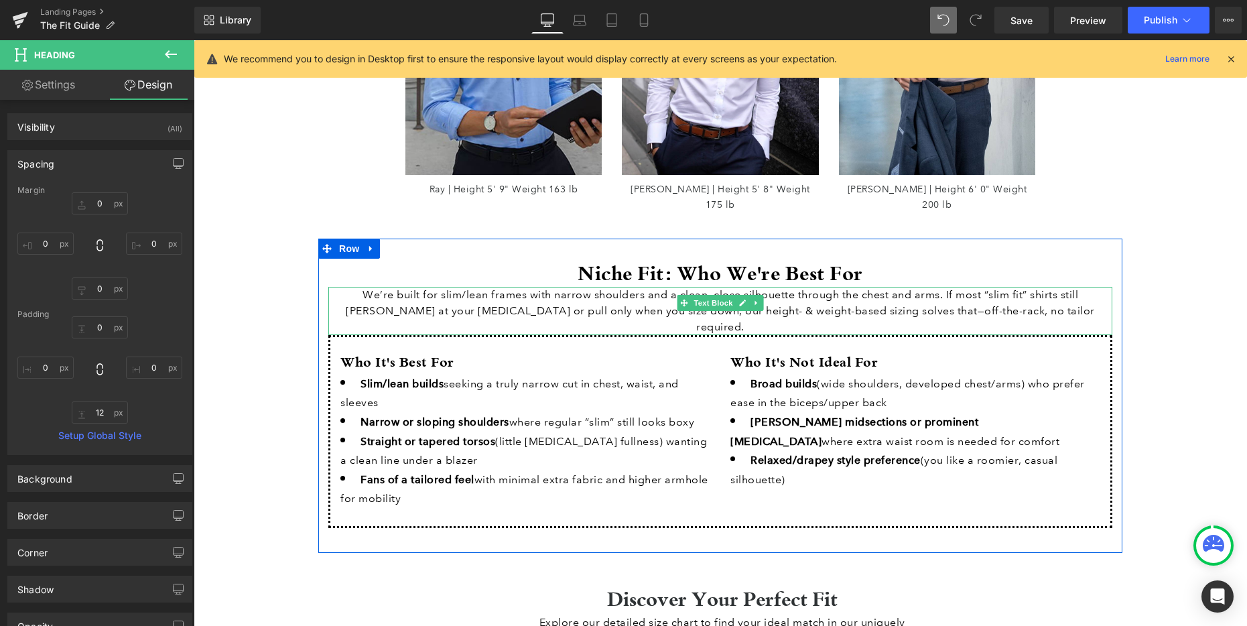
click at [921, 287] on p "We’re built for slim/lean frames with narrow shoulders and a clean, close silho…" at bounding box center [720, 311] width 784 height 48
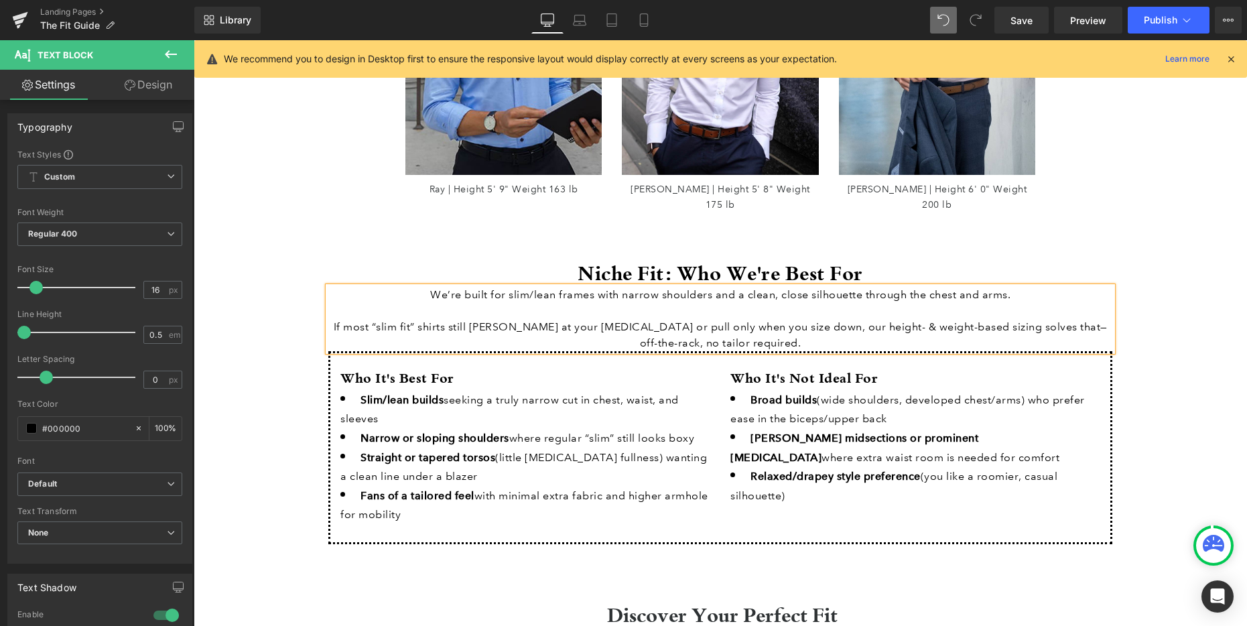
click at [758, 319] on p "If most “slim fit” shirts still [PERSON_NAME] at your [MEDICAL_DATA] or pull on…" at bounding box center [720, 335] width 784 height 32
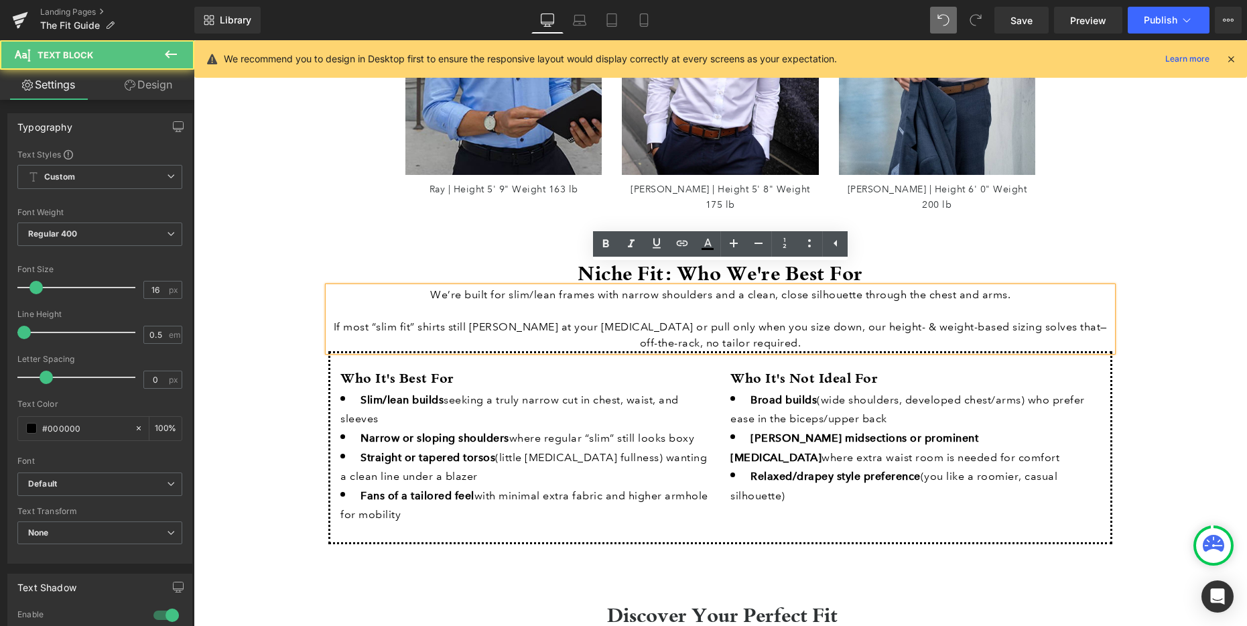
click at [972, 239] on div "Niche Fit: Who We're Best For Heading We’re built for slim/lean frames with nar…" at bounding box center [720, 404] width 804 height 330
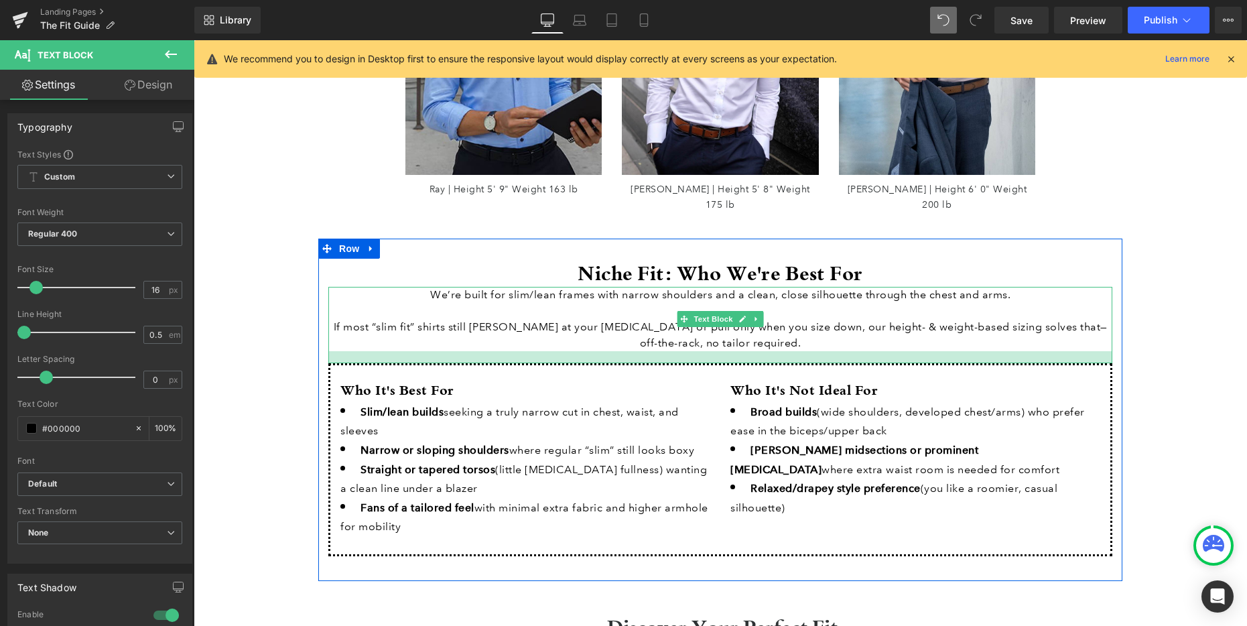
drag, startPoint x: 659, startPoint y: 328, endPoint x: 657, endPoint y: 341, distance: 13.7
click at [657, 351] on div at bounding box center [720, 357] width 784 height 12
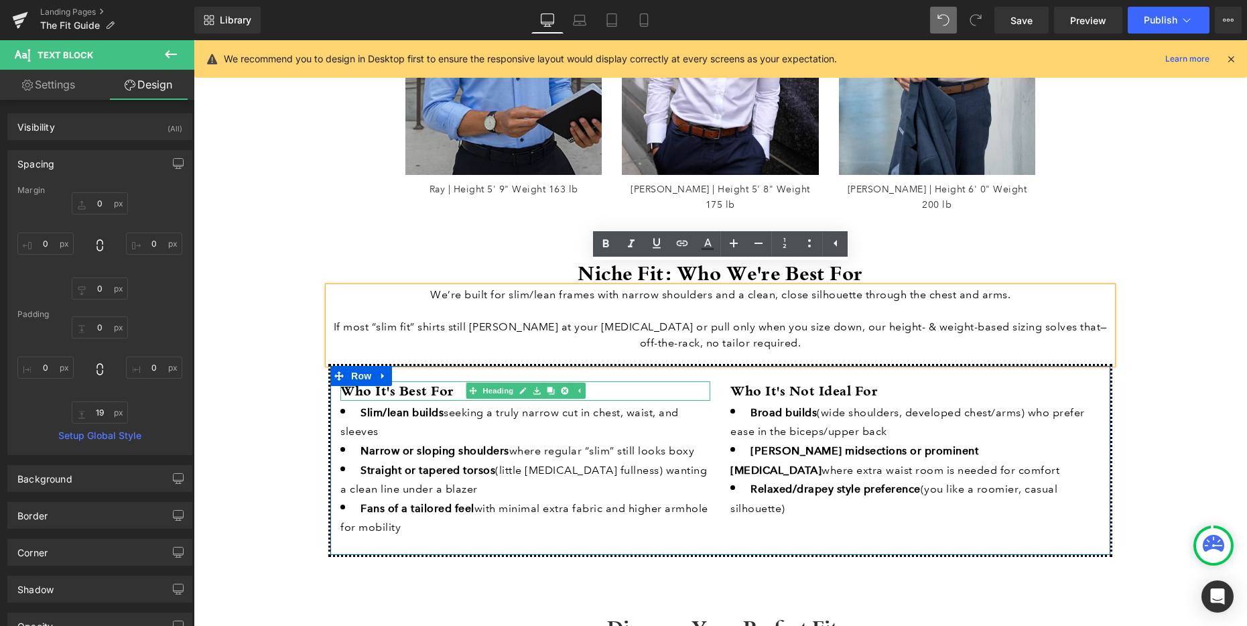
click at [414, 381] on strong "Who It's Best For" at bounding box center [397, 390] width 114 height 18
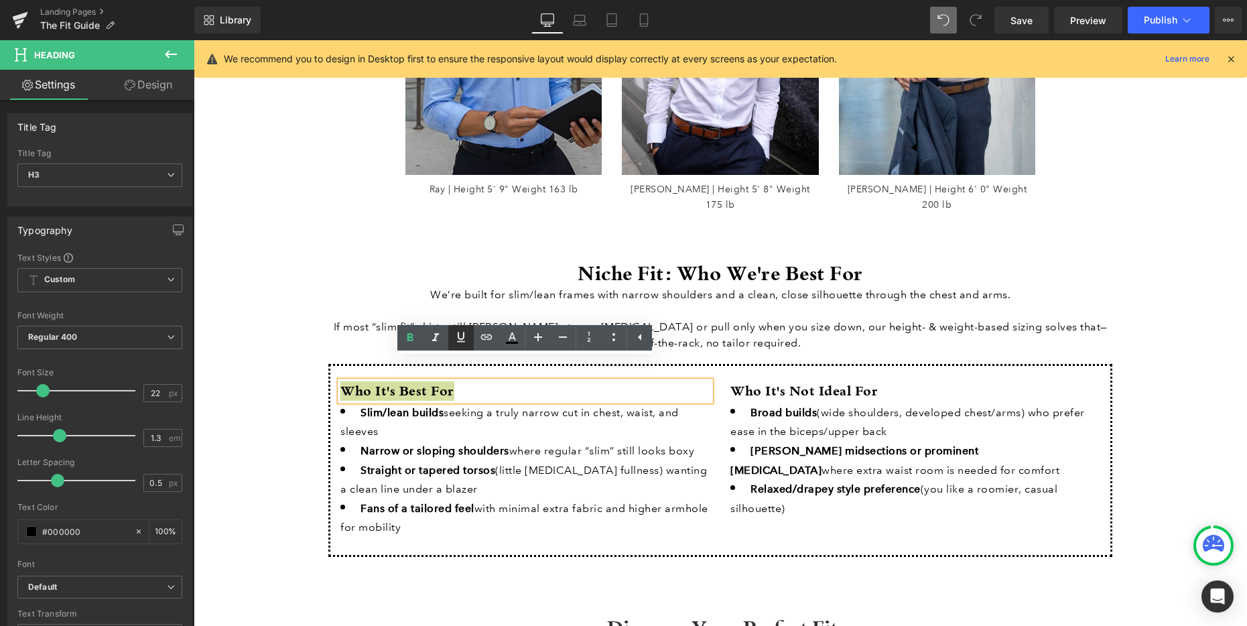
click at [460, 335] on icon at bounding box center [461, 337] width 16 height 16
click at [791, 381] on strong "Who It's Not Ideal For" at bounding box center [803, 390] width 147 height 18
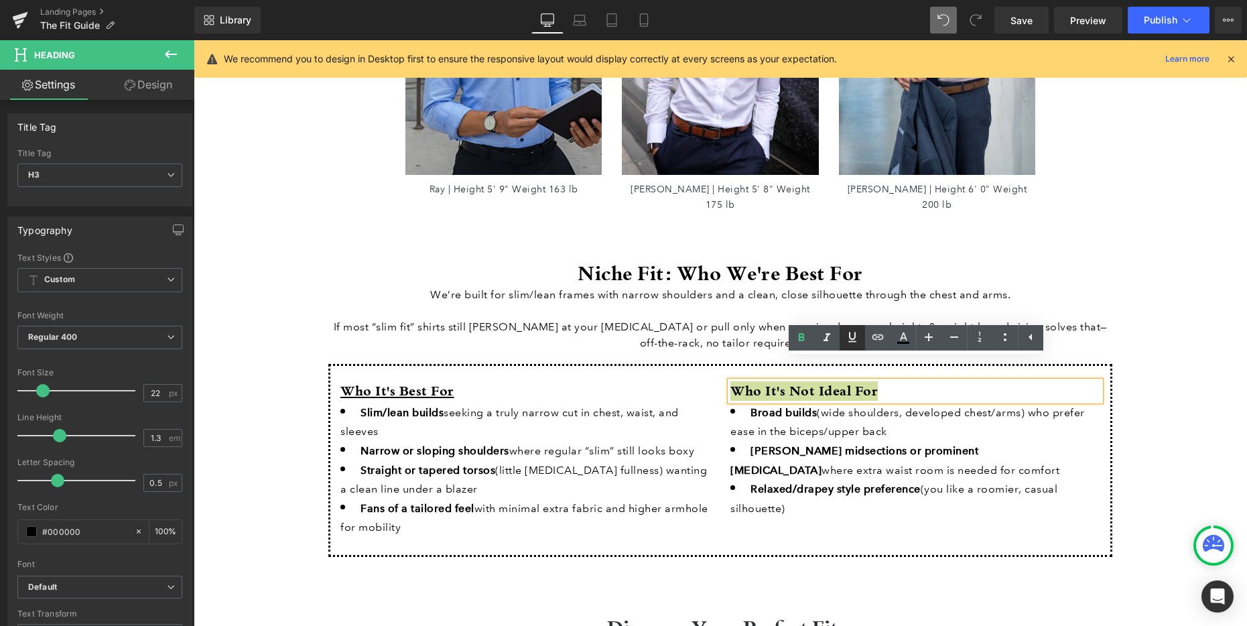
click at [850, 336] on icon at bounding box center [852, 337] width 8 height 10
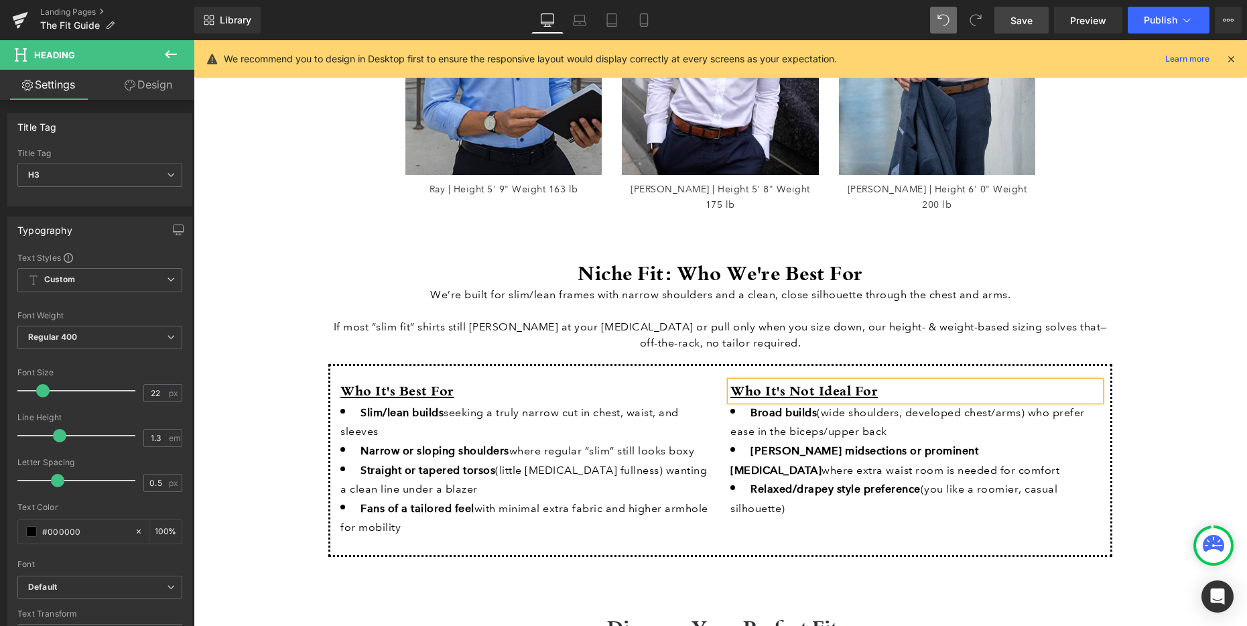
drag, startPoint x: 1036, startPoint y: 19, endPoint x: 597, endPoint y: 245, distance: 494.1
click at [1036, 19] on link "Save" at bounding box center [1021, 20] width 54 height 27
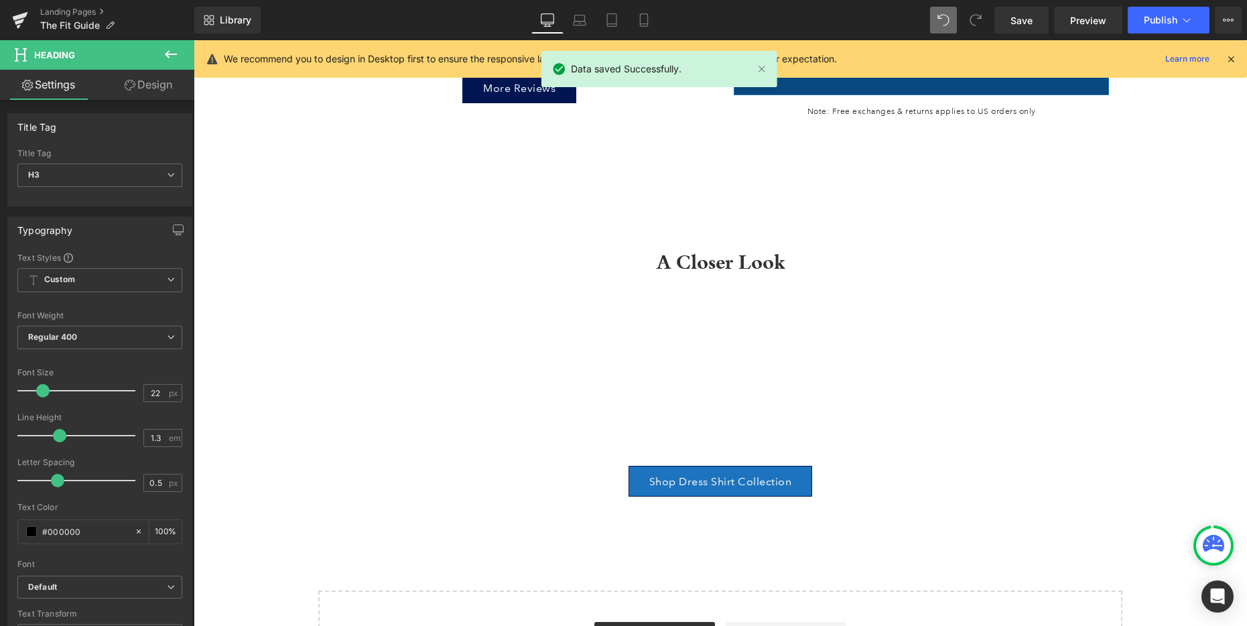
scroll to position [3369, 0]
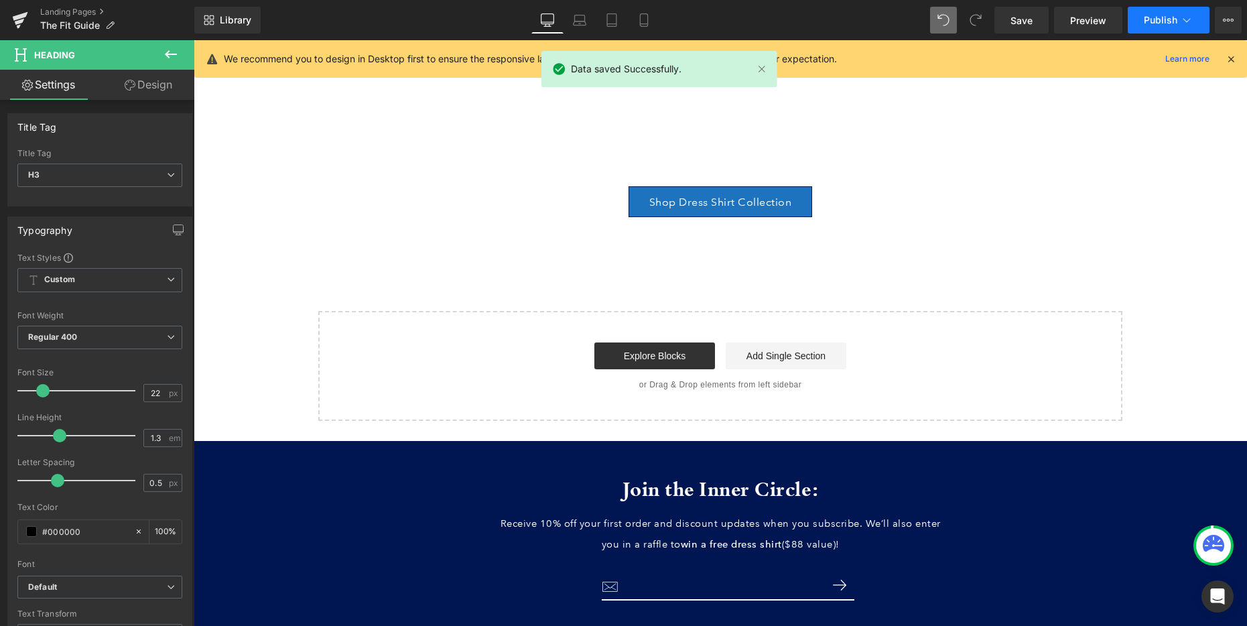
click at [1165, 19] on span "Publish" at bounding box center [1160, 20] width 33 height 11
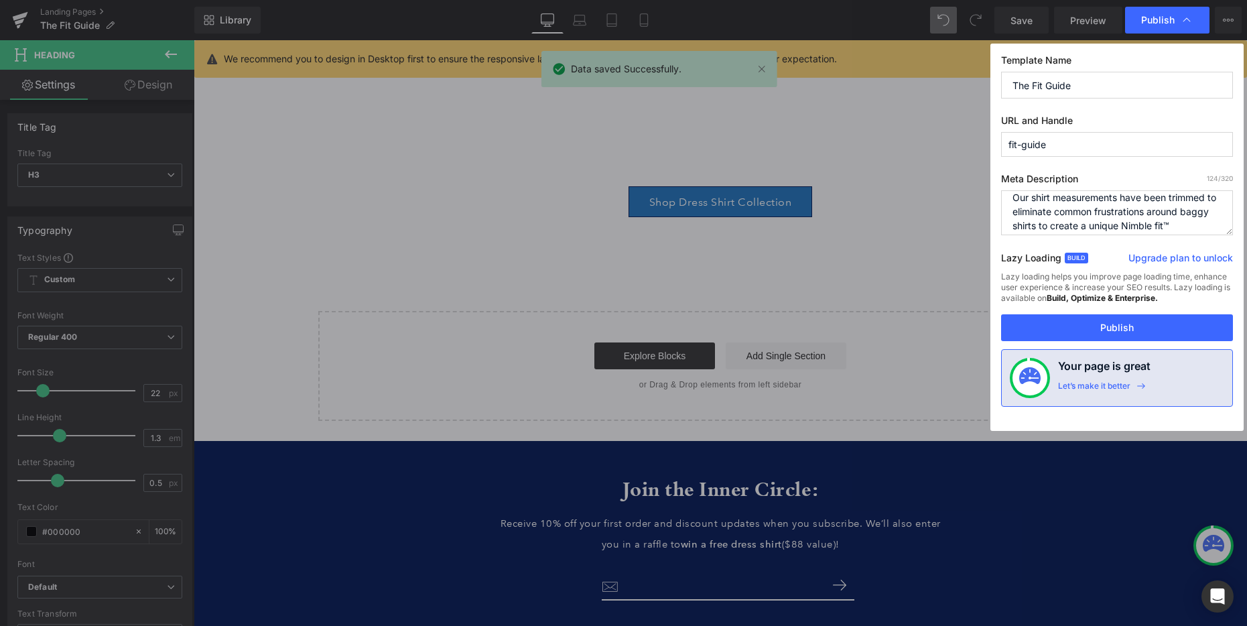
scroll to position [14, 0]
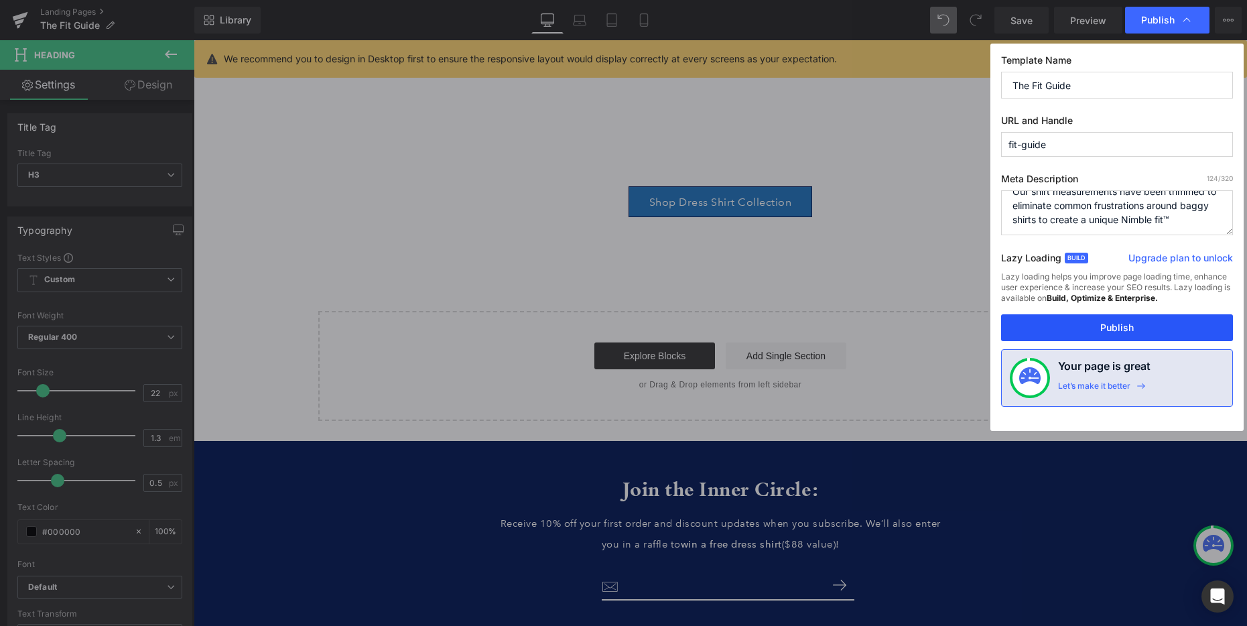
click at [1104, 323] on button "Publish" at bounding box center [1117, 327] width 232 height 27
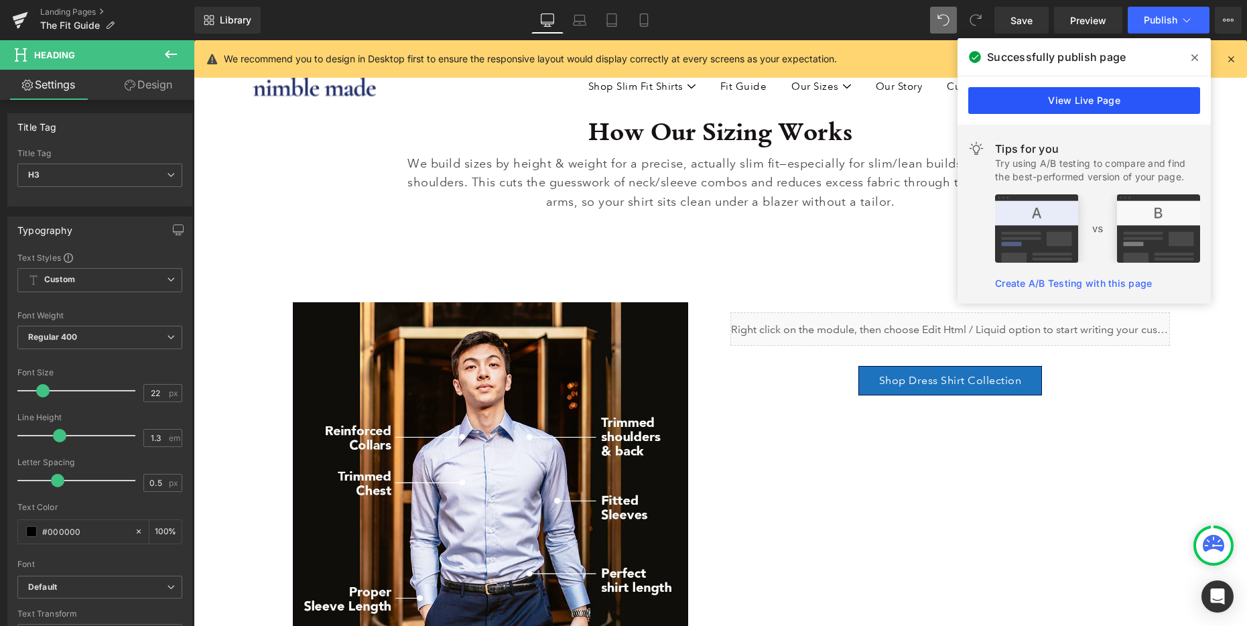
click at [1101, 105] on link "View Live Page" at bounding box center [1084, 100] width 232 height 27
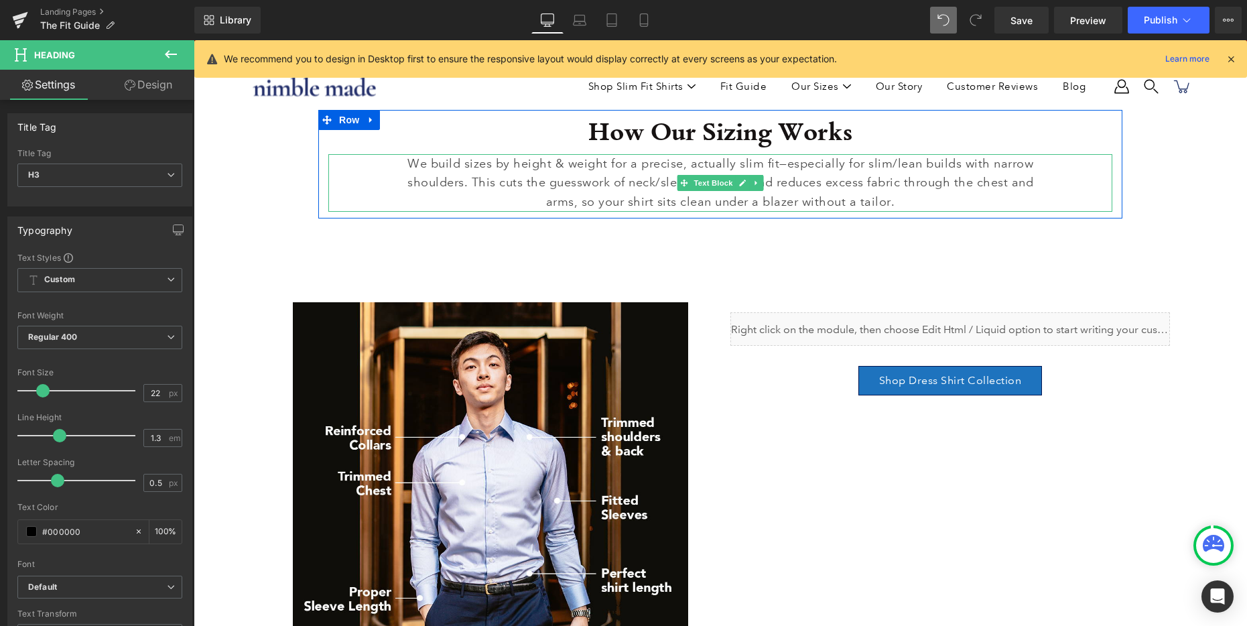
click at [863, 175] on p "We build sizes by height & weight for a precise, actually slim fit—especially f…" at bounding box center [720, 183] width 650 height 58
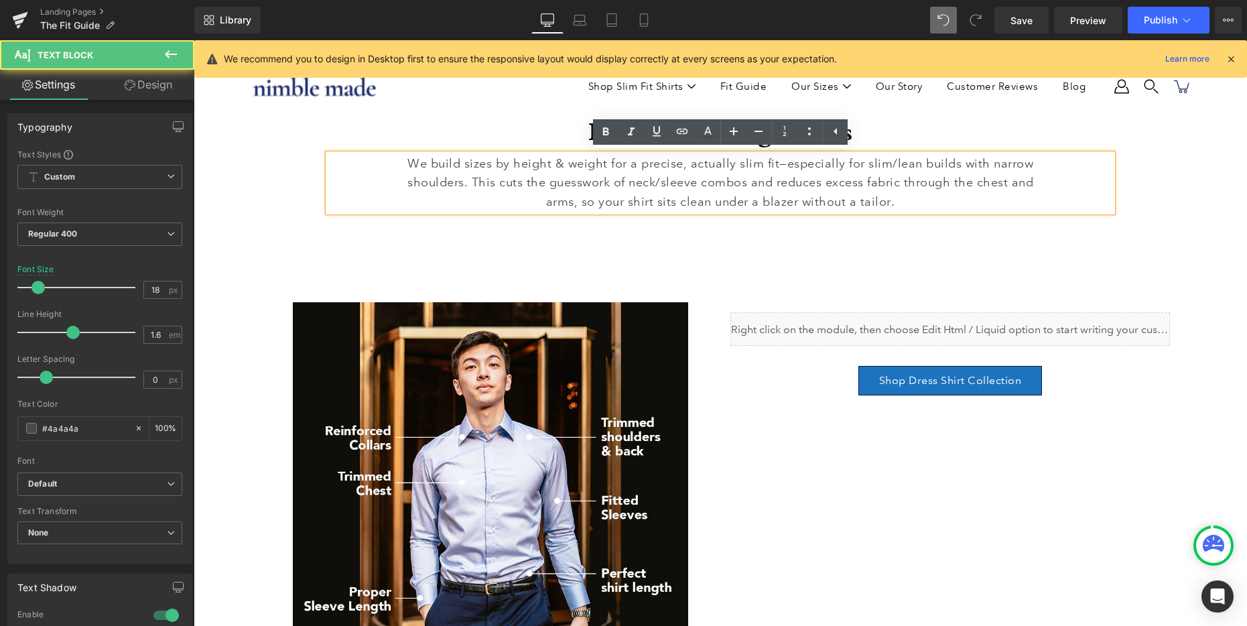
click at [472, 182] on p "We build sizes by height & weight for a precise, actually slim fit—especially f…" at bounding box center [720, 183] width 650 height 58
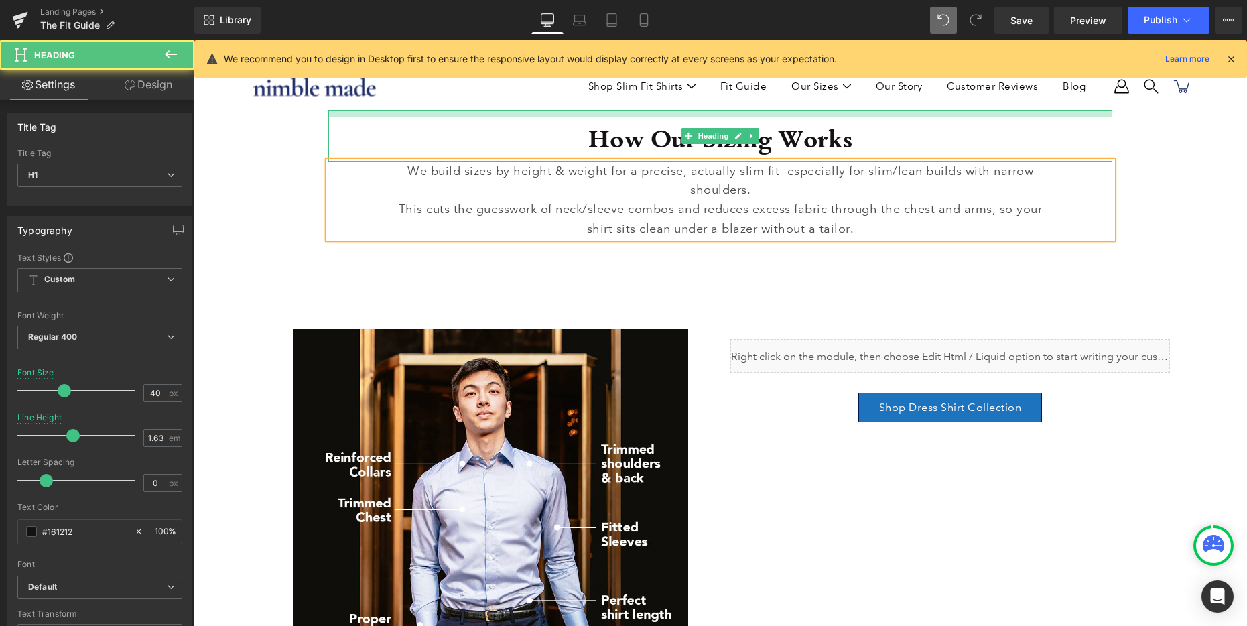
drag, startPoint x: 663, startPoint y: 111, endPoint x: 1365, endPoint y: 44, distance: 705.9
click at [663, 118] on div "How Our Sizing Works Heading" at bounding box center [720, 135] width 784 height 51
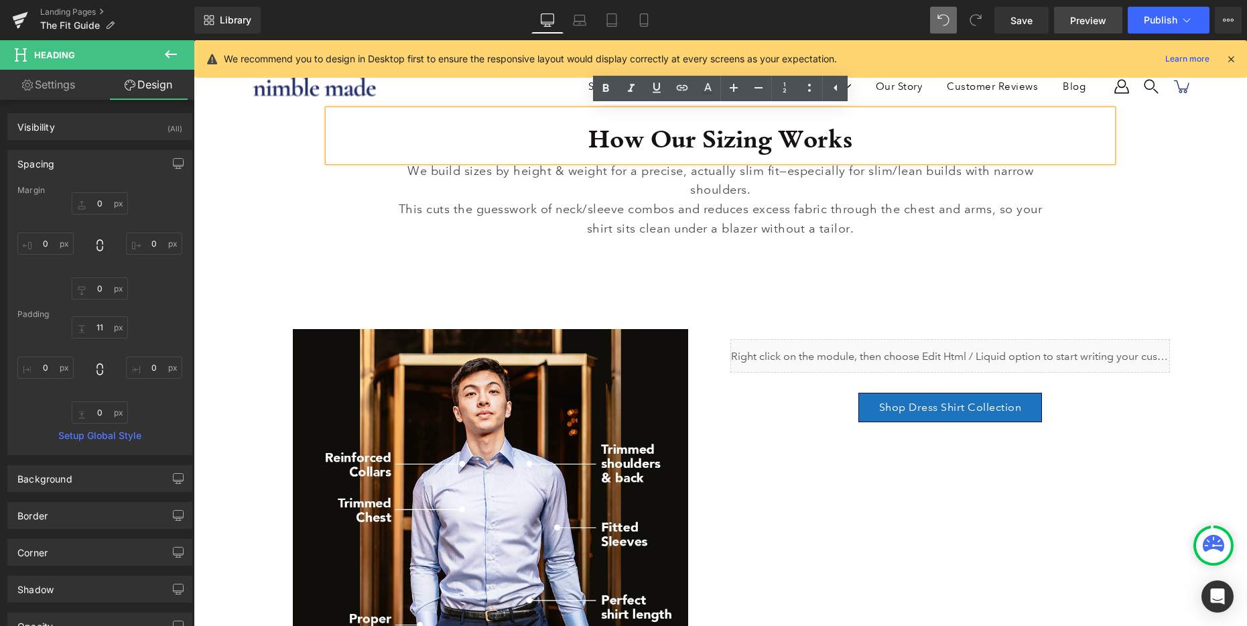
type input "0"
type input "11"
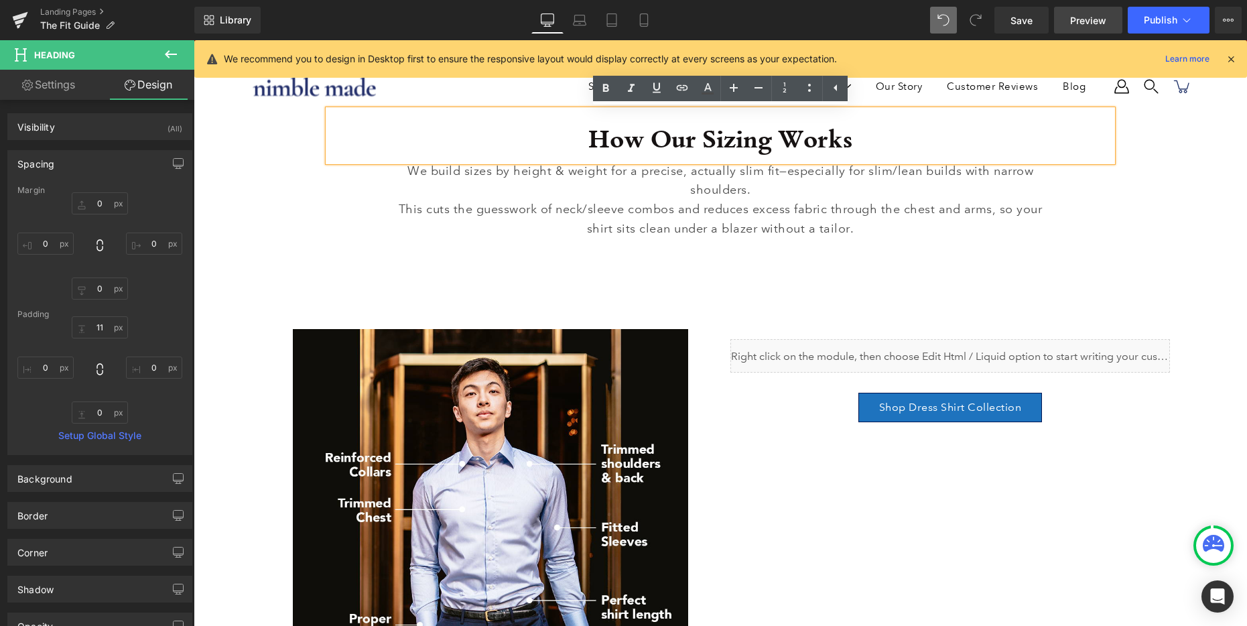
type input "0"
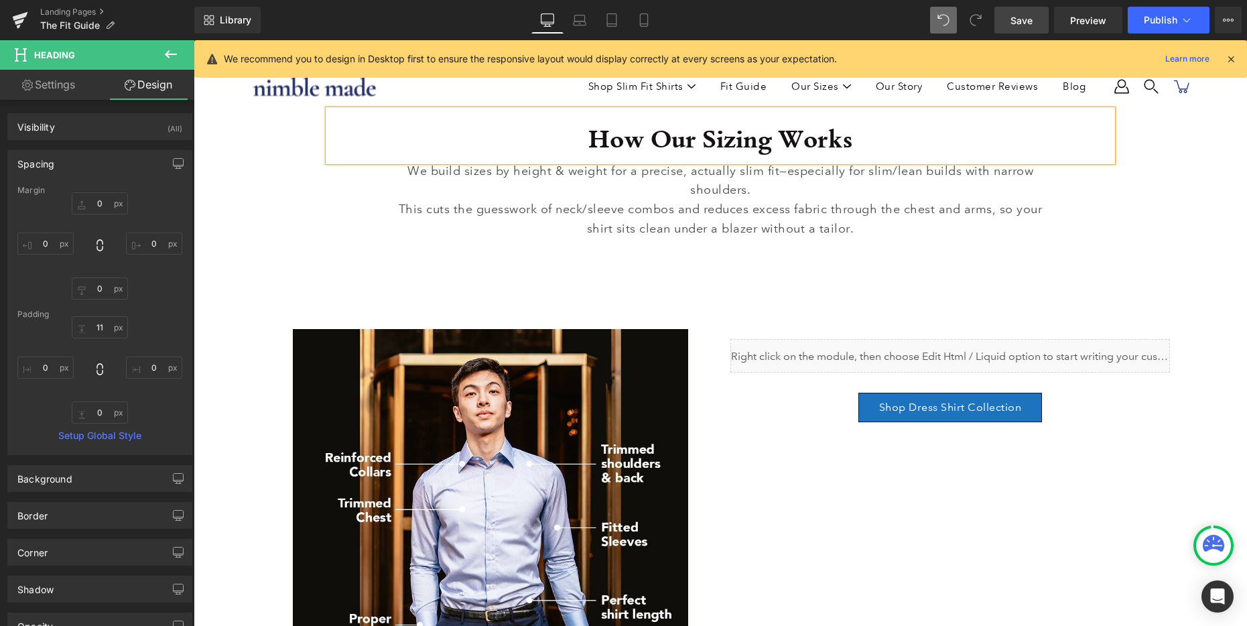
click at [1030, 21] on span "Save" at bounding box center [1021, 20] width 22 height 14
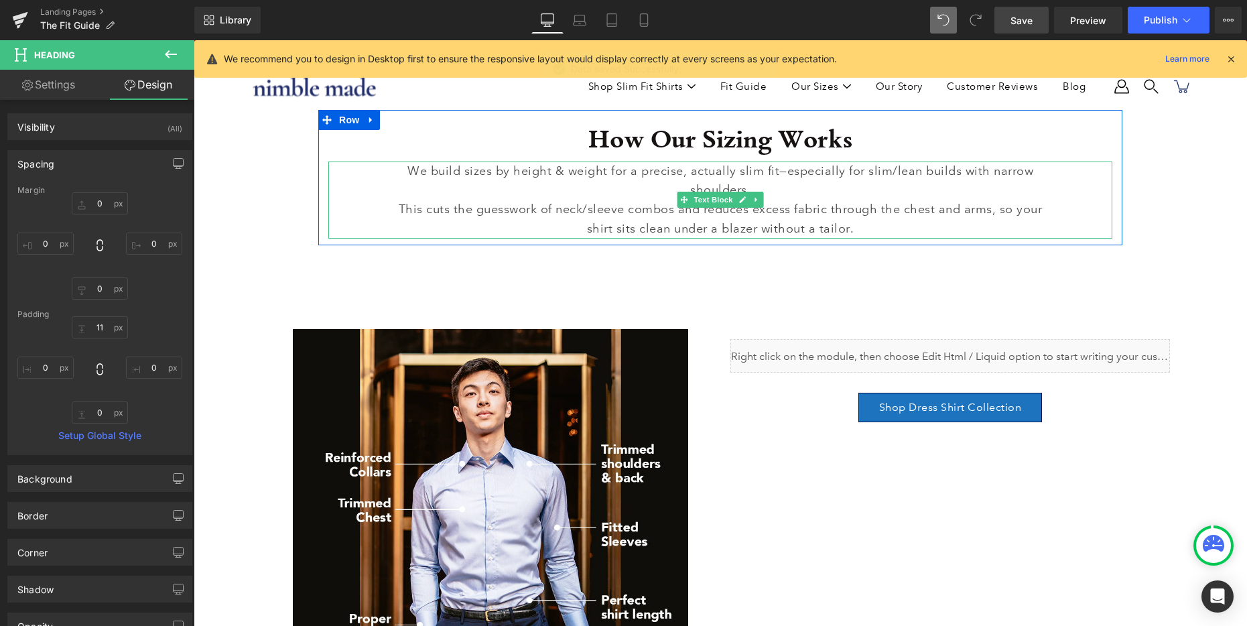
click at [901, 216] on p "This cuts the guesswork of neck/sleeve combos and reduces excess fabric through…" at bounding box center [720, 219] width 650 height 39
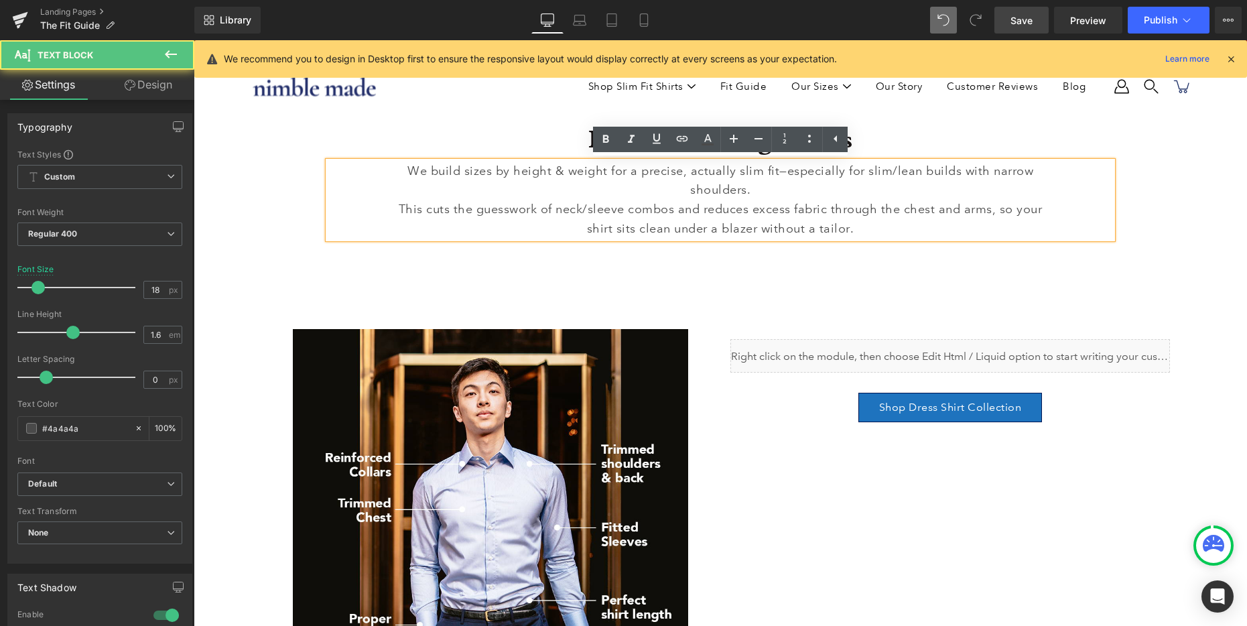
click at [676, 228] on p "This cuts the guesswork of neck/sleeve combos and reduces excess fabric through…" at bounding box center [720, 219] width 650 height 39
click at [896, 229] on p "This cuts the guesswork of neck/sleeve combos and reduces excess fabric through…" at bounding box center [720, 219] width 650 height 39
click at [1021, 226] on p "This cuts the guesswork of neck/sleeve combos and reduces excess fabric through…" at bounding box center [720, 219] width 650 height 39
drag, startPoint x: 991, startPoint y: 210, endPoint x: 997, endPoint y: 225, distance: 16.5
click at [997, 225] on p "This cuts the guesswork of neck/sleeve combos and reduces excess fabric through…" at bounding box center [720, 219] width 650 height 39
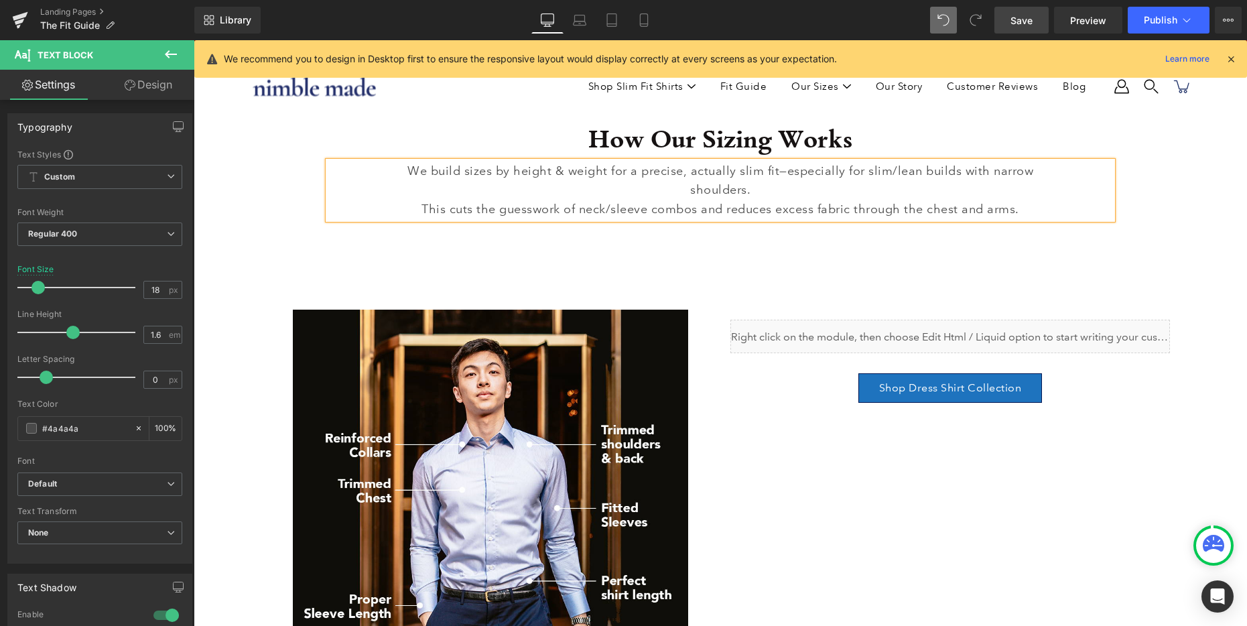
click at [1030, 25] on span "Save" at bounding box center [1021, 20] width 22 height 14
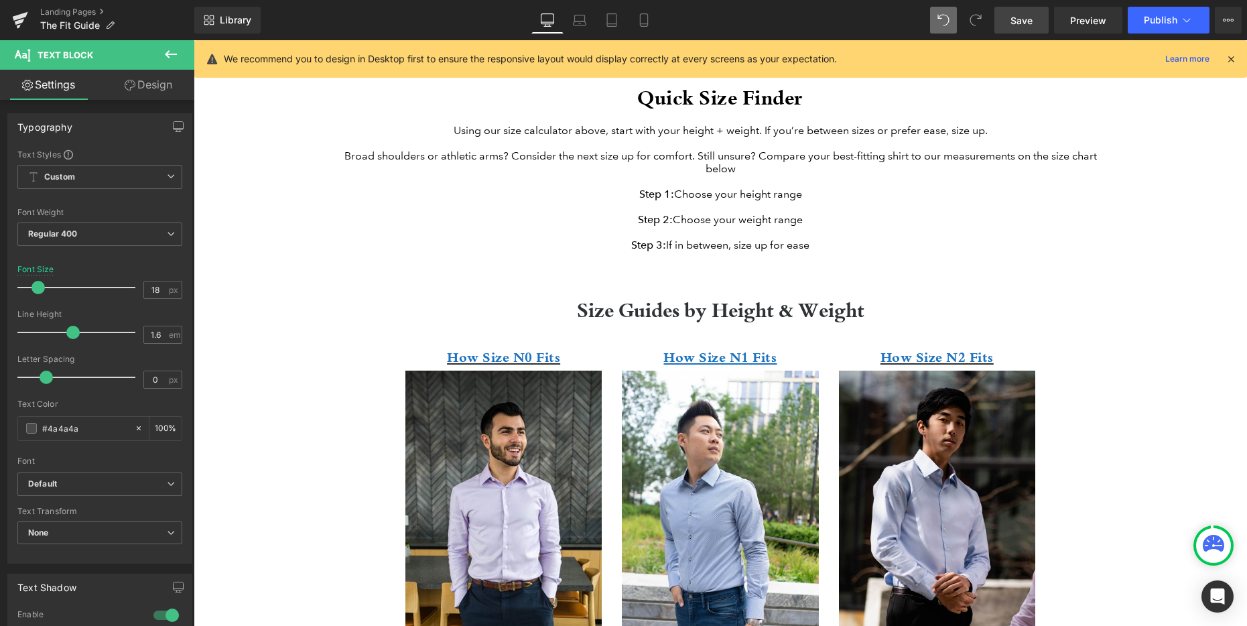
scroll to position [620, 0]
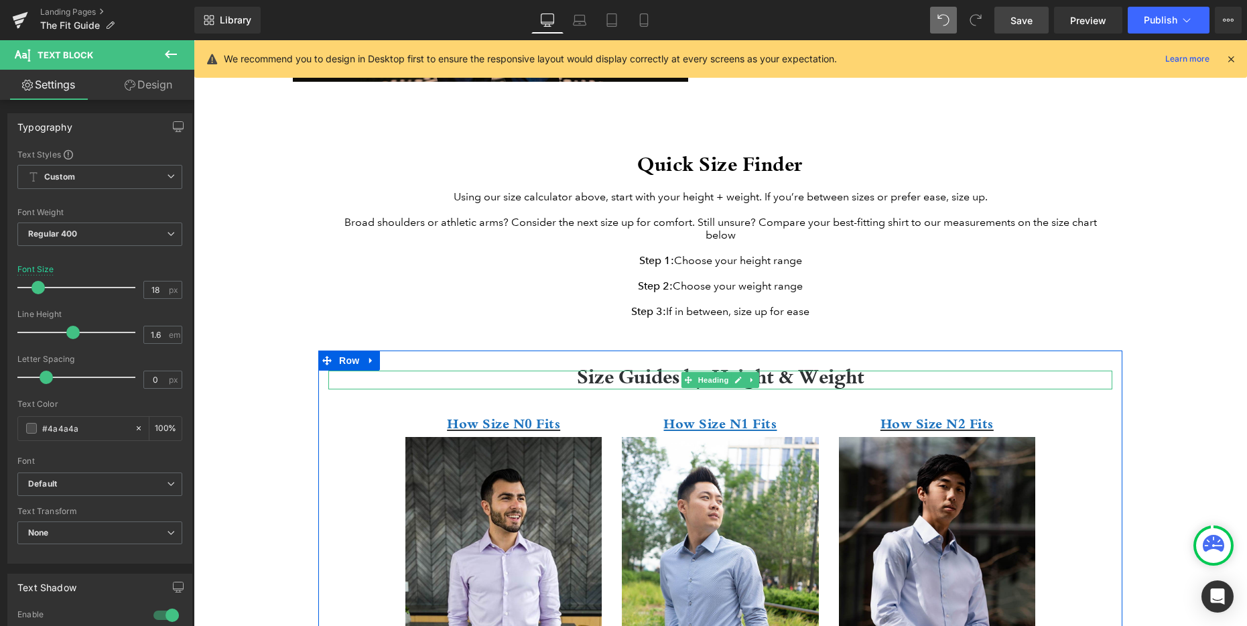
click at [614, 381] on h2 "Size Guides by Height & Weight" at bounding box center [720, 376] width 784 height 11
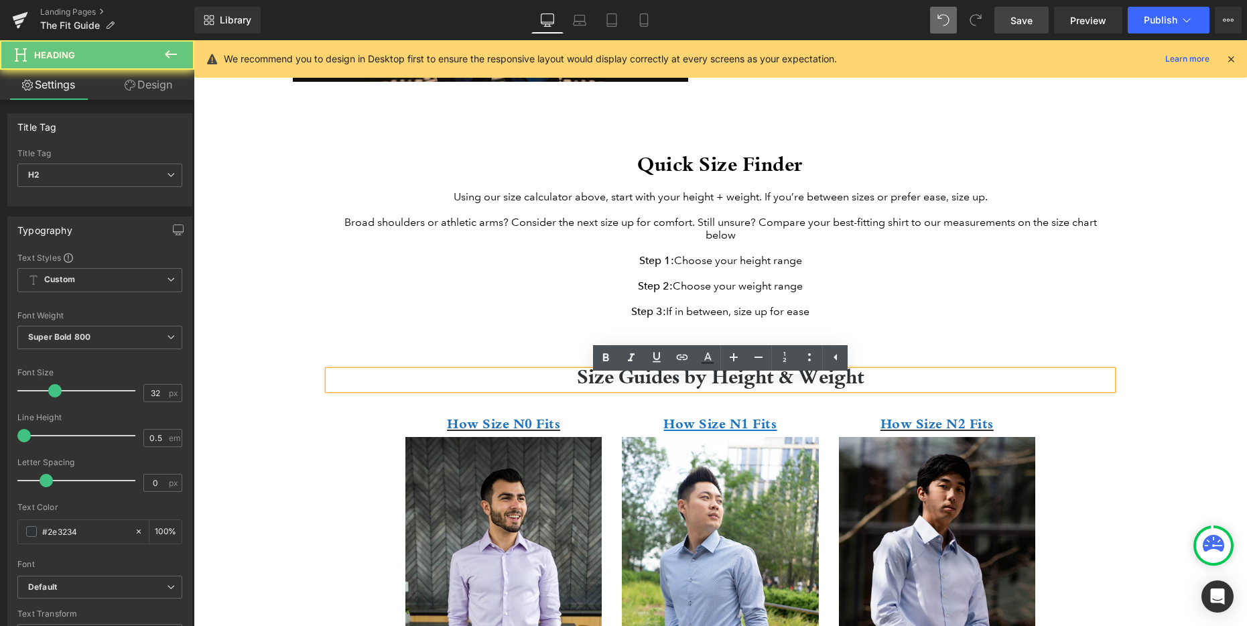
click at [614, 381] on h2 "Size Guides by Height & Weight" at bounding box center [720, 376] width 784 height 11
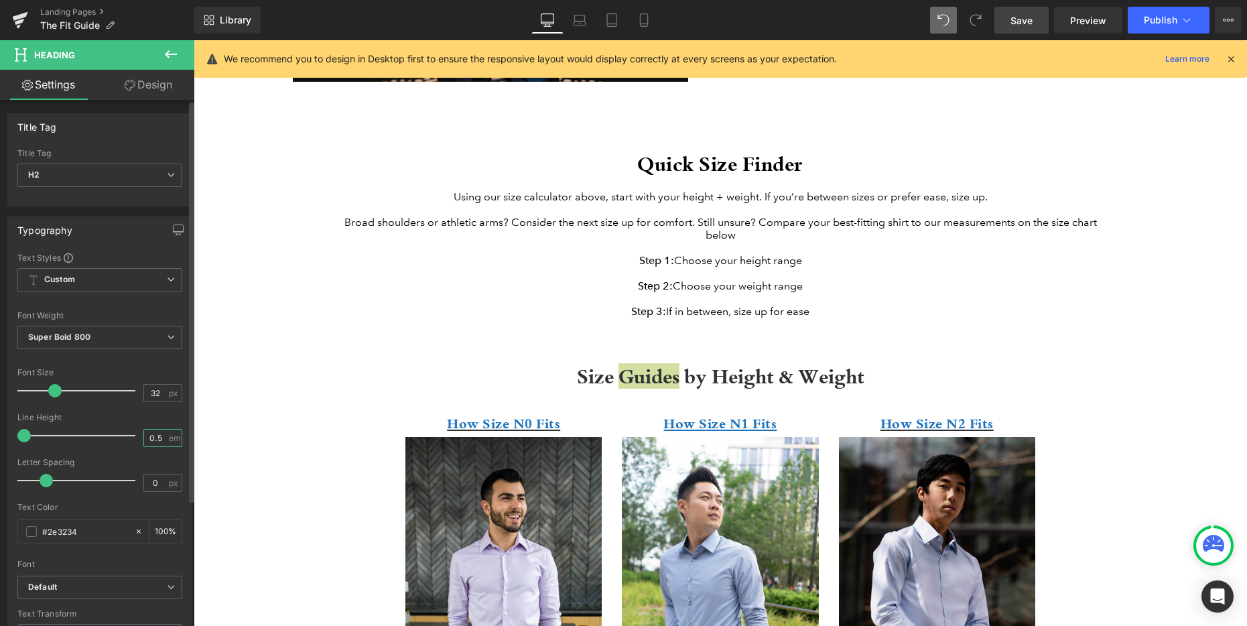
click at [151, 435] on input "0.5" at bounding box center [155, 437] width 23 height 17
type input "1.25"
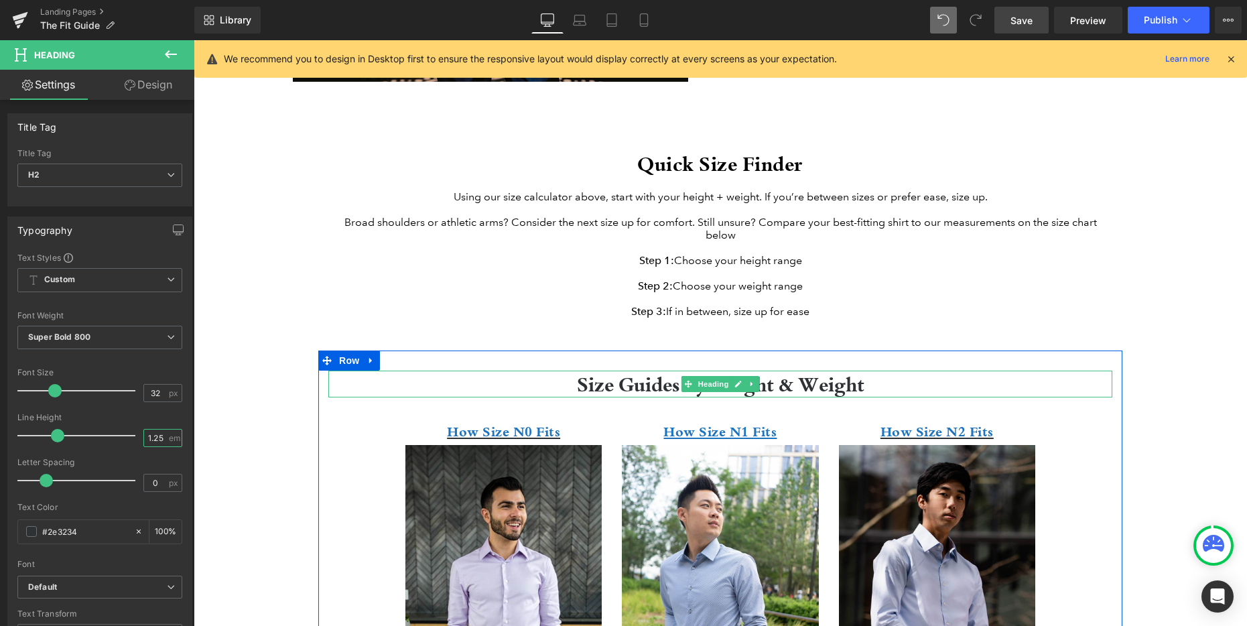
drag, startPoint x: 656, startPoint y: 411, endPoint x: 655, endPoint y: 403, distance: 8.7
click at [655, 397] on div at bounding box center [720, 395] width 784 height 3
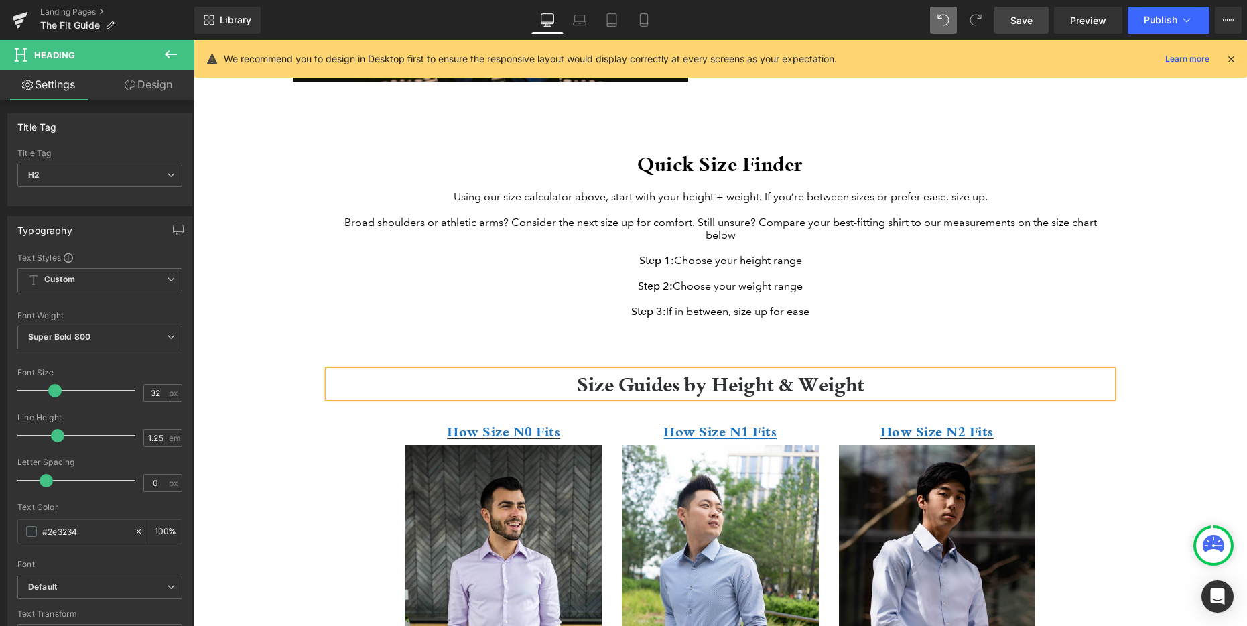
click at [1025, 27] on link "Save" at bounding box center [1021, 20] width 54 height 27
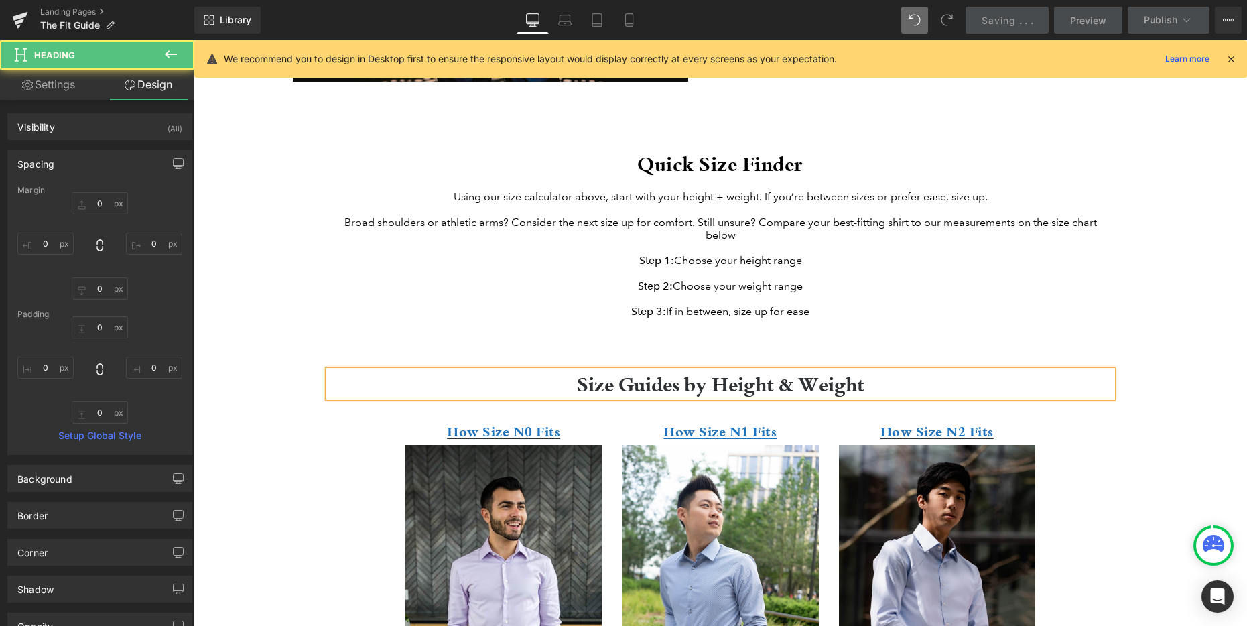
type input "0"
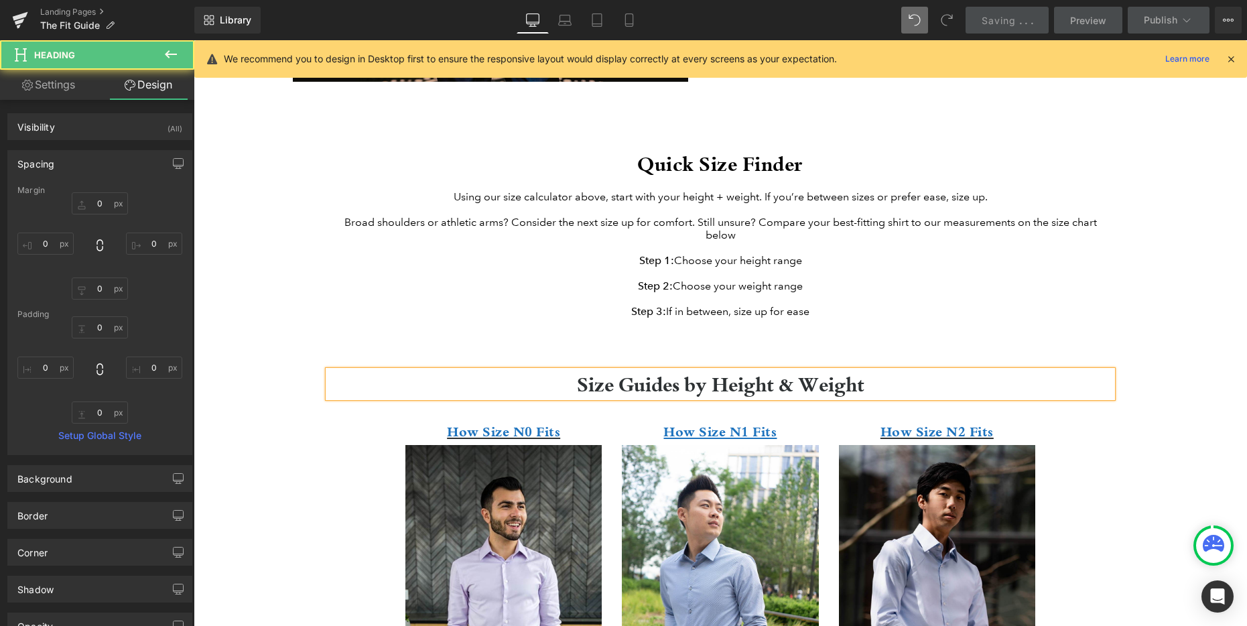
type input "0"
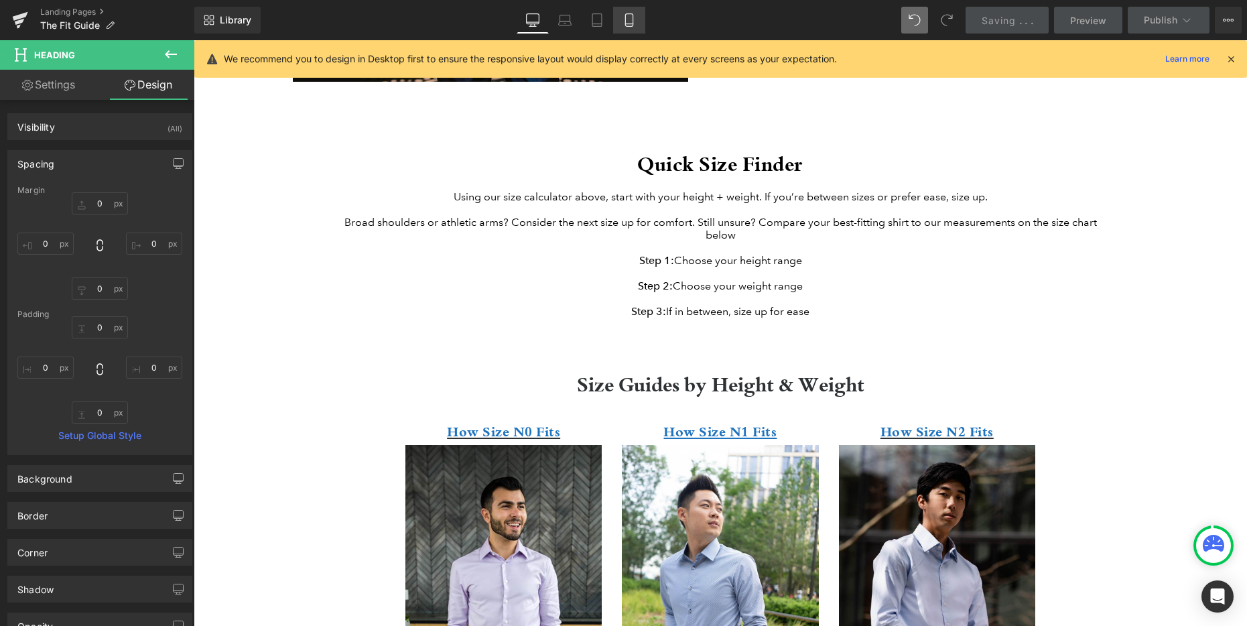
click at [639, 18] on link "Mobile" at bounding box center [629, 20] width 32 height 27
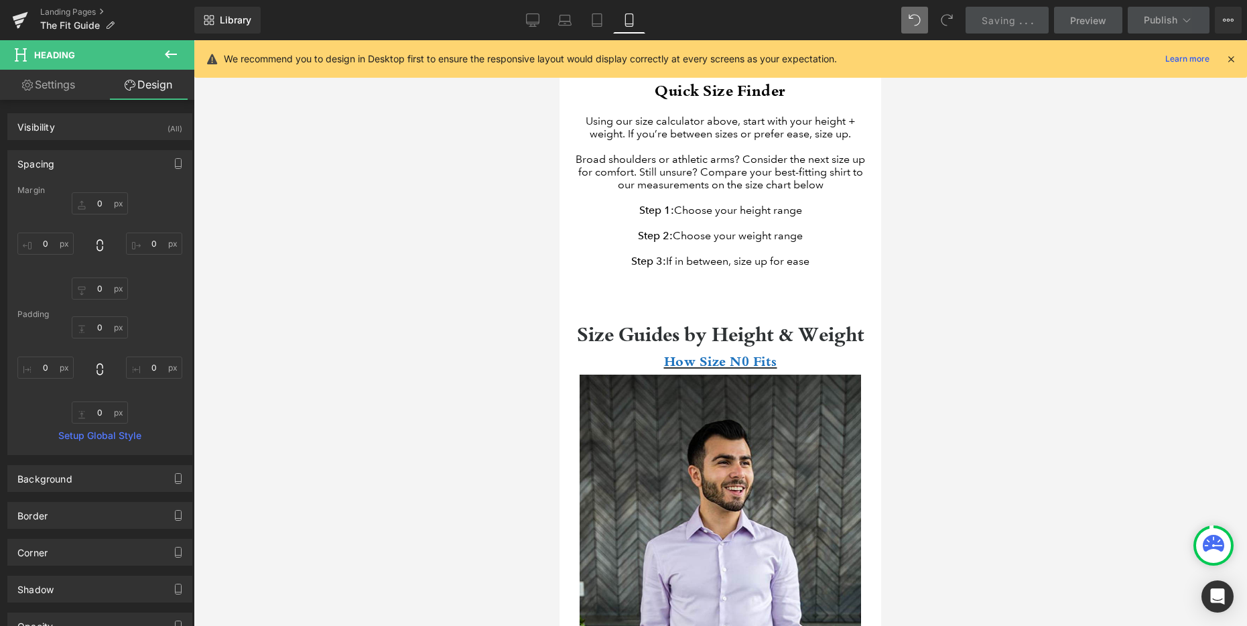
type input "0"
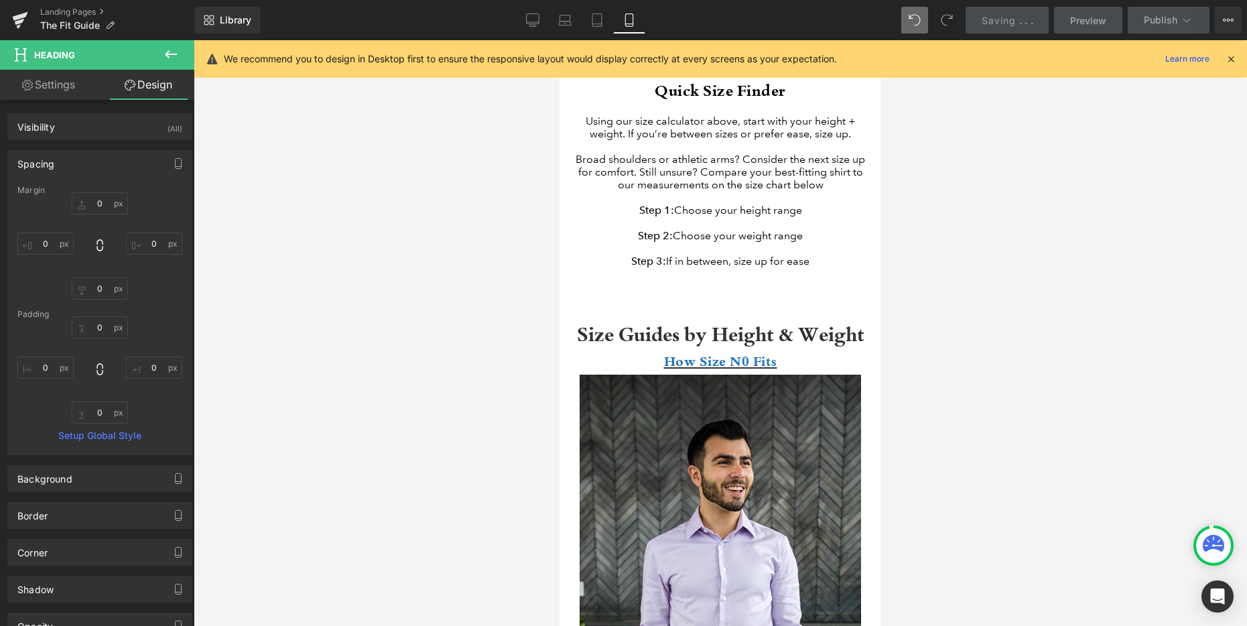
type input "0"
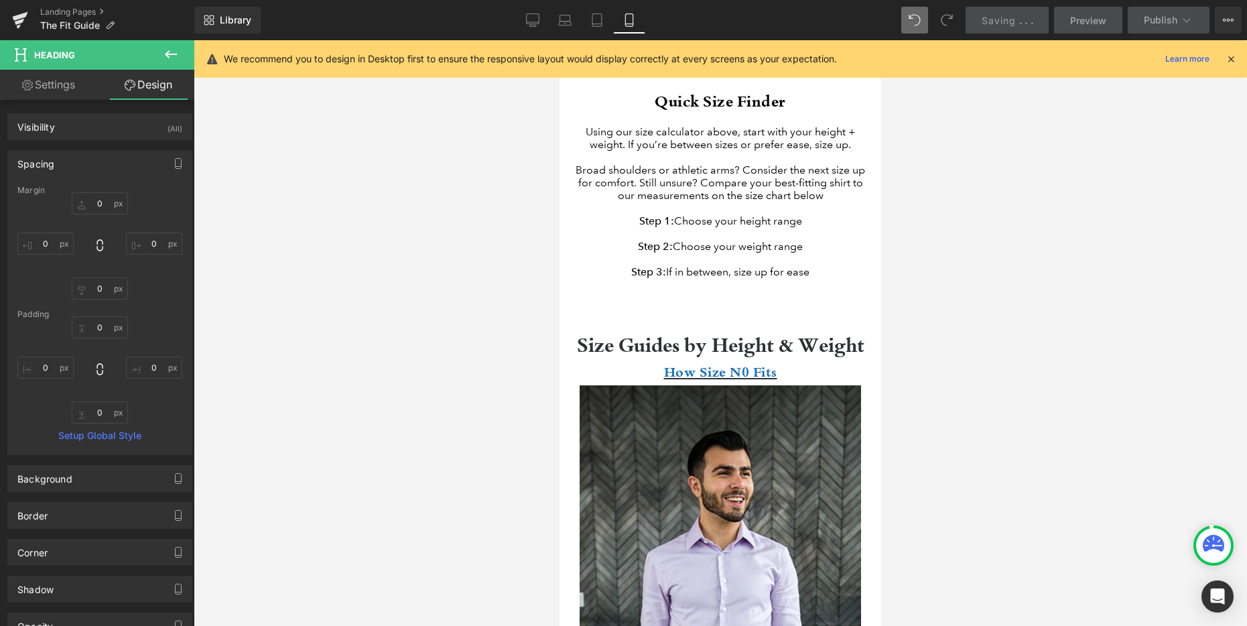
scroll to position [588, 0]
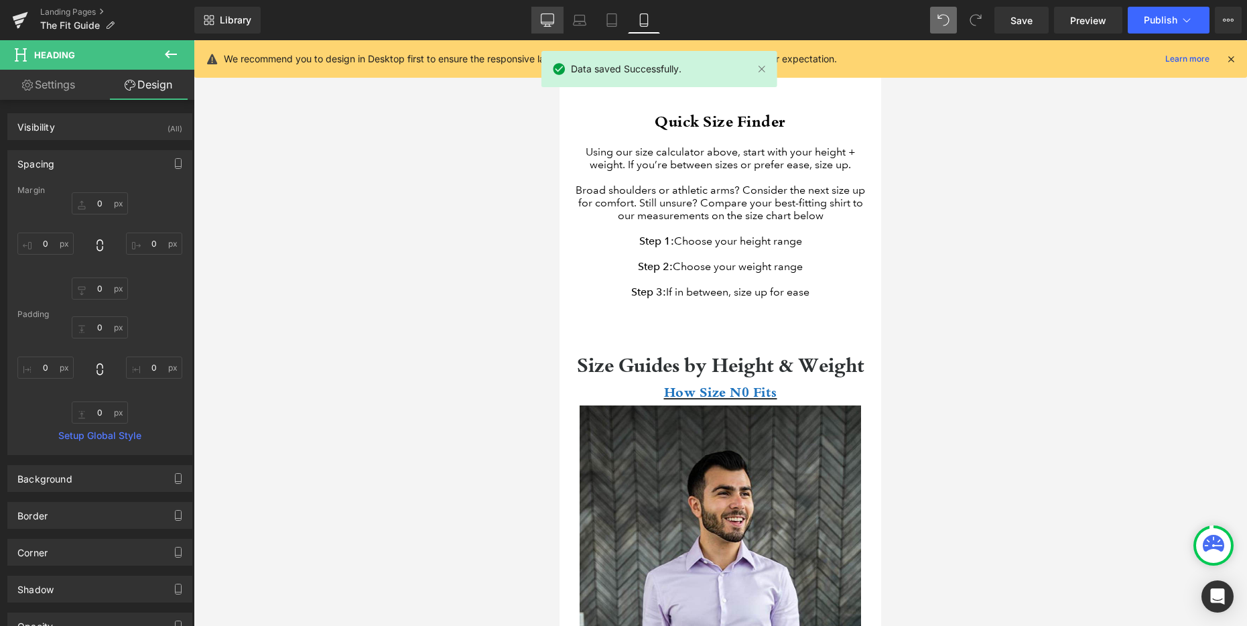
click at [549, 17] on icon at bounding box center [547, 19] width 13 height 13
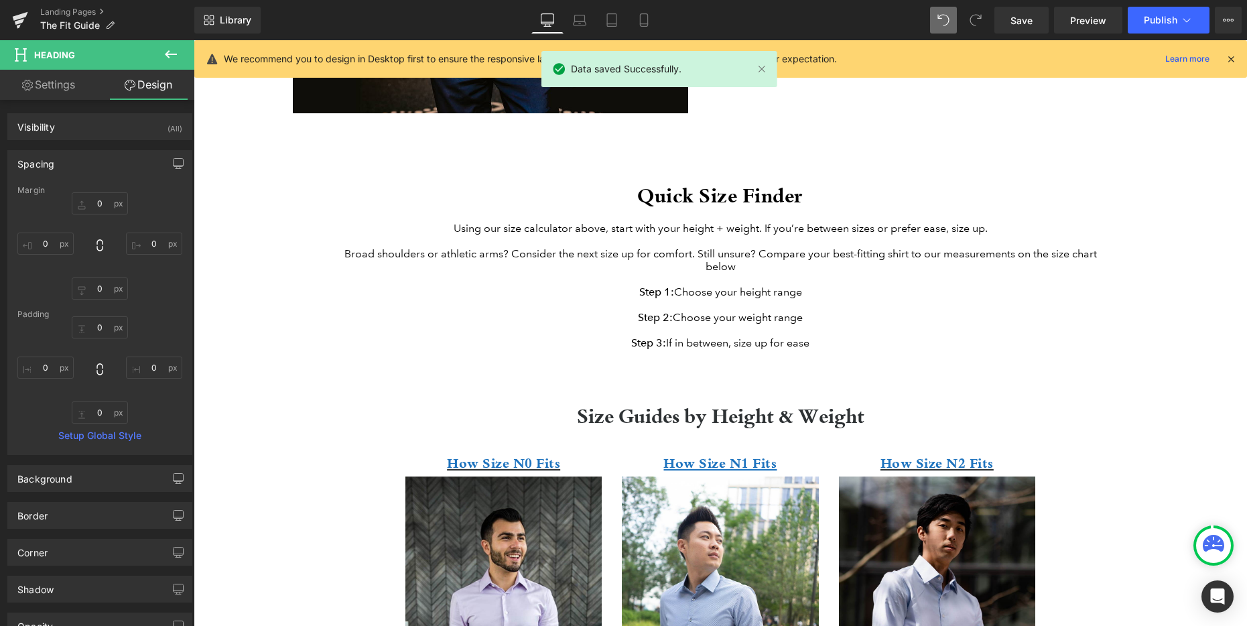
type input "0"
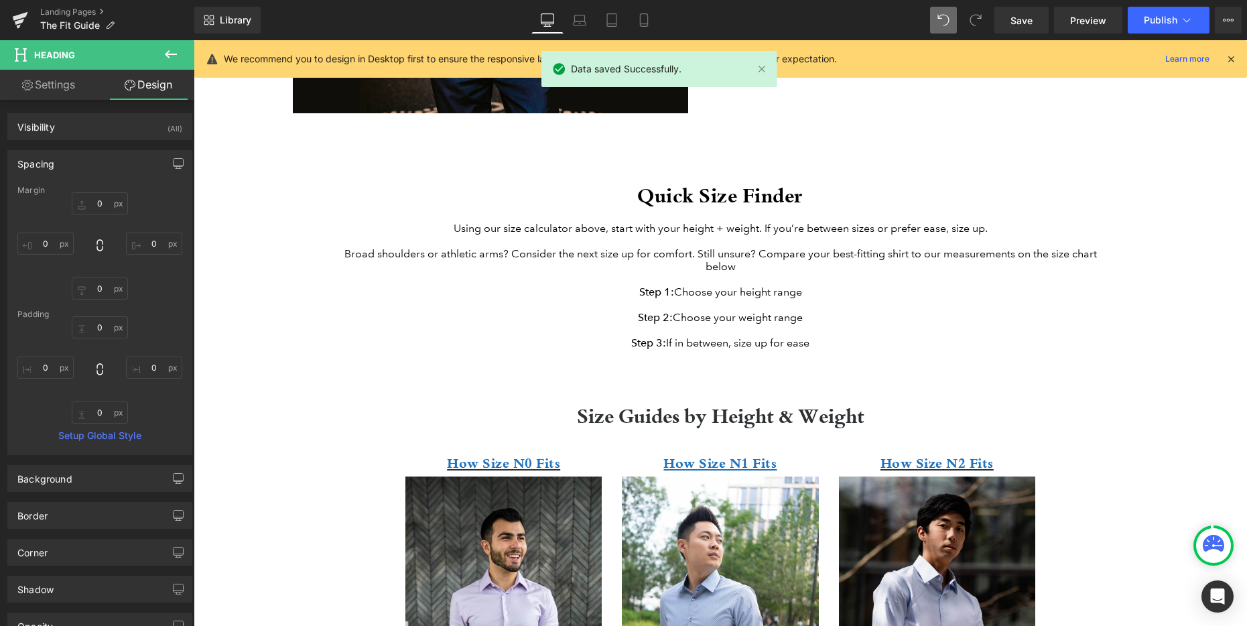
type input "0"
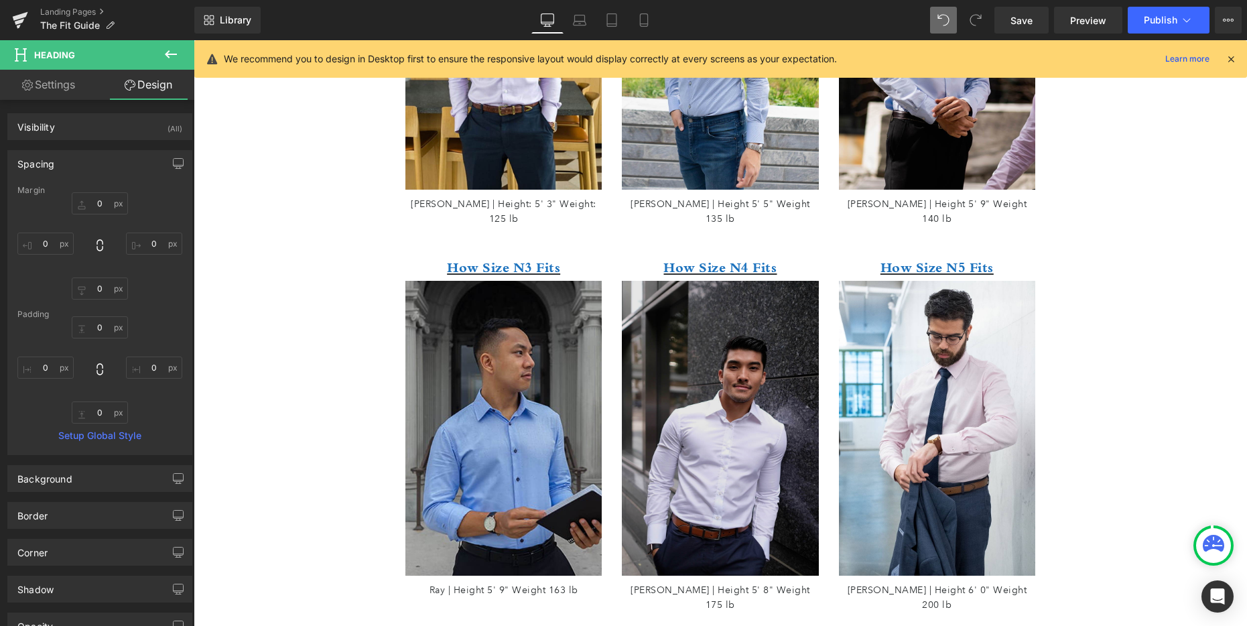
scroll to position [1298, 0]
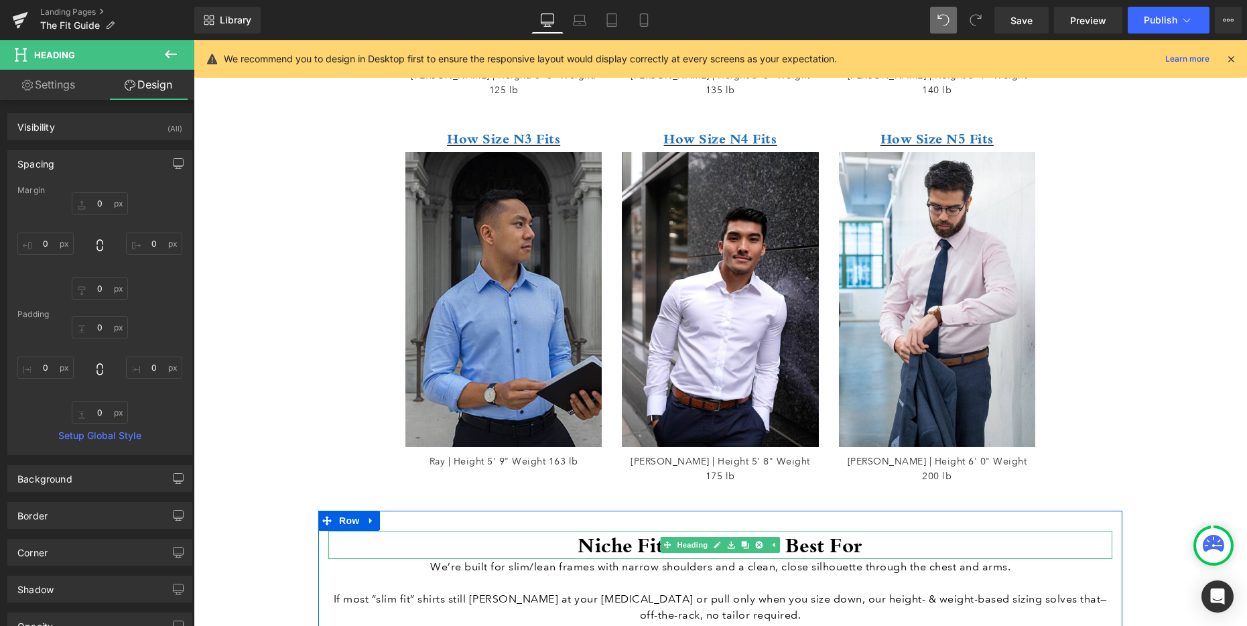
click at [628, 531] on h2 "Niche Fit: Who We're Best For" at bounding box center [720, 545] width 784 height 28
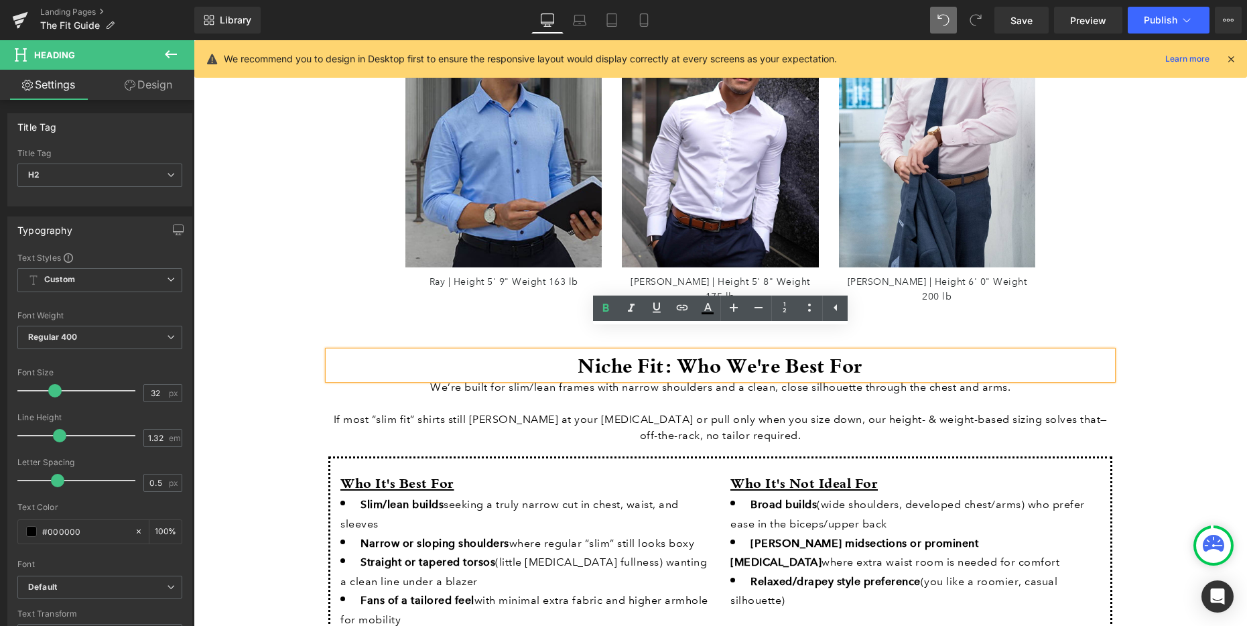
scroll to position [1624, 0]
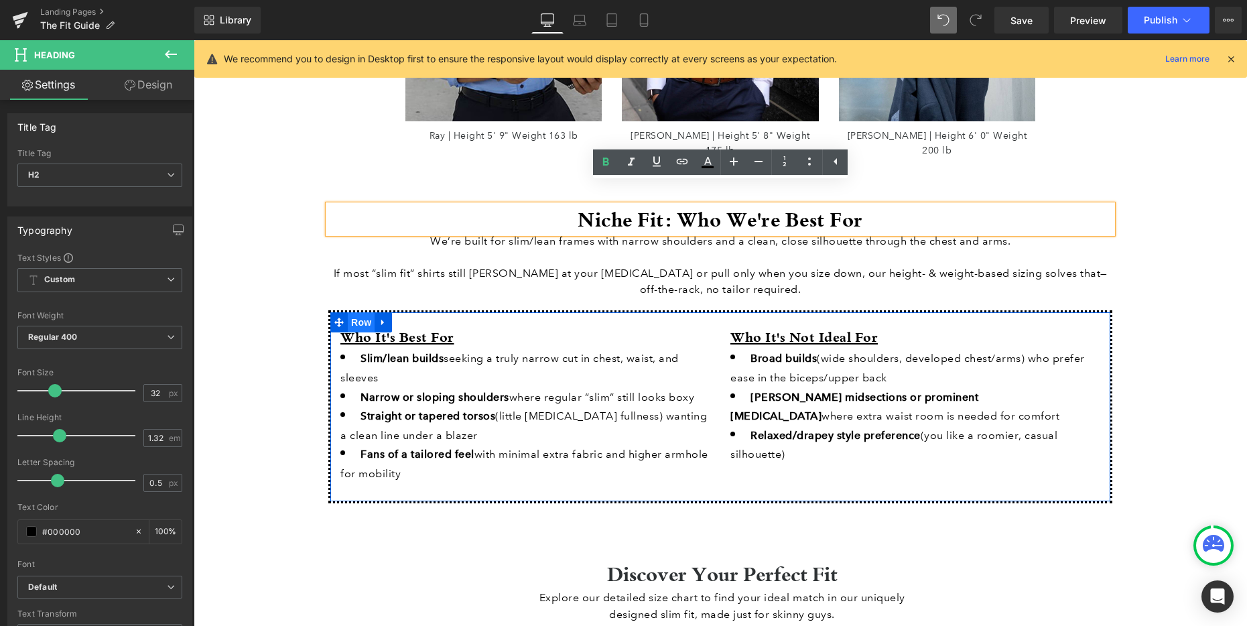
click at [359, 312] on span "Row" at bounding box center [361, 322] width 27 height 20
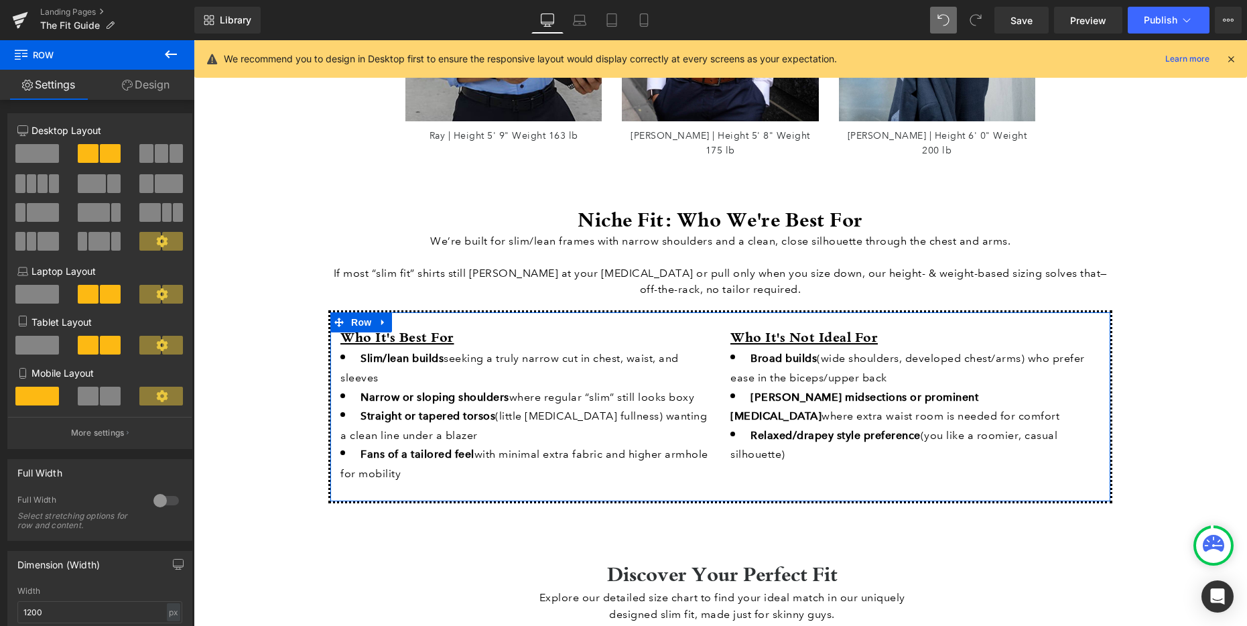
click at [147, 92] on link "Design" at bounding box center [145, 85] width 97 height 30
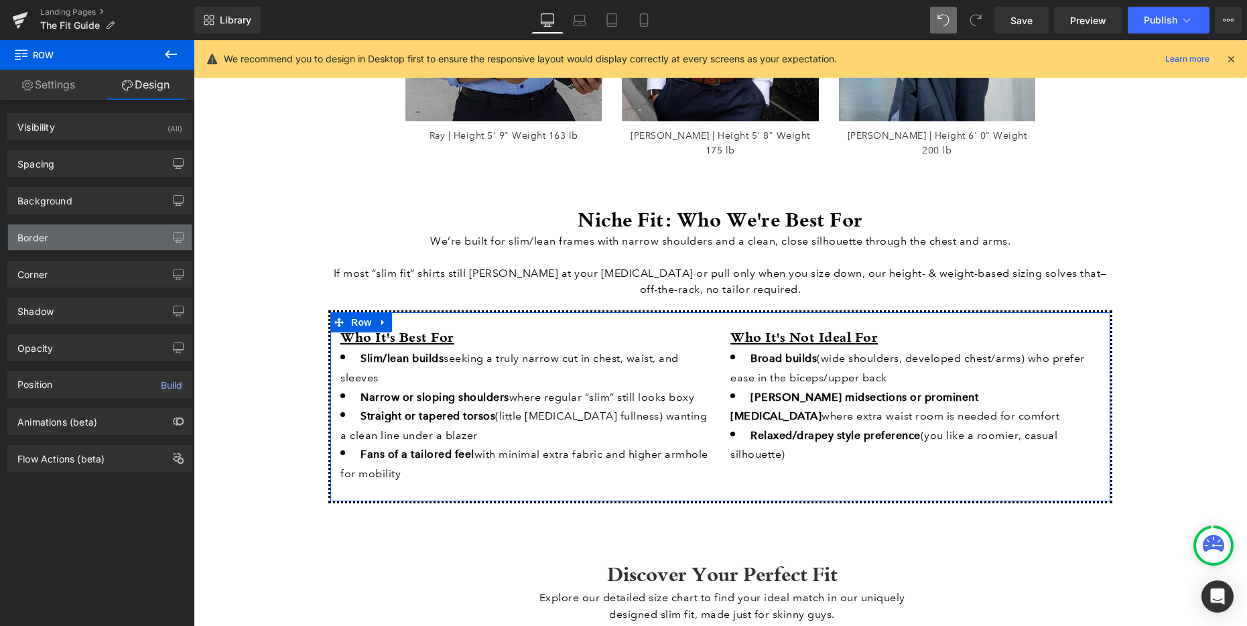
type input "#000000"
type input "100"
click at [77, 229] on div "Border" at bounding box center [100, 236] width 184 height 25
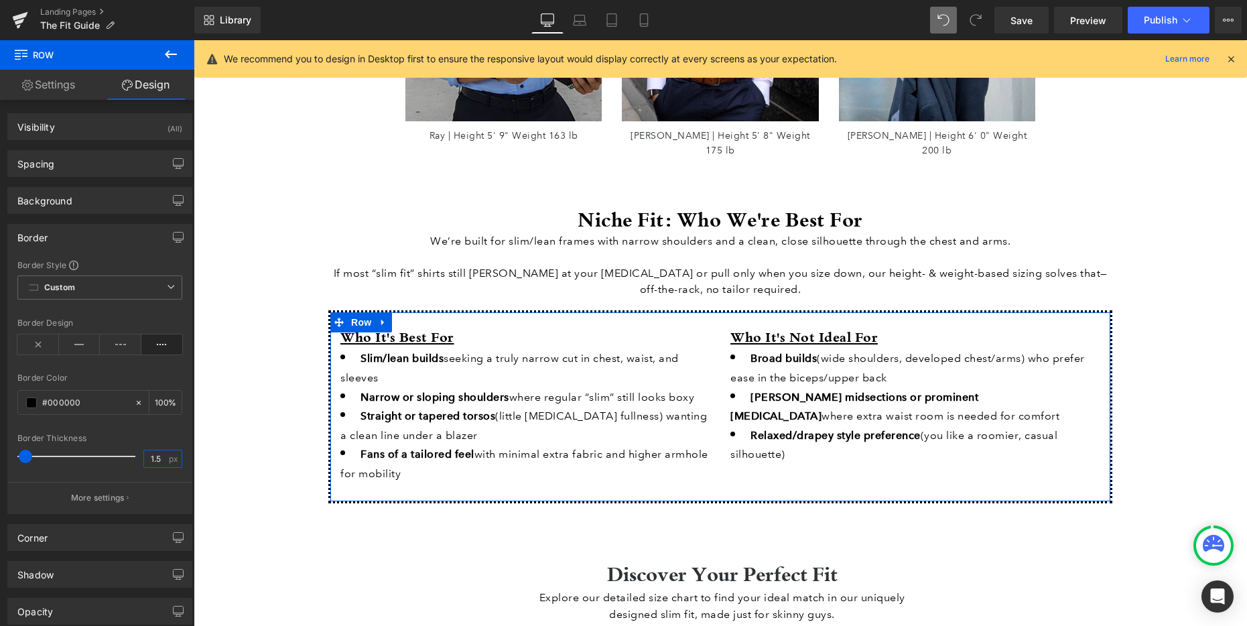
drag, startPoint x: 155, startPoint y: 458, endPoint x: 111, endPoint y: 458, distance: 44.9
click at [111, 458] on div "Border Thickness 1.5 px" at bounding box center [99, 455] width 165 height 45
drag, startPoint x: 149, startPoint y: 456, endPoint x: 138, endPoint y: 456, distance: 10.7
click at [143, 456] on div "1.5 px" at bounding box center [162, 459] width 39 height 18
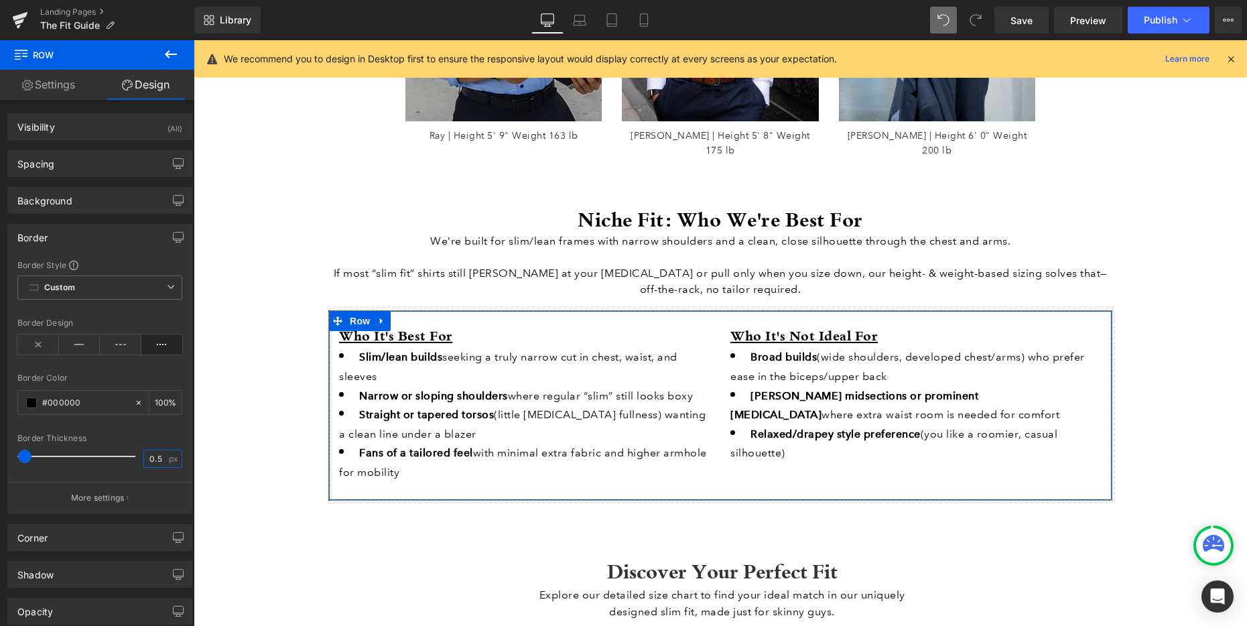
type input "0.5"
click at [88, 472] on div at bounding box center [99, 474] width 165 height 9
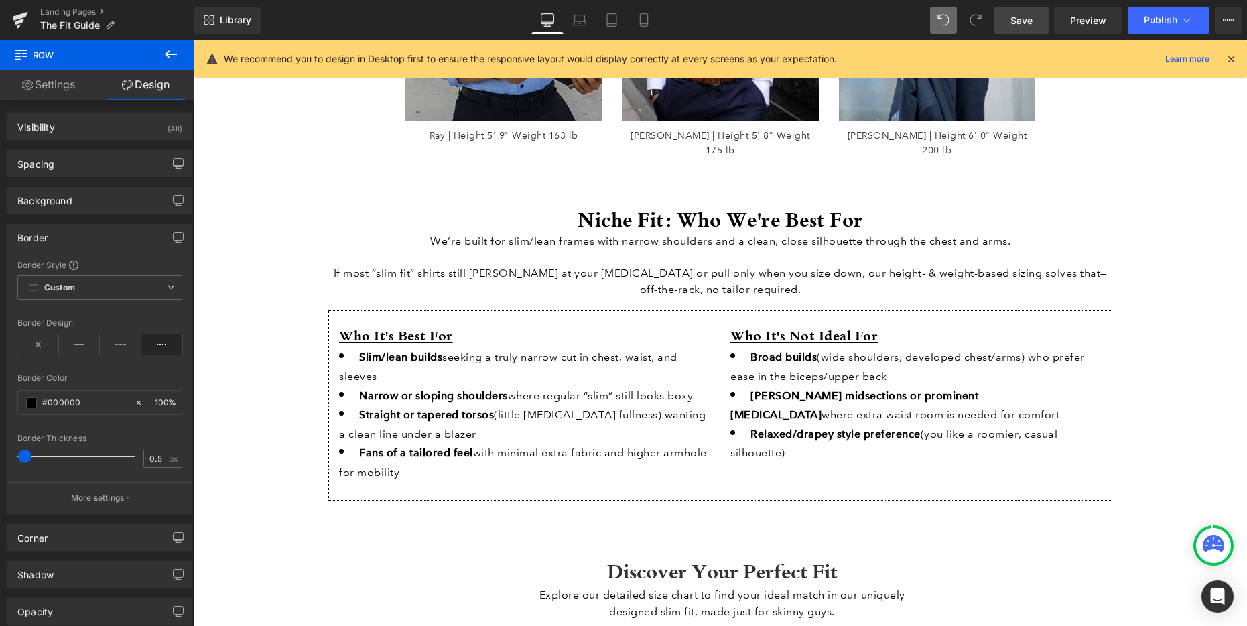
click at [1032, 25] on span "Save" at bounding box center [1021, 20] width 22 height 14
click at [1161, 24] on span "Publish" at bounding box center [1160, 20] width 33 height 11
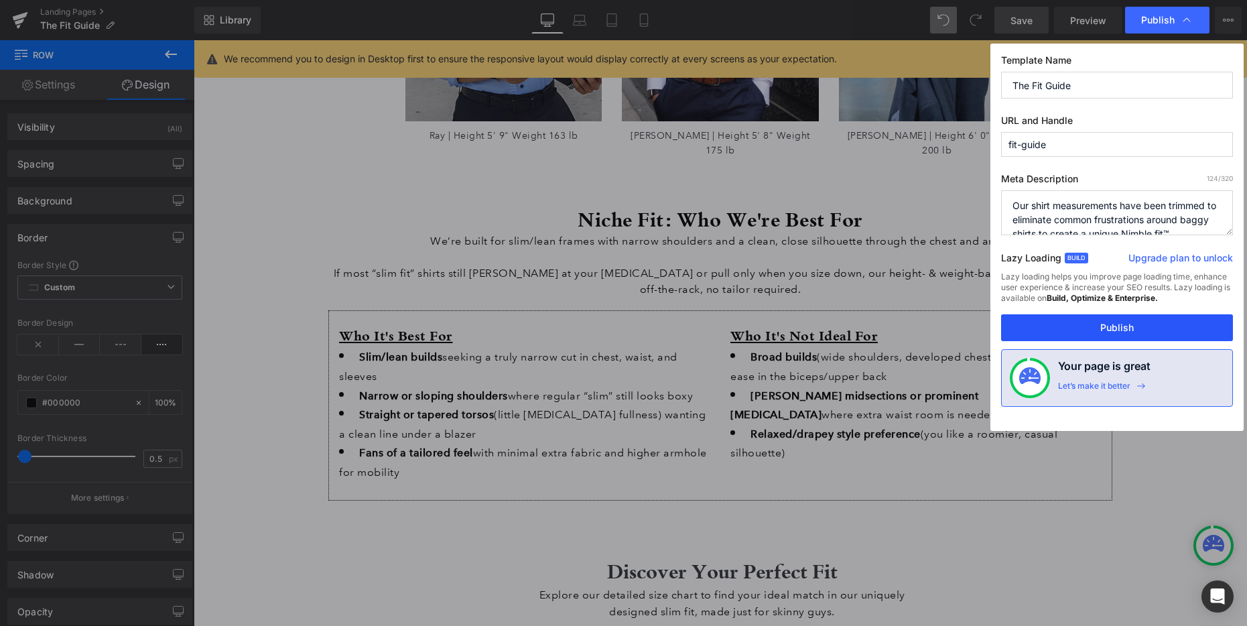
click at [1103, 328] on button "Publish" at bounding box center [1117, 327] width 232 height 27
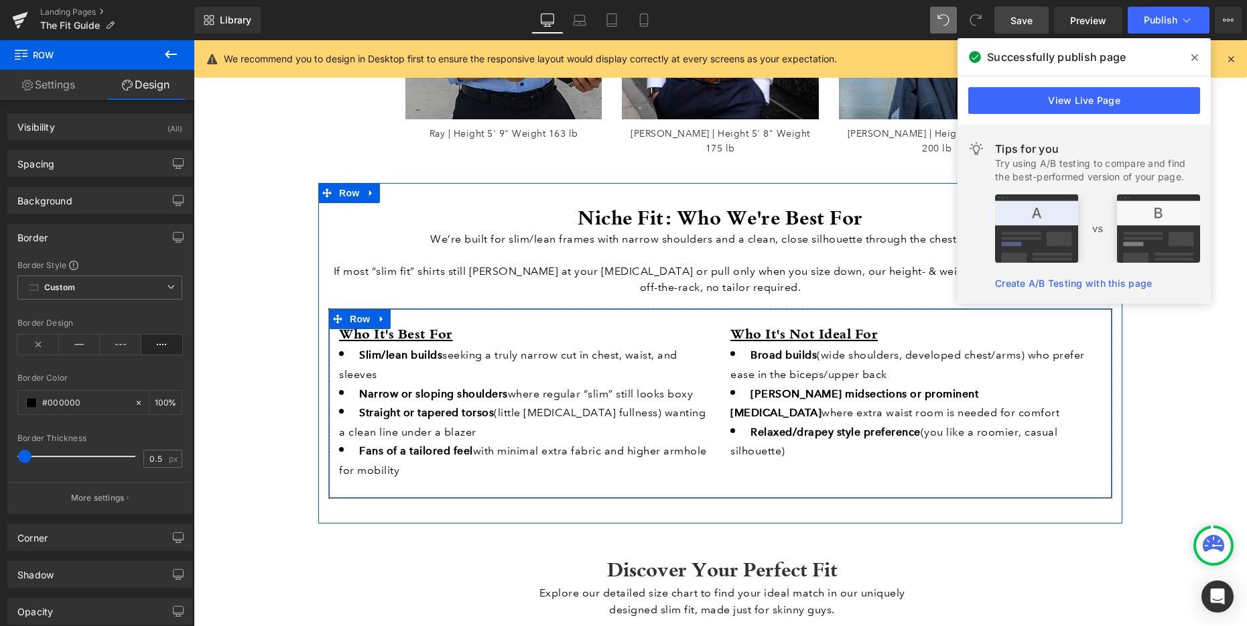
scroll to position [1627, 0]
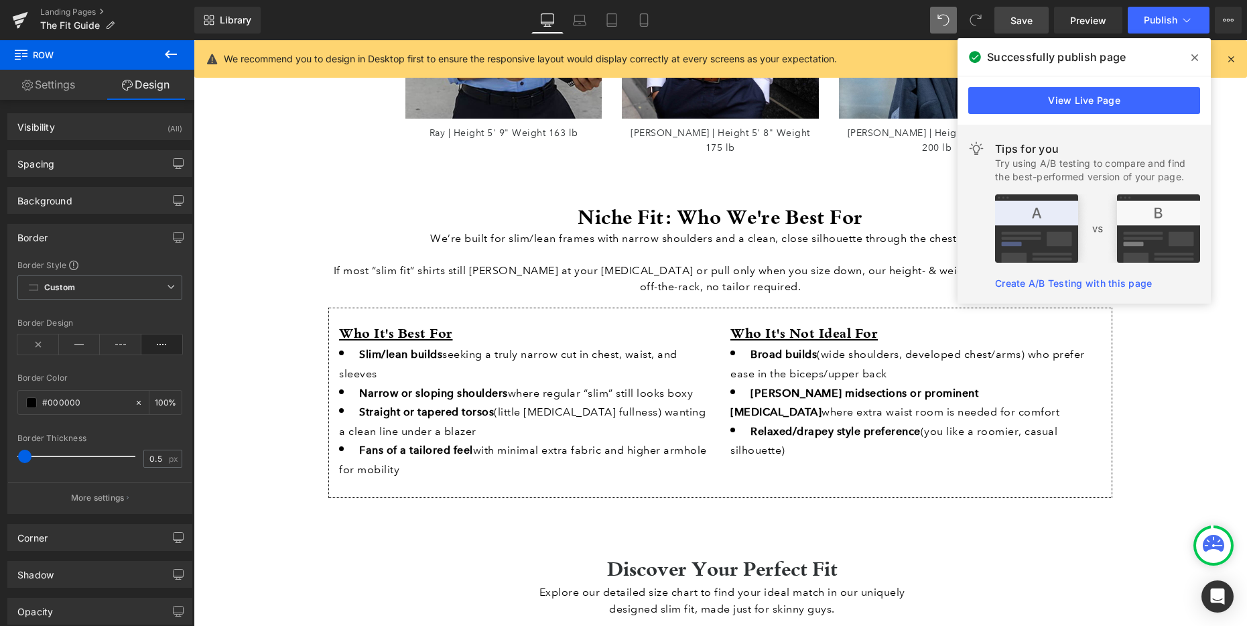
click at [1231, 143] on div "How Our Sizing Works Heading We build sizes by height & weight for a precise, a…" at bounding box center [720, 329] width 1053 height 3692
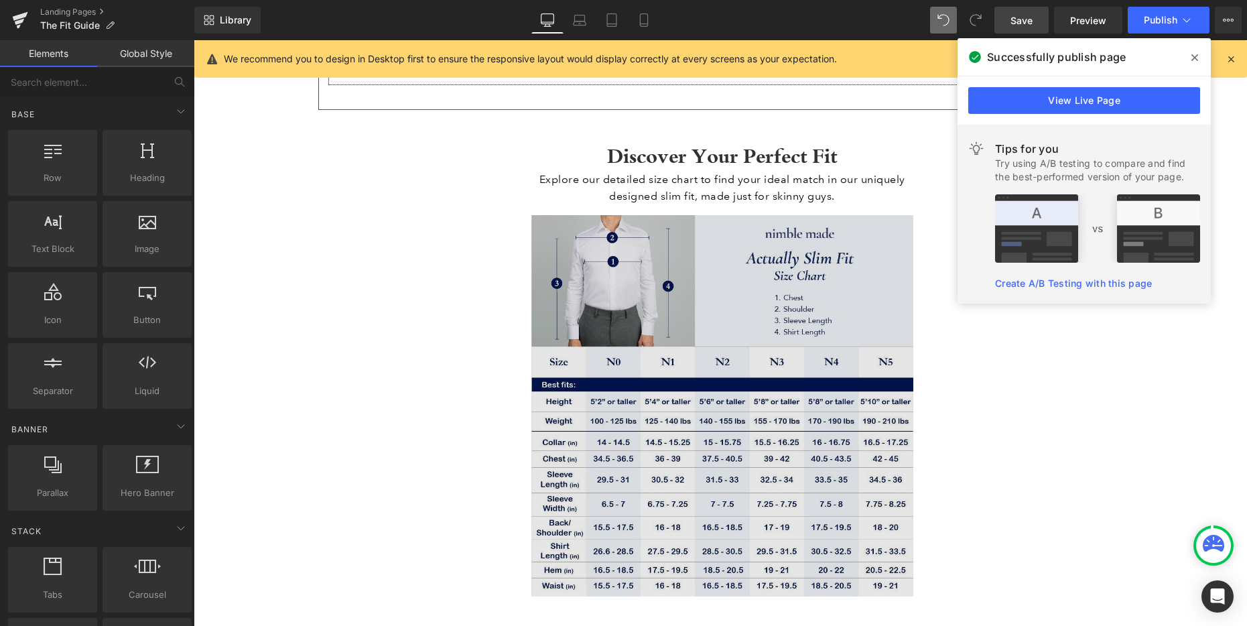
scroll to position [2050, 0]
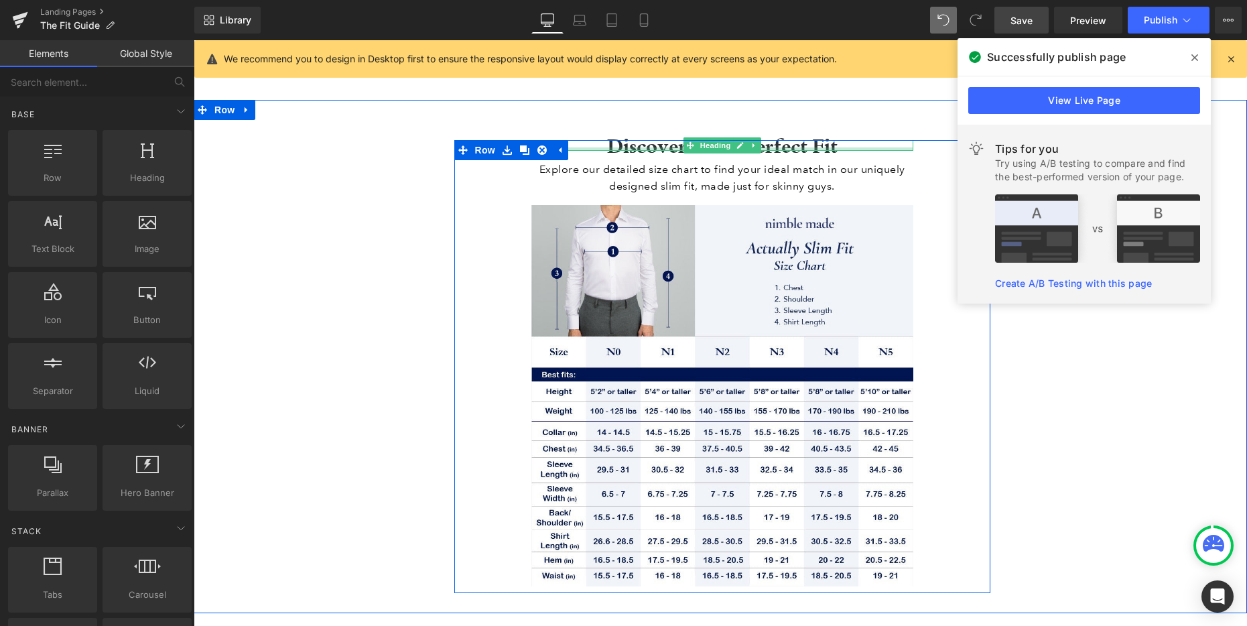
click at [639, 147] on div at bounding box center [722, 148] width 382 height 3
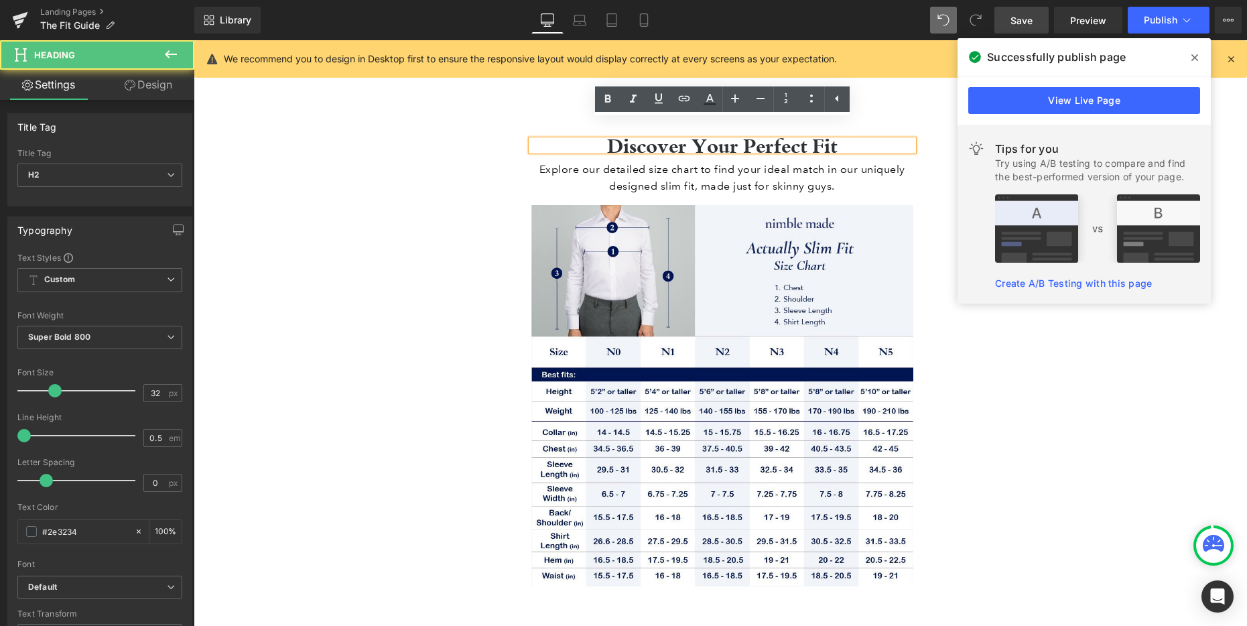
click at [641, 140] on h2 "Discover Your Perfect Fit" at bounding box center [722, 145] width 382 height 11
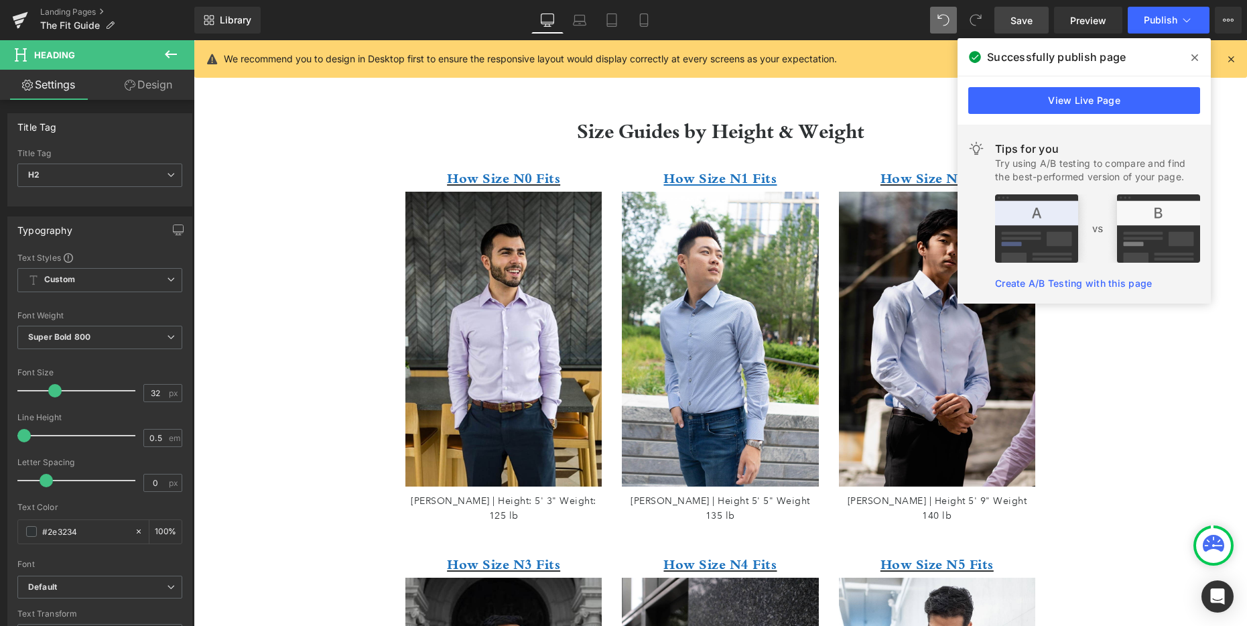
scroll to position [872, 0]
click at [683, 138] on div "Size Guides by Height & Weight Heading" at bounding box center [720, 131] width 784 height 27
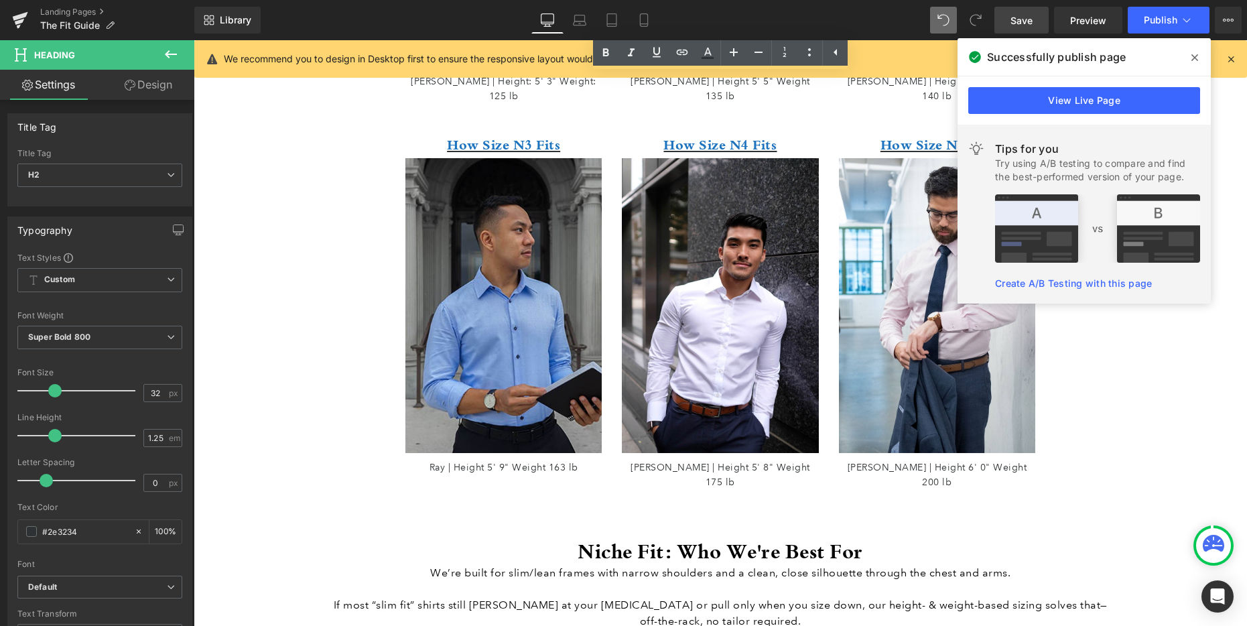
scroll to position [1355, 0]
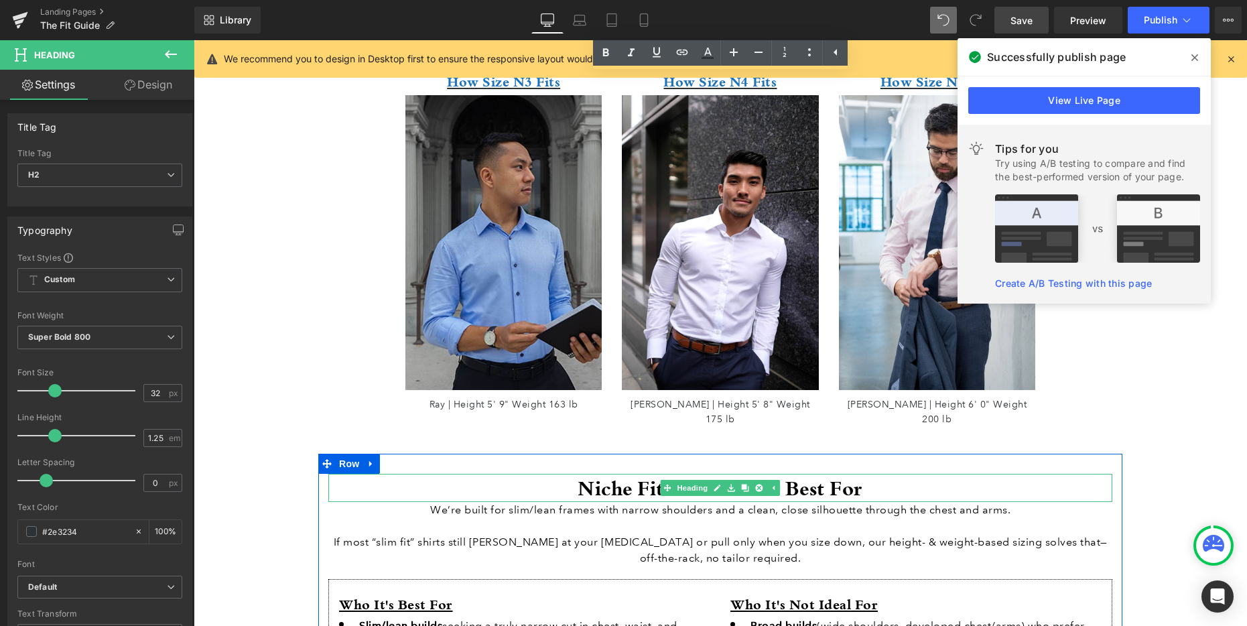
click at [600, 474] on h2 "Niche Fit: Who We're Best For" at bounding box center [720, 488] width 784 height 28
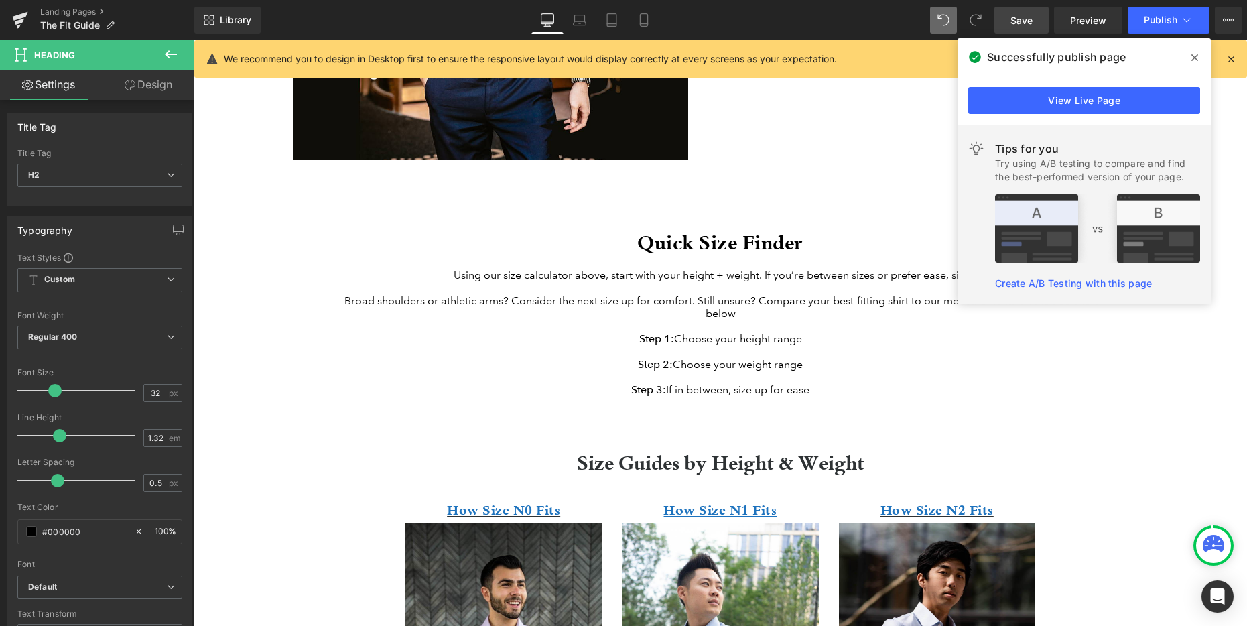
scroll to position [533, 0]
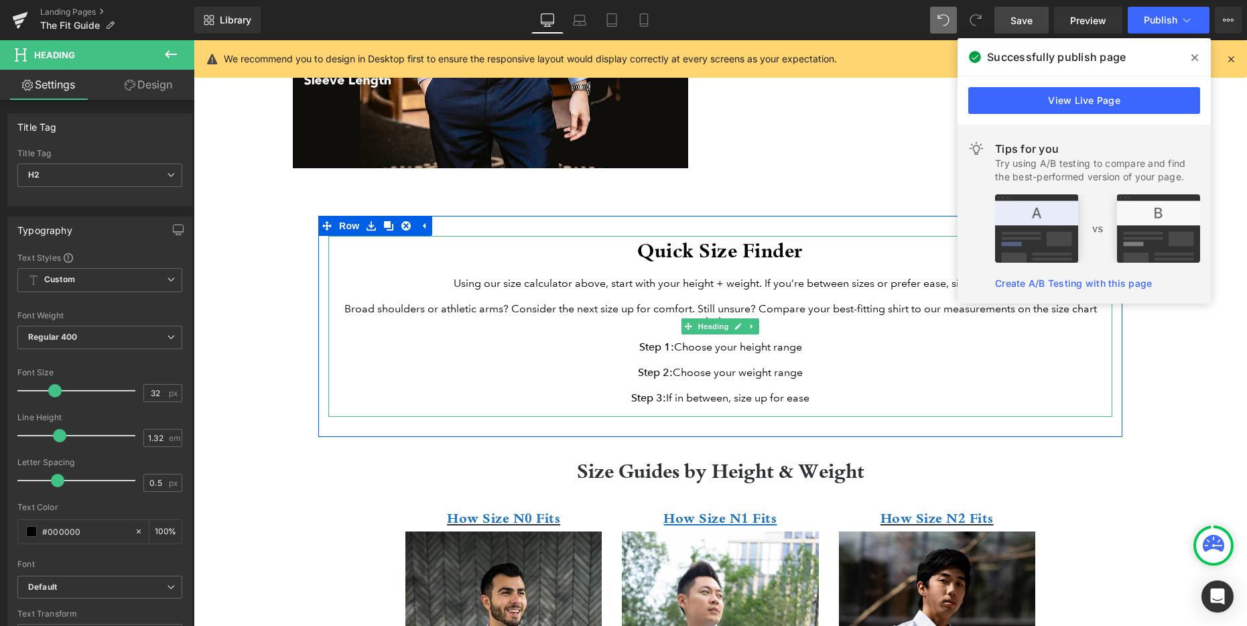
click at [677, 247] on h2 "Quick Size Finder" at bounding box center [720, 250] width 784 height 28
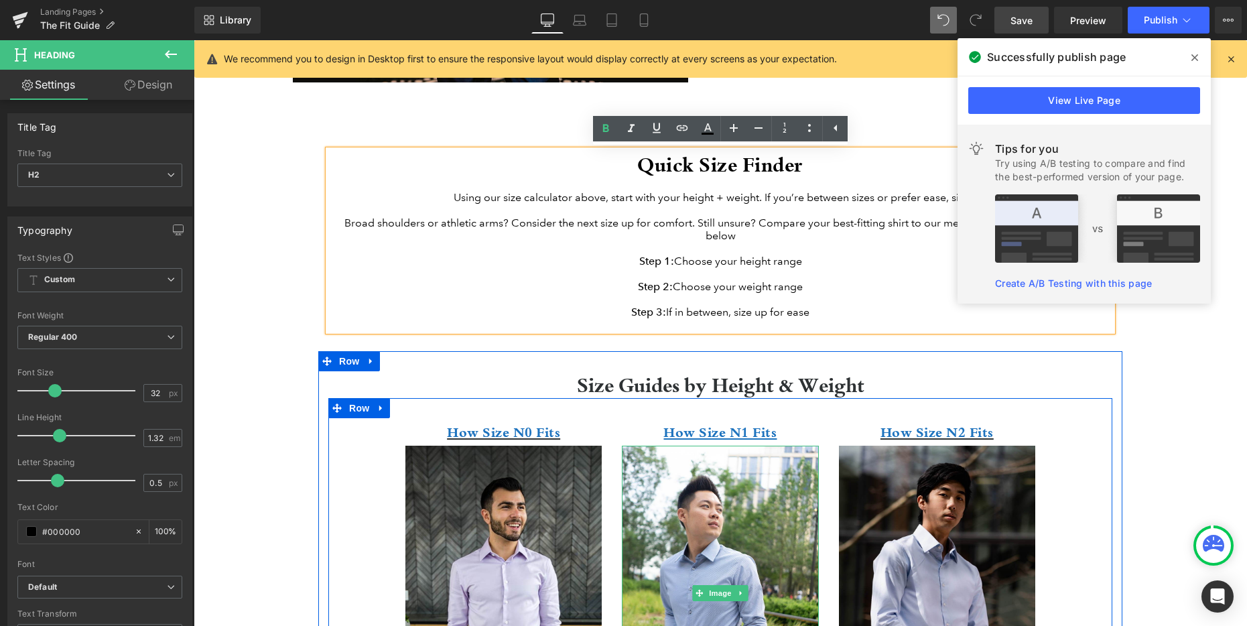
scroll to position [620, 0]
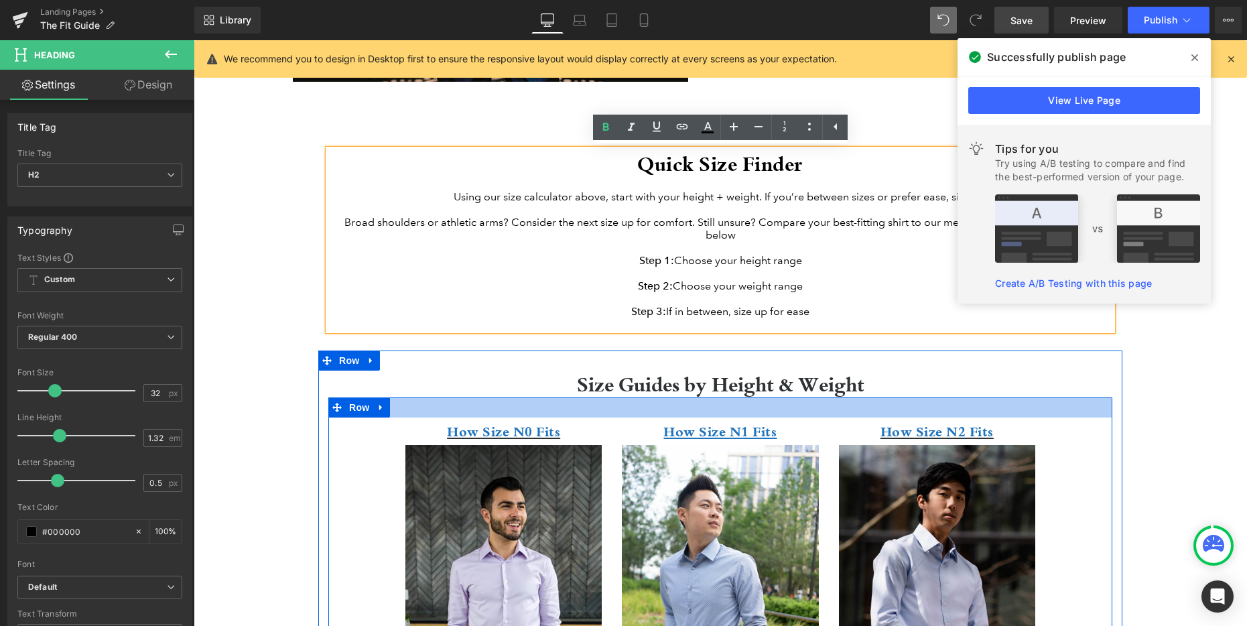
click at [511, 414] on div at bounding box center [720, 407] width 784 height 20
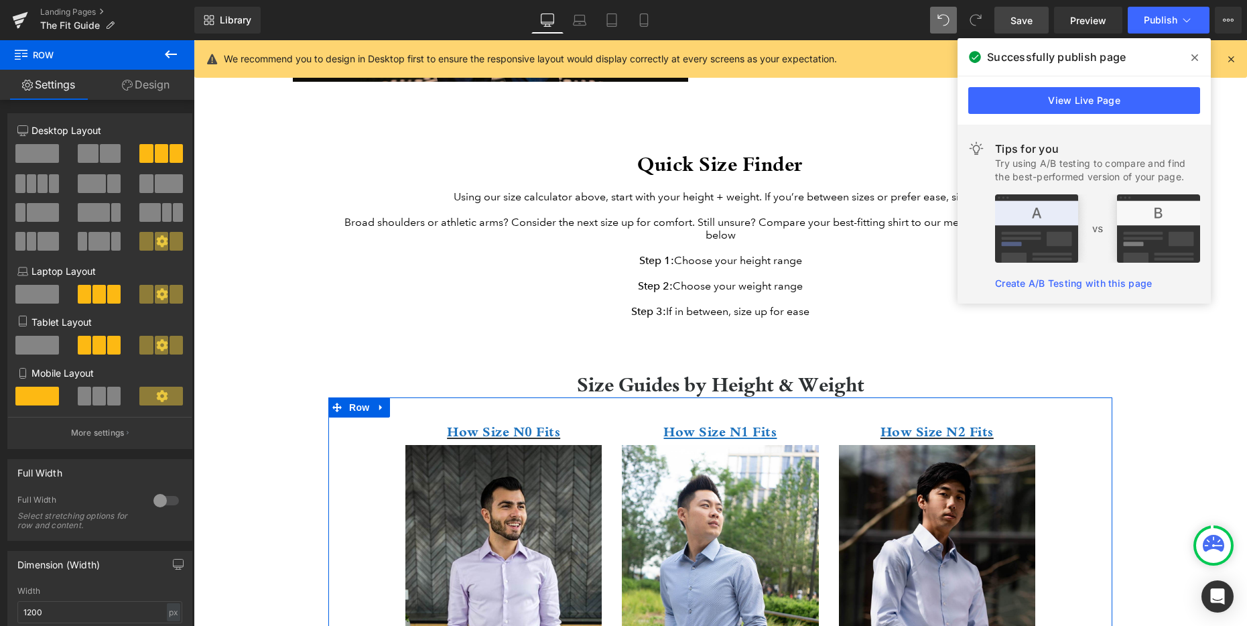
drag, startPoint x: 92, startPoint y: 399, endPoint x: 50, endPoint y: 336, distance: 76.2
click at [92, 399] on span at bounding box center [98, 396] width 13 height 19
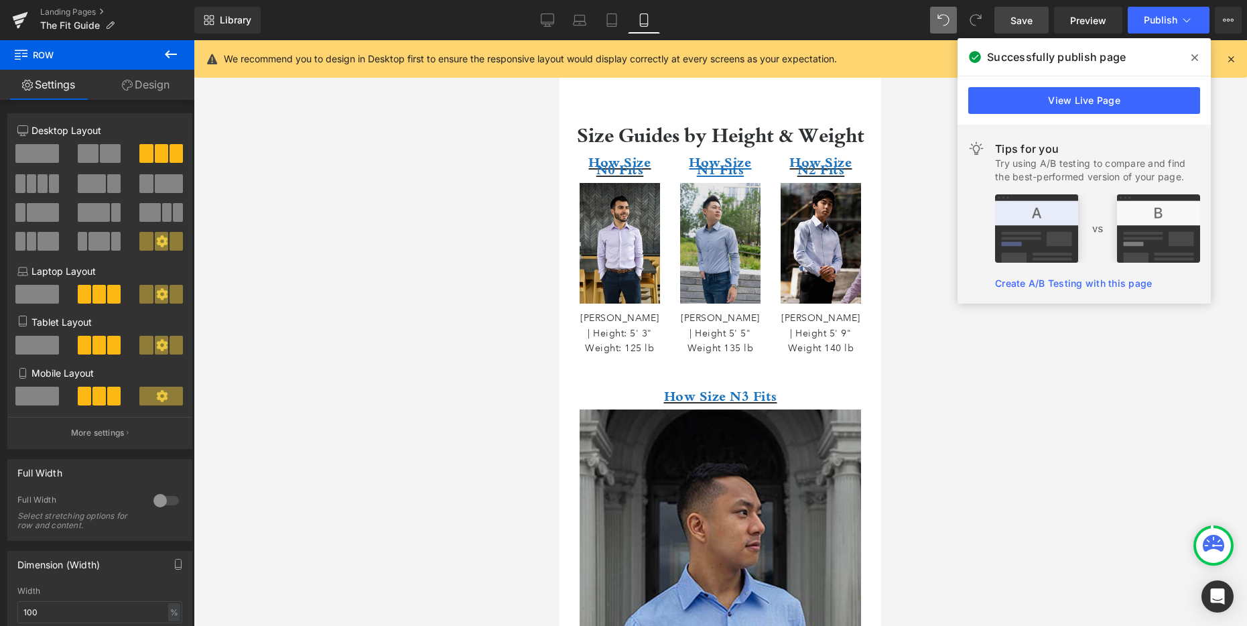
scroll to position [821, 0]
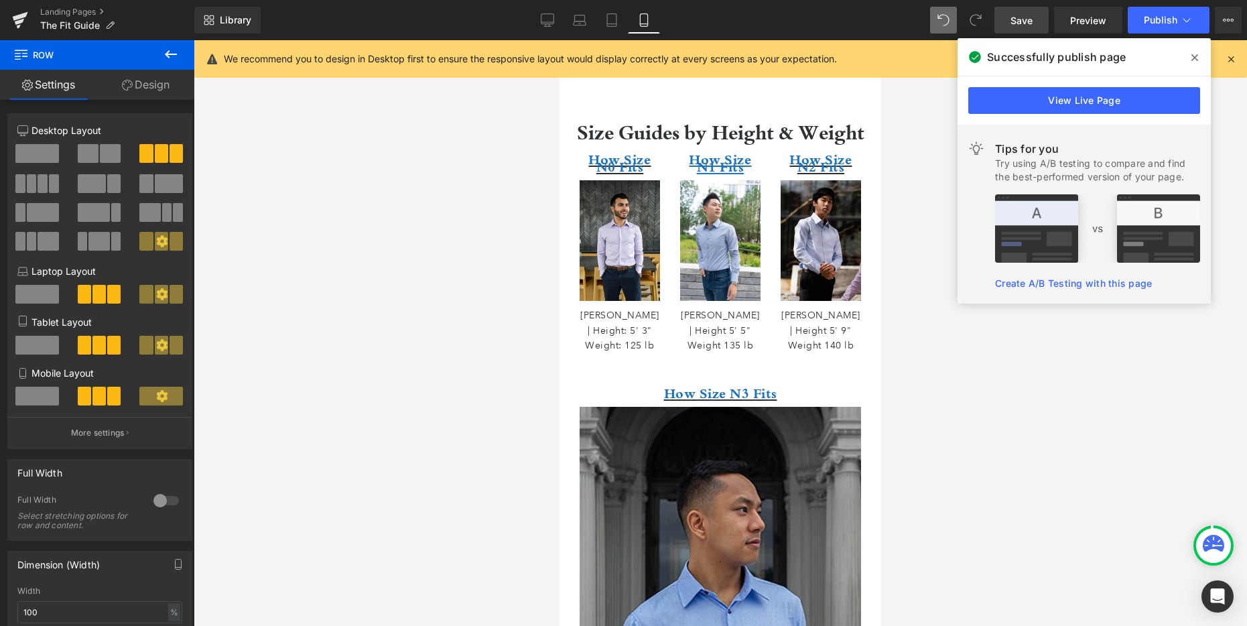
type input "1200"
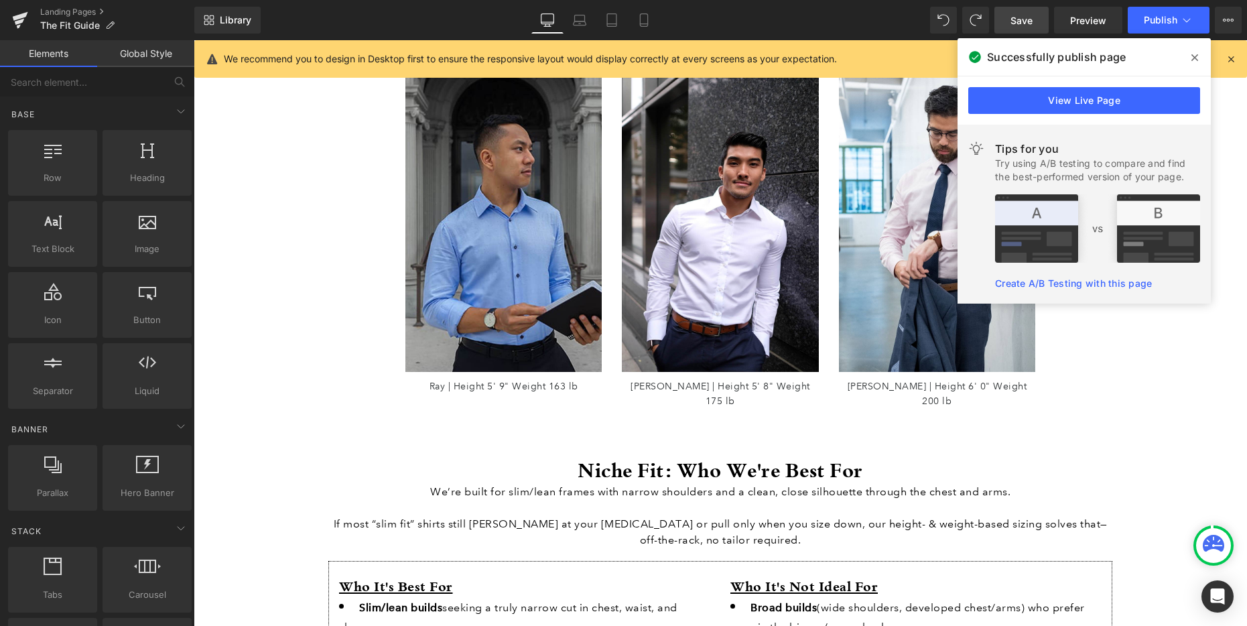
scroll to position [1653, 0]
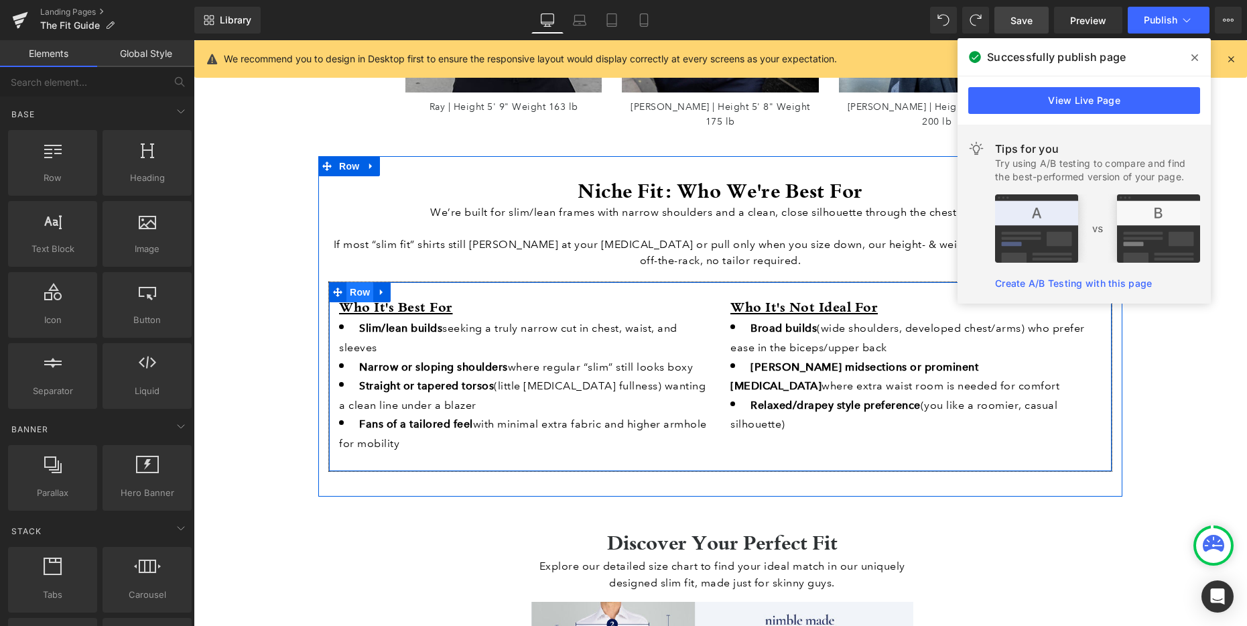
click at [363, 282] on span "Row" at bounding box center [359, 292] width 27 height 20
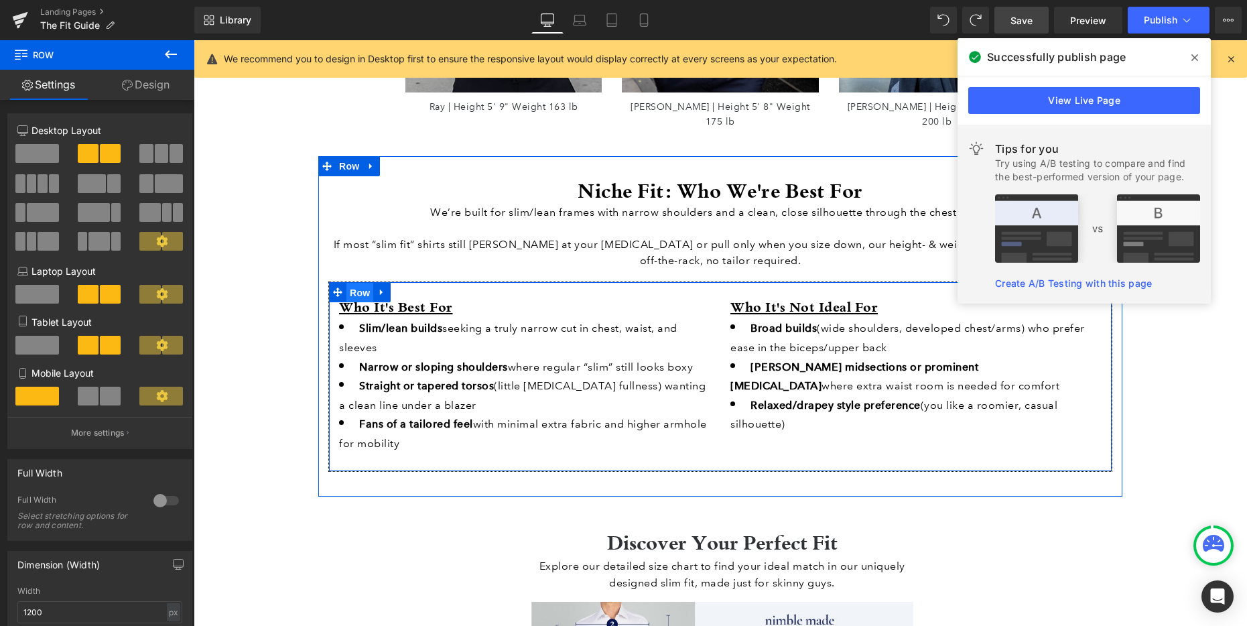
click at [364, 283] on span "Row" at bounding box center [359, 293] width 27 height 20
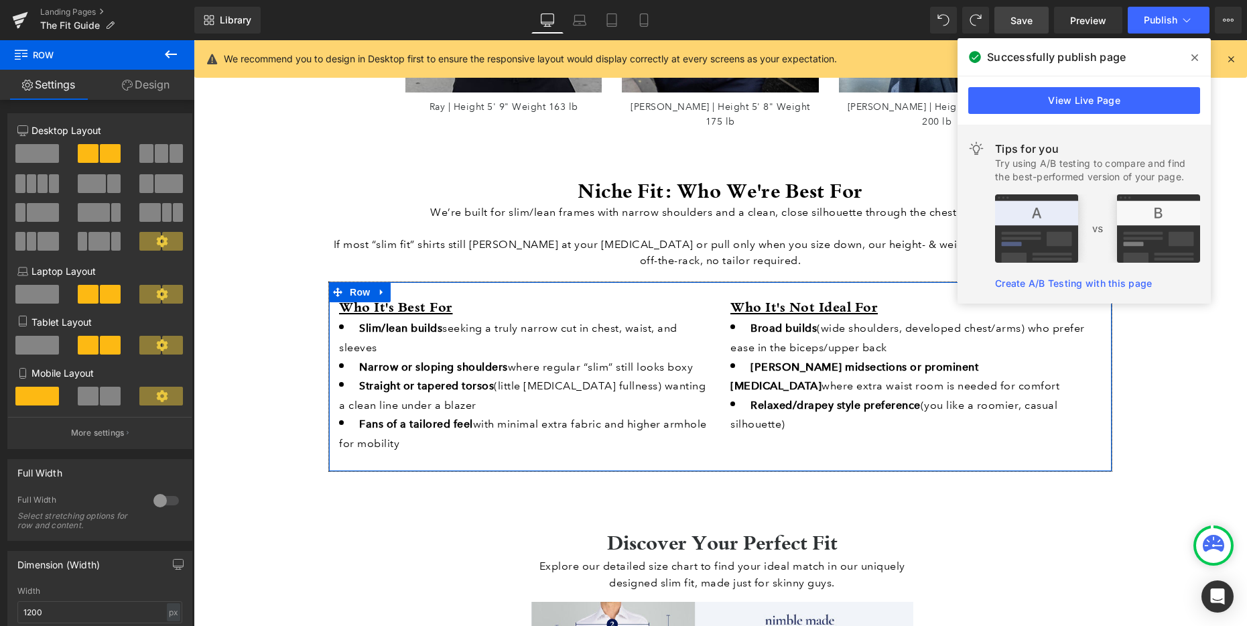
click at [174, 84] on link "Design" at bounding box center [145, 85] width 97 height 30
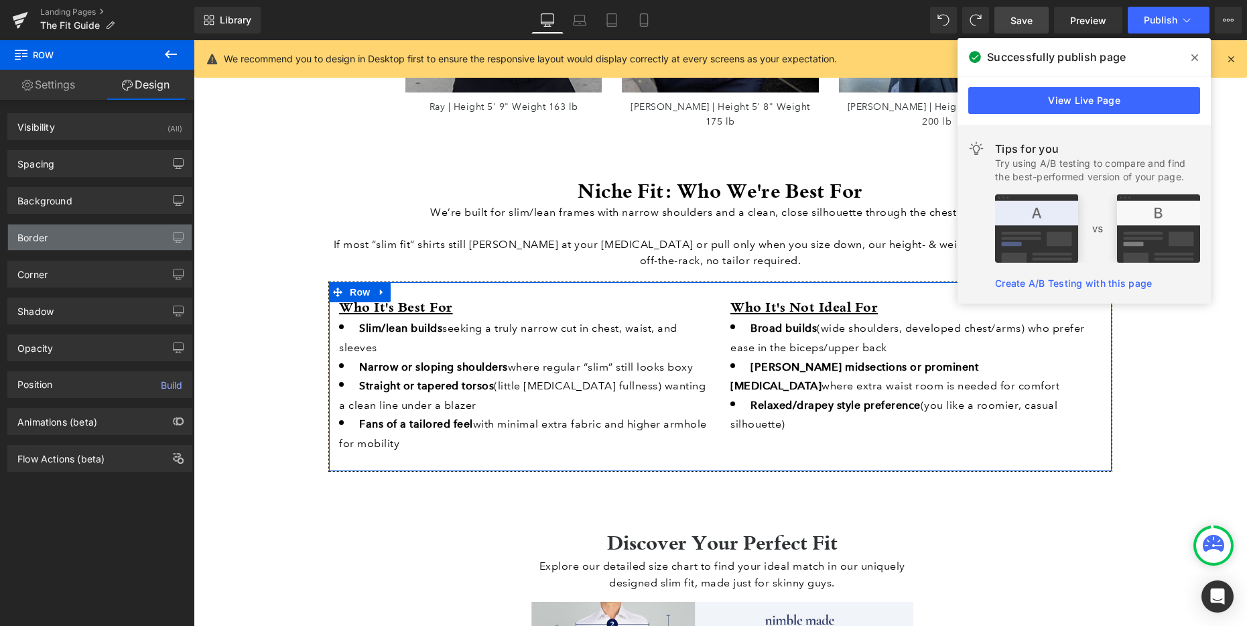
click at [65, 239] on div "Border" at bounding box center [100, 236] width 184 height 25
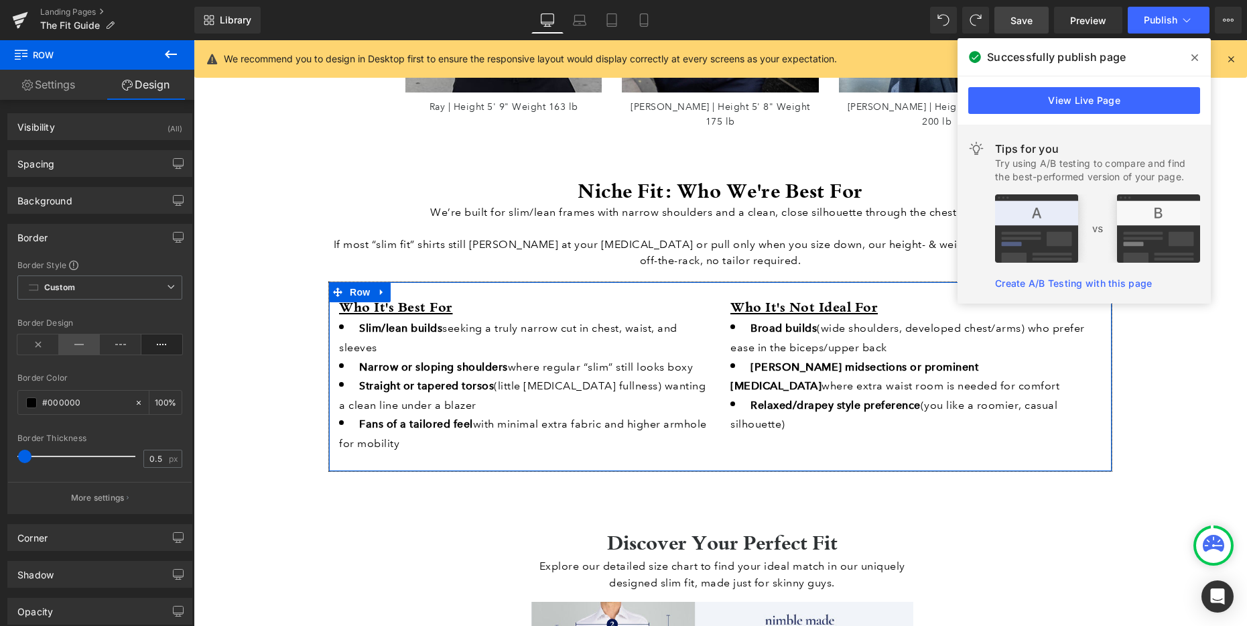
click at [78, 342] on icon at bounding box center [80, 344] width 42 height 20
click at [255, 453] on div "How Our Sizing Works Heading We build sizes by height & weight for a precise, a…" at bounding box center [720, 303] width 1053 height 3692
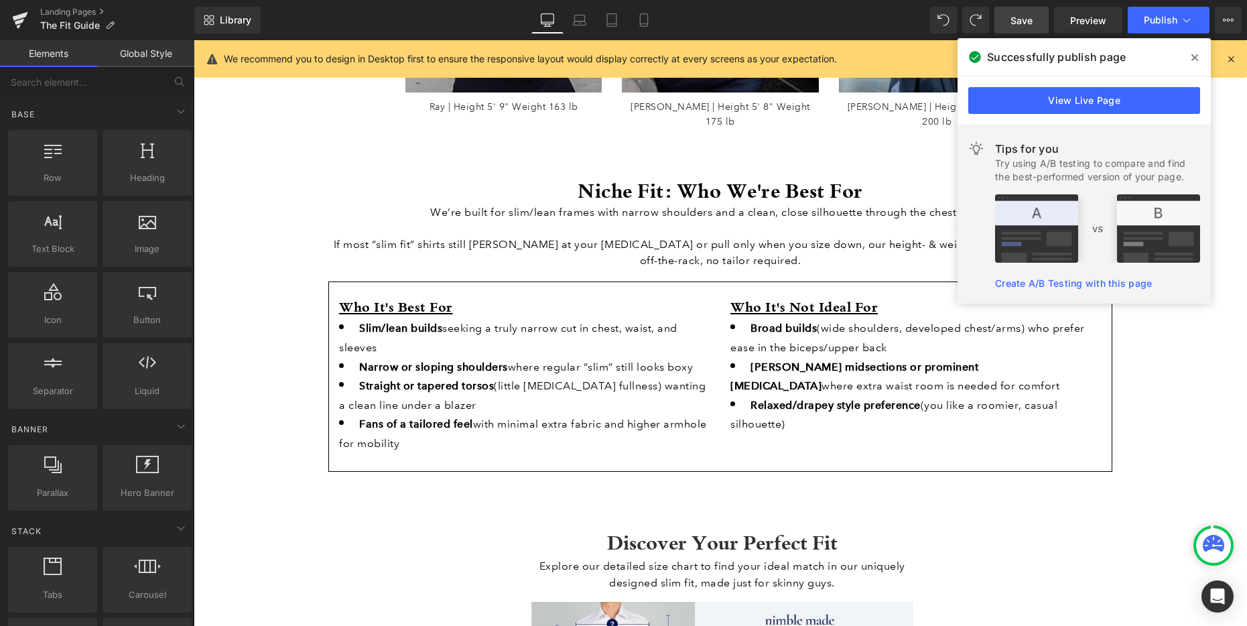
click at [1189, 54] on span at bounding box center [1194, 57] width 21 height 21
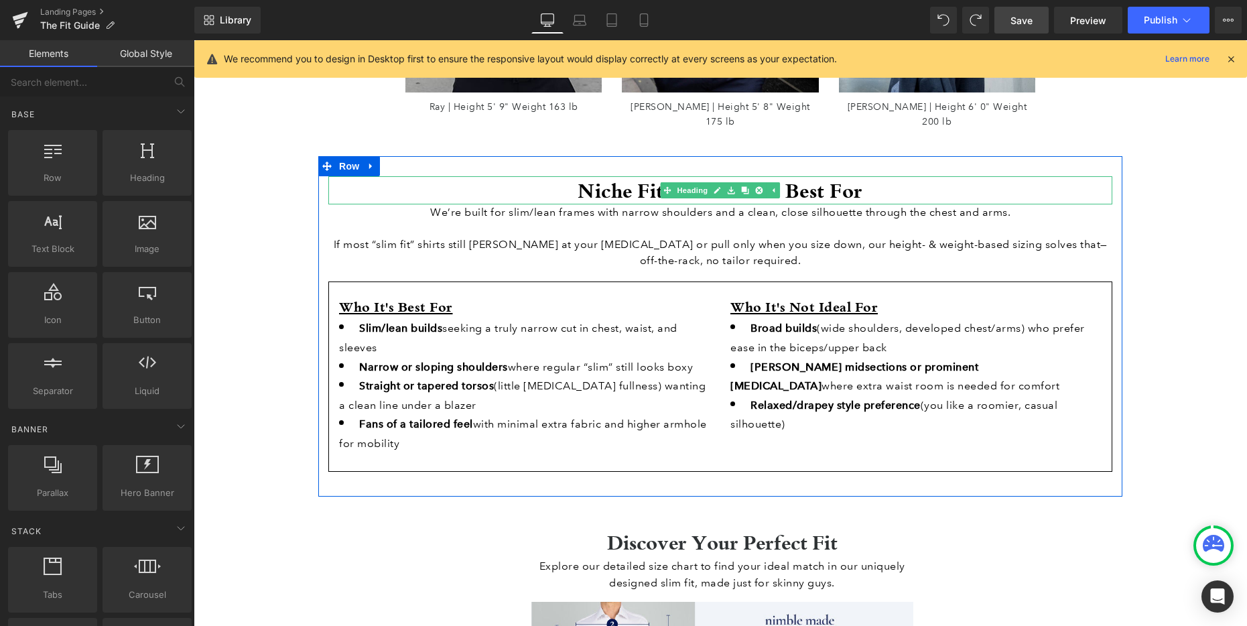
click at [624, 176] on h2 "Niche Fit: Who We're Best For" at bounding box center [720, 190] width 784 height 28
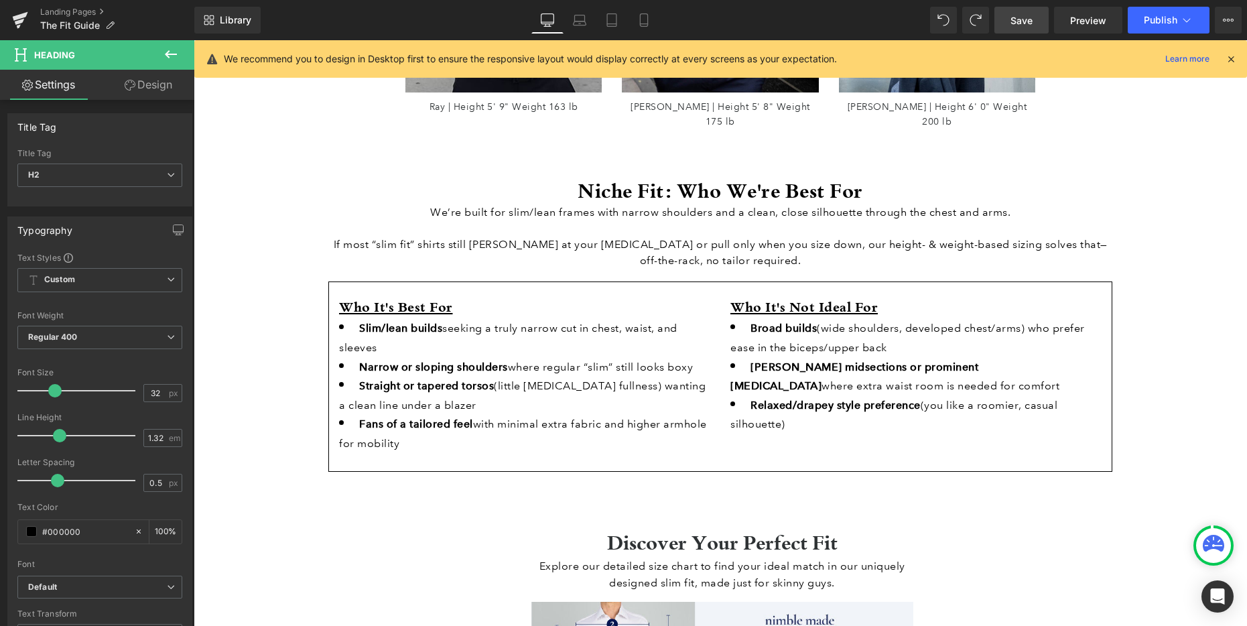
click at [1029, 23] on span "Save" at bounding box center [1021, 20] width 22 height 14
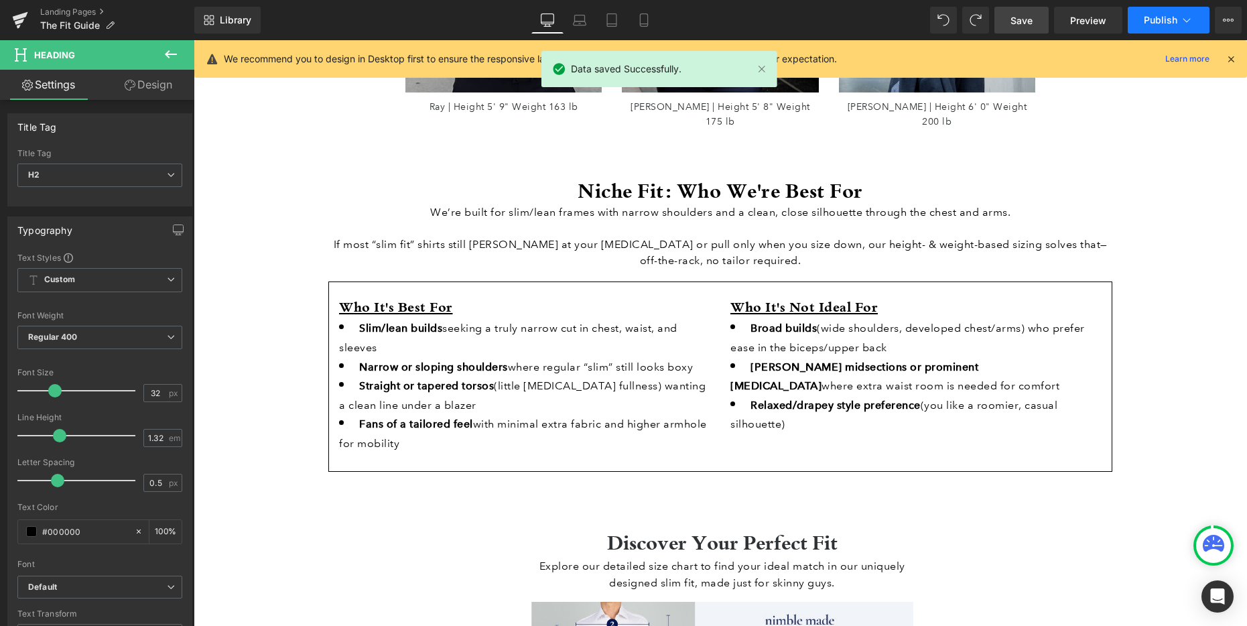
click at [1154, 25] on button "Publish" at bounding box center [1169, 20] width 82 height 27
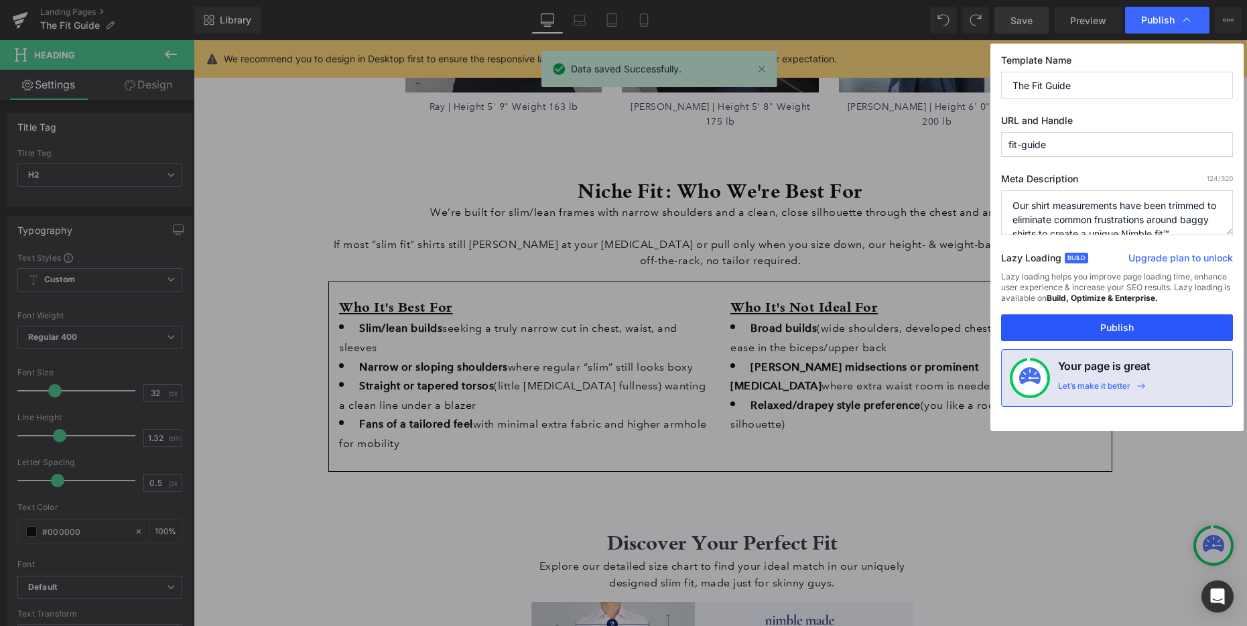
click at [1095, 323] on button "Publish" at bounding box center [1117, 327] width 232 height 27
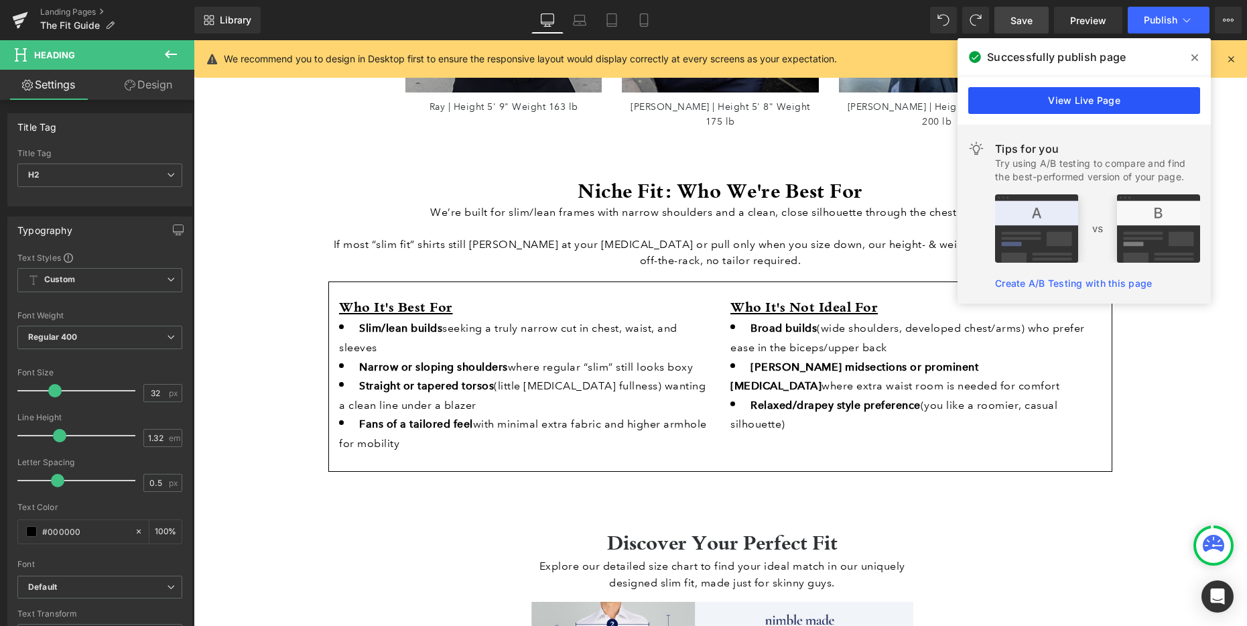
click at [1033, 100] on link "View Live Page" at bounding box center [1084, 100] width 232 height 27
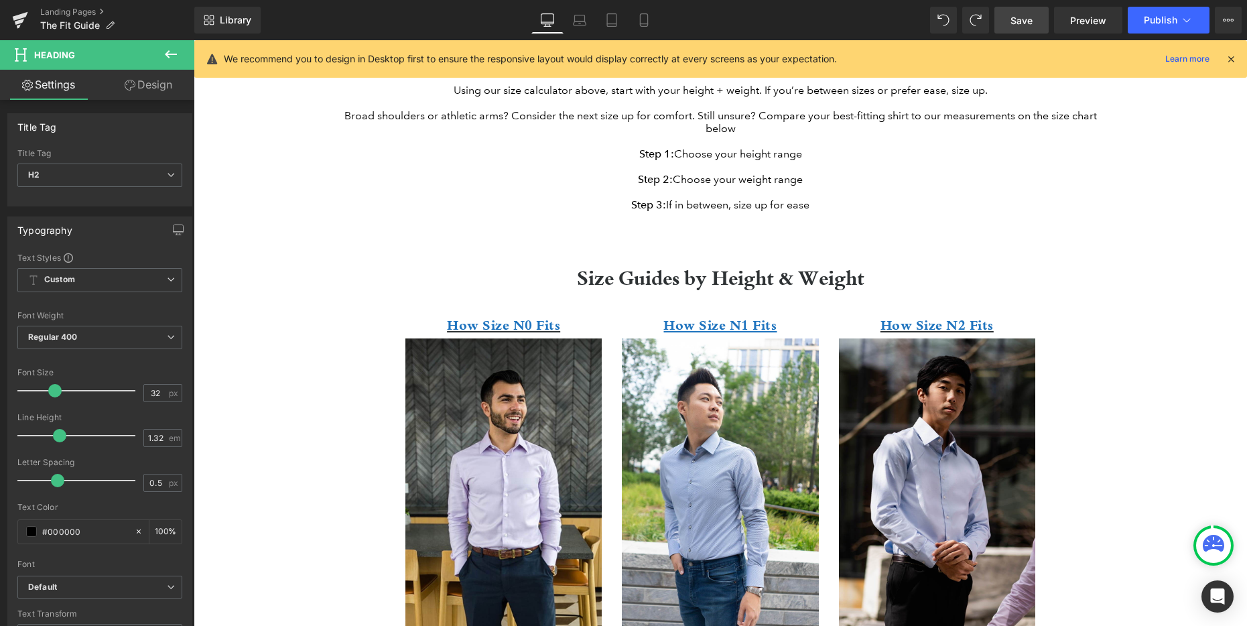
scroll to position [0, 0]
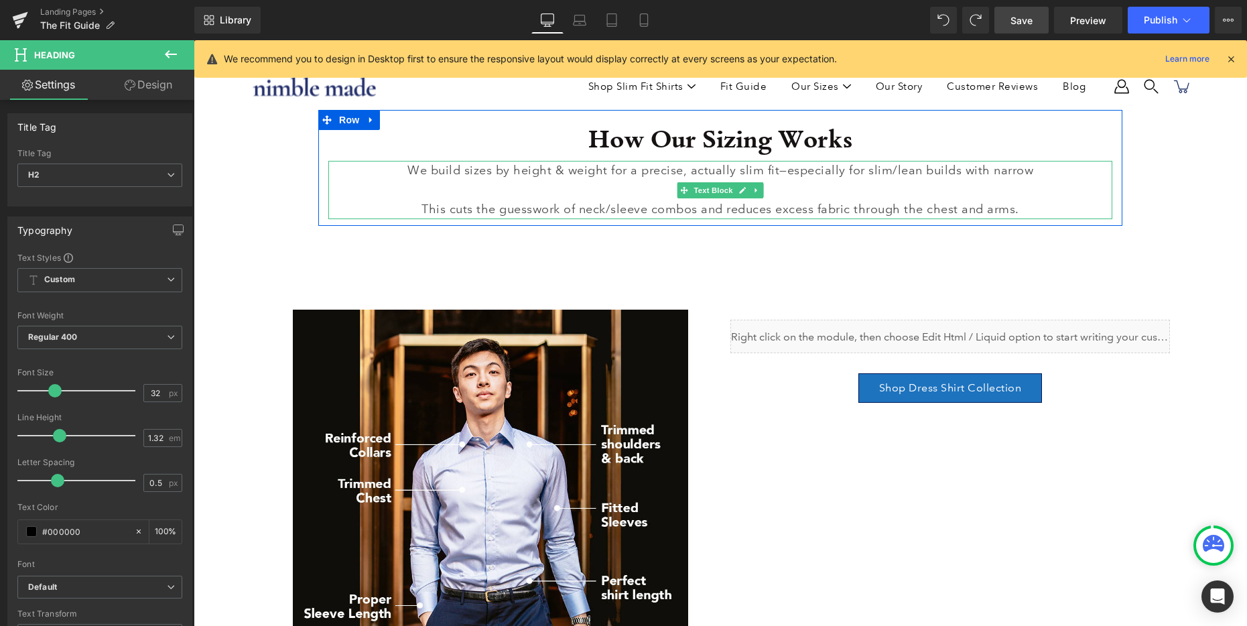
click at [761, 182] on link at bounding box center [757, 190] width 14 height 16
click at [825, 188] on p "We build sizes by height & weight for a precise, actually slim fit—especially f…" at bounding box center [720, 180] width 650 height 39
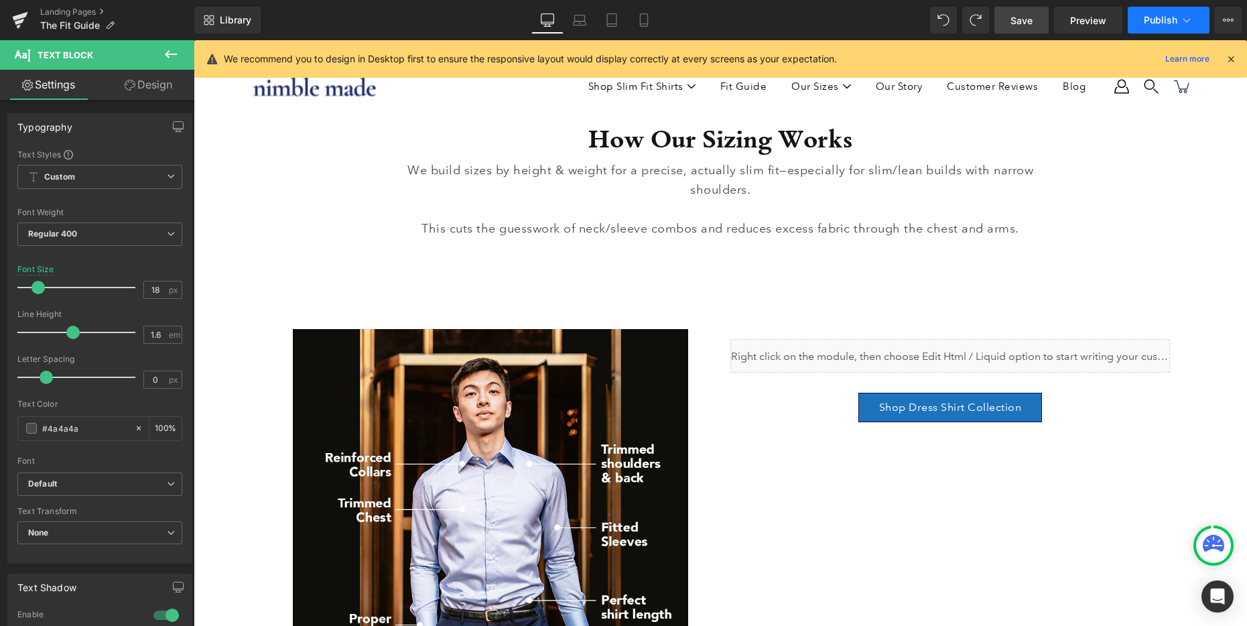
click at [1152, 29] on button "Publish" at bounding box center [1169, 20] width 82 height 27
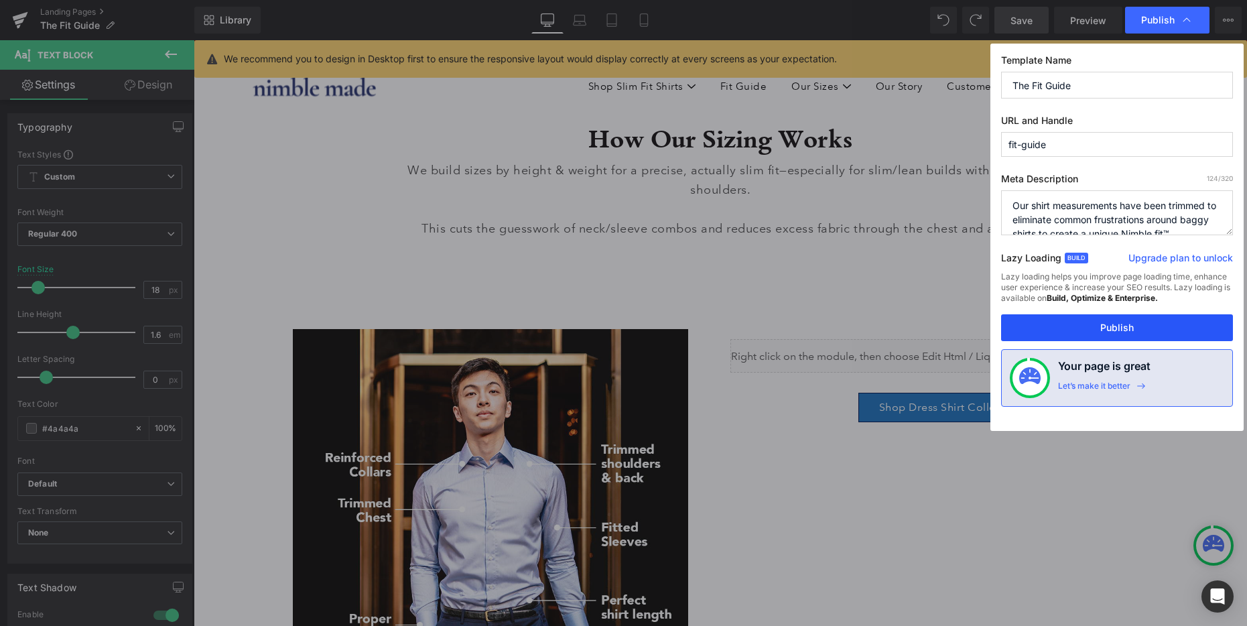
click at [1104, 331] on button "Publish" at bounding box center [1117, 327] width 232 height 27
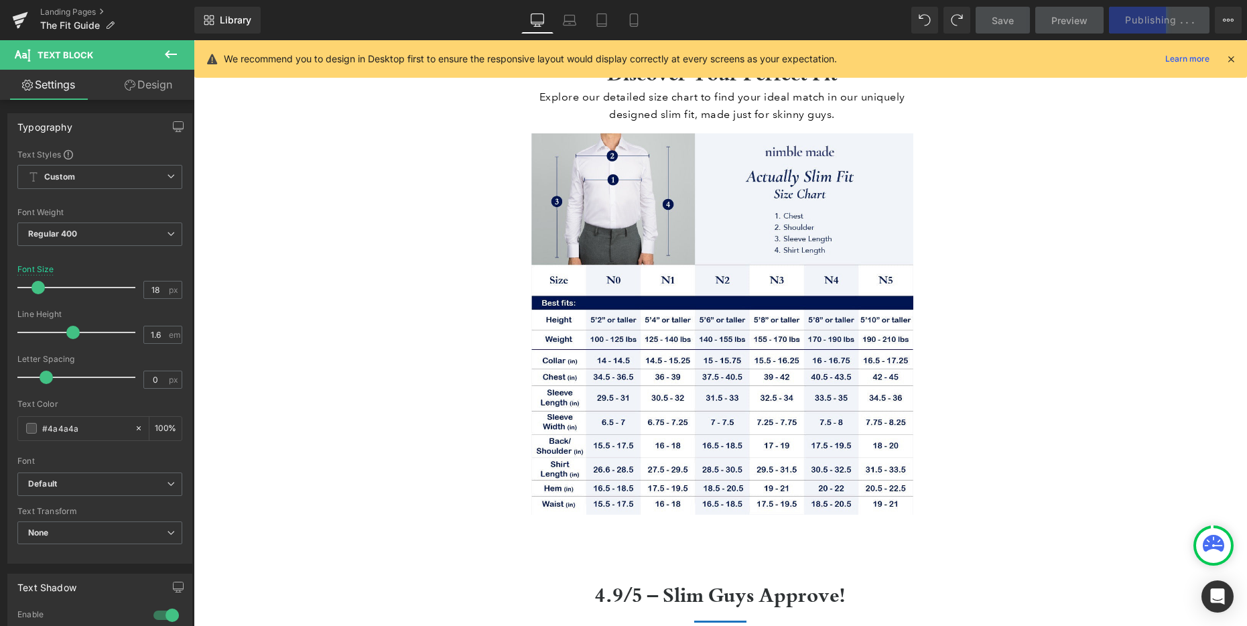
scroll to position [2321, 0]
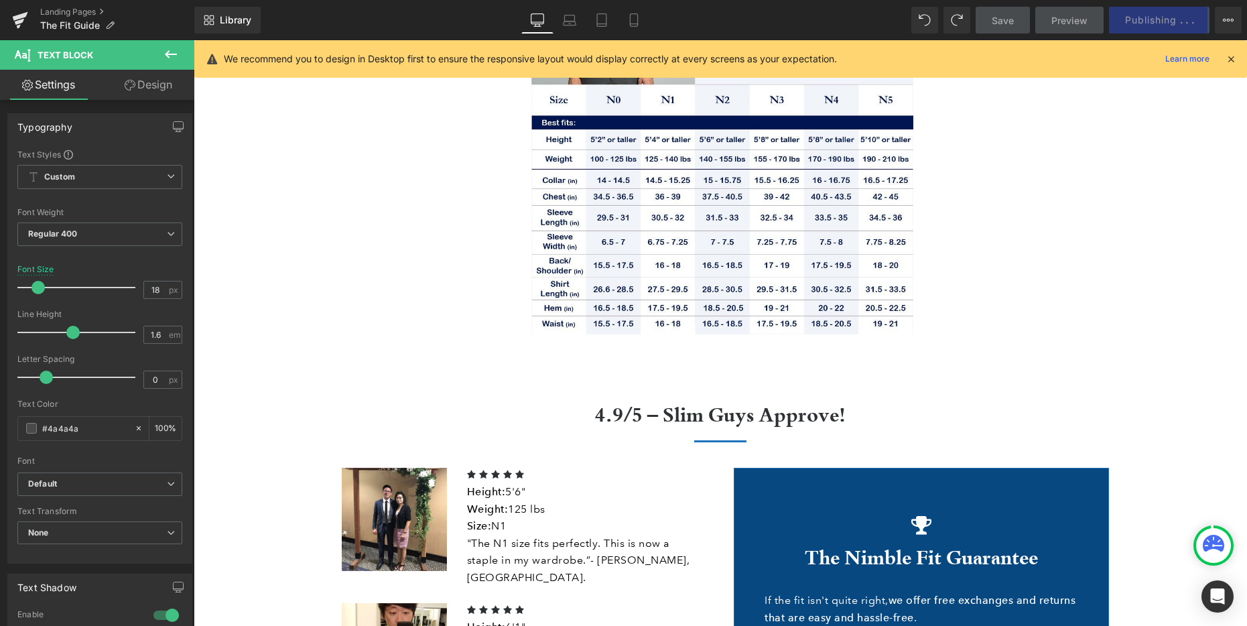
click at [645, 401] on h2 "4.9/5 – Slim Guys Approve!" at bounding box center [720, 413] width 784 height 25
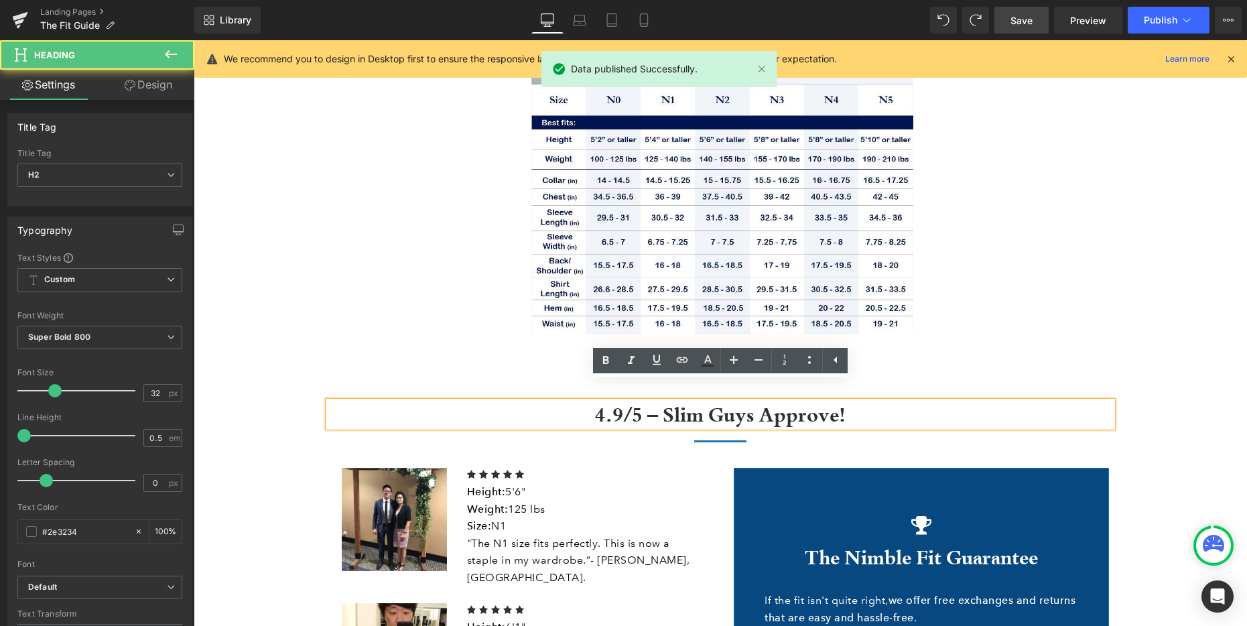
click at [643, 401] on h2 "4.9/5 – Slim Guys Approve!" at bounding box center [720, 413] width 784 height 25
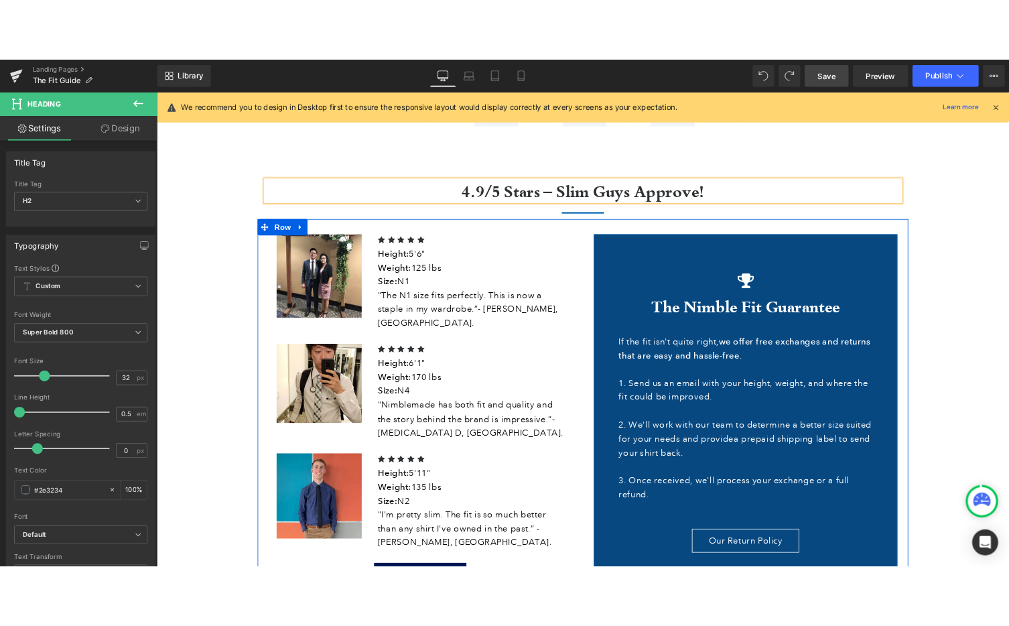
scroll to position [2573, 0]
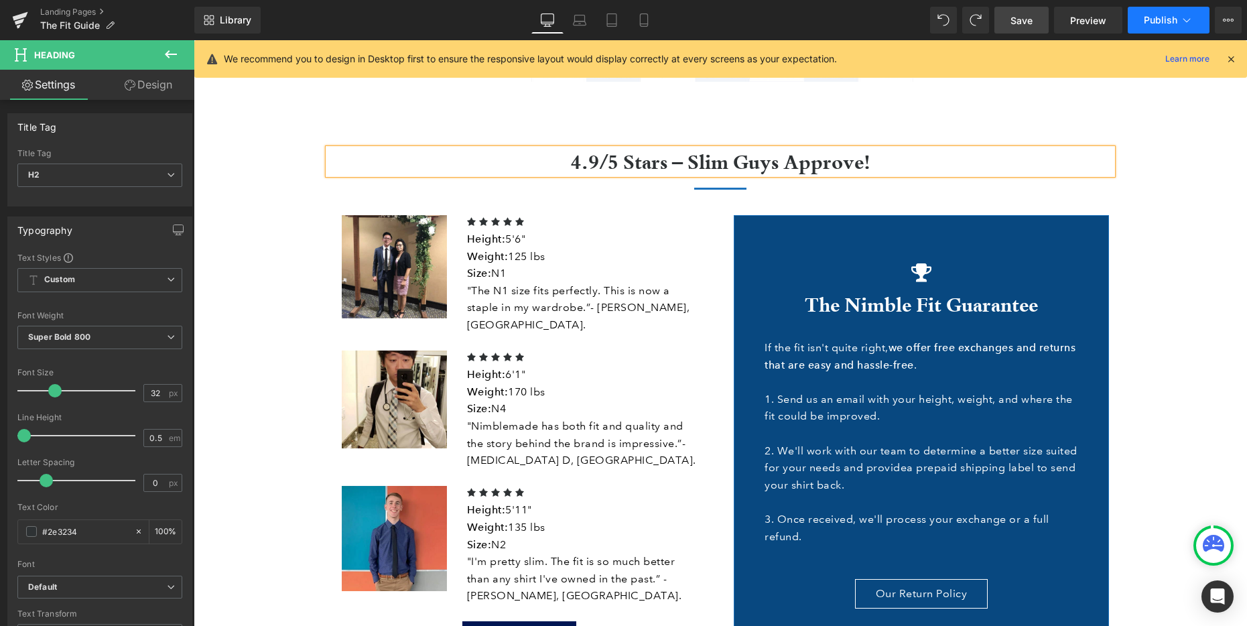
click at [1150, 19] on span "Publish" at bounding box center [1160, 20] width 33 height 11
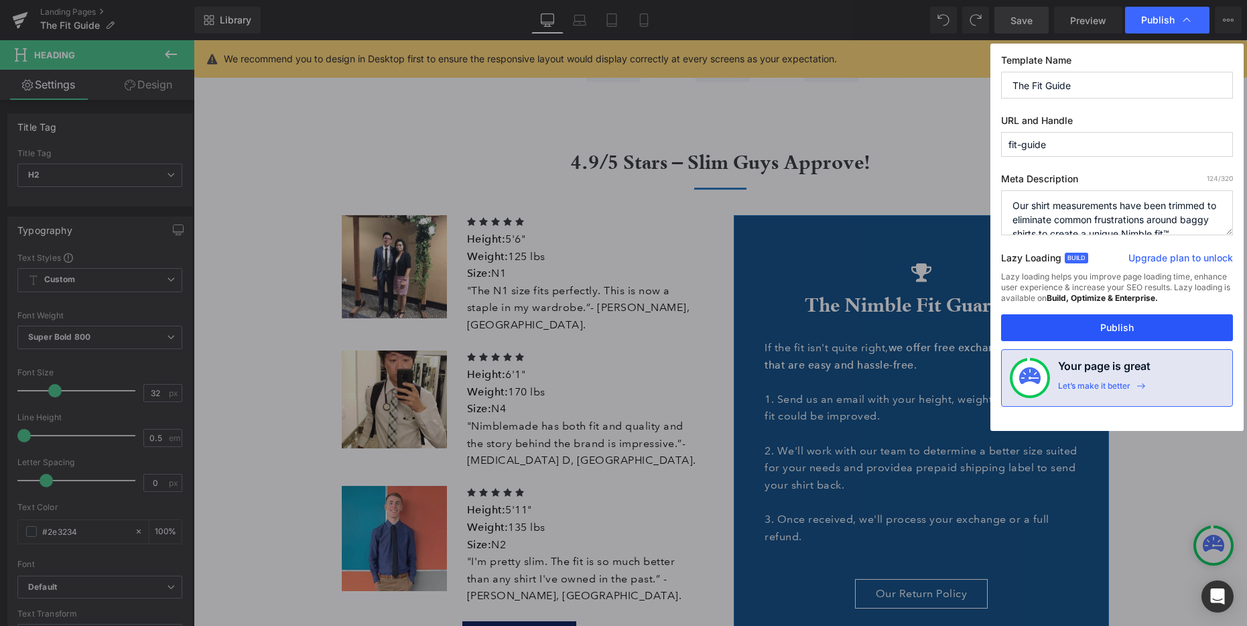
click at [1130, 324] on button "Publish" at bounding box center [1117, 327] width 232 height 27
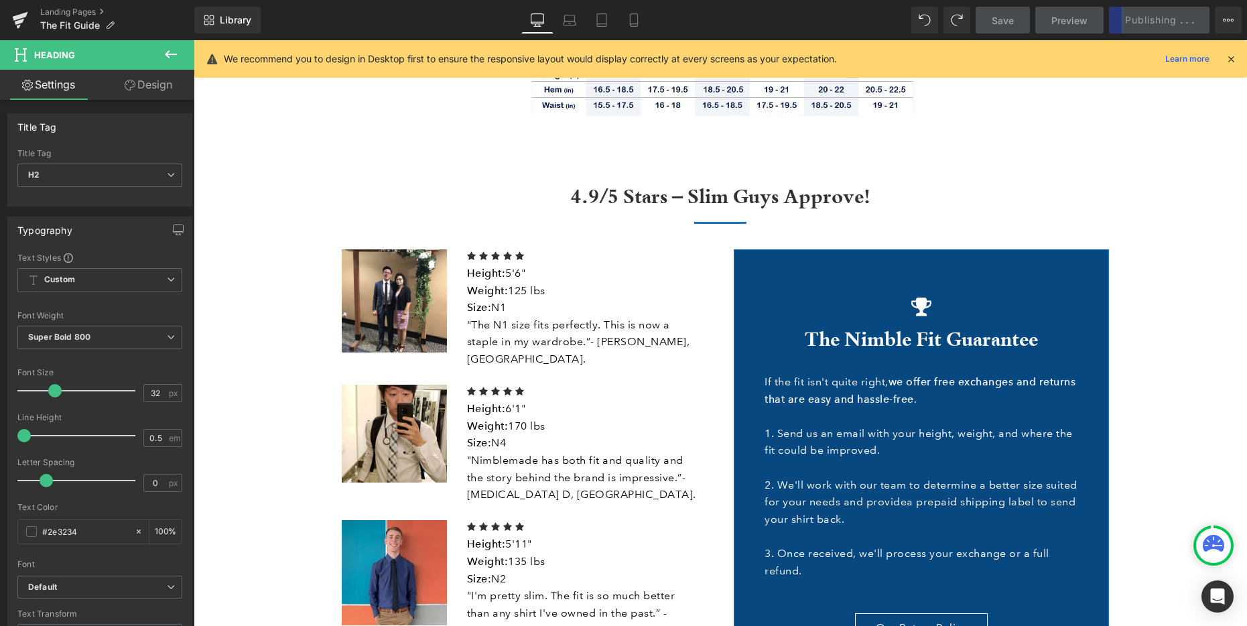
scroll to position [2646, 0]
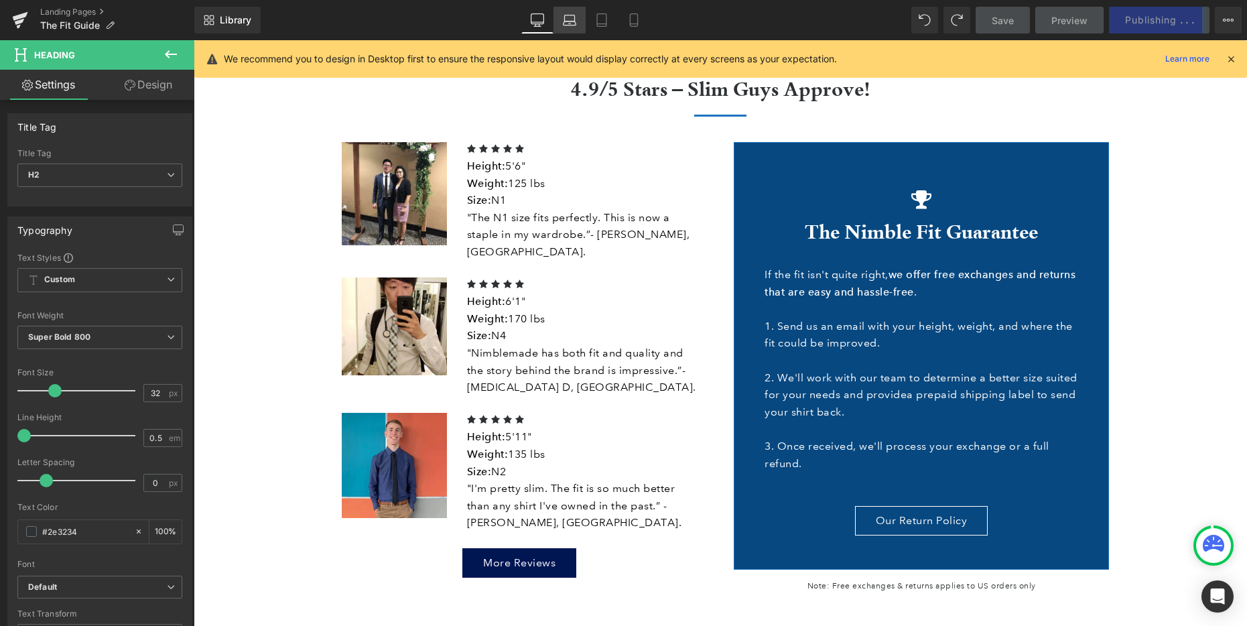
click at [562, 25] on link "Laptop" at bounding box center [569, 20] width 32 height 27
type input "100"
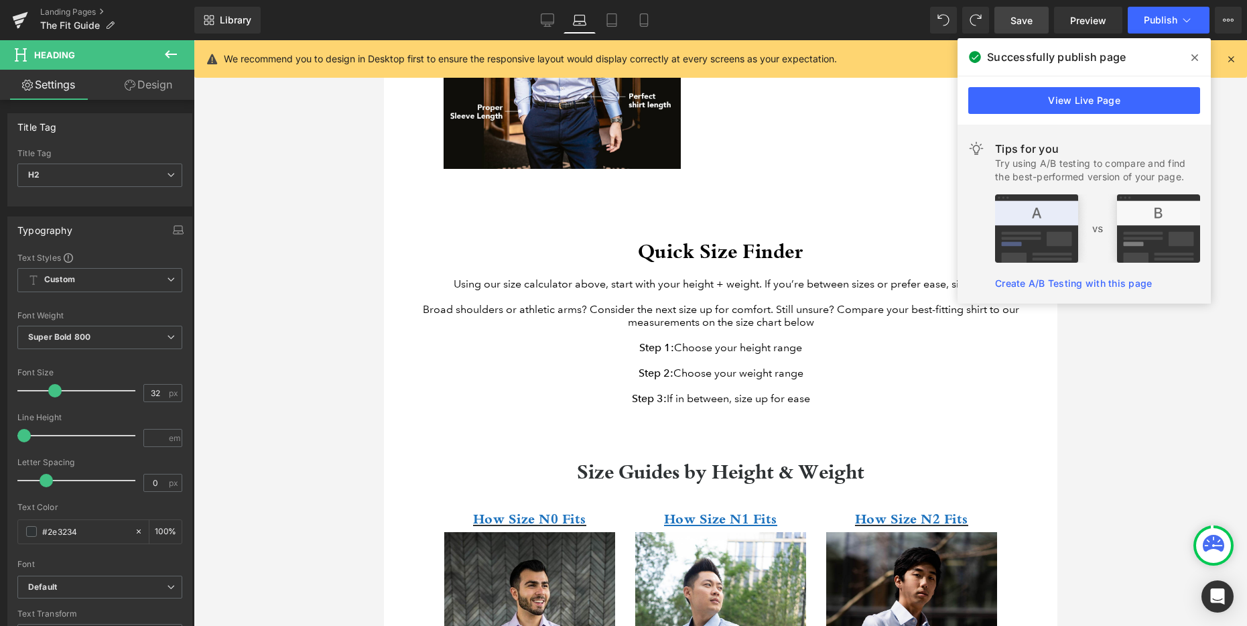
scroll to position [280, 0]
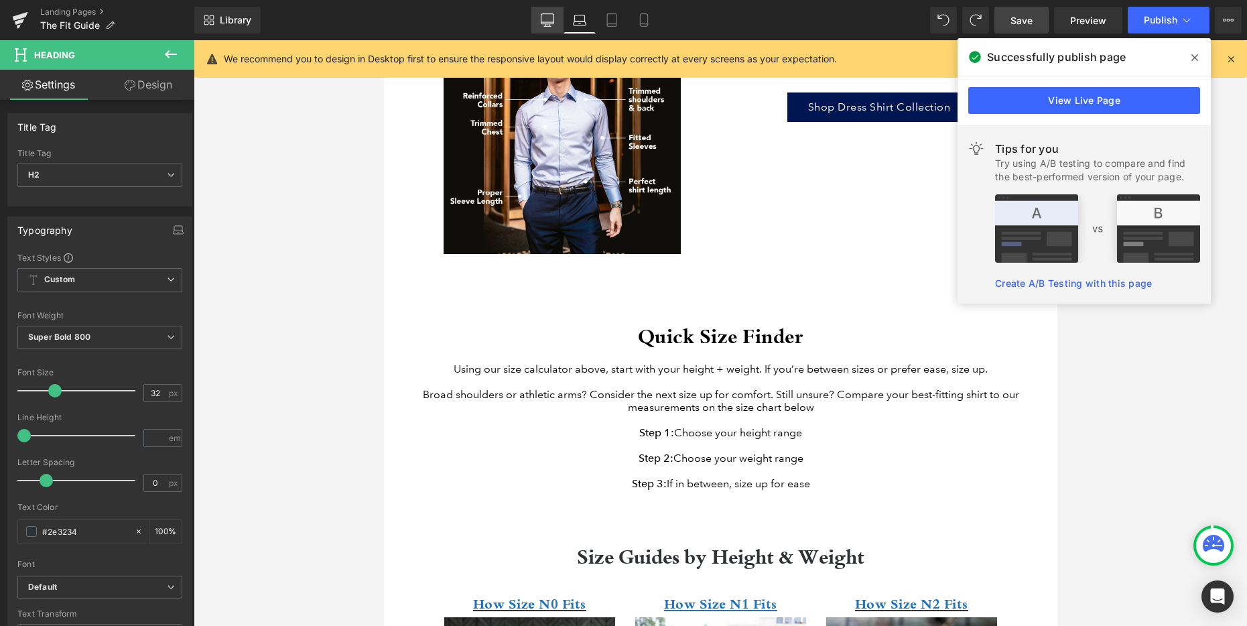
click at [549, 29] on link "Desktop" at bounding box center [547, 20] width 32 height 27
type input "100"
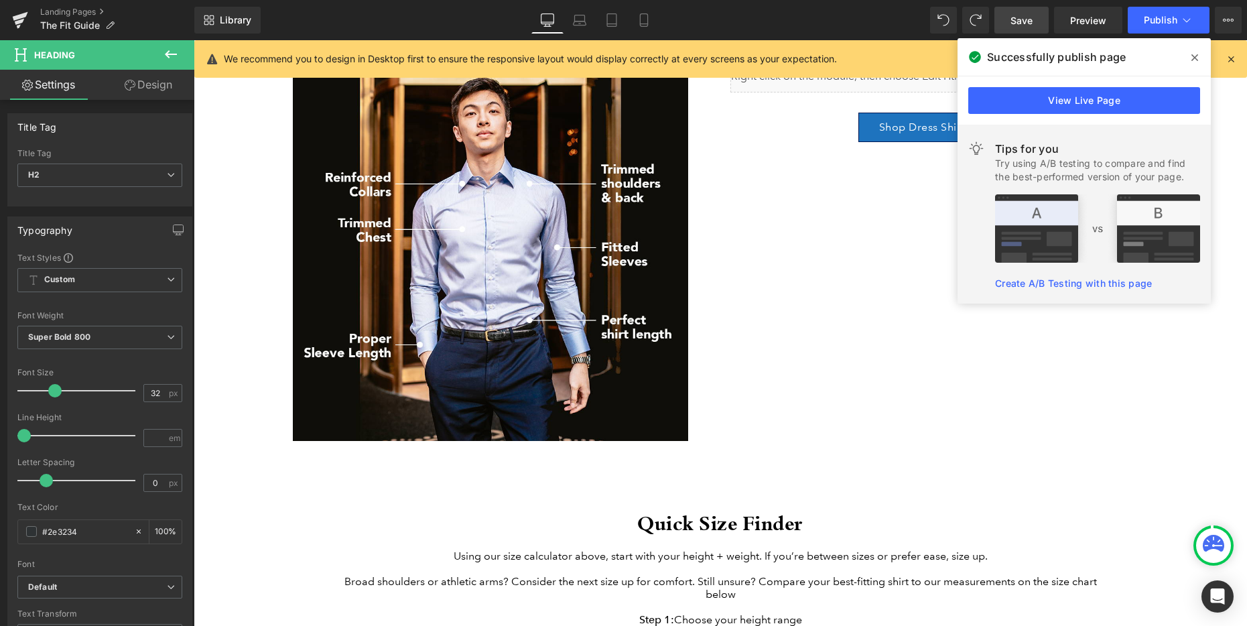
scroll to position [333, 0]
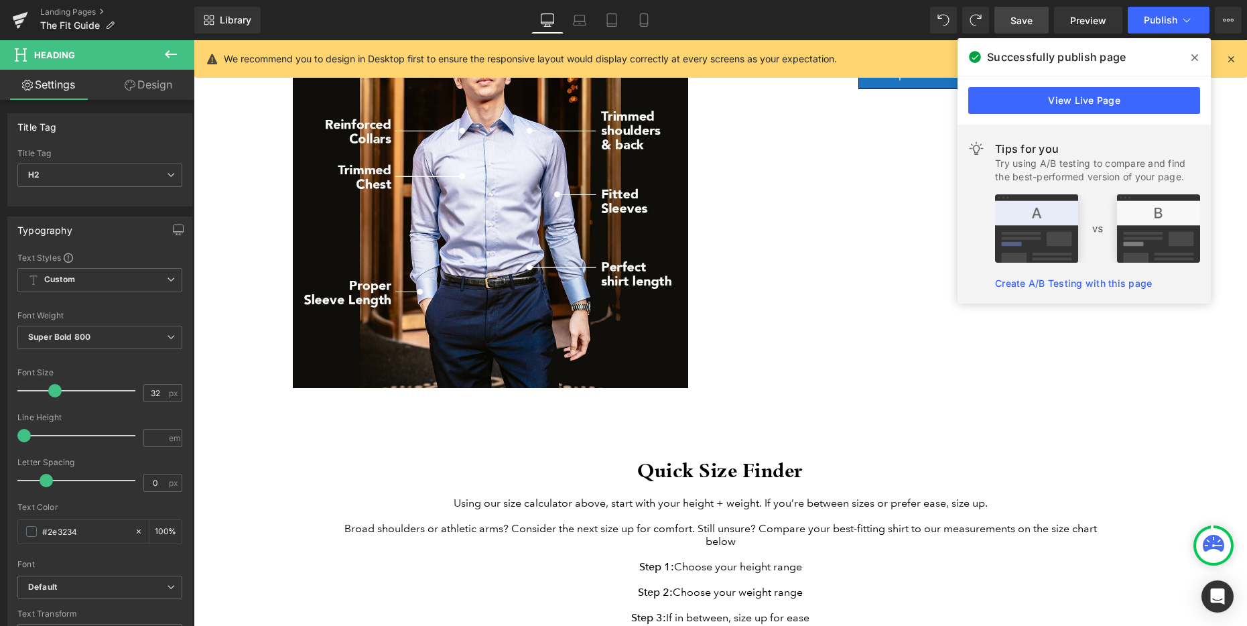
click at [1197, 60] on icon at bounding box center [1194, 57] width 7 height 7
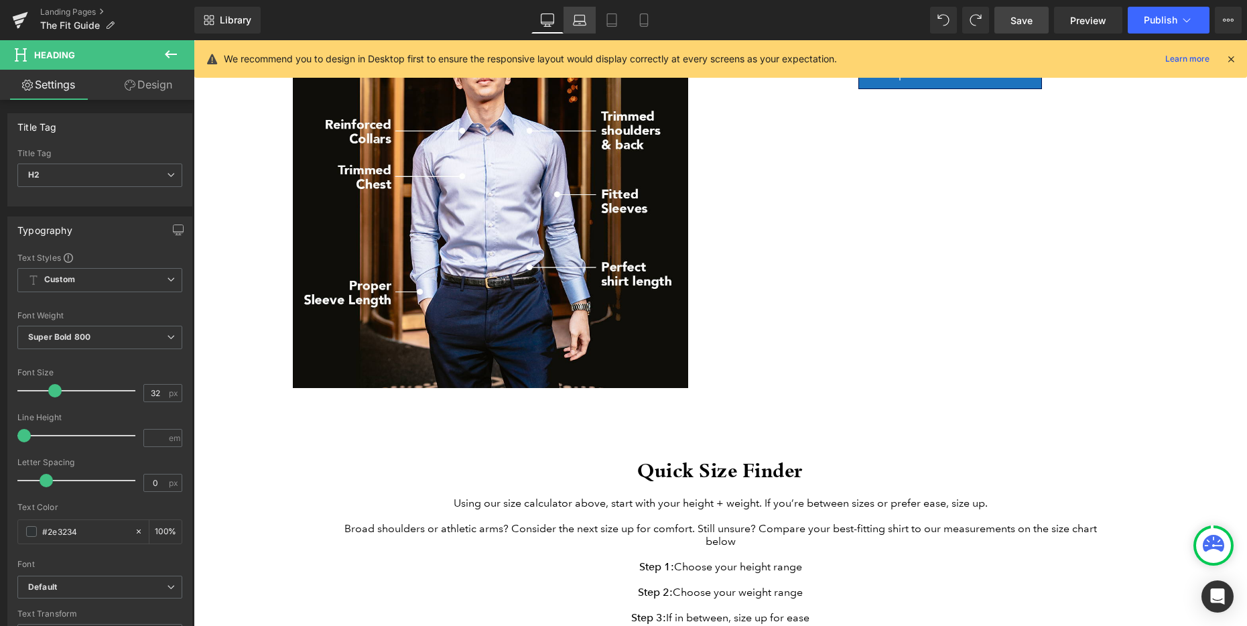
click at [580, 23] on icon at bounding box center [579, 19] width 13 height 13
type input "100"
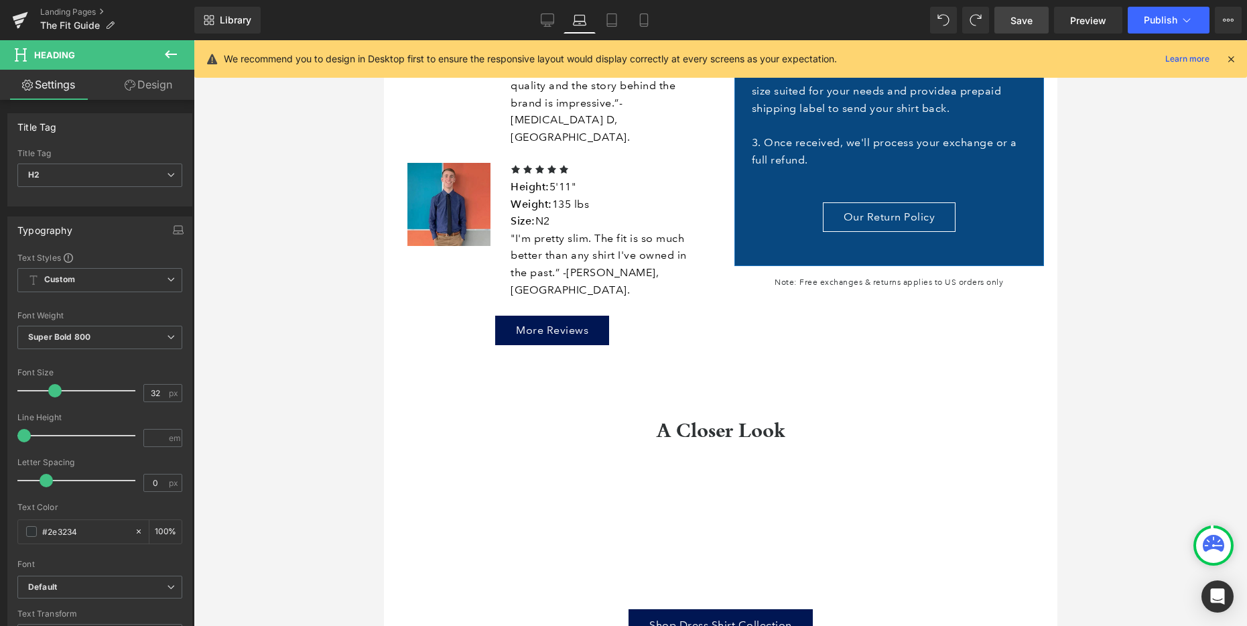
scroll to position [3241, 0]
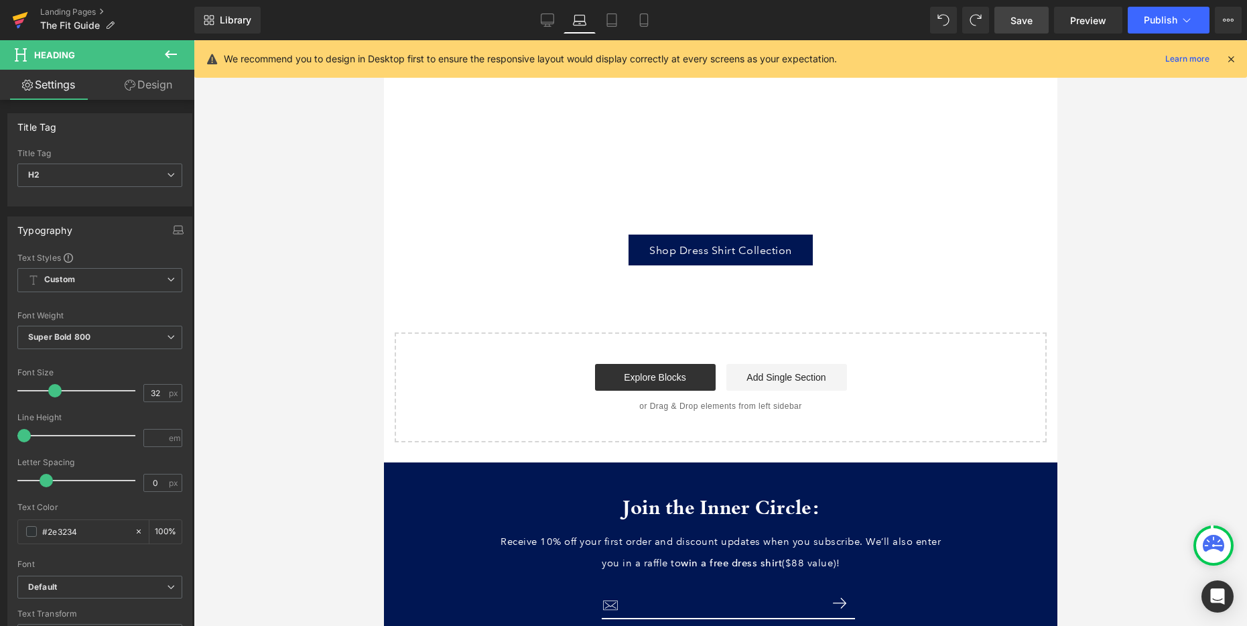
click at [9, 15] on link at bounding box center [20, 20] width 40 height 40
